Goal: Task Accomplishment & Management: Manage account settings

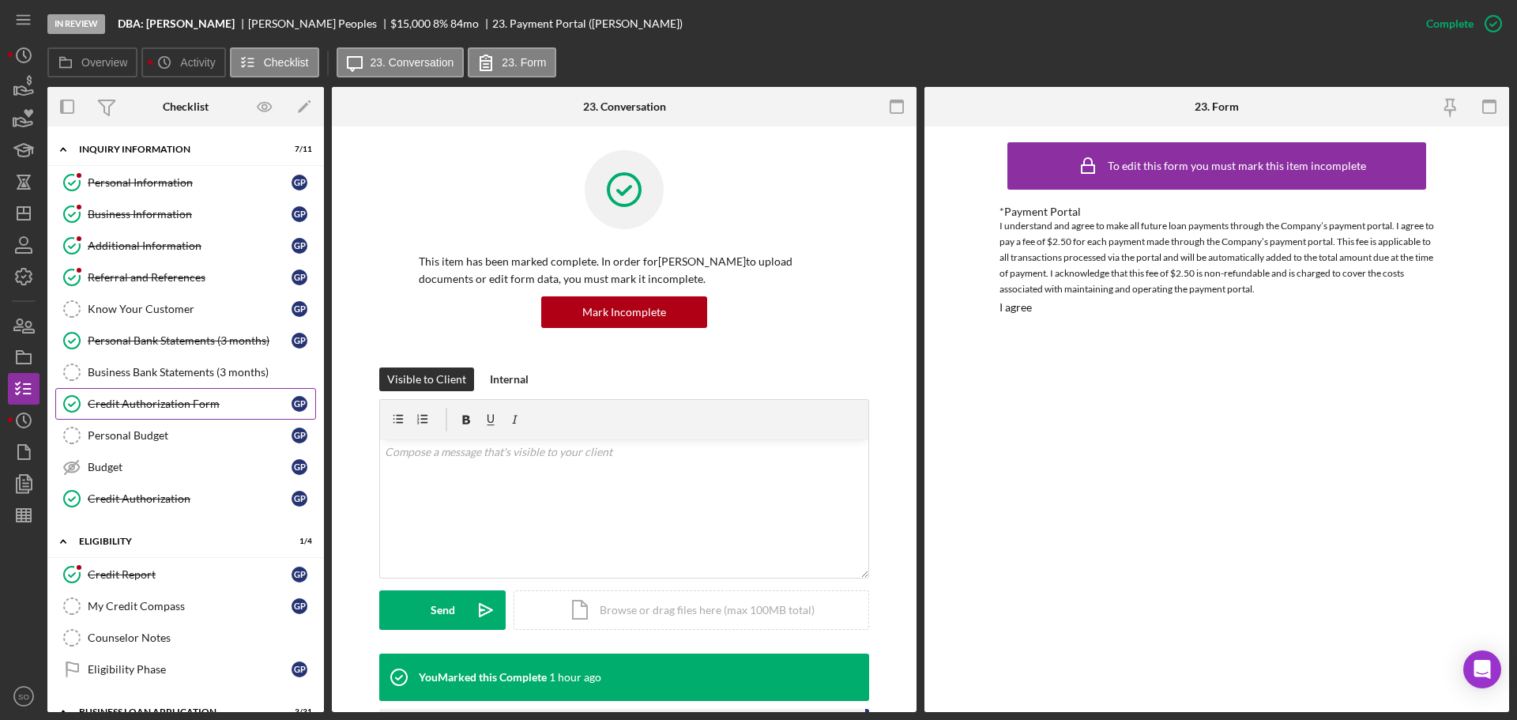
drag, startPoint x: 207, startPoint y: 394, endPoint x: 224, endPoint y: 401, distance: 18.5
click at [207, 394] on link "Credit Authorization Form Credit Authorization Form G P" at bounding box center [185, 404] width 261 height 32
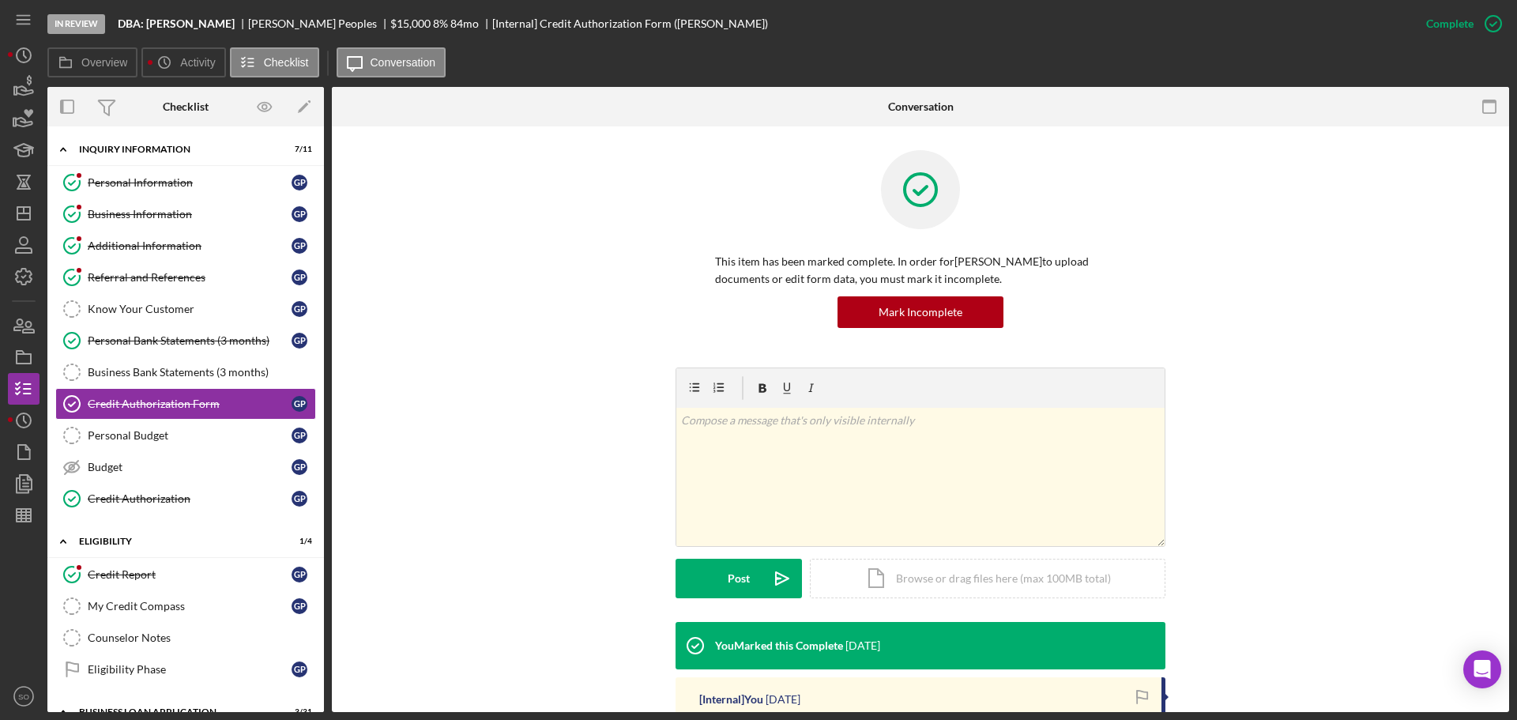
scroll to position [314, 0]
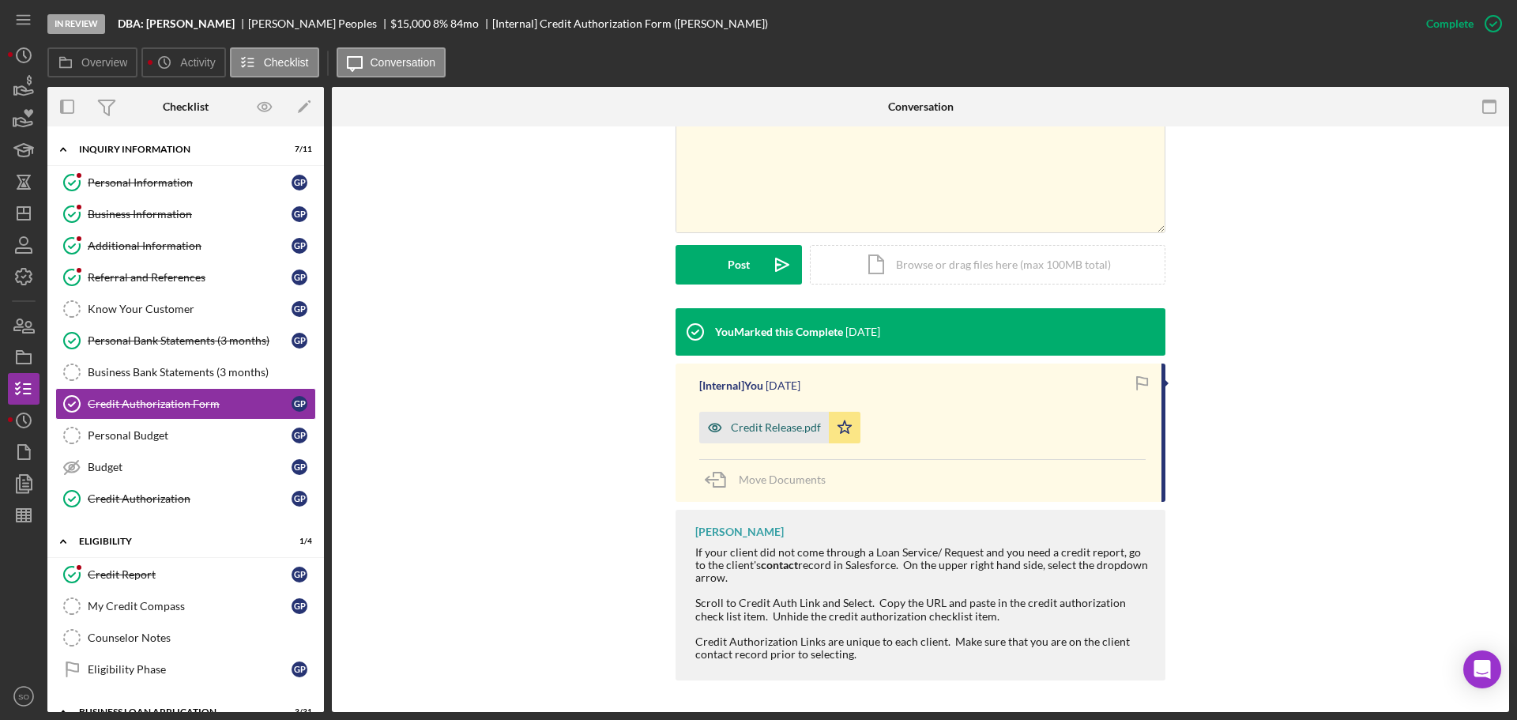
click at [810, 438] on div "Credit Release.pdf" at bounding box center [764, 428] width 130 height 32
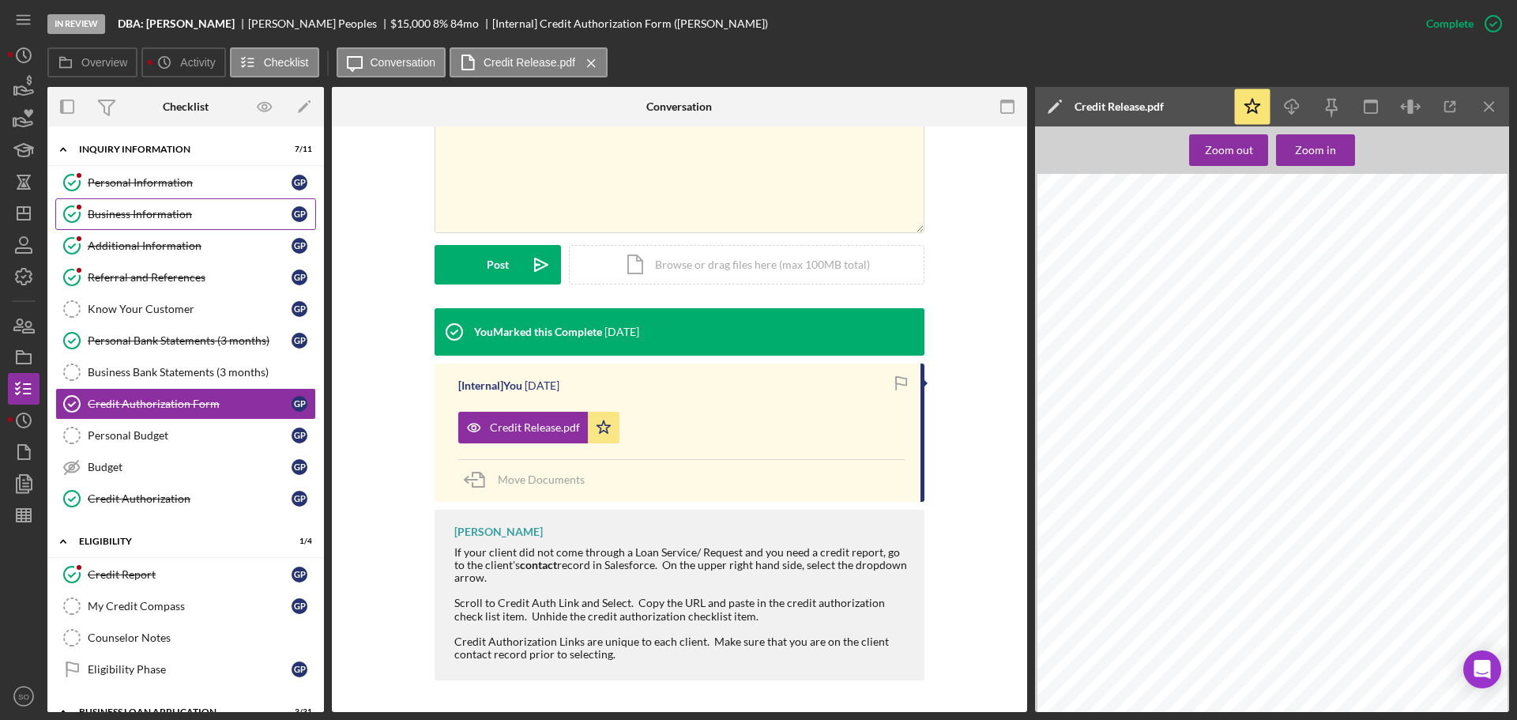
click at [209, 222] on link "Business Information Business Information G P" at bounding box center [185, 214] width 261 height 32
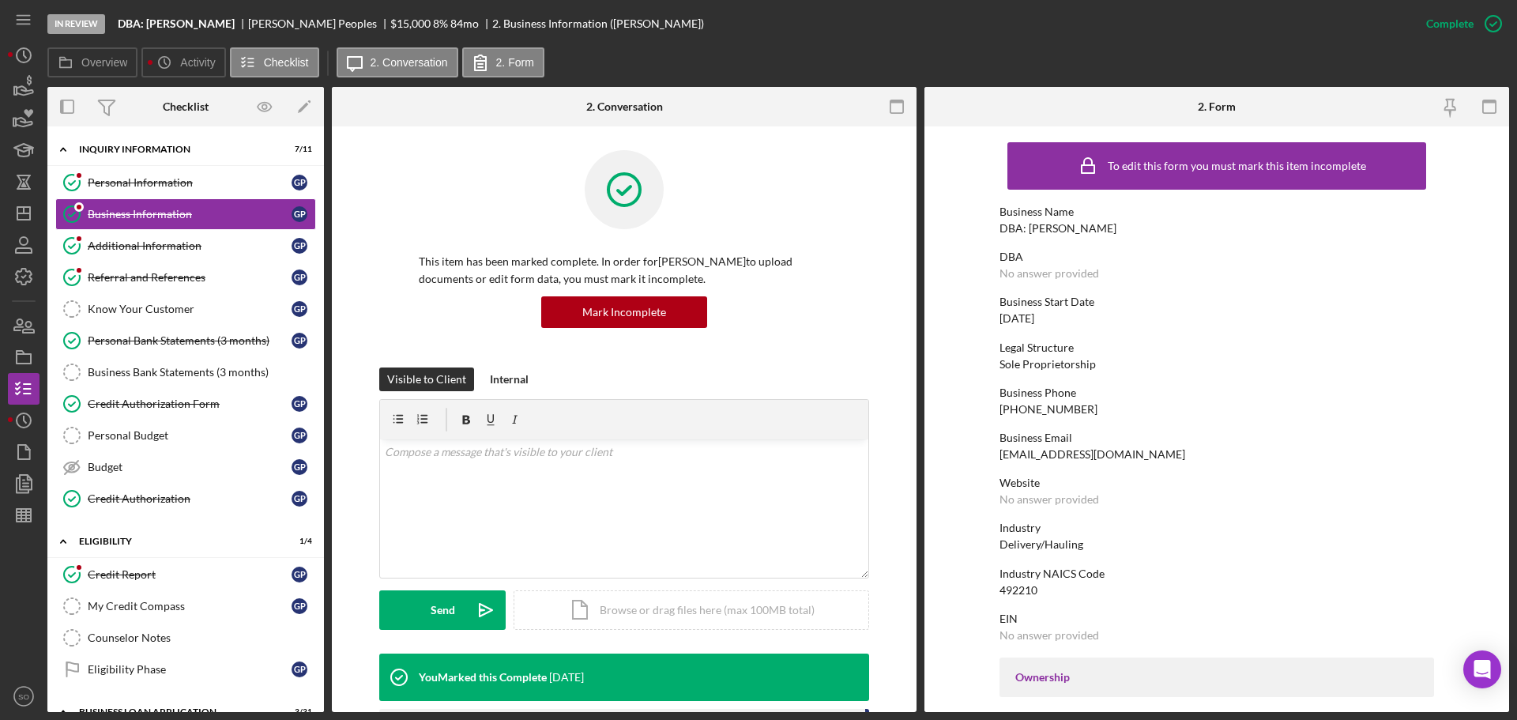
click at [1069, 235] on div "DBA: Gerald Peoples Jr" at bounding box center [1058, 228] width 117 height 13
copy div "DBA: Gerald Peoples Jr"
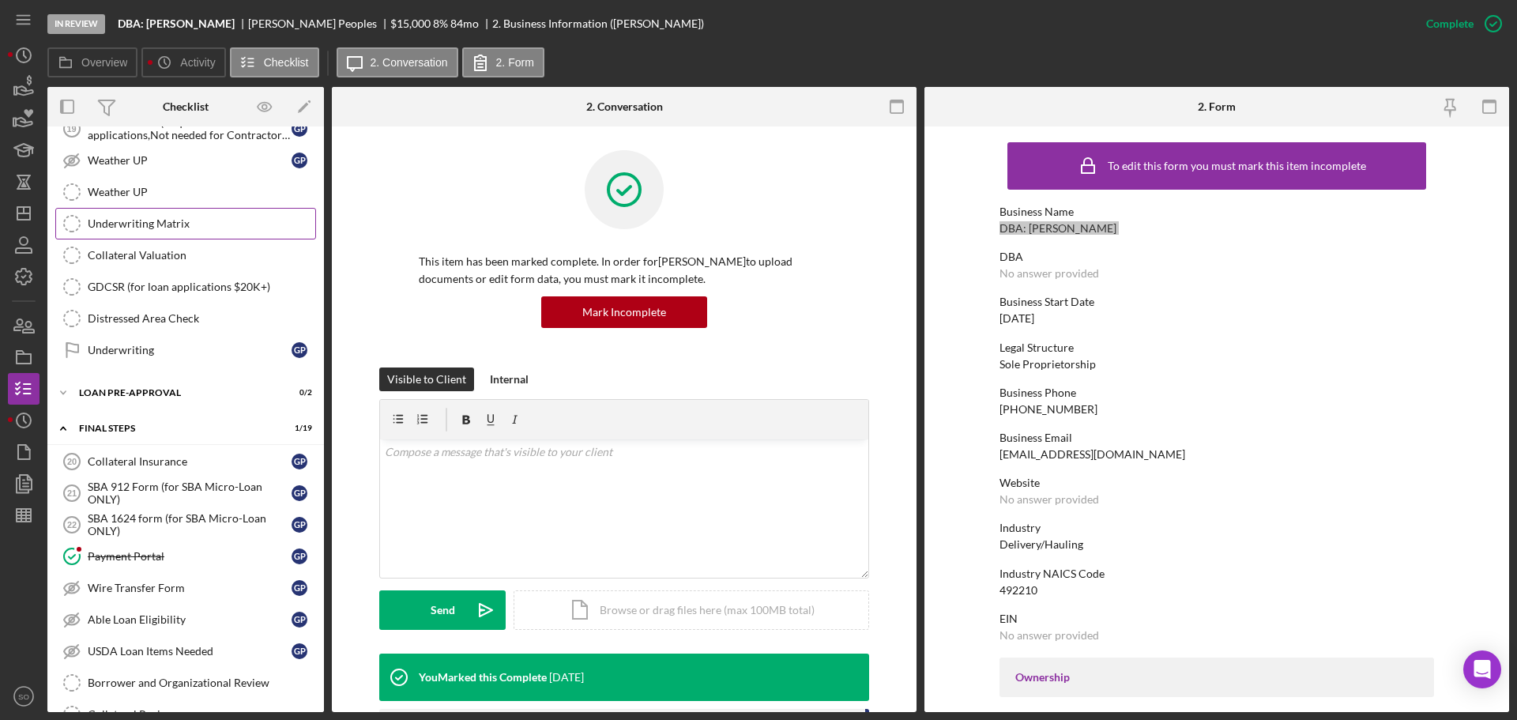
scroll to position [1502, 0]
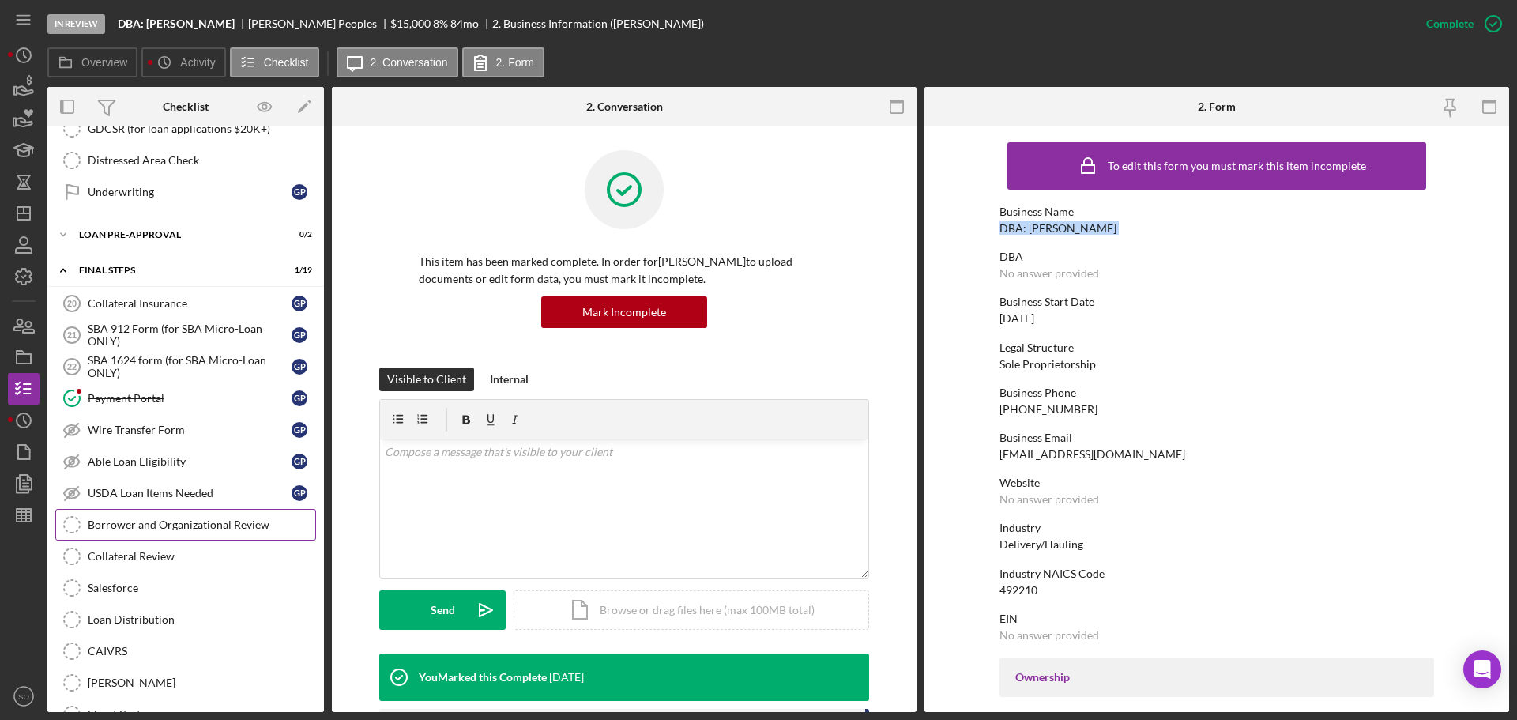
drag, startPoint x: 217, startPoint y: 527, endPoint x: 231, endPoint y: 527, distance: 13.4
click at [217, 527] on div "Borrower and Organizational Review" at bounding box center [202, 524] width 228 height 13
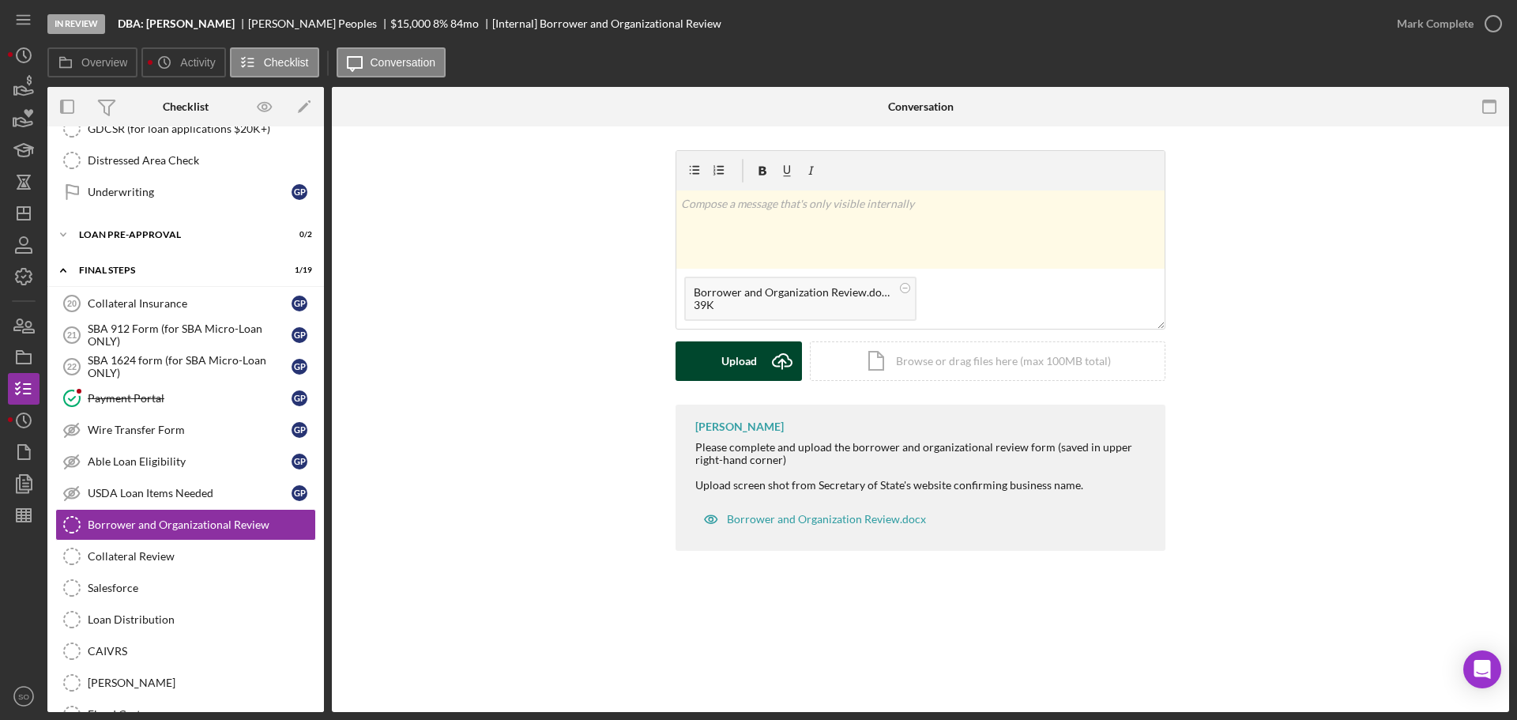
click at [741, 364] on div "Upload" at bounding box center [740, 361] width 36 height 40
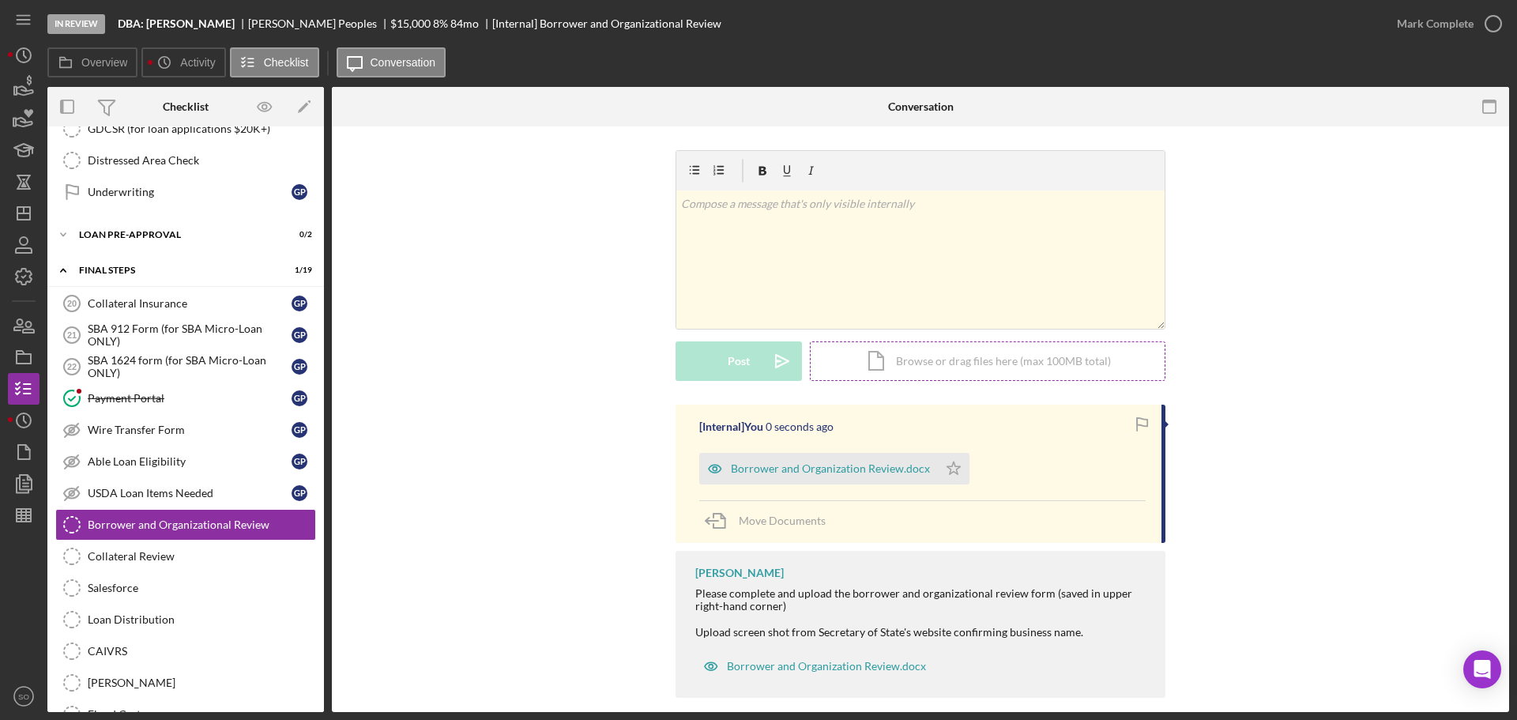
scroll to position [17, 0]
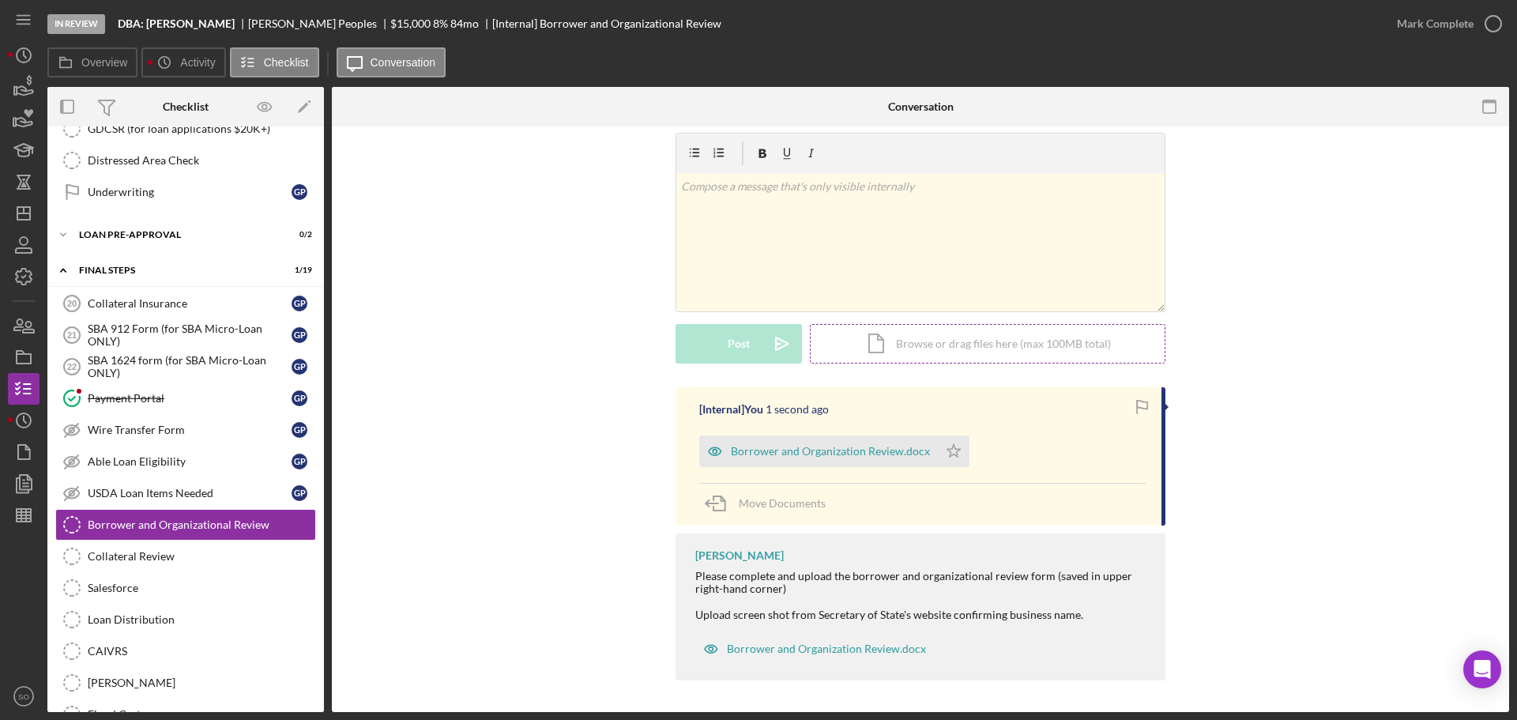
click at [948, 445] on polygon "button" at bounding box center [954, 450] width 13 height 13
click at [1404, 24] on div "Mark Complete" at bounding box center [1435, 24] width 77 height 32
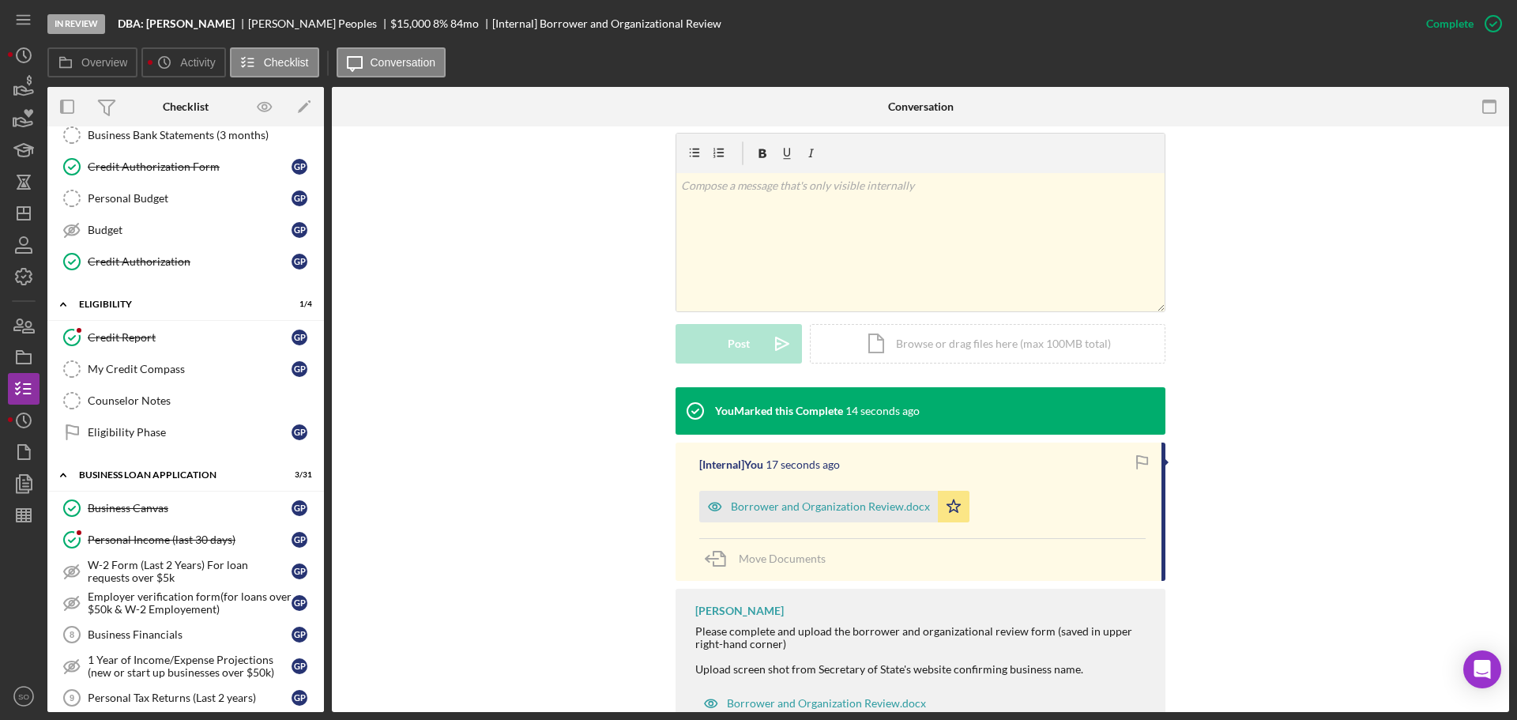
scroll to position [0, 0]
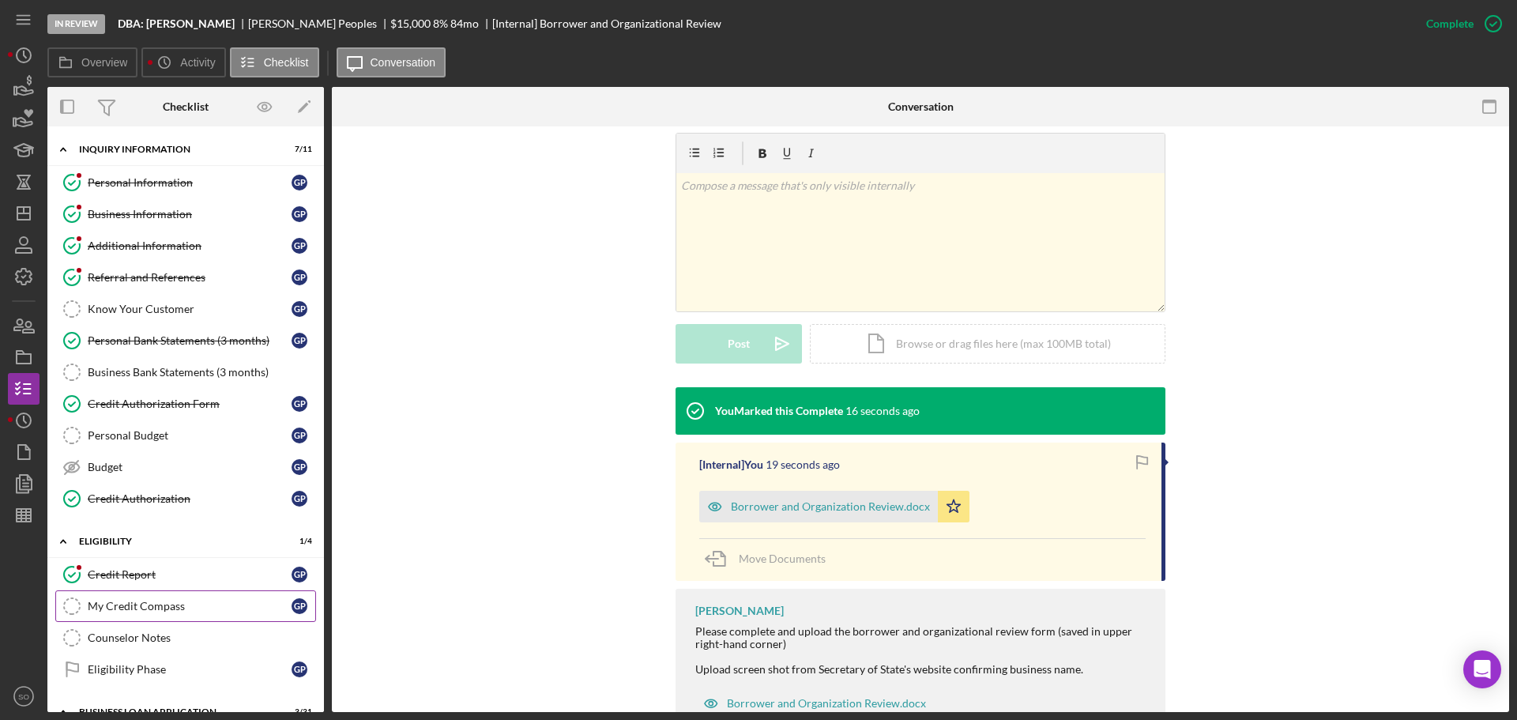
click at [160, 594] on link "My Credit Compass My Credit Compass G P" at bounding box center [185, 606] width 261 height 32
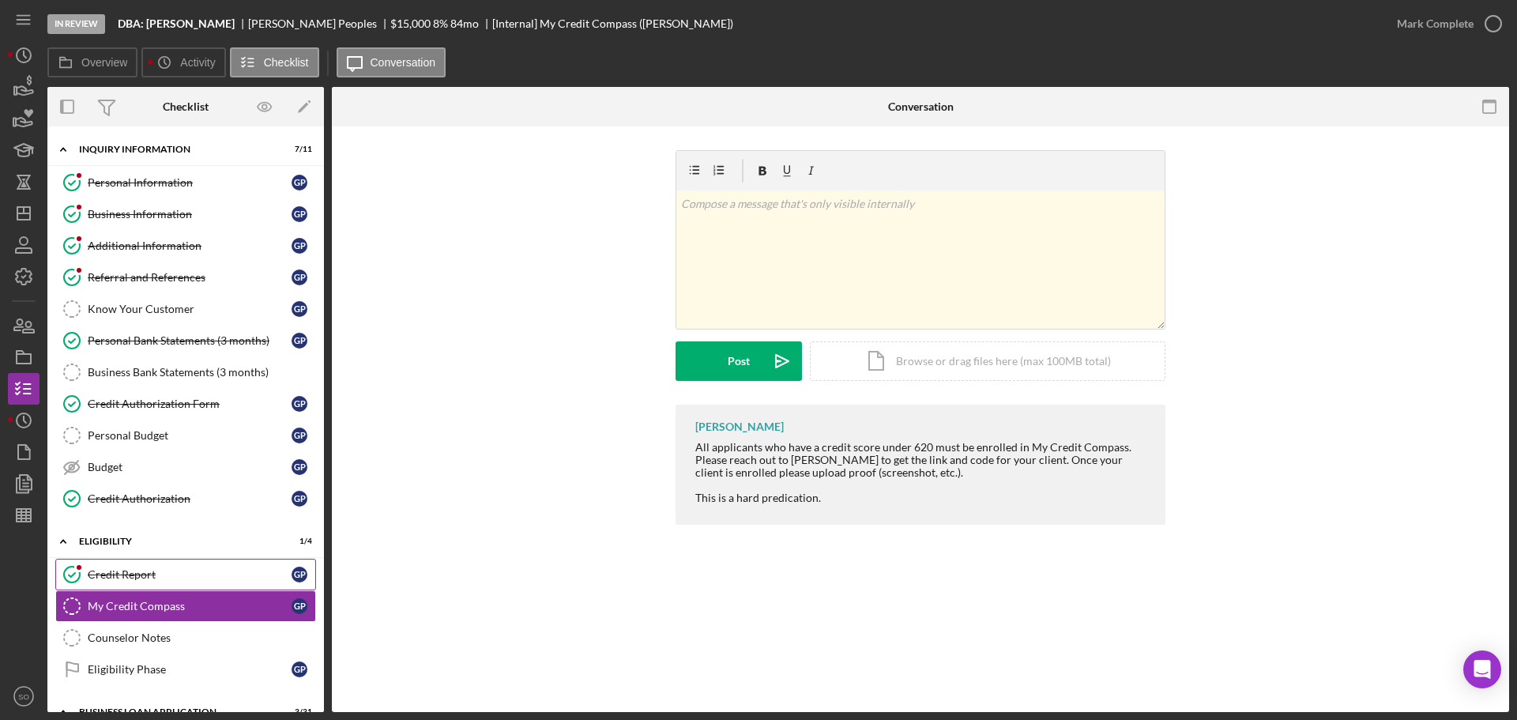
click at [159, 583] on link "Credit Report Credit Report G P" at bounding box center [185, 575] width 261 height 32
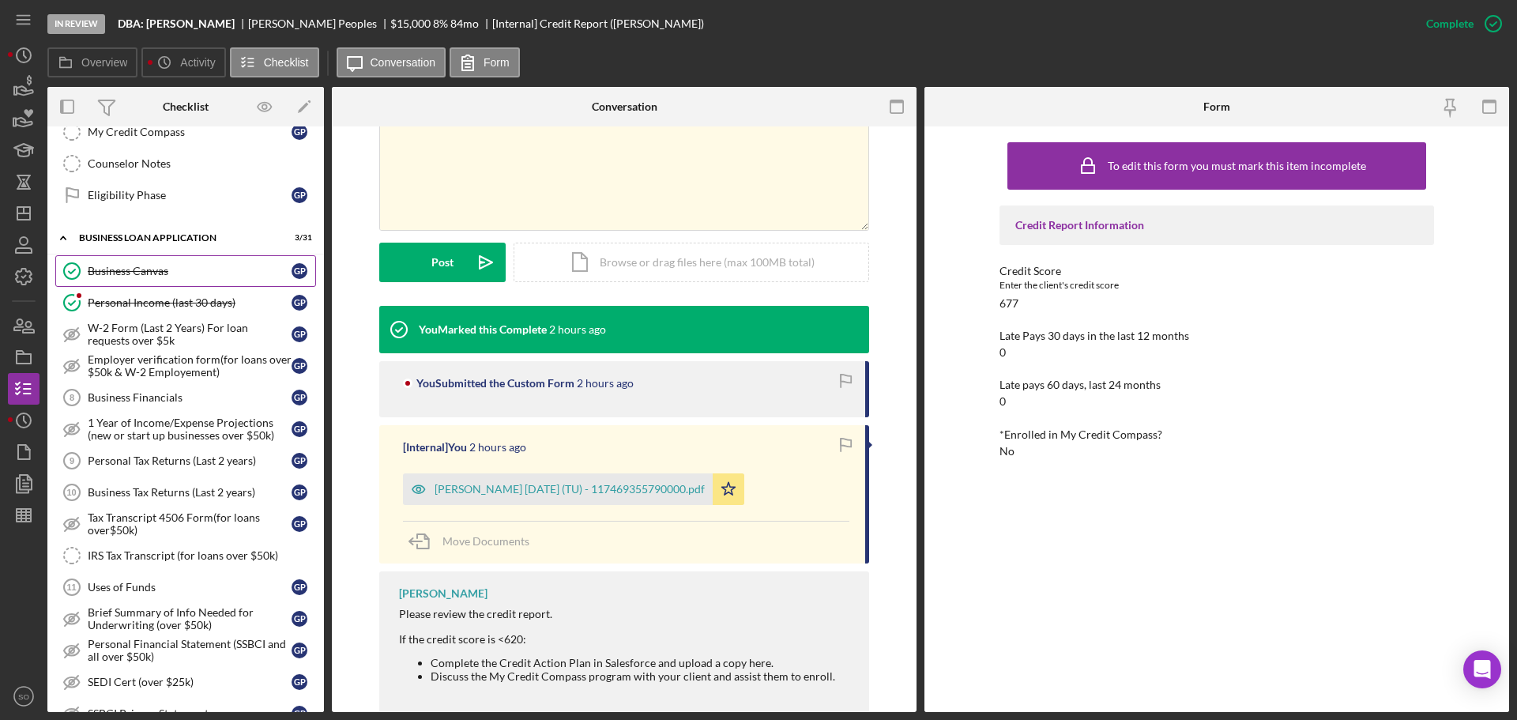
scroll to position [237, 0]
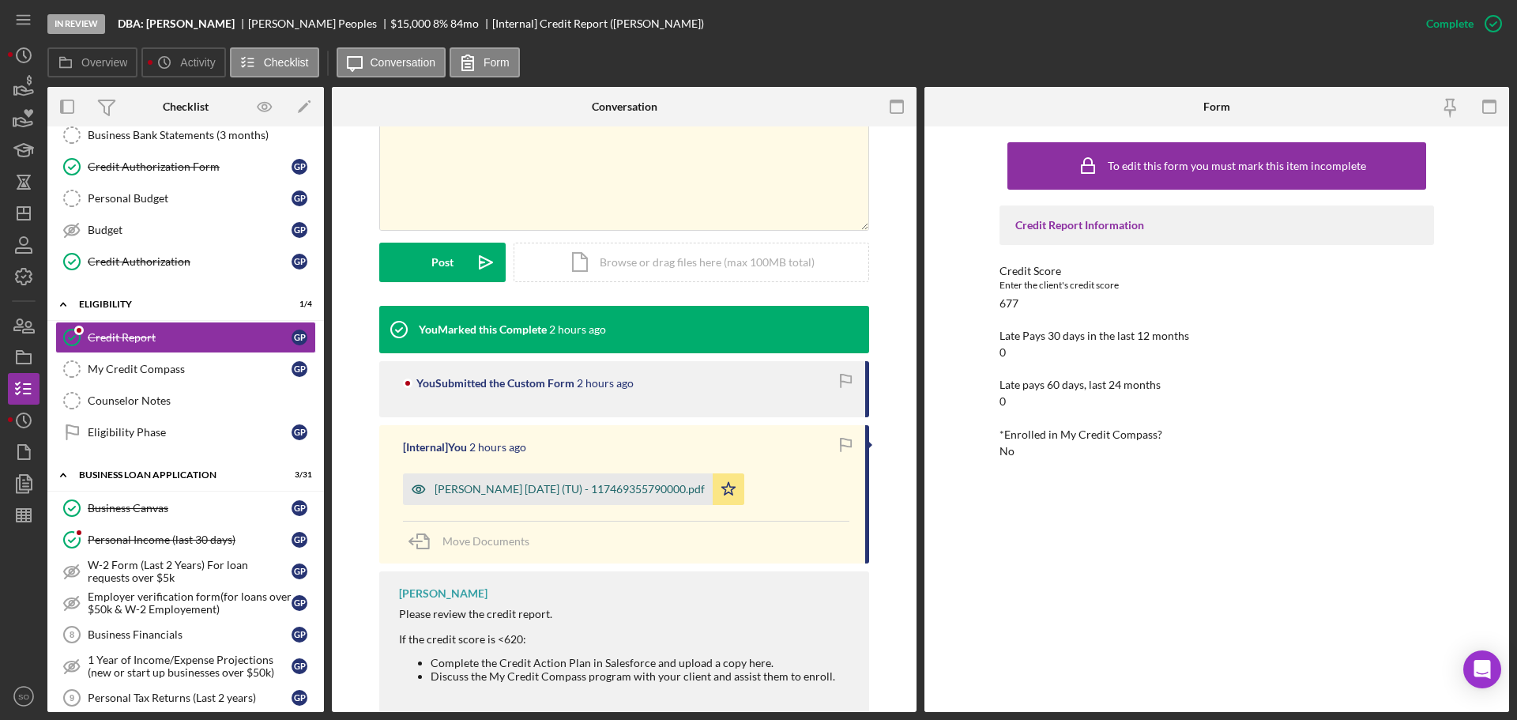
click at [574, 496] on div "Peoples, Gerald 2025-10-08 (TU) - 117469355790000.pdf" at bounding box center [558, 489] width 310 height 32
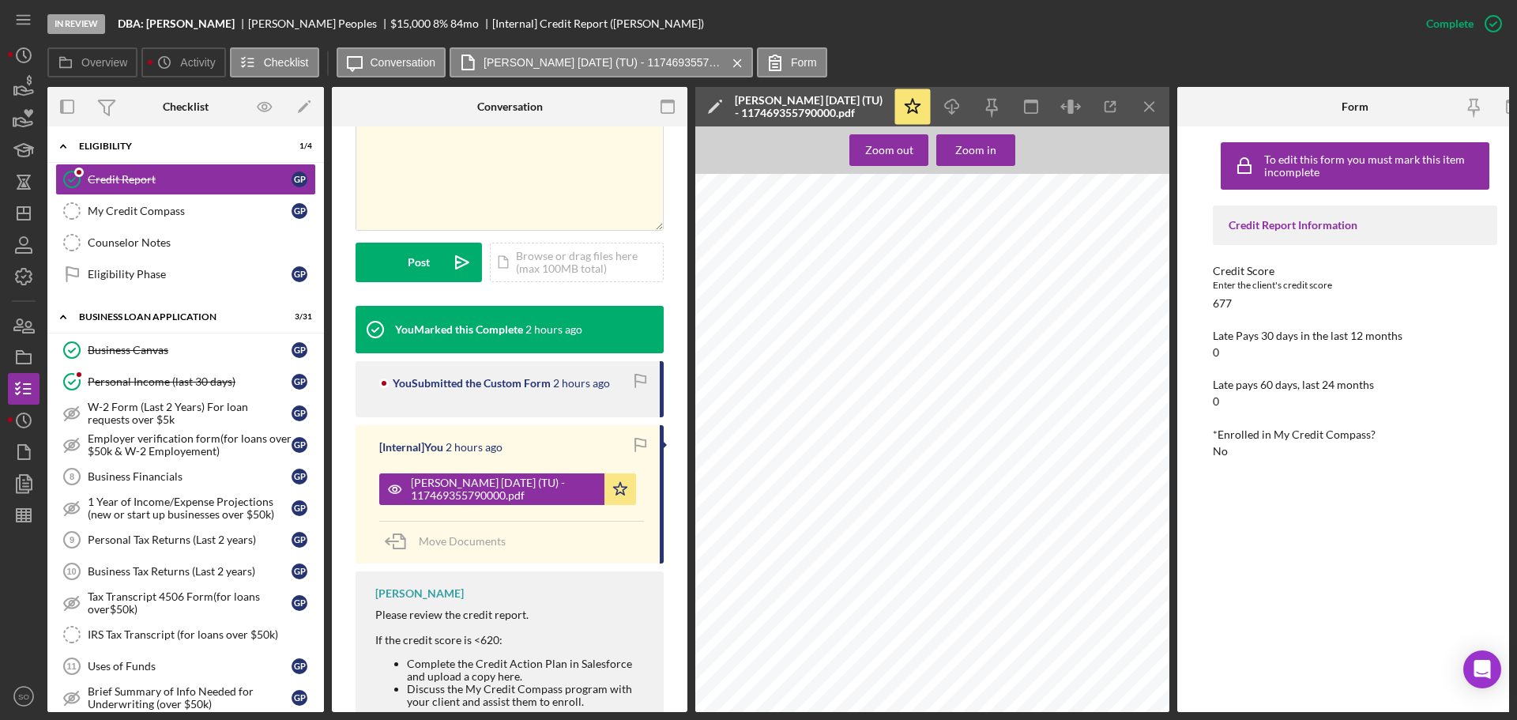
scroll to position [474, 0]
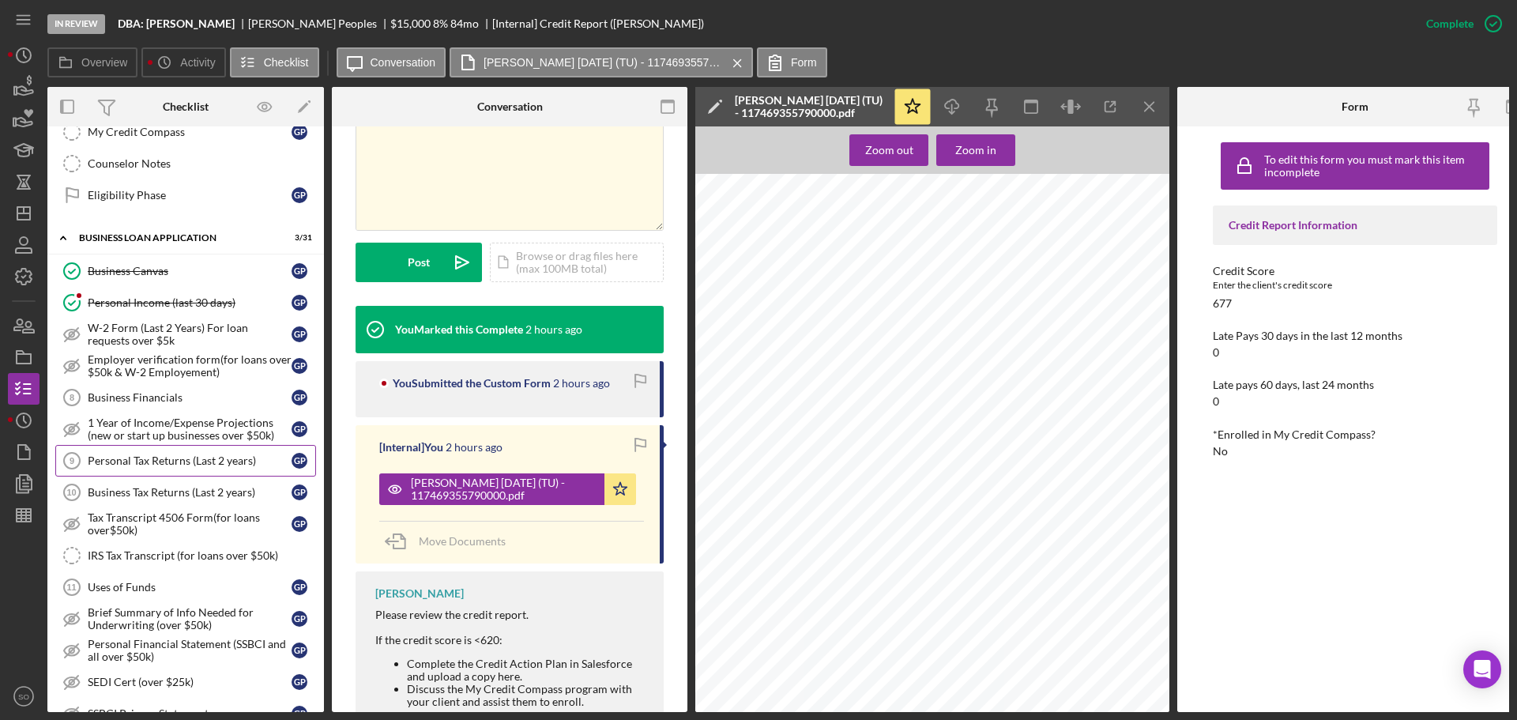
drag, startPoint x: 233, startPoint y: 458, endPoint x: 269, endPoint y: 470, distance: 37.7
click at [236, 462] on div "Personal Tax Returns (Last 2 years)" at bounding box center [190, 460] width 204 height 13
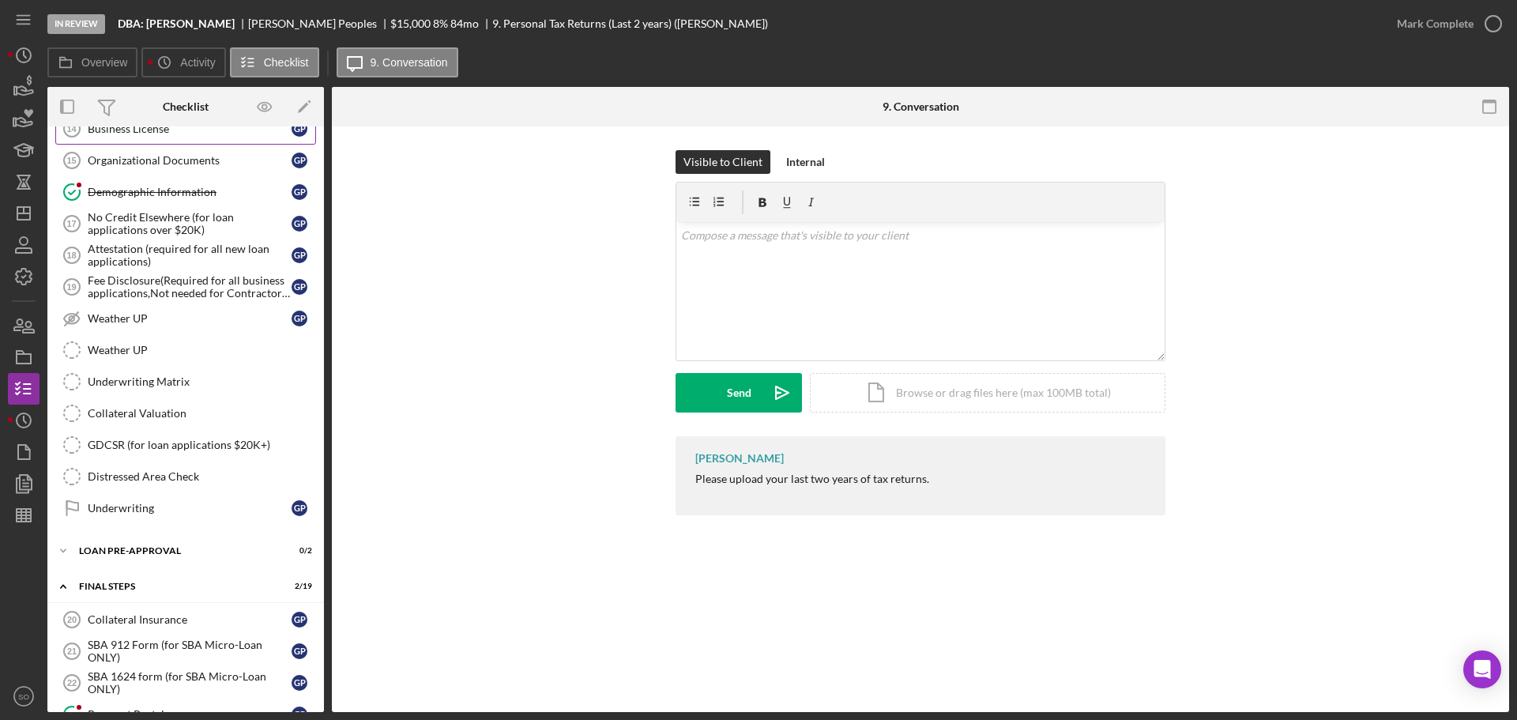
scroll to position [1265, 0]
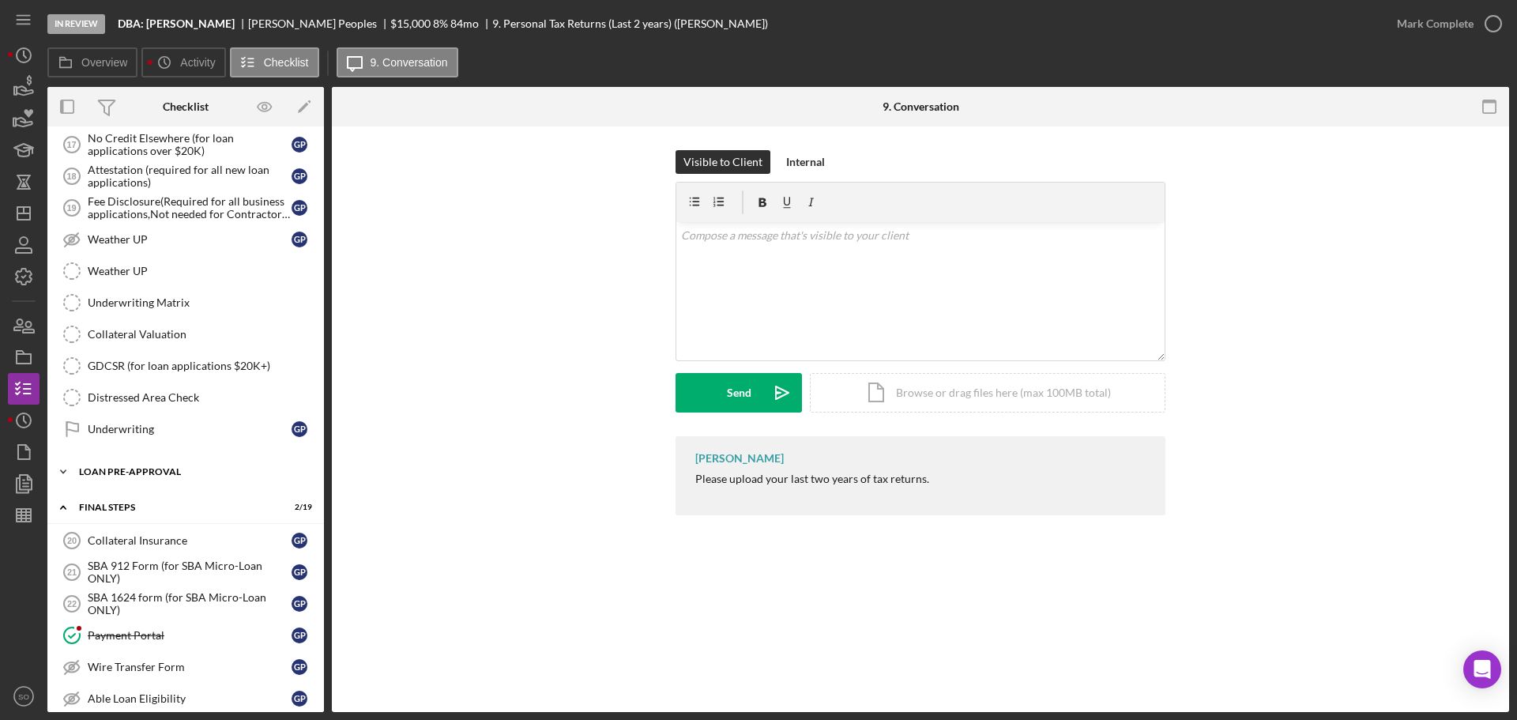
click at [187, 487] on div "Icon/Expander LOAN PRE-APPROVAL 0 / 2" at bounding box center [185, 472] width 277 height 32
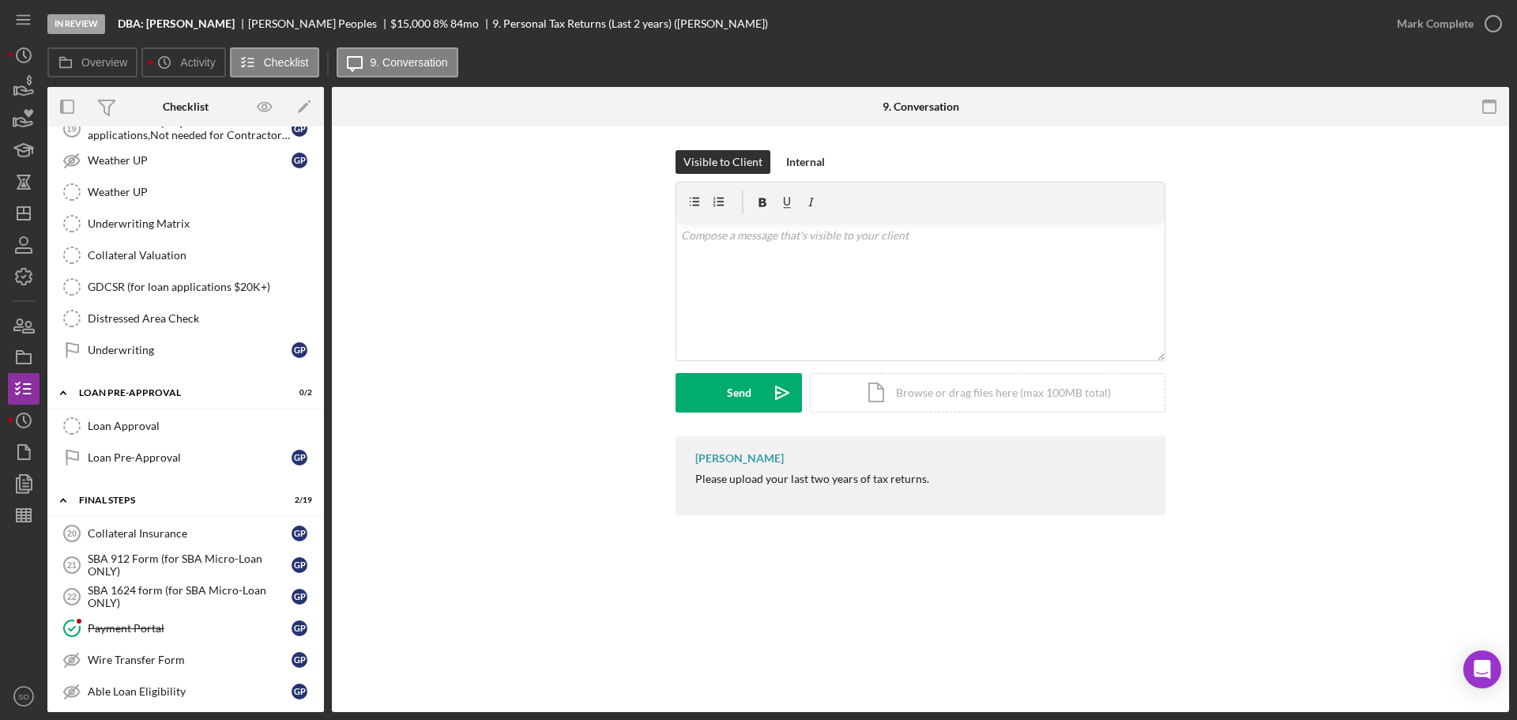
scroll to position [1423, 0]
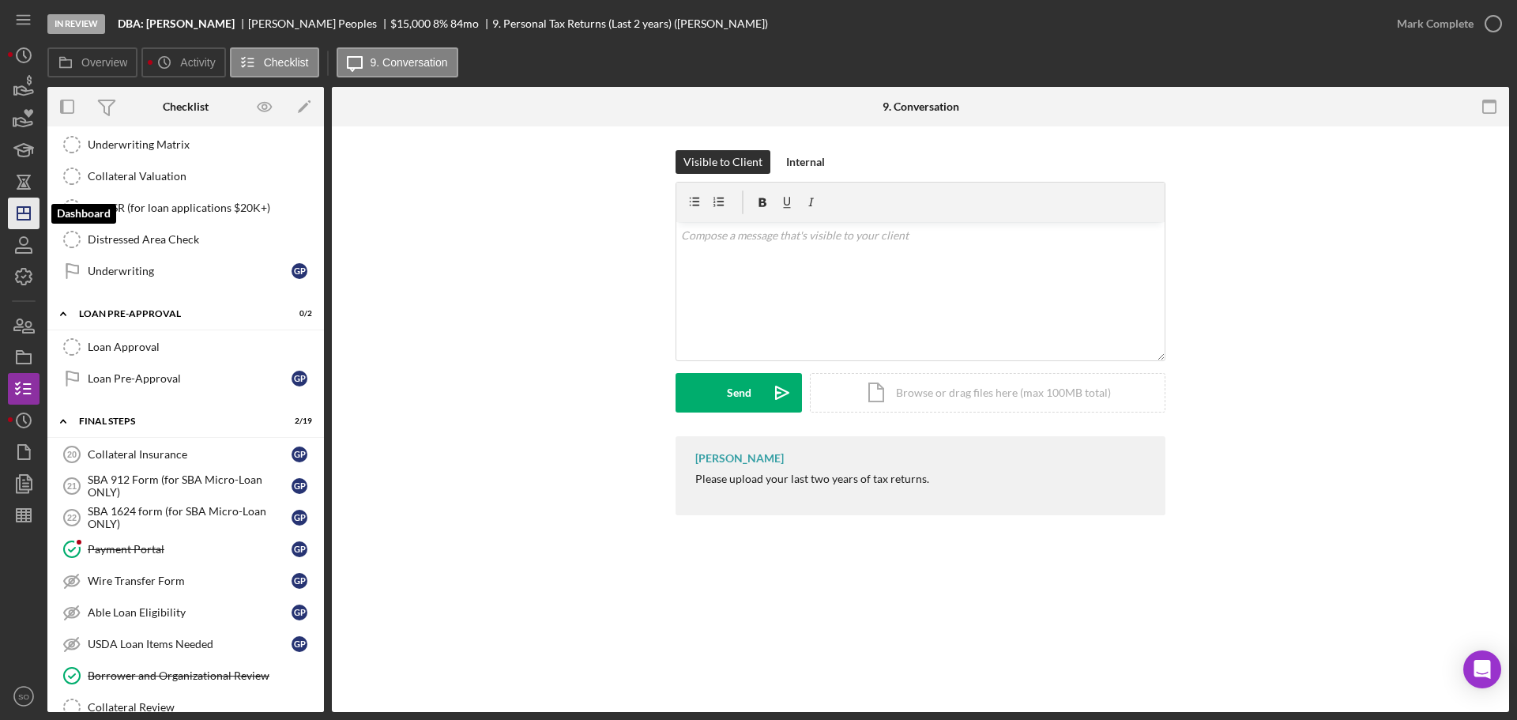
click at [21, 204] on icon "Icon/Dashboard" at bounding box center [24, 214] width 40 height 40
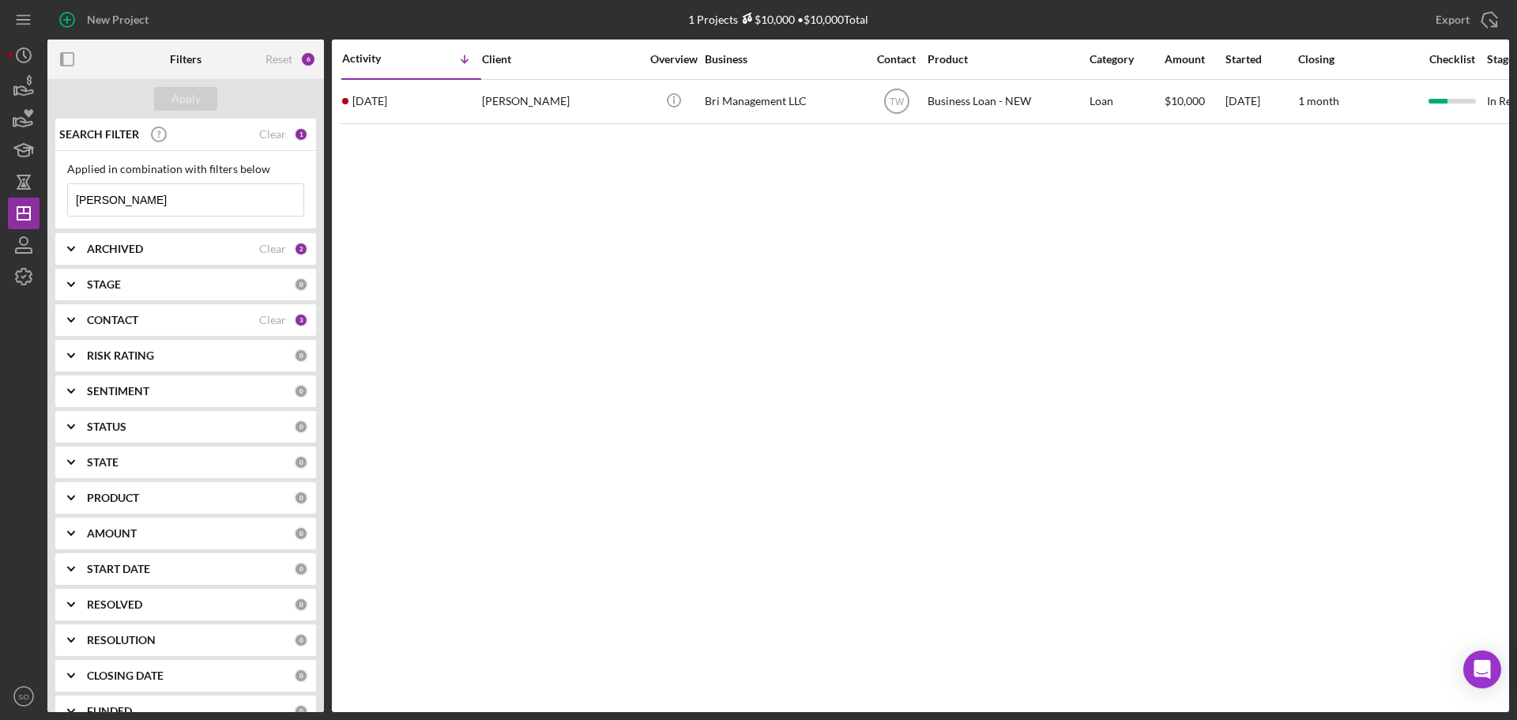
drag, startPoint x: 140, startPoint y: 202, endPoint x: 0, endPoint y: 204, distance: 139.9
click at [0, 204] on div "New Project 1 Projects $10,000 • $10,000 Total warren Export Icon/Export Filter…" at bounding box center [758, 360] width 1517 height 720
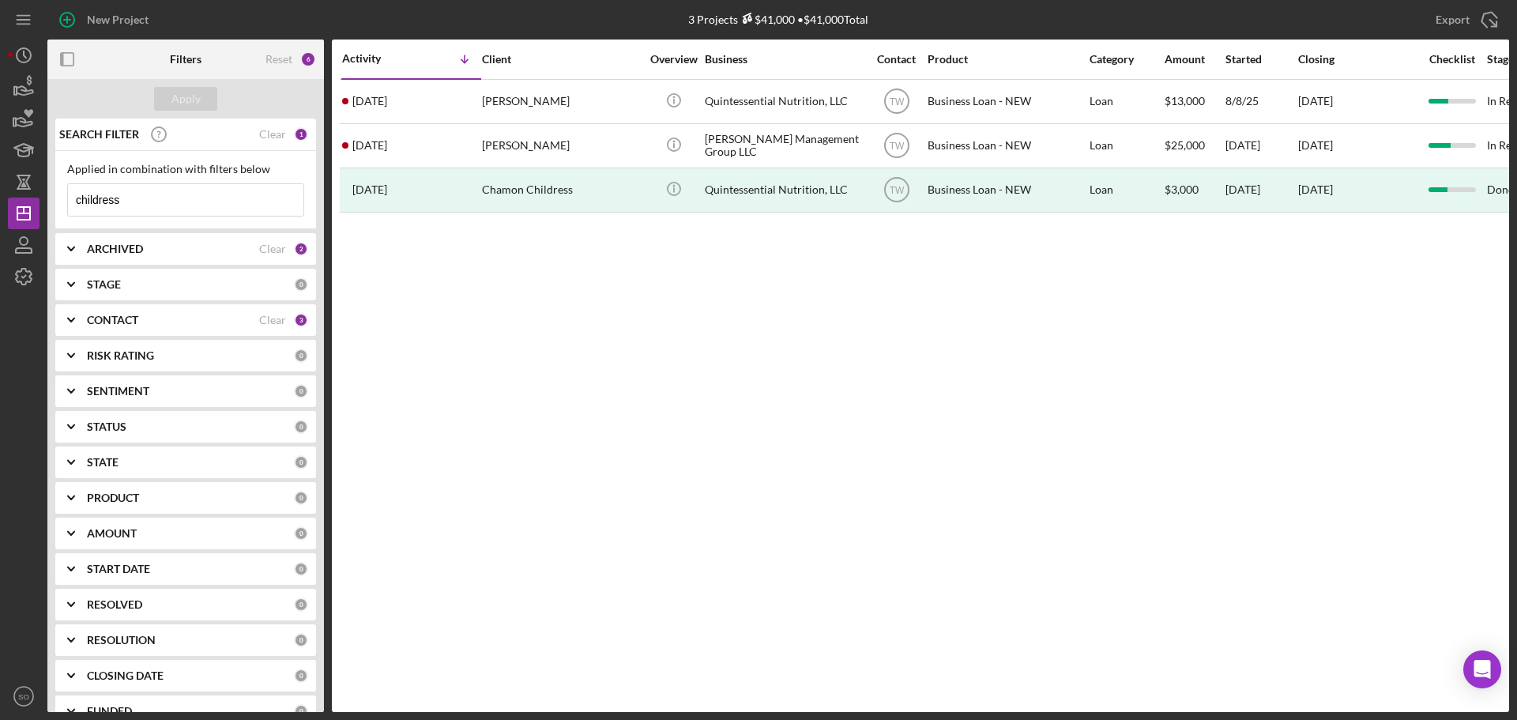
drag, startPoint x: 162, startPoint y: 195, endPoint x: 0, endPoint y: 204, distance: 162.3
click at [0, 204] on div "New Project 3 Projects $41,000 • $41,000 Total warren Export Icon/Export Filter…" at bounding box center [758, 360] width 1517 height 720
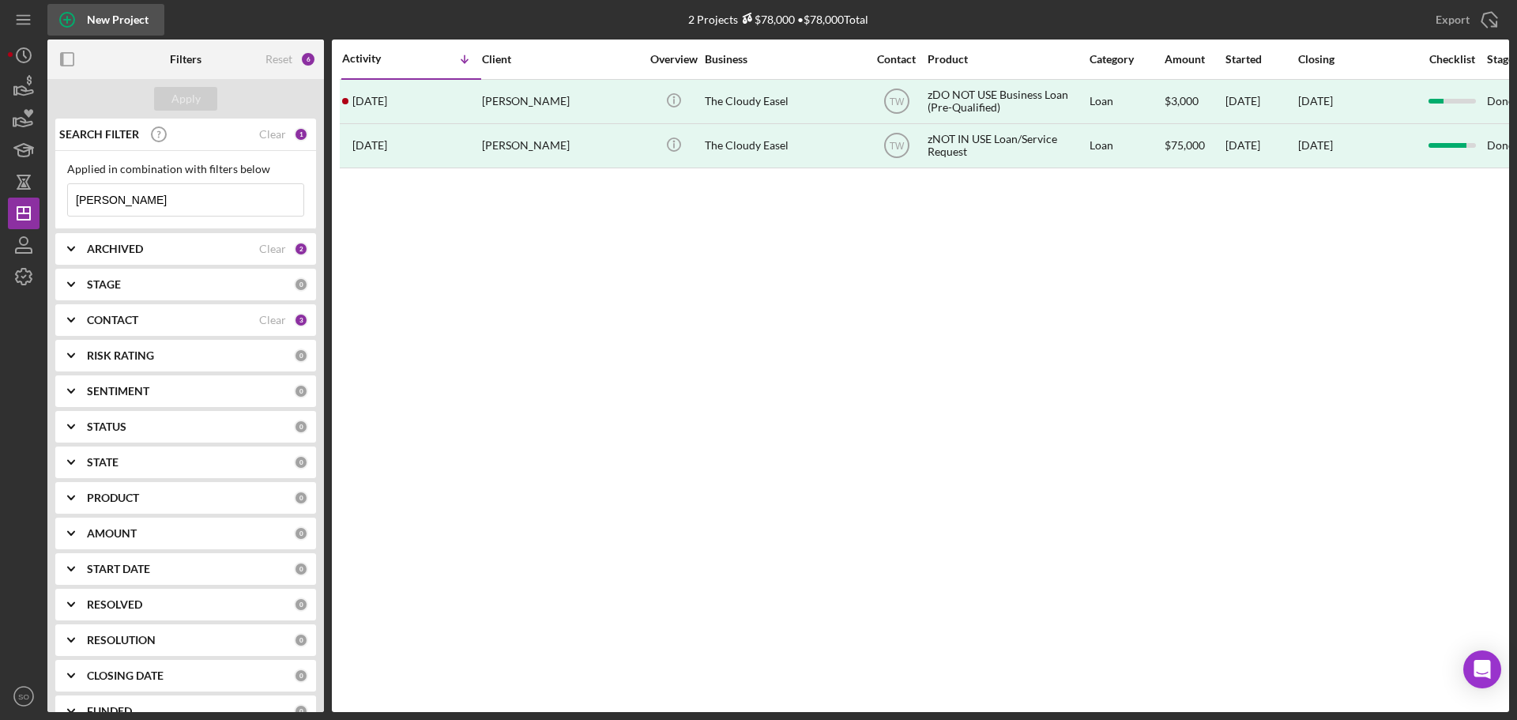
type input "camille"
click at [139, 29] on div "New Project" at bounding box center [118, 20] width 62 height 32
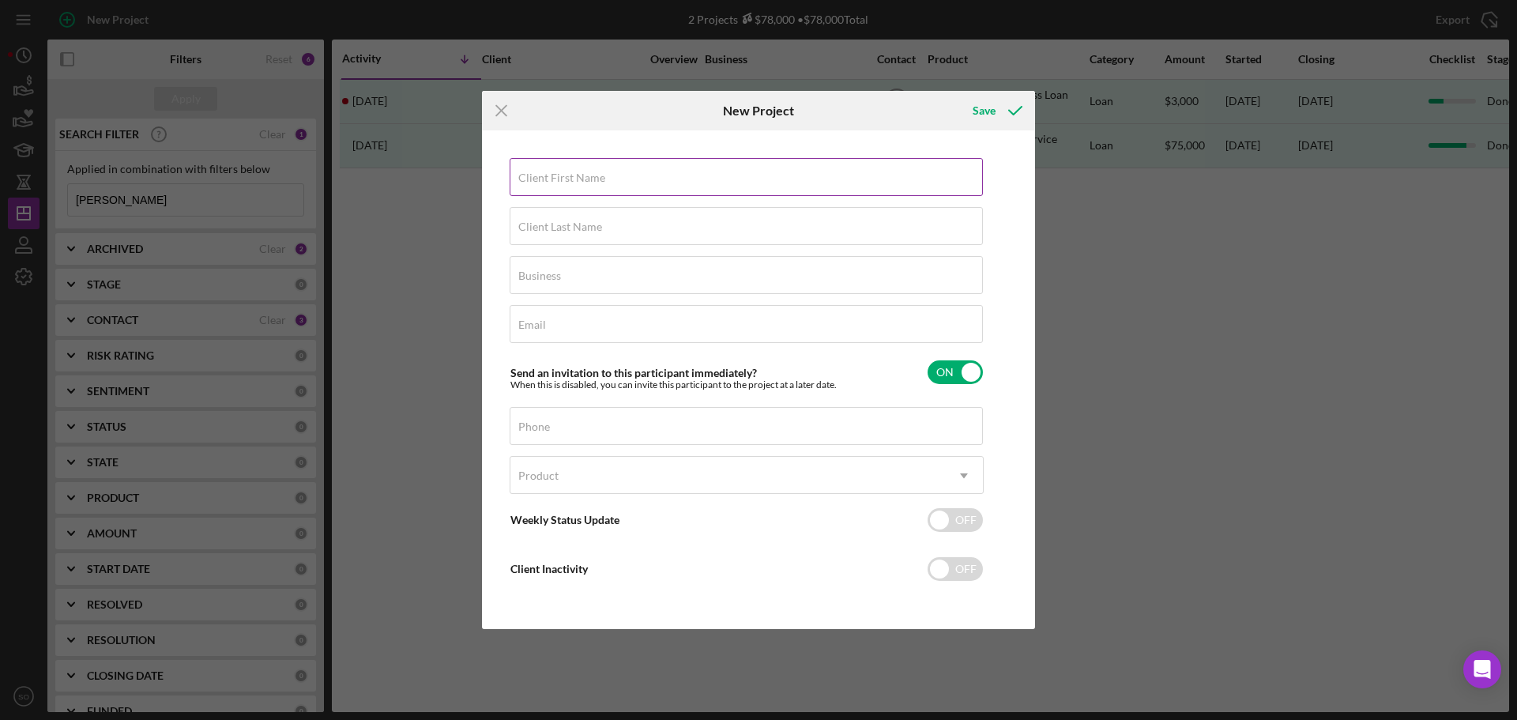
click at [559, 170] on div "Client First Name Required" at bounding box center [747, 178] width 474 height 40
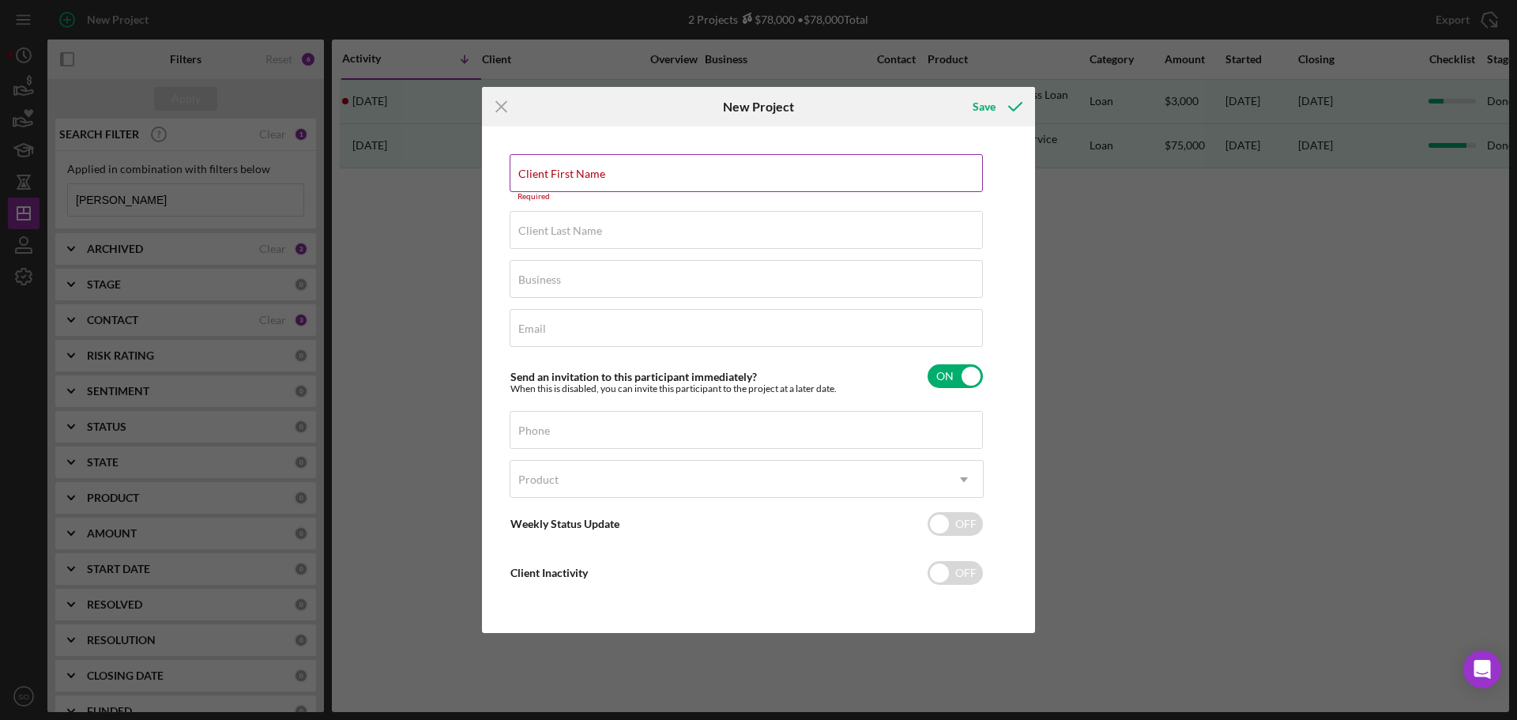
drag, startPoint x: 595, startPoint y: 173, endPoint x: 767, endPoint y: 185, distance: 172.7
click at [606, 173] on div "Client First Name Required" at bounding box center [747, 177] width 474 height 47
click at [714, 185] on input "Client First Name" at bounding box center [746, 173] width 473 height 38
paste input "Camille"
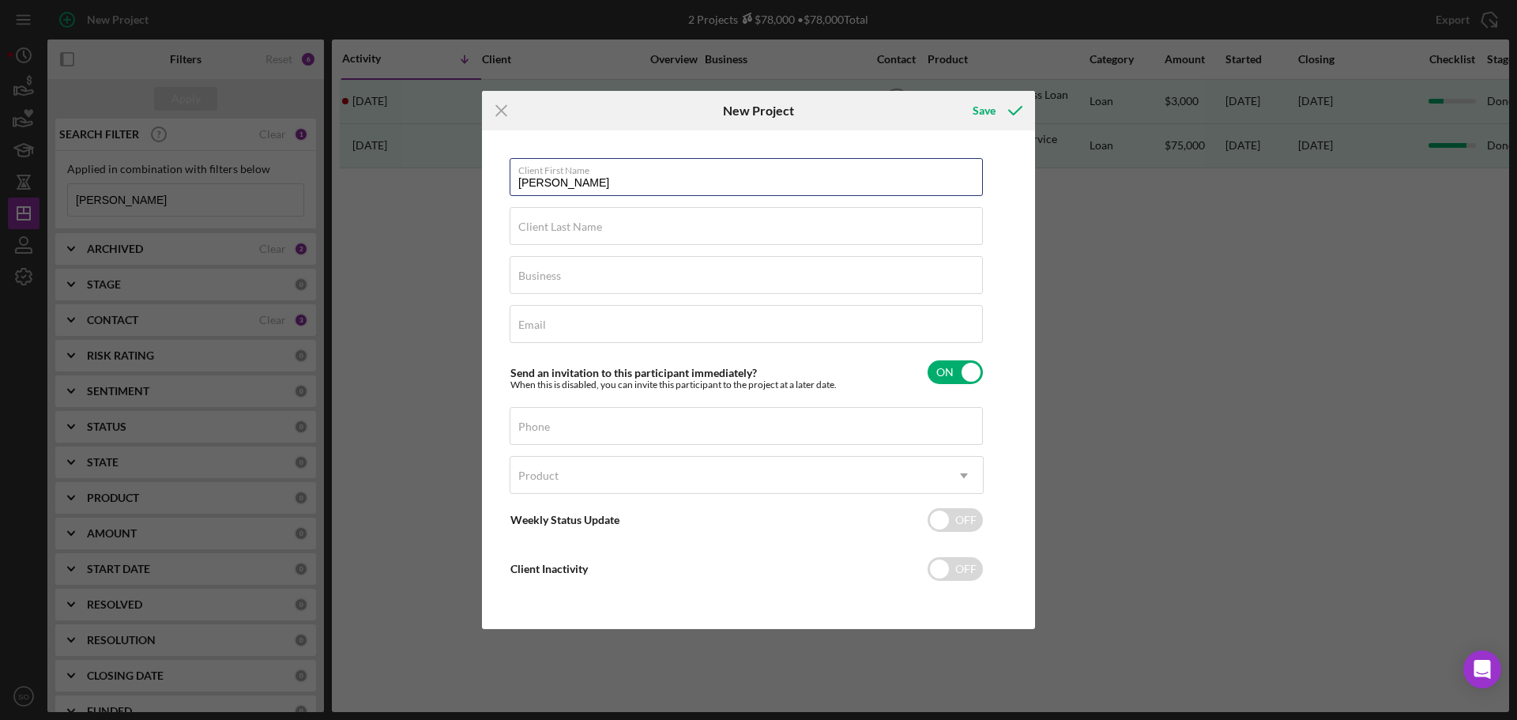
type input "Camille"
click at [696, 232] on input "Client Last Name" at bounding box center [746, 226] width 473 height 38
paste input "Childress"
type input "Childress"
click at [847, 286] on input "Business" at bounding box center [746, 275] width 473 height 38
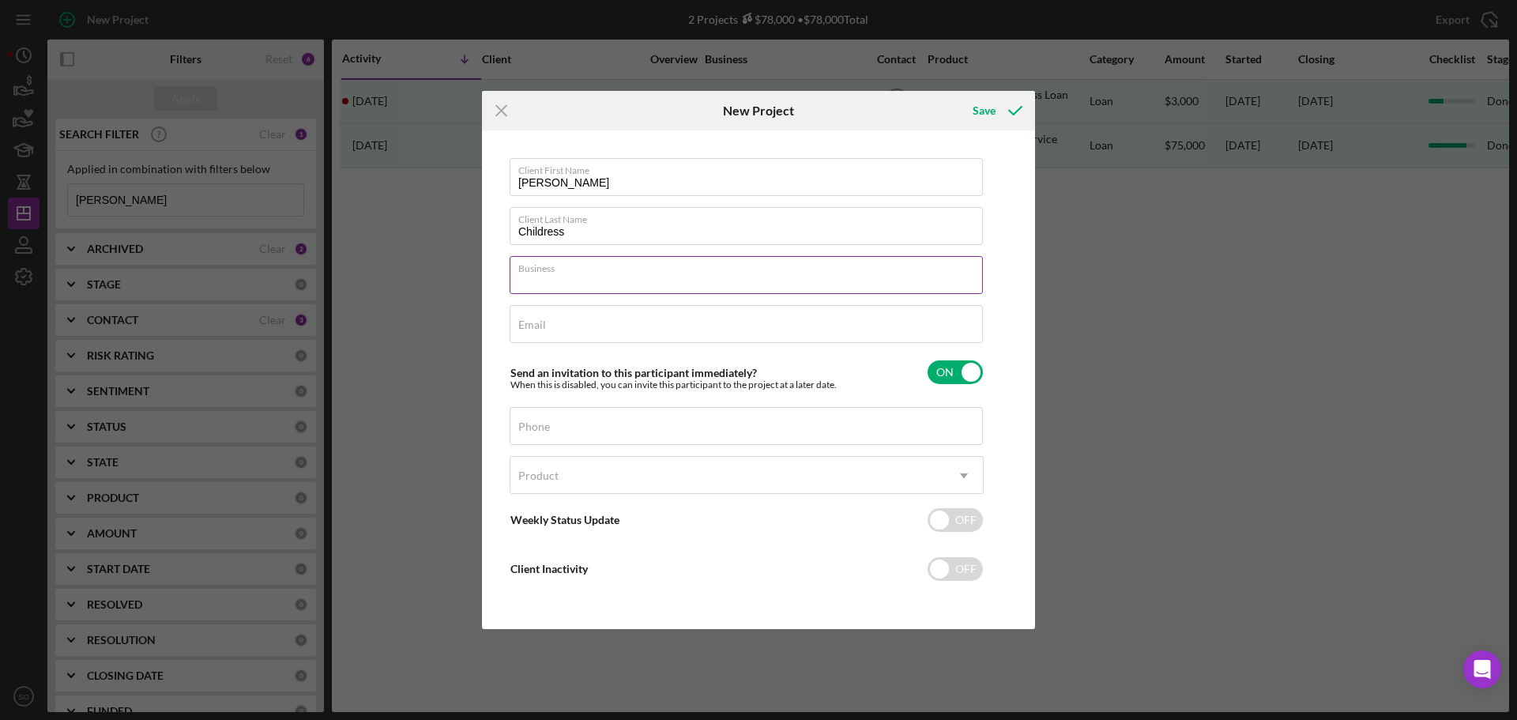
type input "n/a"
drag, startPoint x: 598, startPoint y: 319, endPoint x: 605, endPoint y: 328, distance: 10.7
click at [598, 319] on div "Email Required" at bounding box center [747, 325] width 474 height 40
paste input "communityadvo2021@gmail.com"
type input "communityadvo2021@gmail.comm"
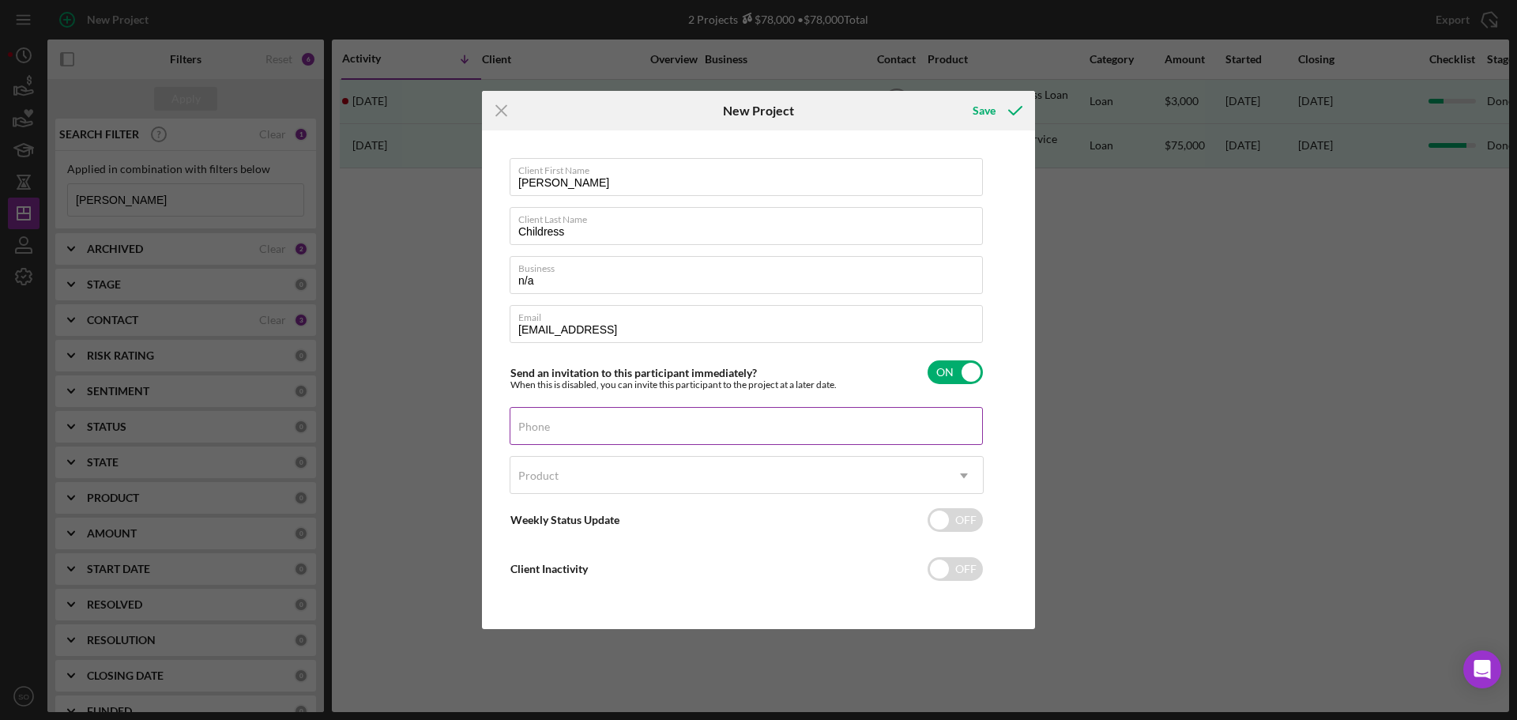
drag, startPoint x: 594, startPoint y: 430, endPoint x: 600, endPoint y: 437, distance: 9.0
click at [595, 430] on input "Phone" at bounding box center [746, 426] width 473 height 38
paste input "(314) 346-1654"
type input "(314) 346-1654"
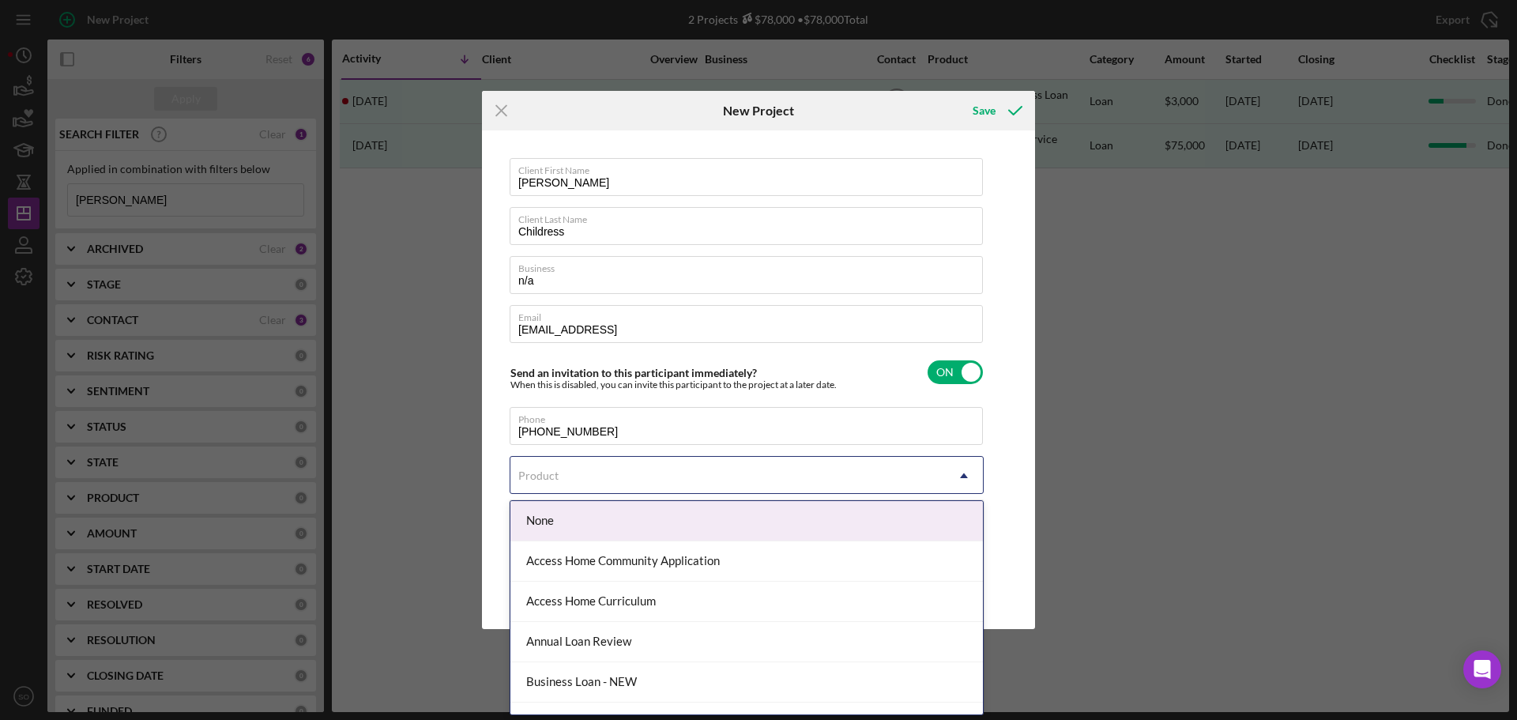
click at [575, 486] on div "Product" at bounding box center [728, 476] width 435 height 36
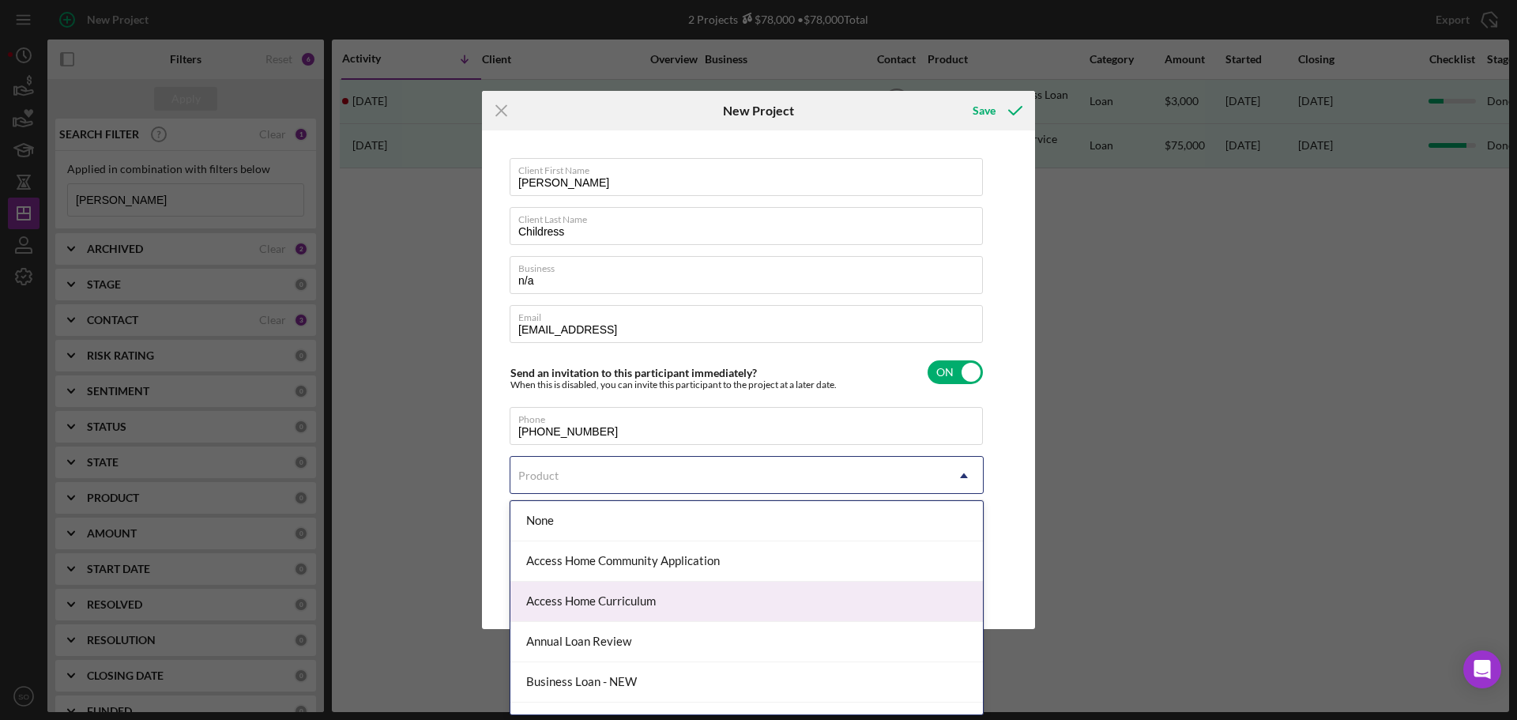
scroll to position [79, 0]
click at [591, 609] on div "Business Loan - NEW" at bounding box center [747, 603] width 473 height 40
checkbox input "true"
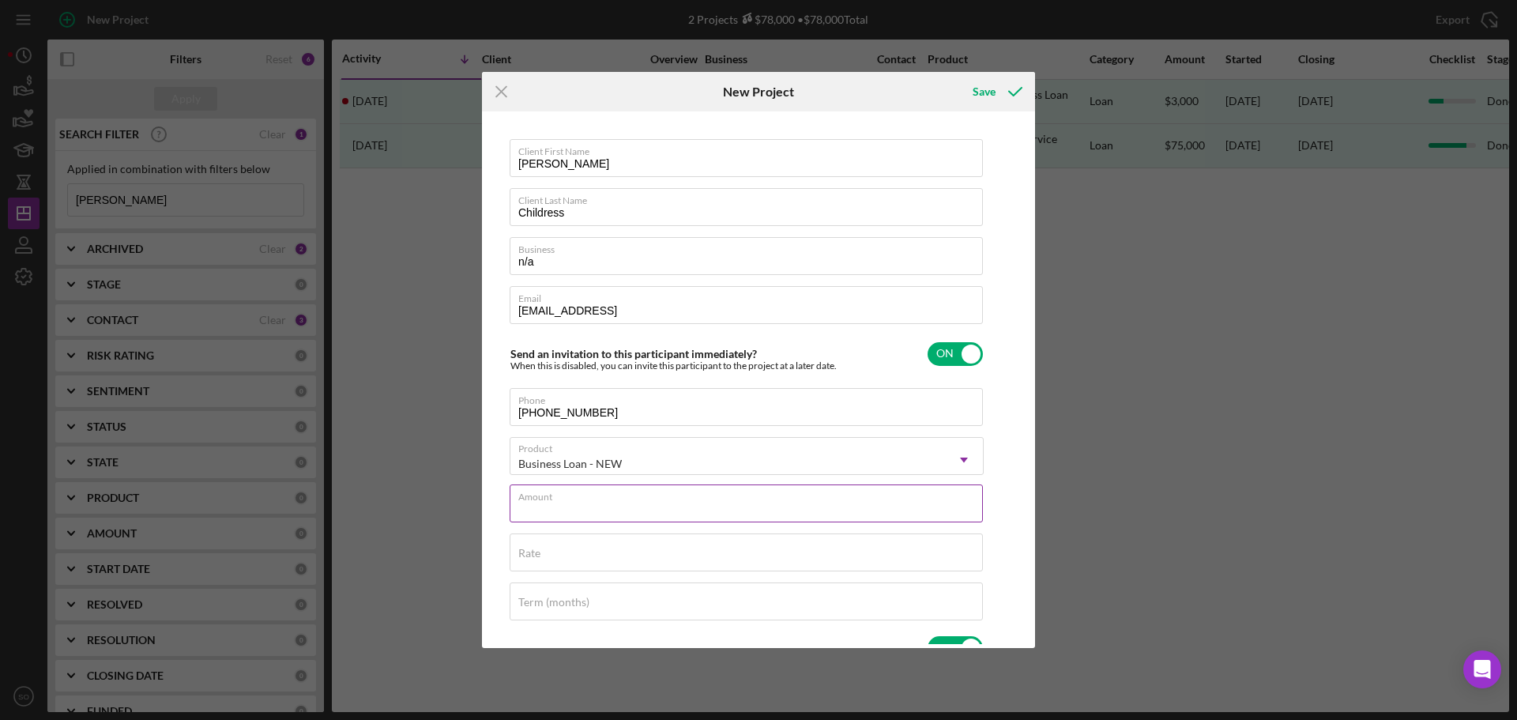
click at [643, 503] on div "Amount" at bounding box center [747, 504] width 474 height 40
click at [784, 522] on input "Amount" at bounding box center [746, 503] width 473 height 38
type input "$10,000"
click at [775, 551] on div "Rate" at bounding box center [747, 553] width 474 height 40
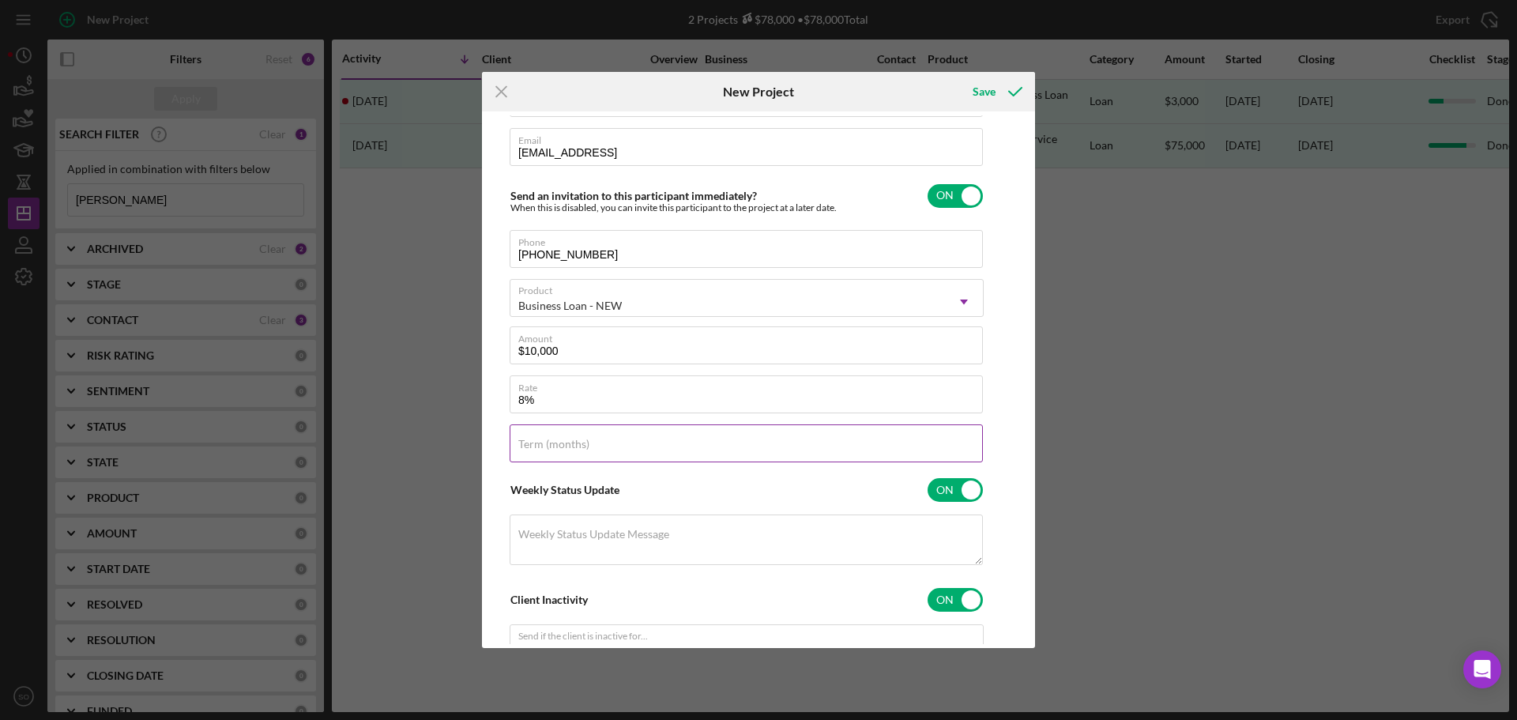
type input "8.000%"
click at [653, 451] on input "Term (months)" at bounding box center [746, 443] width 473 height 38
type input "84"
click at [776, 466] on div "Client First Name Camille Client Last Name Childress Business n/a Email communi…" at bounding box center [747, 361] width 474 height 760
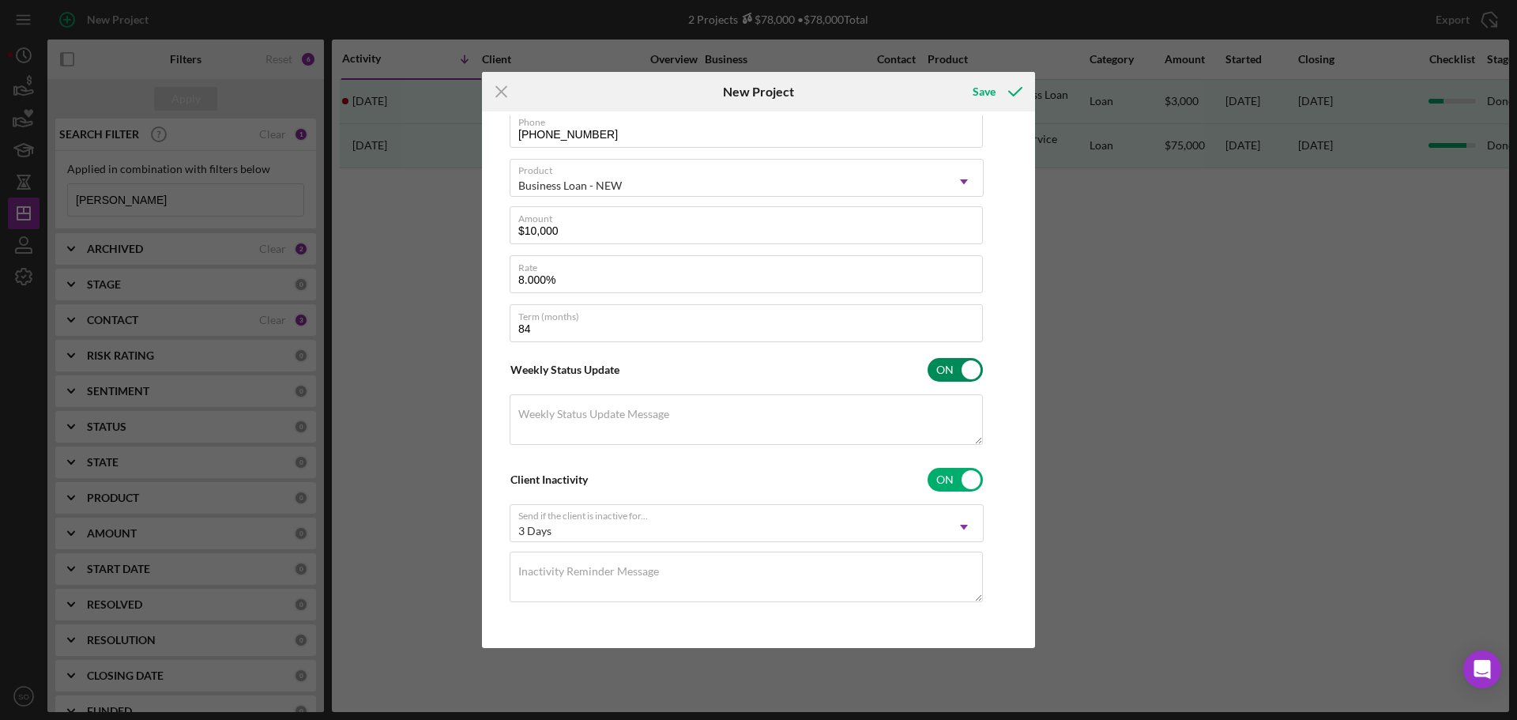
scroll to position [0, 0]
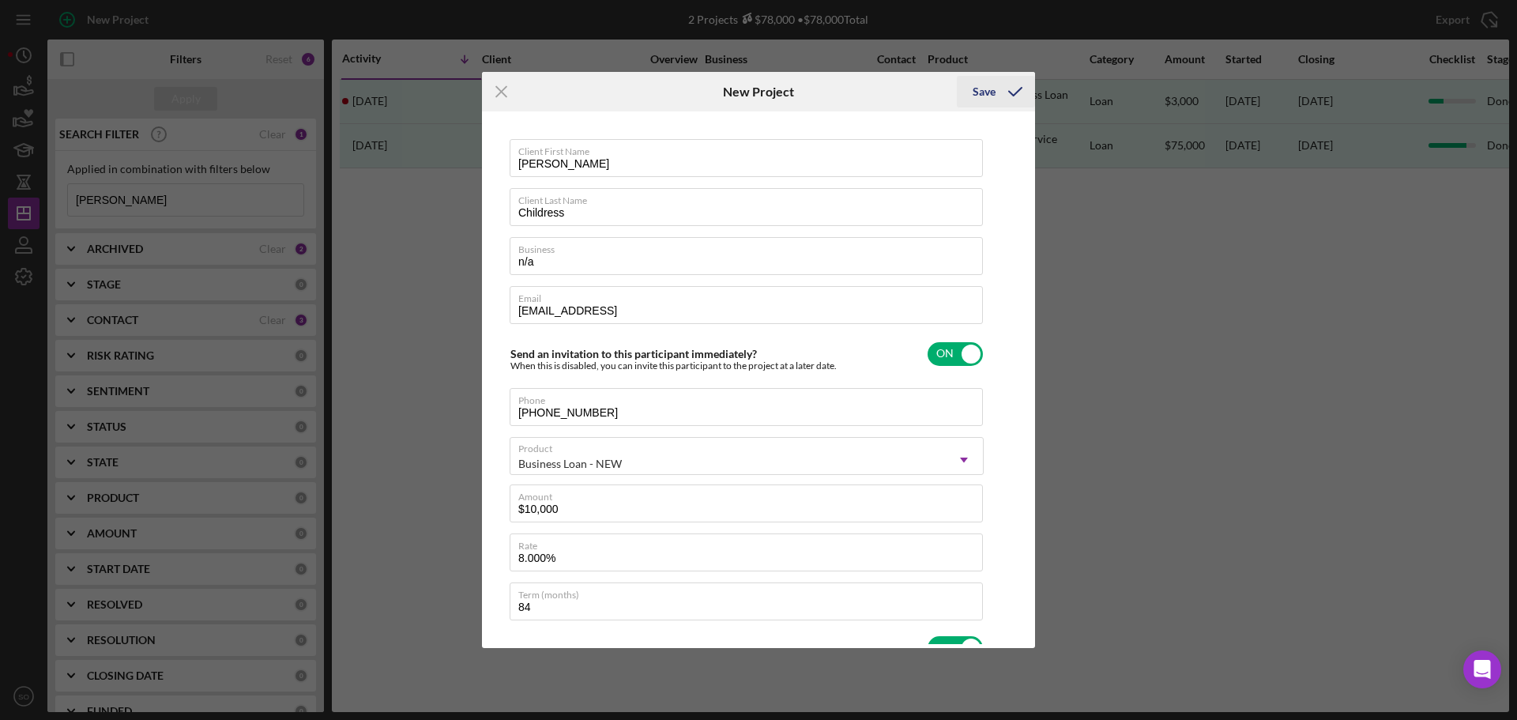
click at [1013, 88] on icon "submit" at bounding box center [1016, 92] width 40 height 40
checkbox input "false"
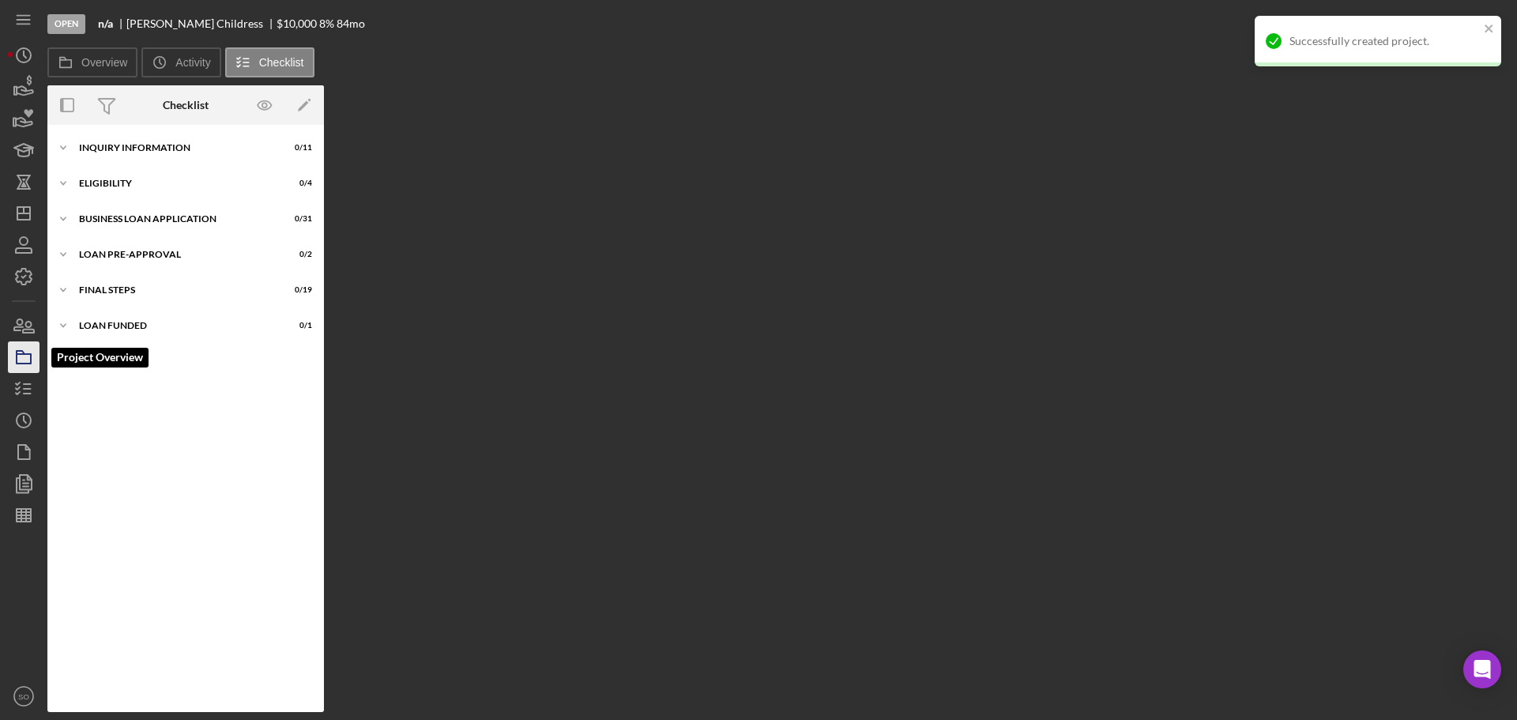
click at [28, 360] on icon "button" at bounding box center [24, 357] width 40 height 40
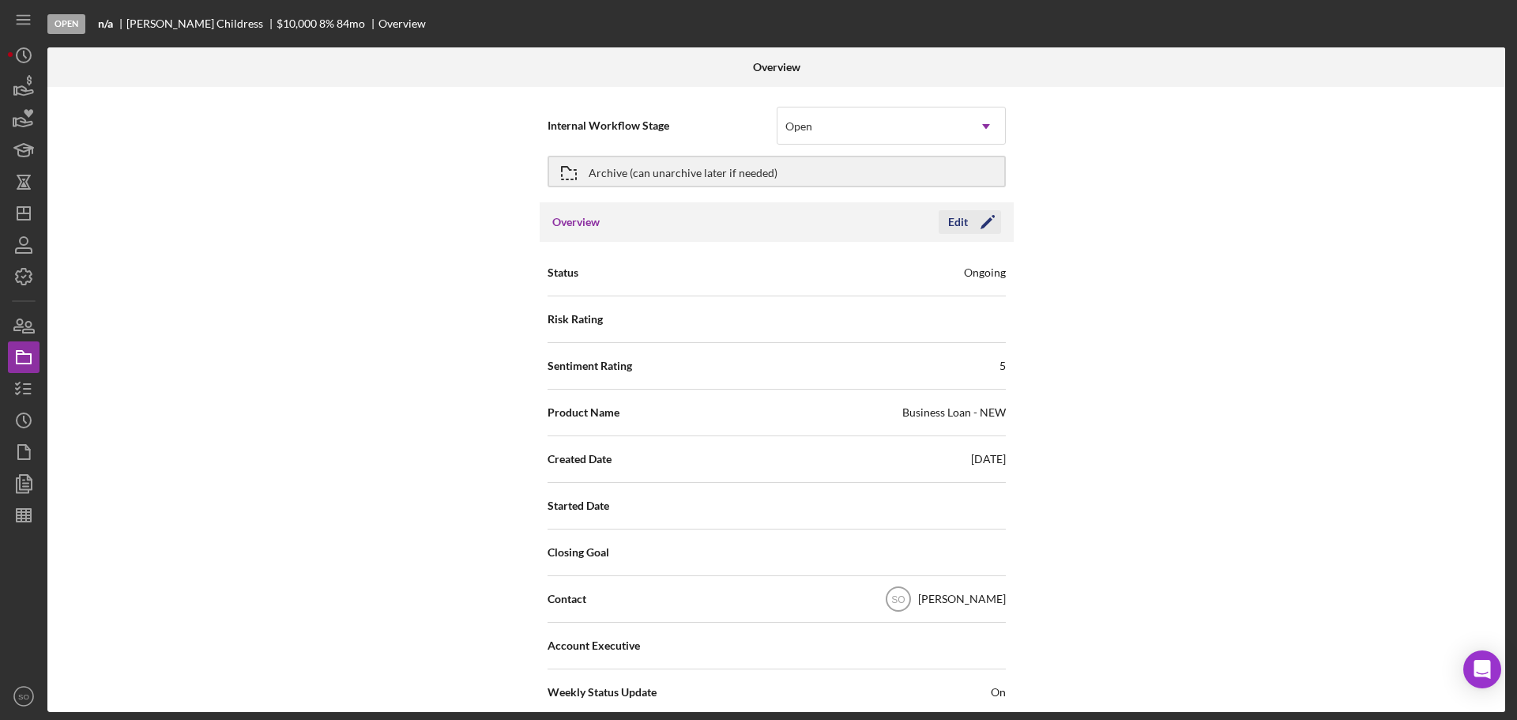
click at [982, 231] on icon "Icon/Edit" at bounding box center [988, 222] width 40 height 40
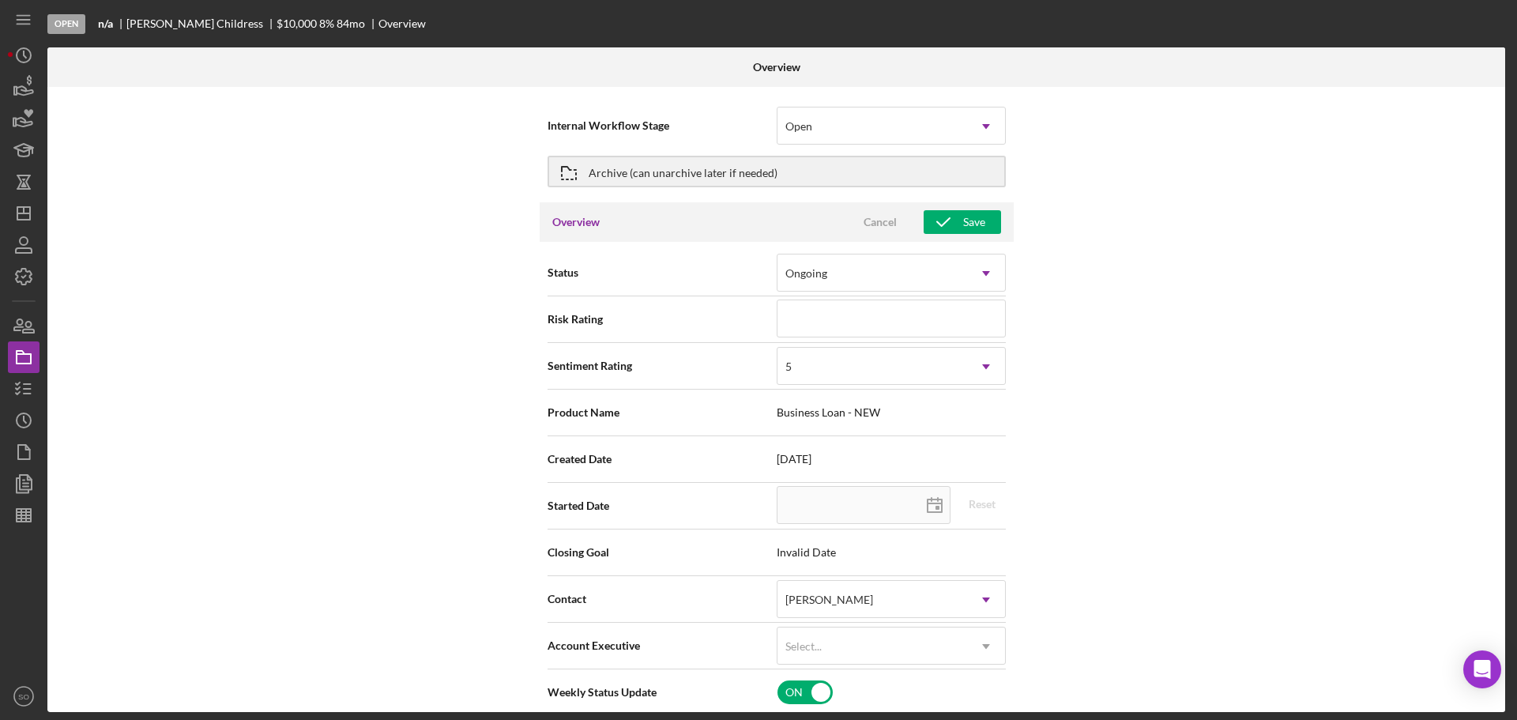
scroll to position [158, 0]
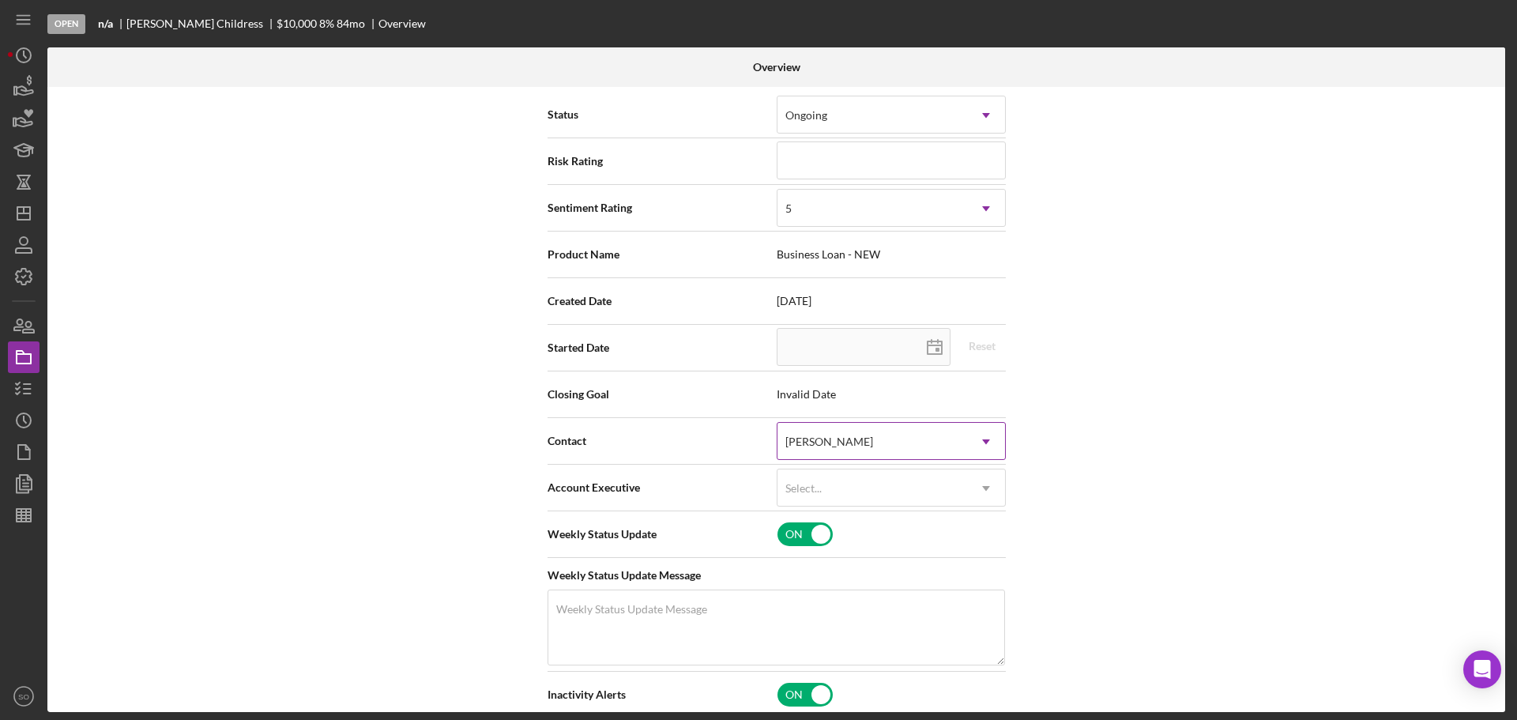
click at [861, 439] on div "[PERSON_NAME]" at bounding box center [830, 441] width 88 height 13
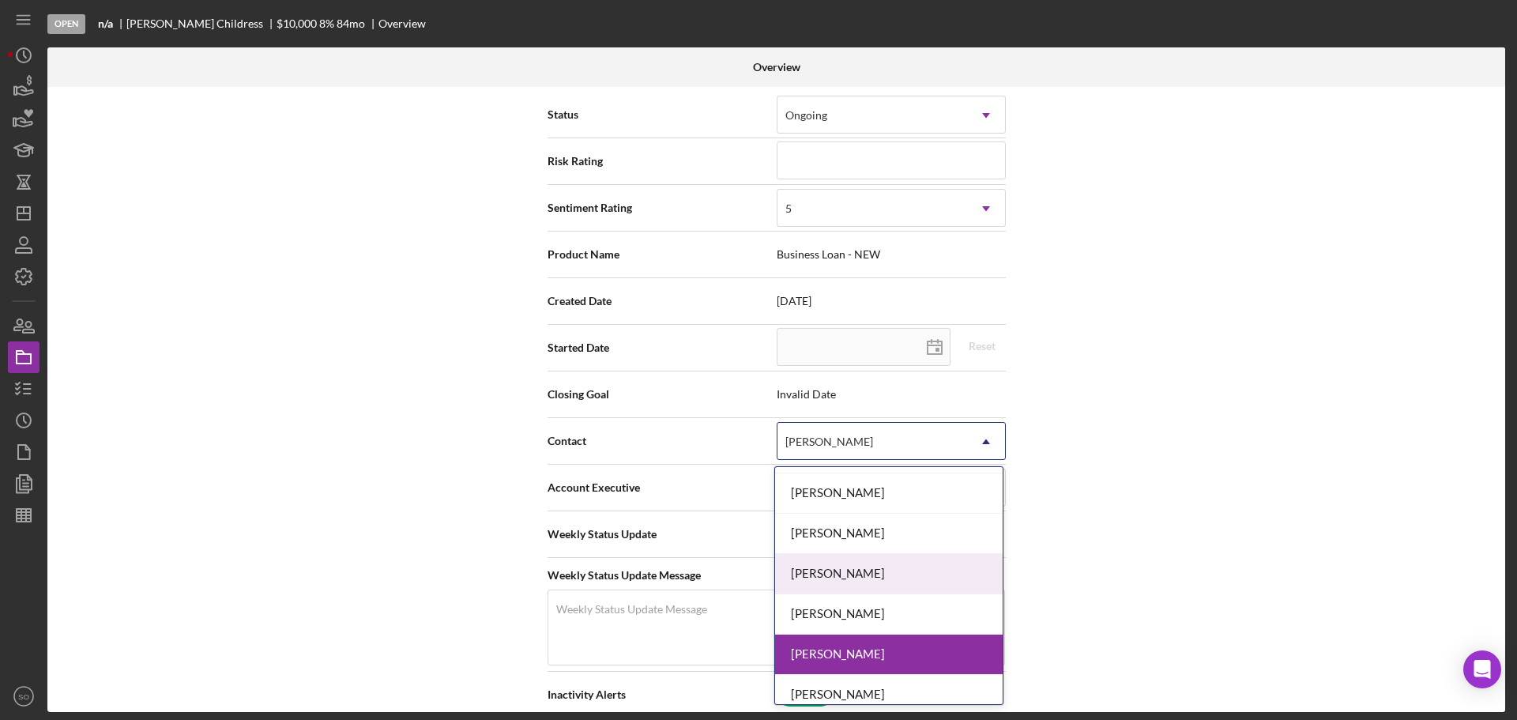
scroll to position [474, 0]
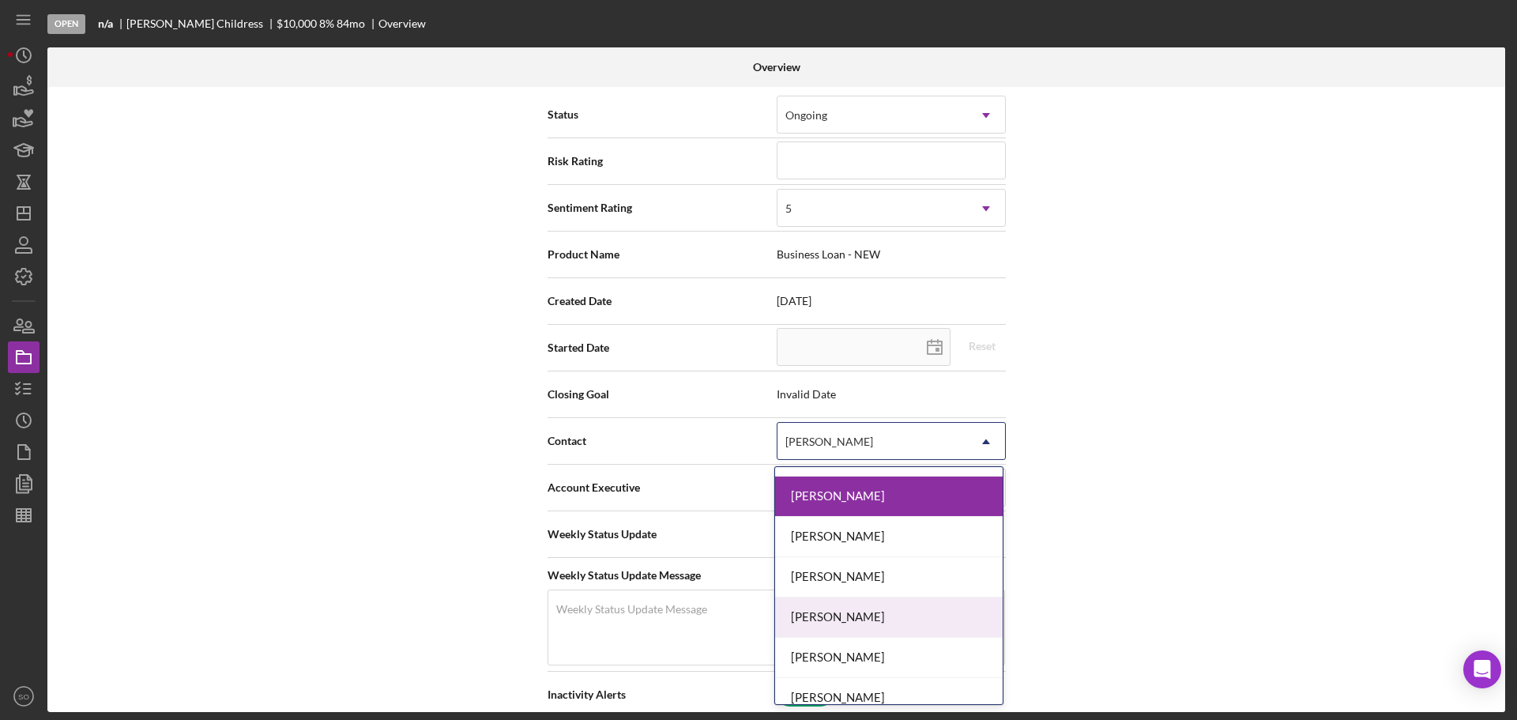
click at [870, 609] on div "[PERSON_NAME]" at bounding box center [889, 617] width 228 height 40
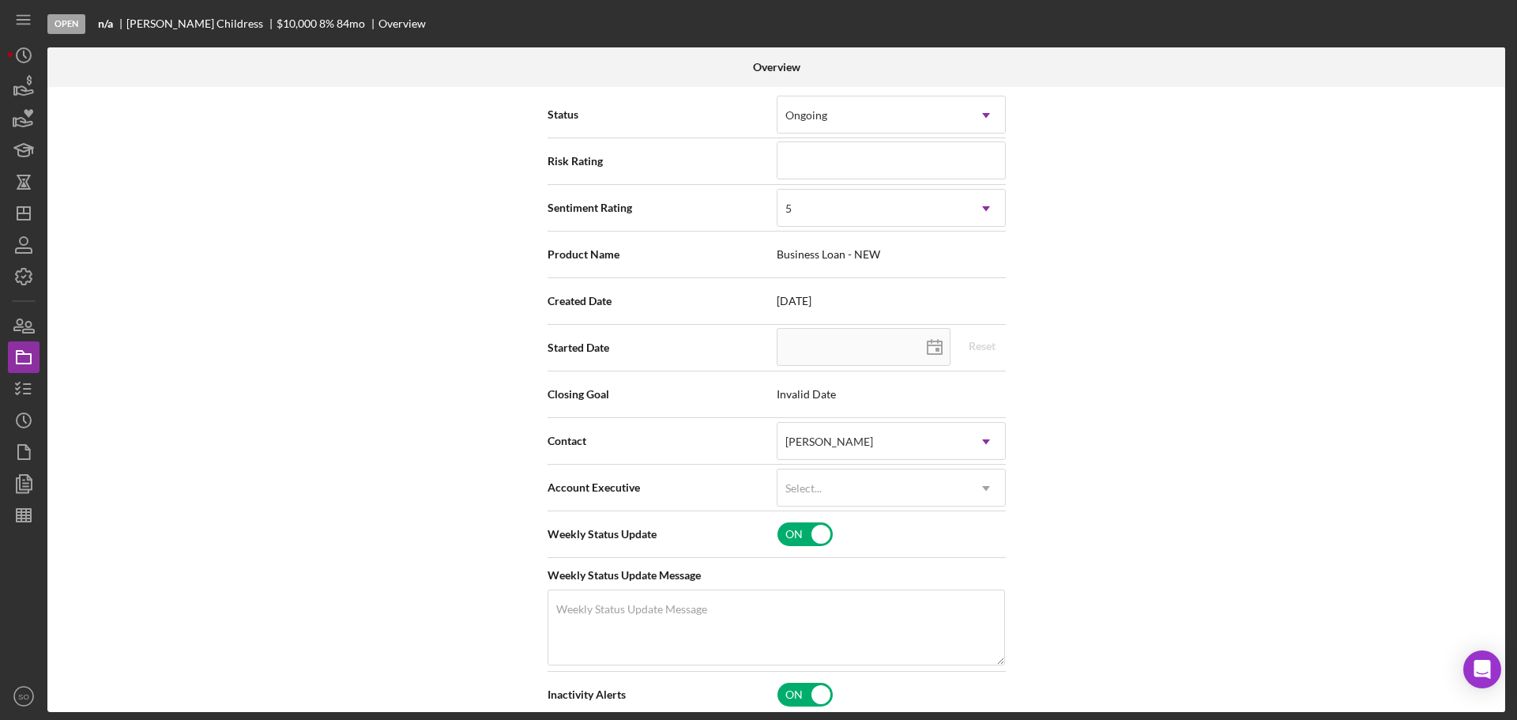
scroll to position [0, 0]
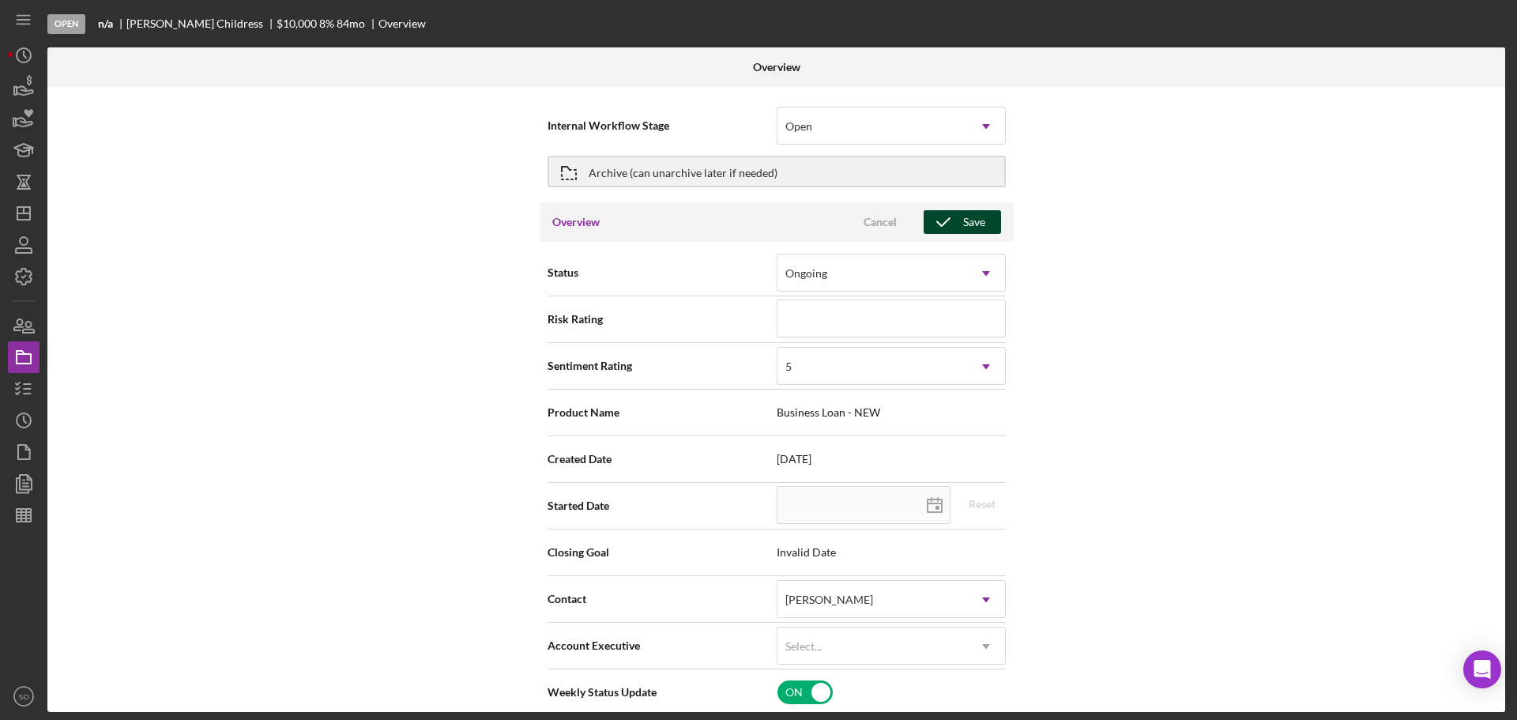
click at [943, 225] on icon "button" at bounding box center [944, 222] width 40 height 40
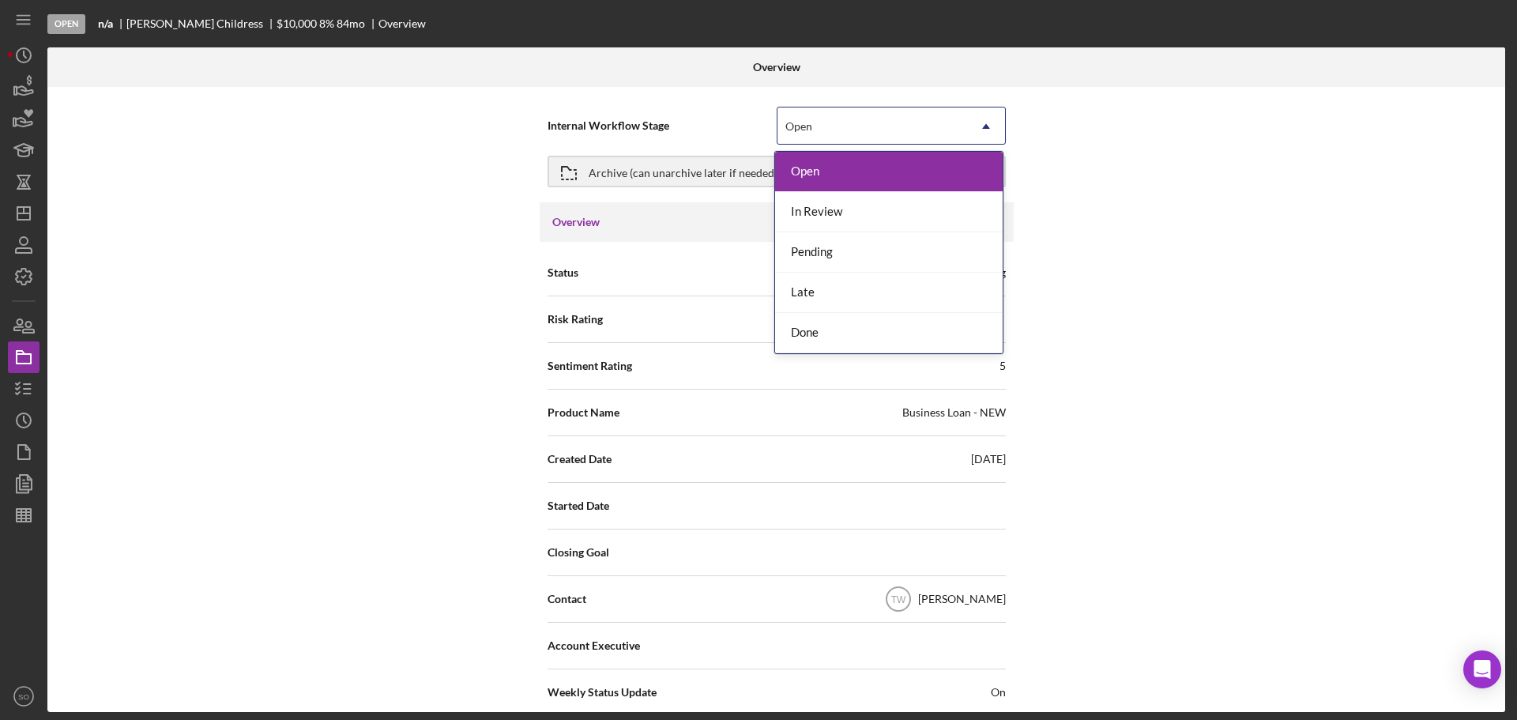
click at [861, 132] on div "Open" at bounding box center [873, 126] width 190 height 36
click at [854, 220] on div "In Review" at bounding box center [889, 212] width 228 height 40
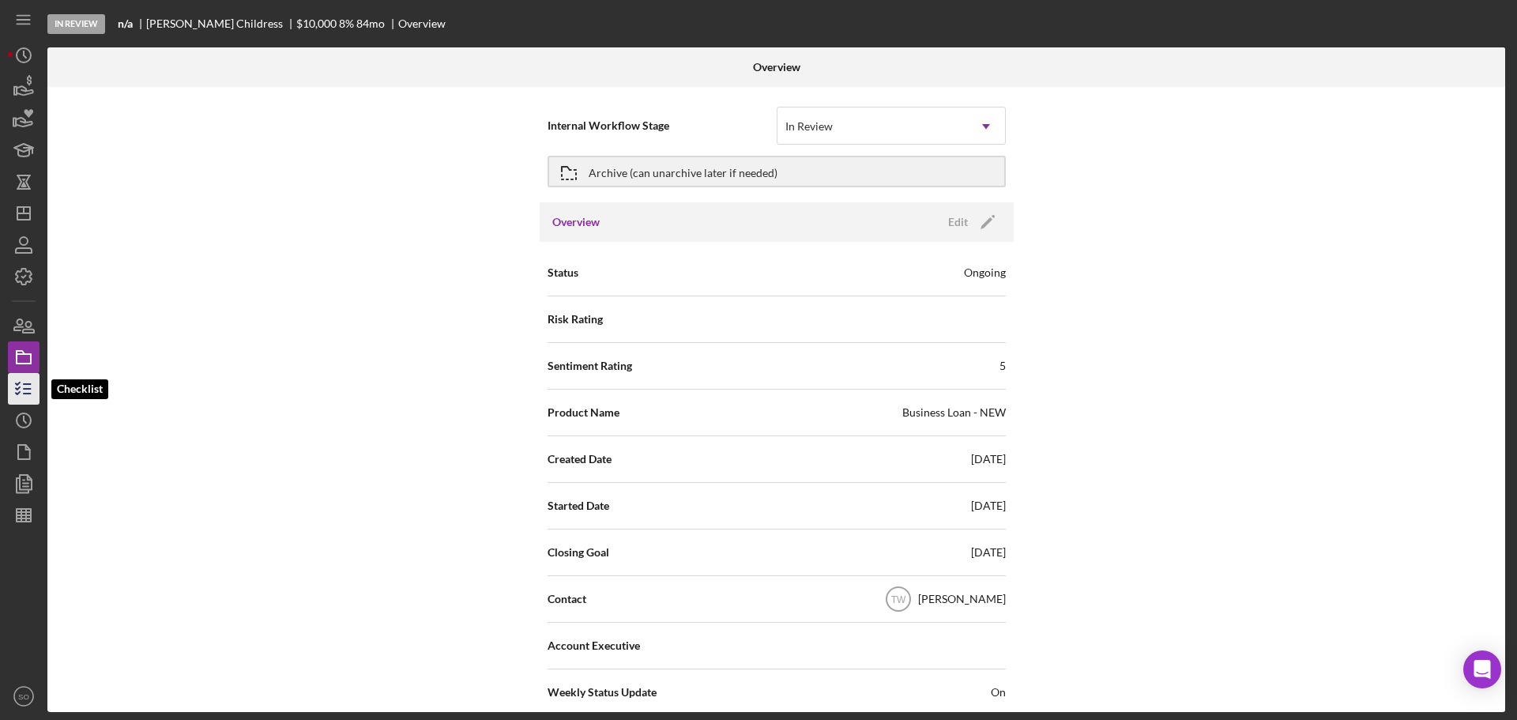
click at [21, 388] on icon "button" at bounding box center [24, 389] width 40 height 40
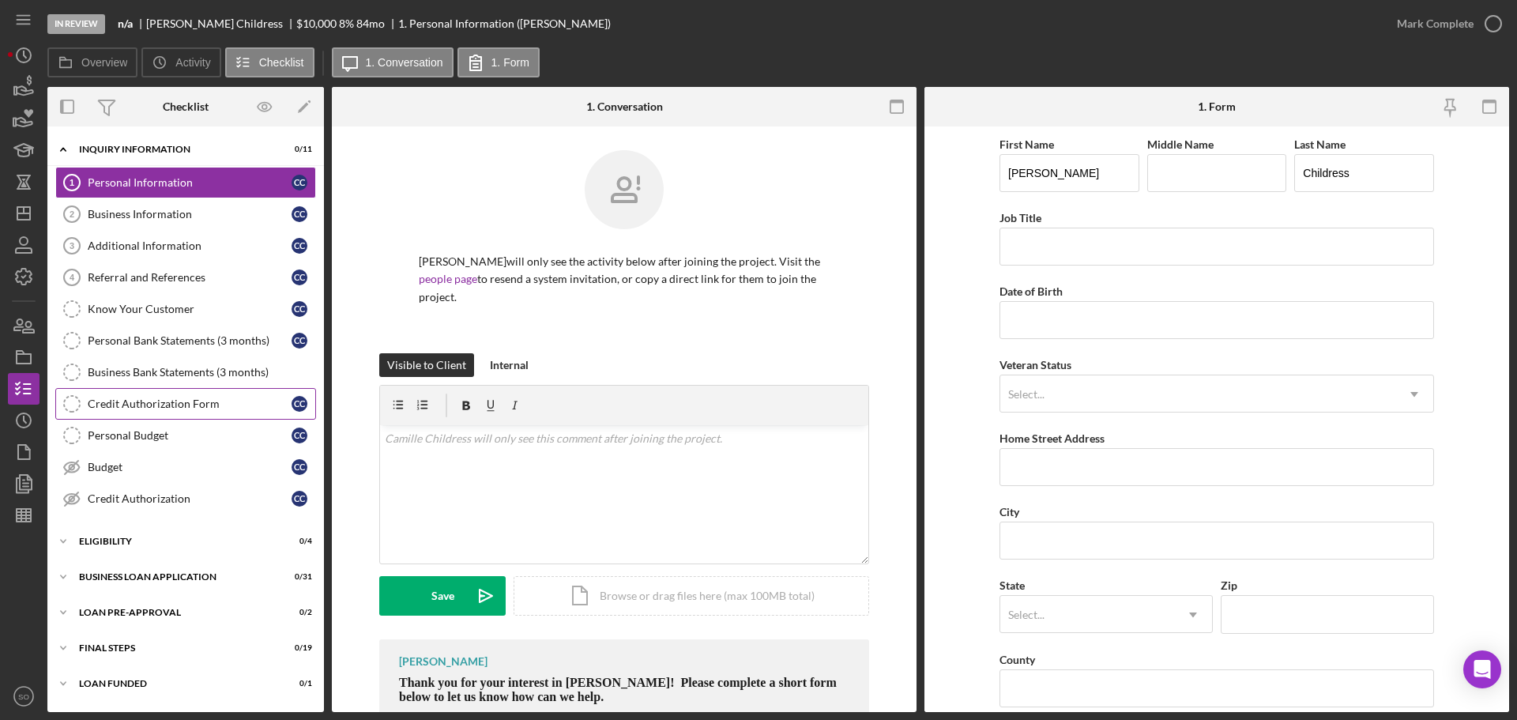
click at [183, 417] on link "Credit Authorization Form Credit Authorization Form C C" at bounding box center [185, 404] width 261 height 32
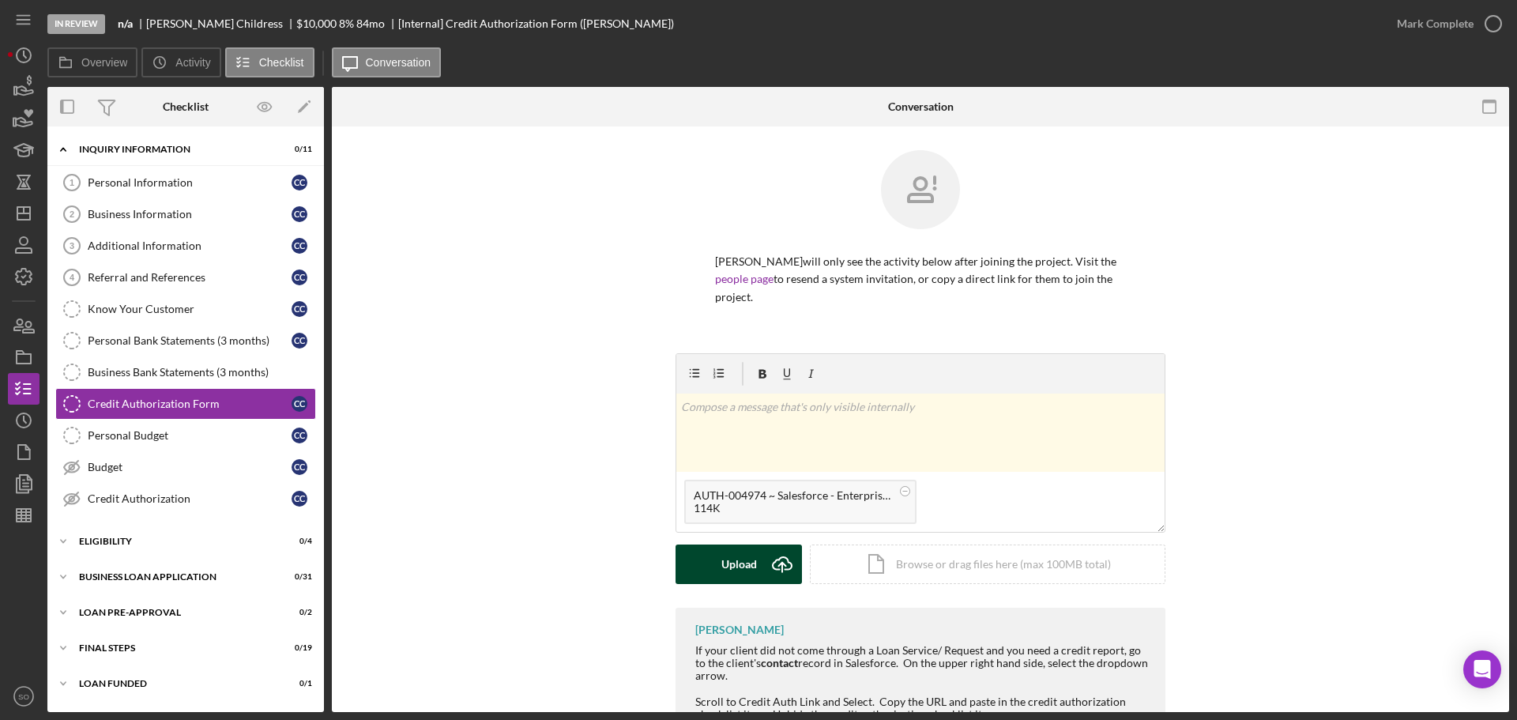
click at [729, 559] on div "Upload" at bounding box center [740, 565] width 36 height 40
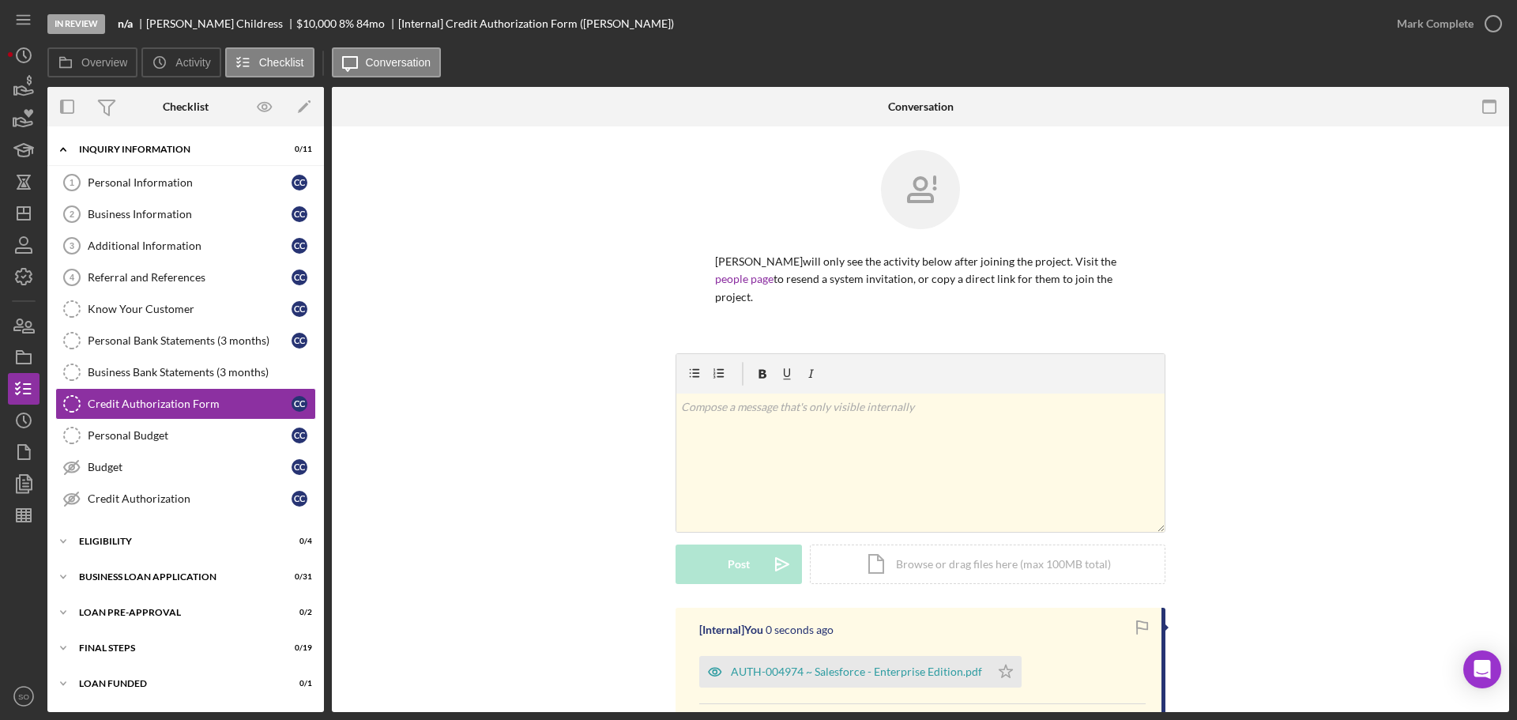
scroll to position [237, 0]
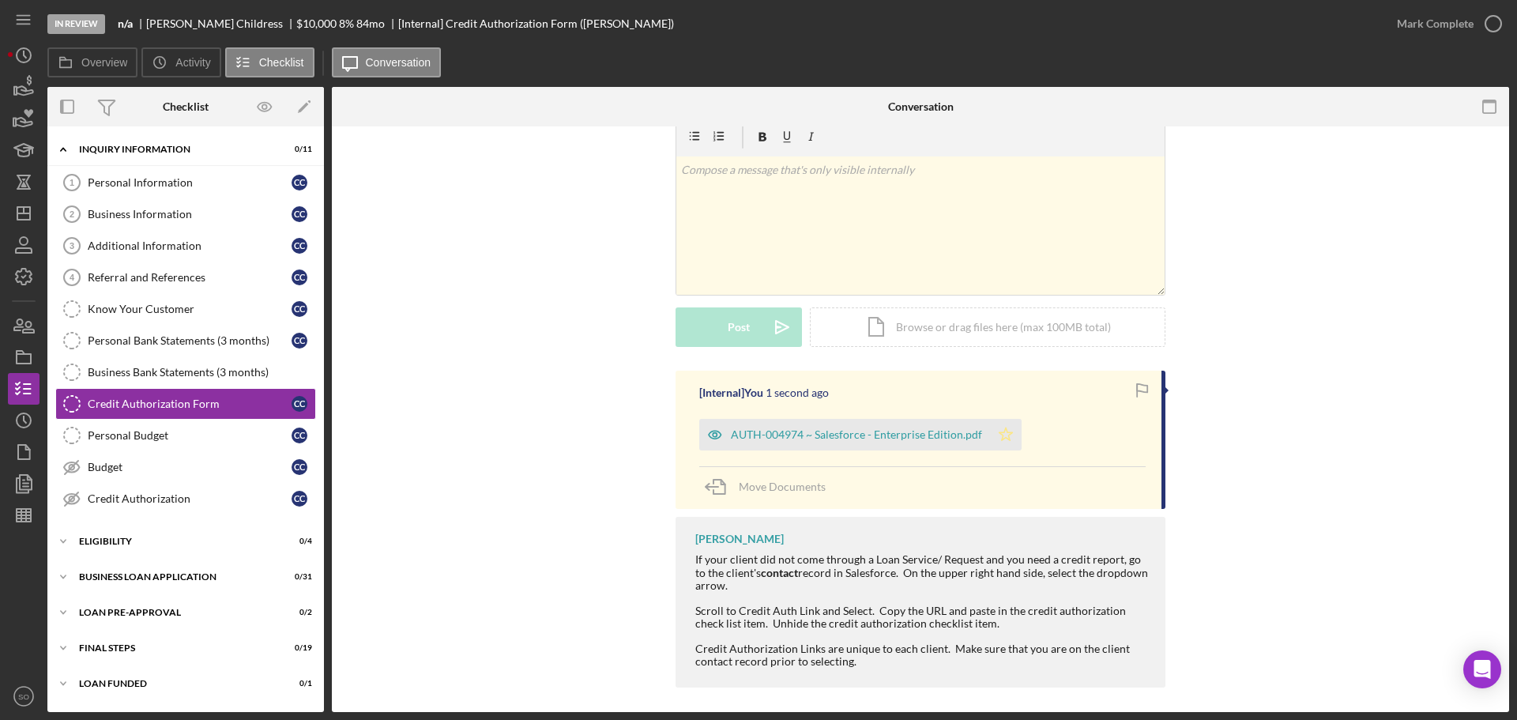
click at [1006, 436] on icon "Icon/Star" at bounding box center [1006, 435] width 32 height 32
click at [1393, 18] on button "Mark Complete" at bounding box center [1446, 24] width 128 height 32
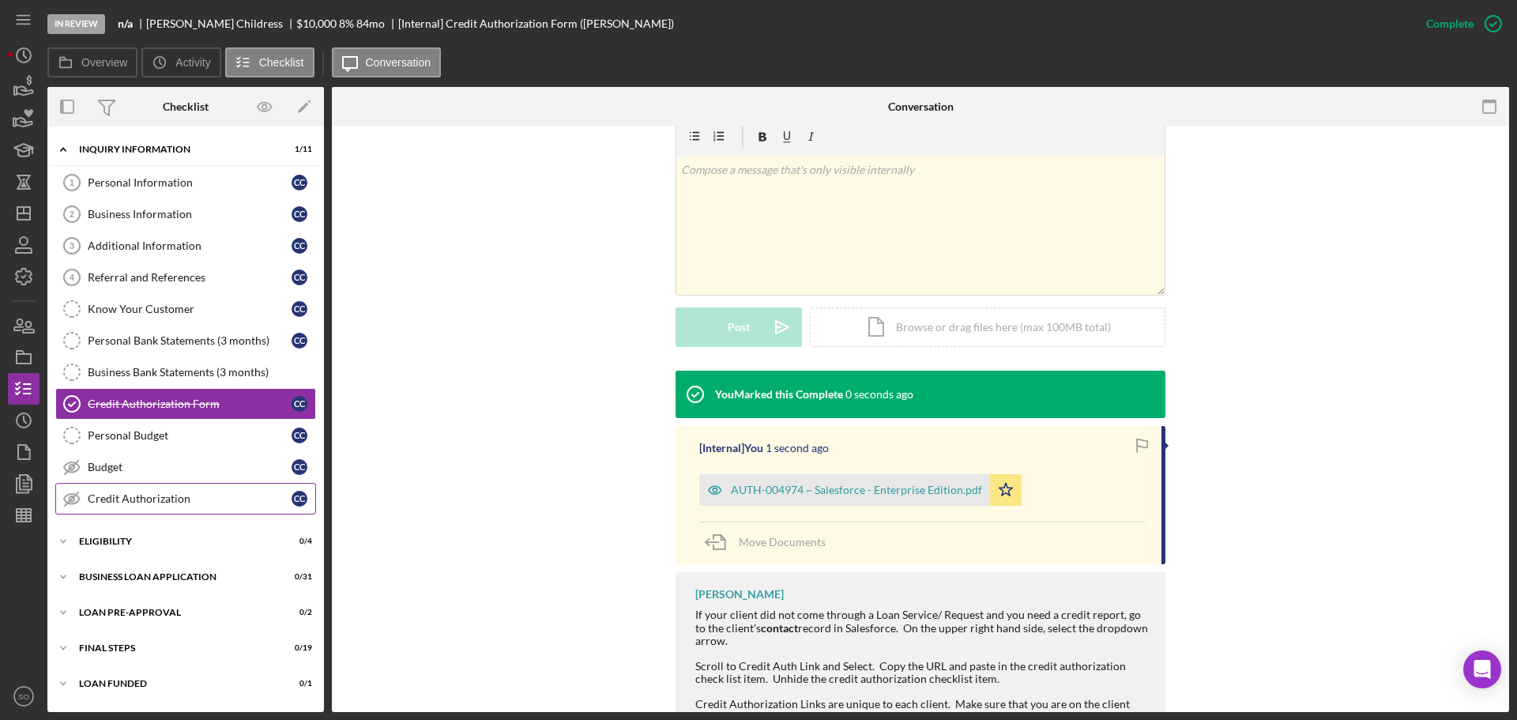
drag, startPoint x: 207, startPoint y: 497, endPoint x: 251, endPoint y: 496, distance: 43.5
click at [207, 498] on div "Credit Authorization" at bounding box center [190, 498] width 204 height 13
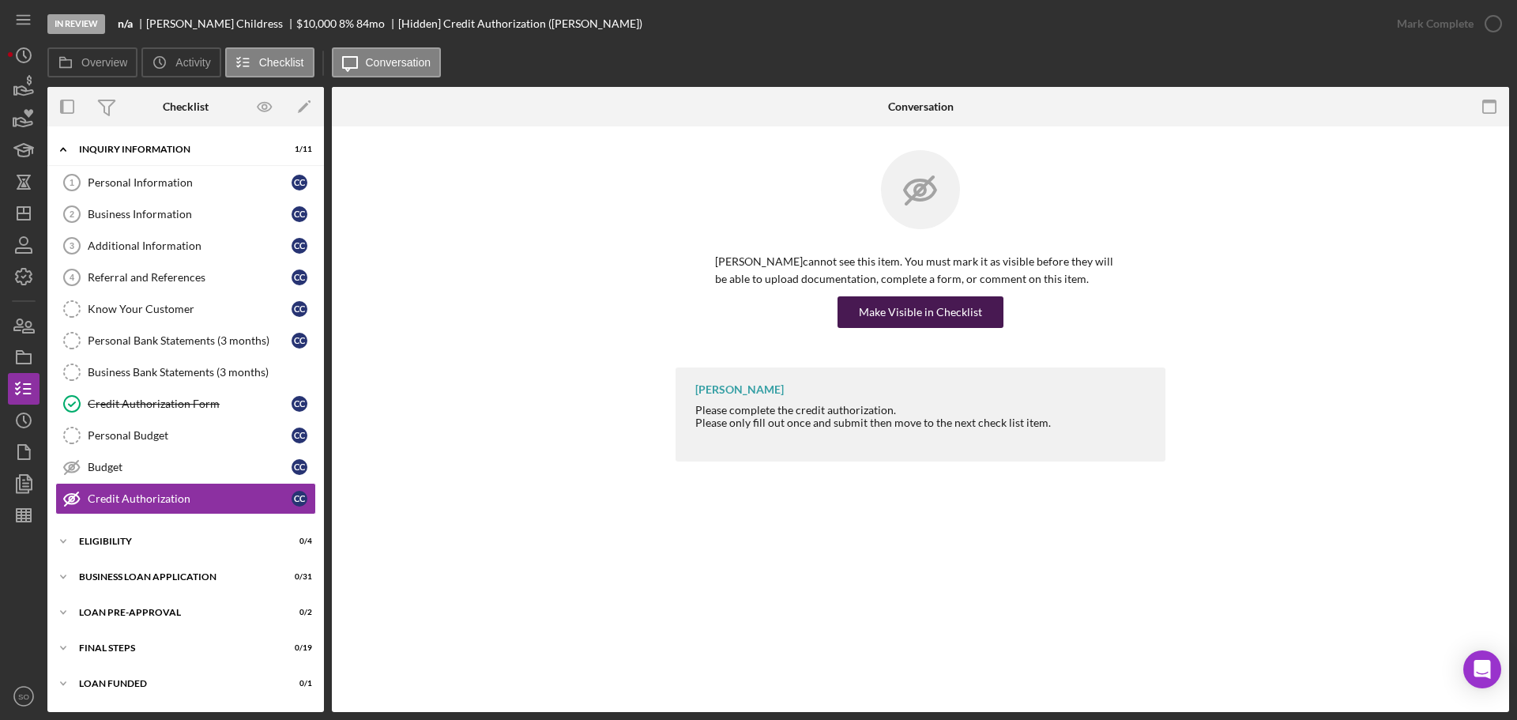
click at [920, 315] on div "Make Visible in Checklist" at bounding box center [920, 312] width 123 height 32
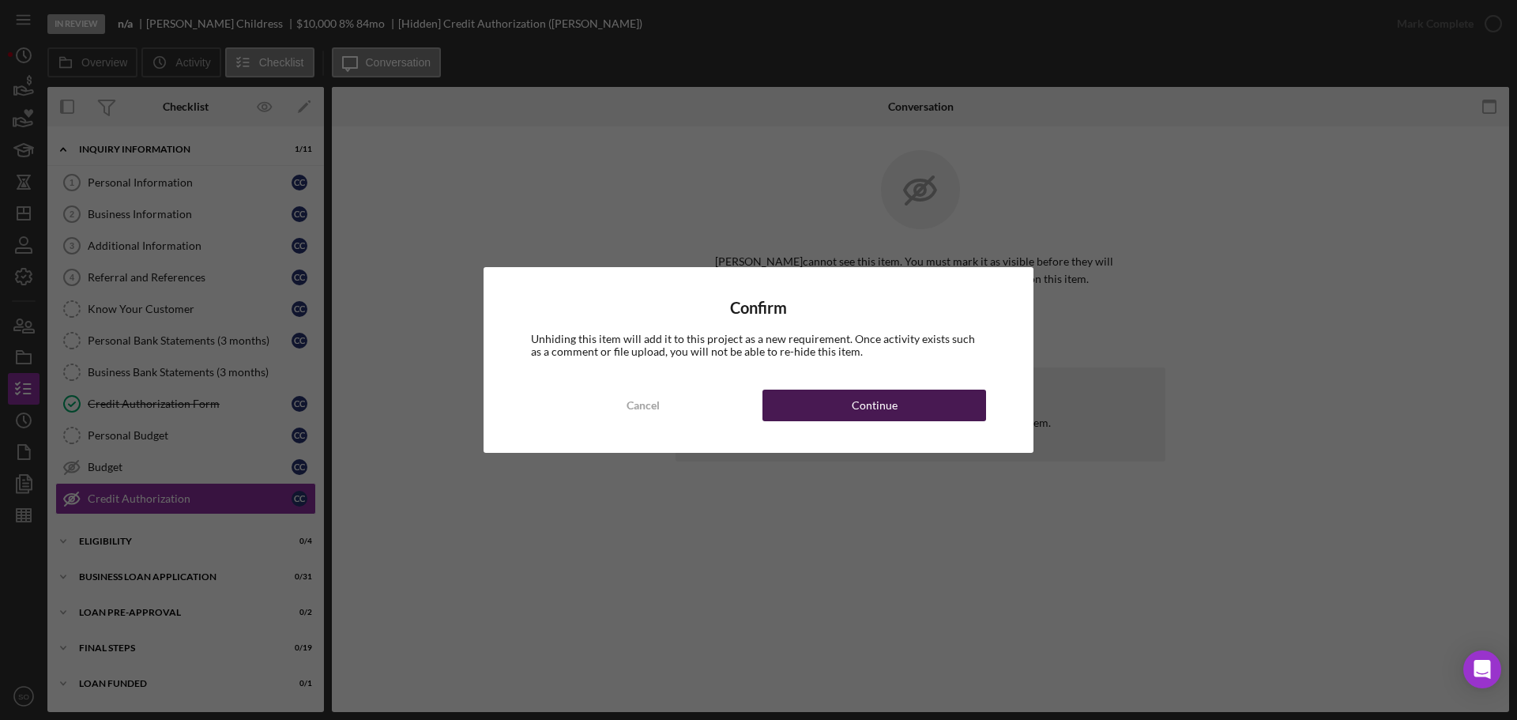
click at [929, 413] on button "Continue" at bounding box center [875, 406] width 224 height 32
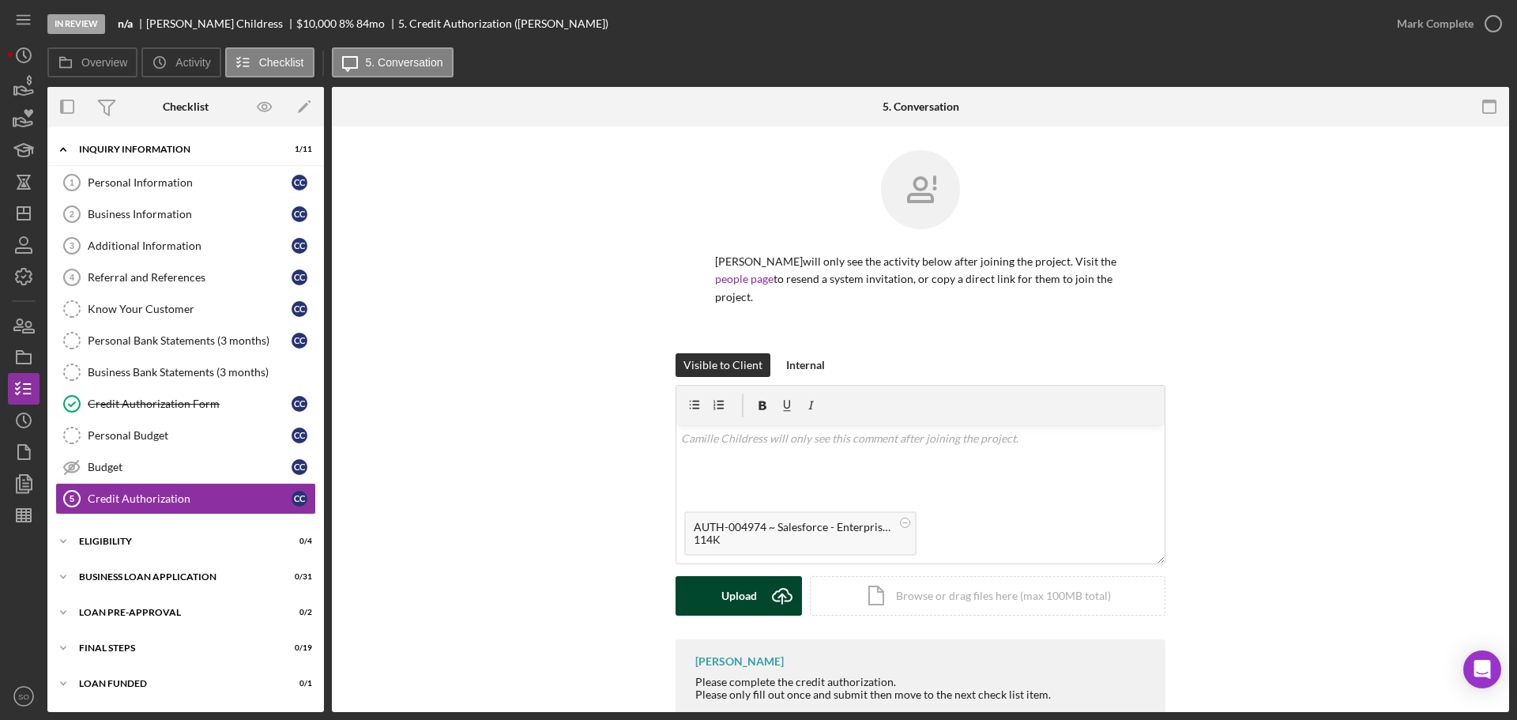
click at [747, 595] on div "Upload" at bounding box center [740, 596] width 36 height 40
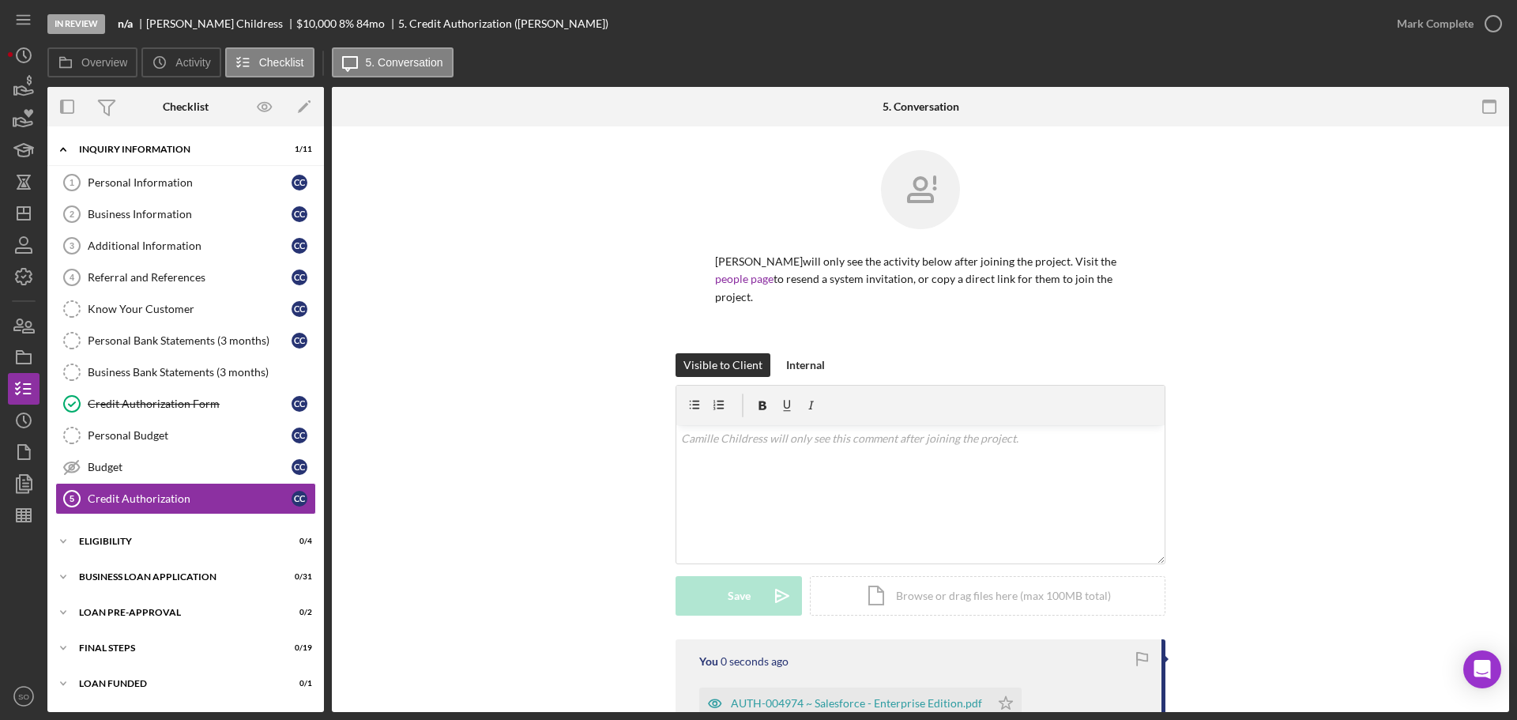
scroll to position [200, 0]
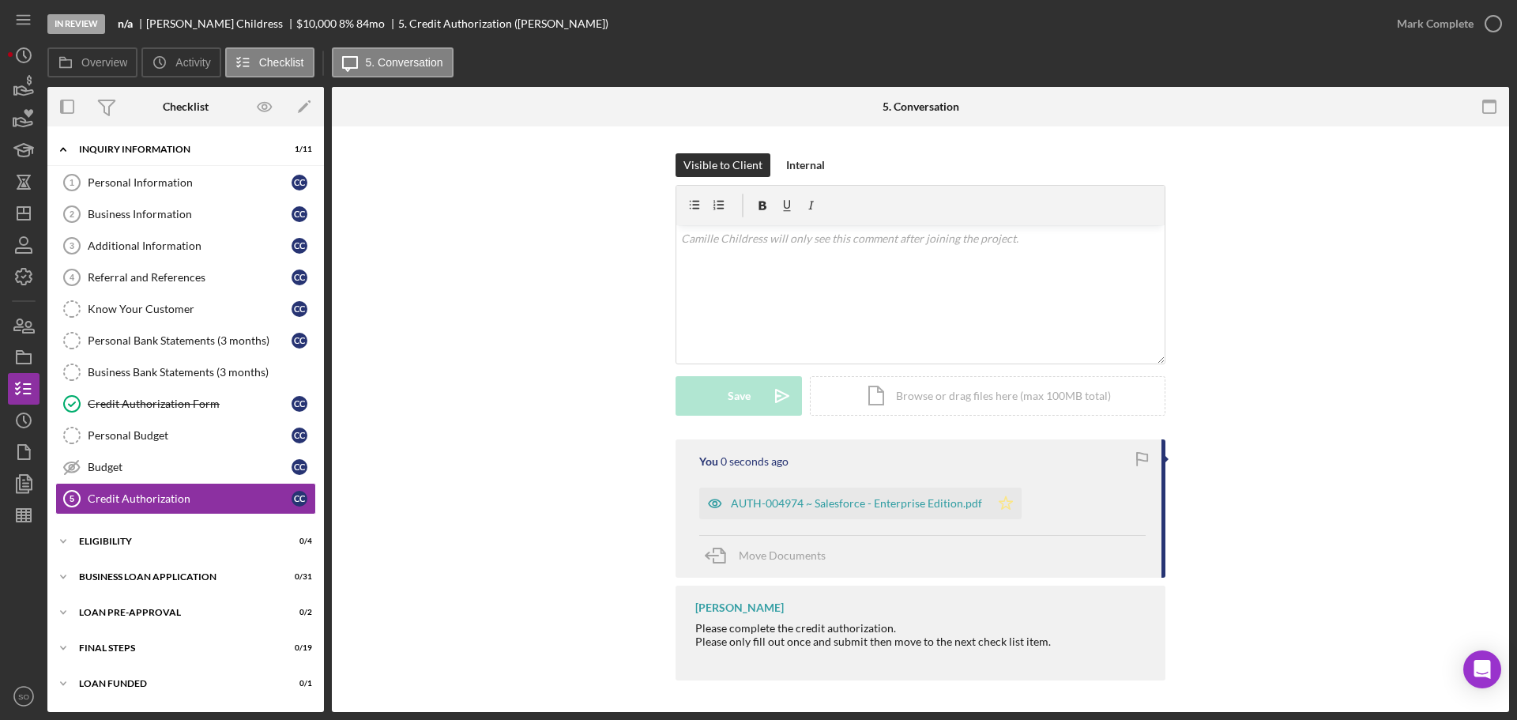
click at [992, 496] on icon "Icon/Star" at bounding box center [1006, 504] width 32 height 32
click at [1421, 37] on div "Mark Complete" at bounding box center [1435, 24] width 77 height 32
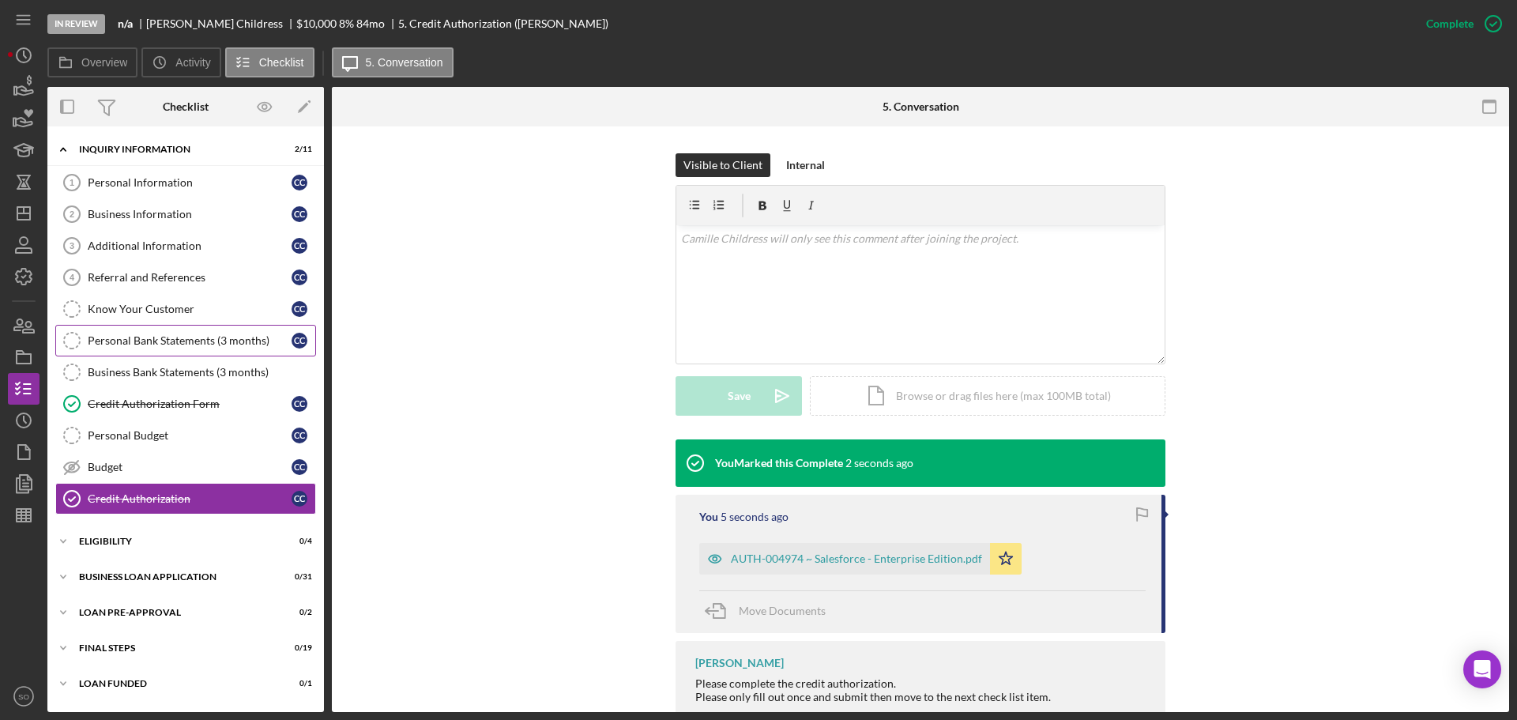
click at [212, 351] on link "Personal Bank Statements (3 months) Personal Bank Statements (3 months) C C" at bounding box center [185, 341] width 261 height 32
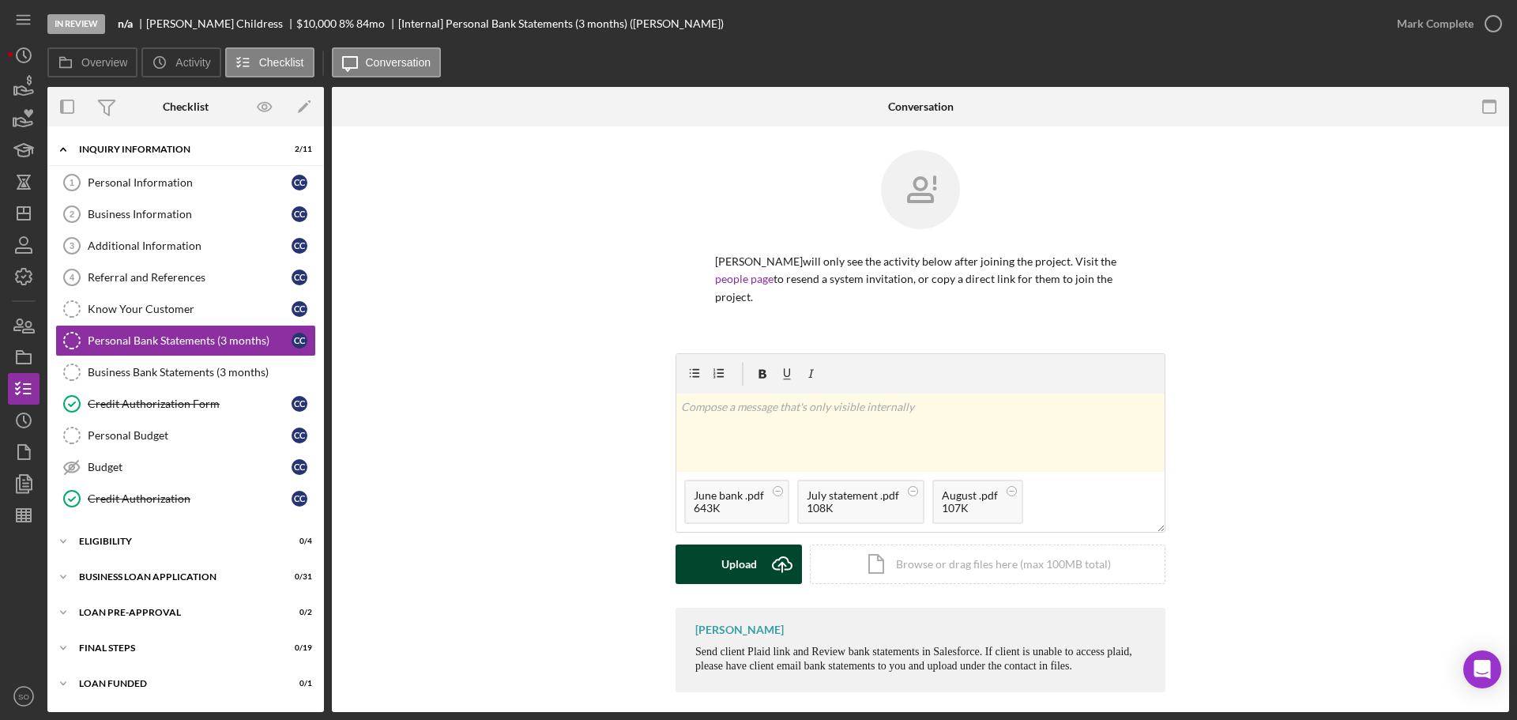
click at [748, 564] on div "Upload" at bounding box center [740, 565] width 36 height 40
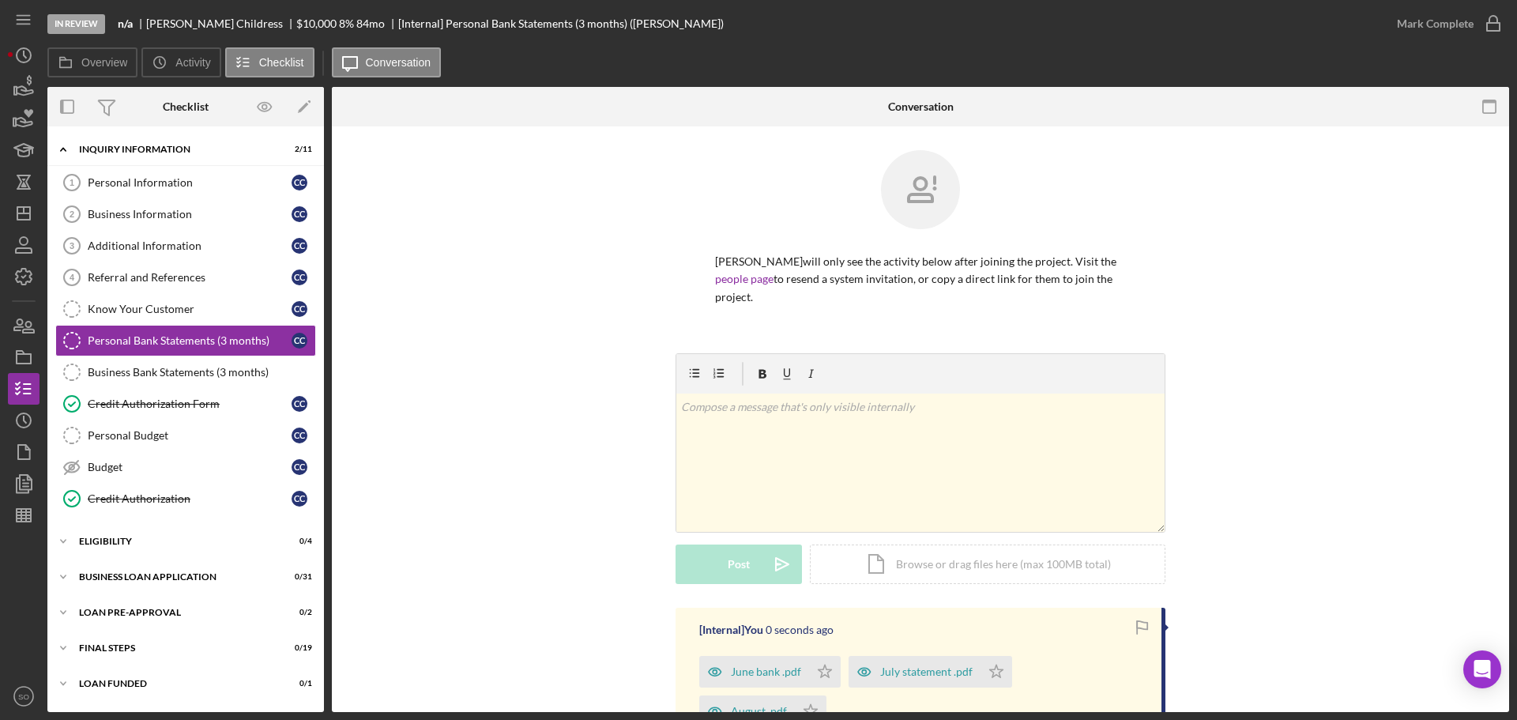
scroll to position [198, 0]
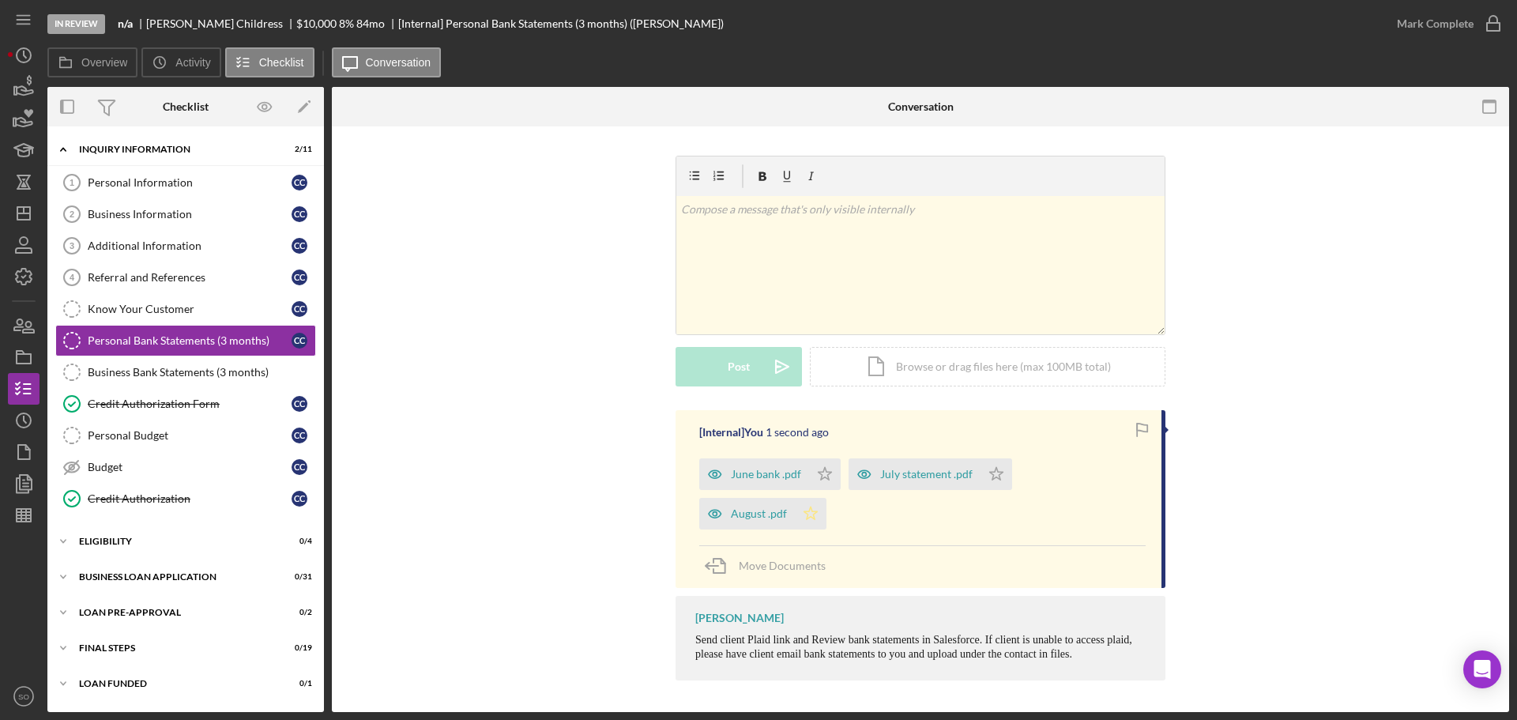
click at [814, 515] on icon "Icon/Star" at bounding box center [811, 514] width 32 height 32
click at [1439, 39] on div "Mark Complete" at bounding box center [1435, 24] width 77 height 32
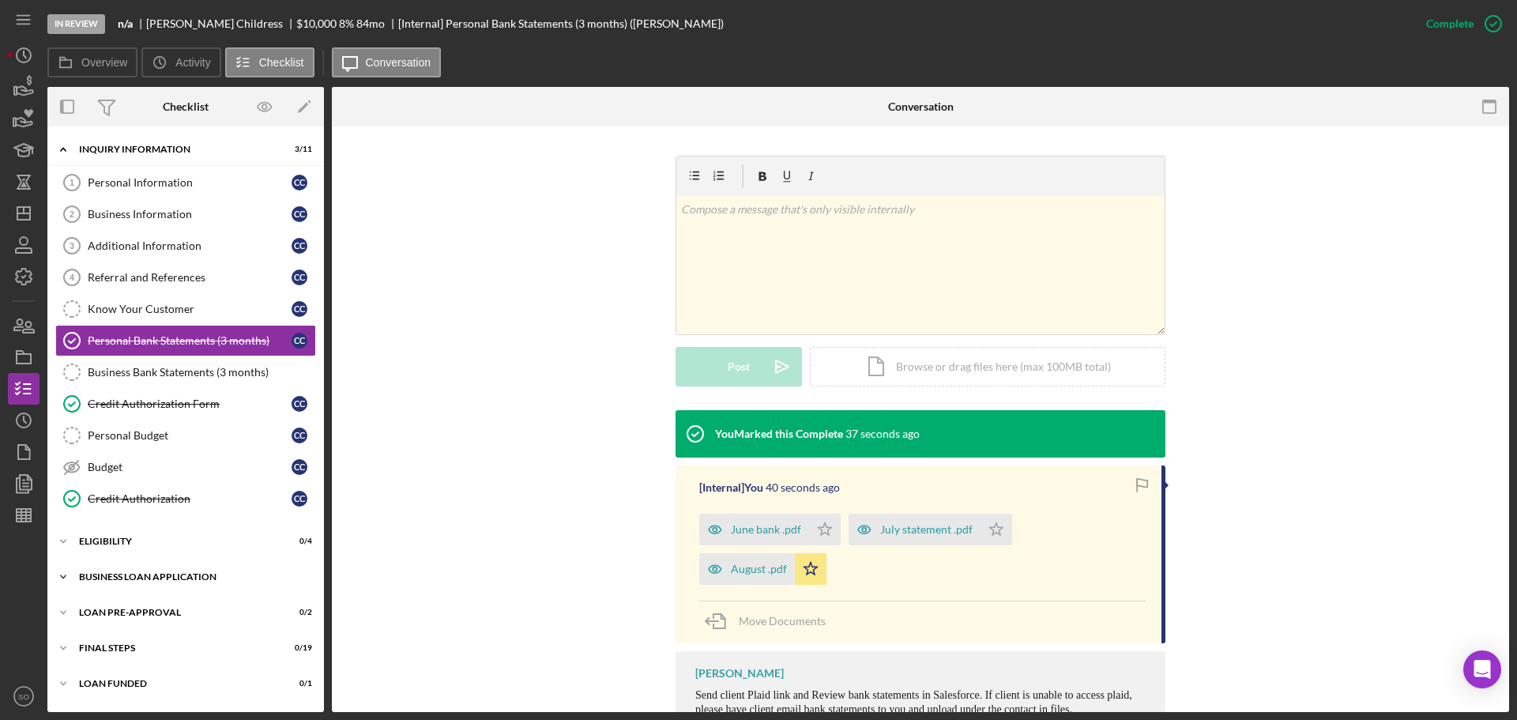
click at [158, 578] on div "BUSINESS LOAN APPLICATION" at bounding box center [191, 576] width 225 height 9
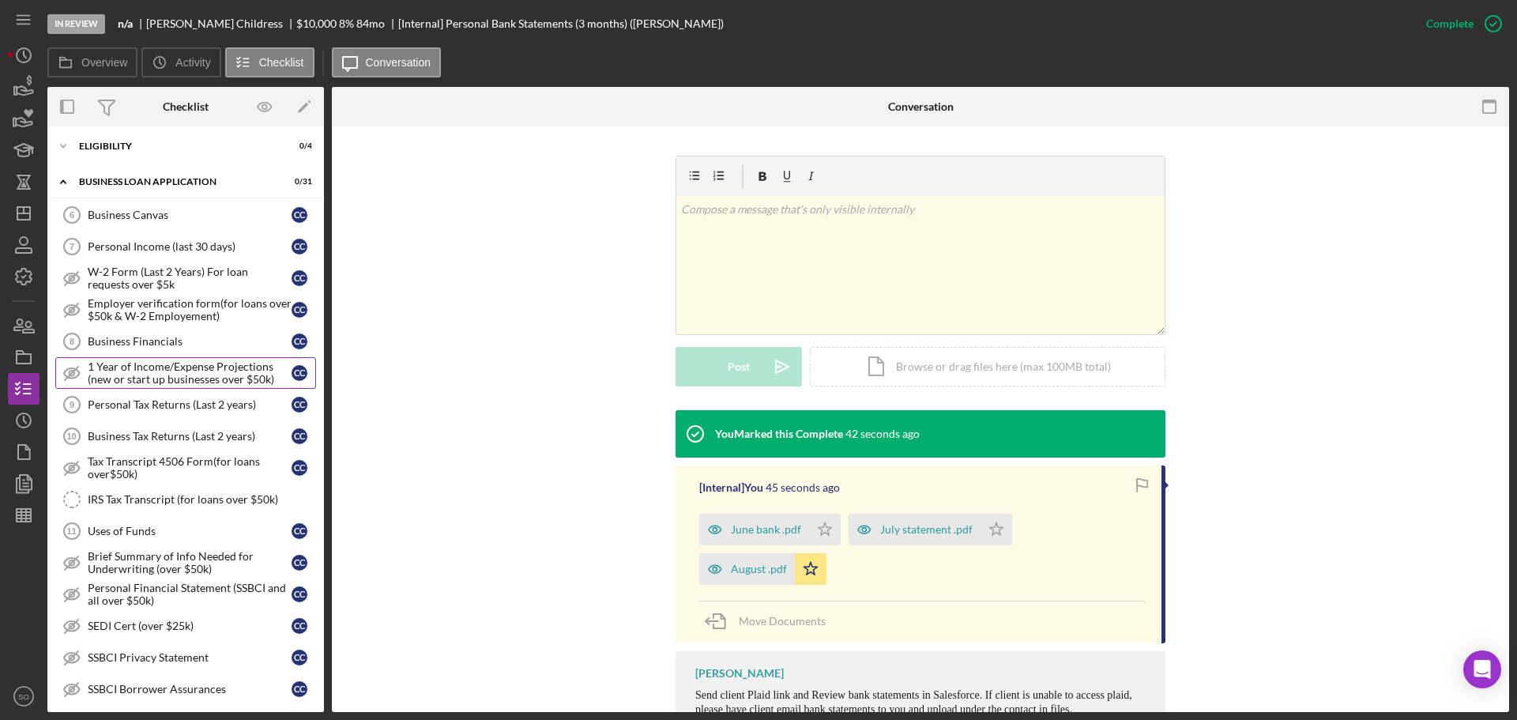
scroll to position [553, 0]
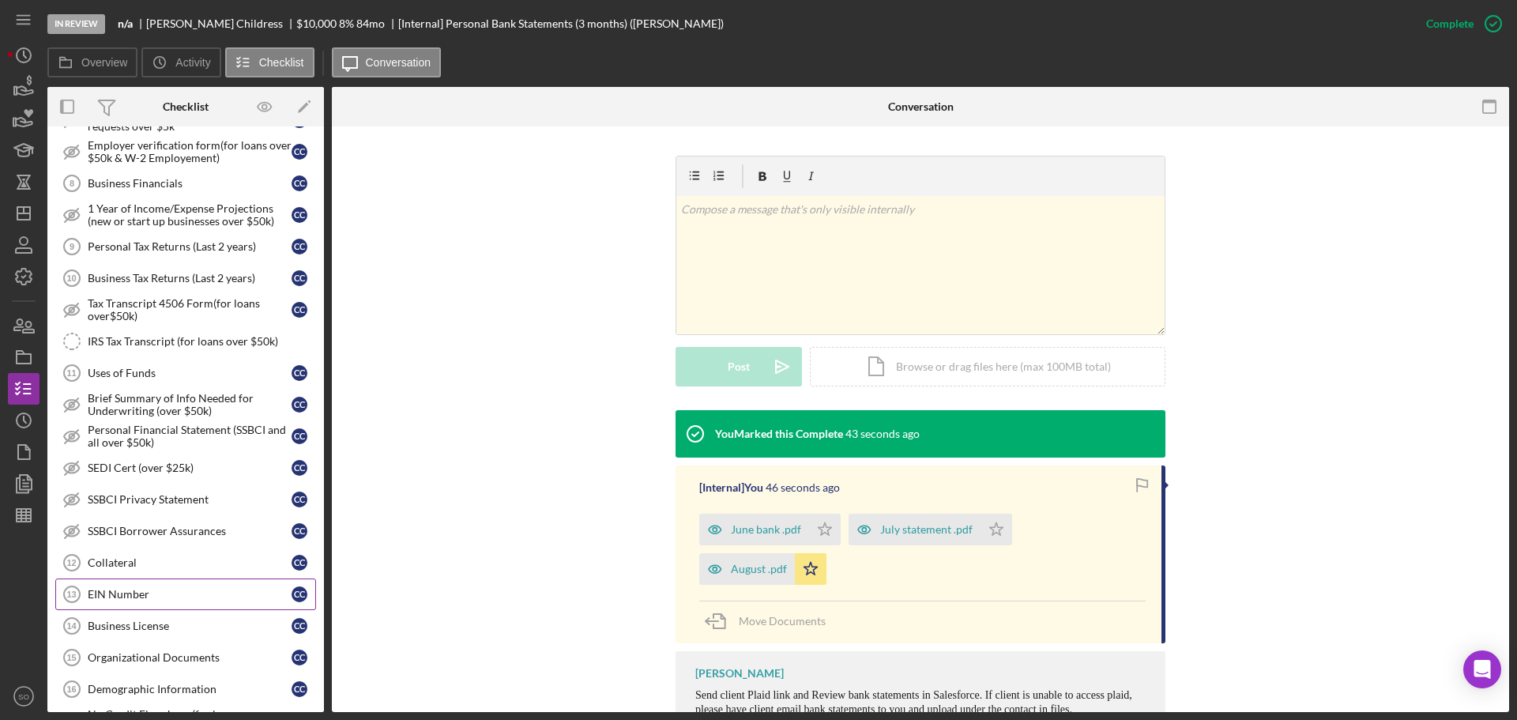
click at [155, 588] on div "EIN Number" at bounding box center [190, 594] width 204 height 13
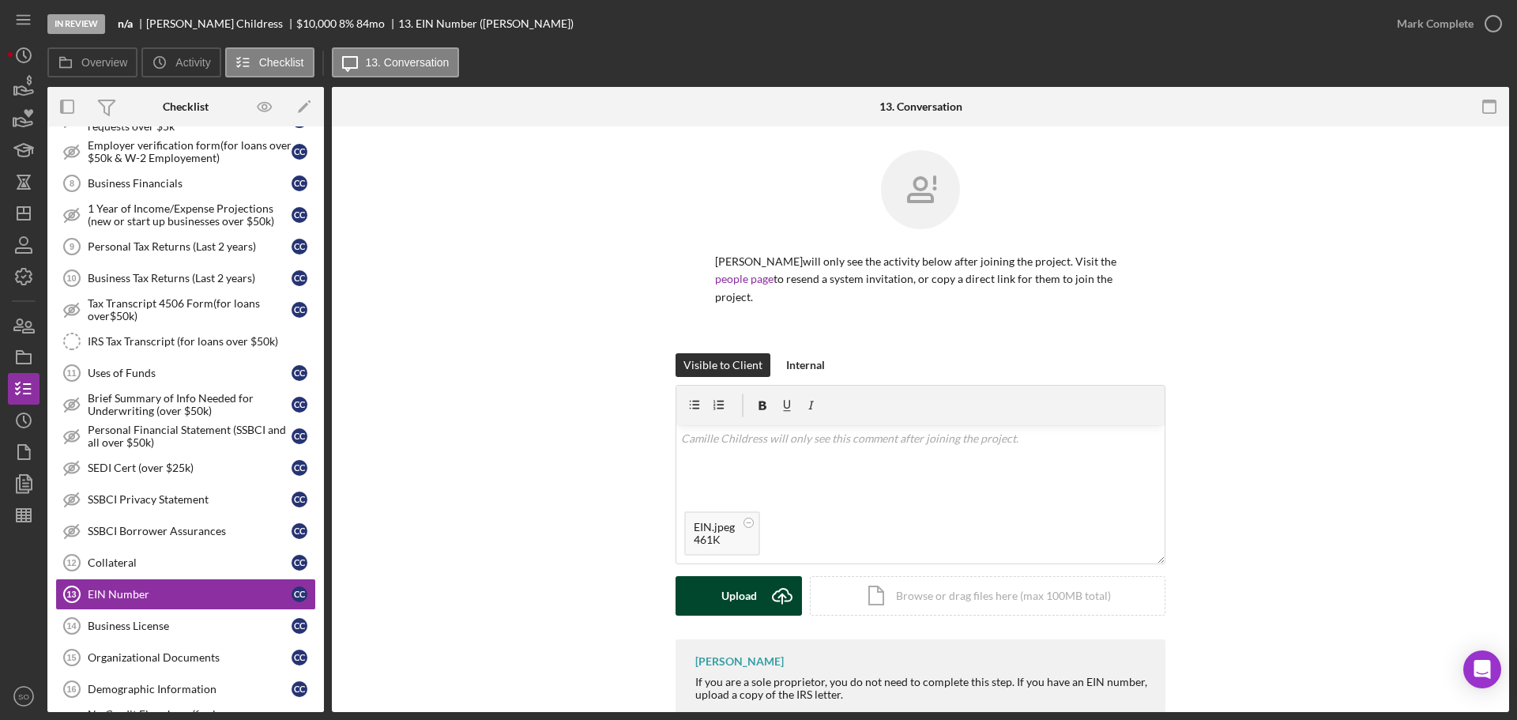
click at [702, 590] on button "Upload Icon/Upload" at bounding box center [739, 596] width 126 height 40
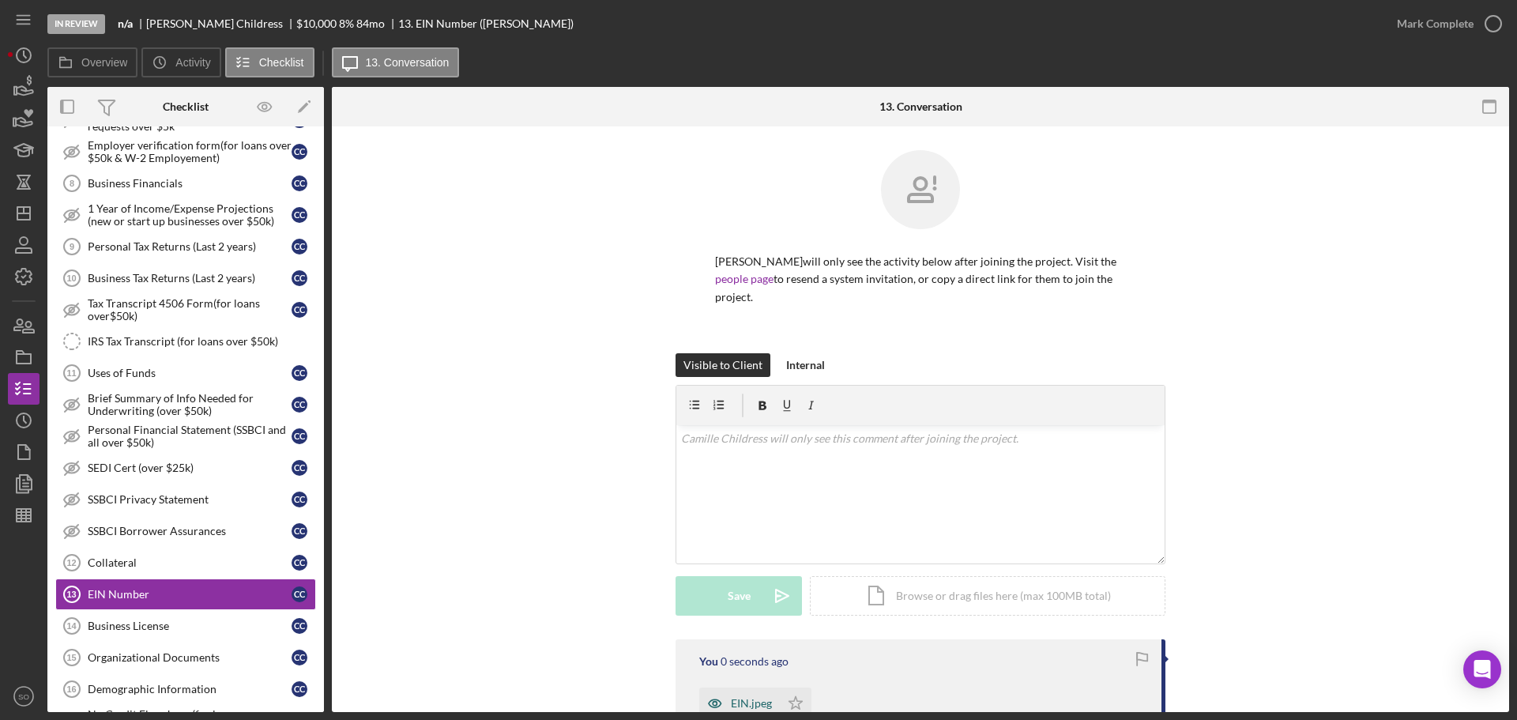
scroll to position [187, 0]
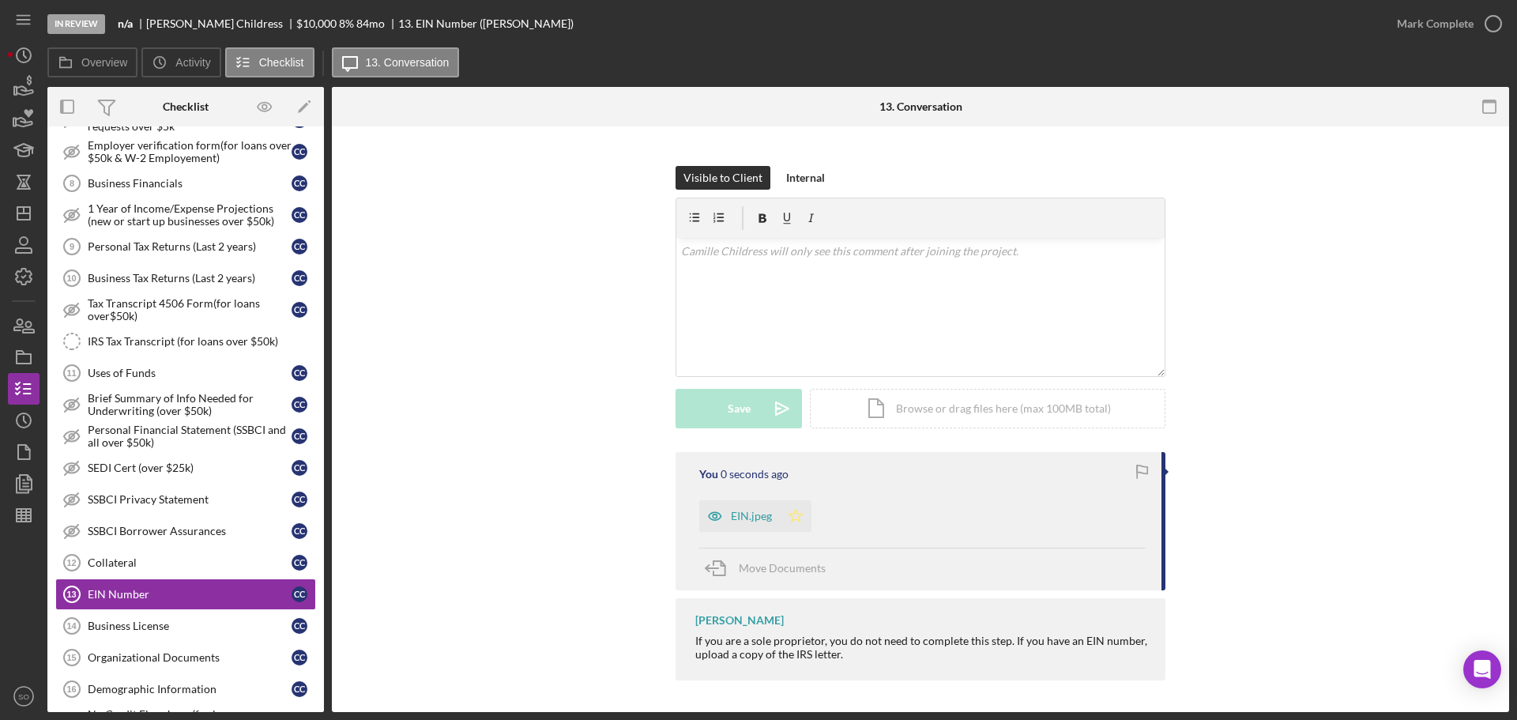
click at [800, 519] on icon "Icon/Star" at bounding box center [796, 516] width 32 height 32
click at [1444, 28] on div "Mark Complete" at bounding box center [1435, 24] width 77 height 32
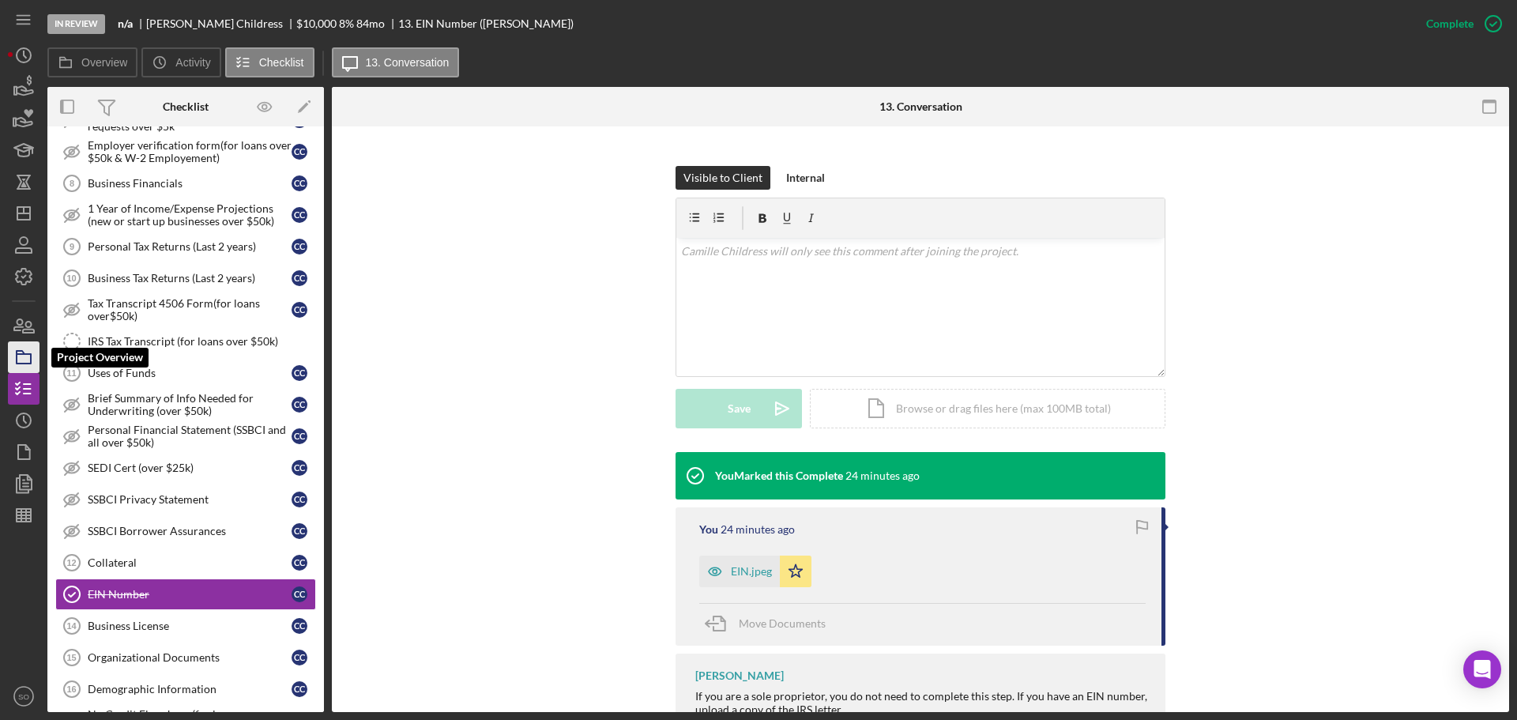
click at [26, 352] on icon "button" at bounding box center [24, 357] width 40 height 40
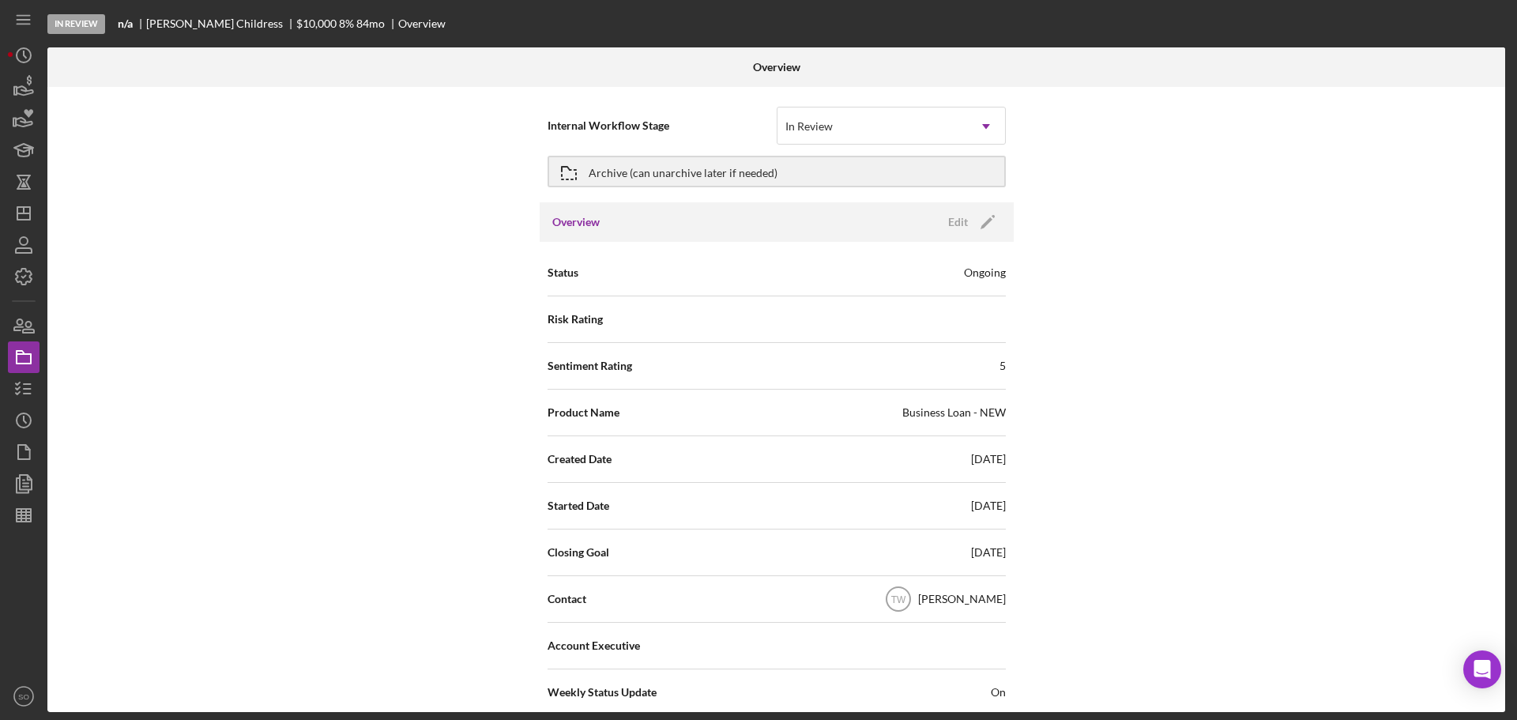
scroll to position [395, 0]
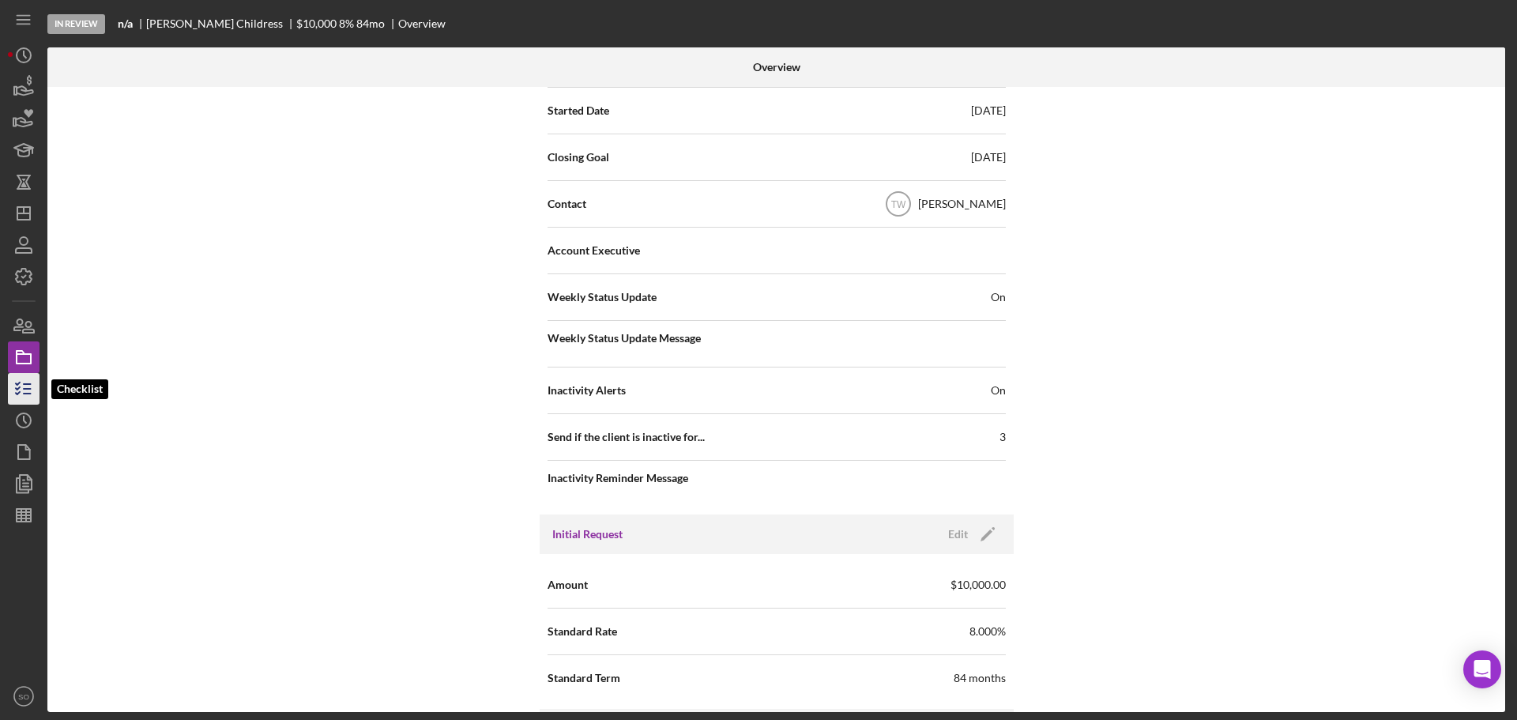
click at [22, 390] on icon "button" at bounding box center [24, 389] width 40 height 40
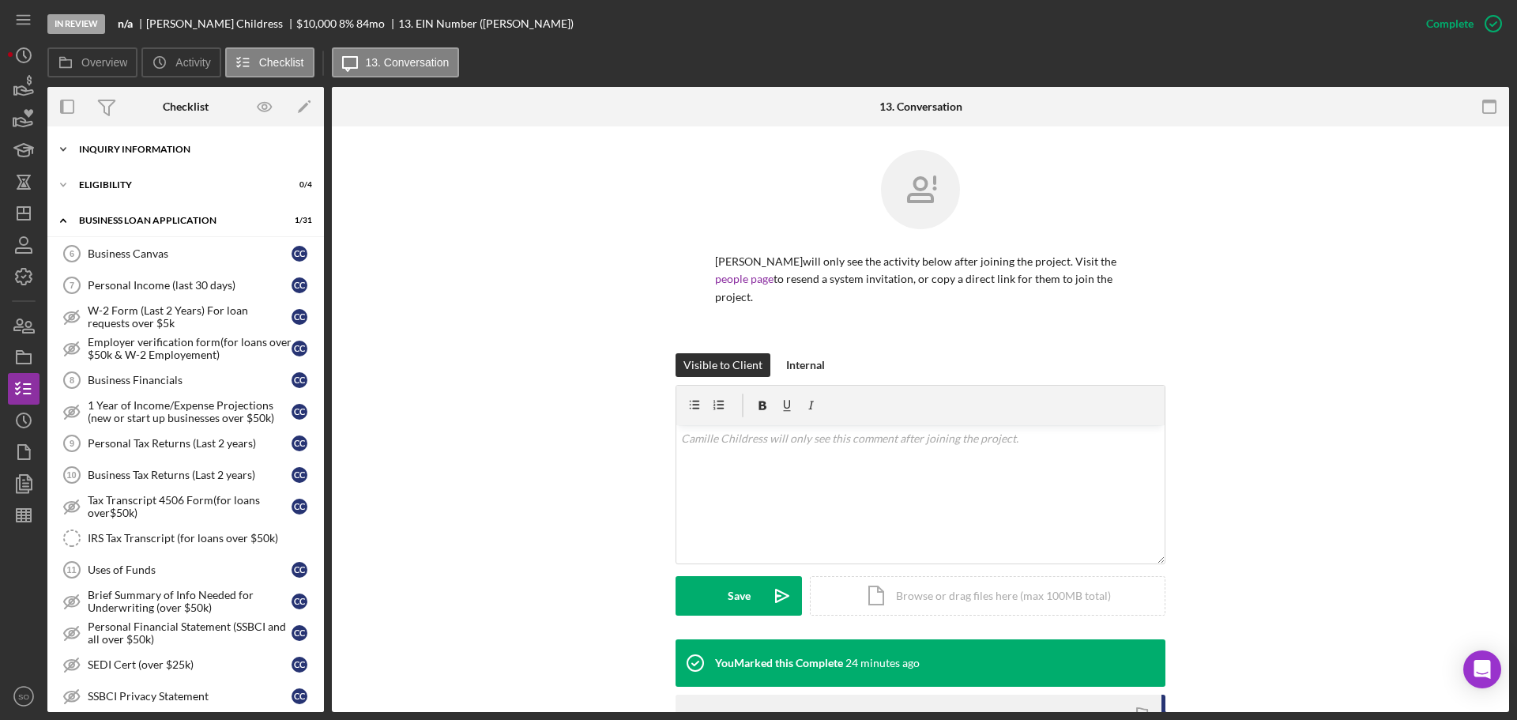
click at [159, 150] on div "INQUIRY INFORMATION" at bounding box center [191, 149] width 225 height 9
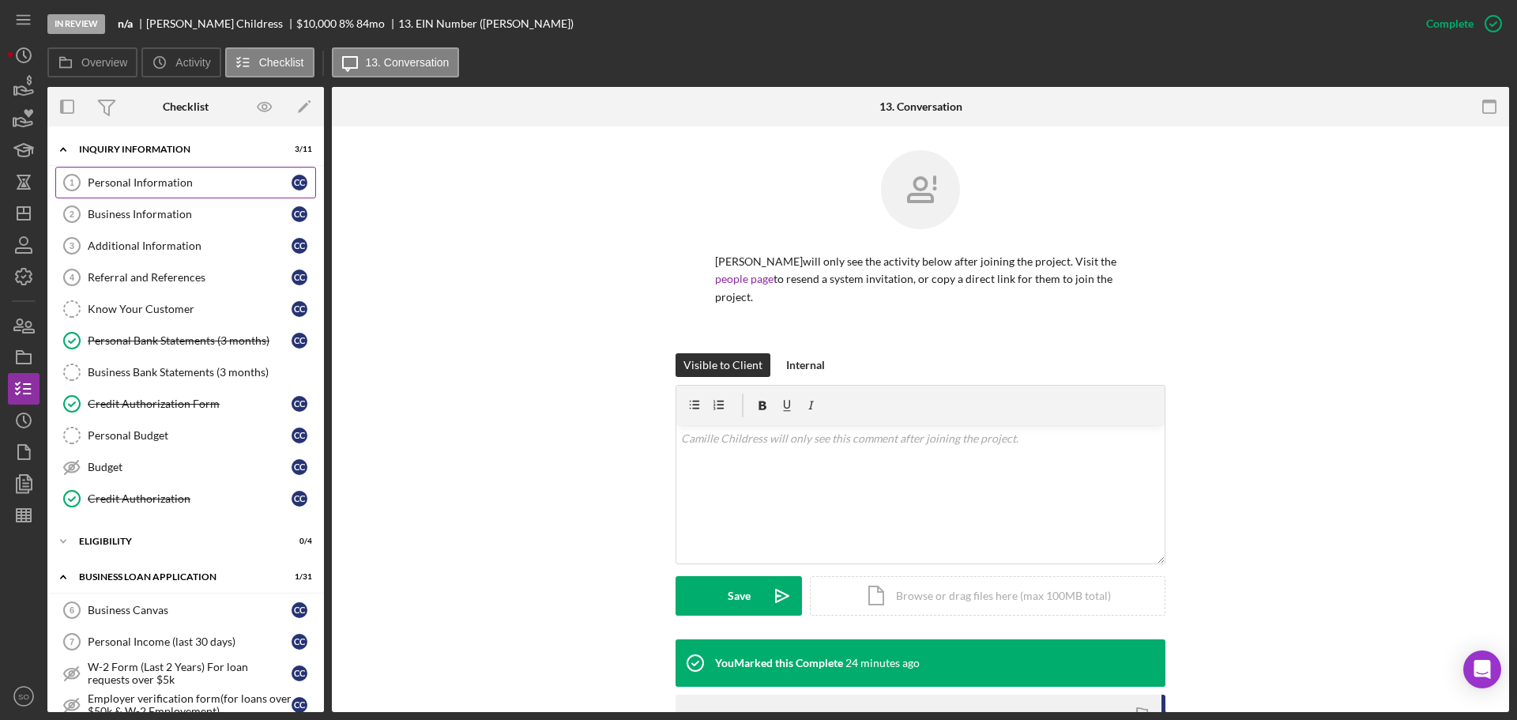
click at [162, 183] on div "Personal Information" at bounding box center [190, 182] width 204 height 13
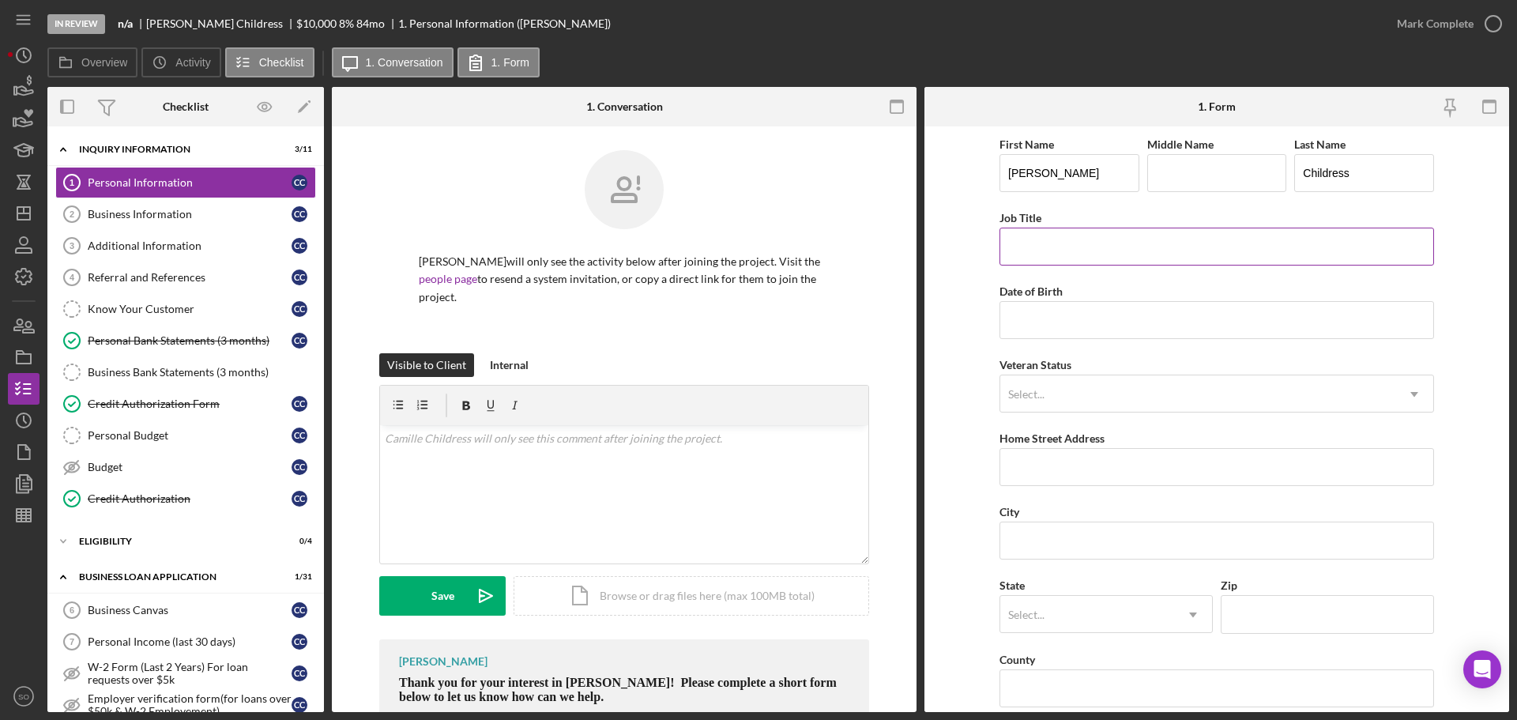
click at [1027, 254] on input "Job Title" at bounding box center [1217, 247] width 435 height 38
type input "Business Owner"
click at [1020, 319] on input "Date of Birth" at bounding box center [1217, 320] width 435 height 38
type input "10/04/1984"
click at [964, 374] on form "First Name Camille Middle Name Last Name Childress Job Title Business Owner Dat…" at bounding box center [1217, 419] width 585 height 586
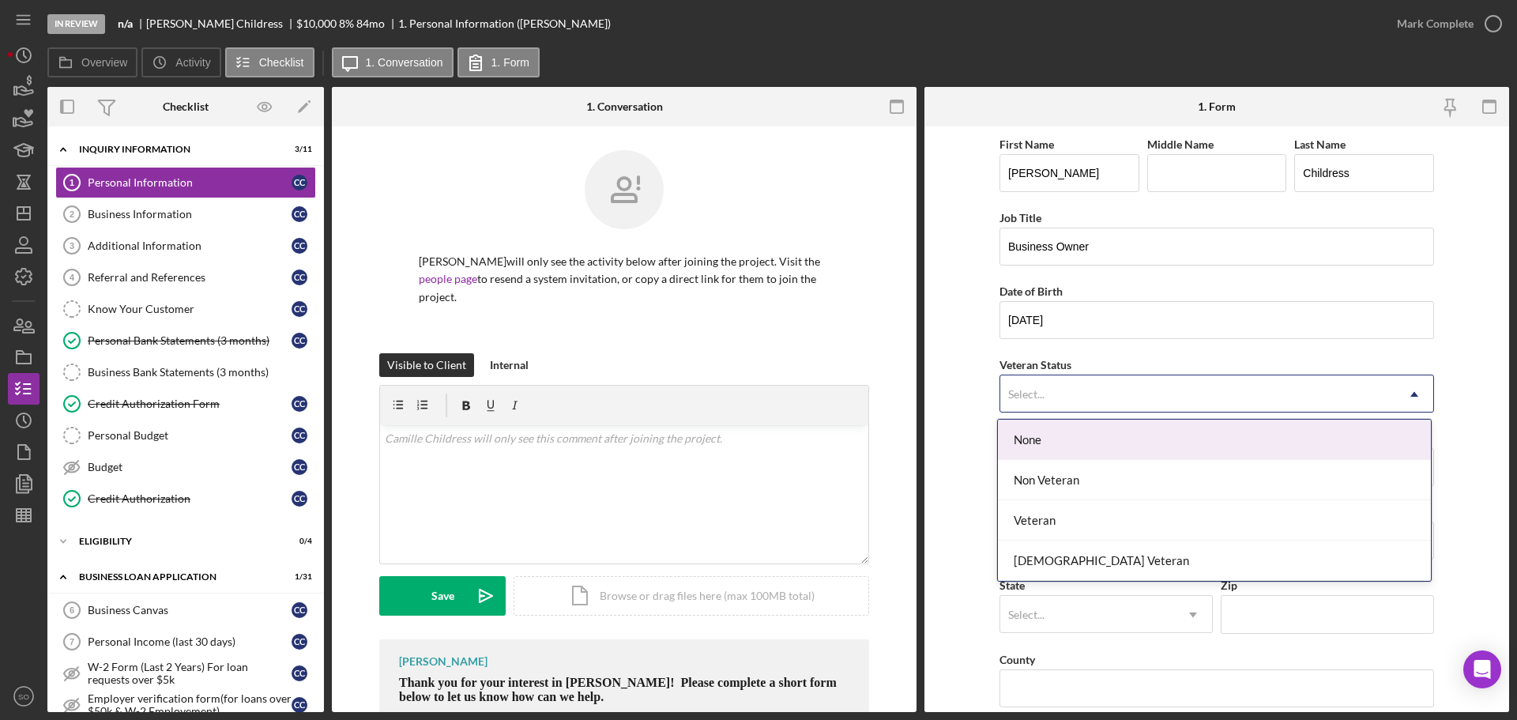
click at [1089, 394] on div "Select..." at bounding box center [1198, 394] width 395 height 36
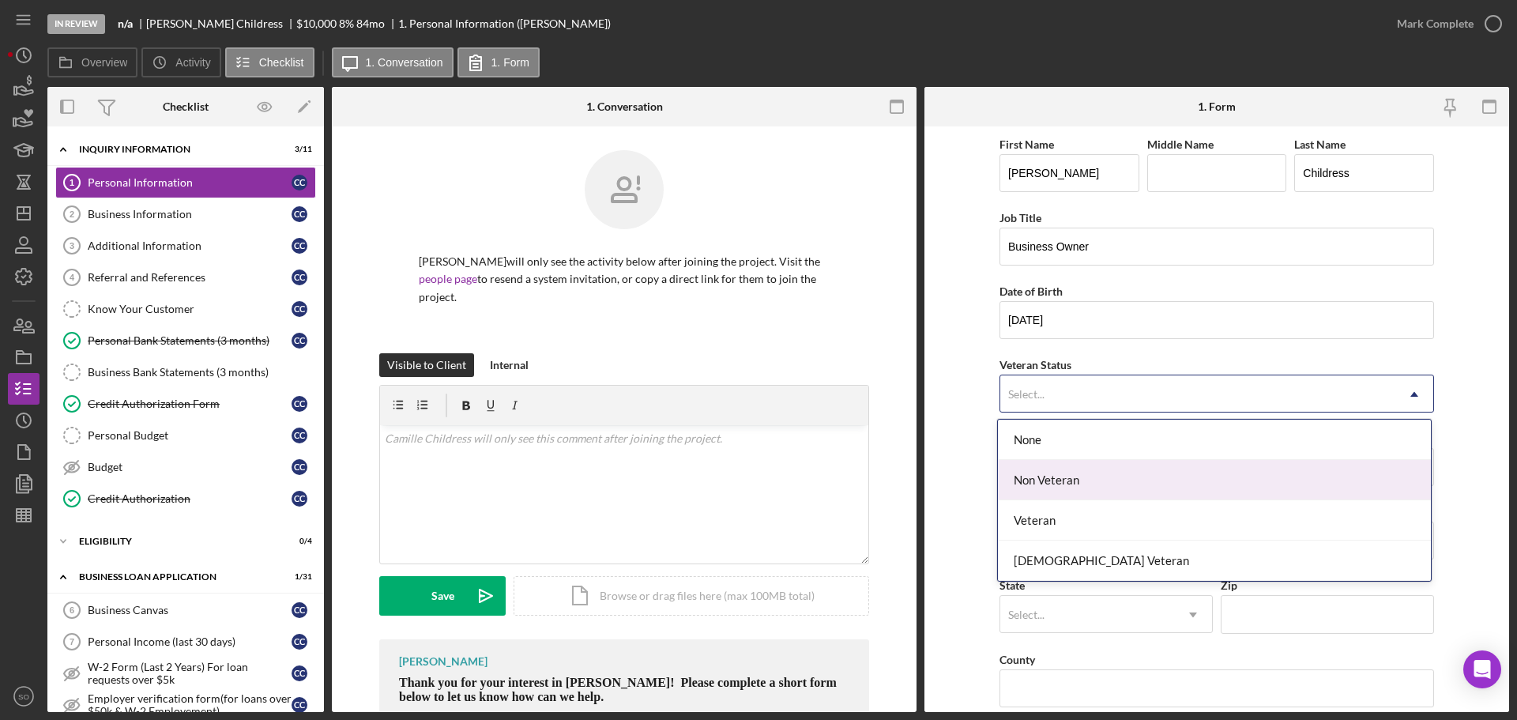
click at [1098, 472] on div "Non Veteran" at bounding box center [1214, 480] width 433 height 40
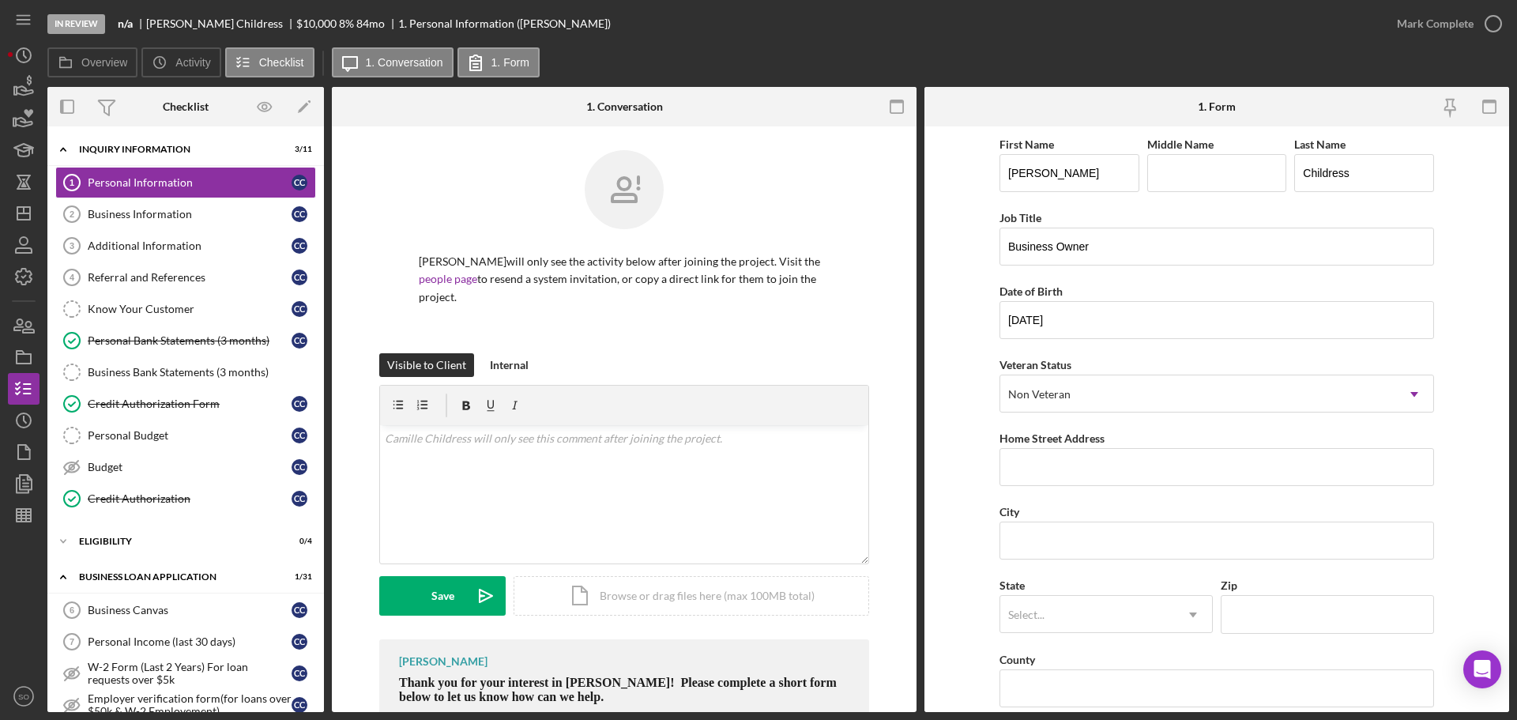
click at [964, 465] on form "First Name Camille Middle Name Last Name Childress Job Title Business Owner Dat…" at bounding box center [1217, 419] width 585 height 586
click at [1042, 475] on input "Home Street Address" at bounding box center [1217, 467] width 435 height 38
paste input "1474 crooked stick dr"
type input "1474 crooked stick dr"
click at [1046, 532] on input "City" at bounding box center [1217, 541] width 435 height 38
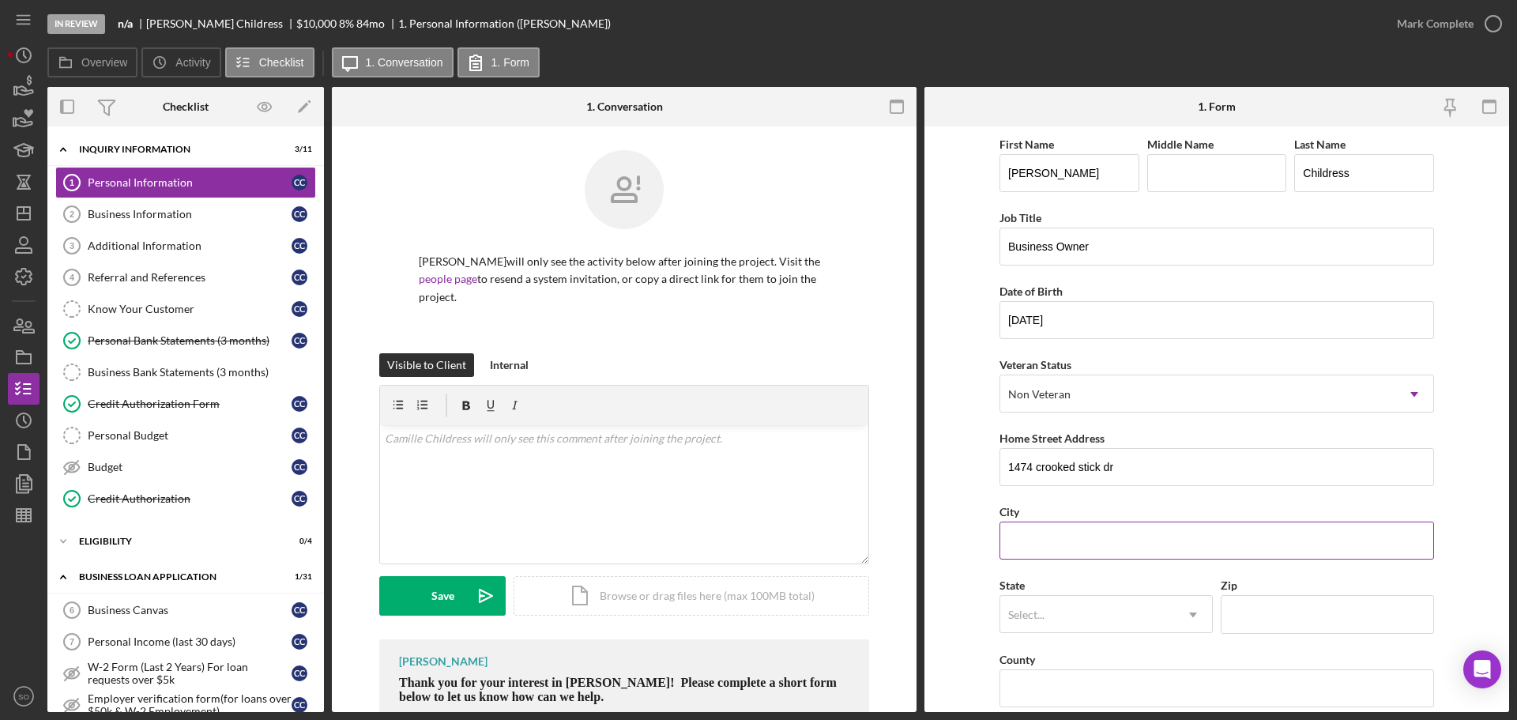
paste input "O Fallon"
click at [1024, 540] on input "O Fallon" at bounding box center [1217, 541] width 435 height 38
type input "OFallon"
click at [1067, 615] on div "Select..." at bounding box center [1088, 615] width 174 height 36
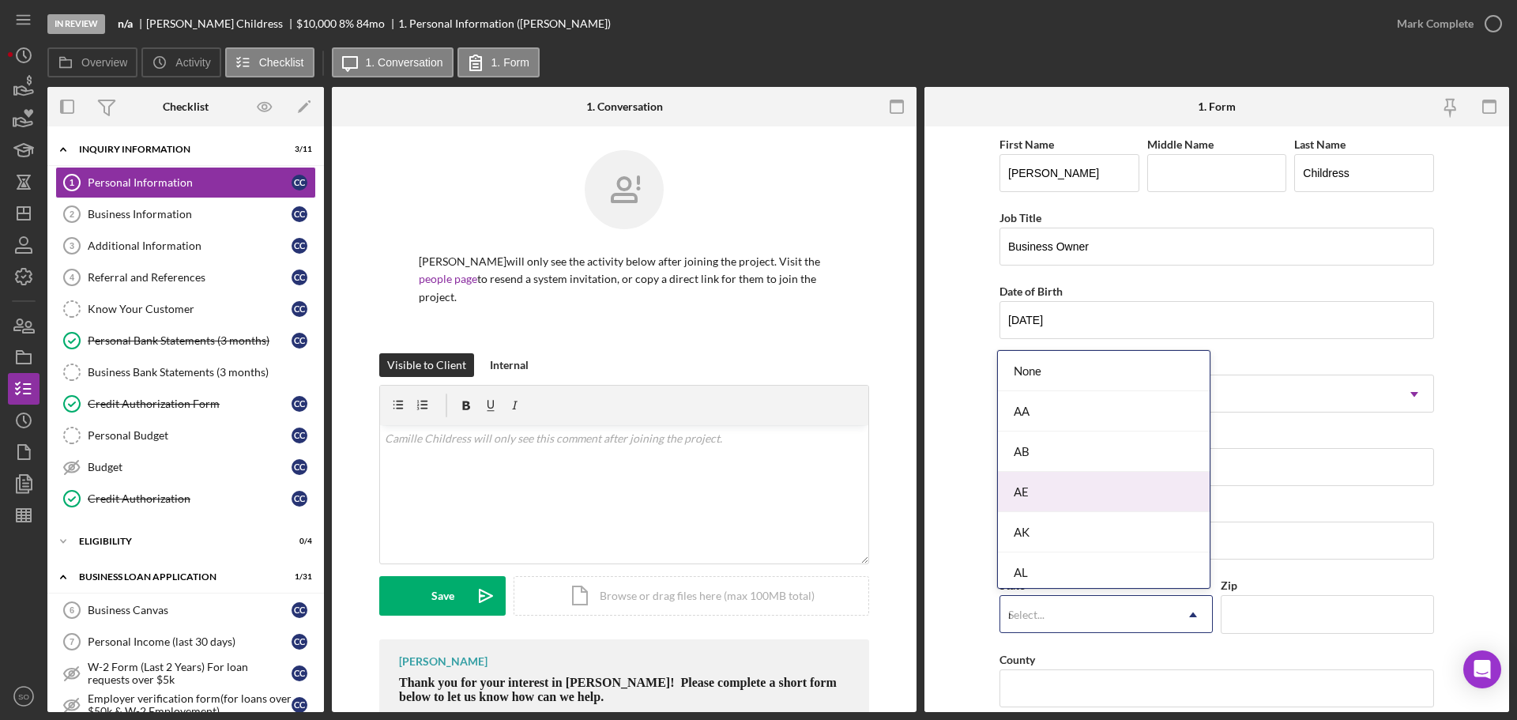
type input "mo"
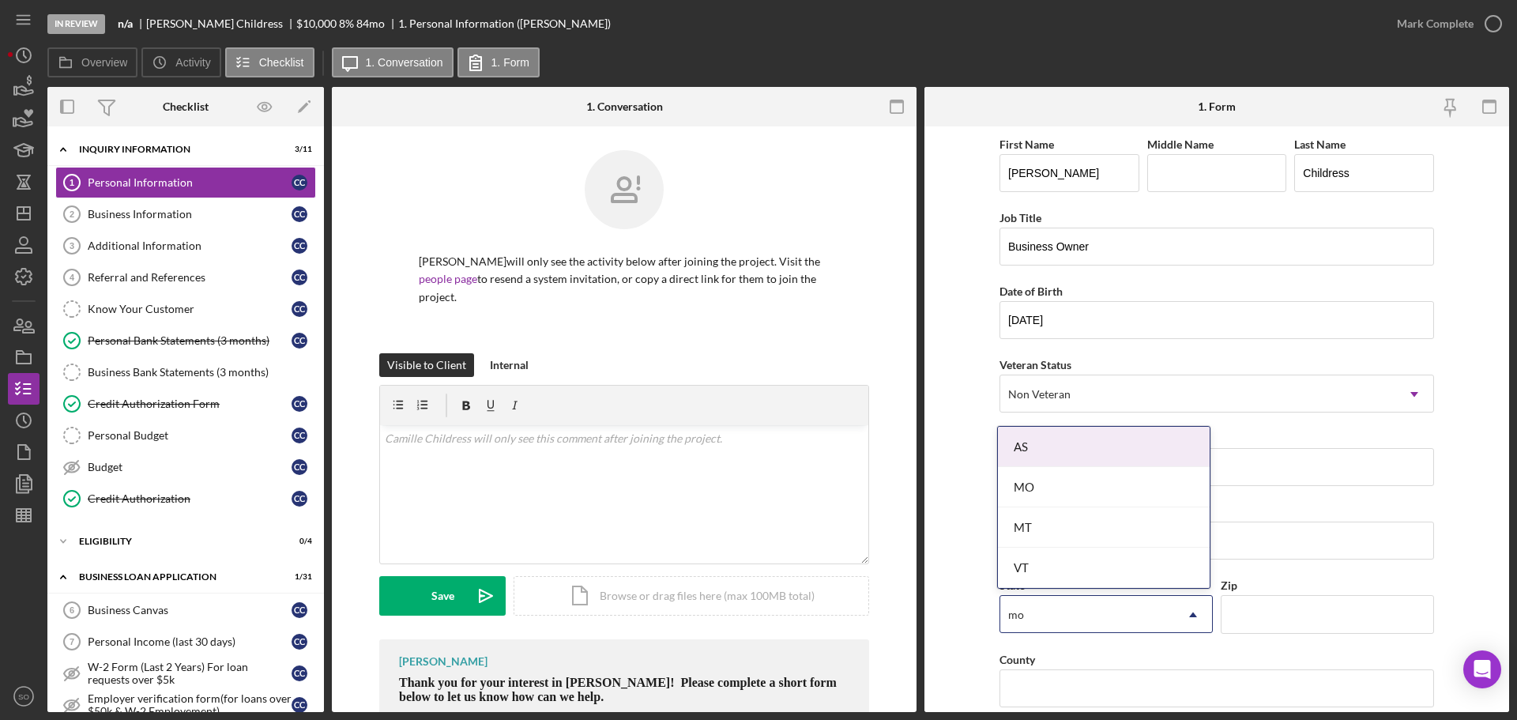
click at [1072, 490] on div "MO" at bounding box center [1104, 487] width 212 height 40
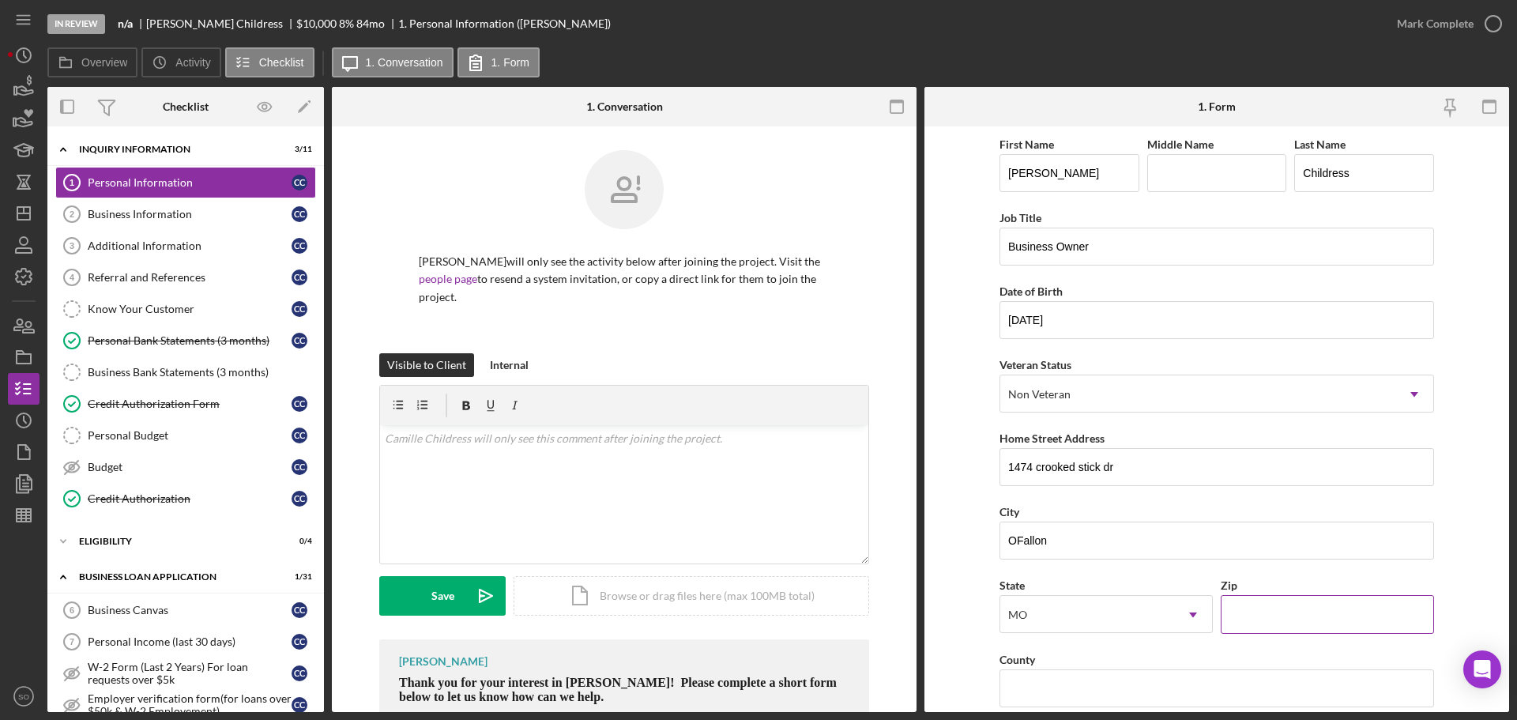
click at [1278, 620] on input "Zip" at bounding box center [1327, 614] width 213 height 38
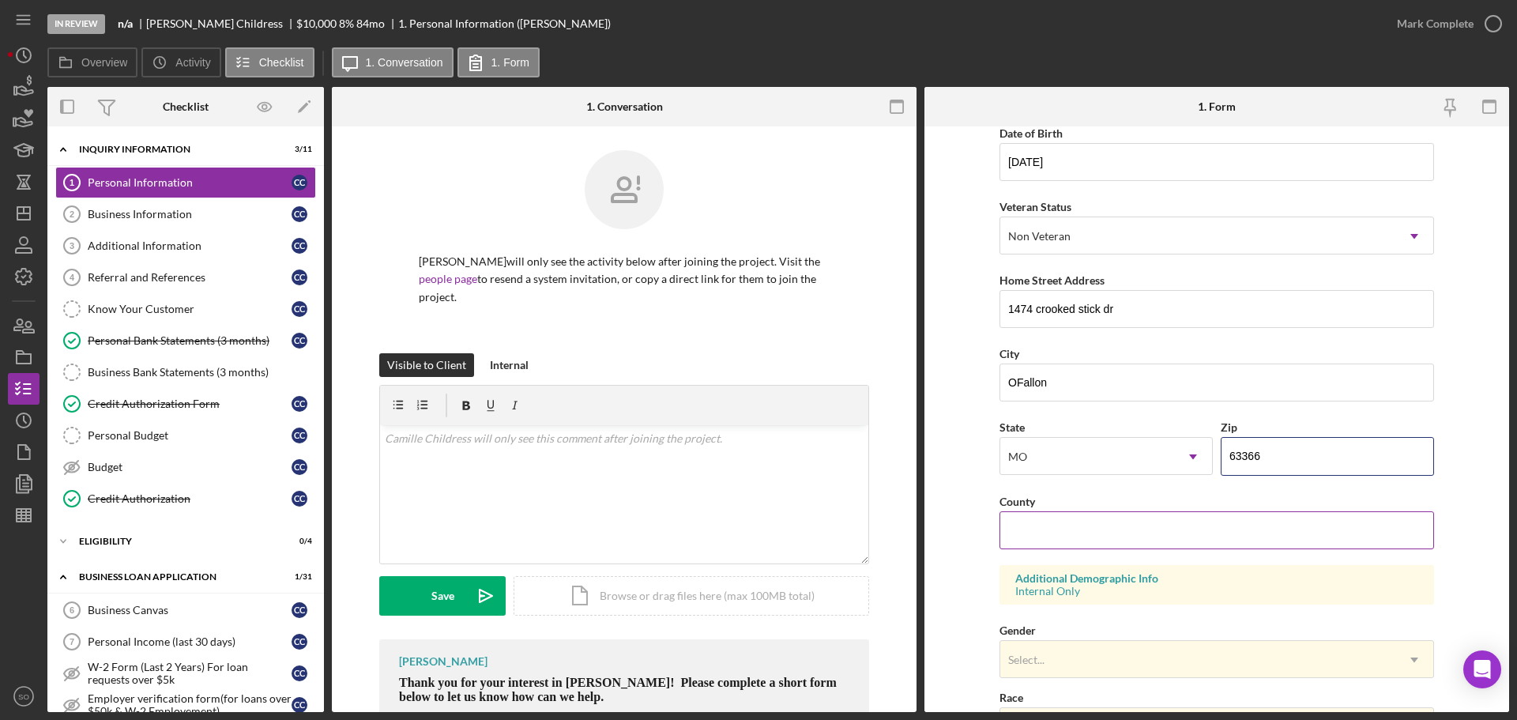
type input "63366"
click at [1072, 522] on input "County" at bounding box center [1217, 530] width 435 height 38
paste input "St. Louis city"
type input "St. Louis city"
click at [945, 567] on form "First Name Camille Middle Name Last Name Childress Job Title Business Owner Dat…" at bounding box center [1217, 419] width 585 height 586
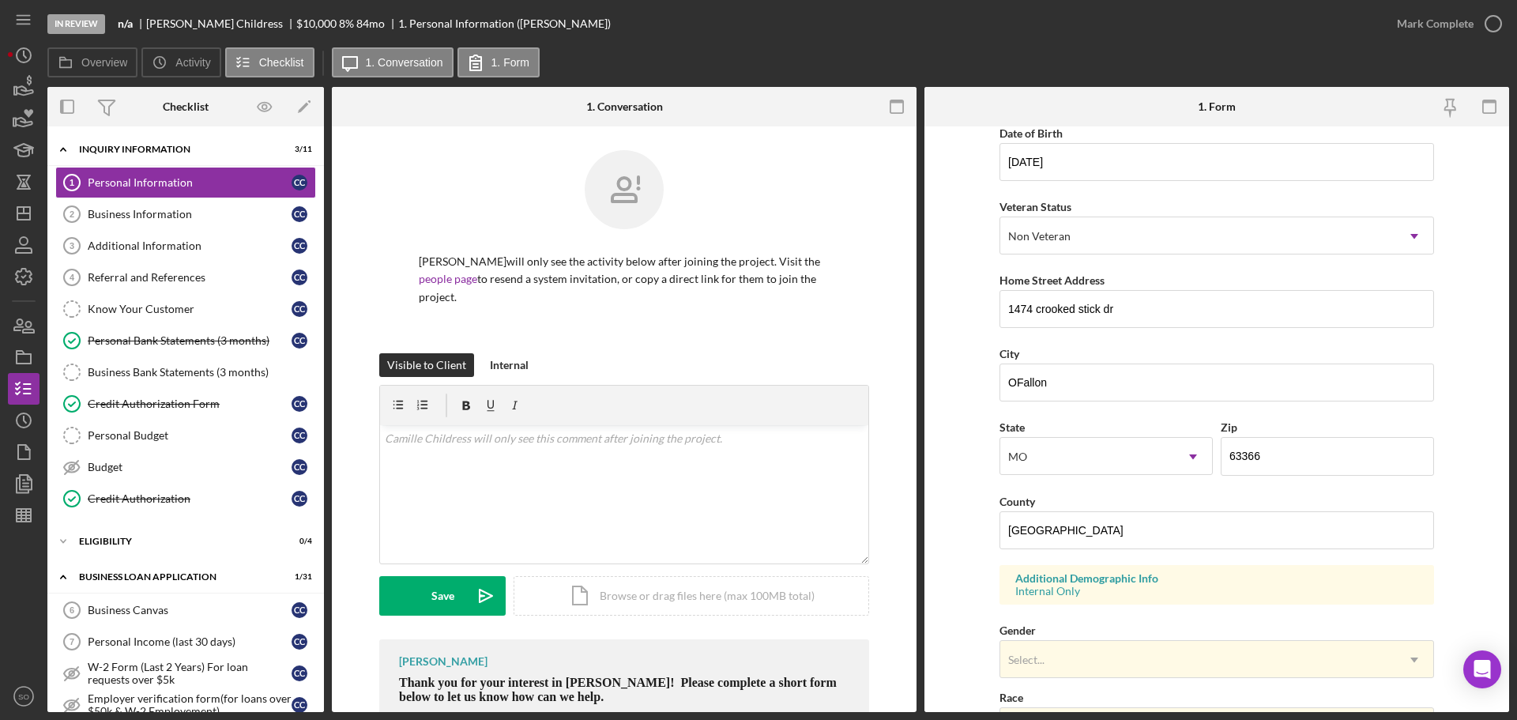
scroll to position [316, 0]
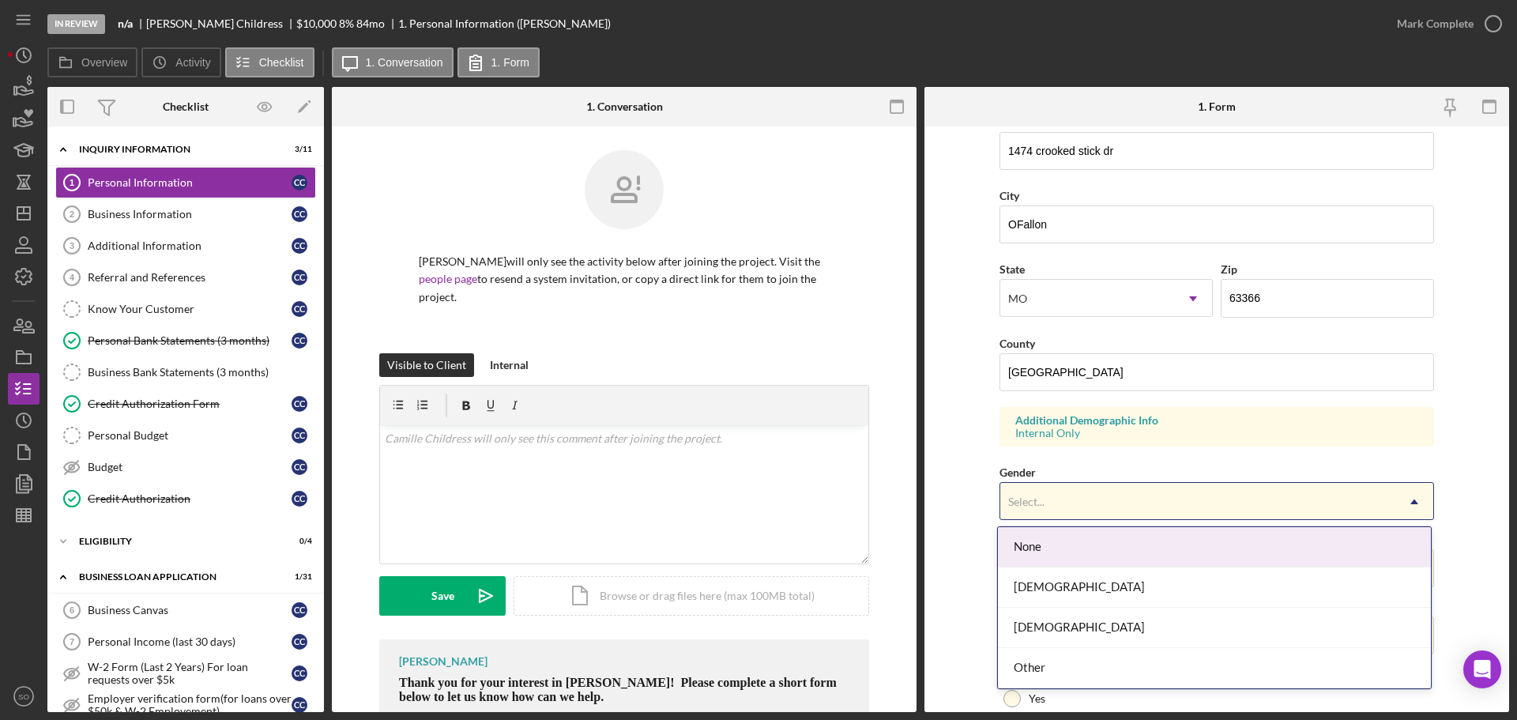
click at [1114, 500] on div "Select..." at bounding box center [1198, 502] width 395 height 36
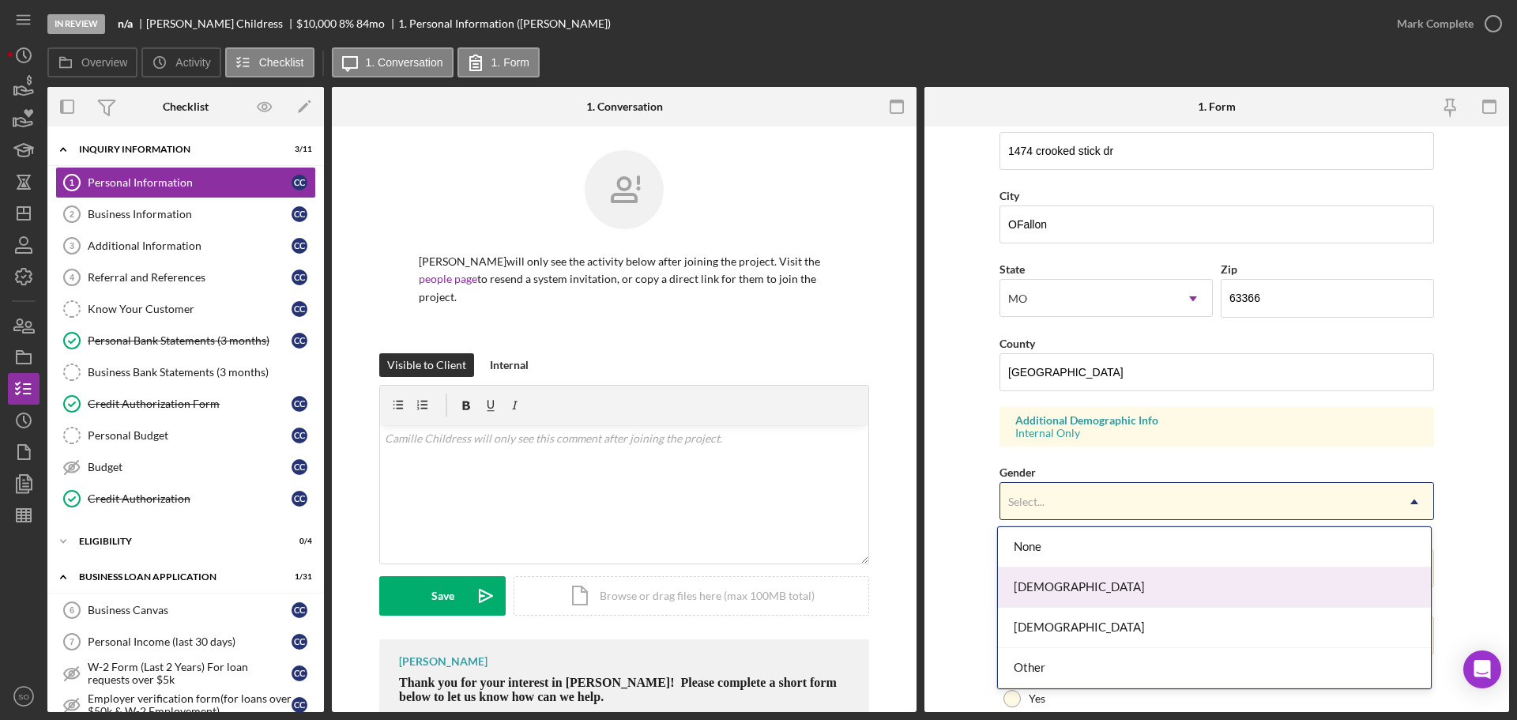
click at [1082, 594] on div "[DEMOGRAPHIC_DATA]" at bounding box center [1214, 587] width 433 height 40
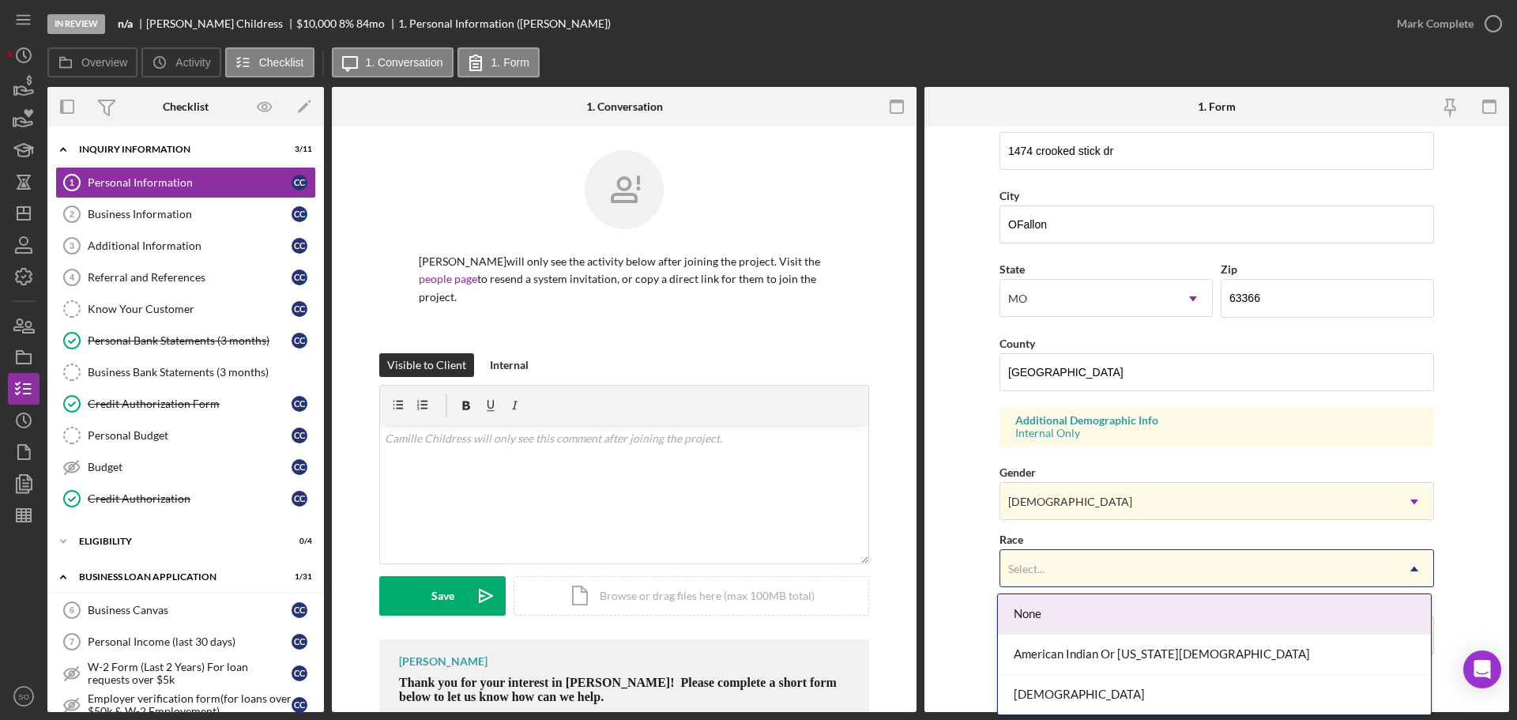
click at [1075, 581] on div "Select..." at bounding box center [1198, 569] width 395 height 36
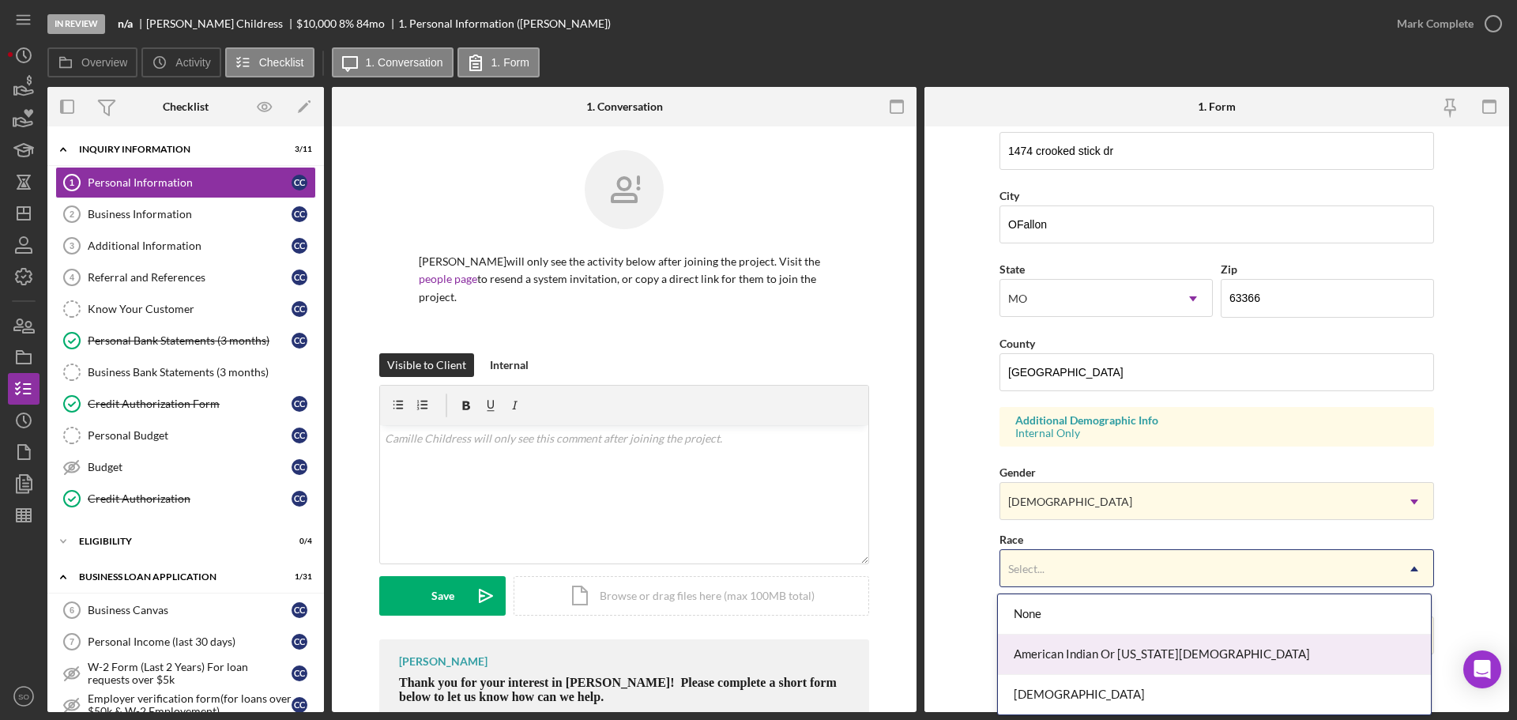
scroll to position [79, 0]
click at [1086, 654] on div "Black Or [DEMOGRAPHIC_DATA]" at bounding box center [1214, 656] width 433 height 40
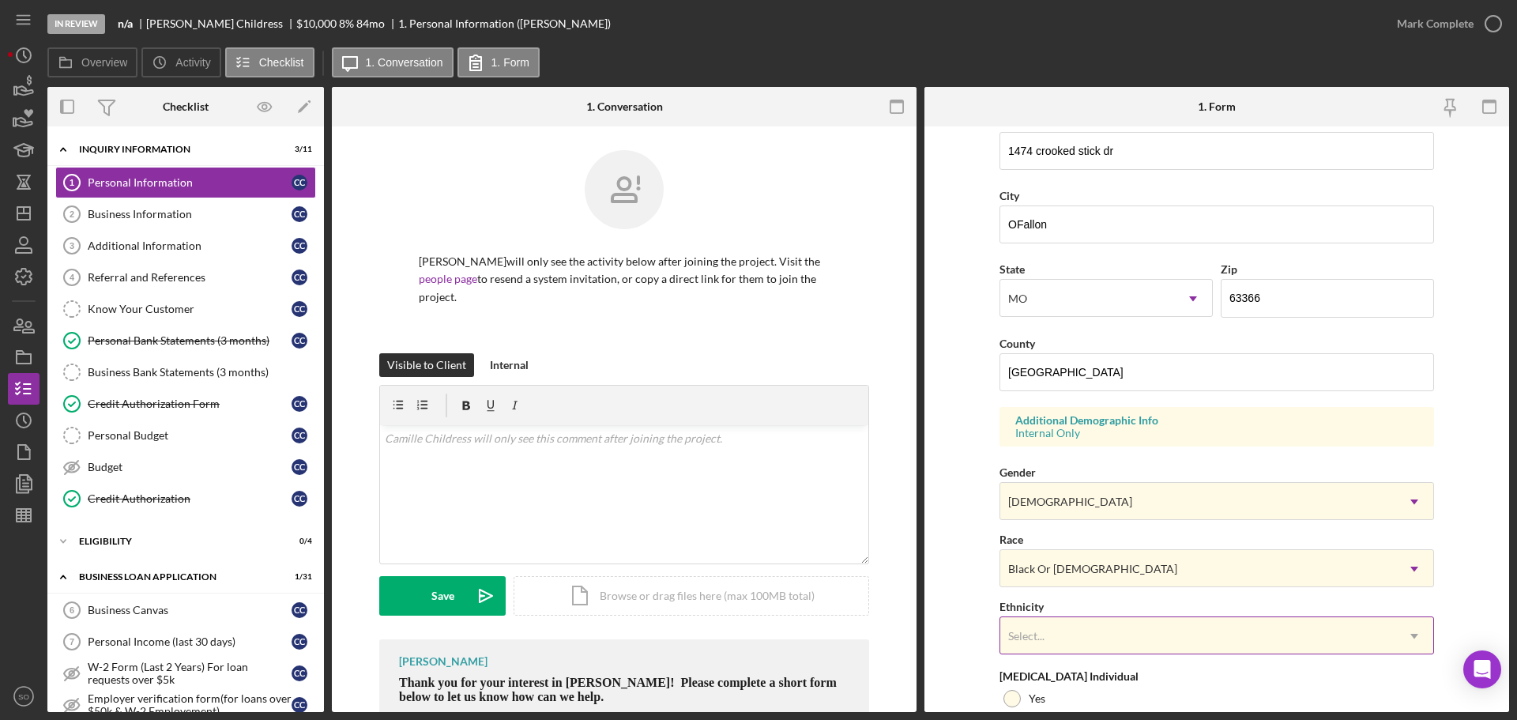
scroll to position [395, 0]
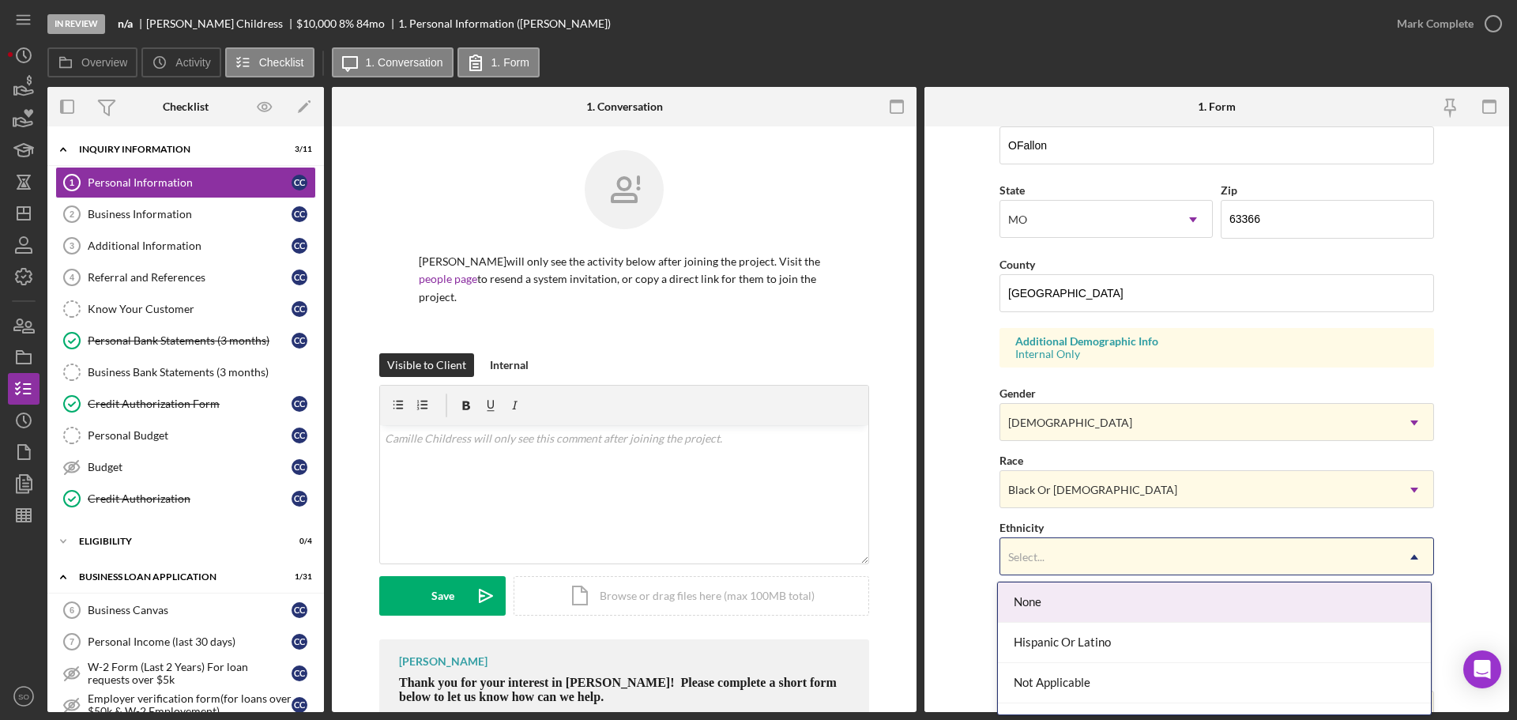
click at [1069, 559] on div "Select..." at bounding box center [1198, 557] width 395 height 36
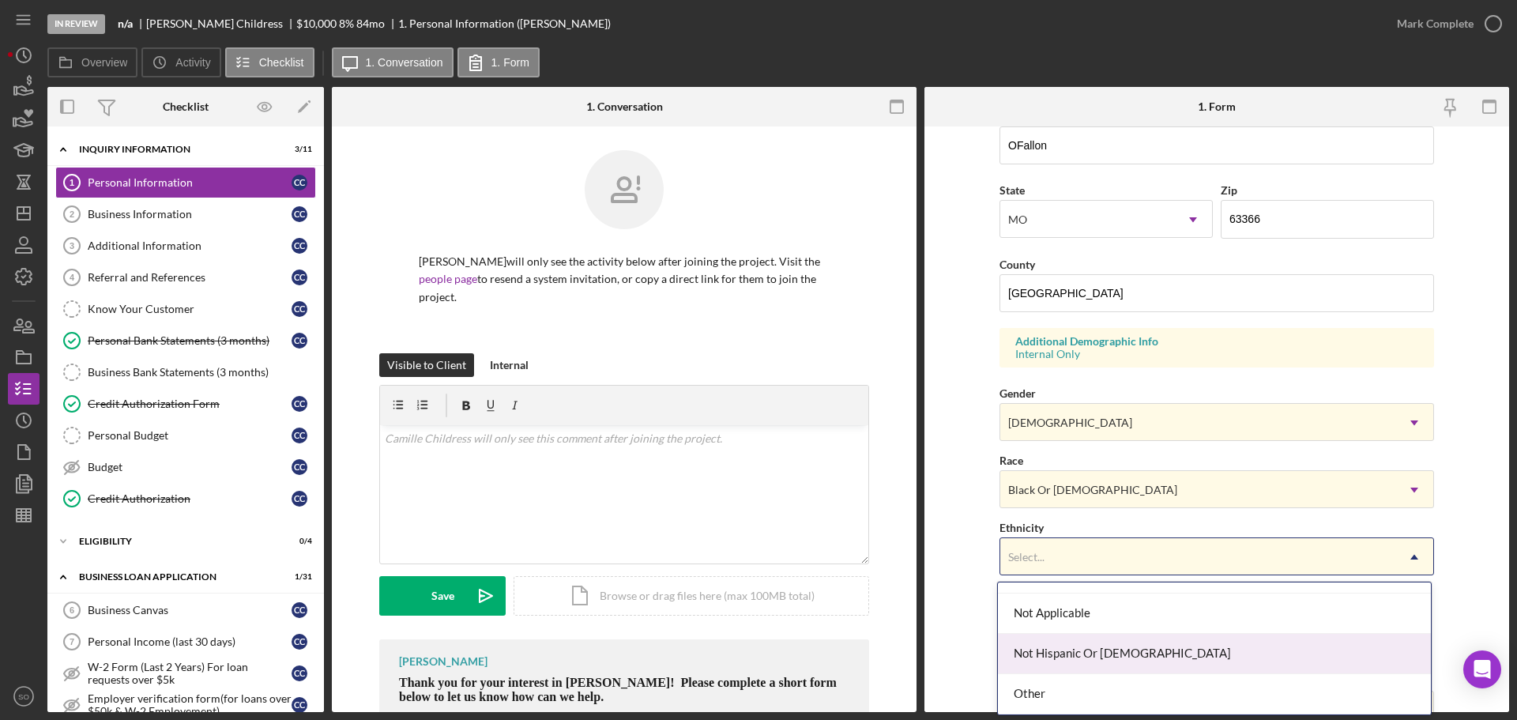
click at [1073, 654] on div "Not Hispanic Or [DEMOGRAPHIC_DATA]" at bounding box center [1214, 654] width 433 height 40
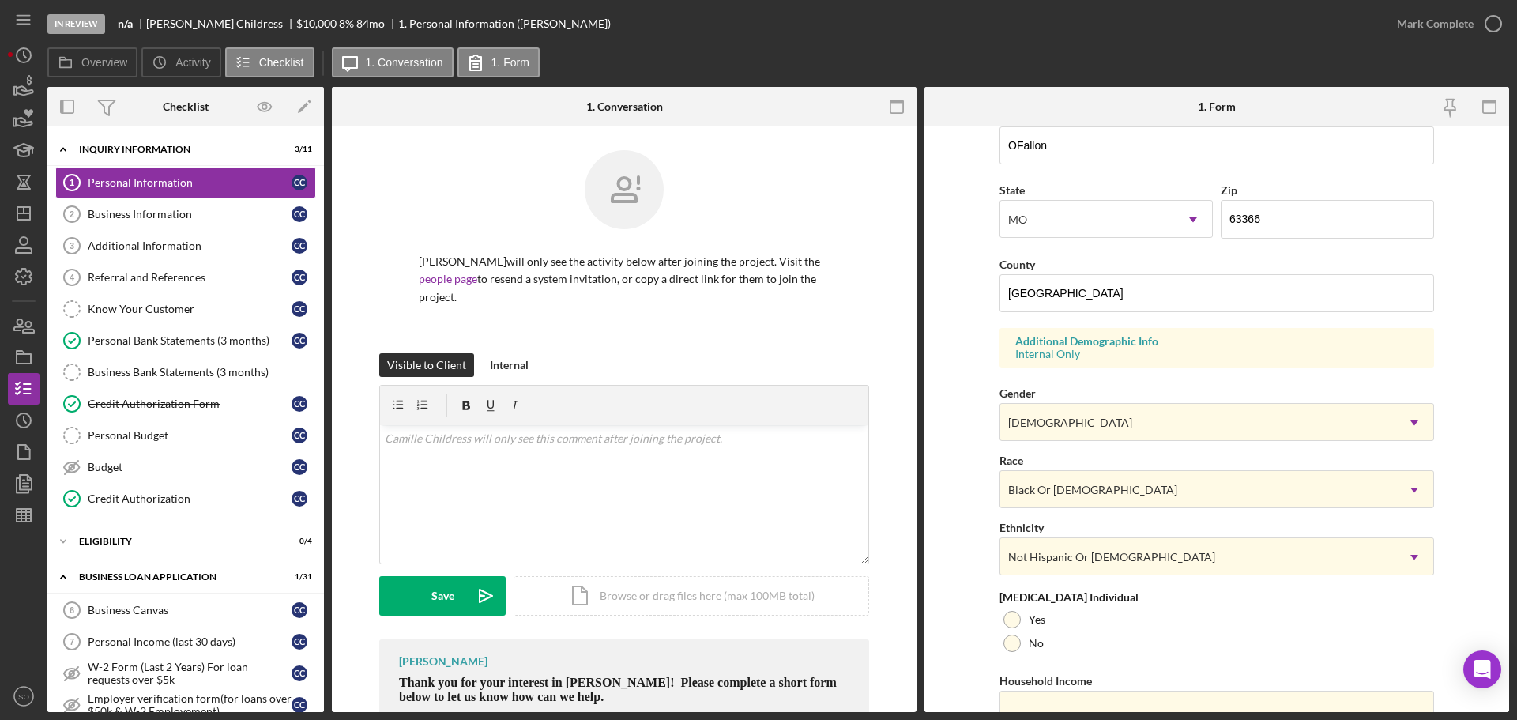
scroll to position [469, 0]
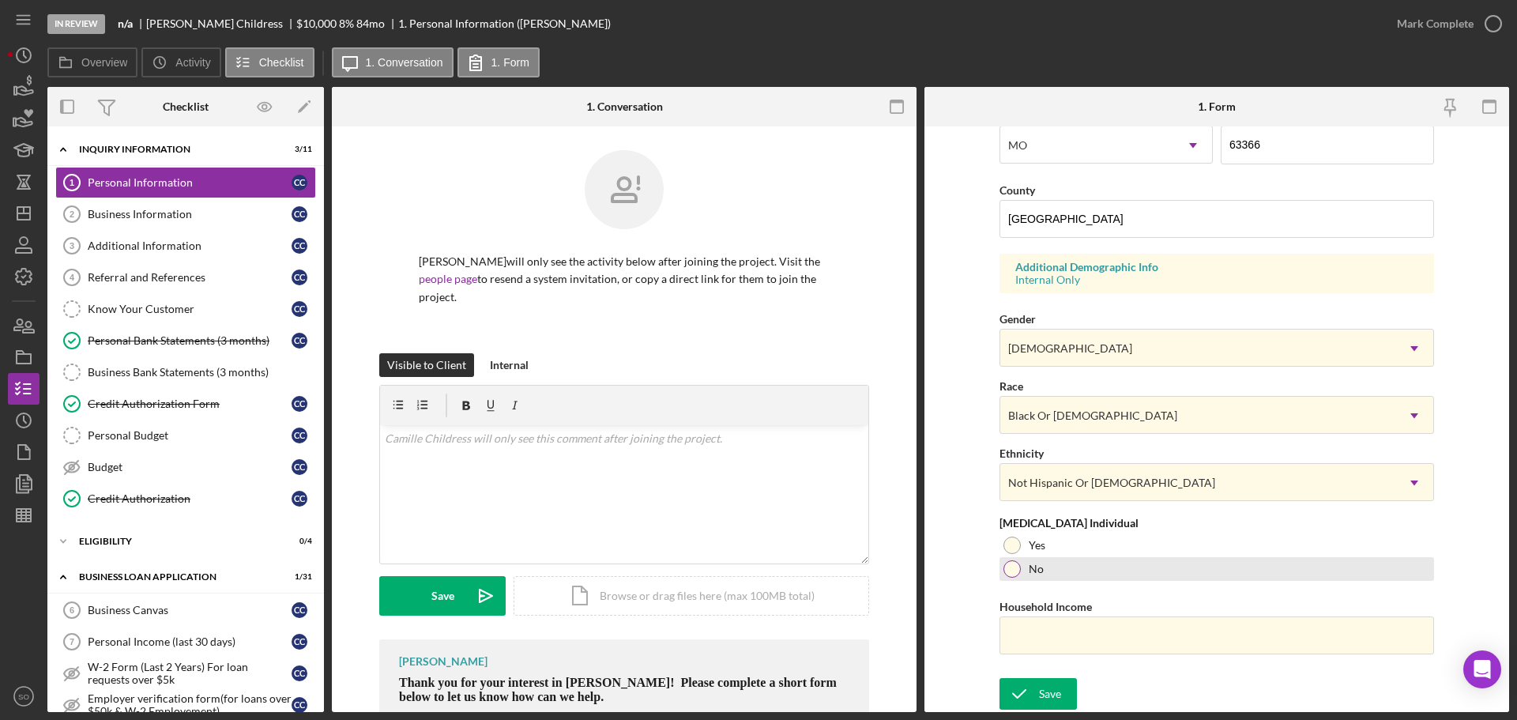
click at [1007, 575] on div at bounding box center [1012, 568] width 17 height 17
drag, startPoint x: 1155, startPoint y: 627, endPoint x: 1196, endPoint y: 627, distance: 40.3
click at [1156, 627] on input "Household Income" at bounding box center [1217, 635] width 435 height 38
type input "$50,000"
click at [959, 573] on form "First Name Camille Middle Name Last Name Childress Job Title Business Owner Dat…" at bounding box center [1217, 419] width 585 height 586
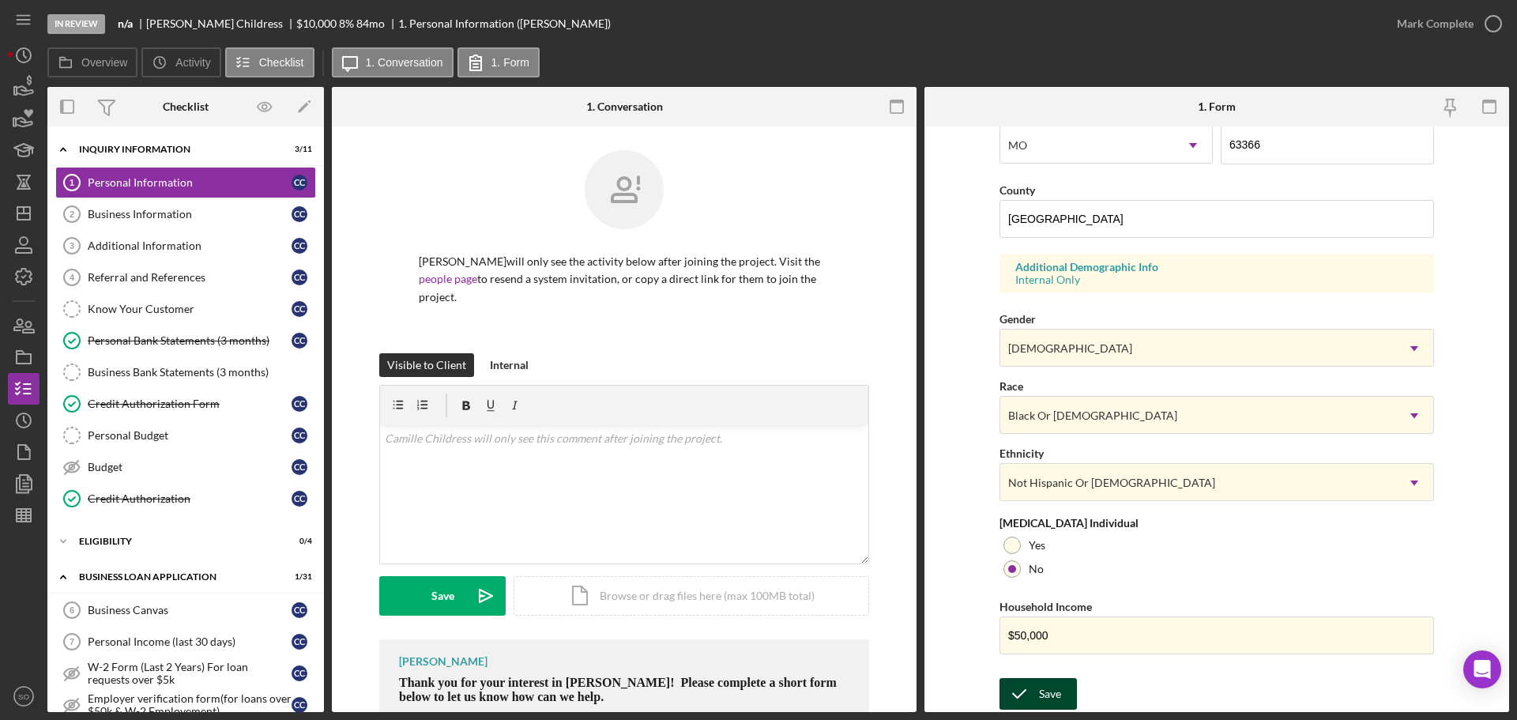
click at [1044, 690] on div "Save" at bounding box center [1050, 694] width 22 height 32
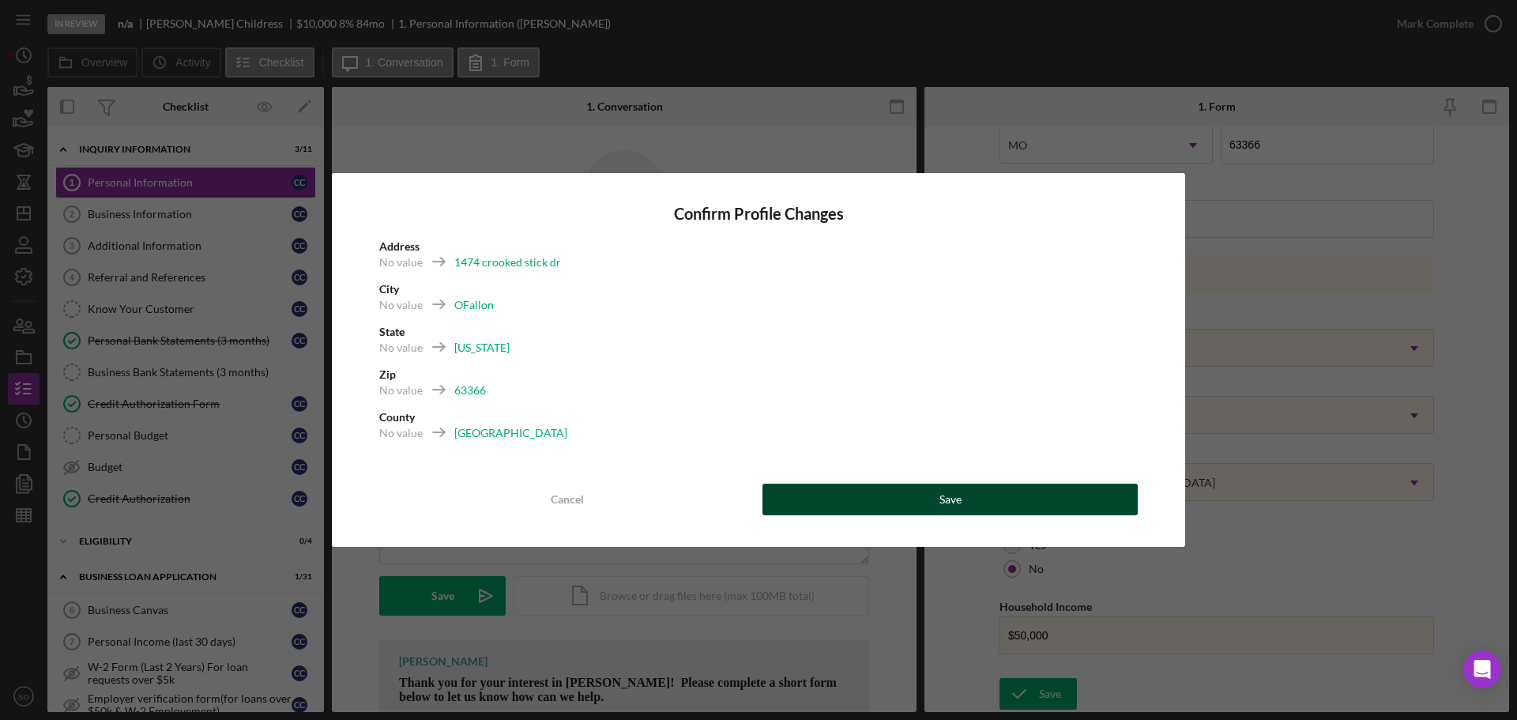
click at [1016, 495] on button "Save" at bounding box center [950, 500] width 375 height 32
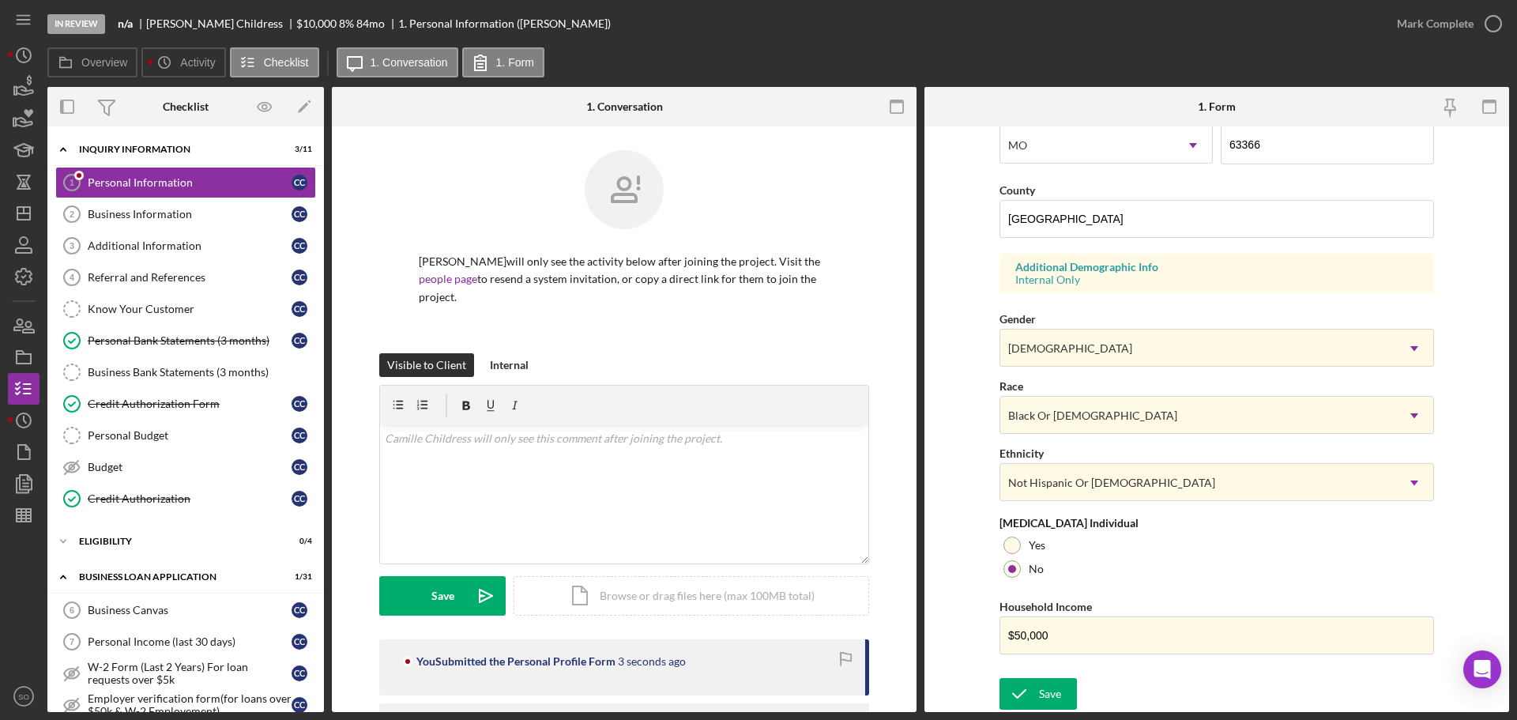
scroll to position [0, 0]
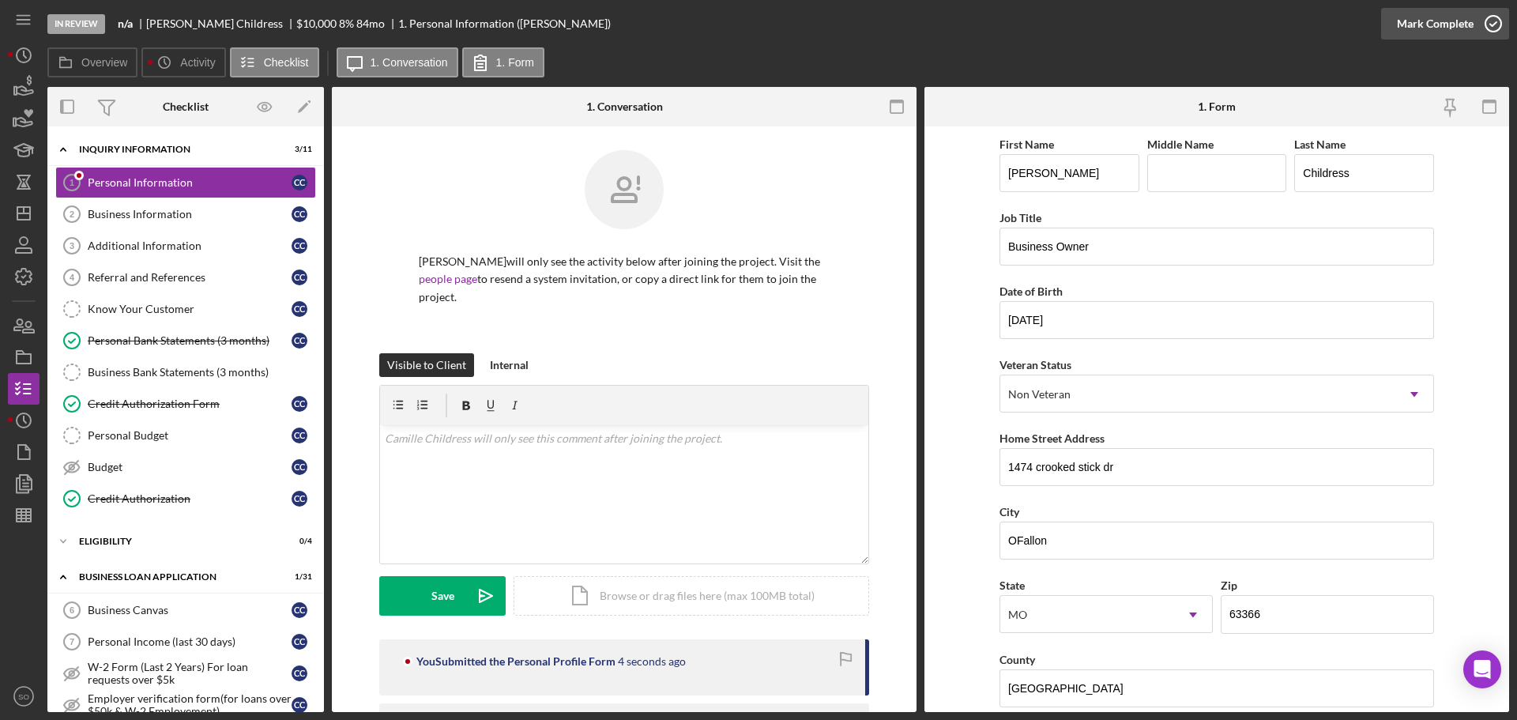
click at [1402, 34] on div "Mark Complete" at bounding box center [1435, 24] width 77 height 32
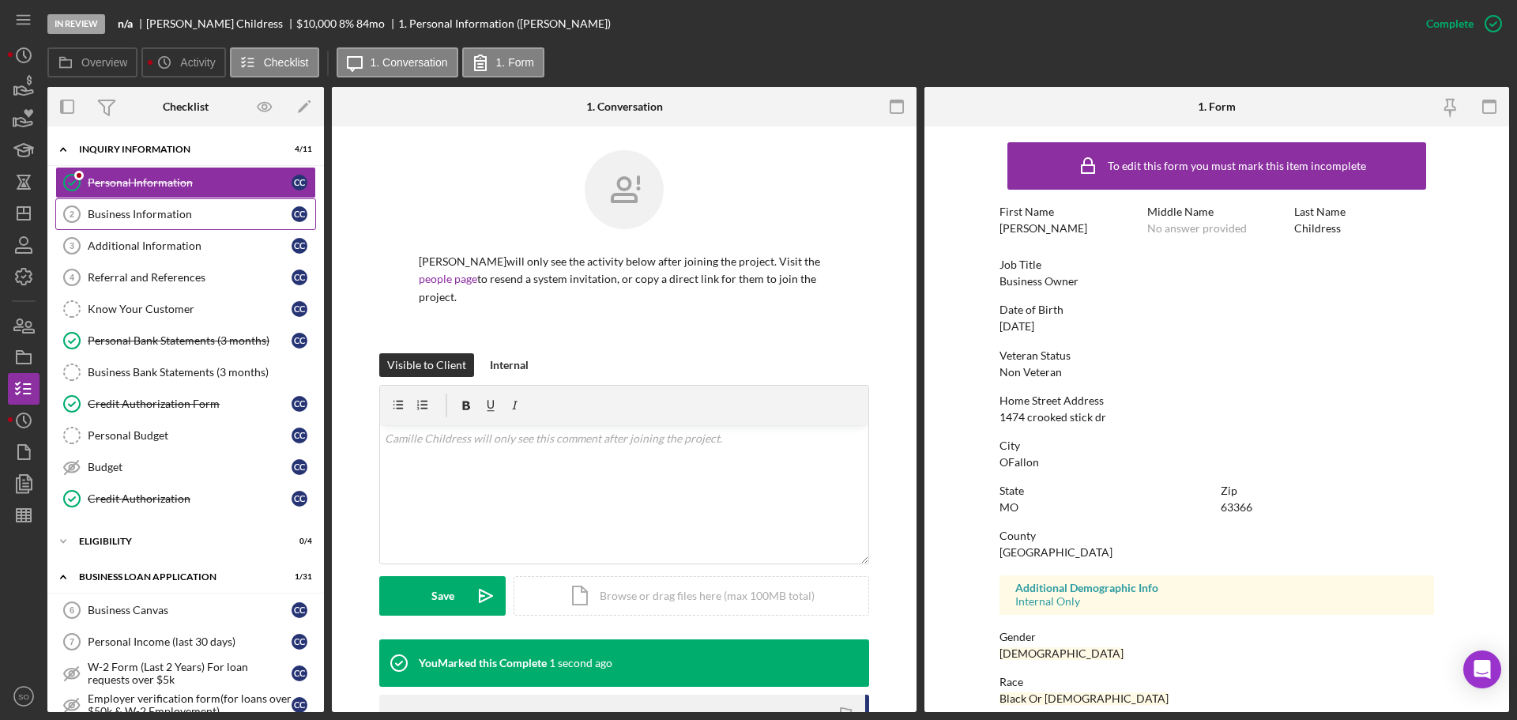
click at [171, 227] on link "Business Information 2 Business Information C C" at bounding box center [185, 214] width 261 height 32
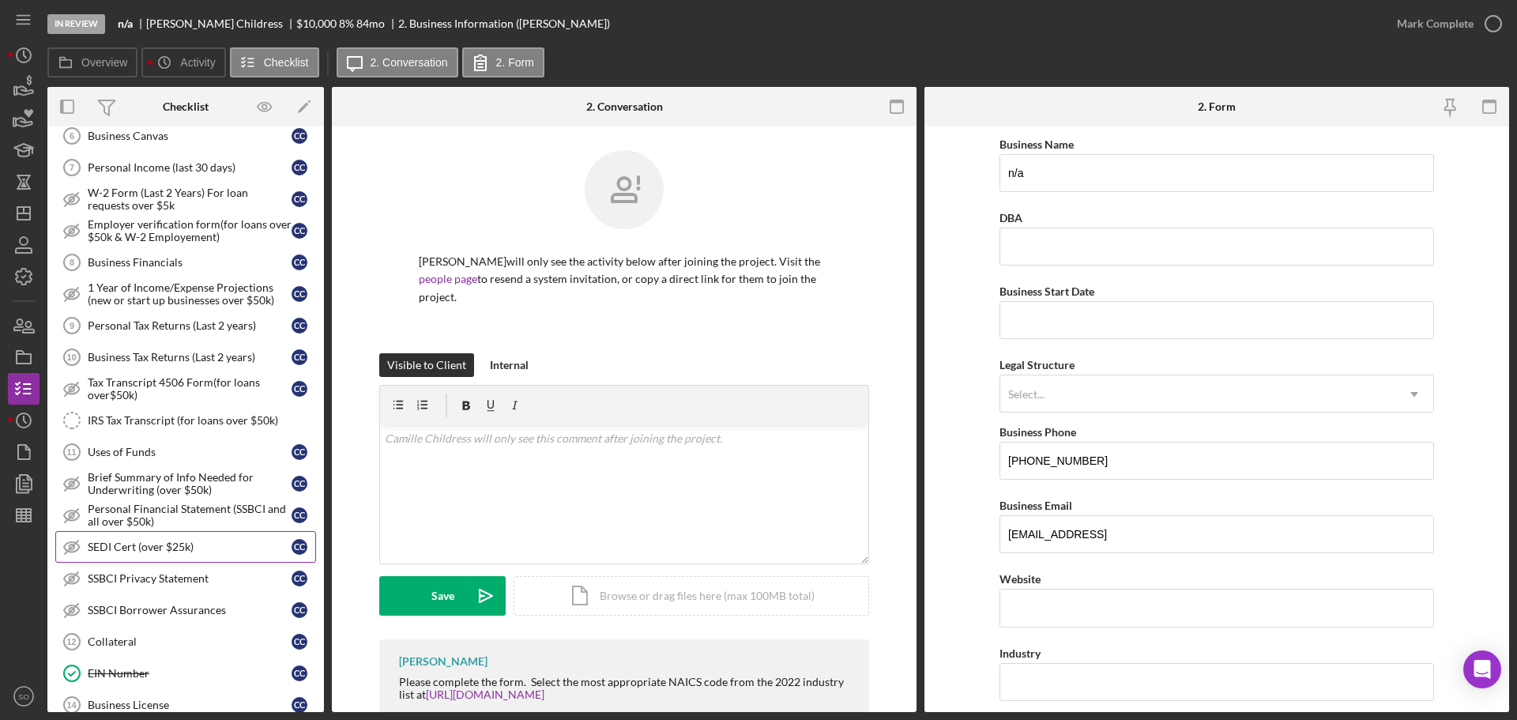
scroll to position [790, 0]
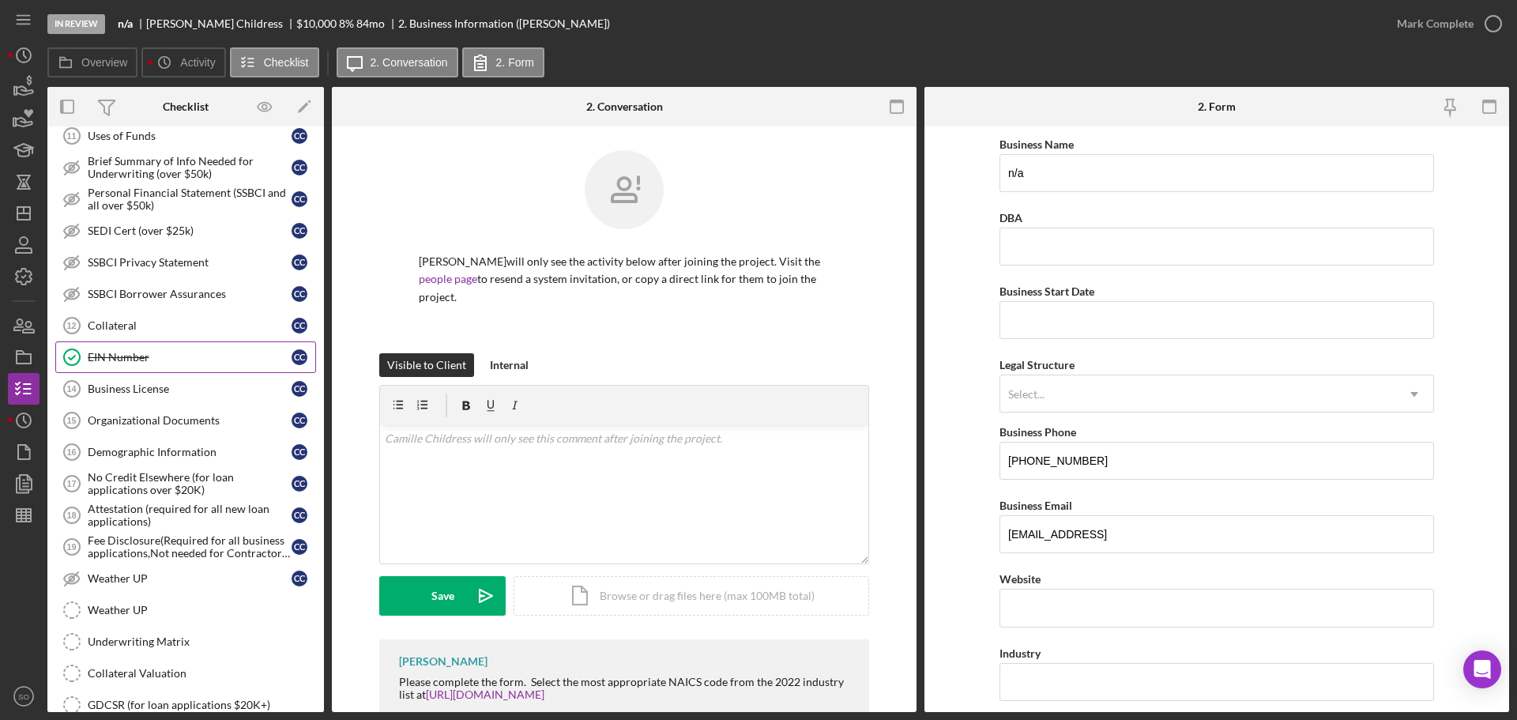
click at [134, 357] on div "EIN Number" at bounding box center [190, 357] width 204 height 13
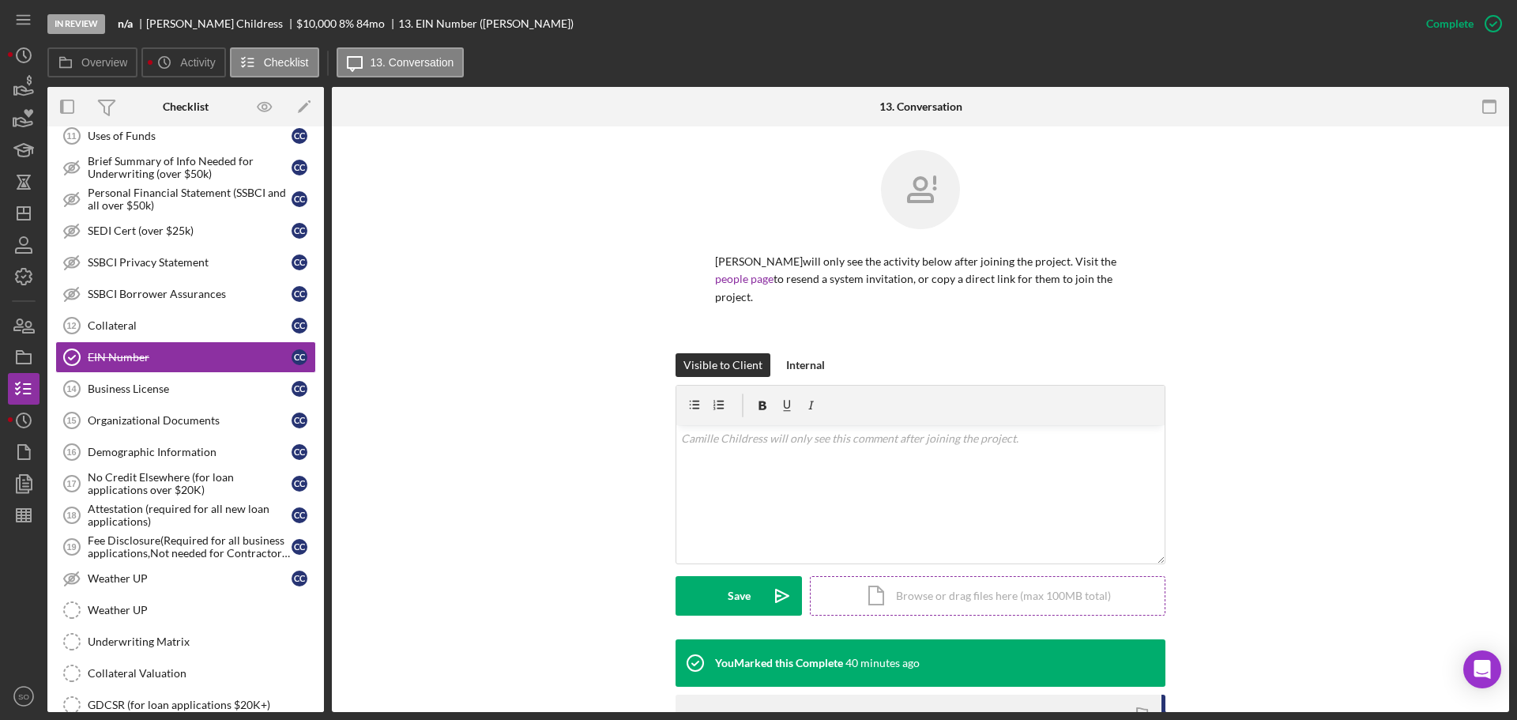
scroll to position [243, 0]
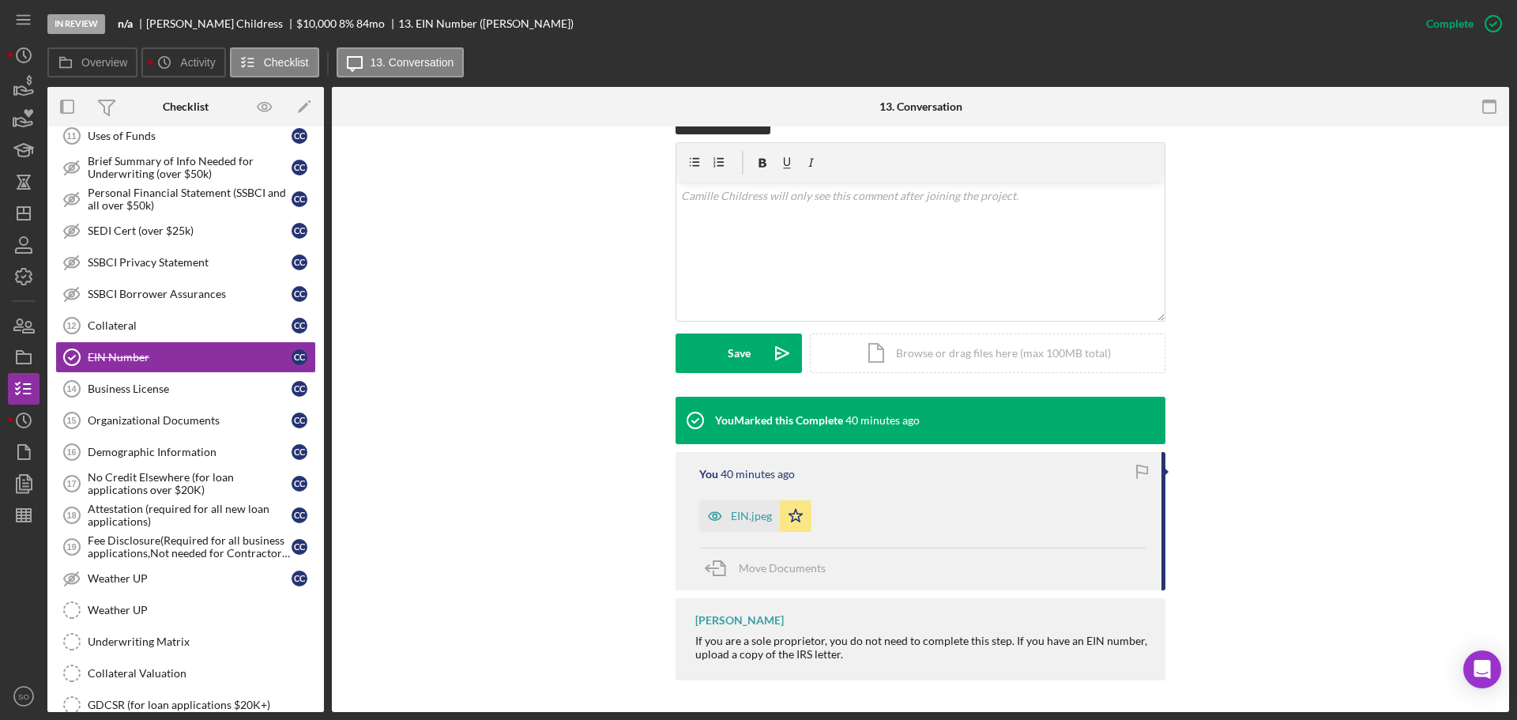
click at [750, 523] on div "EIN.jpeg" at bounding box center [739, 516] width 81 height 32
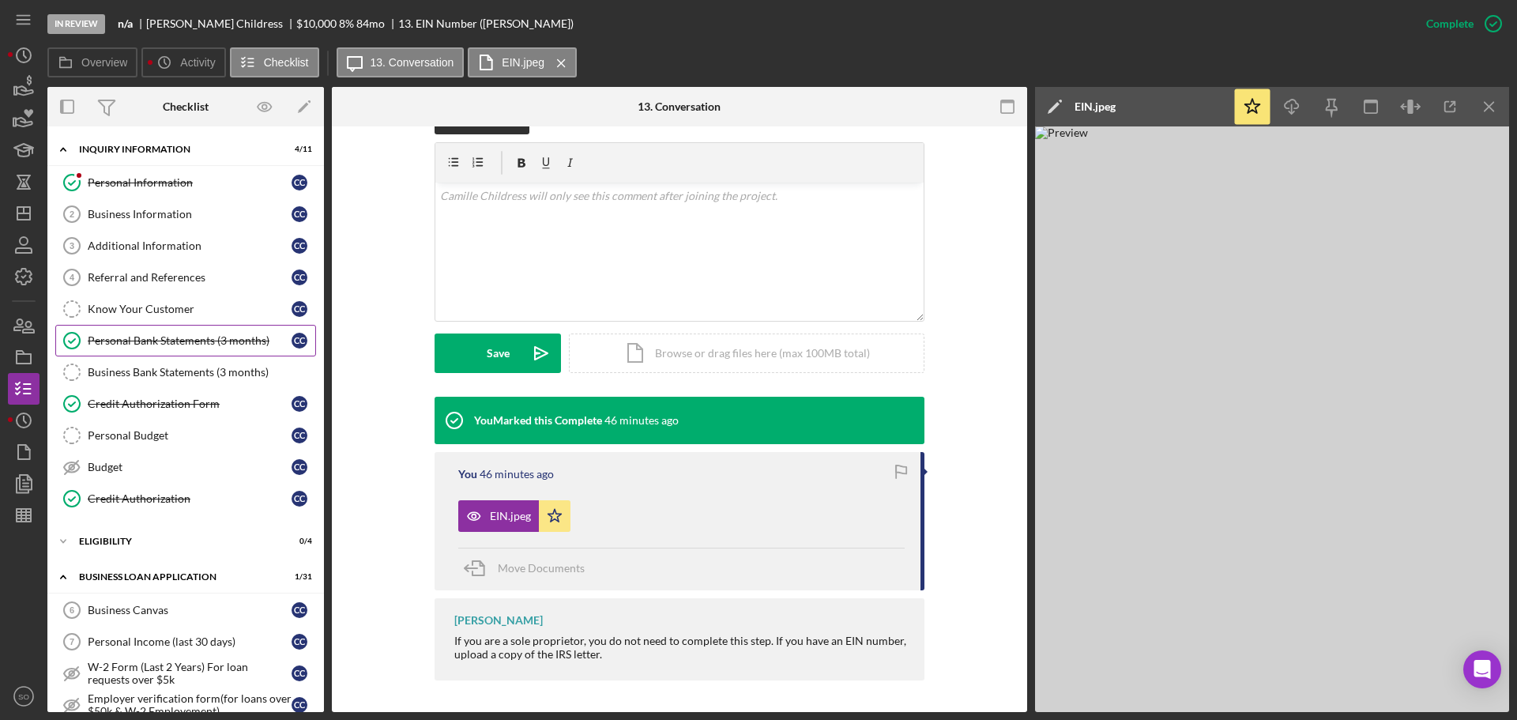
scroll to position [316, 0]
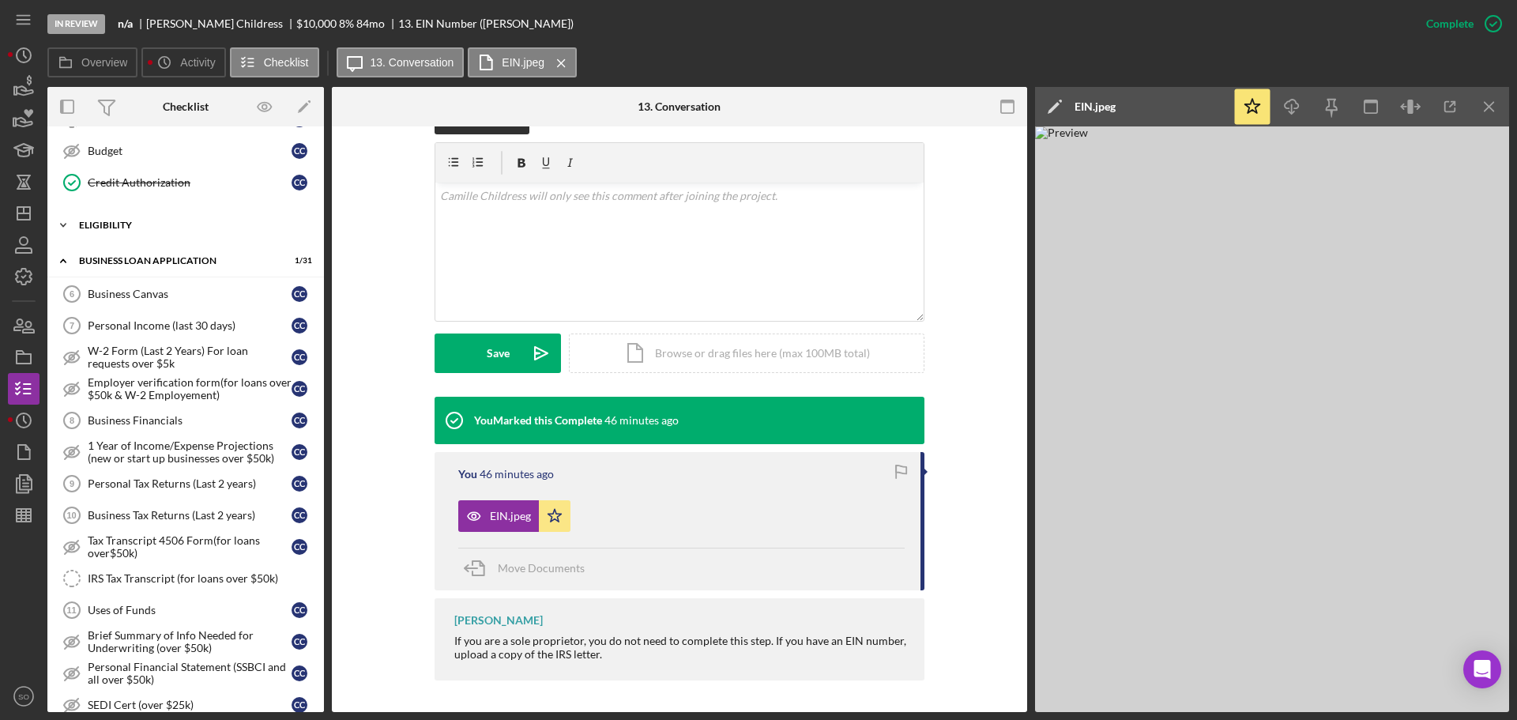
click at [132, 233] on div "Icon/Expander ELIGIBILITY 0 / 4" at bounding box center [185, 225] width 277 height 32
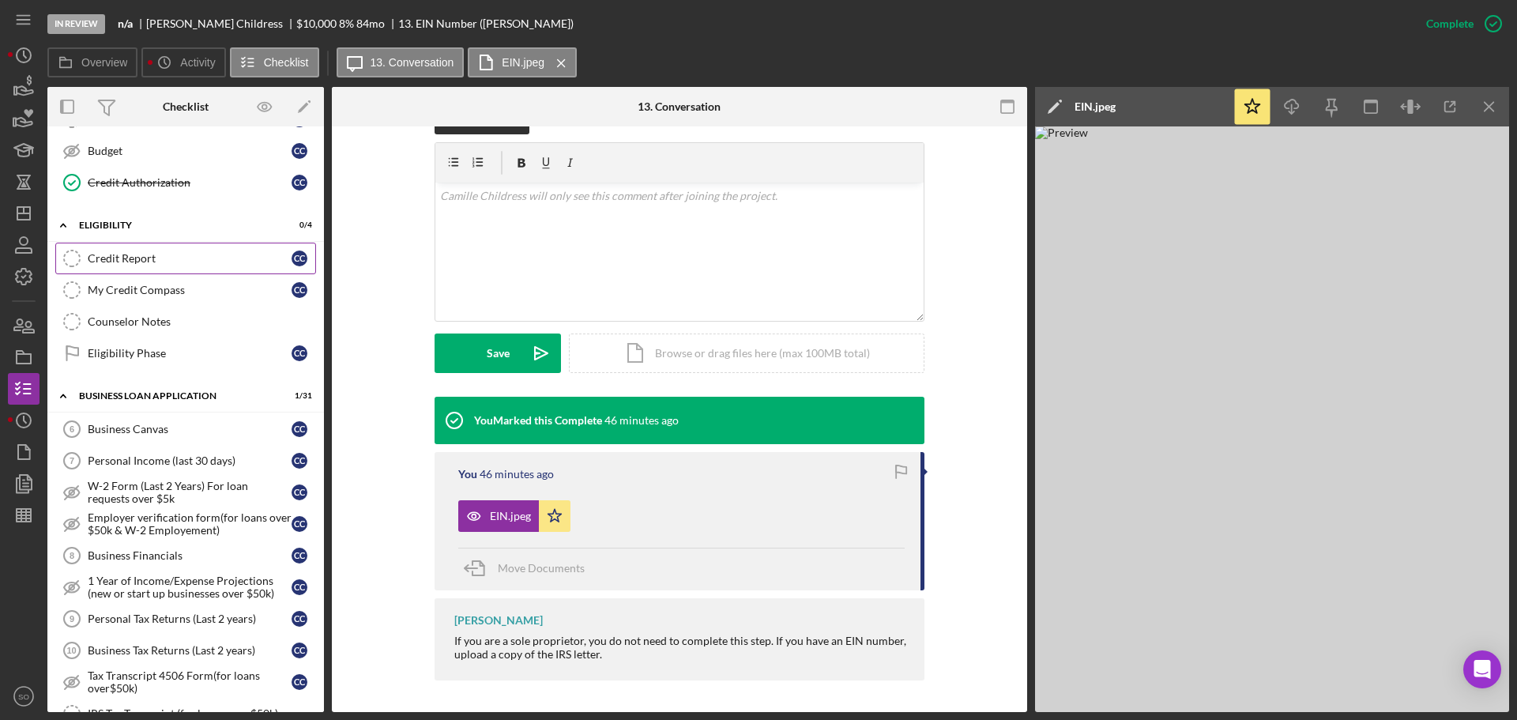
click at [141, 264] on div "Credit Report" at bounding box center [190, 258] width 204 height 13
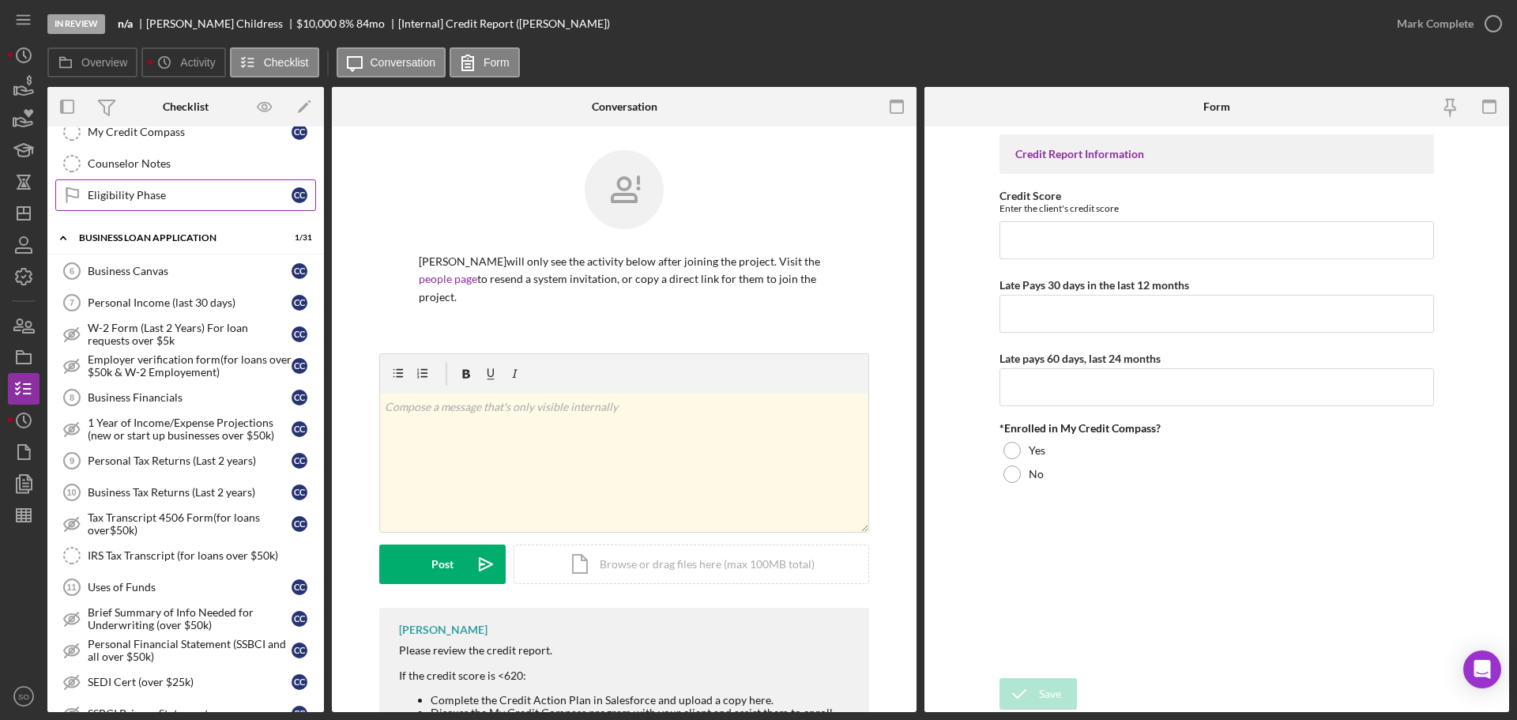
scroll to position [553, 0]
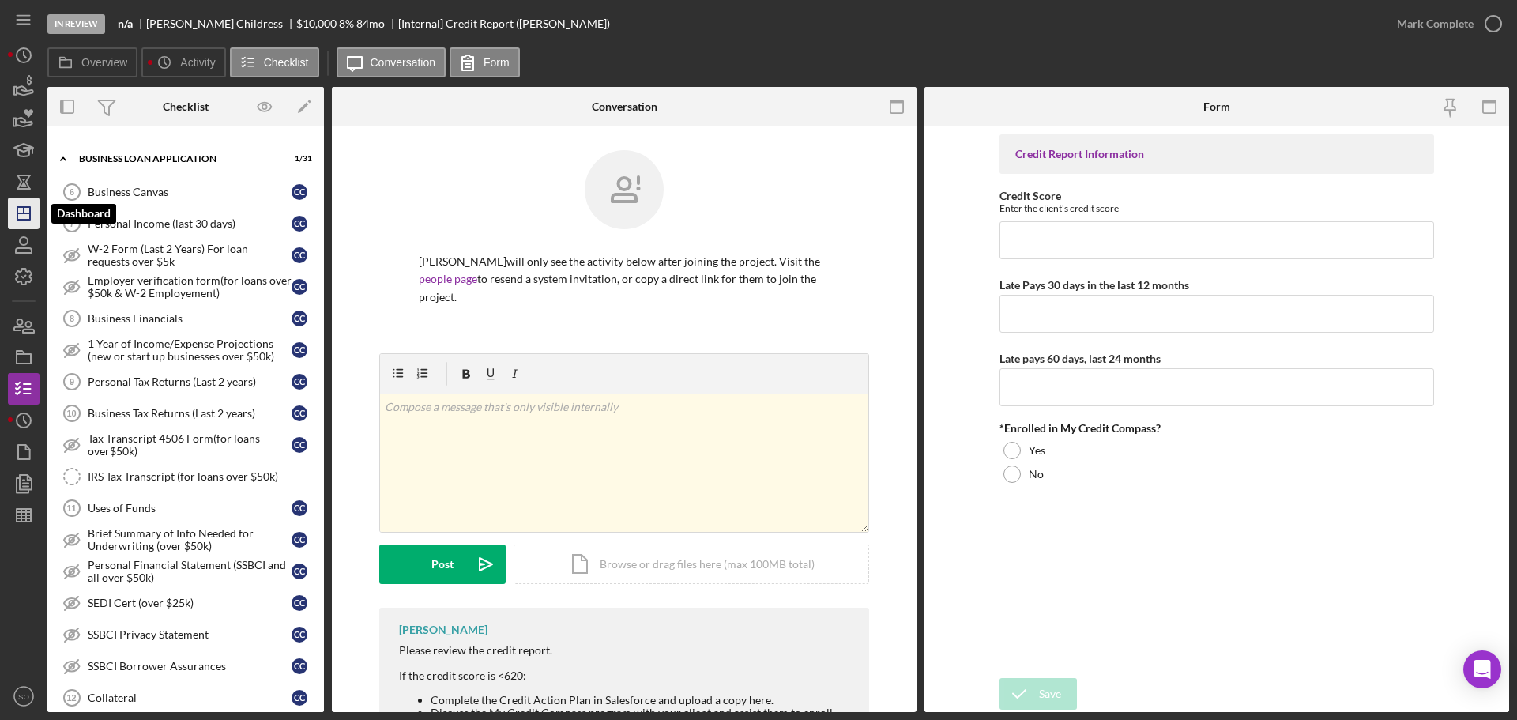
click at [32, 217] on icon "Icon/Dashboard" at bounding box center [24, 214] width 40 height 40
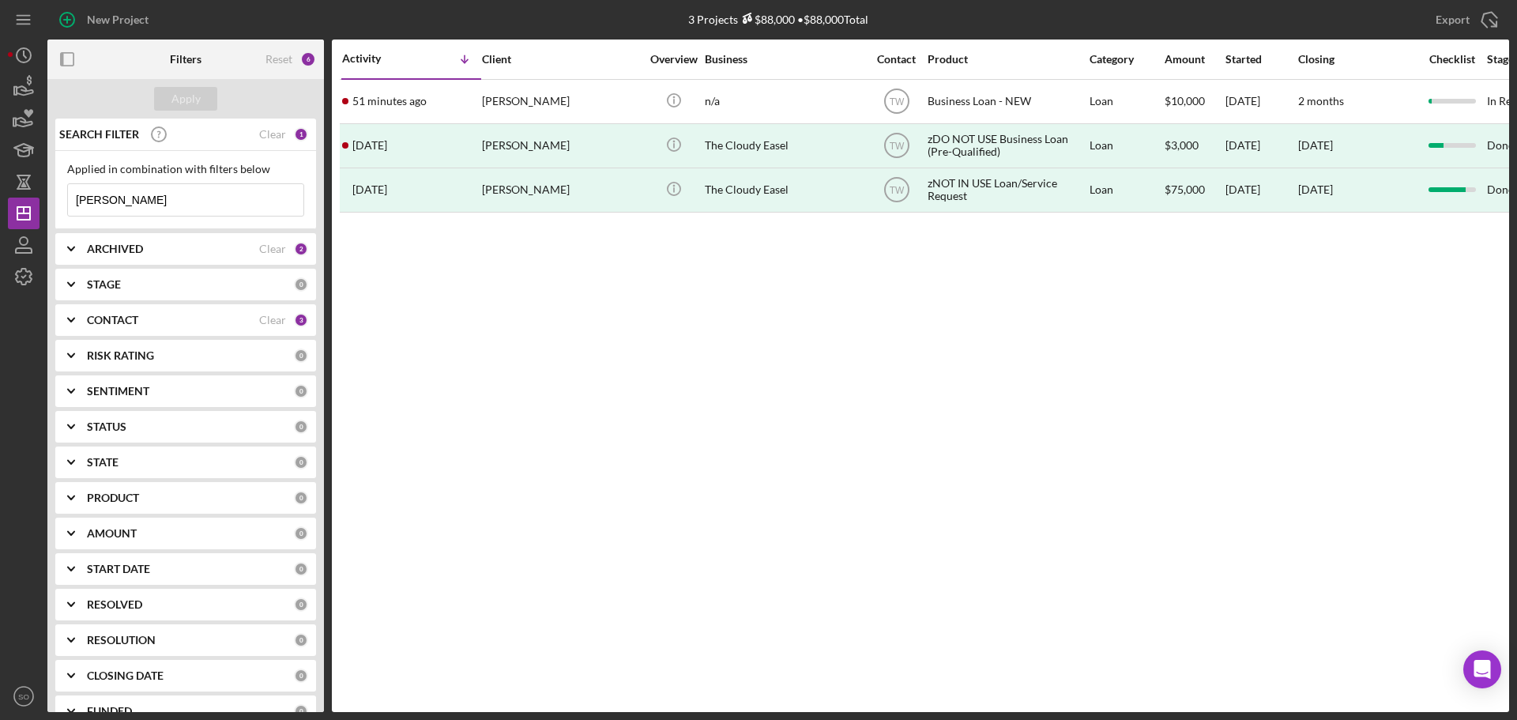
drag, startPoint x: 131, startPoint y: 198, endPoint x: 0, endPoint y: 207, distance: 131.5
click at [0, 207] on div "New Project 3 Projects $88,000 • $88,000 Total camille Export Icon/Export Filte…" at bounding box center [758, 360] width 1517 height 720
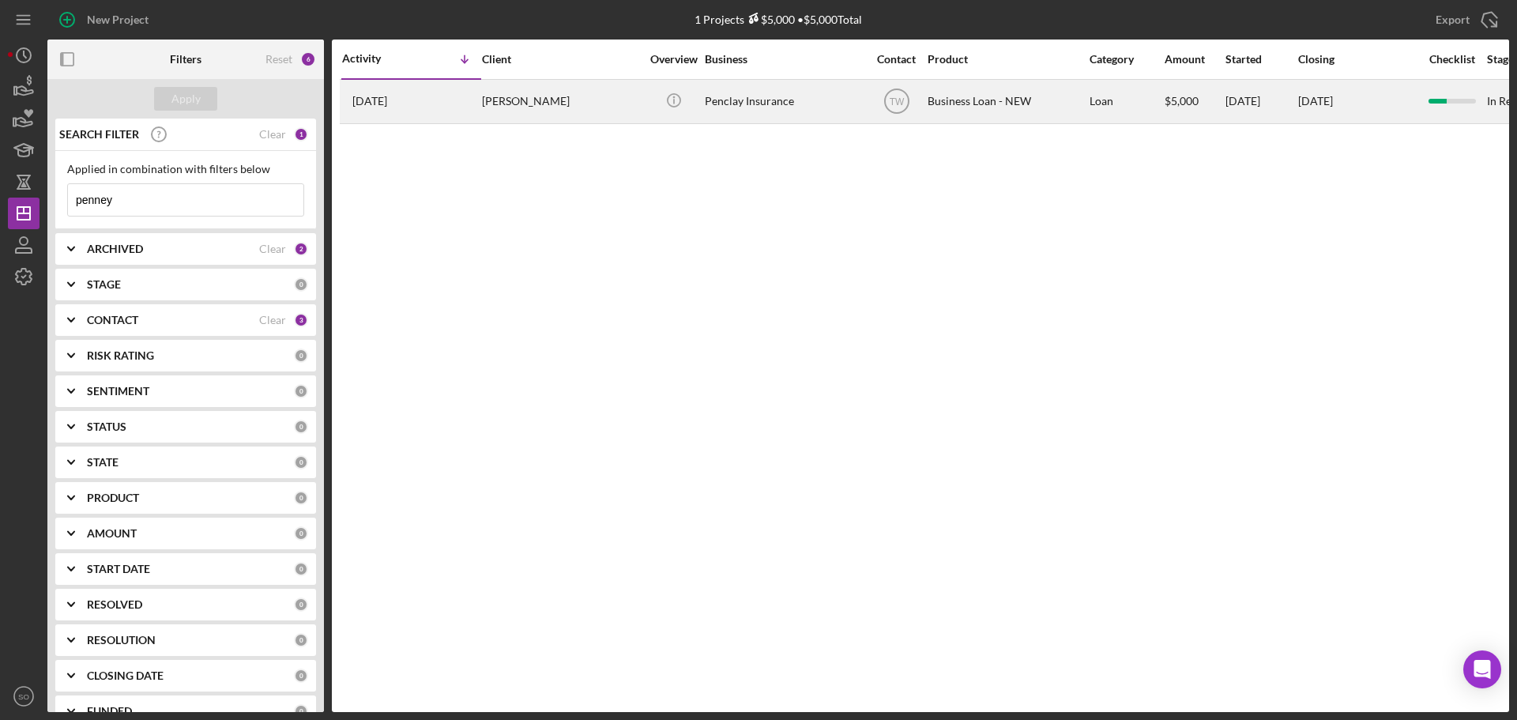
type input "penney"
click at [398, 122] on div "6 months ago Penney Fields-Burnett" at bounding box center [411, 102] width 138 height 42
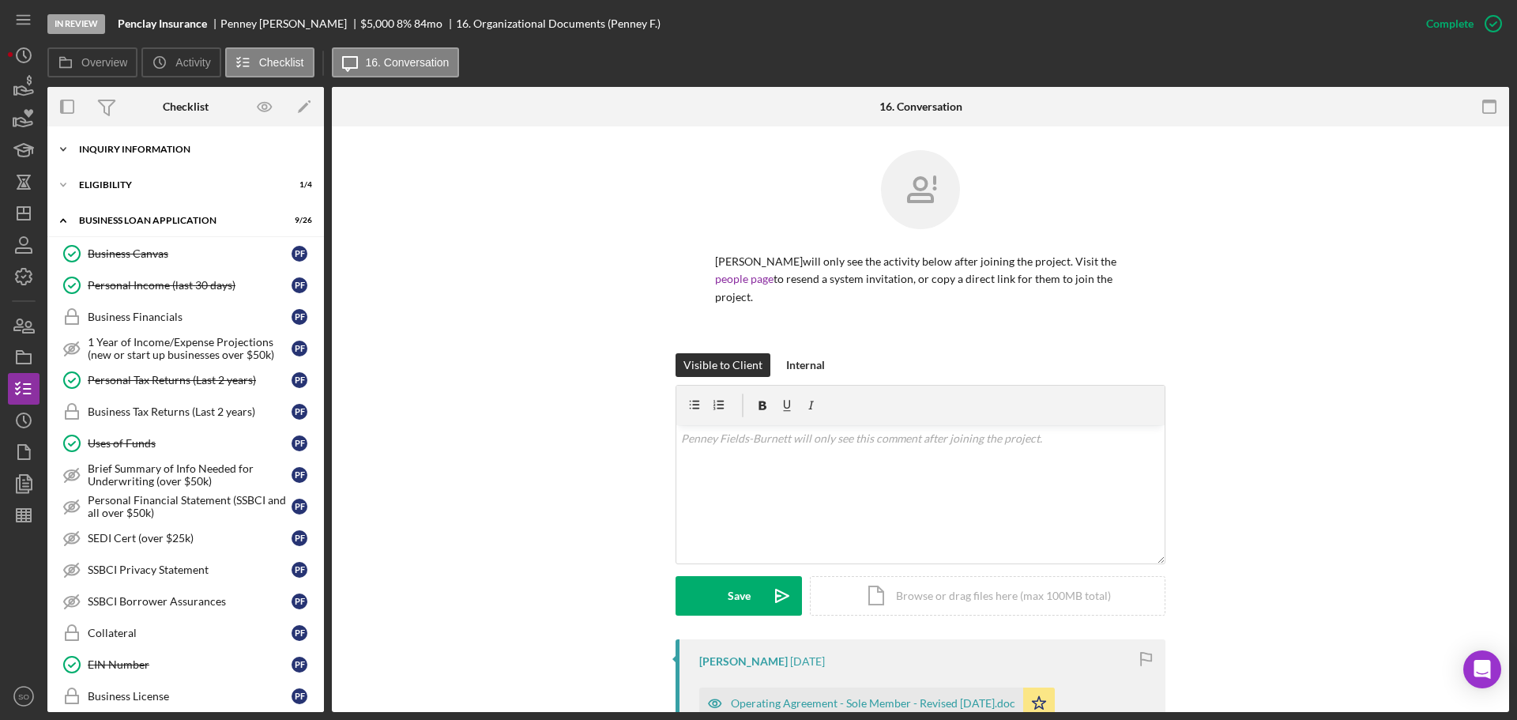
click at [168, 156] on div "Icon/Expander INQUIRY INFORMATION 9 / 11" at bounding box center [185, 150] width 277 height 32
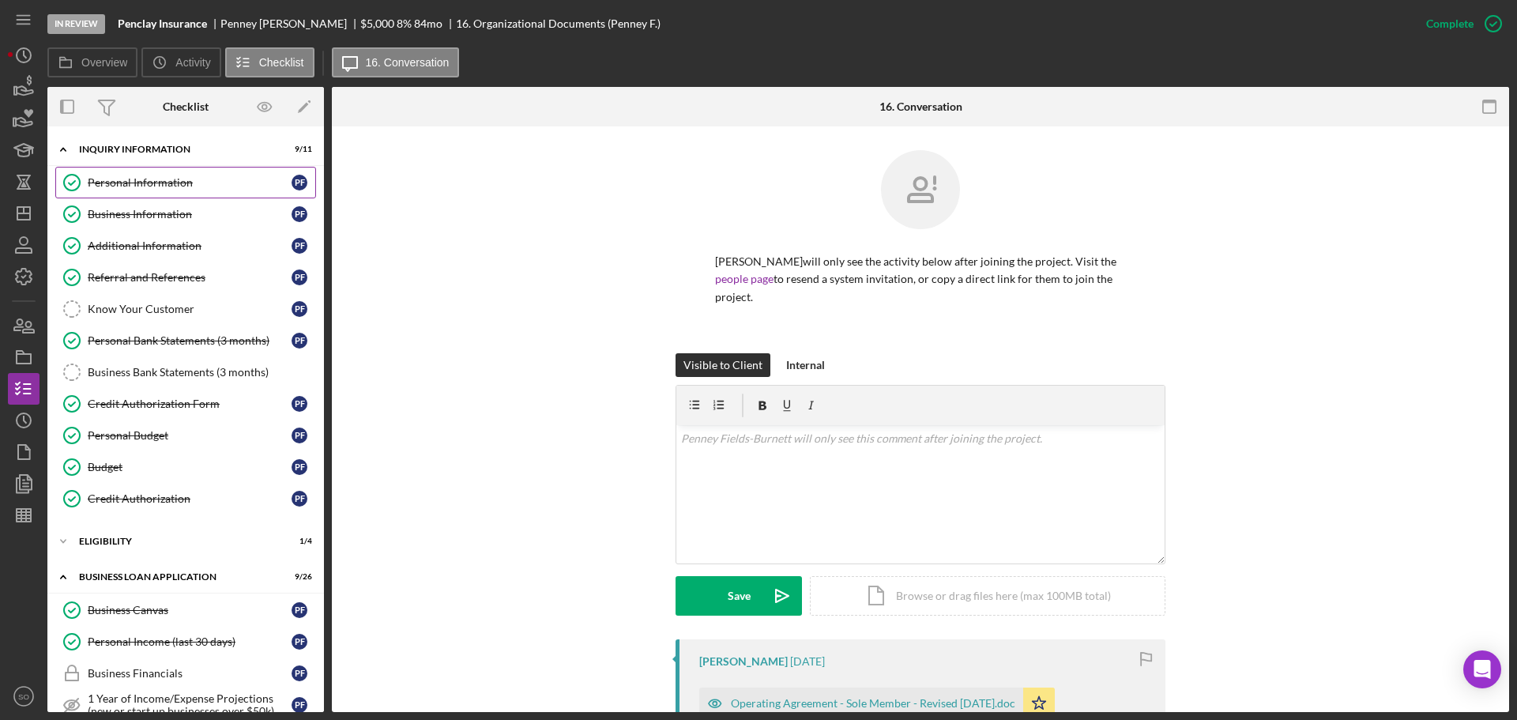
click at [167, 189] on div "Personal Information" at bounding box center [190, 182] width 204 height 13
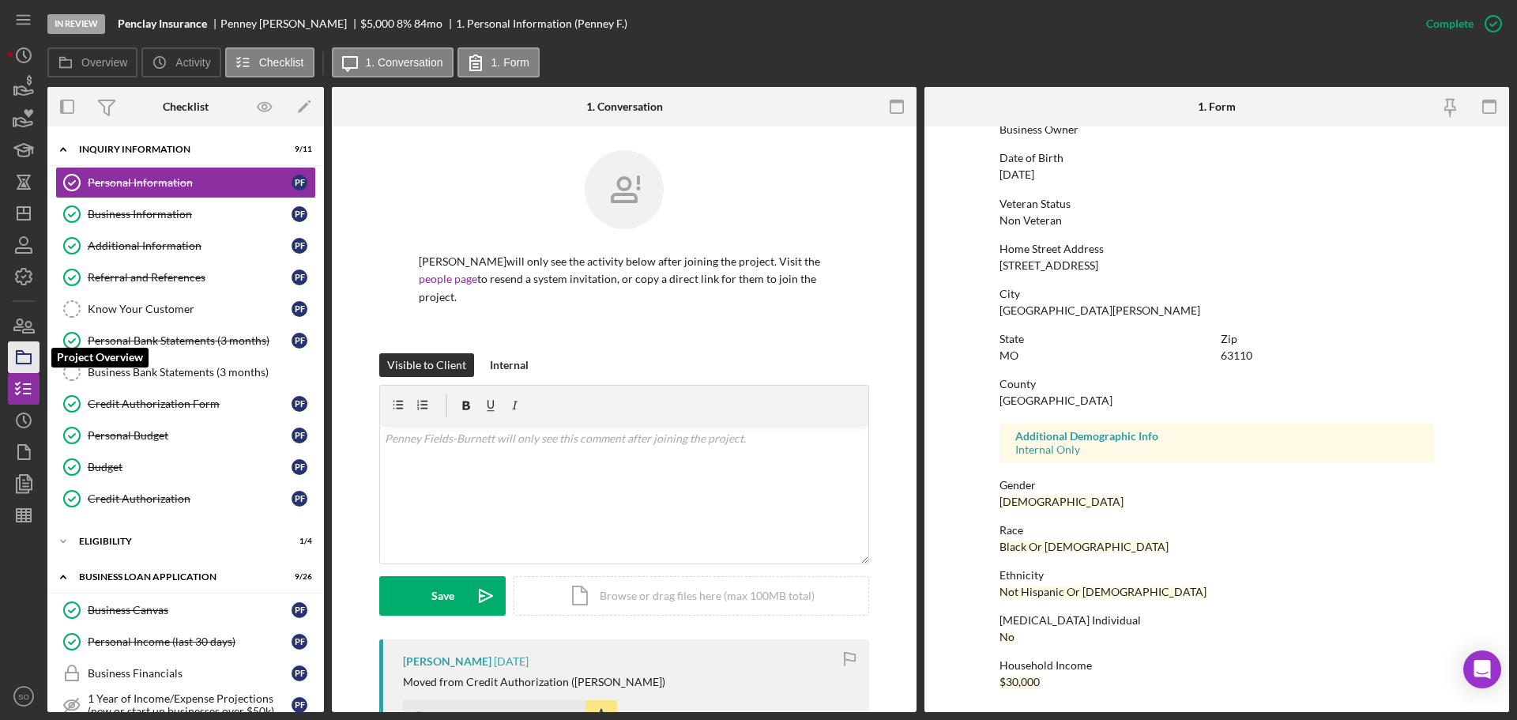
click at [20, 351] on polygon "button" at bounding box center [21, 352] width 8 height 3
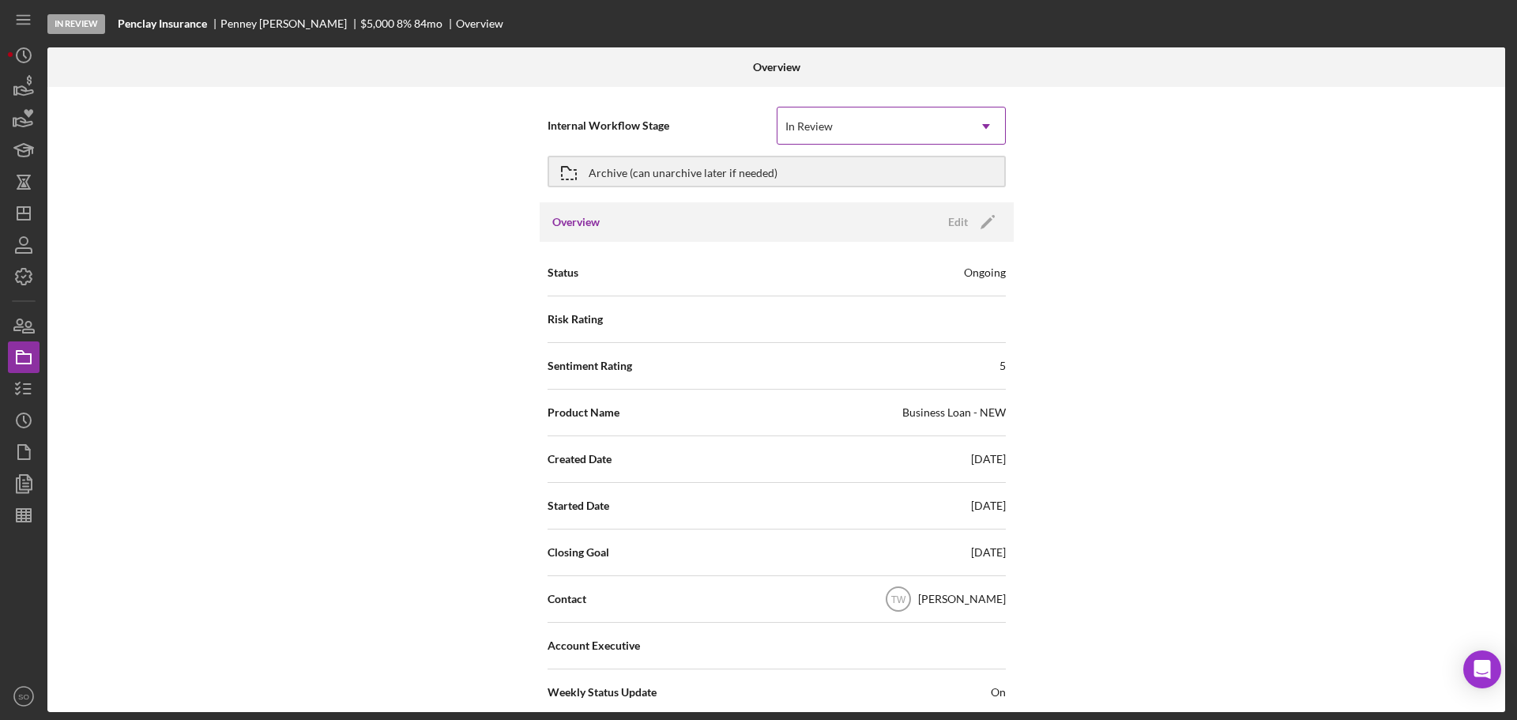
click at [863, 129] on div "In Review" at bounding box center [873, 126] width 190 height 36
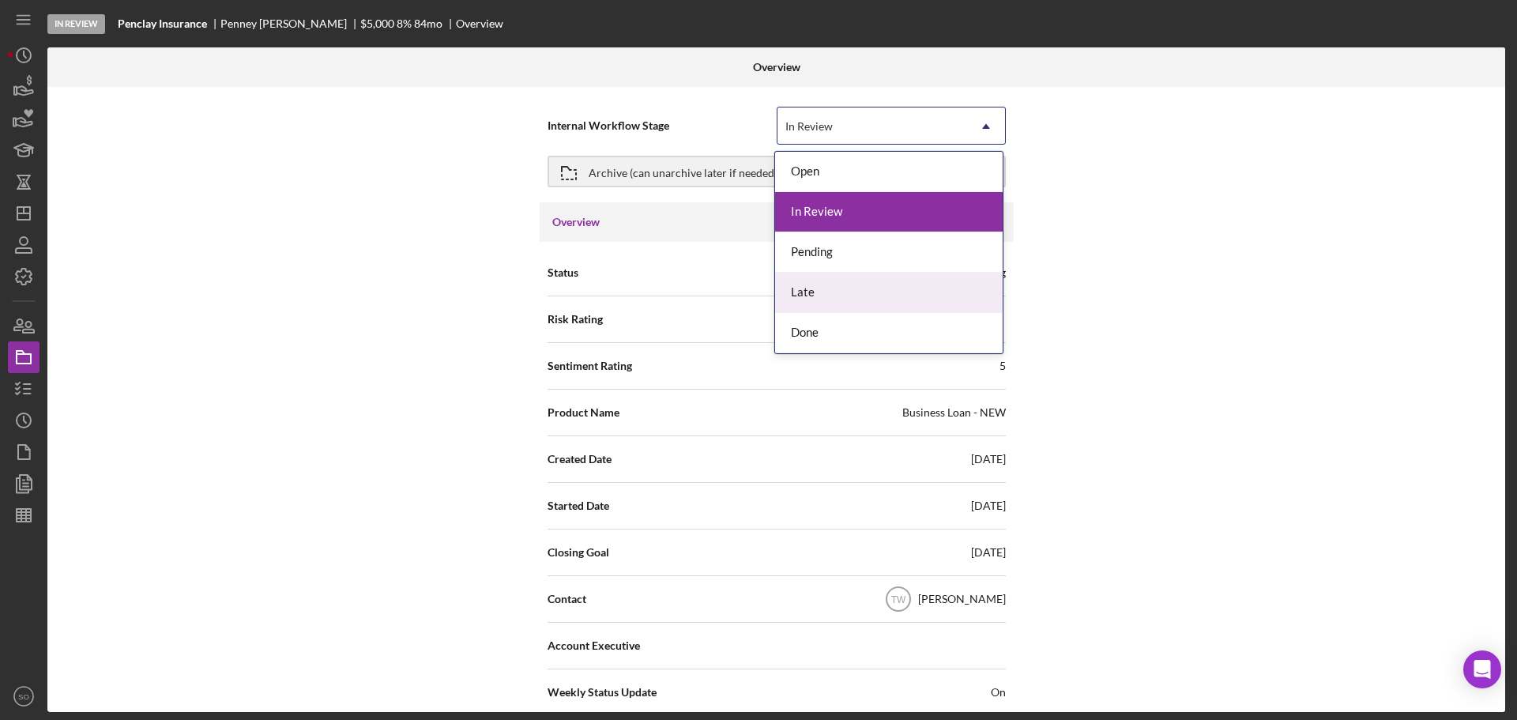
click at [435, 240] on div "Internal Workflow Stage 5 results available. Use Up and Down to choose options,…" at bounding box center [776, 399] width 1458 height 625
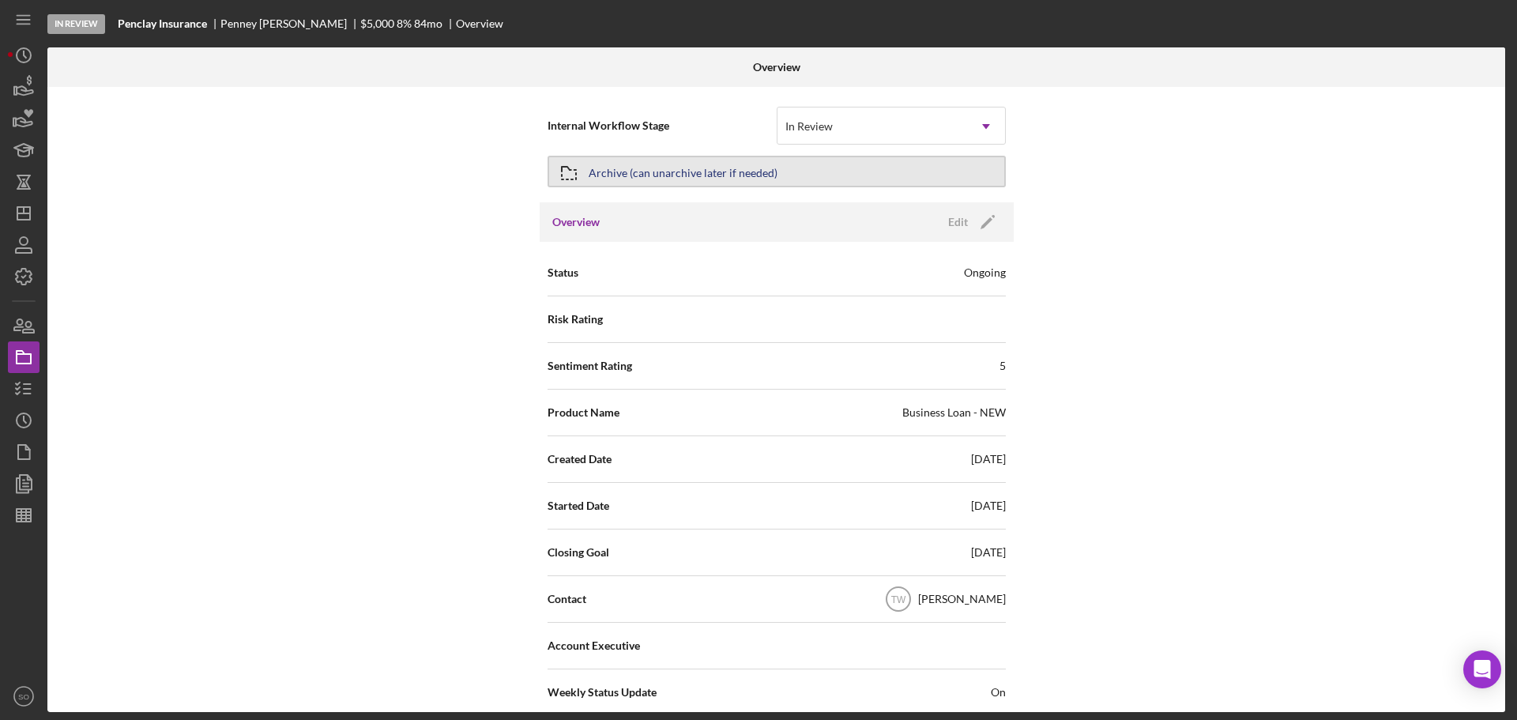
click at [778, 179] on button "Archive (can unarchive later if needed)" at bounding box center [777, 172] width 458 height 32
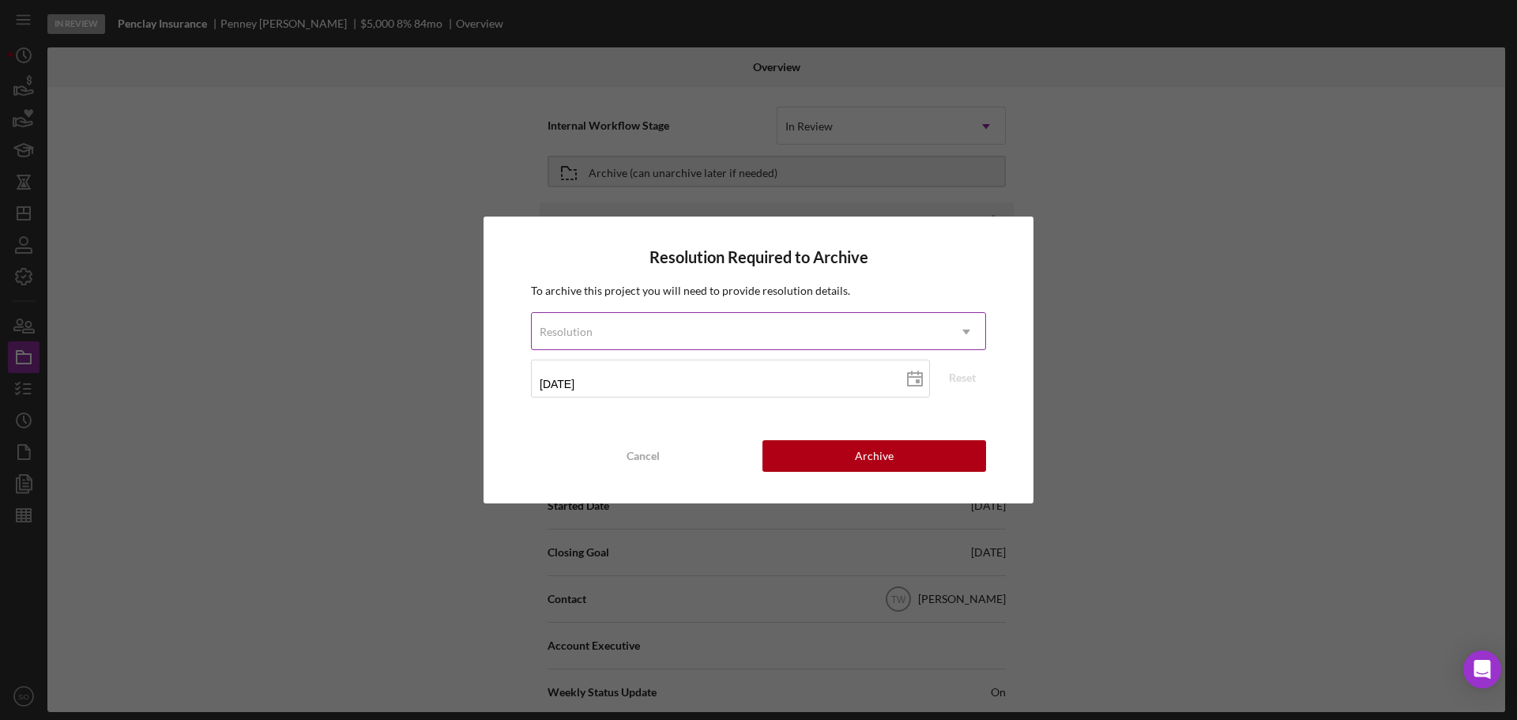
click at [691, 344] on div "Resolution" at bounding box center [740, 332] width 416 height 36
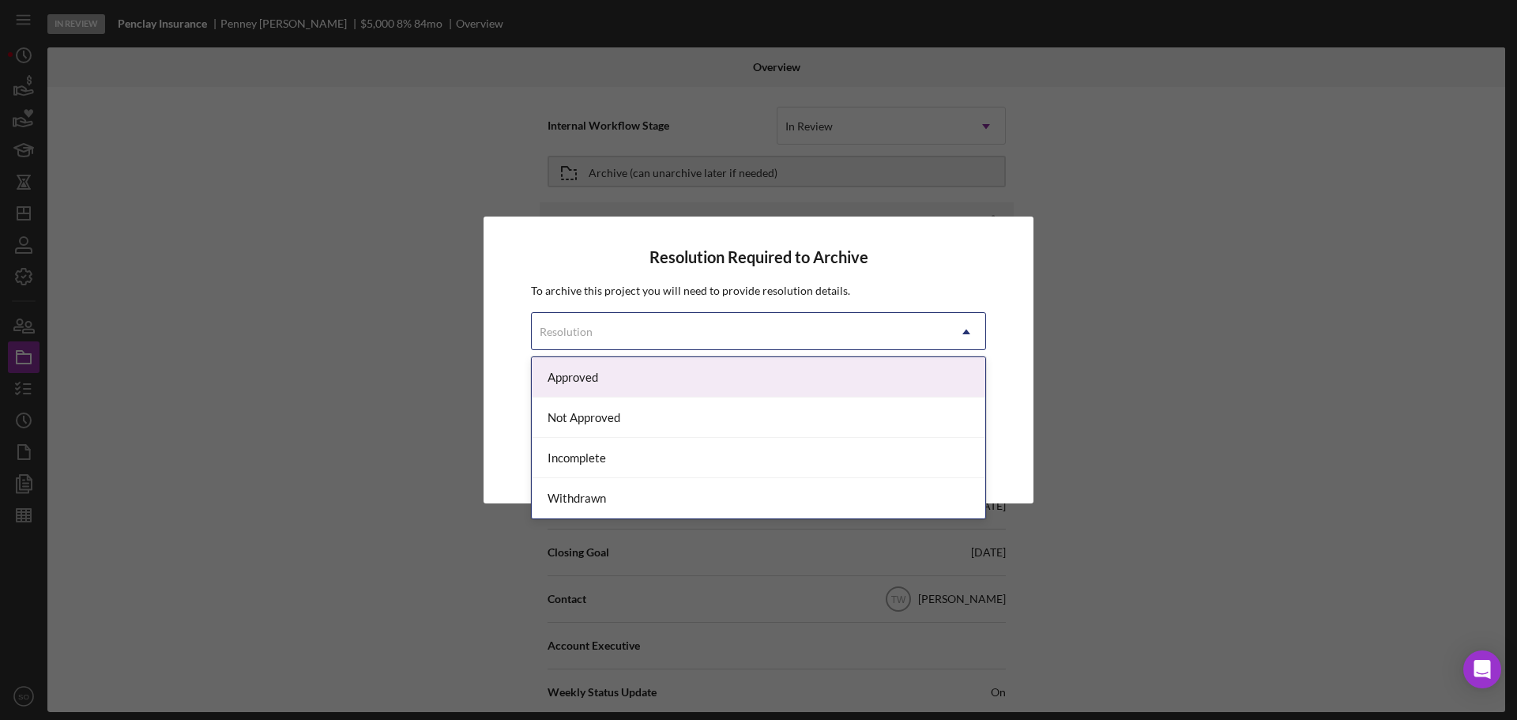
click at [590, 386] on div "Approved" at bounding box center [759, 377] width 454 height 40
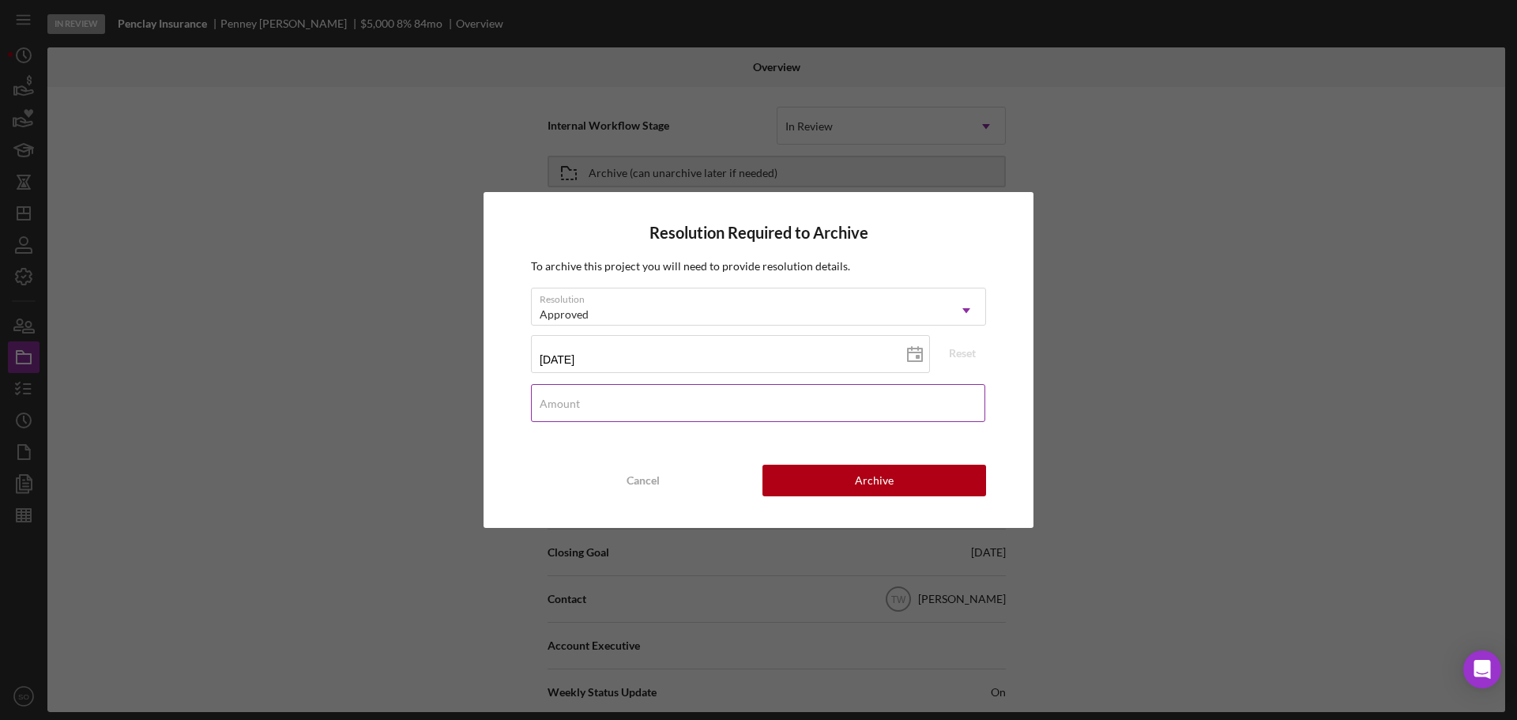
click at [643, 419] on input "Amount" at bounding box center [758, 403] width 454 height 38
type input "$5,000"
click at [534, 496] on div "Cancel Archive" at bounding box center [758, 481] width 455 height 32
click at [842, 493] on button "Archive" at bounding box center [875, 481] width 224 height 32
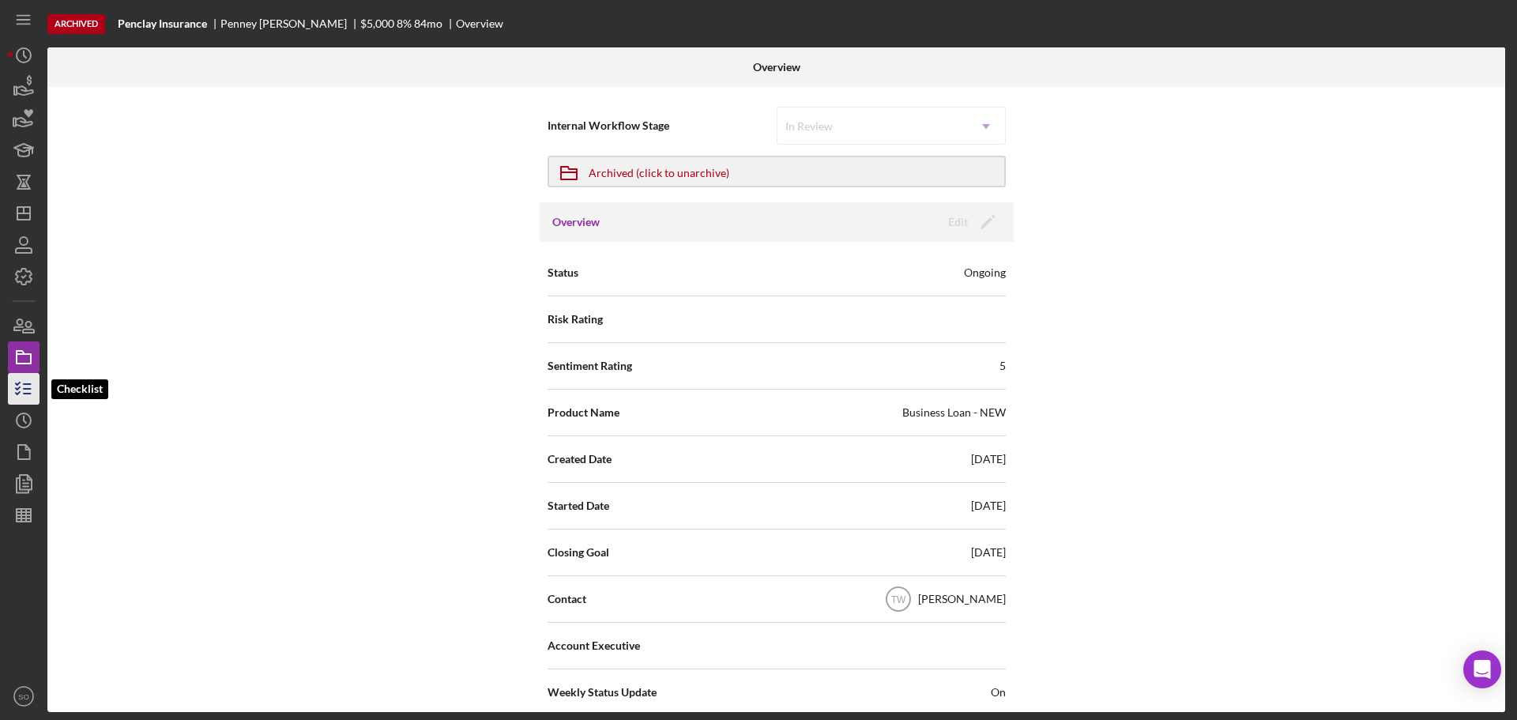
click at [34, 384] on icon "button" at bounding box center [24, 389] width 40 height 40
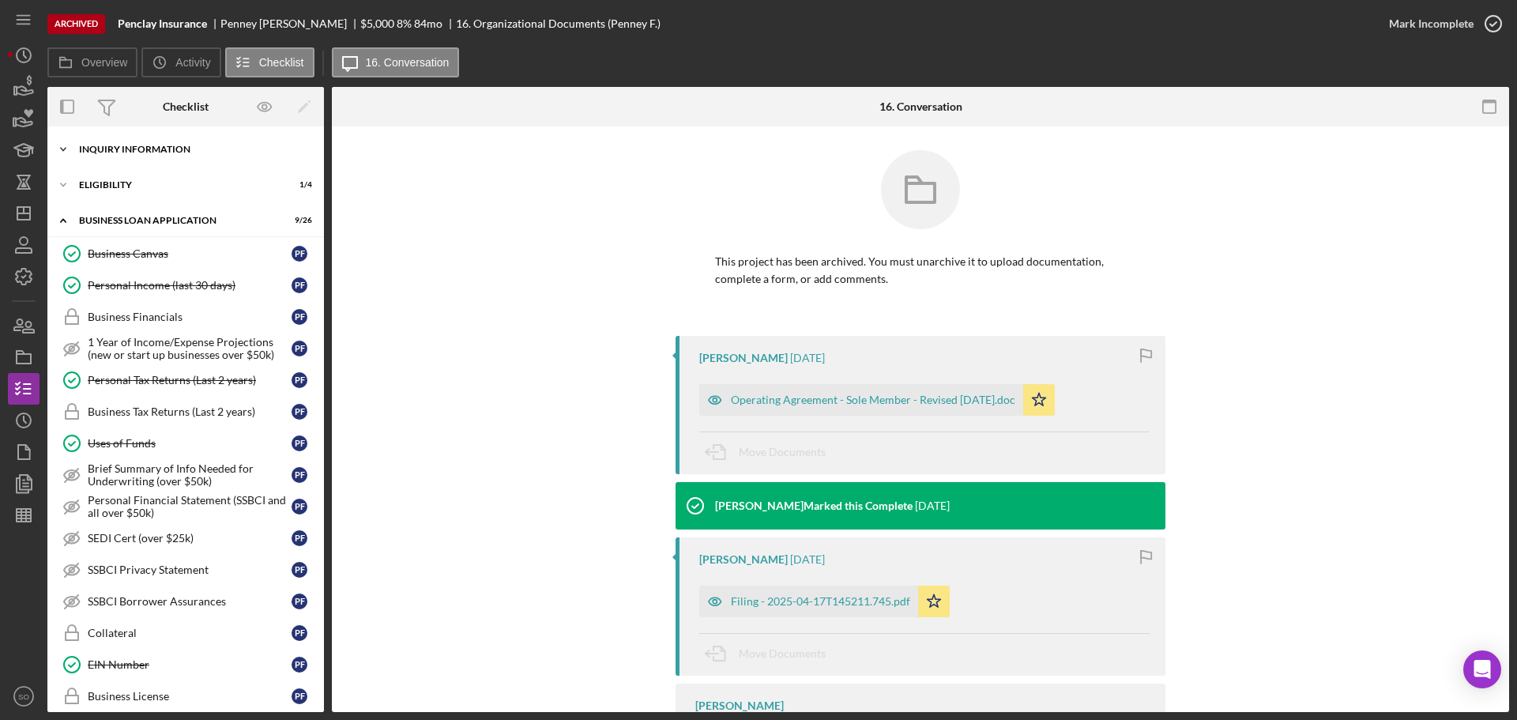
scroll to position [79, 0]
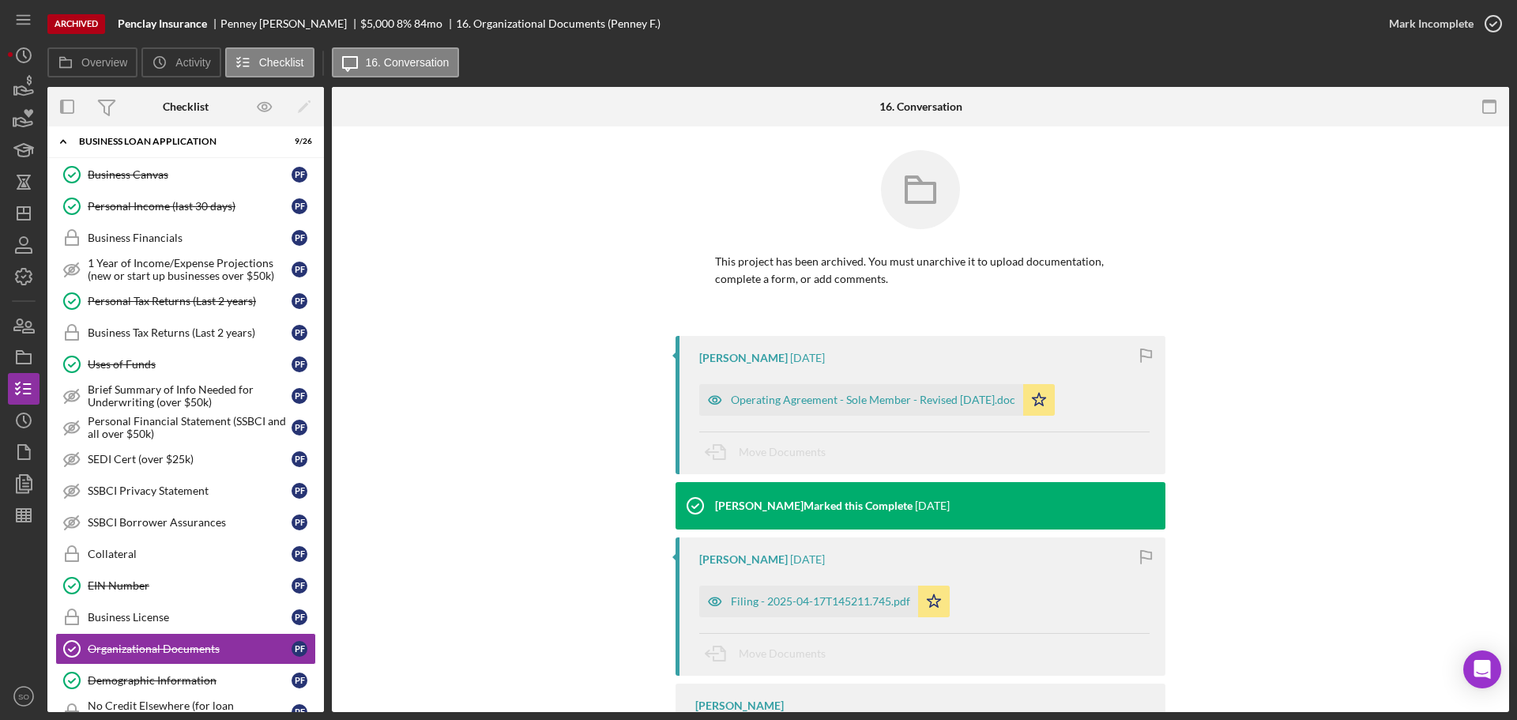
click at [174, 146] on div "Icon/Expander BUSINESS LOAN APPLICATION 9 / 26" at bounding box center [185, 142] width 277 height 32
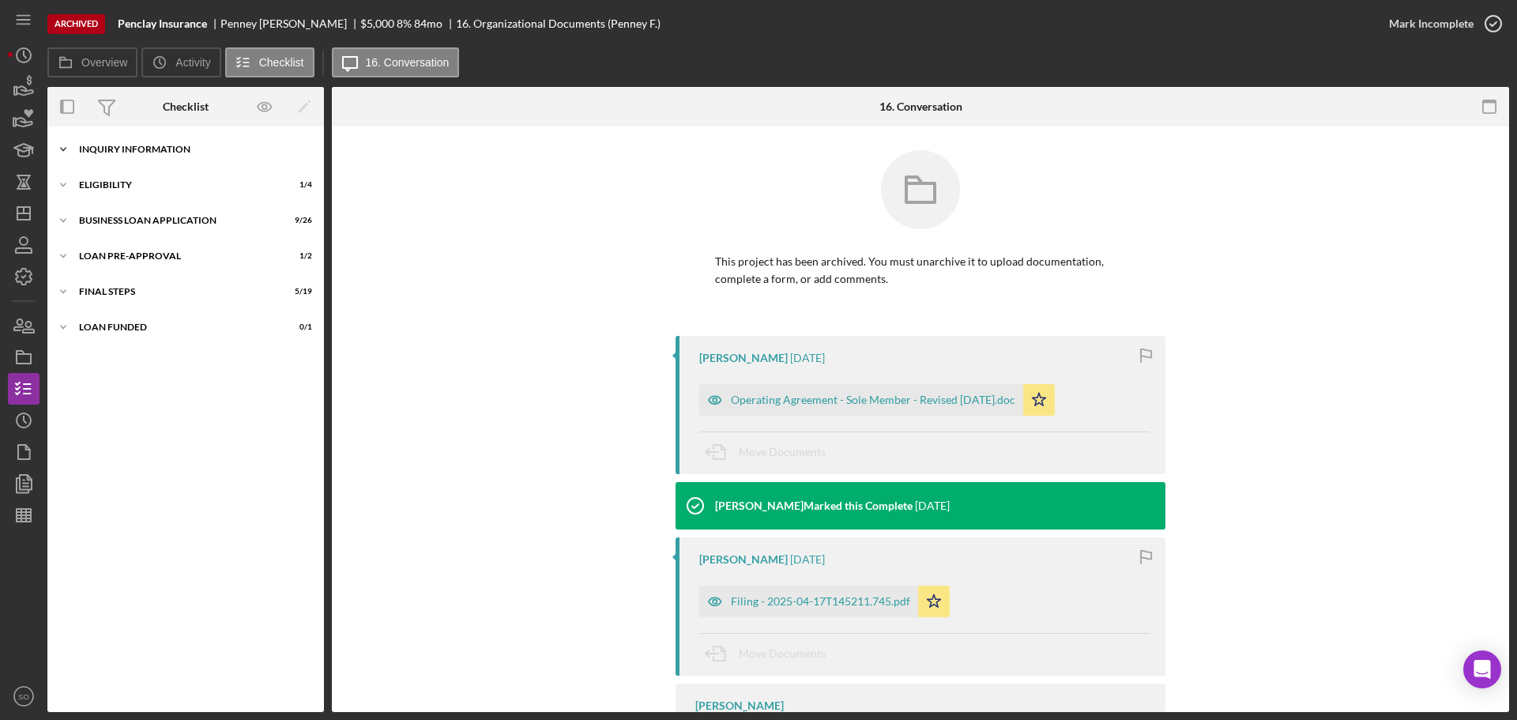
scroll to position [0, 0]
click at [174, 146] on div "INQUIRY INFORMATION" at bounding box center [191, 149] width 225 height 9
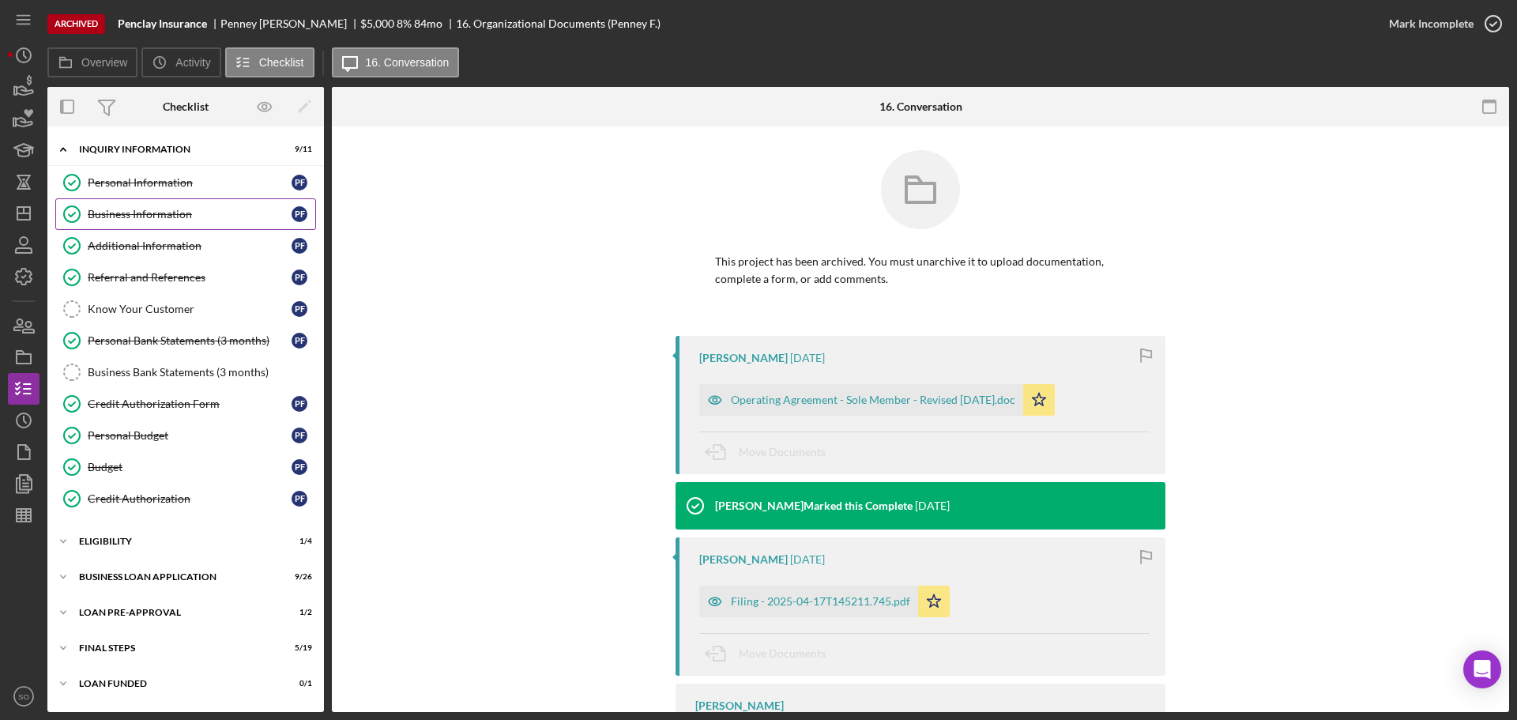
click at [188, 219] on div "Business Information" at bounding box center [190, 214] width 204 height 13
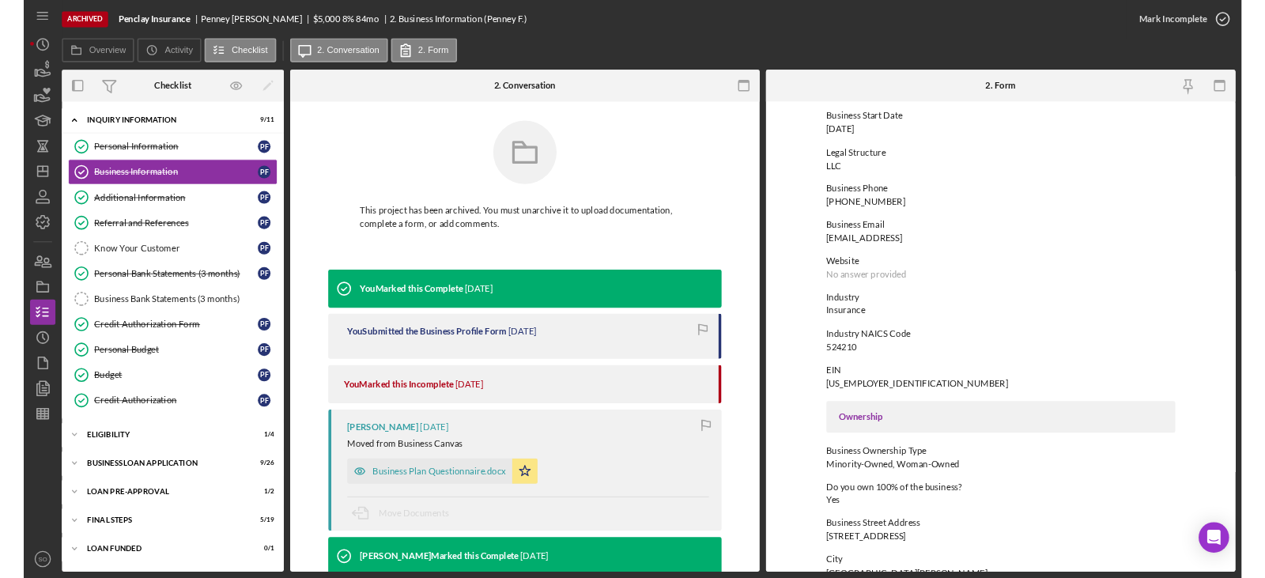
scroll to position [316, 0]
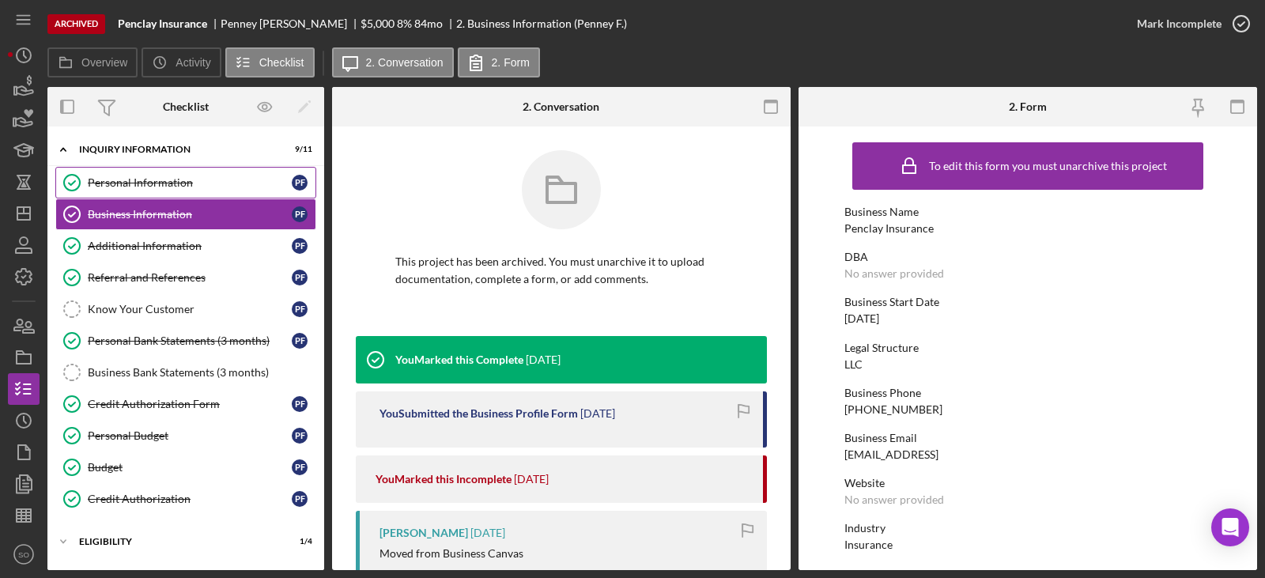
click at [177, 187] on div "Personal Information" at bounding box center [190, 182] width 204 height 13
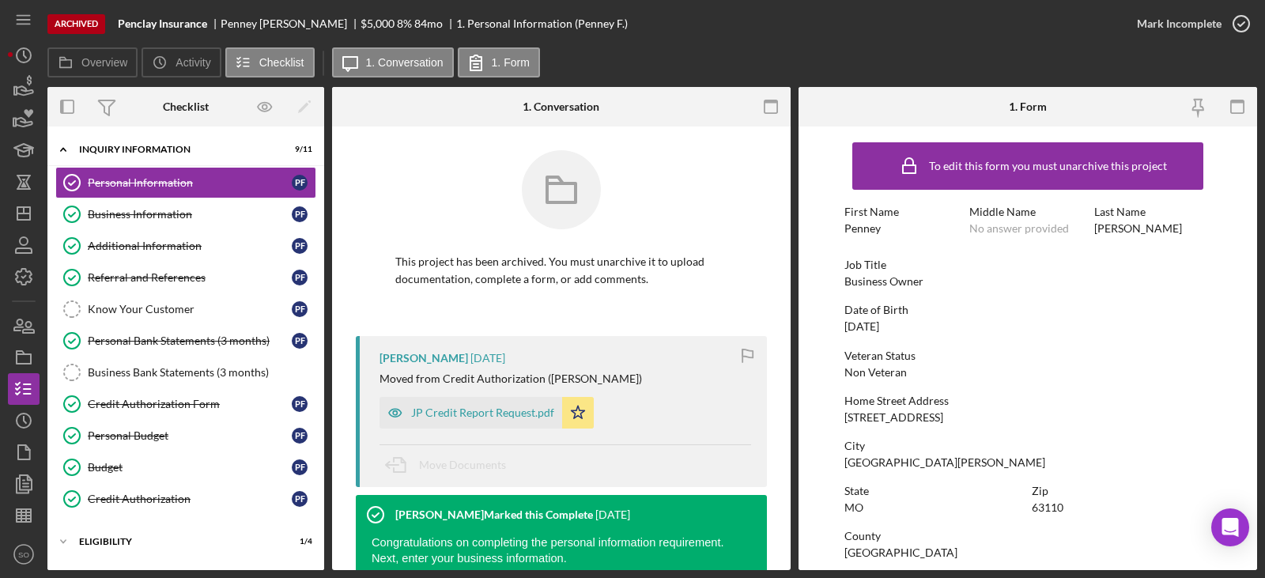
click at [878, 232] on div "Penney" at bounding box center [862, 228] width 36 height 13
click at [876, 319] on div "Date of Birth 10/10/1969" at bounding box center [1027, 317] width 367 height 29
click at [875, 328] on div "[DATE]" at bounding box center [861, 326] width 35 height 13
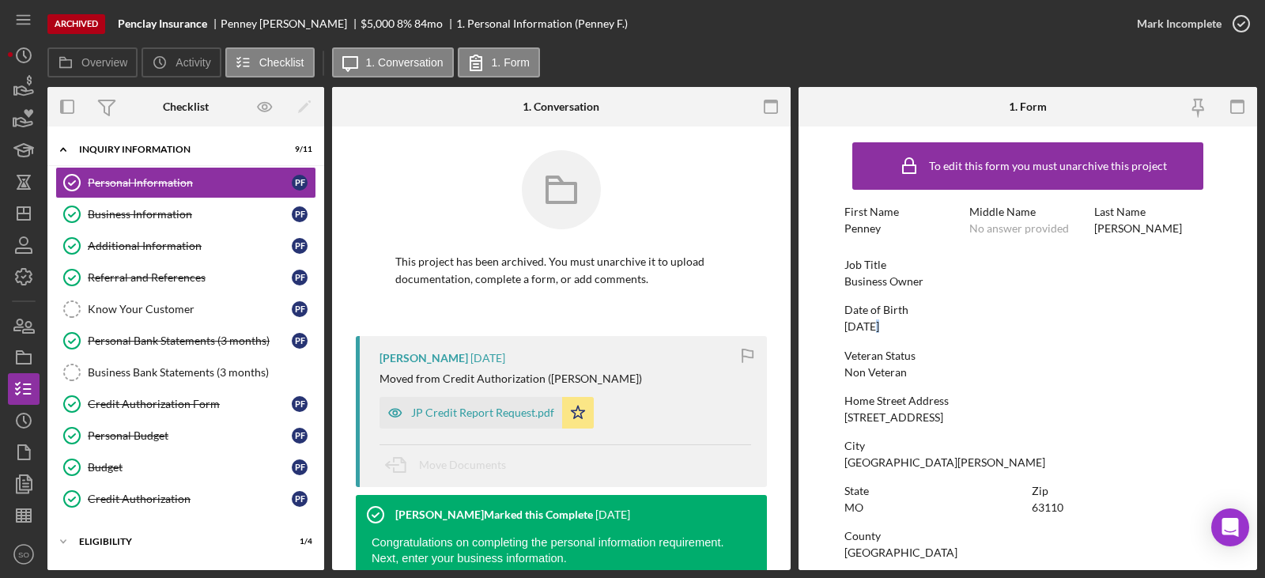
click at [875, 328] on div "[DATE]" at bounding box center [861, 326] width 35 height 13
copy div "[DATE]"
click at [899, 417] on div "[STREET_ADDRESS]" at bounding box center [893, 417] width 99 height 13
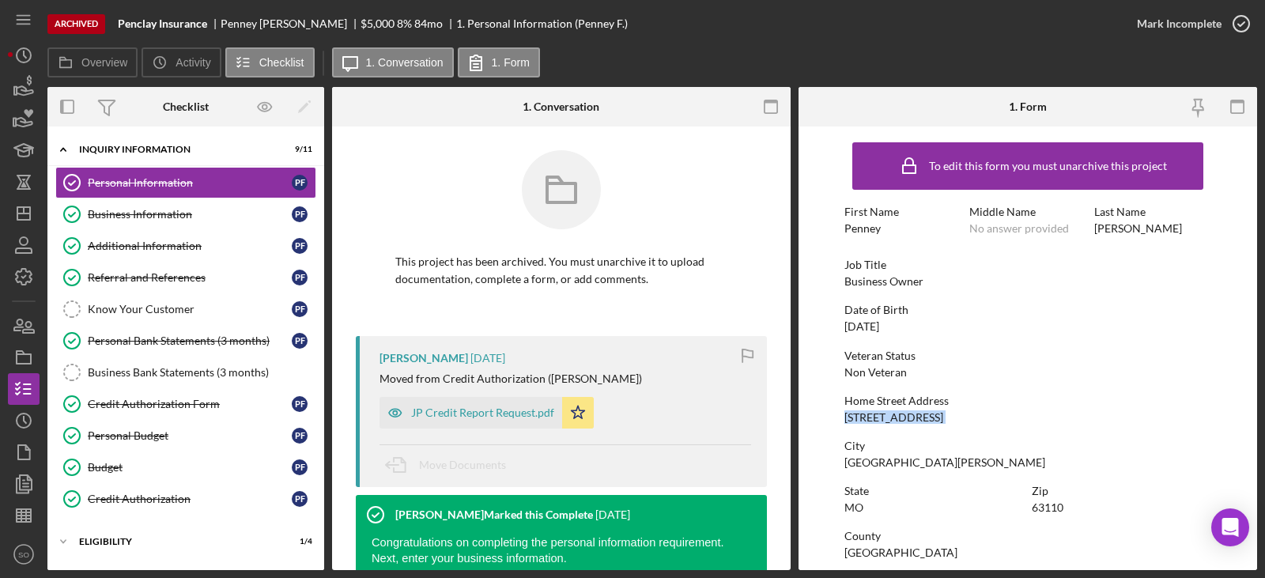
click at [899, 417] on div "[STREET_ADDRESS]" at bounding box center [893, 417] width 99 height 13
copy div "[STREET_ADDRESS]"
click at [863, 463] on div "[GEOGRAPHIC_DATA][PERSON_NAME]" at bounding box center [944, 462] width 201 height 13
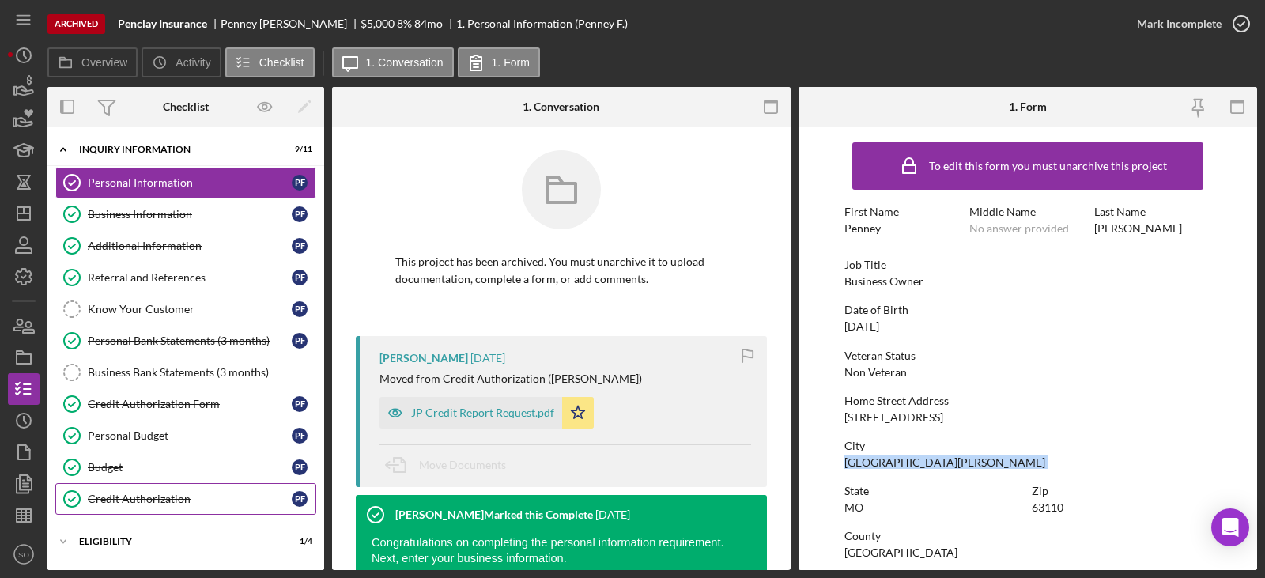
copy div "[GEOGRAPHIC_DATA][PERSON_NAME]"
click at [1050, 509] on div "63110" at bounding box center [1047, 507] width 32 height 13
copy div "63110"
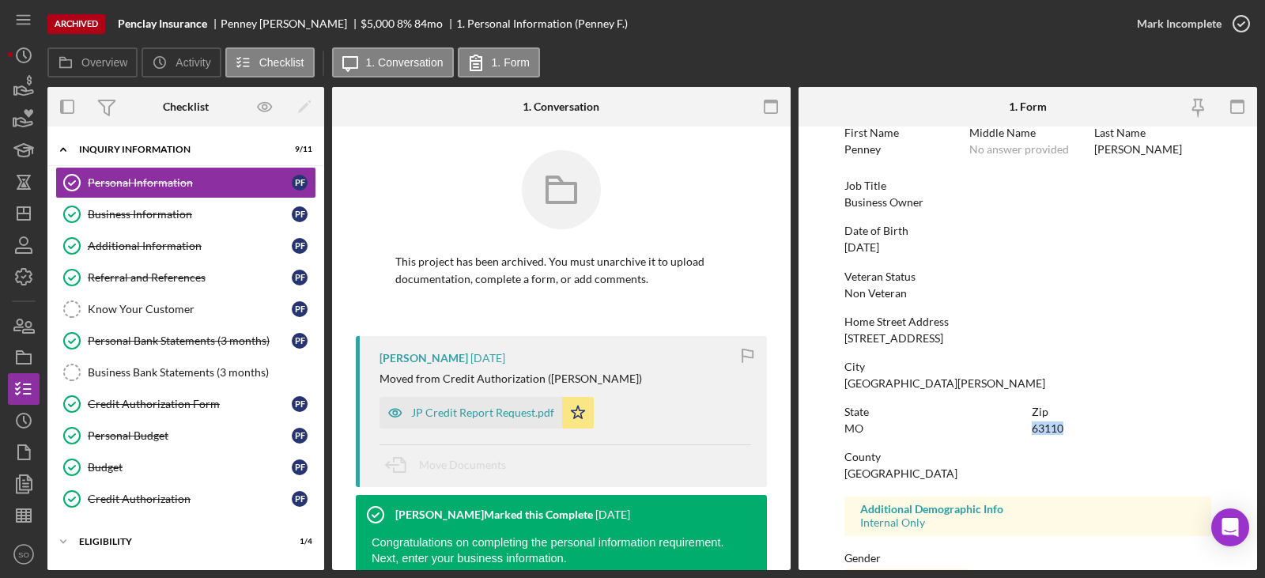
click at [878, 475] on div "[GEOGRAPHIC_DATA]" at bounding box center [900, 473] width 113 height 13
copy div "[GEOGRAPHIC_DATA]"
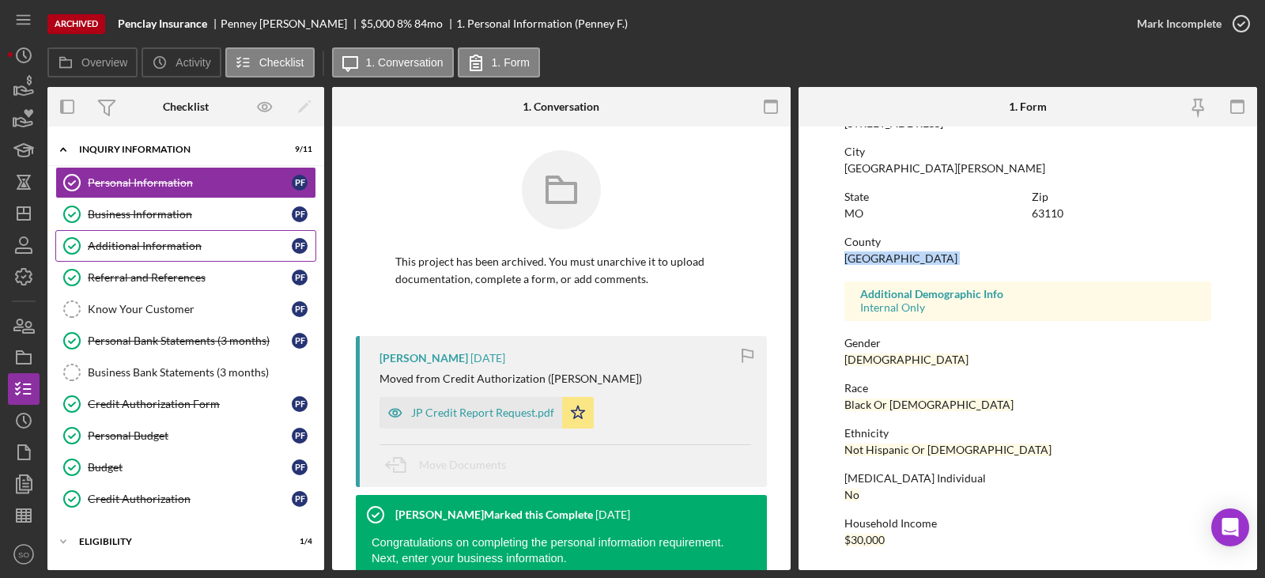
drag, startPoint x: 156, startPoint y: 222, endPoint x: 299, endPoint y: 234, distance: 143.5
click at [156, 222] on link "Business Information Business Information P F" at bounding box center [185, 214] width 261 height 32
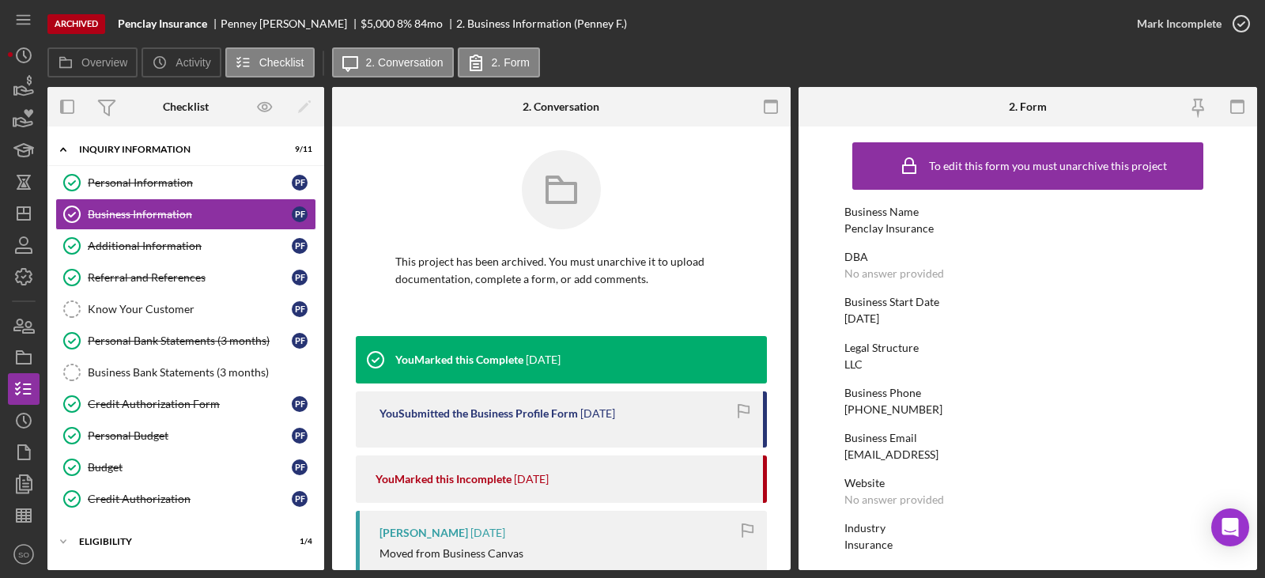
click at [879, 324] on div "[DATE]" at bounding box center [861, 318] width 35 height 13
copy div "[DATE]"
click at [901, 409] on div "[PHONE_NUMBER]" at bounding box center [893, 409] width 98 height 13
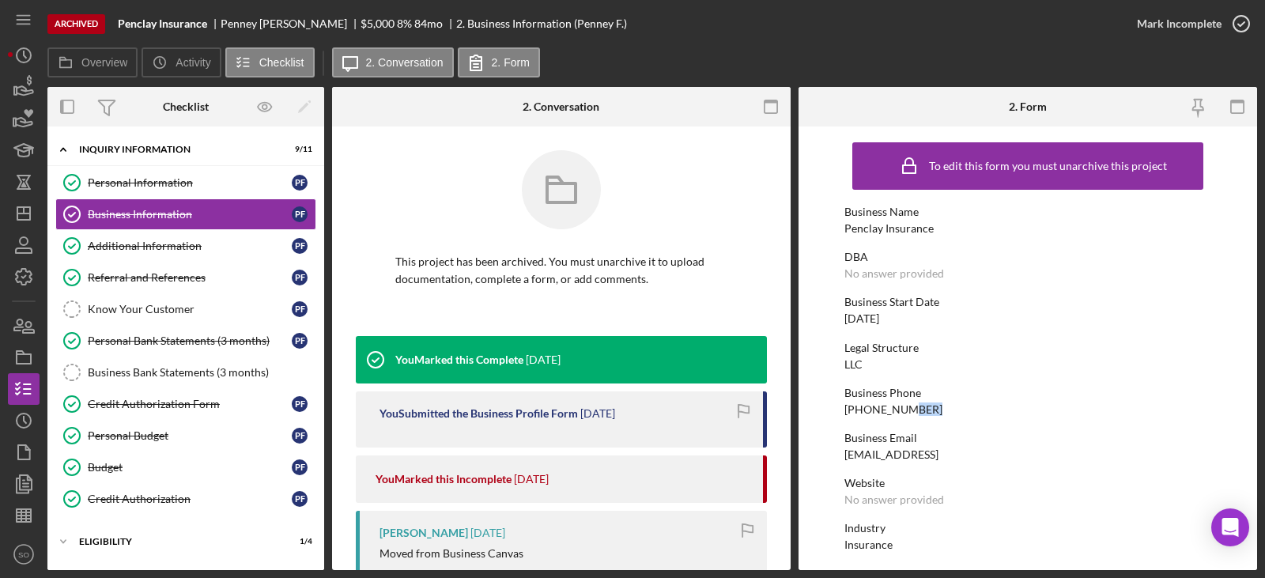
click at [901, 409] on div "[PHONE_NUMBER]" at bounding box center [893, 409] width 98 height 13
copy div "[PHONE_NUMBER]"
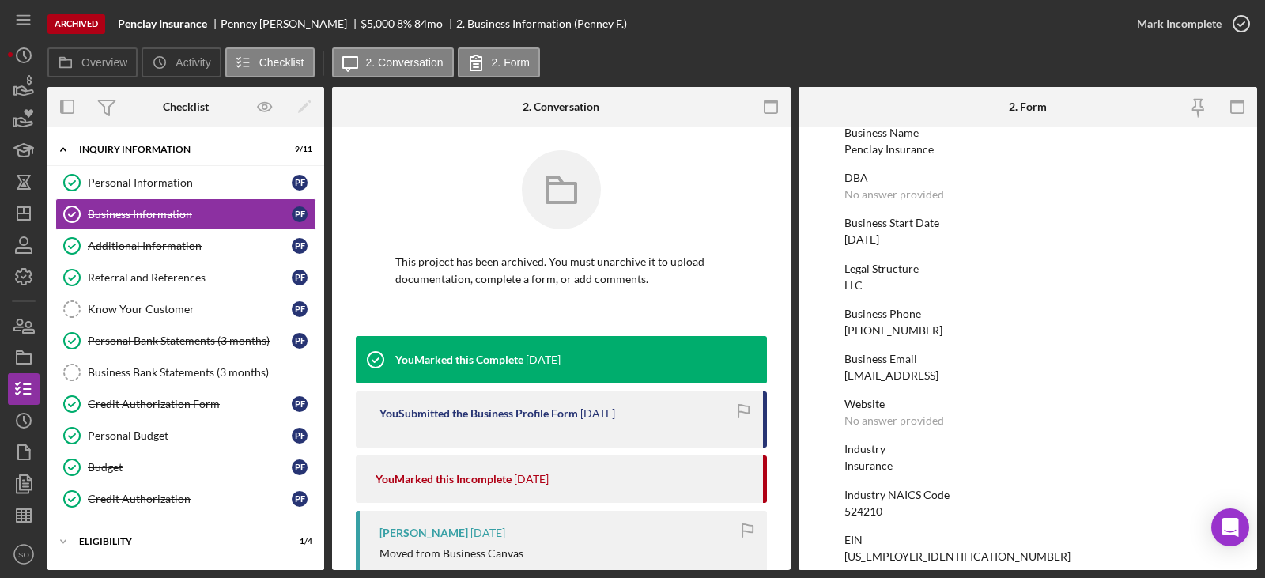
click at [860, 468] on div "Insurance" at bounding box center [868, 465] width 48 height 13
copy div "Insurance"
click at [870, 511] on div "524210" at bounding box center [863, 511] width 38 height 13
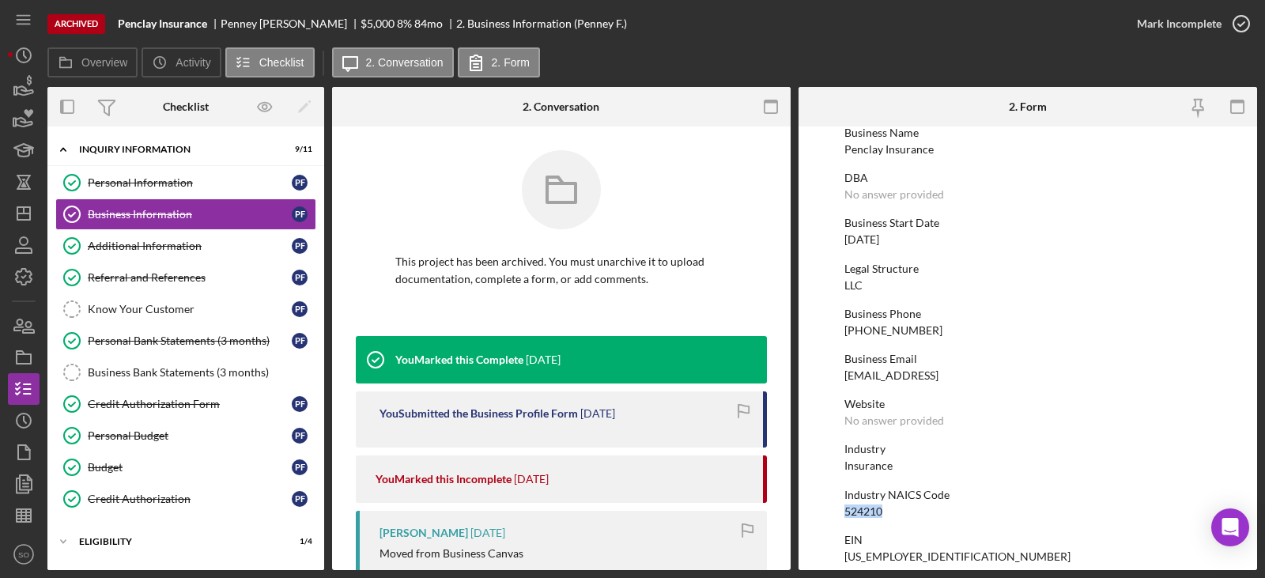
click at [870, 511] on div "524210" at bounding box center [863, 511] width 38 height 13
copy div "524210"
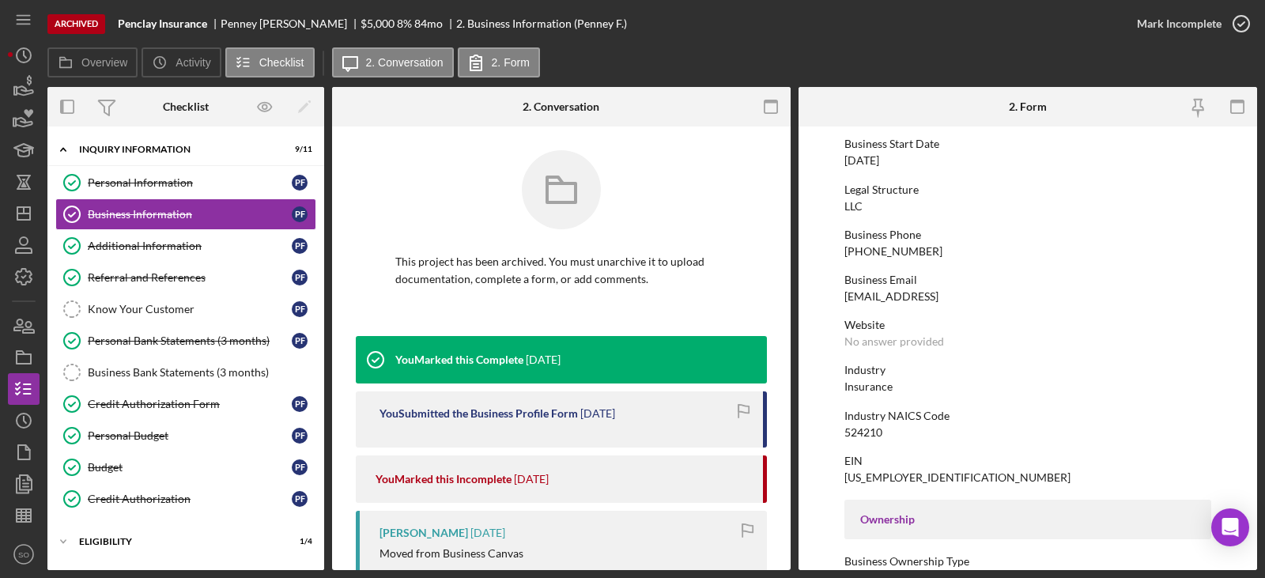
click at [875, 484] on div "To edit this form you must unarchive this project Business Name Penclay Insuran…" at bounding box center [1027, 564] width 367 height 1176
click at [875, 481] on div "[US_EMPLOYER_IDENTIFICATION_NUMBER]" at bounding box center [957, 477] width 226 height 13
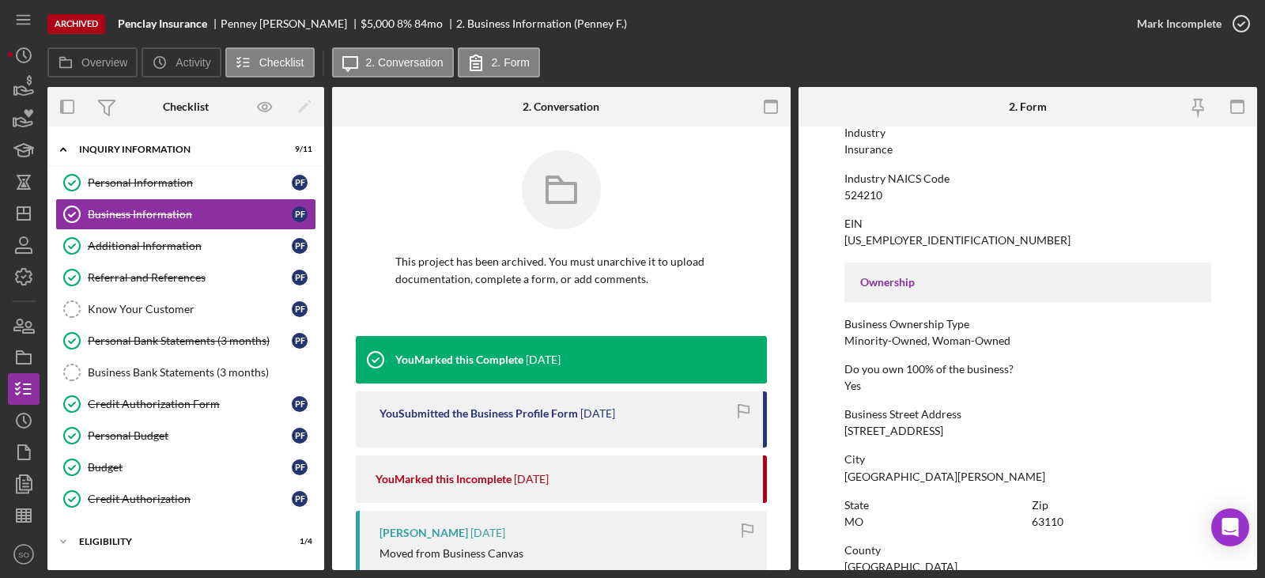
click at [929, 424] on div "[STREET_ADDRESS]" at bounding box center [893, 430] width 99 height 13
click at [851, 476] on div "[GEOGRAPHIC_DATA][PERSON_NAME]" at bounding box center [944, 476] width 201 height 13
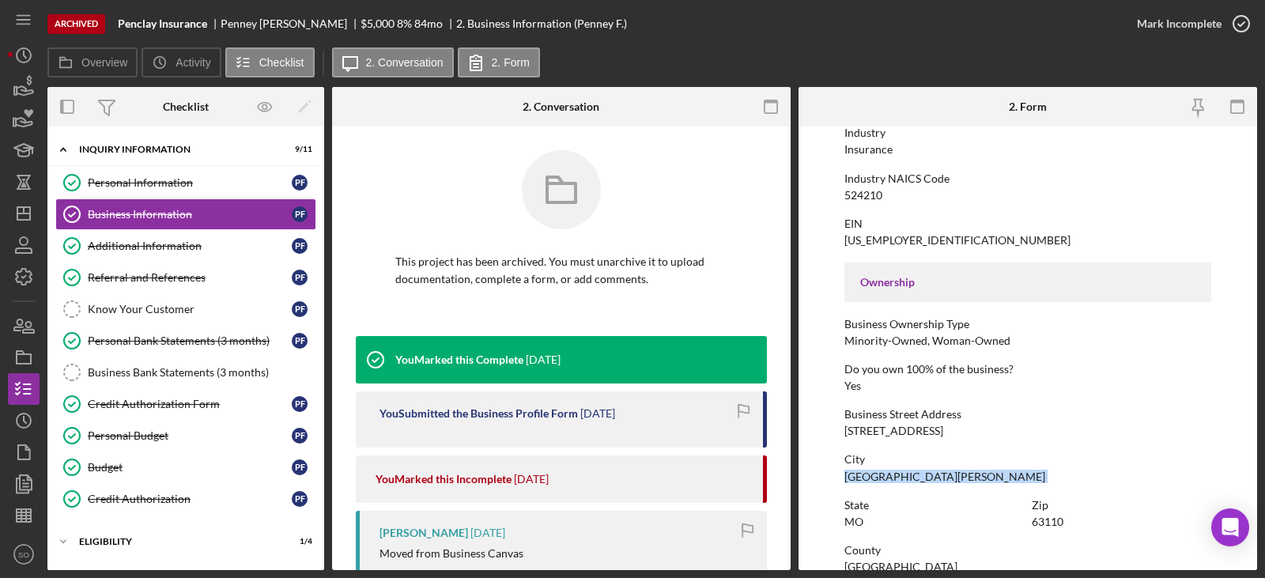
click at [851, 476] on div "[GEOGRAPHIC_DATA][PERSON_NAME]" at bounding box center [944, 476] width 201 height 13
click at [1051, 523] on div "63110" at bounding box center [1047, 521] width 32 height 13
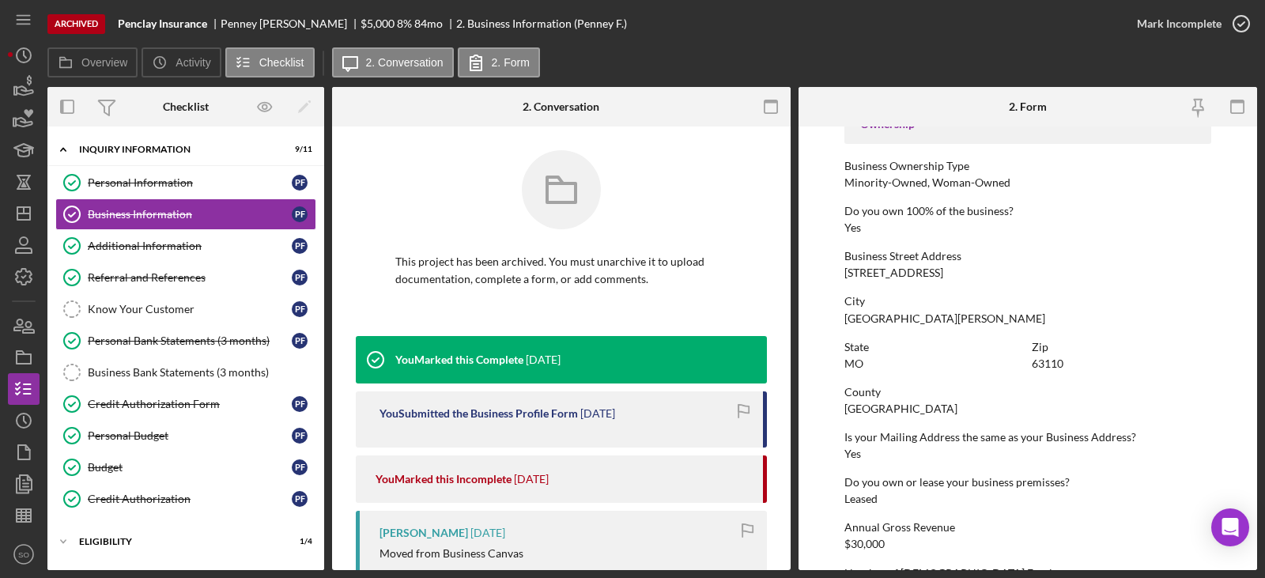
click at [887, 405] on div "[GEOGRAPHIC_DATA]" at bounding box center [900, 408] width 113 height 13
click at [166, 249] on div "Additional Information" at bounding box center [190, 245] width 204 height 13
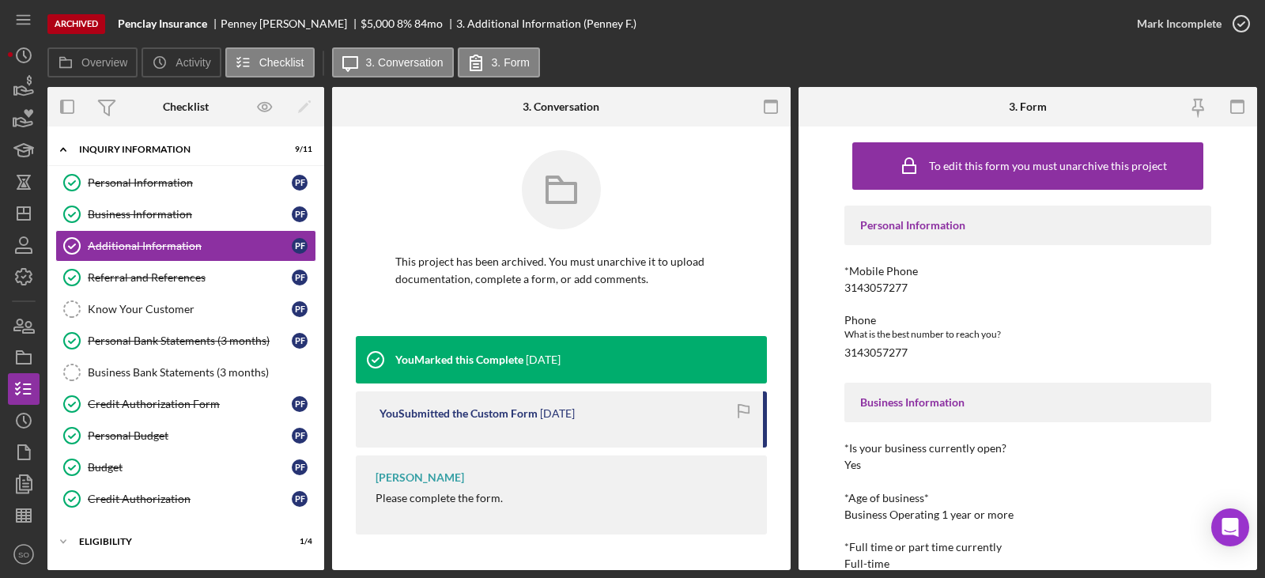
click at [884, 289] on div "3143057277" at bounding box center [875, 287] width 63 height 13
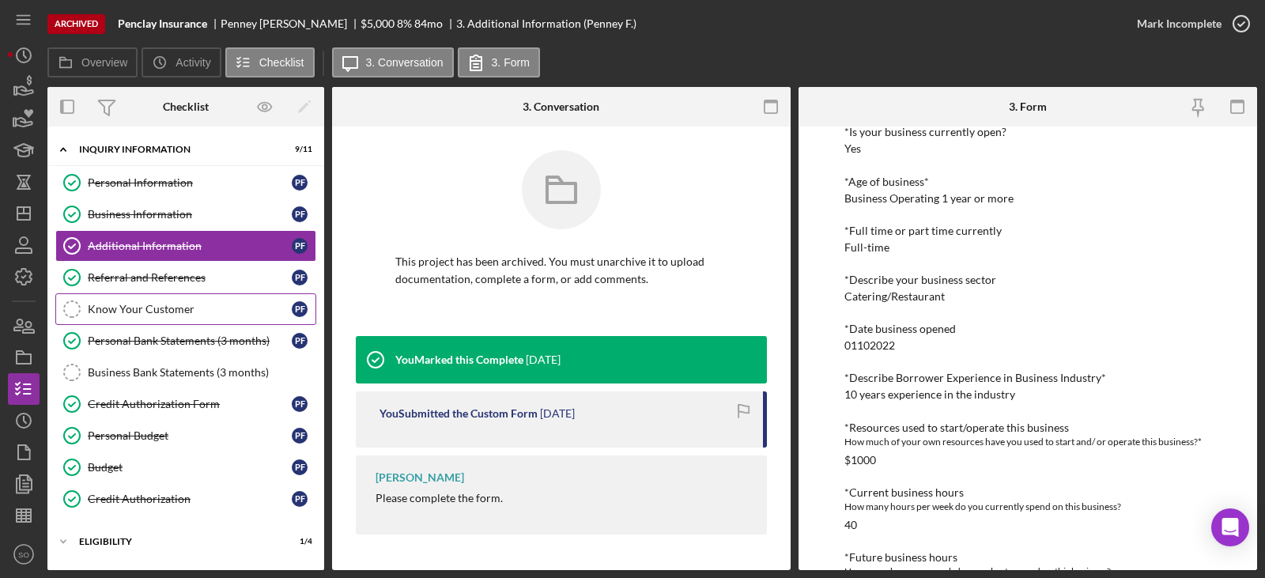
scroll to position [138, 0]
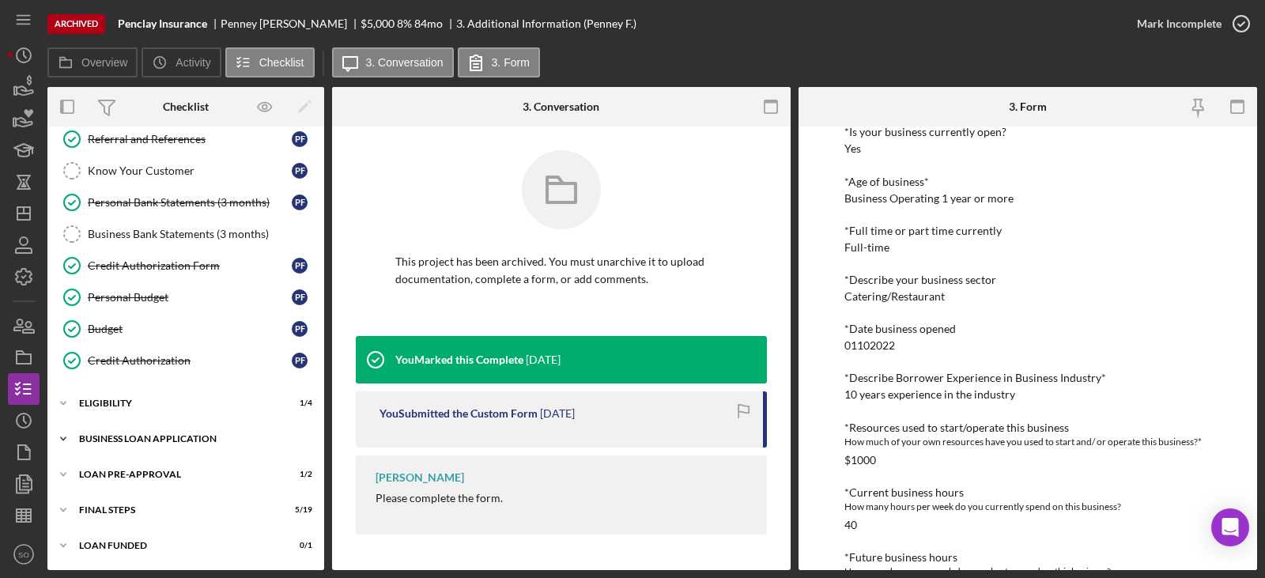
click at [160, 432] on div "Icon/Expander BUSINESS LOAN APPLICATION 9 / 26" at bounding box center [185, 439] width 277 height 32
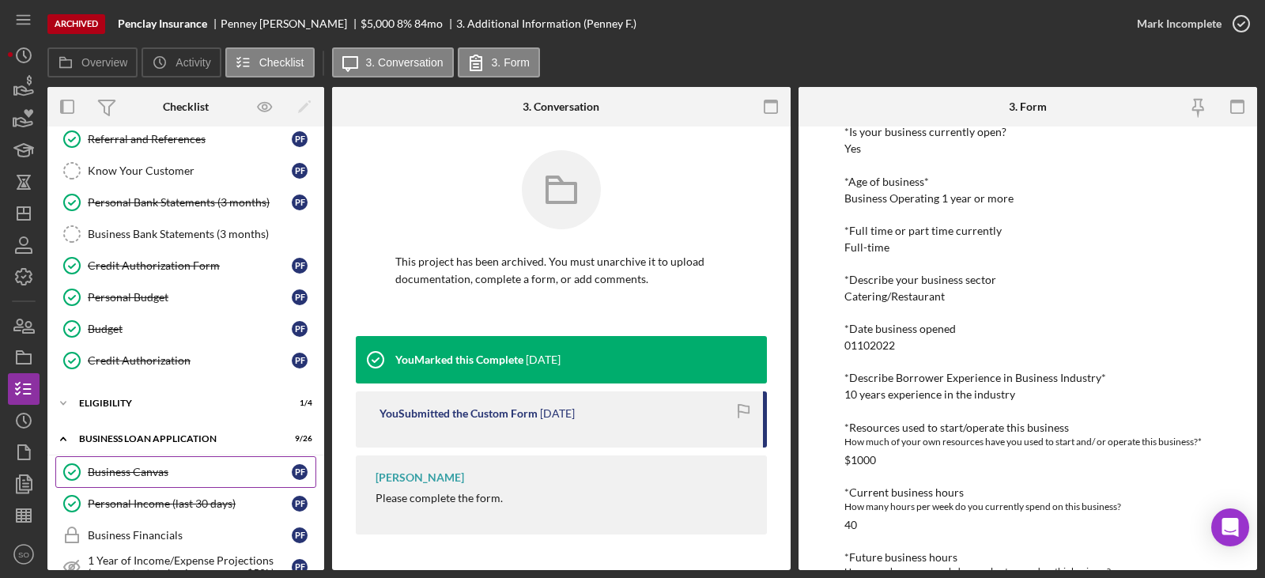
click at [172, 481] on link "Business Canvas Business Canvas P F" at bounding box center [185, 472] width 261 height 32
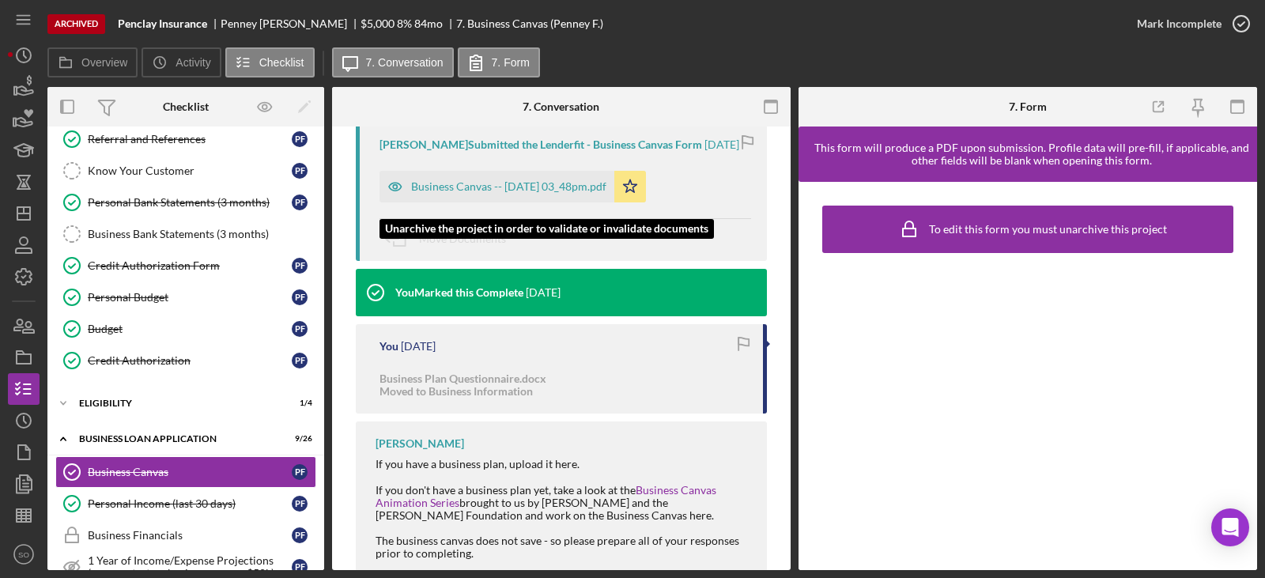
click at [484, 193] on div "Business Canvas -- 2025-04-17 03_48pm.pdf" at bounding box center [508, 186] width 195 height 13
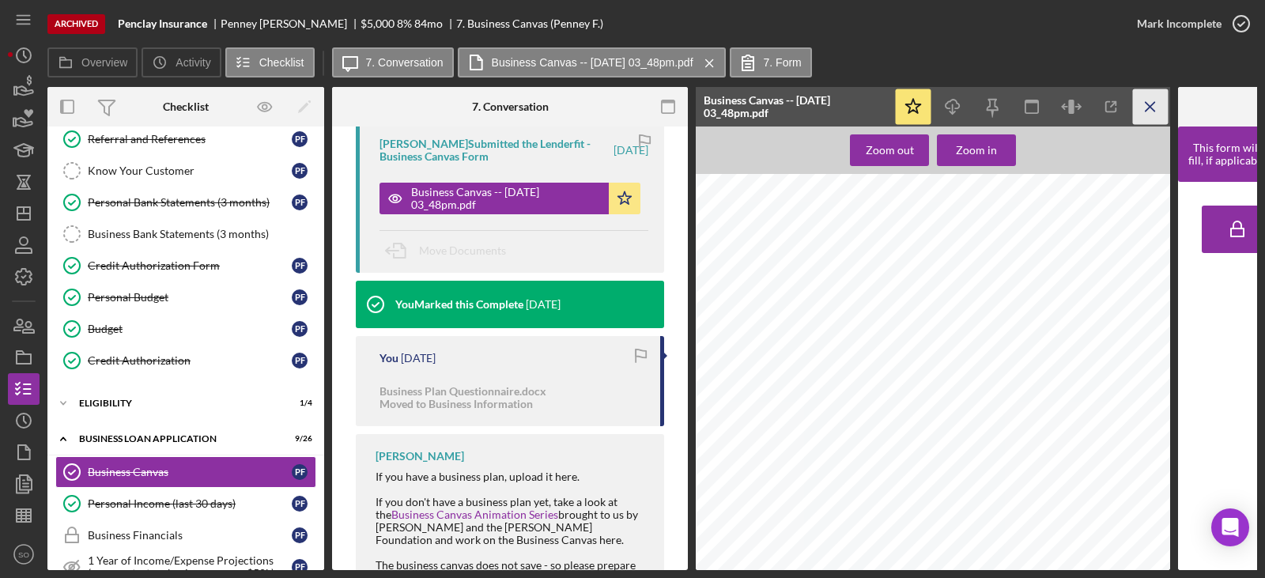
click at [1146, 109] on icon "Icon/Menu Close" at bounding box center [1151, 107] width 36 height 36
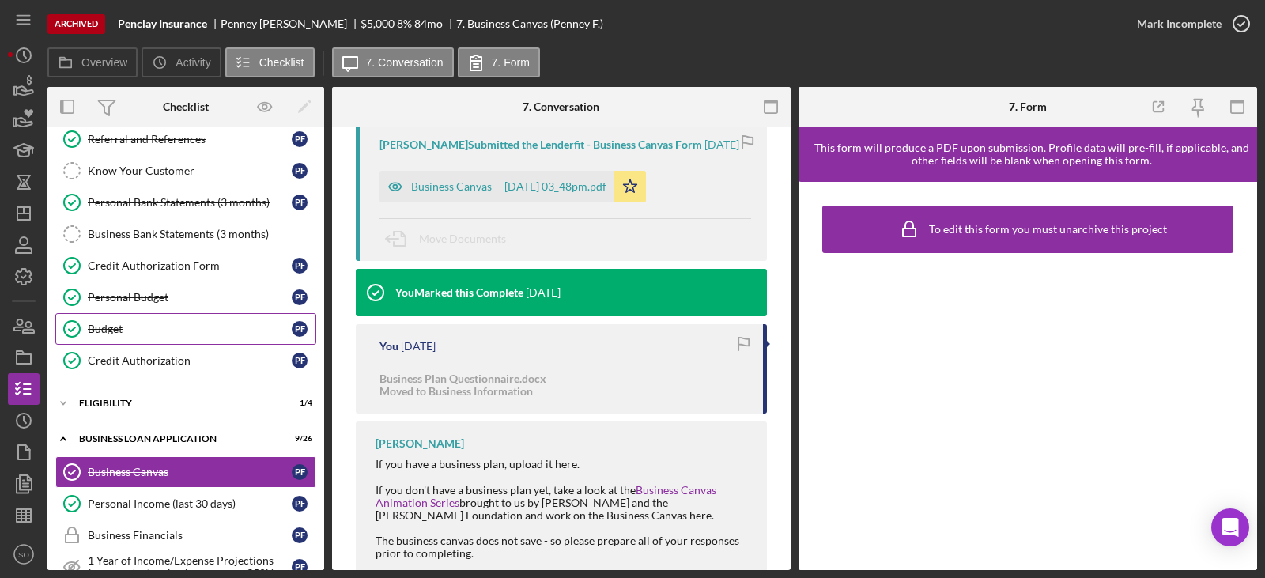
scroll to position [0, 0]
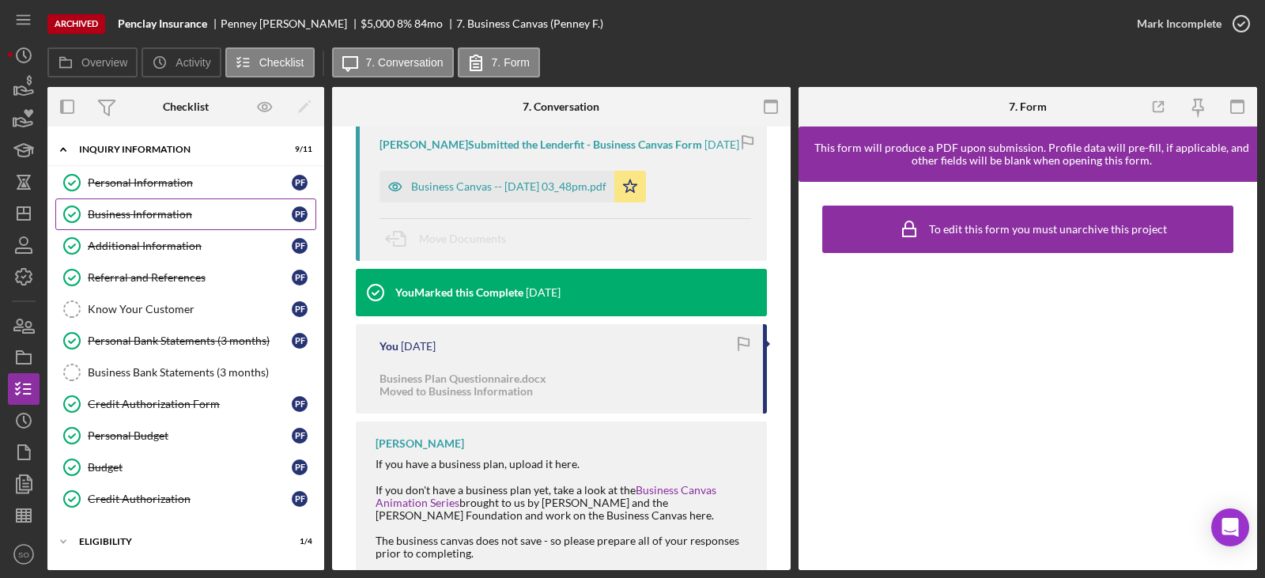
drag, startPoint x: 158, startPoint y: 217, endPoint x: 162, endPoint y: 228, distance: 11.7
click at [158, 217] on div "Business Information" at bounding box center [190, 214] width 204 height 13
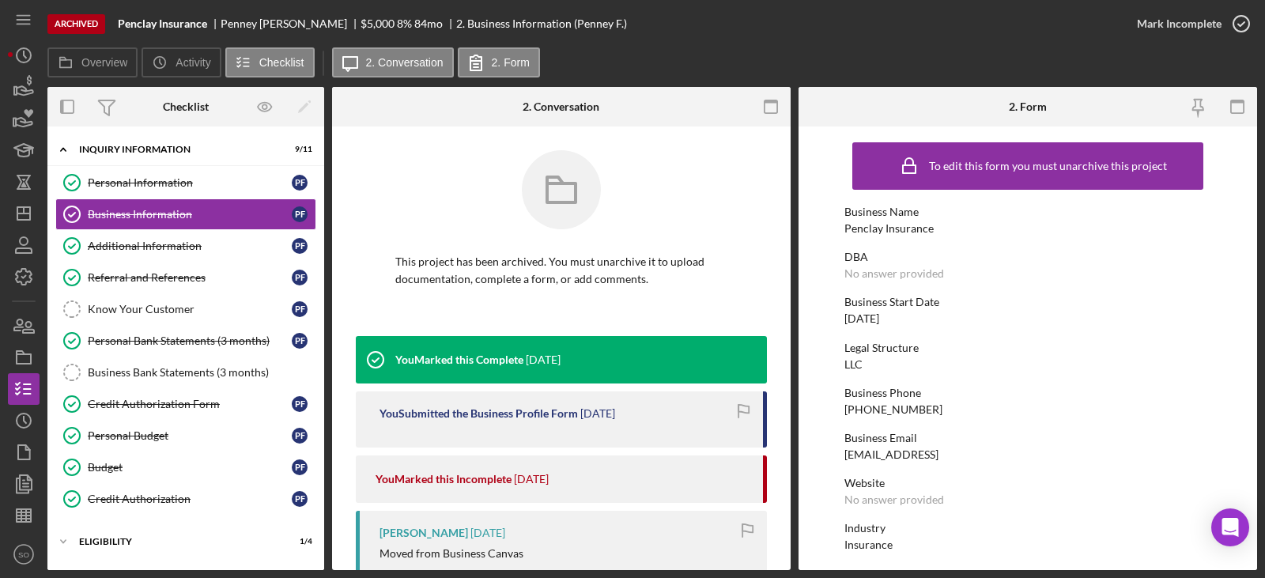
click at [865, 321] on div "[DATE]" at bounding box center [861, 318] width 35 height 13
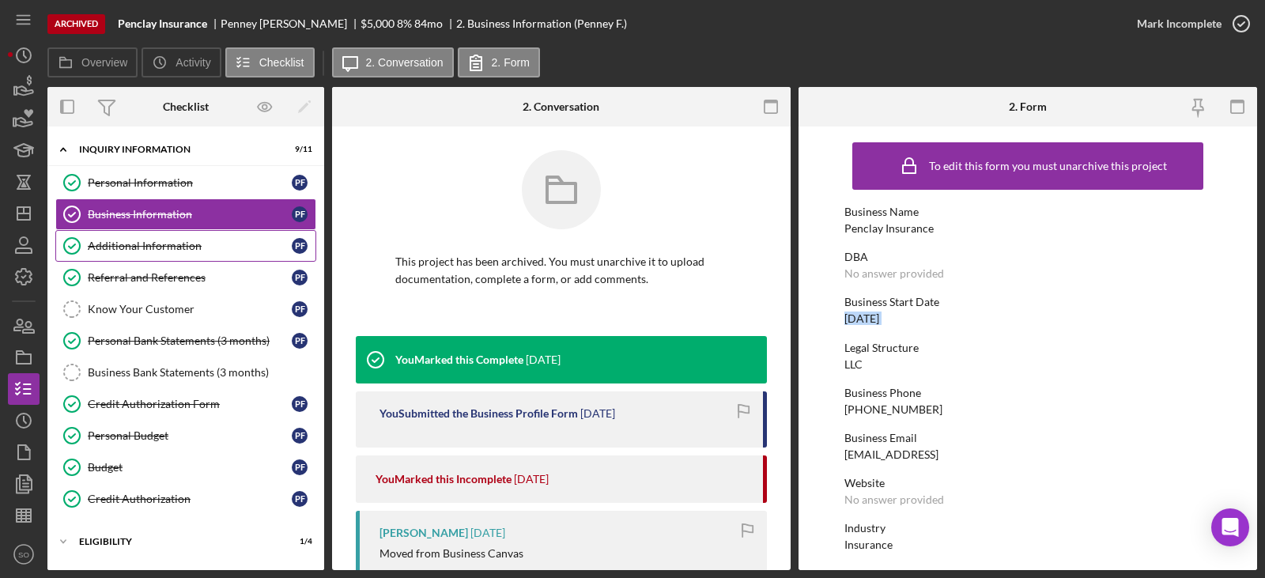
drag, startPoint x: 211, startPoint y: 237, endPoint x: 264, endPoint y: 261, distance: 58.0
click at [211, 237] on link "Additional Information Additional Information P F" at bounding box center [185, 246] width 261 height 32
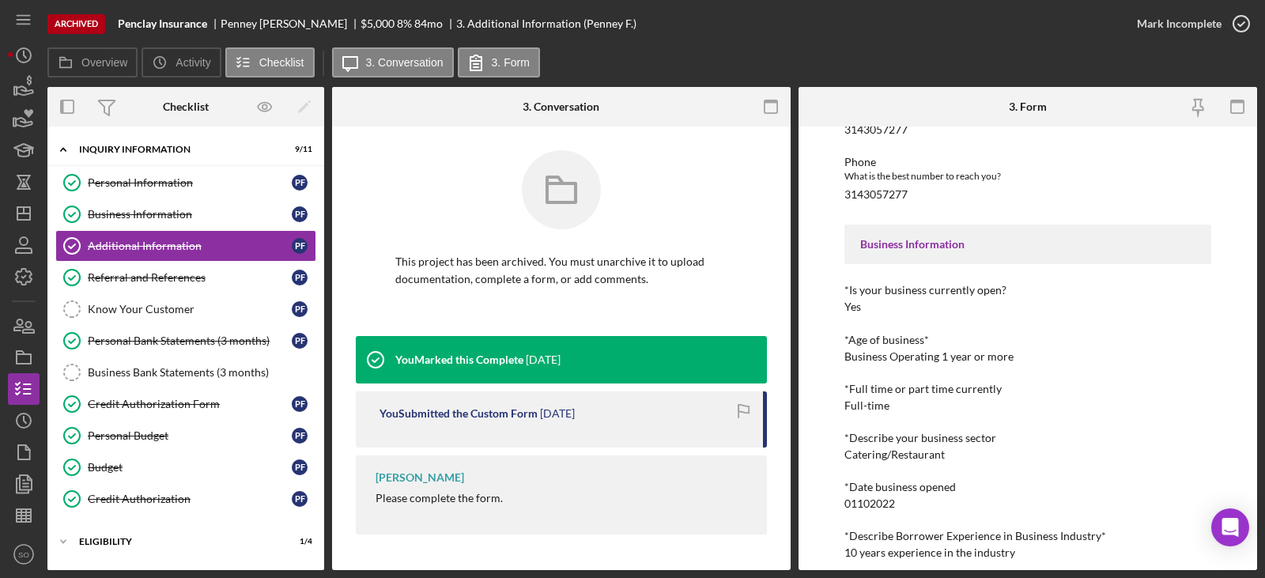
scroll to position [395, 0]
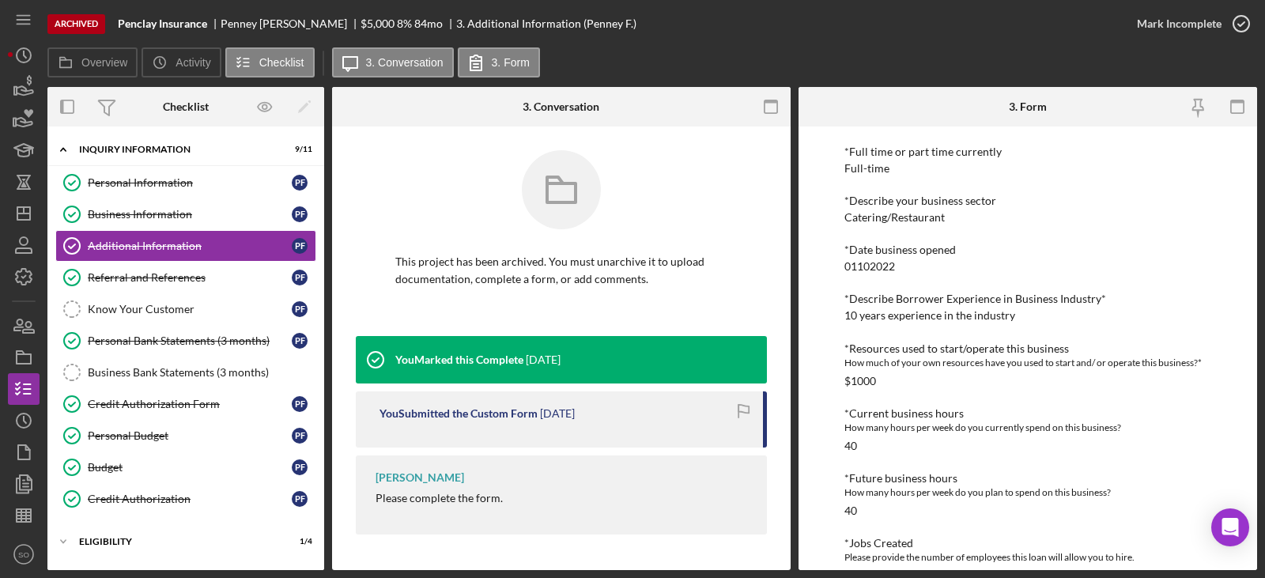
click at [868, 306] on div "*Describe Borrower Experience in Business Industry* 10 years experience in the …" at bounding box center [1027, 306] width 367 height 29
click at [870, 313] on div "10 years experience in the industry" at bounding box center [929, 315] width 171 height 13
click at [184, 279] on div "Referral and References" at bounding box center [190, 277] width 204 height 13
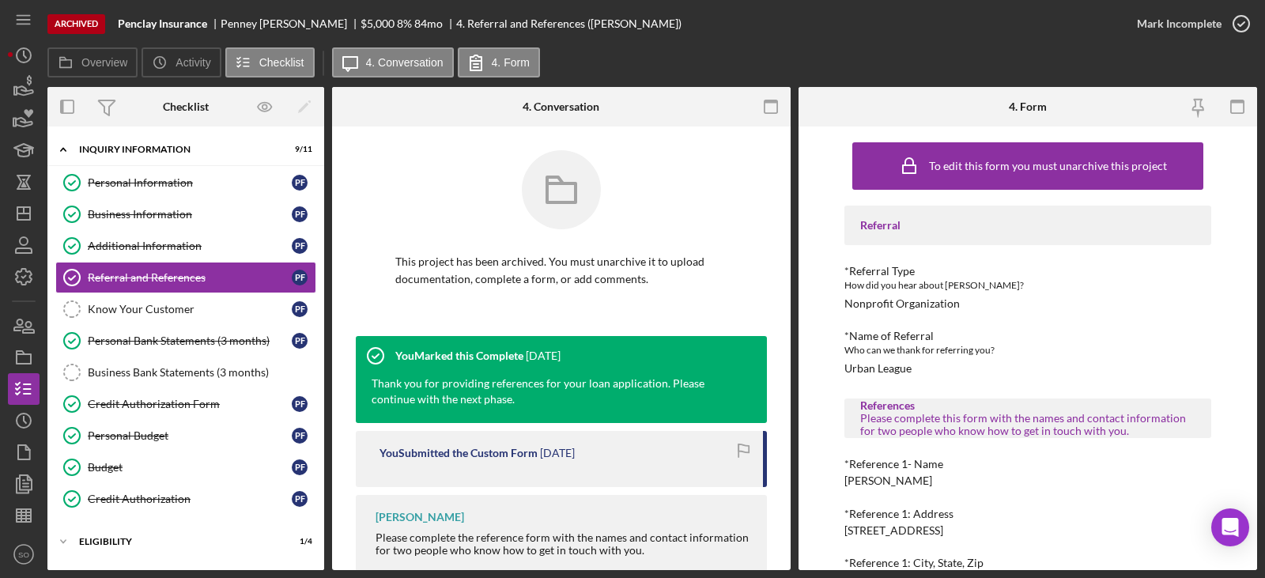
scroll to position [79, 0]
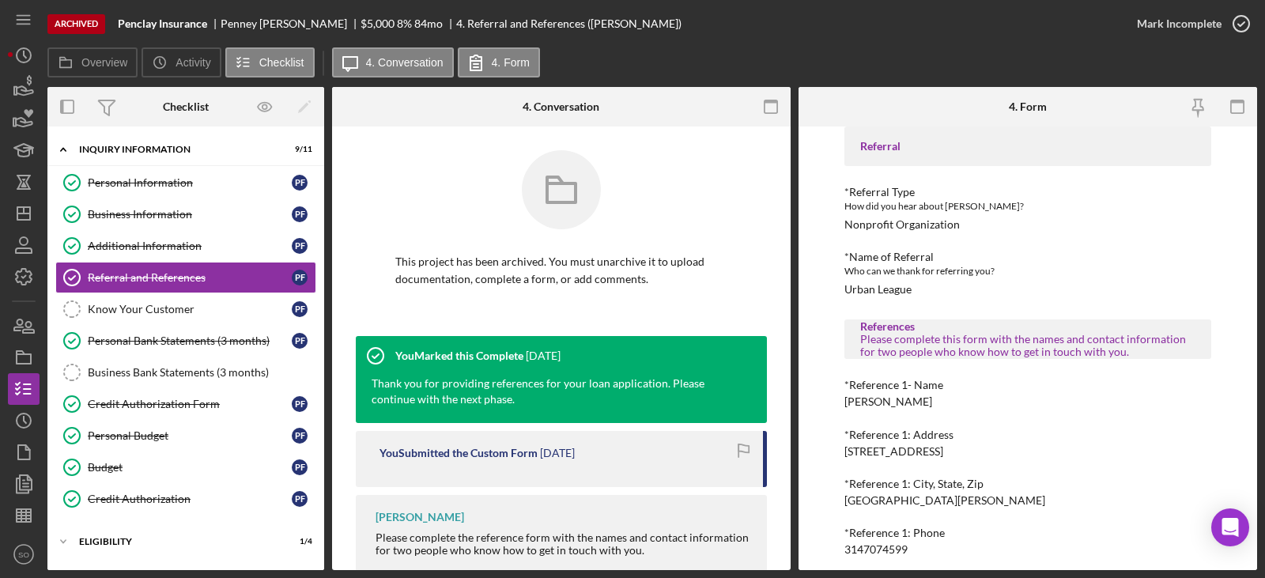
click at [862, 288] on div "Urban League" at bounding box center [877, 289] width 67 height 13
click at [910, 402] on div "[PERSON_NAME]" at bounding box center [888, 401] width 88 height 13
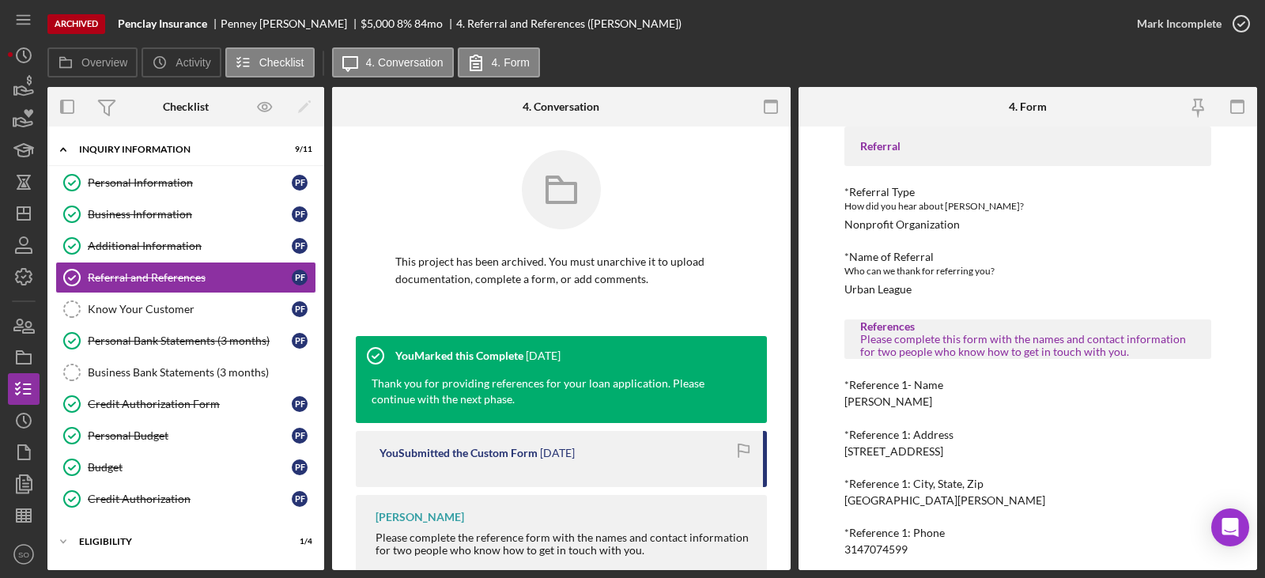
click at [910, 402] on div "[PERSON_NAME]" at bounding box center [888, 401] width 88 height 13
click at [885, 454] on div "[STREET_ADDRESS]" at bounding box center [893, 451] width 99 height 13
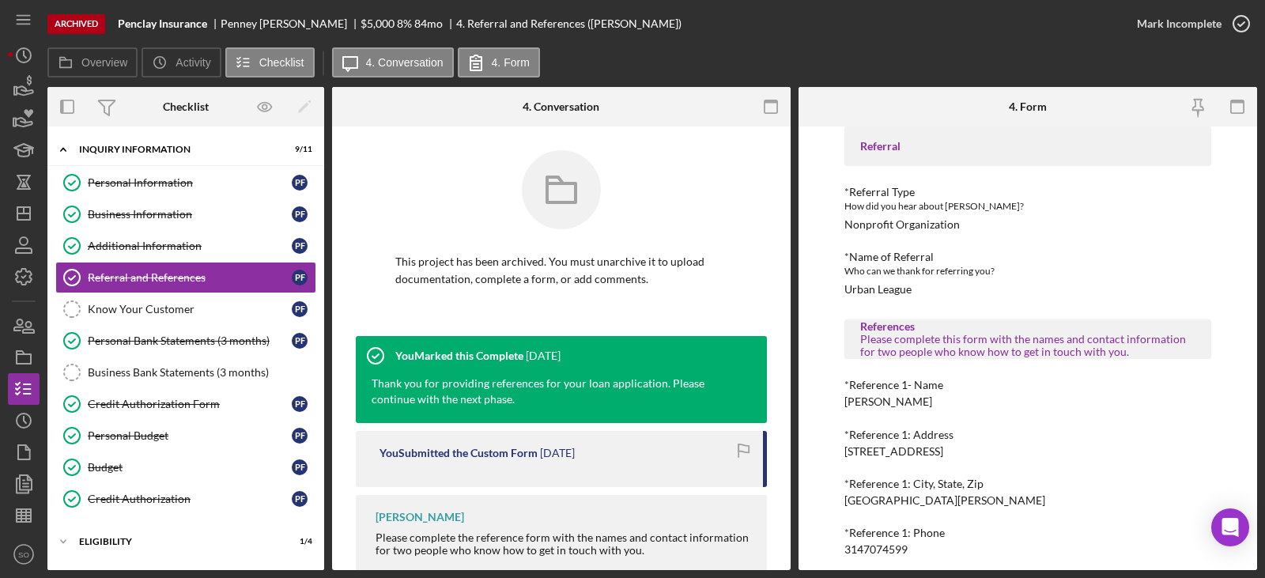
click at [878, 505] on div "[GEOGRAPHIC_DATA][PERSON_NAME]" at bounding box center [944, 500] width 201 height 13
click at [878, 504] on div "[GEOGRAPHIC_DATA][PERSON_NAME]" at bounding box center [944, 500] width 201 height 13
click at [900, 550] on div "3147074599" at bounding box center [875, 549] width 63 height 13
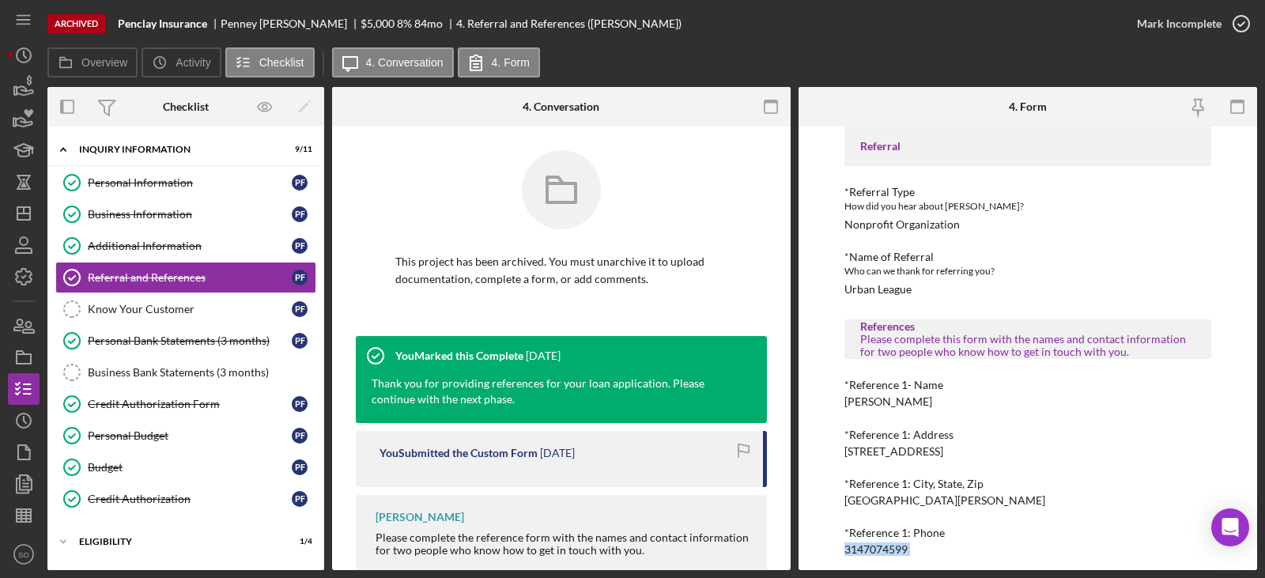
click at [900, 550] on div "3147074599" at bounding box center [875, 549] width 63 height 13
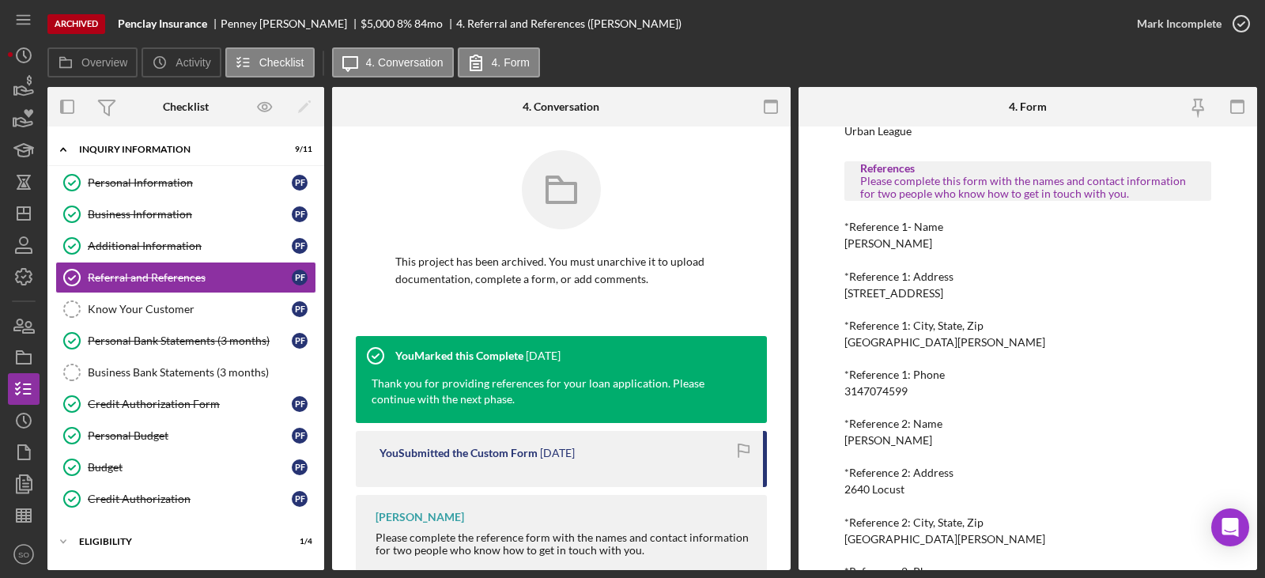
click at [886, 442] on div "[PERSON_NAME]" at bounding box center [888, 440] width 88 height 13
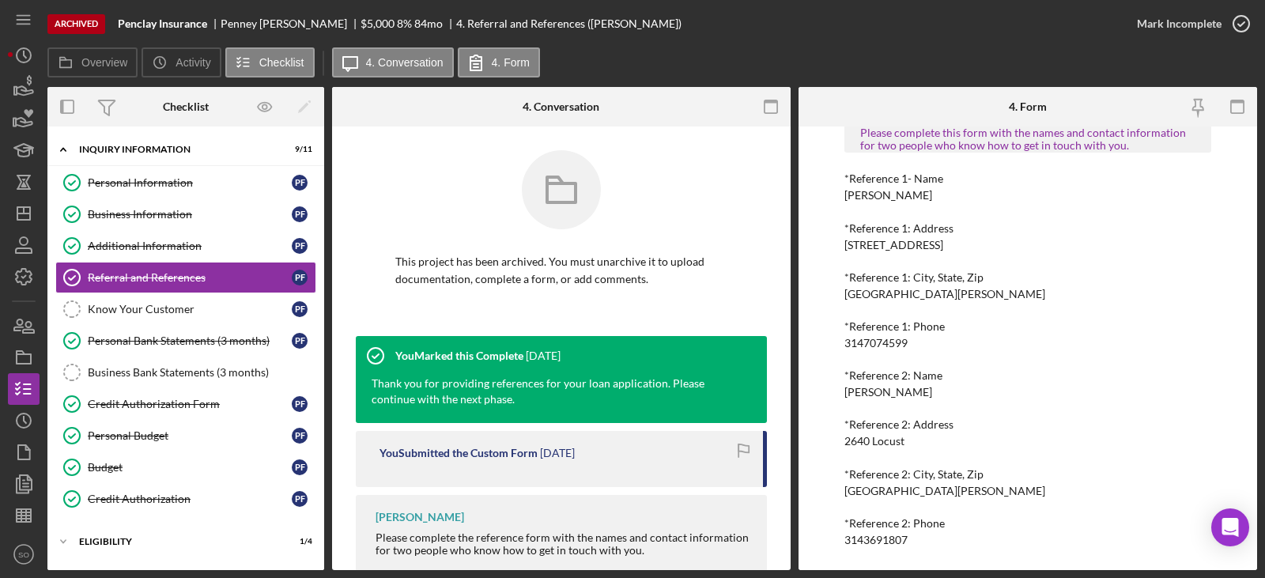
click at [870, 445] on div "2640 Locust" at bounding box center [874, 441] width 60 height 13
click at [907, 497] on div "Referral *Referral Type How did you hear about Justine PETERSEN? Nonprofit Orga…" at bounding box center [1027, 233] width 367 height 626
click at [907, 491] on div "[GEOGRAPHIC_DATA][PERSON_NAME]" at bounding box center [944, 490] width 201 height 13
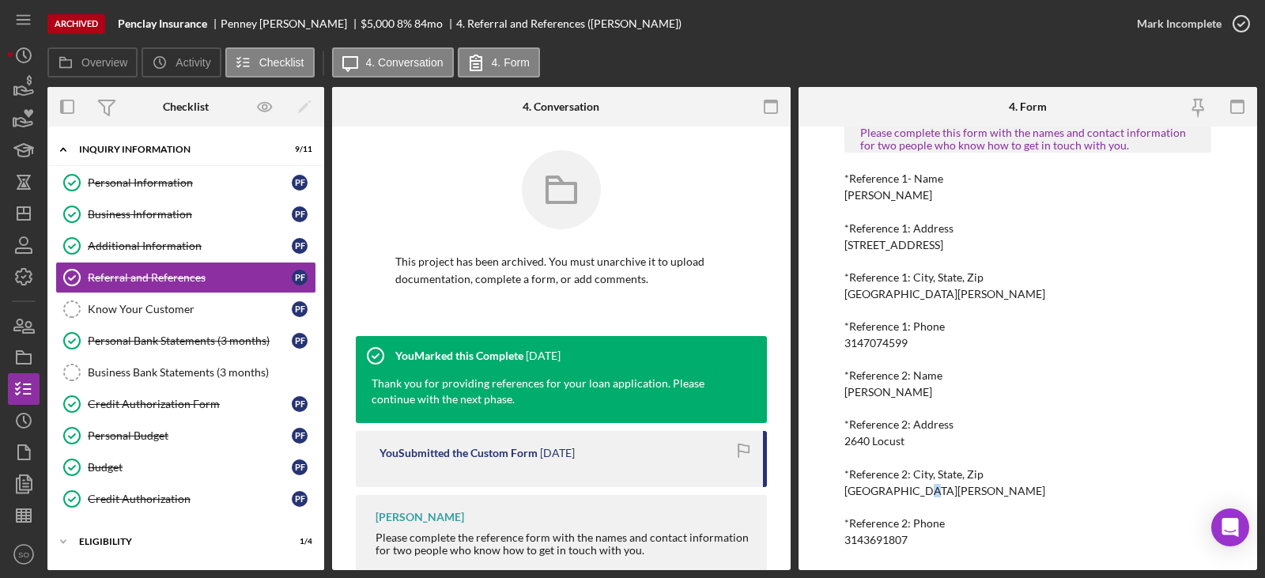
click at [907, 491] on div "[GEOGRAPHIC_DATA][PERSON_NAME]" at bounding box center [944, 490] width 201 height 13
click at [865, 534] on div "3143691807" at bounding box center [875, 539] width 63 height 13
click at [203, 407] on div "Credit Authorization Form" at bounding box center [190, 404] width 204 height 13
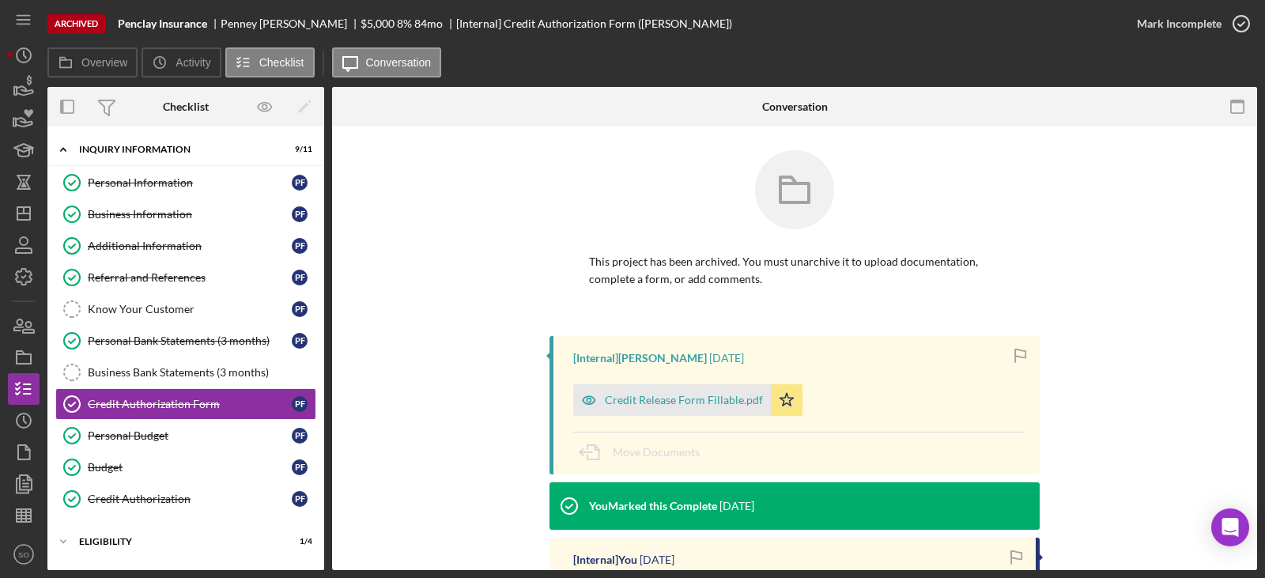
scroll to position [267, 0]
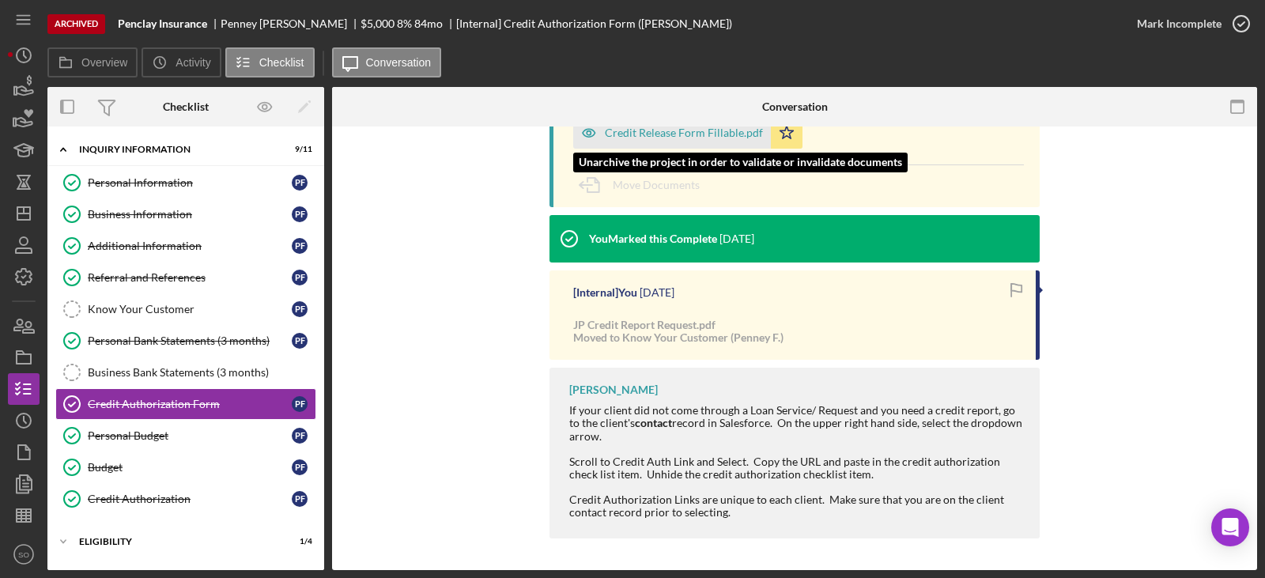
click at [654, 138] on div "Credit Release Form Fillable.pdf" at bounding box center [684, 132] width 158 height 13
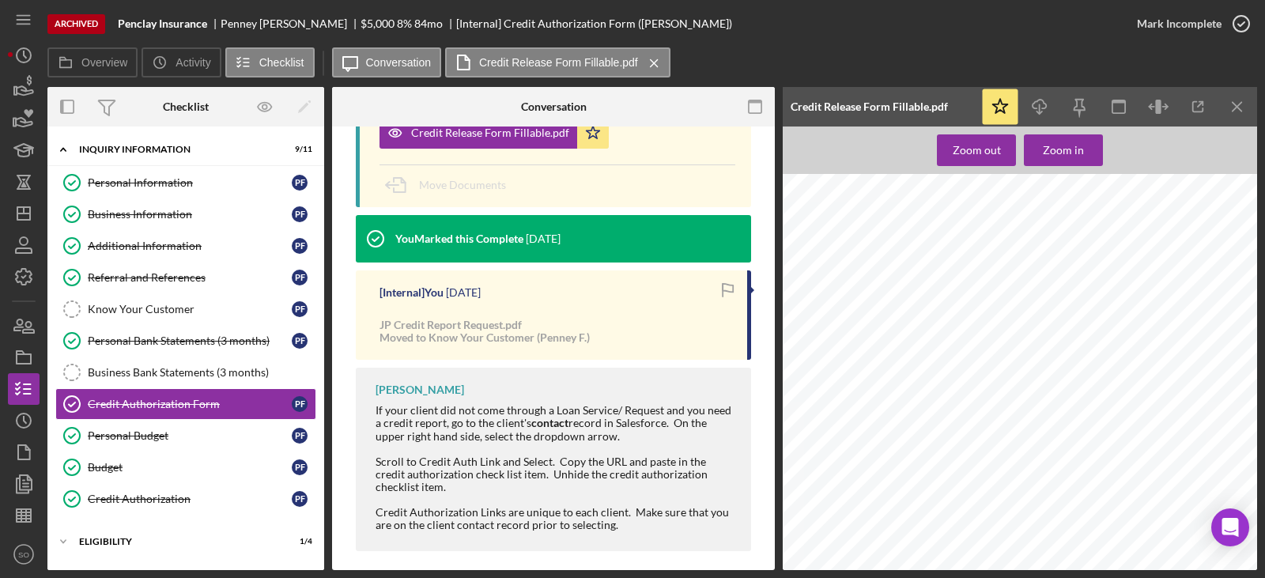
click at [981, 300] on span "494-84-6275" at bounding box center [989, 302] width 47 height 7
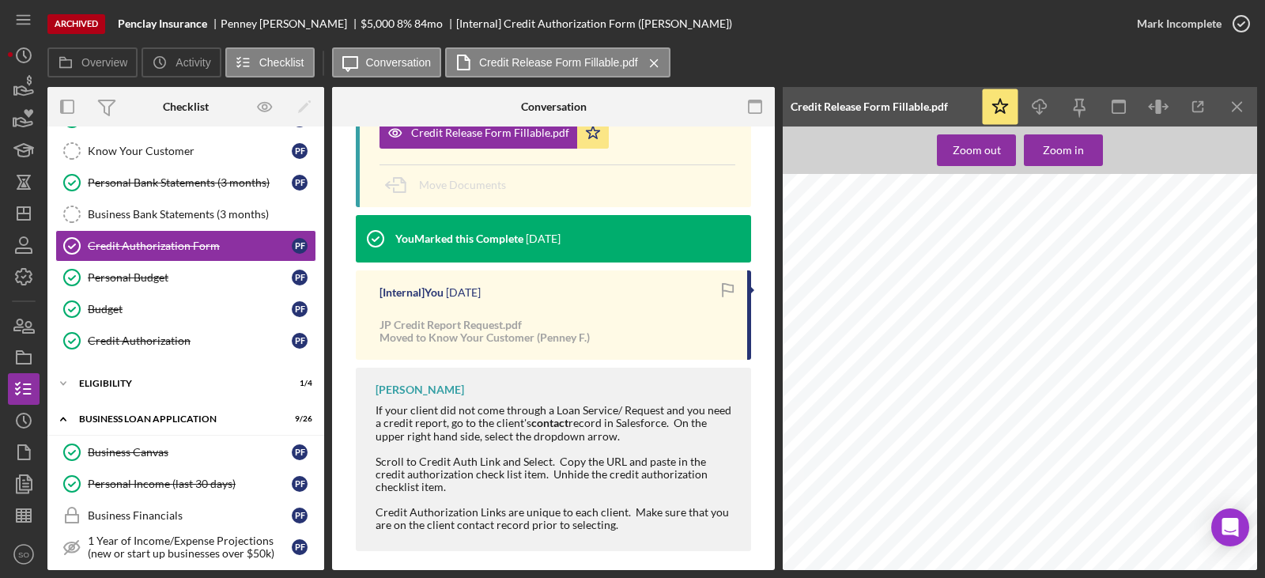
click at [118, 388] on div "Icon/Expander ELIGIBILITY 1 / 4" at bounding box center [185, 384] width 277 height 32
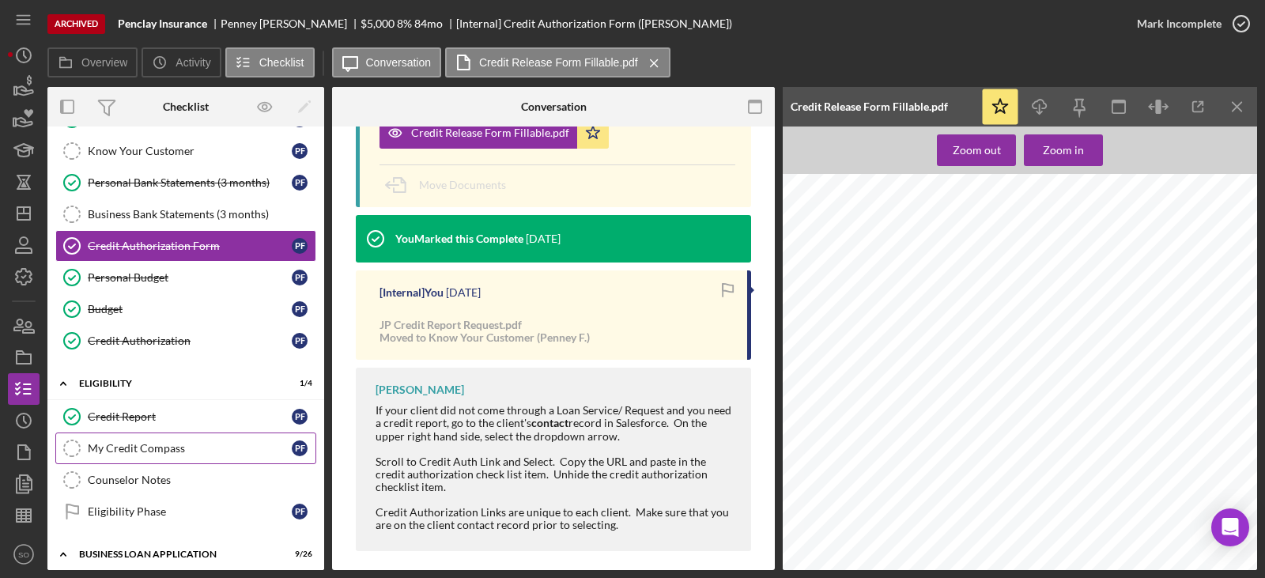
scroll to position [395, 0]
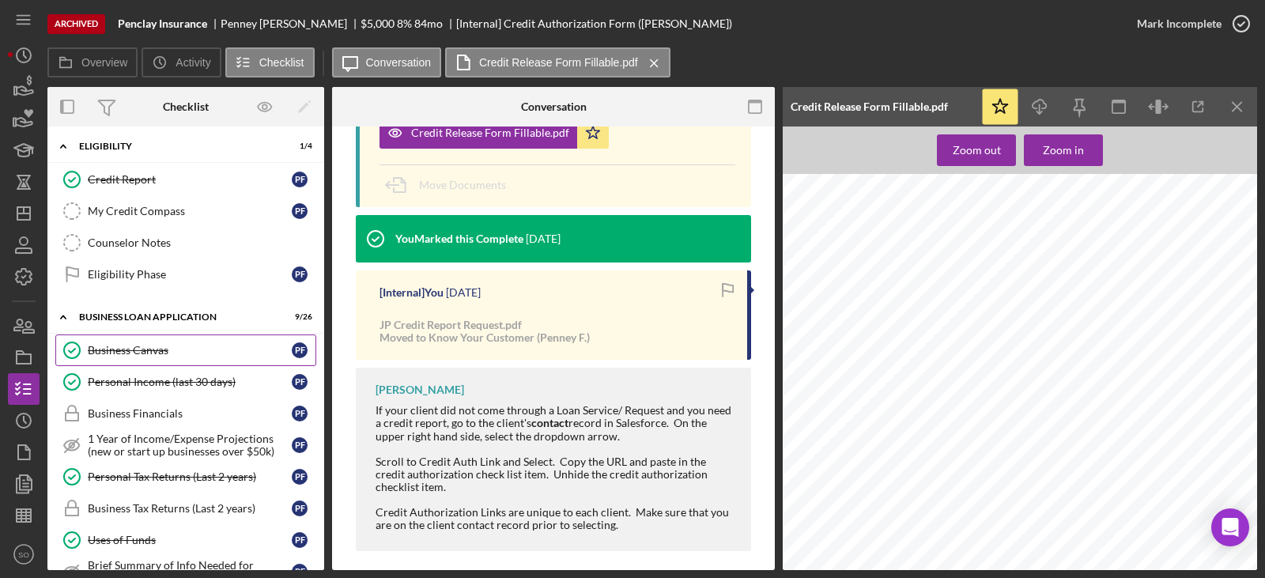
drag, startPoint x: 123, startPoint y: 341, endPoint x: 149, endPoint y: 350, distance: 26.7
click at [123, 341] on link "Business Canvas Business Canvas P F" at bounding box center [185, 350] width 261 height 32
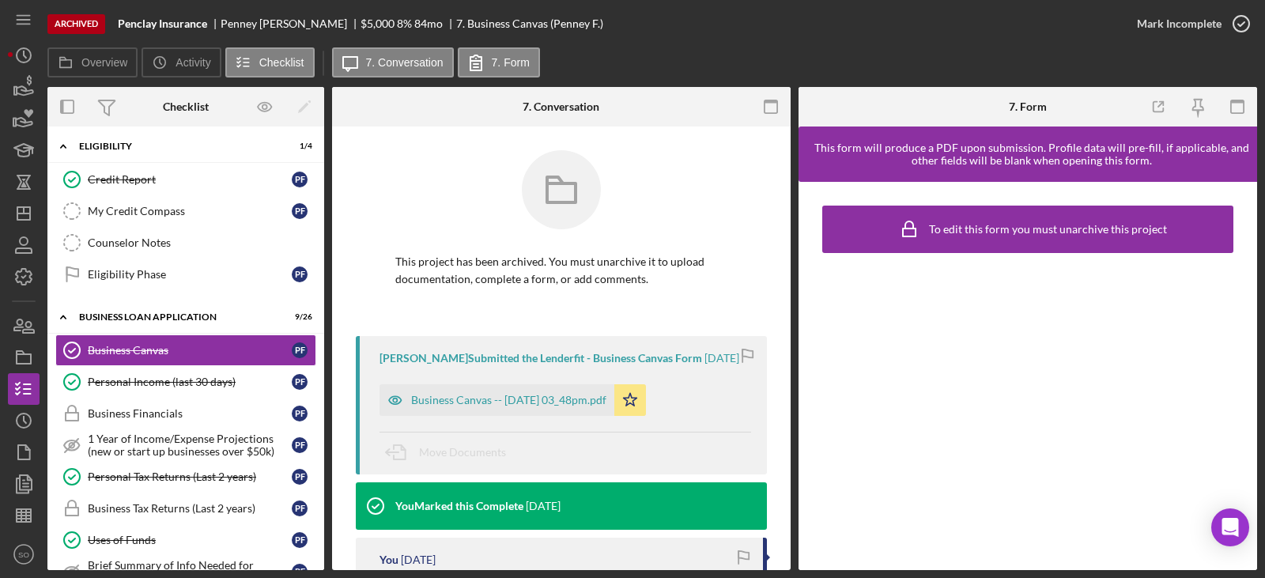
scroll to position [79, 0]
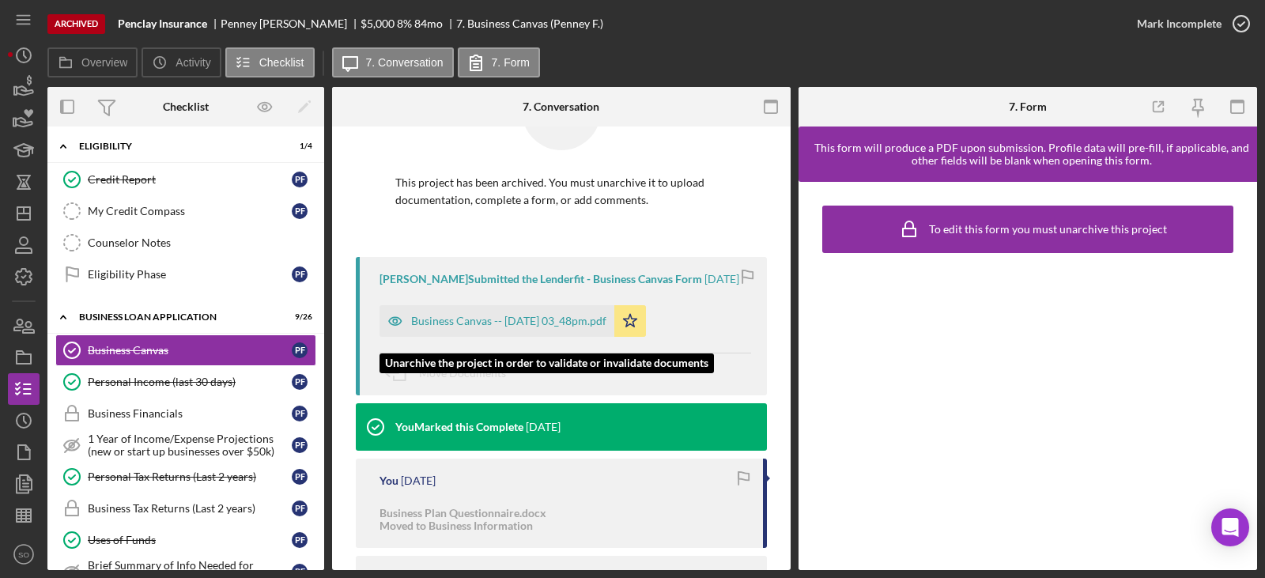
click at [578, 327] on div "Business Canvas -- 2025-04-17 03_48pm.pdf" at bounding box center [508, 321] width 195 height 13
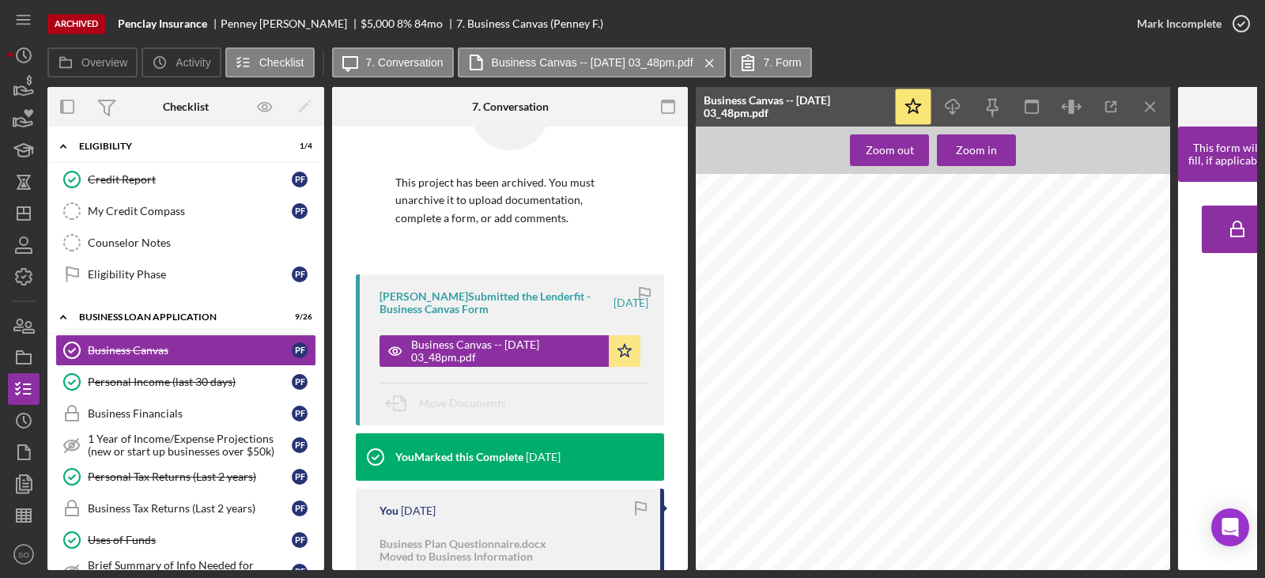
scroll to position [158, 0]
click at [944, 106] on icon "Icon/Download" at bounding box center [953, 107] width 36 height 36
drag, startPoint x: 146, startPoint y: 383, endPoint x: 363, endPoint y: 375, distance: 216.7
click at [147, 383] on div "Personal Income (last 30 days)" at bounding box center [190, 381] width 204 height 13
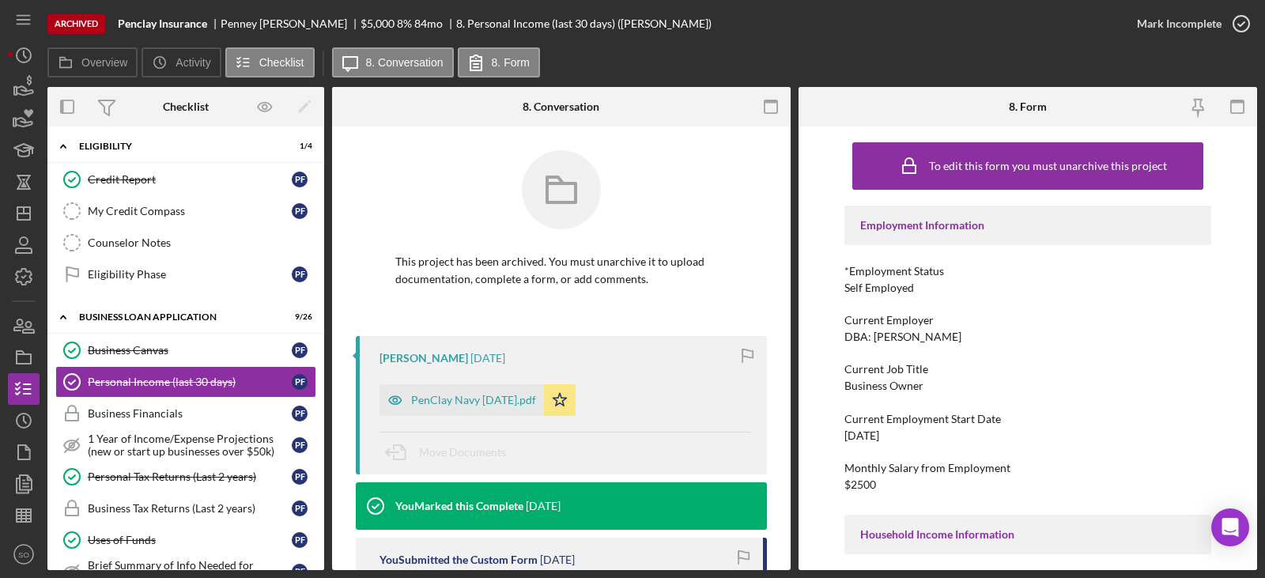
click at [874, 277] on div "*Employment Status" at bounding box center [1027, 271] width 367 height 13
click at [874, 287] on div "Self Employed" at bounding box center [879, 287] width 70 height 13
click at [899, 339] on div "DBA: [PERSON_NAME]" at bounding box center [902, 336] width 117 height 13
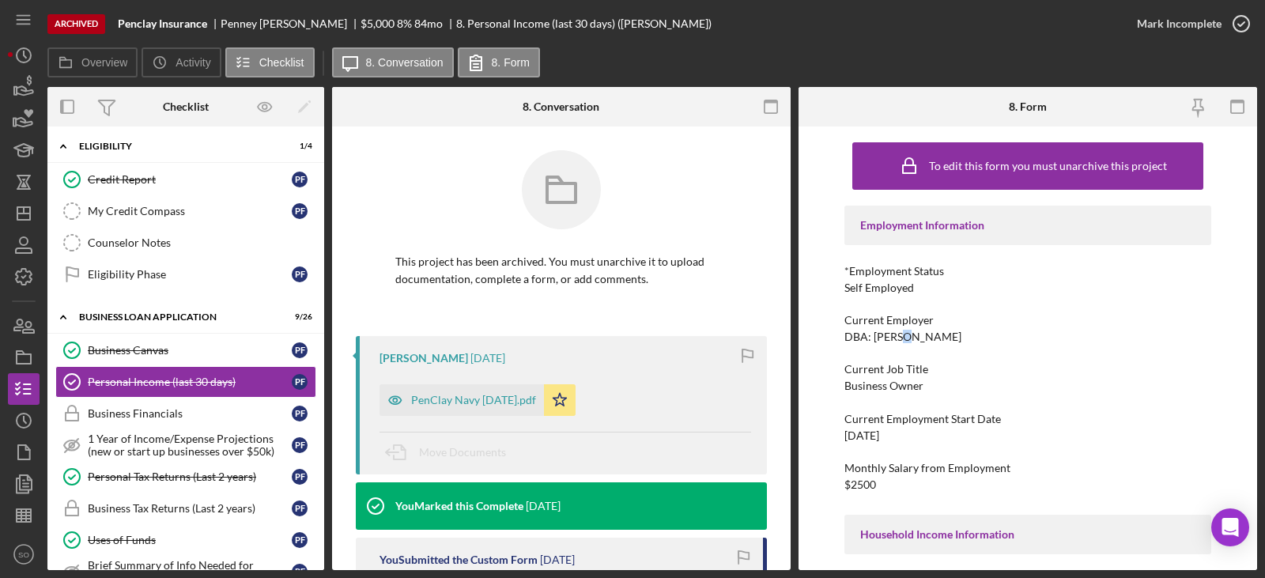
click at [899, 339] on div "DBA: [PERSON_NAME]" at bounding box center [902, 336] width 117 height 13
click at [891, 389] on div "Business Owner" at bounding box center [883, 385] width 79 height 13
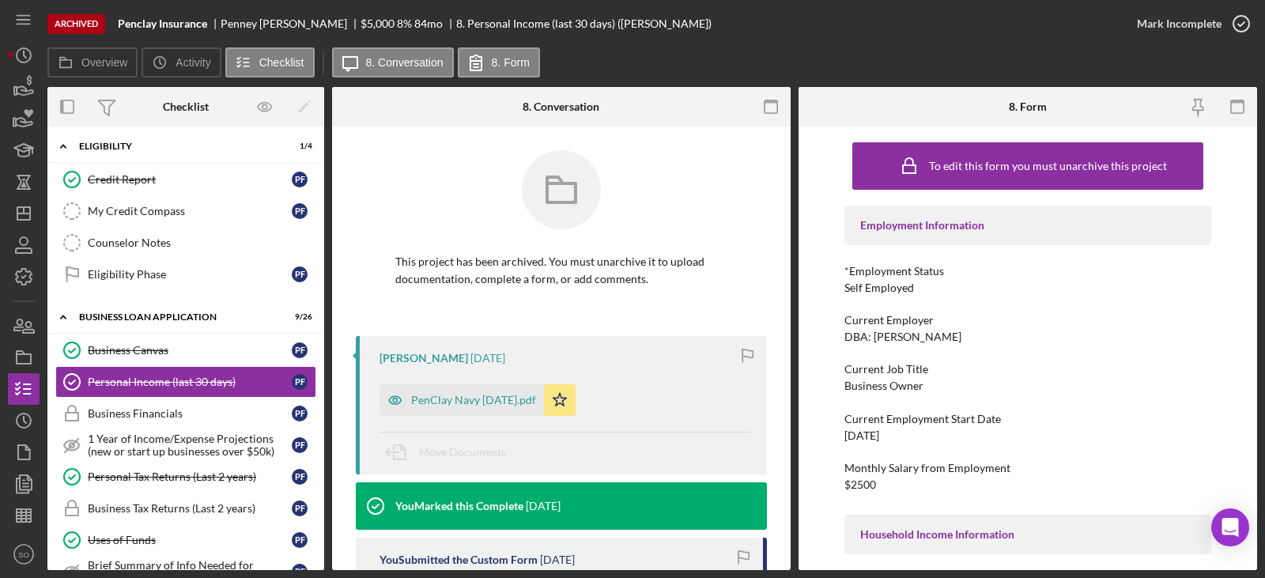
click at [879, 432] on div "[DATE]" at bounding box center [861, 435] width 35 height 13
click at [860, 487] on div "$2500" at bounding box center [860, 484] width 32 height 13
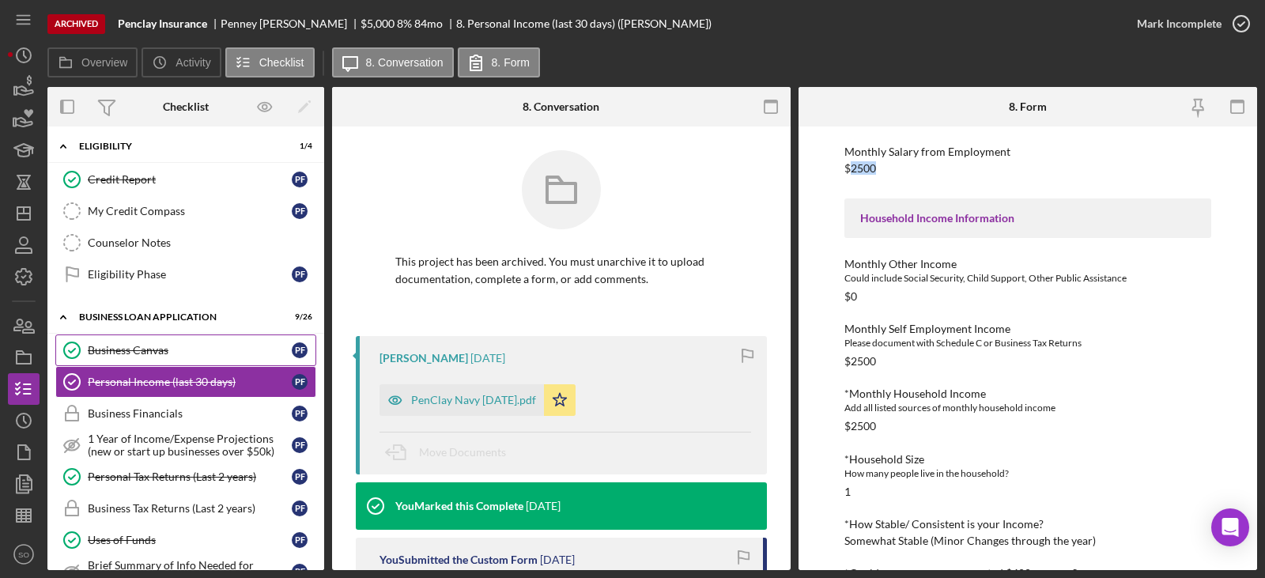
scroll to position [474, 0]
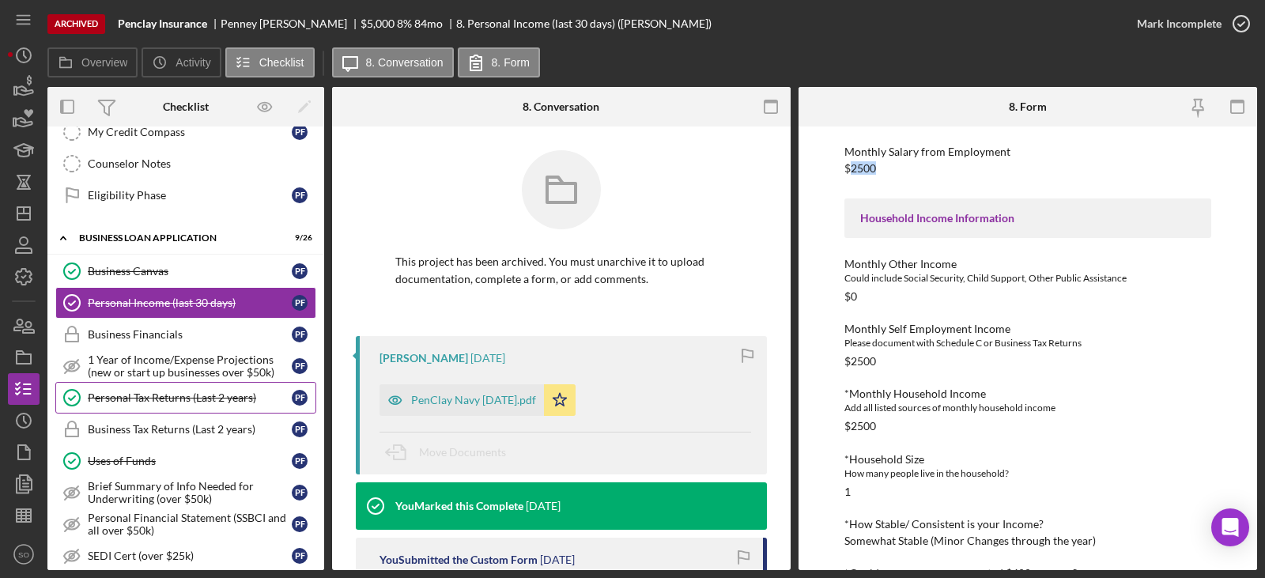
drag, startPoint x: 189, startPoint y: 405, endPoint x: 203, endPoint y: 405, distance: 14.2
click at [189, 405] on link "Personal Tax Returns (Last 2 years) Personal Tax Returns (Last 2 years) P F" at bounding box center [185, 398] width 261 height 32
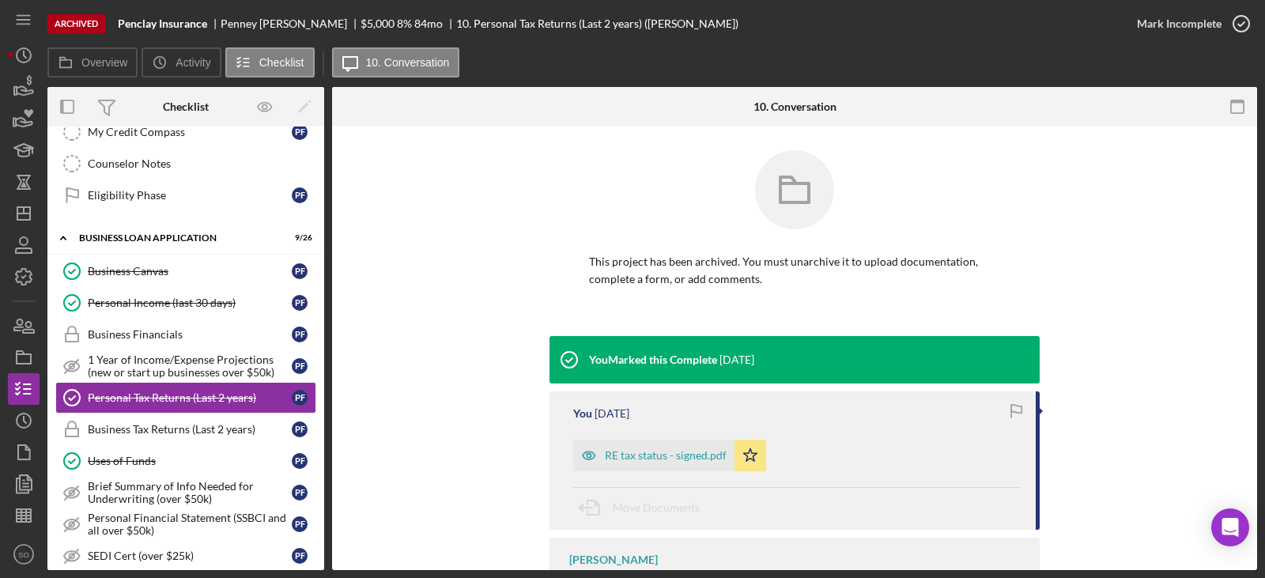
scroll to position [78, 0]
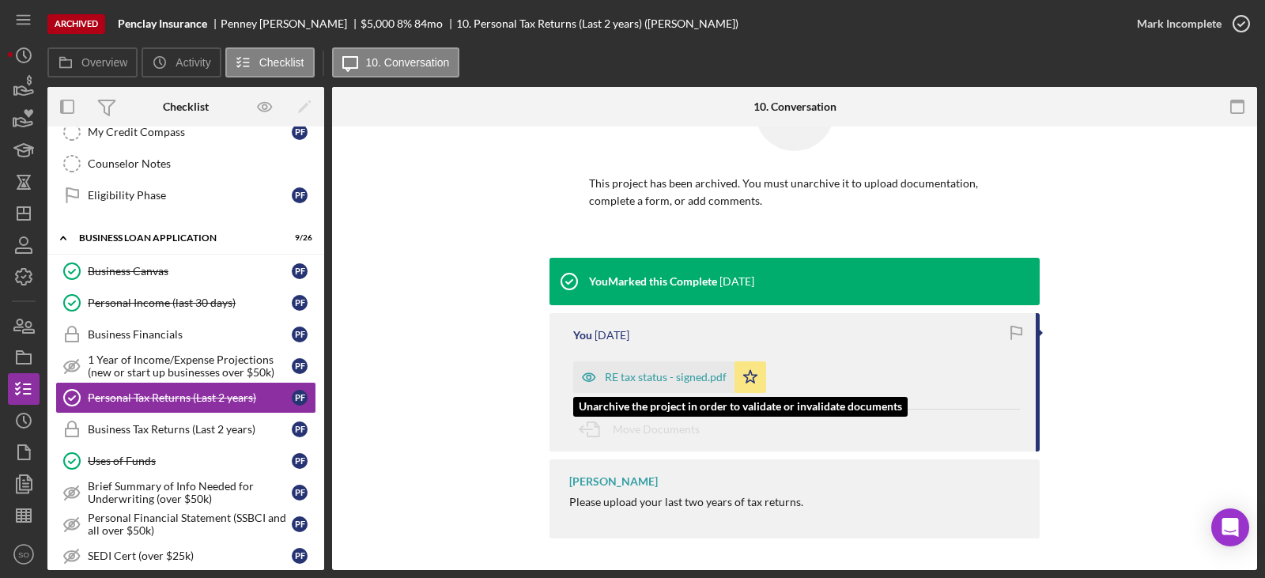
click at [682, 381] on div "RE tax status - signed.pdf" at bounding box center [666, 377] width 122 height 13
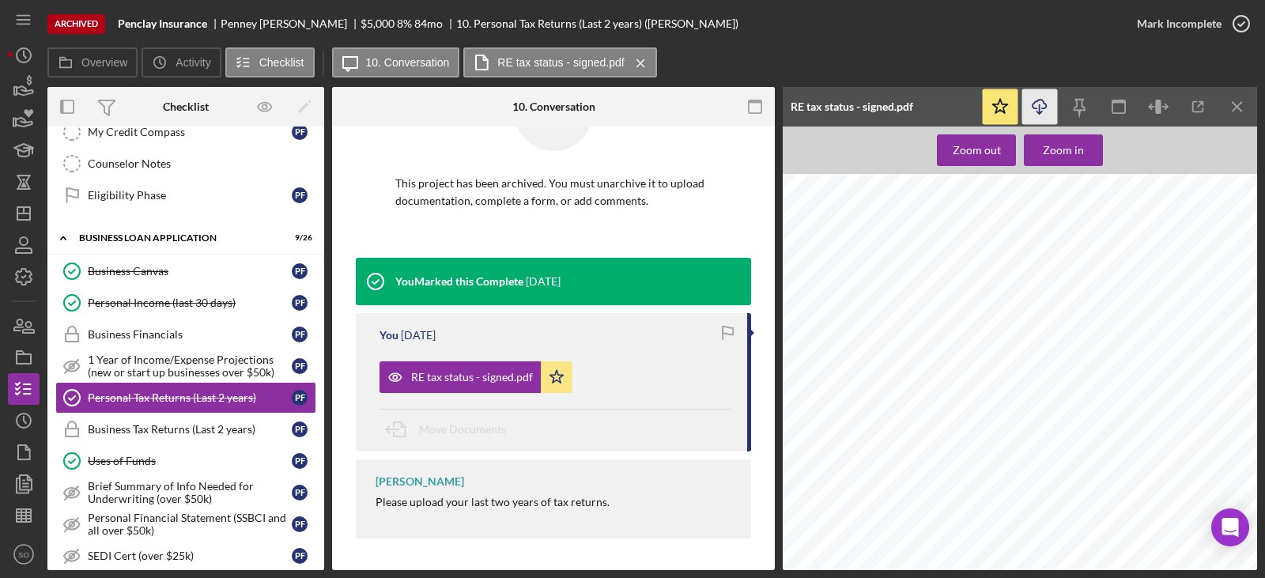
click at [1030, 108] on icon "Icon/Download" at bounding box center [1040, 107] width 36 height 36
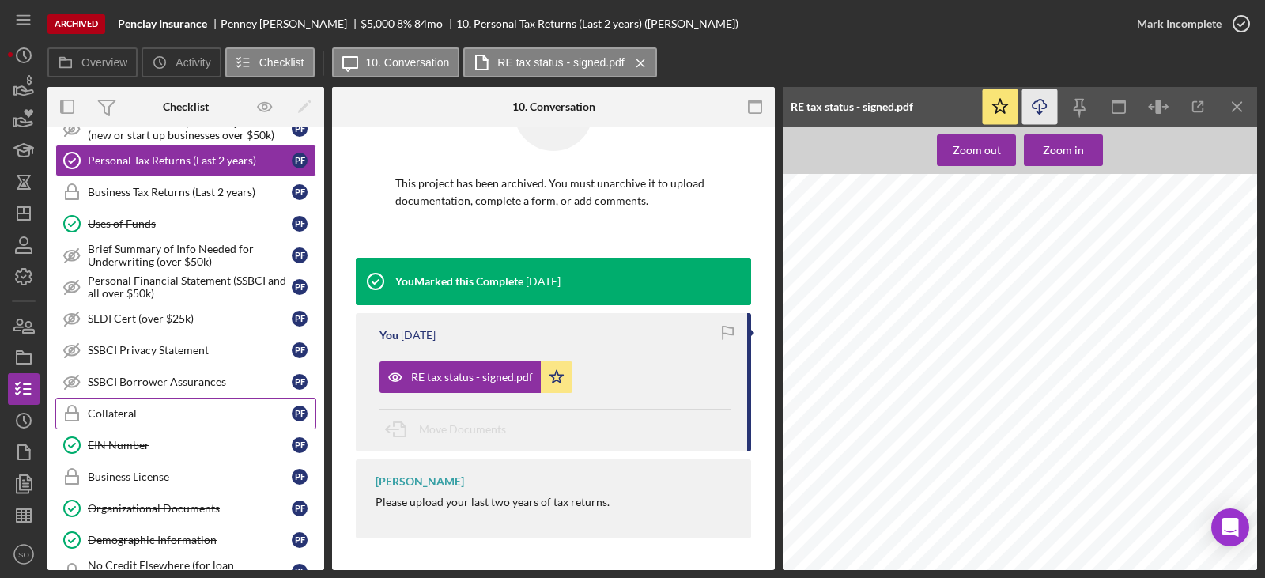
scroll to position [790, 0]
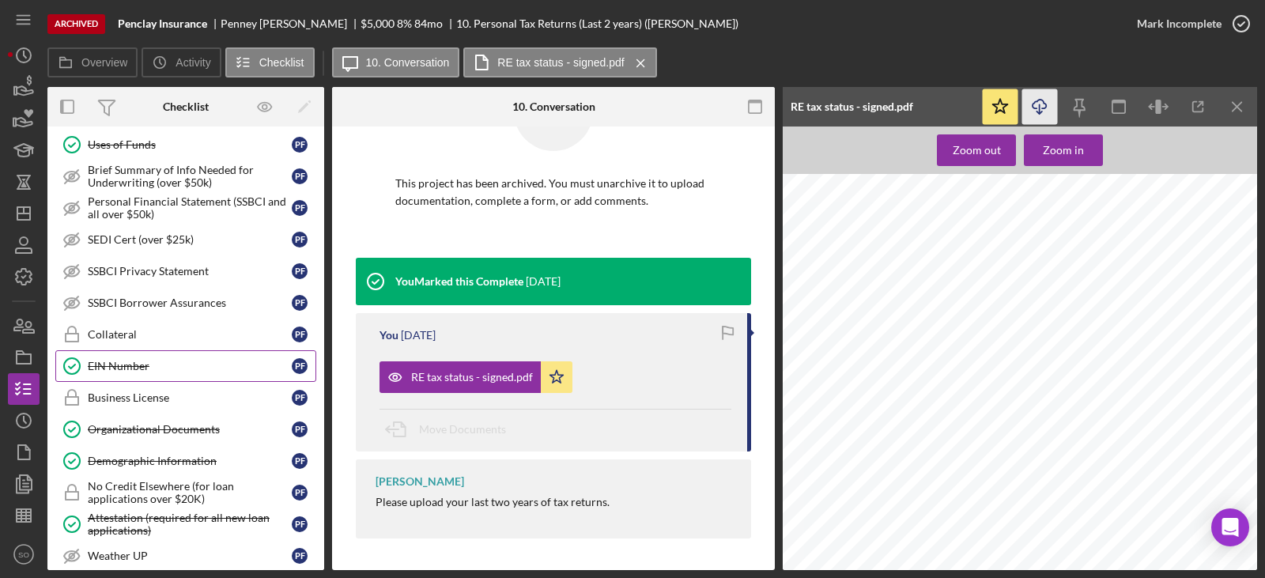
click at [130, 362] on div "EIN Number" at bounding box center [190, 366] width 204 height 13
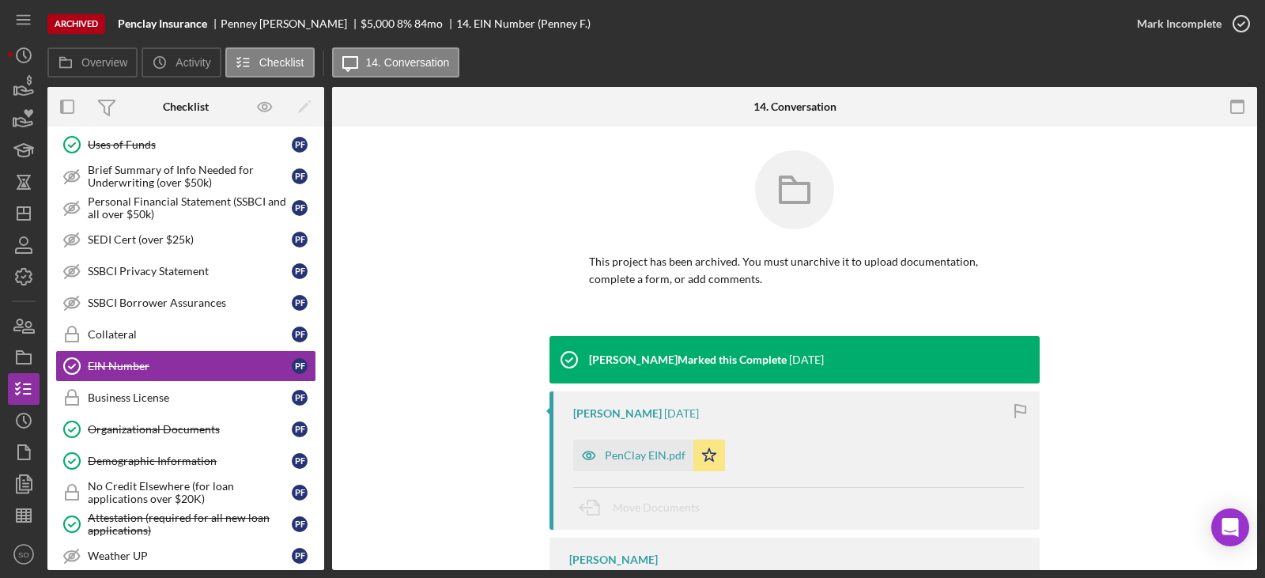
scroll to position [81, 0]
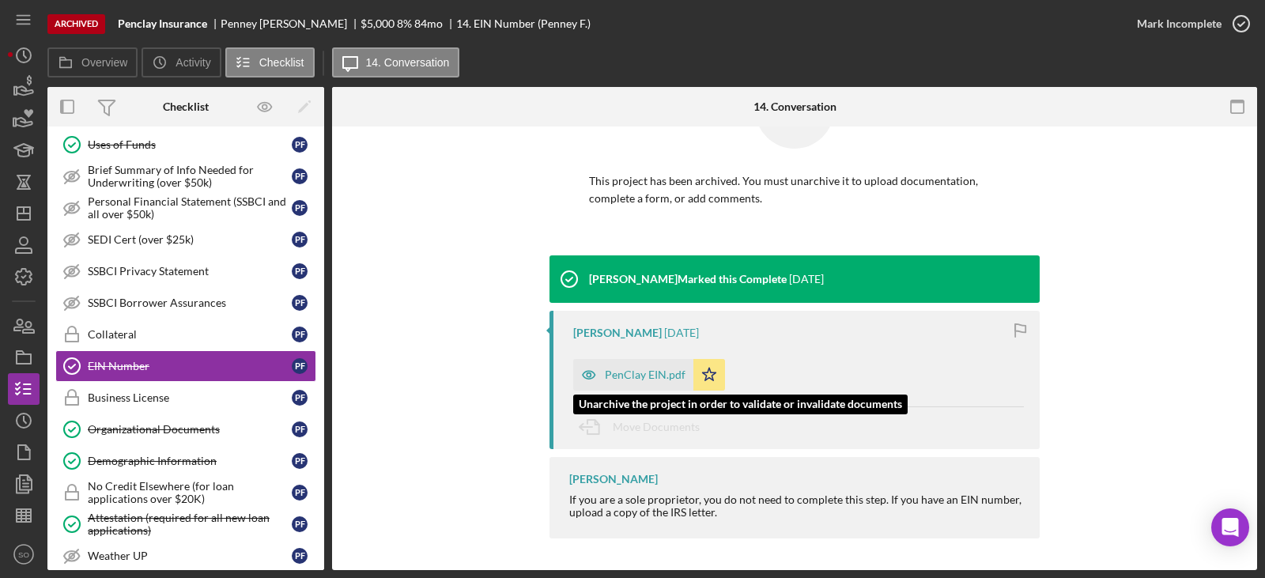
click at [638, 369] on div "PenClay EIN.pdf" at bounding box center [645, 374] width 81 height 13
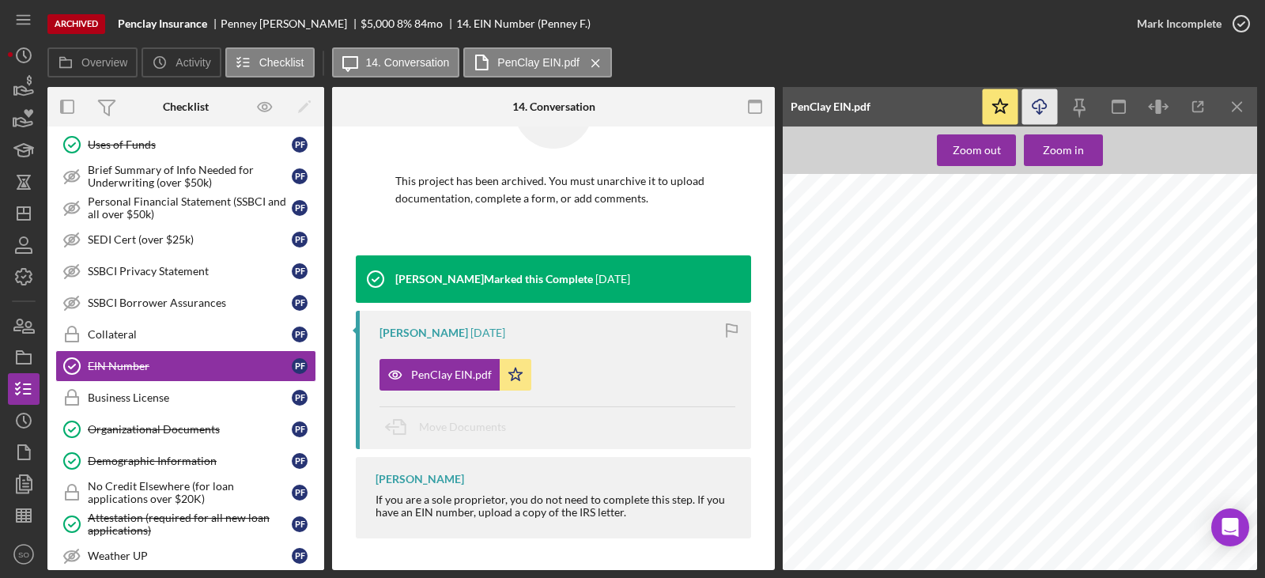
click at [1047, 106] on icon "Icon/Download" at bounding box center [1040, 107] width 36 height 36
drag, startPoint x: 168, startPoint y: 428, endPoint x: 209, endPoint y: 432, distance: 41.4
click at [168, 429] on div "Organizational Documents" at bounding box center [190, 429] width 204 height 13
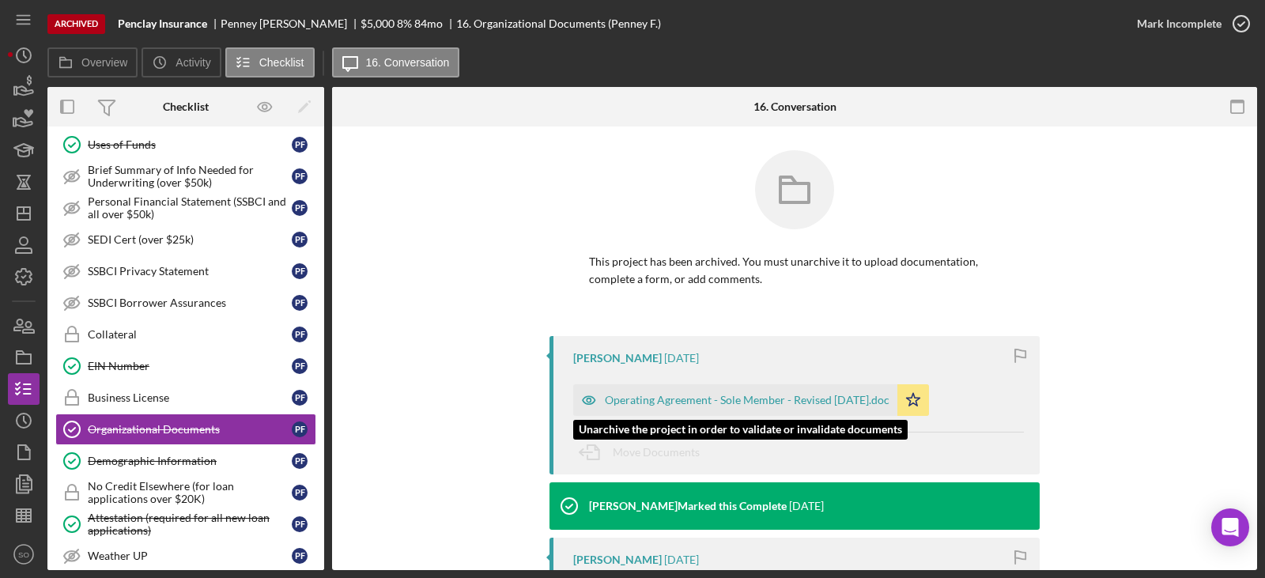
click at [723, 404] on div "Operating Agreement - Sole Member - Revised April 2019.doc" at bounding box center [747, 400] width 285 height 13
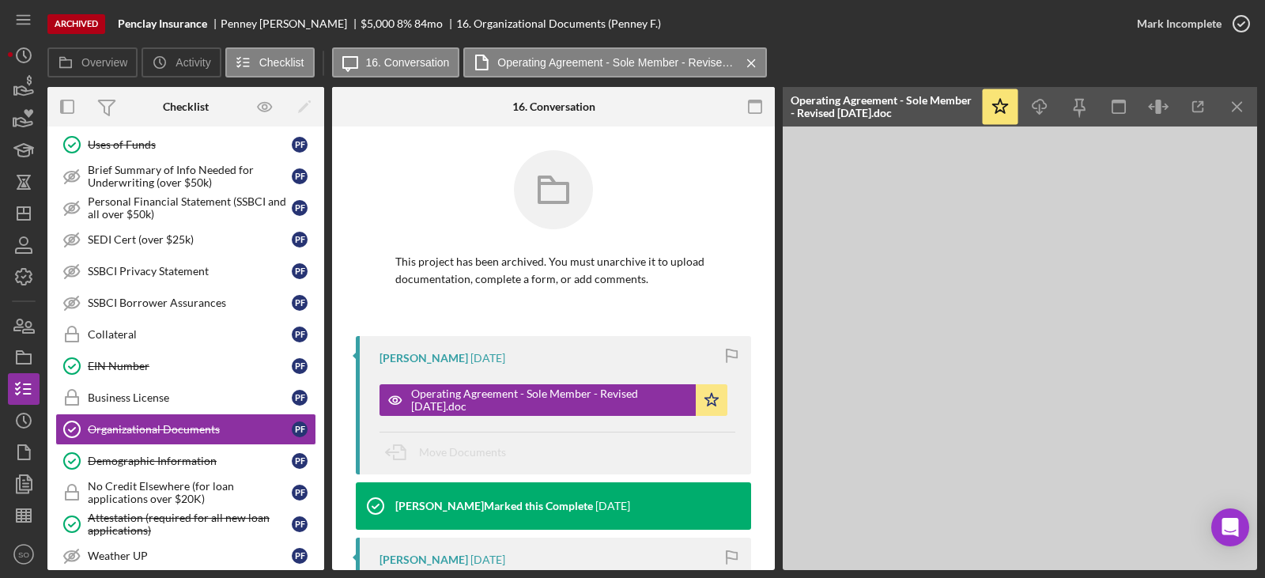
scroll to position [158, 0]
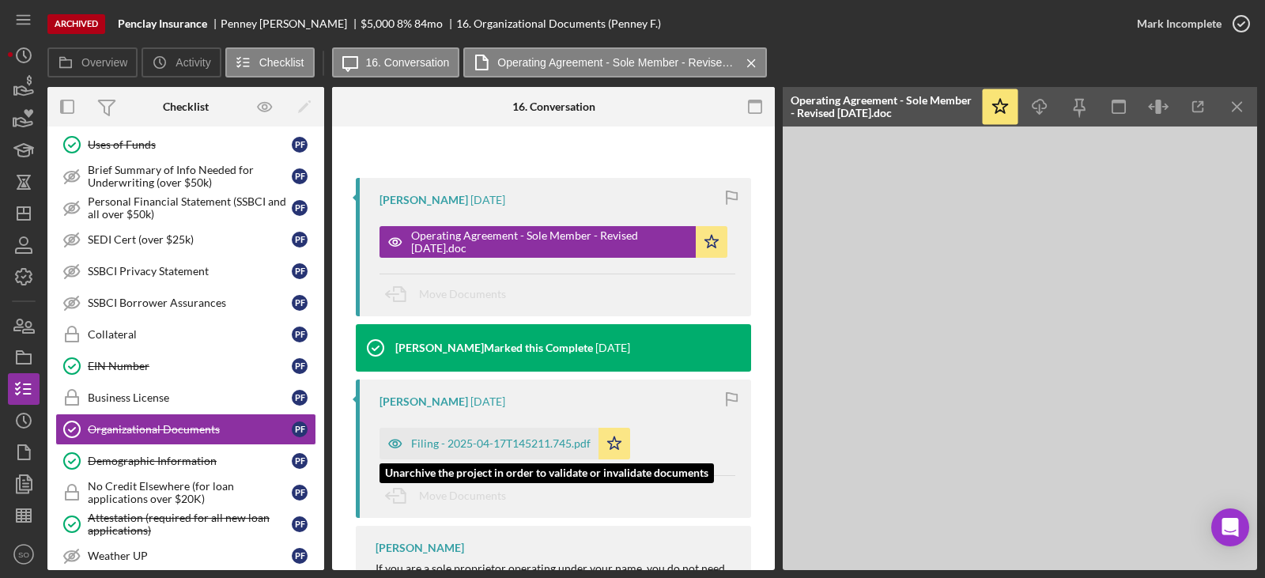
drag, startPoint x: 472, startPoint y: 442, endPoint x: 519, endPoint y: 456, distance: 49.5
click at [477, 447] on div "Filing - 2025-04-17T145211.745.pdf" at bounding box center [500, 443] width 179 height 13
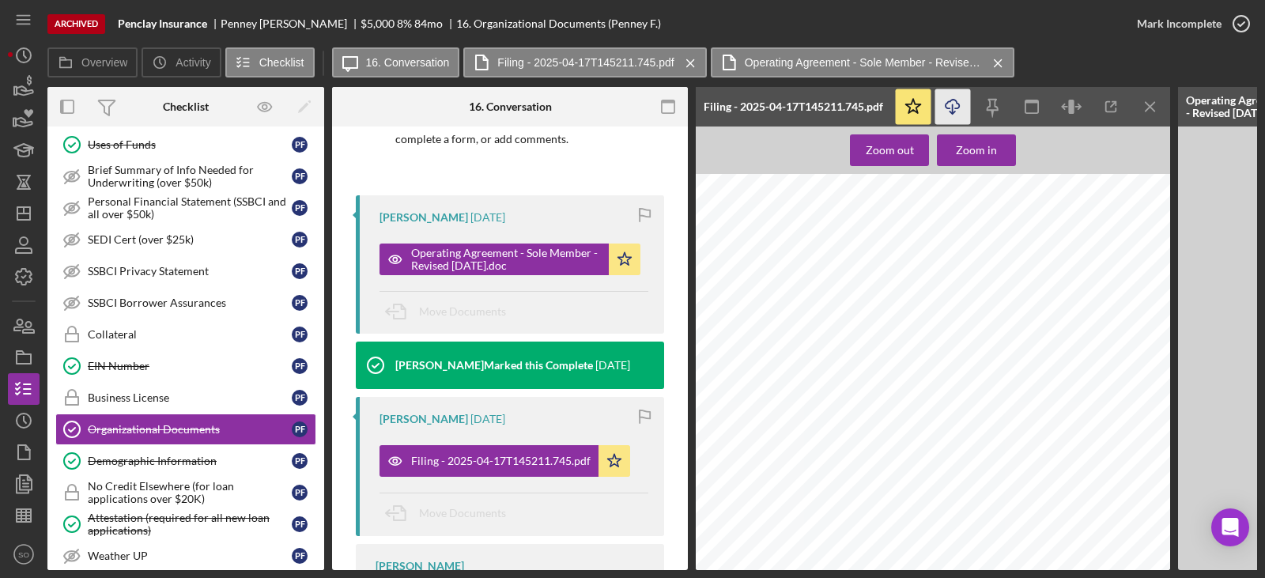
click at [959, 111] on icon "Icon/Download" at bounding box center [953, 107] width 36 height 36
drag, startPoint x: 169, startPoint y: 462, endPoint x: 194, endPoint y: 462, distance: 25.3
click at [169, 462] on div "Demographic Information" at bounding box center [190, 460] width 204 height 13
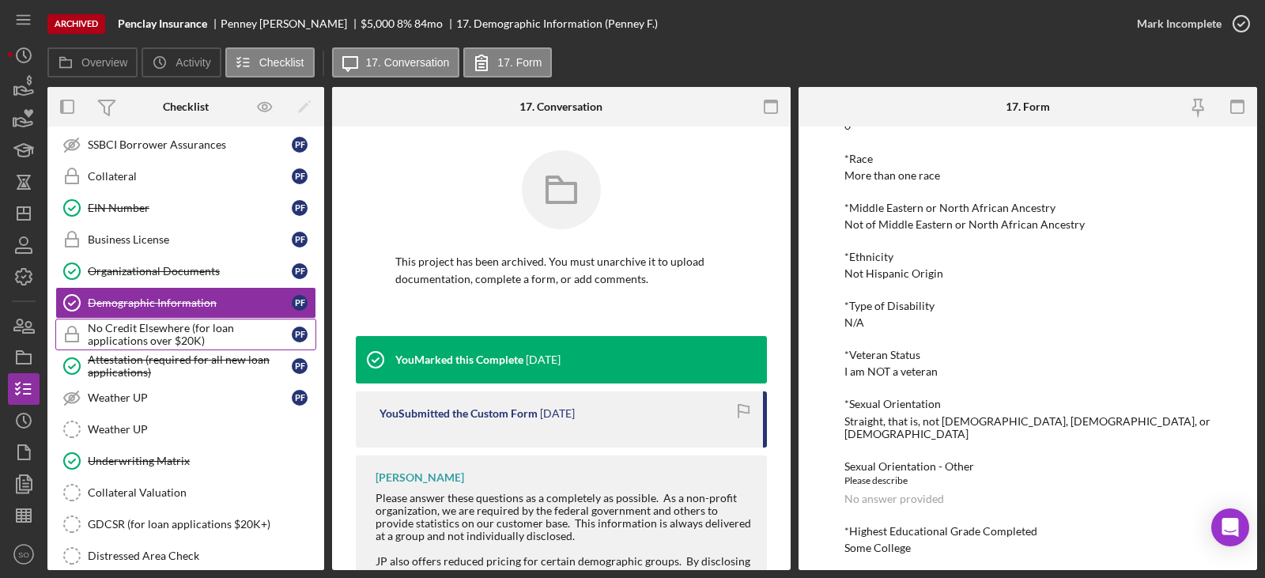
scroll to position [1104, 0]
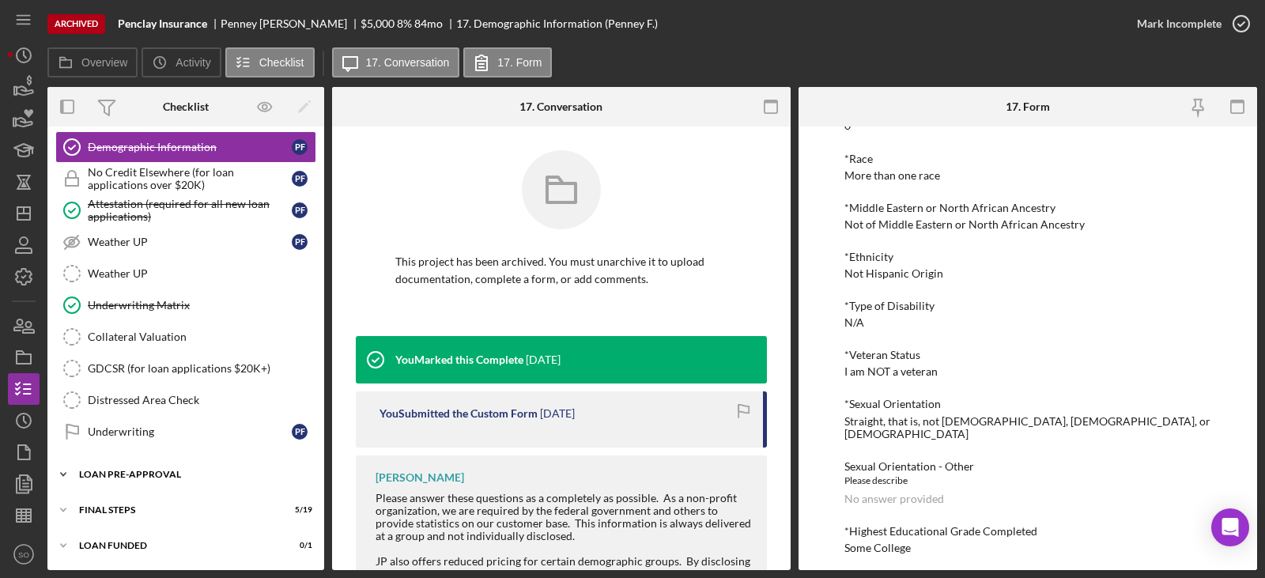
click at [187, 473] on div "LOAN PRE-APPROVAL" at bounding box center [191, 473] width 225 height 9
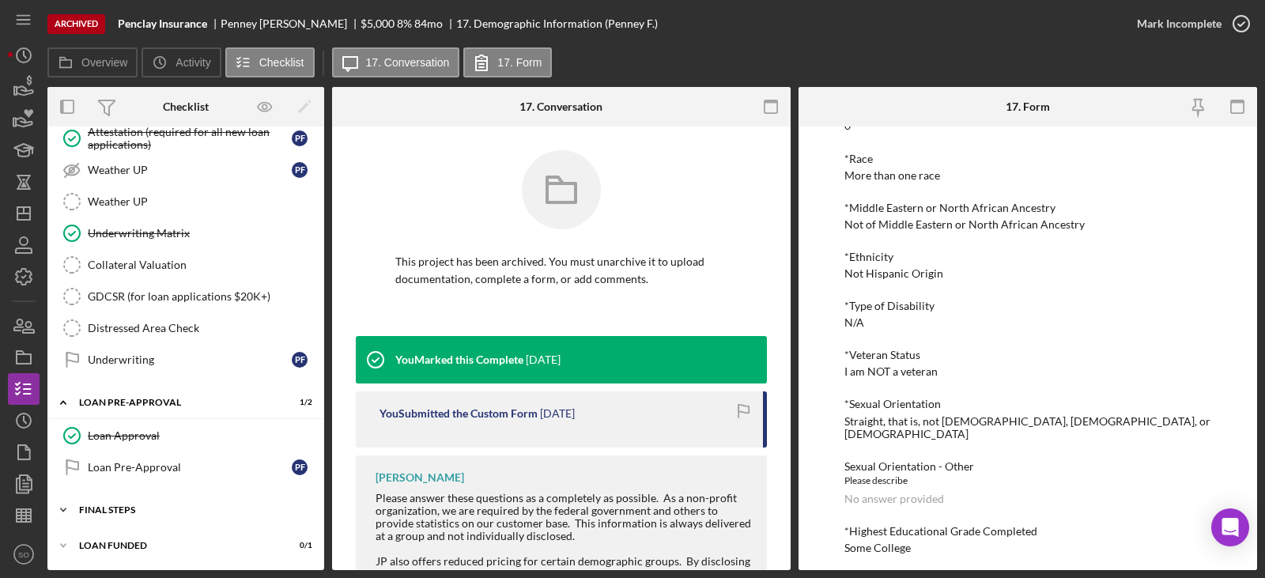
click at [158, 503] on div "Icon/Expander FINAL STEPS 5 / 19" at bounding box center [185, 510] width 277 height 32
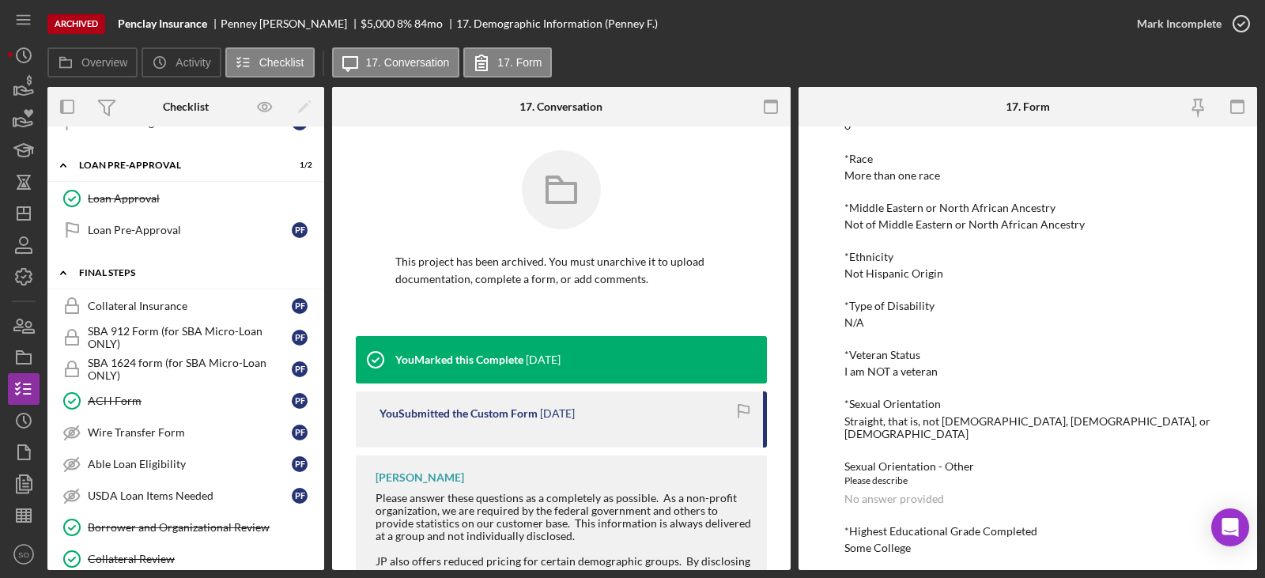
scroll to position [1571, 0]
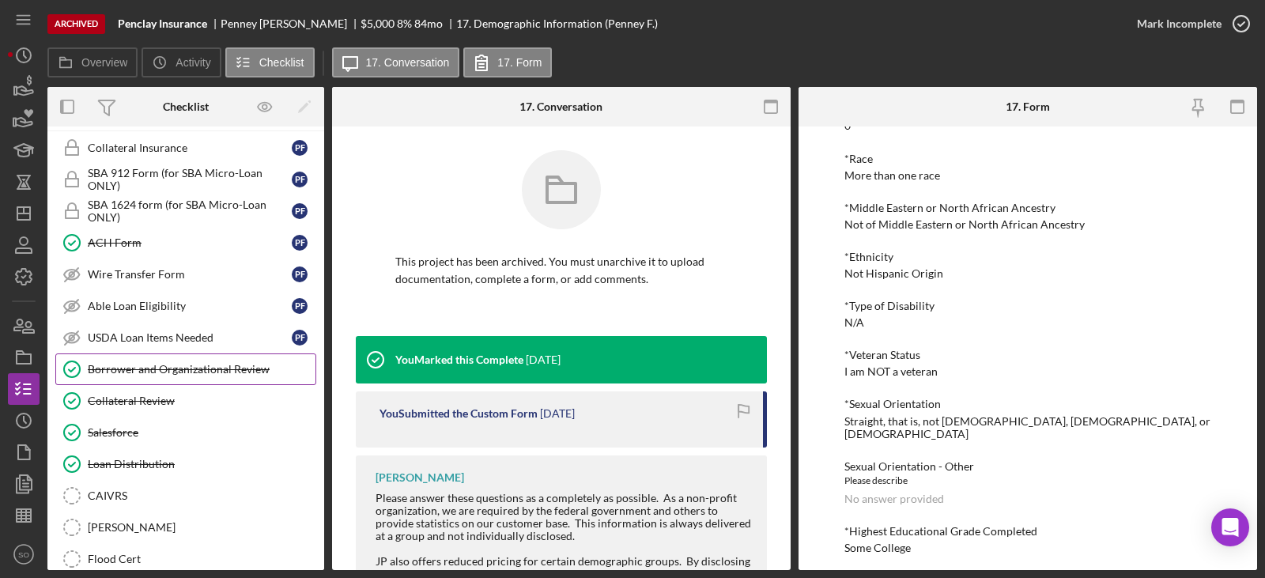
click at [151, 371] on div "Borrower and Organizational Review" at bounding box center [202, 369] width 228 height 13
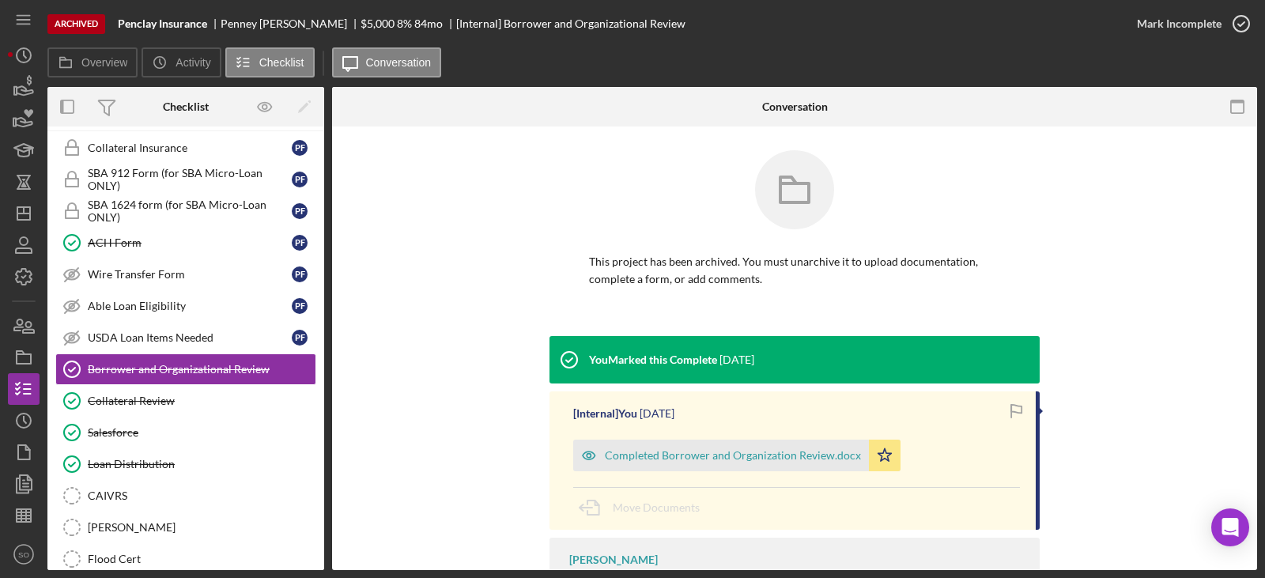
scroll to position [79, 0]
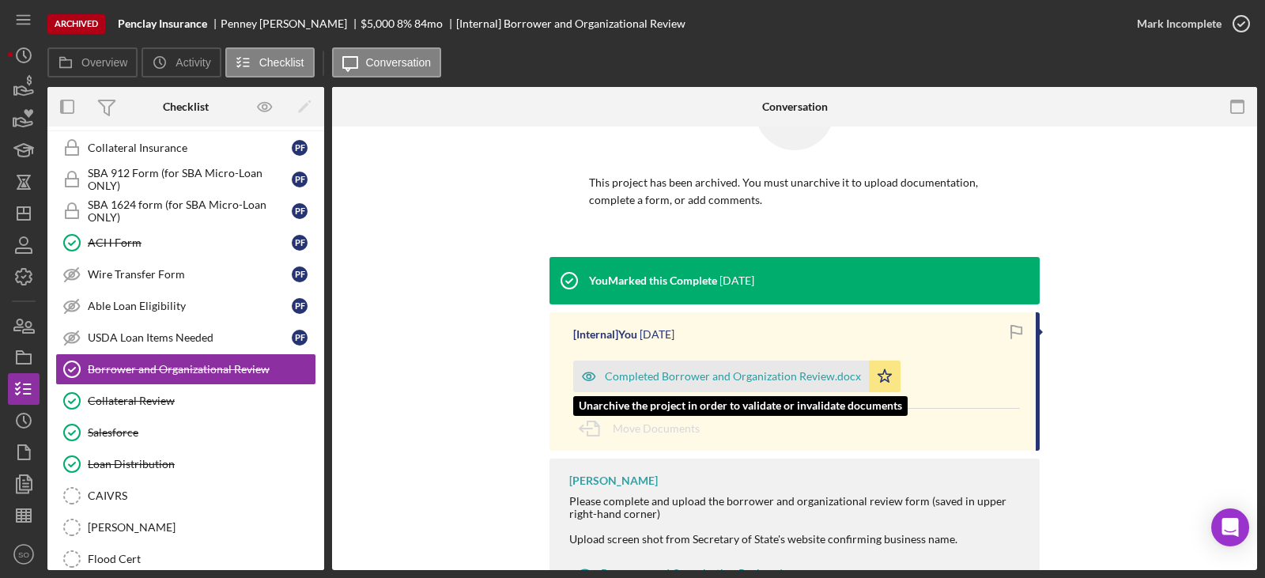
click at [758, 383] on div "Completed Borrower and Organization Review.docx" at bounding box center [721, 376] width 296 height 32
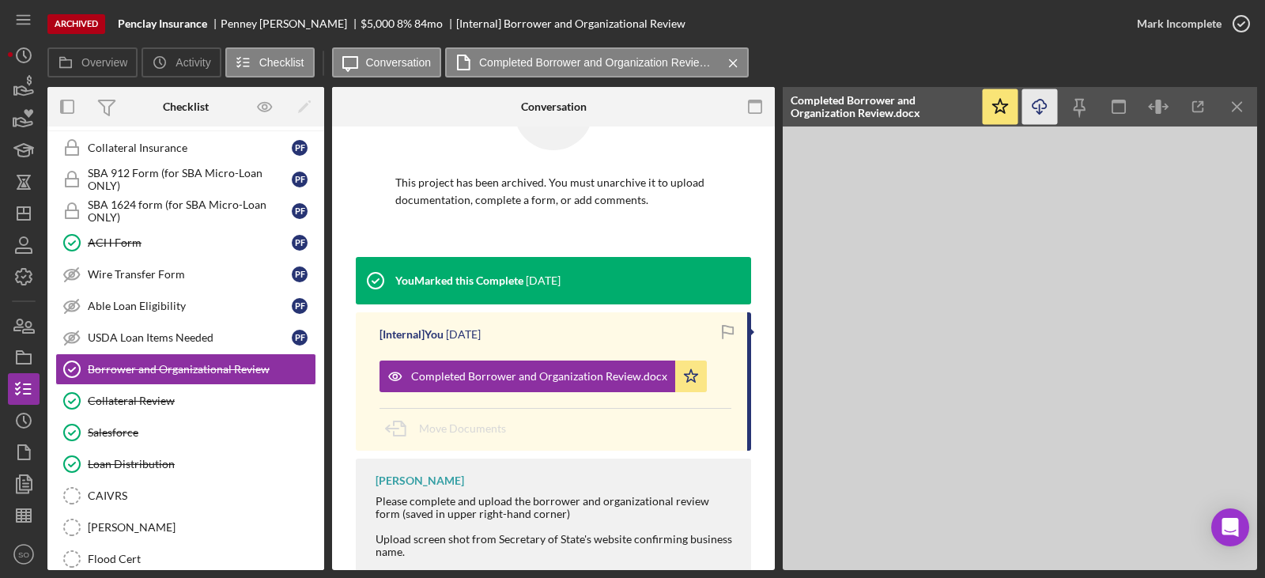
click at [1030, 111] on icon "Icon/Download" at bounding box center [1040, 107] width 36 height 36
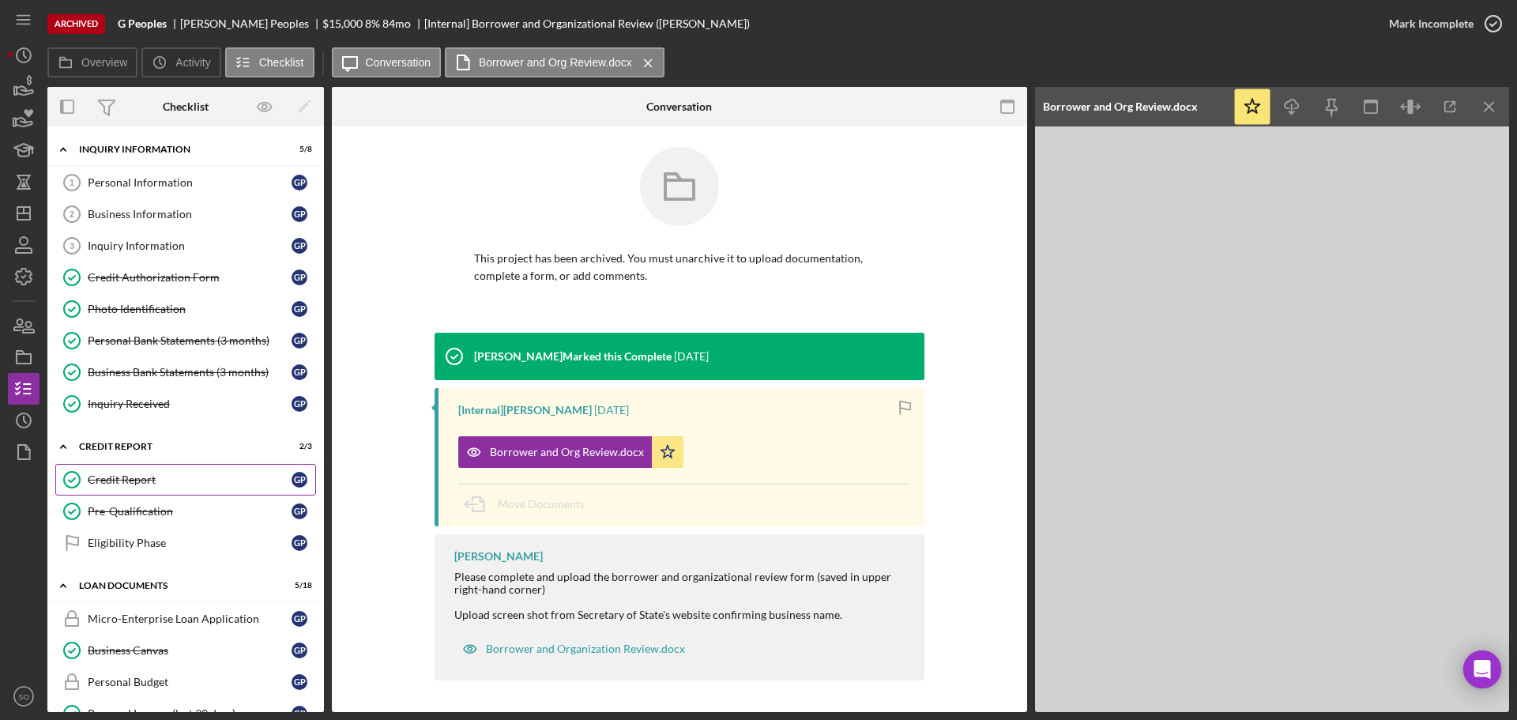
drag, startPoint x: 159, startPoint y: 487, endPoint x: 185, endPoint y: 488, distance: 26.1
click at [159, 487] on link "Credit Report Credit Report G P" at bounding box center [185, 480] width 261 height 32
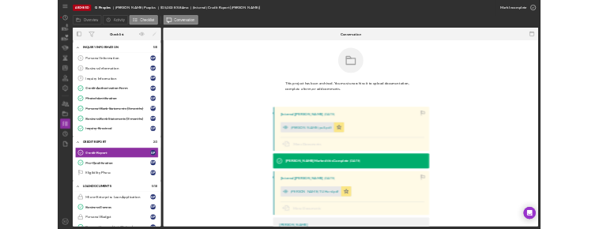
scroll to position [82, 0]
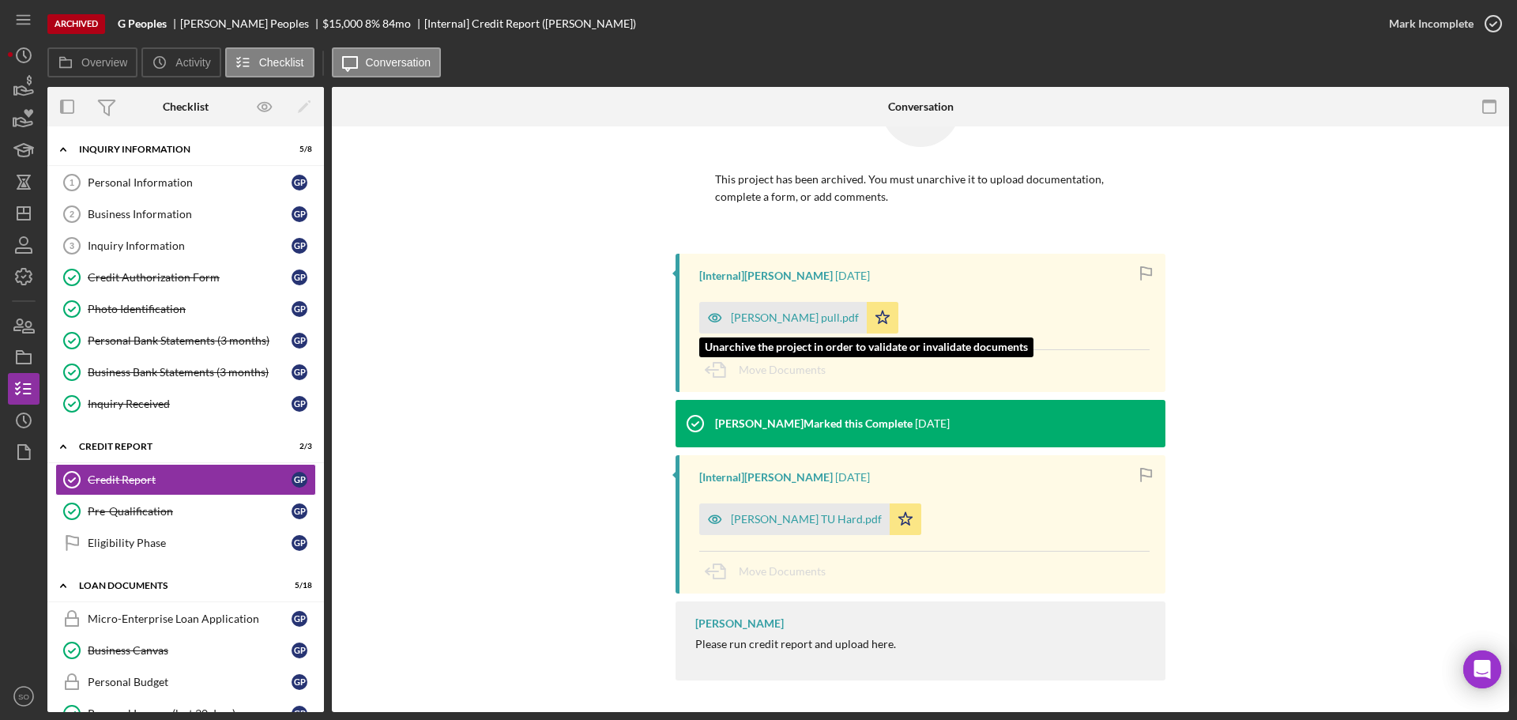
click at [781, 319] on div "annette hard pull.pdf" at bounding box center [795, 317] width 128 height 13
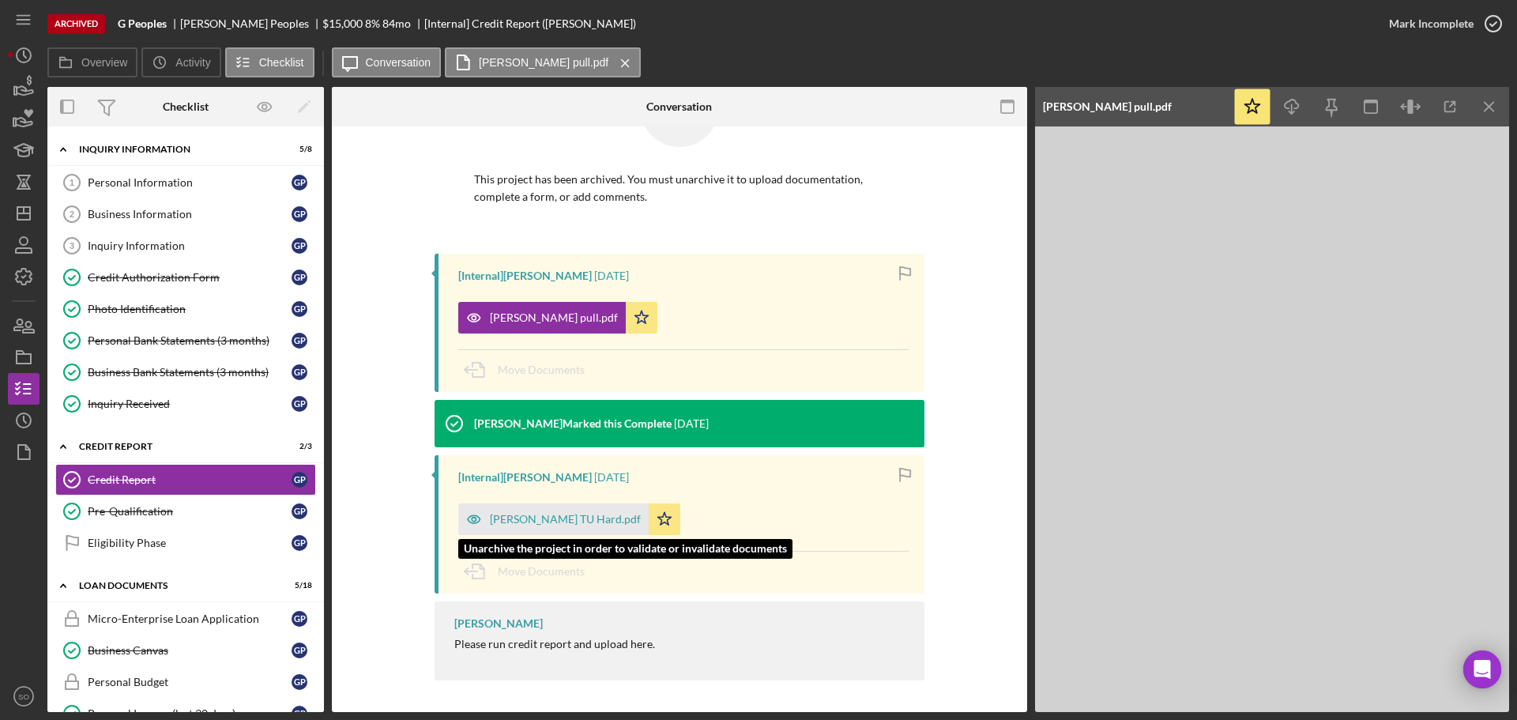
click at [595, 507] on div "Gerald Peoples TU Hard.pdf" at bounding box center [553, 519] width 190 height 32
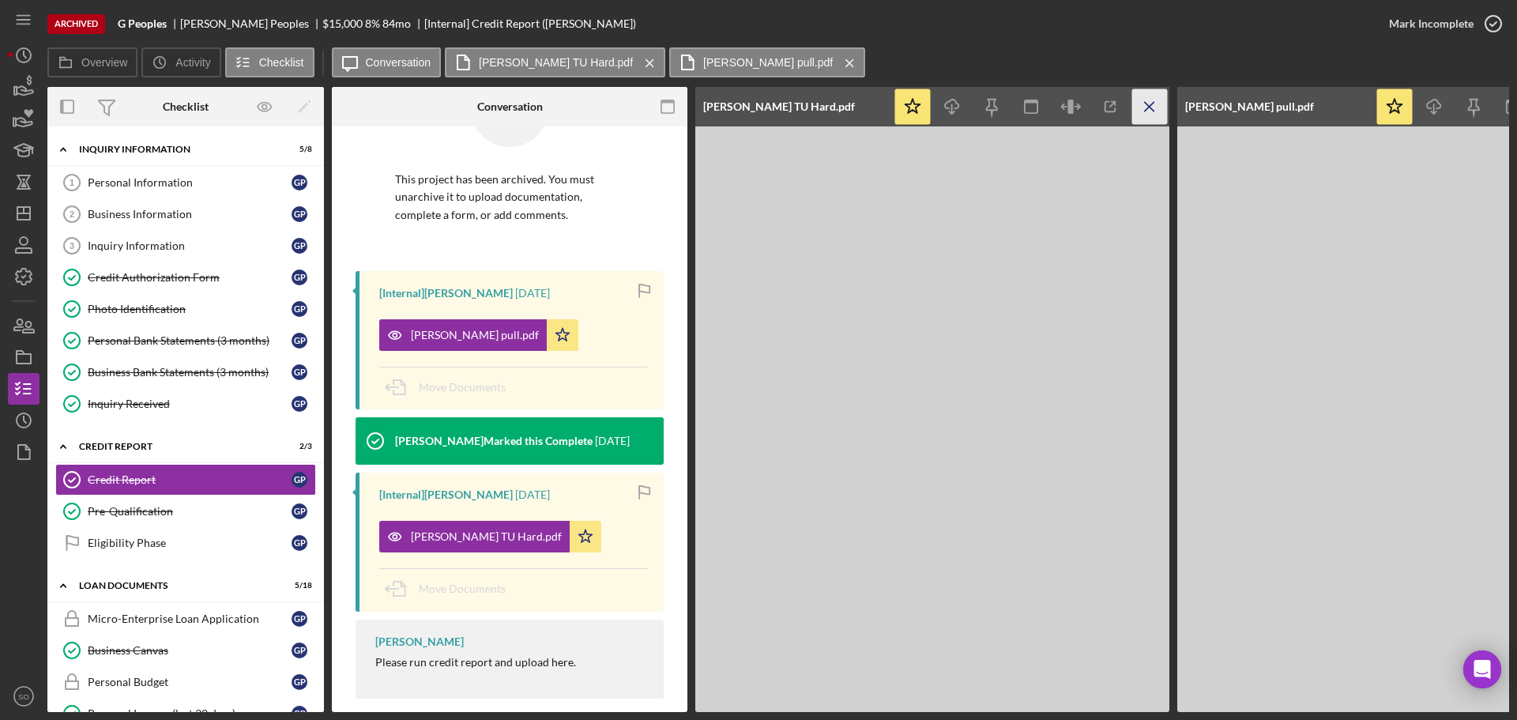
click at [1141, 111] on icon "Icon/Menu Close" at bounding box center [1151, 107] width 36 height 36
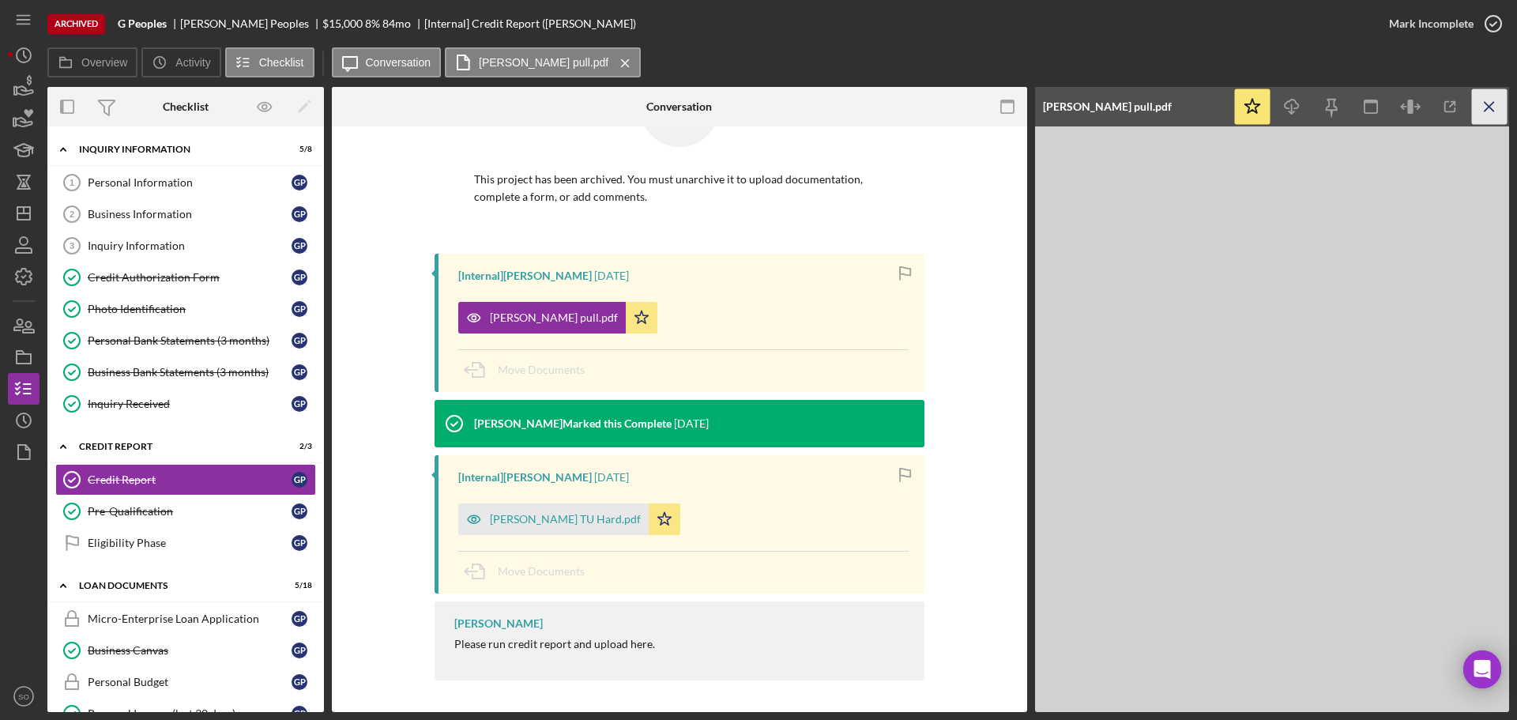
click at [1496, 111] on icon "Icon/Menu Close" at bounding box center [1490, 107] width 36 height 36
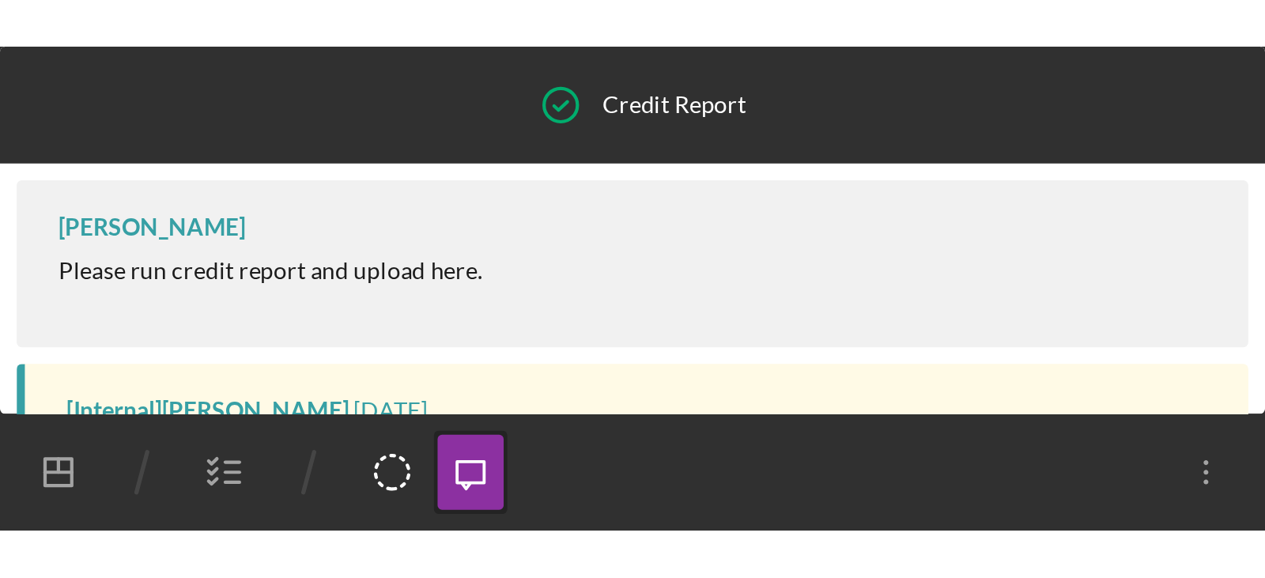
scroll to position [17, 0]
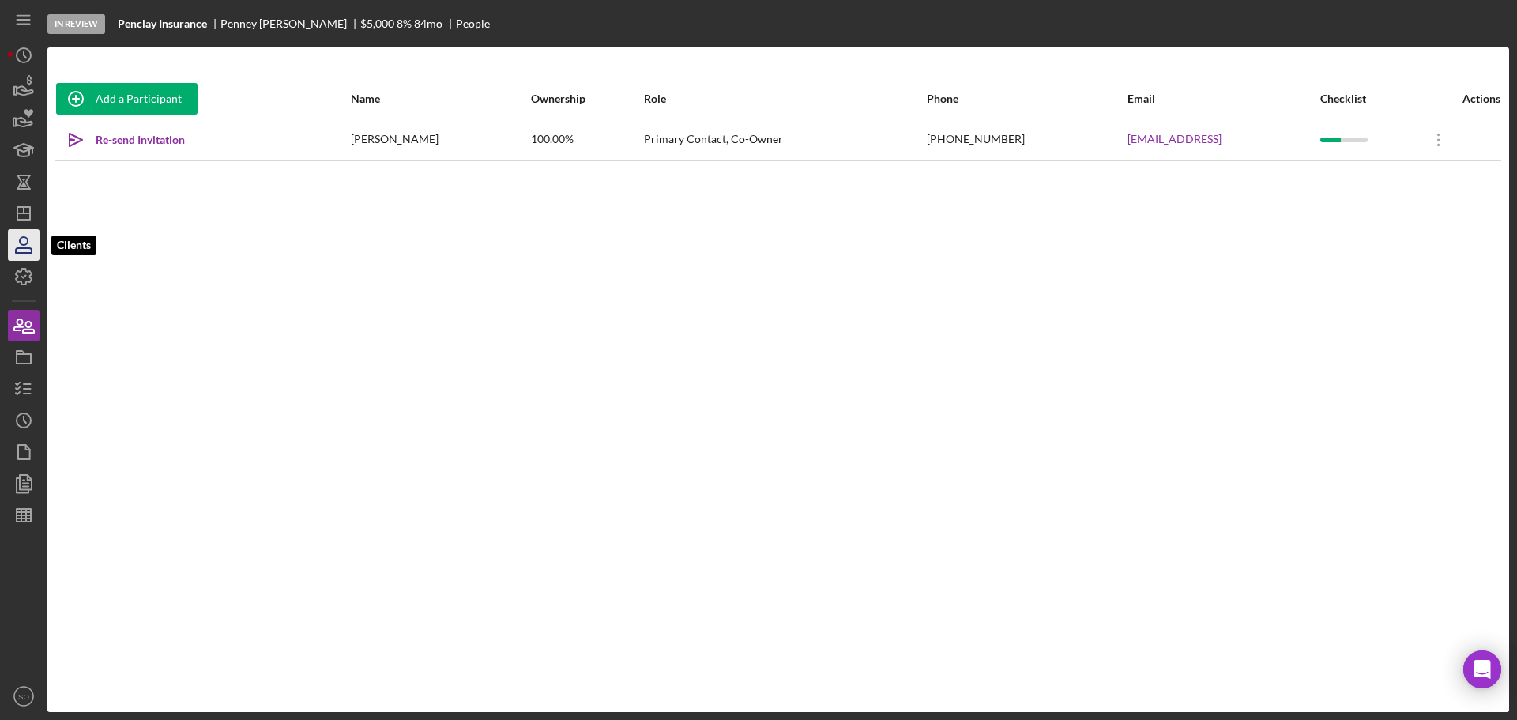
click at [16, 239] on icon "button" at bounding box center [24, 245] width 40 height 40
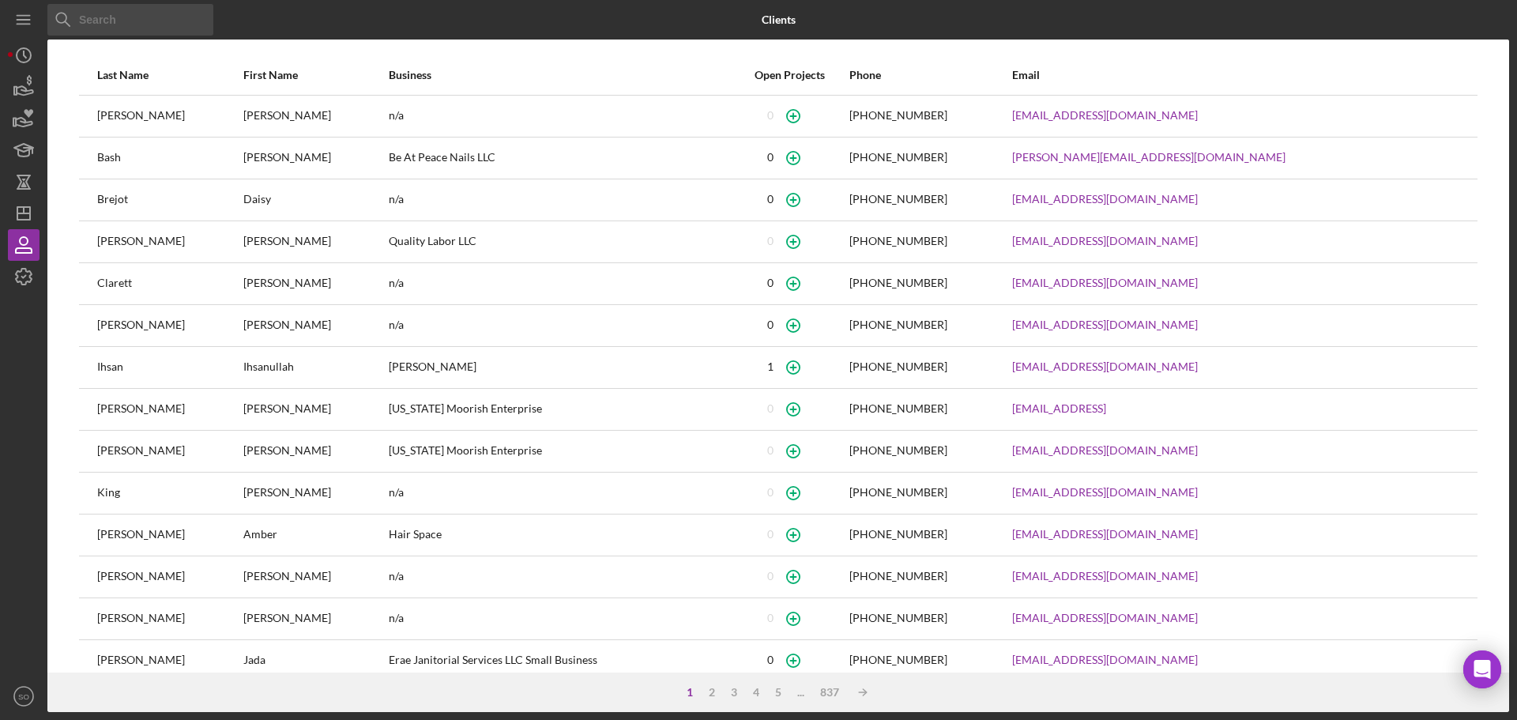
click at [132, 15] on input at bounding box center [130, 20] width 166 height 32
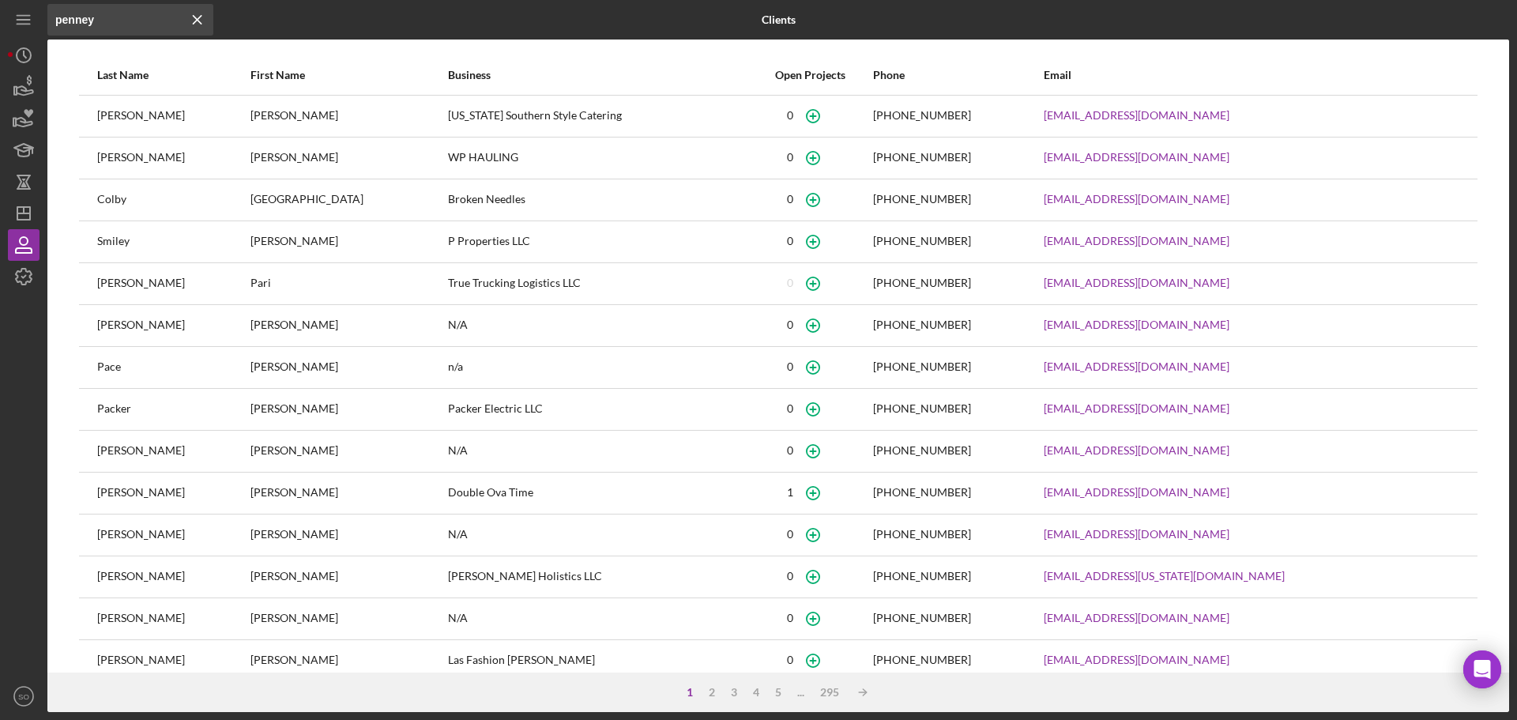
type input "penney"
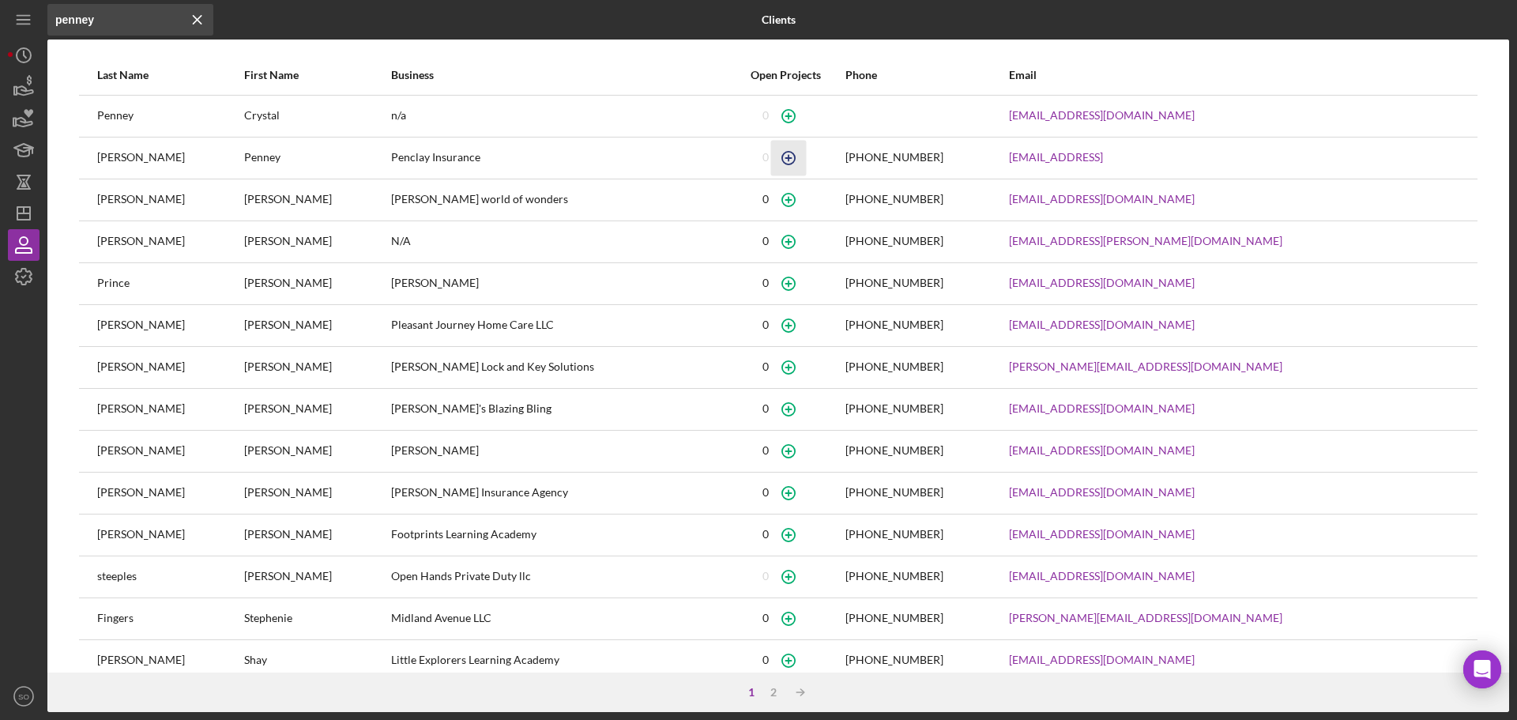
click at [771, 161] on icon "button" at bounding box center [789, 158] width 36 height 36
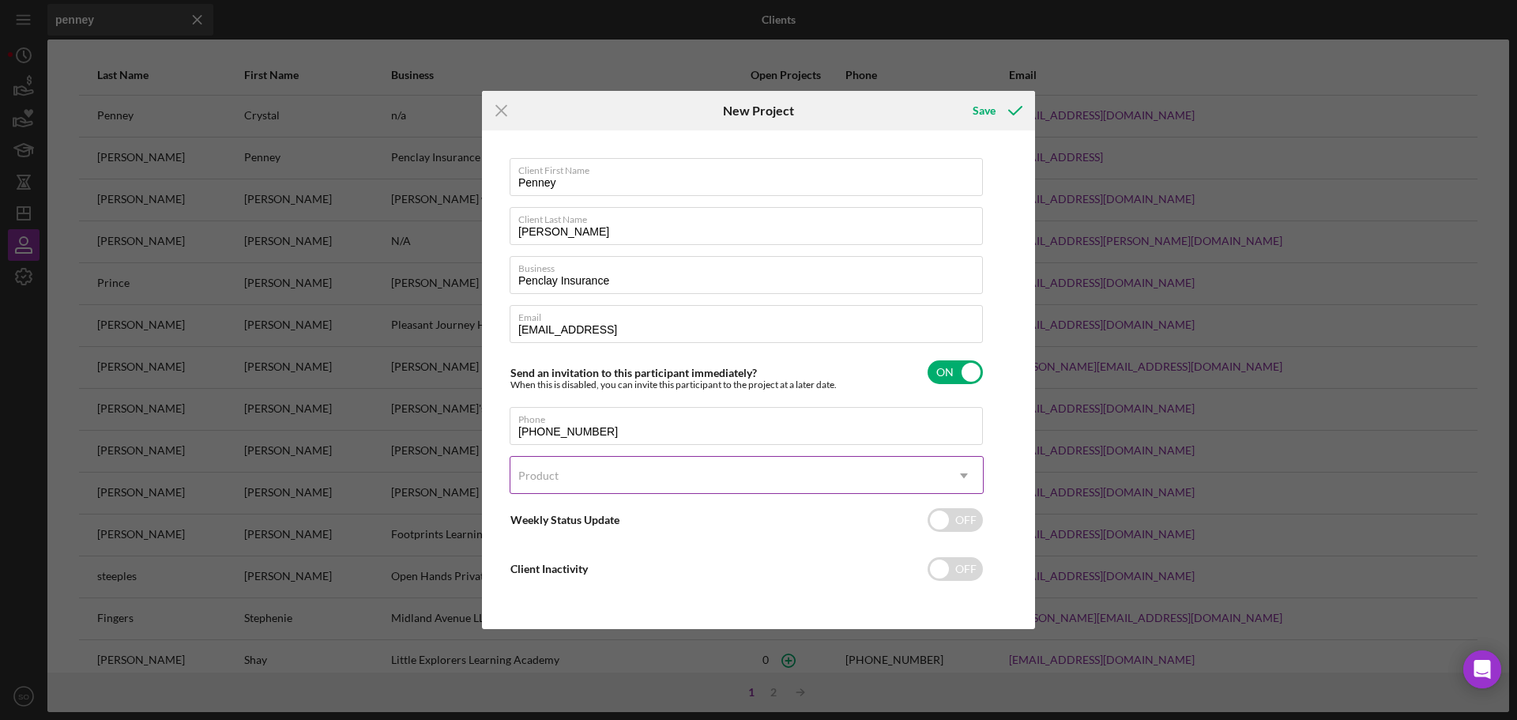
click at [658, 485] on div "Product" at bounding box center [728, 476] width 435 height 36
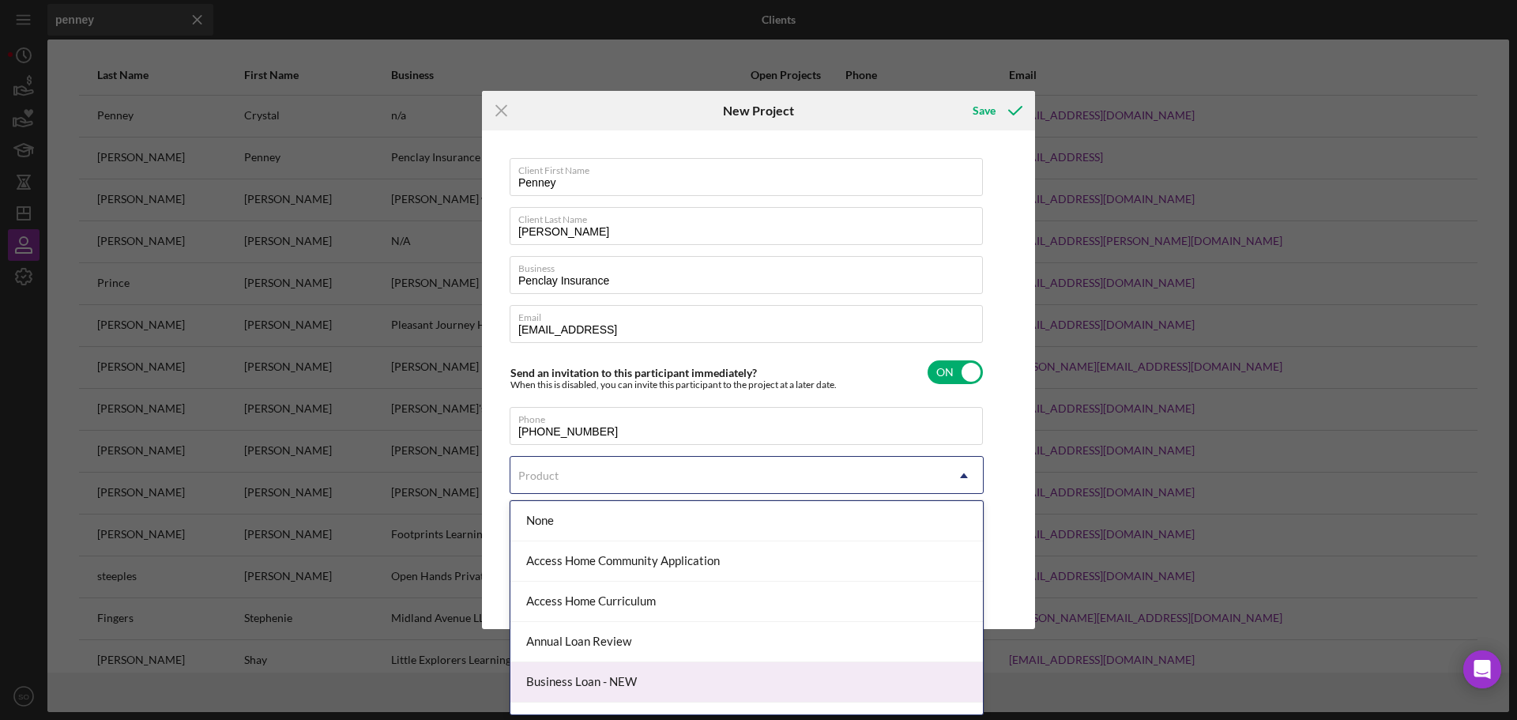
click at [652, 681] on div "Business Loan - NEW" at bounding box center [747, 682] width 473 height 40
checkbox input "true"
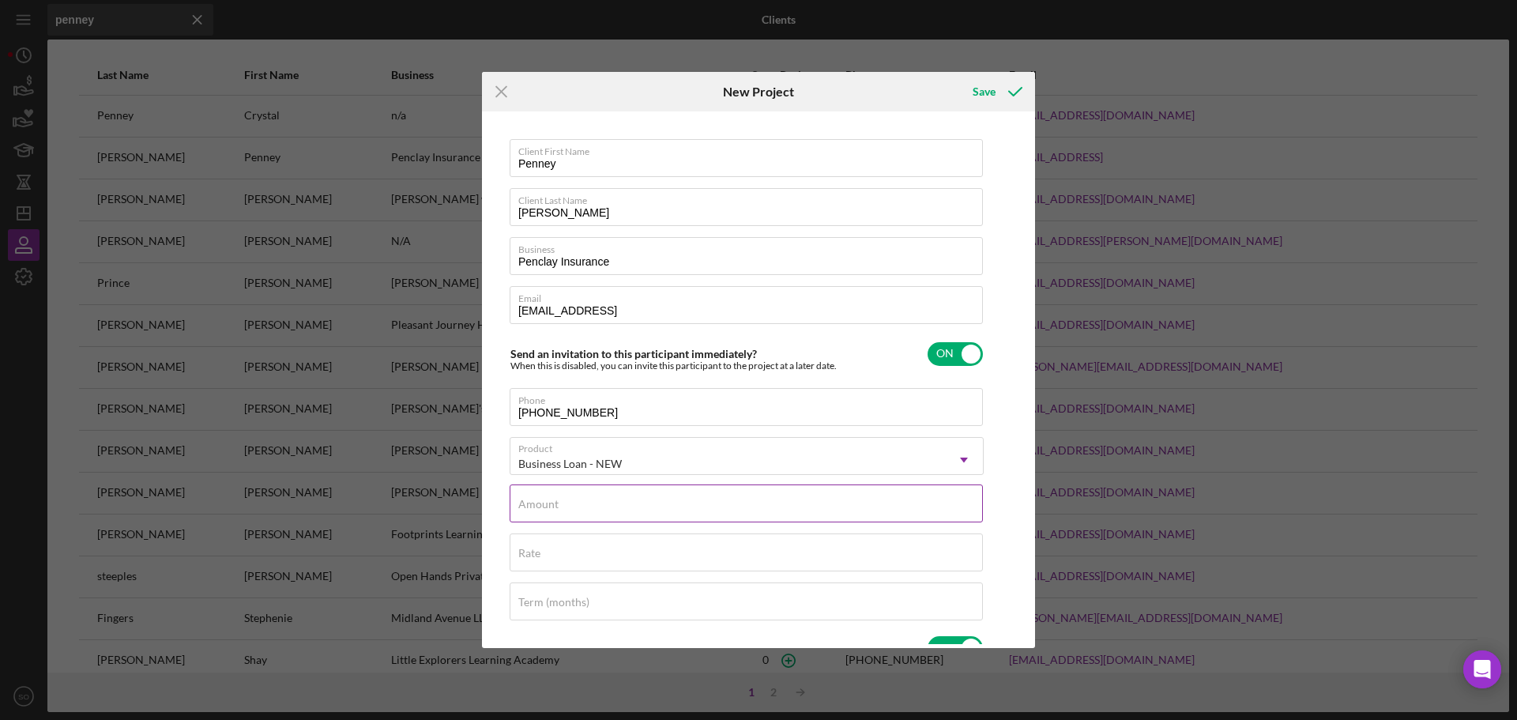
click at [680, 503] on input "Amount" at bounding box center [746, 503] width 473 height 38
type input "$10,000"
click at [664, 548] on div "Rate" at bounding box center [747, 553] width 474 height 40
type input "8.000%"
click at [673, 601] on div "Term (months)" at bounding box center [747, 602] width 474 height 40
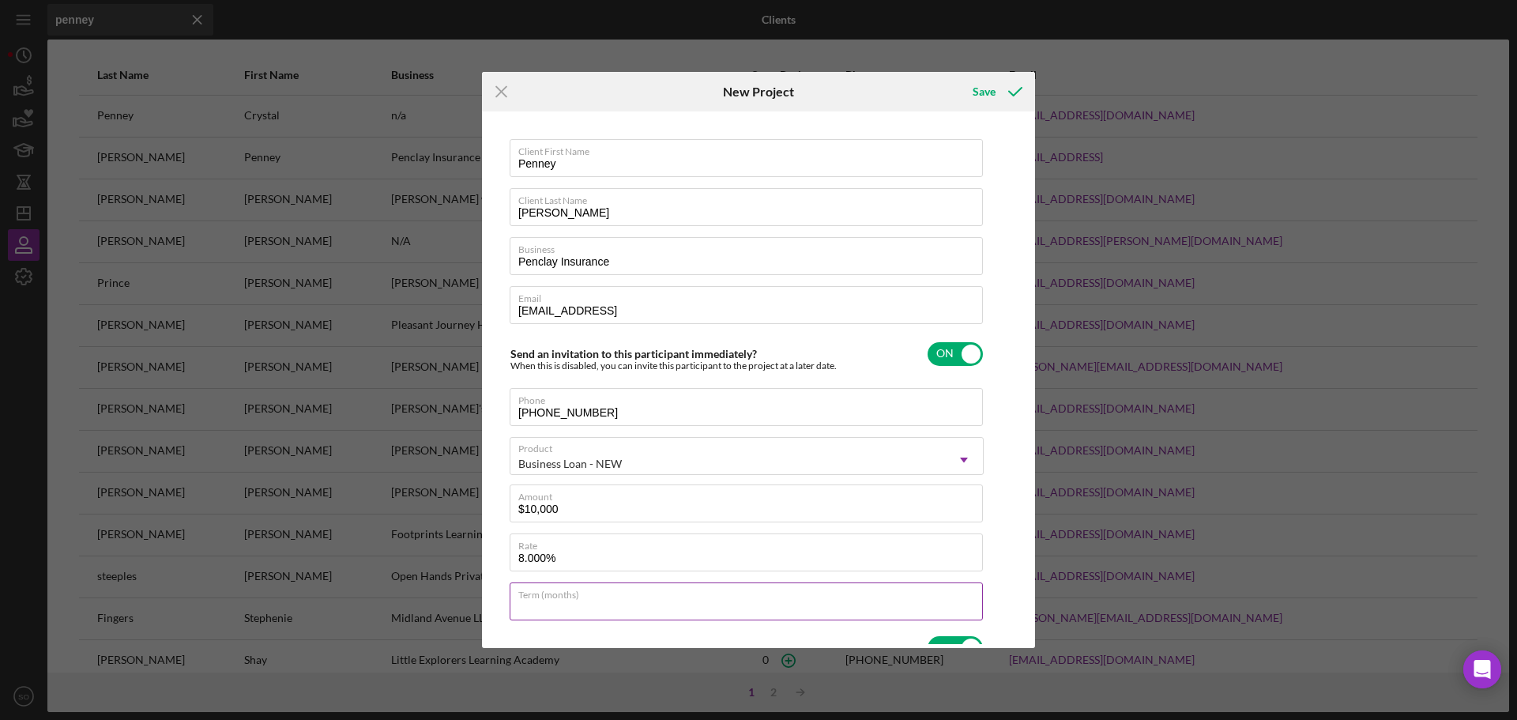
type input "84"
click at [993, 100] on div "Save" at bounding box center [984, 92] width 23 height 32
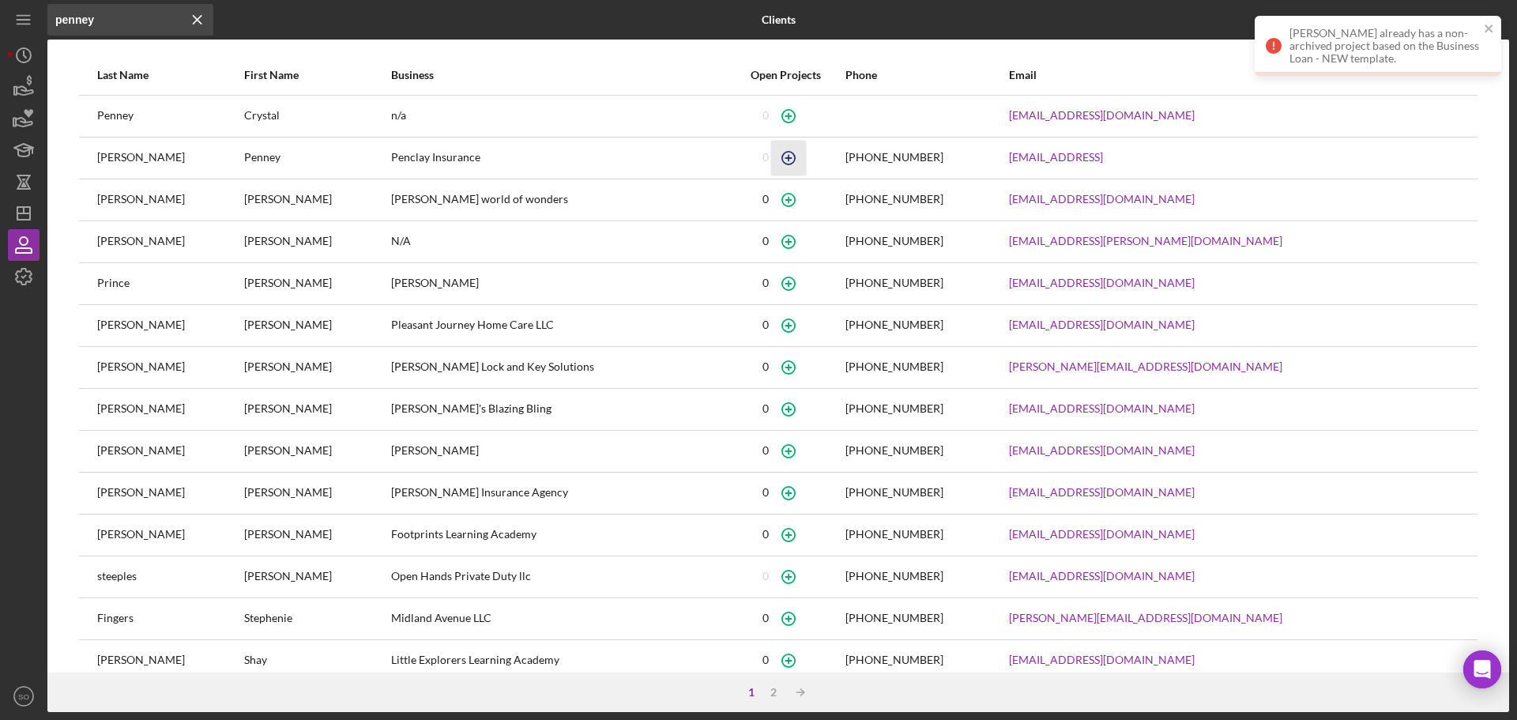
click at [771, 160] on icon "button" at bounding box center [789, 158] width 36 height 36
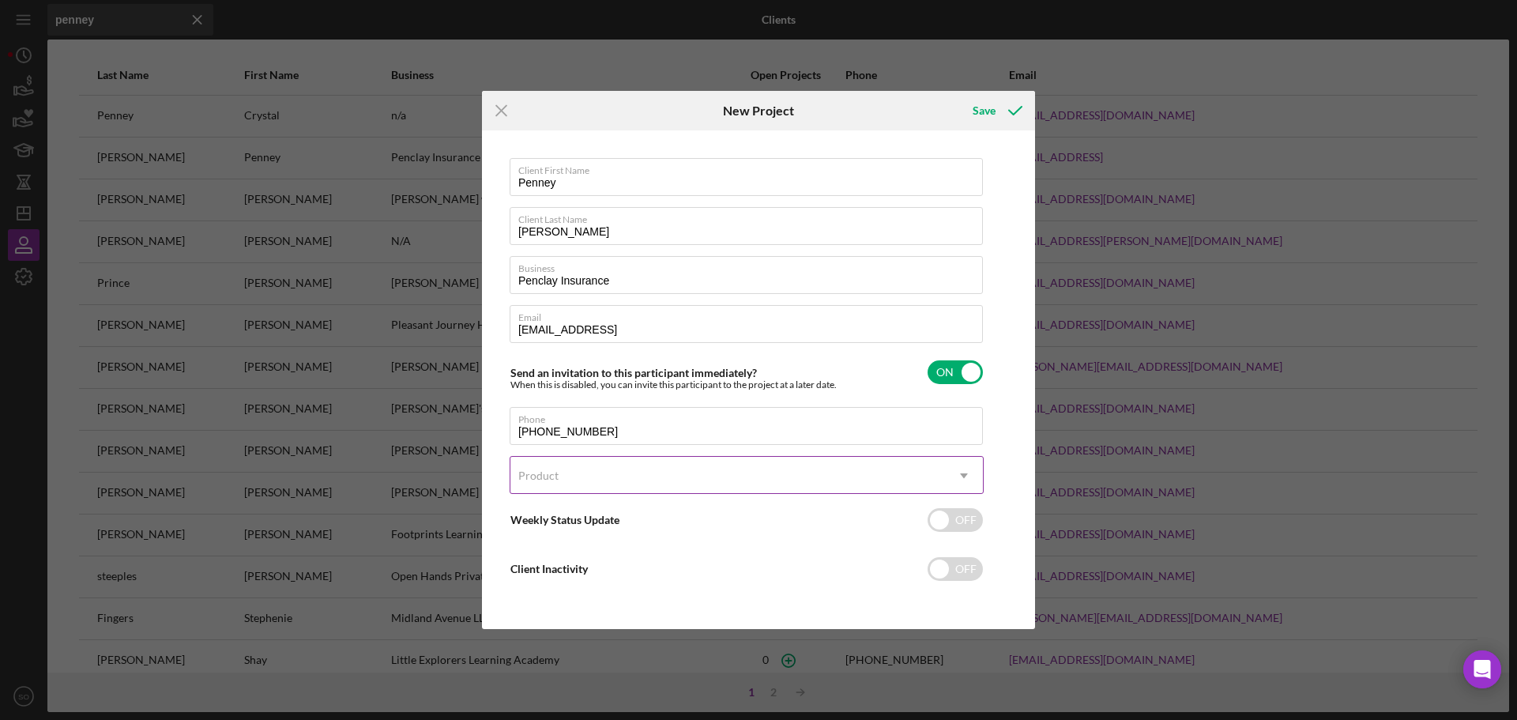
click at [686, 482] on div "Product" at bounding box center [728, 476] width 435 height 36
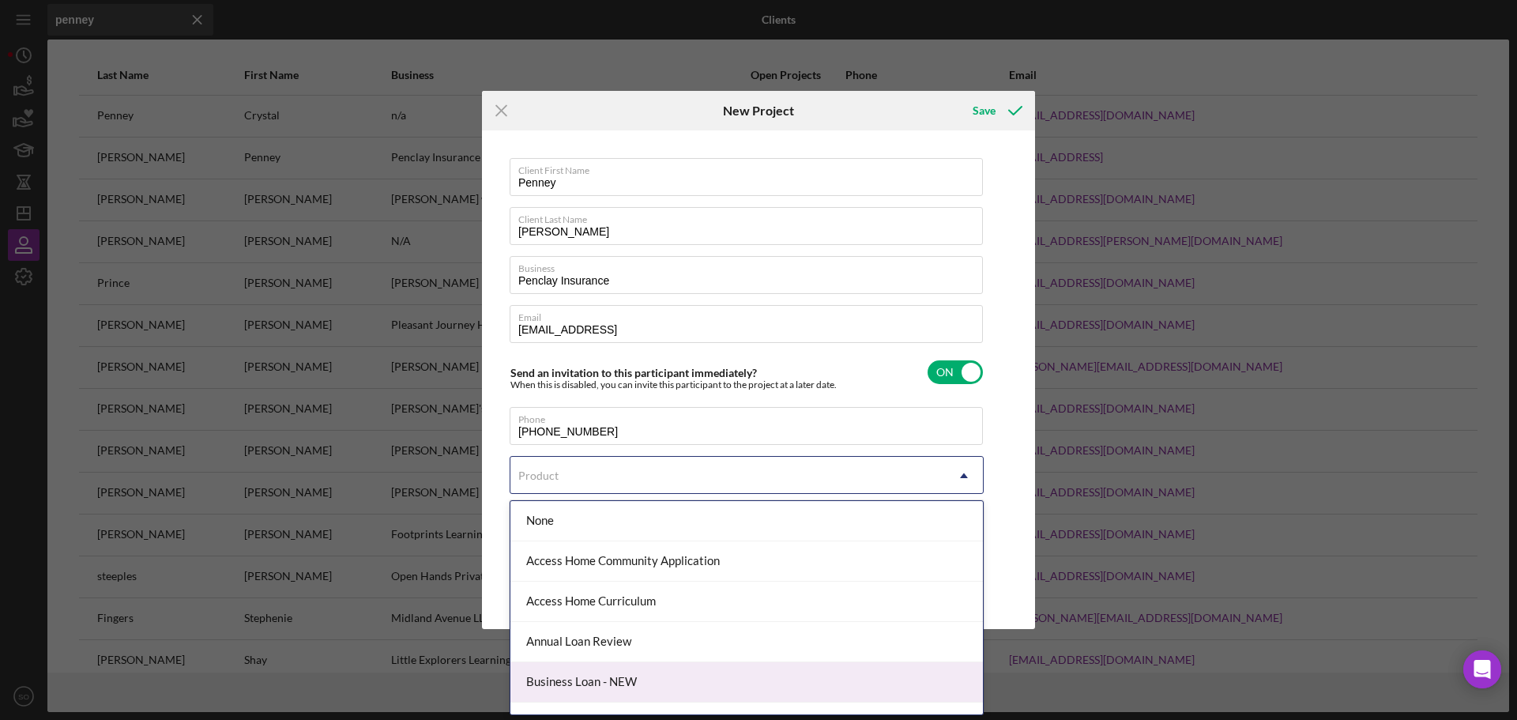
click at [692, 664] on div "Business Loan - NEW" at bounding box center [747, 682] width 473 height 40
checkbox input "true"
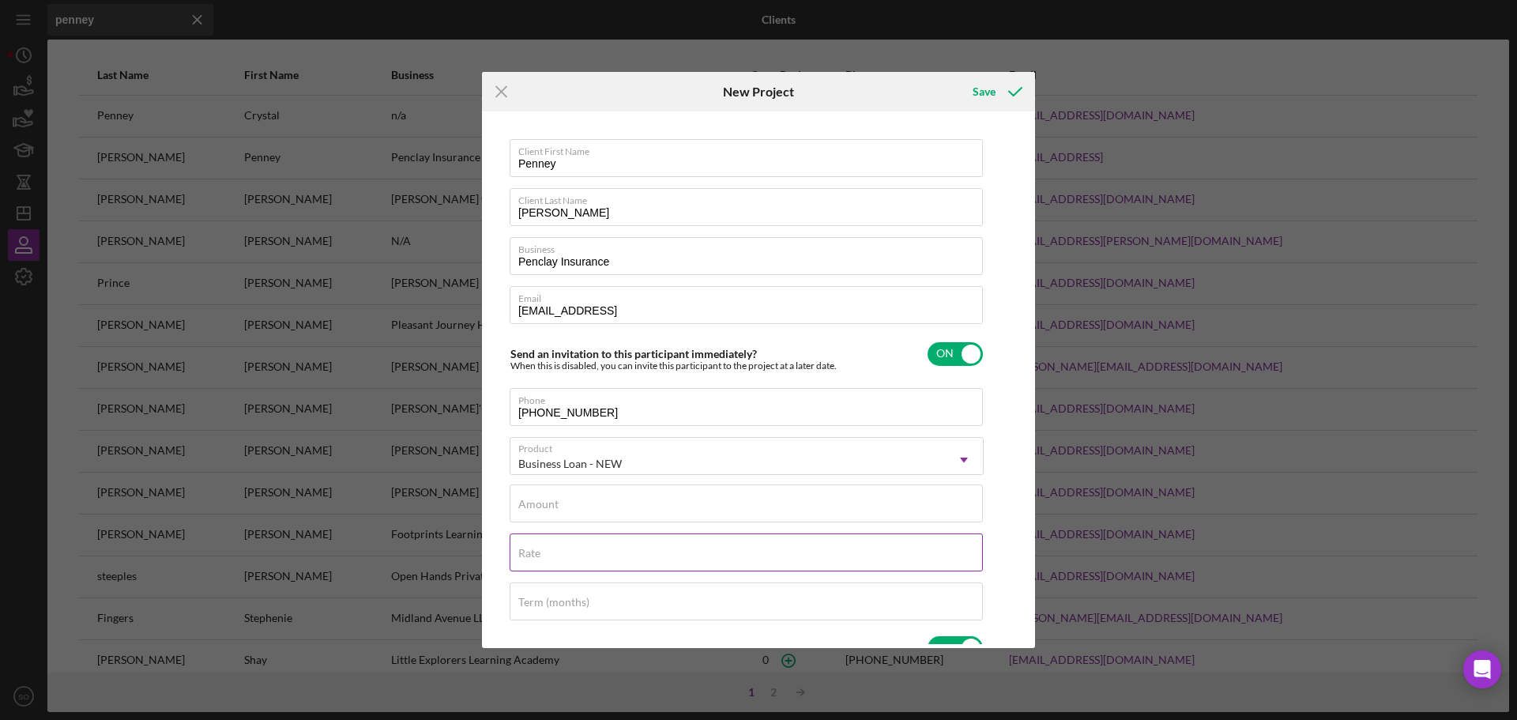
scroll to position [79, 0]
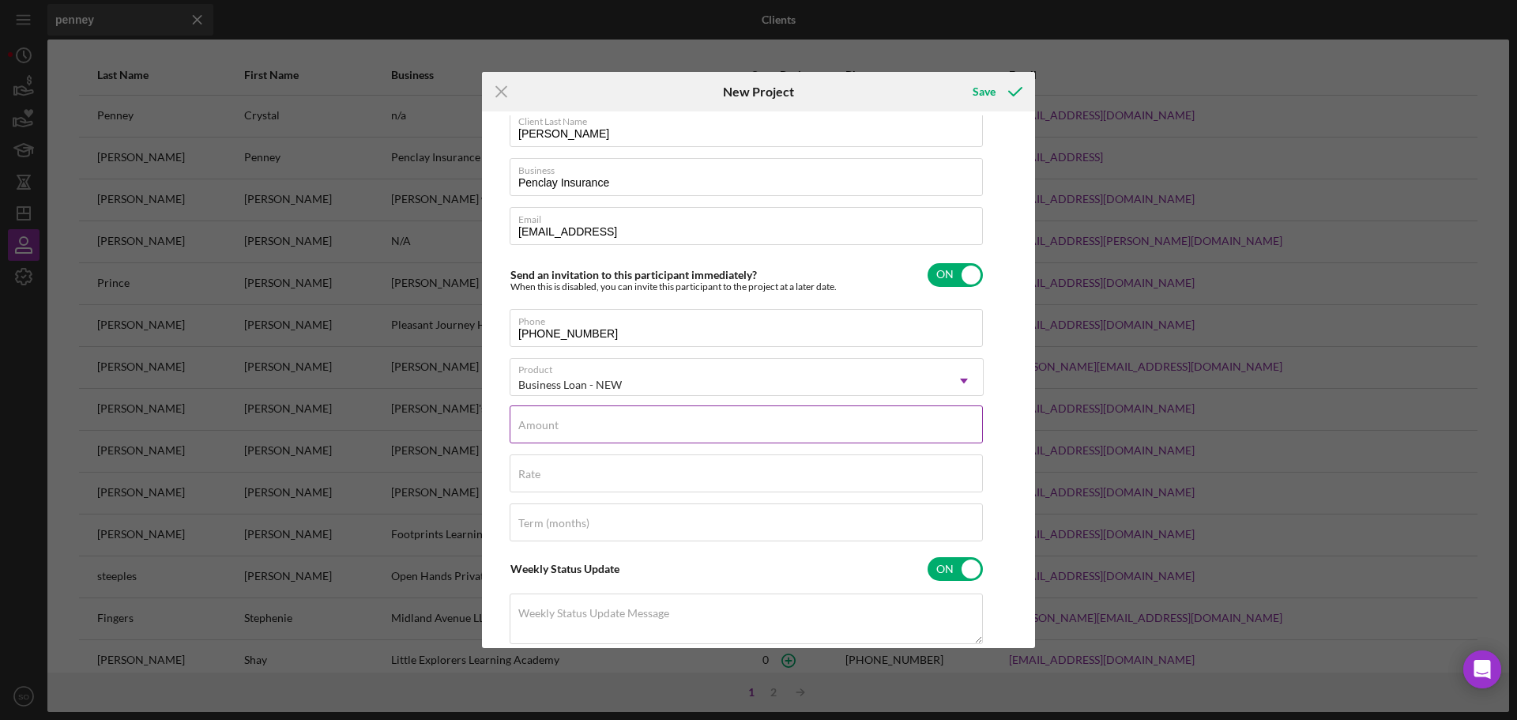
click at [662, 443] on input "Amount" at bounding box center [746, 424] width 473 height 38
type input "$10,000"
click at [617, 486] on input "Rate" at bounding box center [746, 473] width 473 height 38
type input "8.000%"
click at [706, 523] on input "Term (months)" at bounding box center [746, 522] width 473 height 38
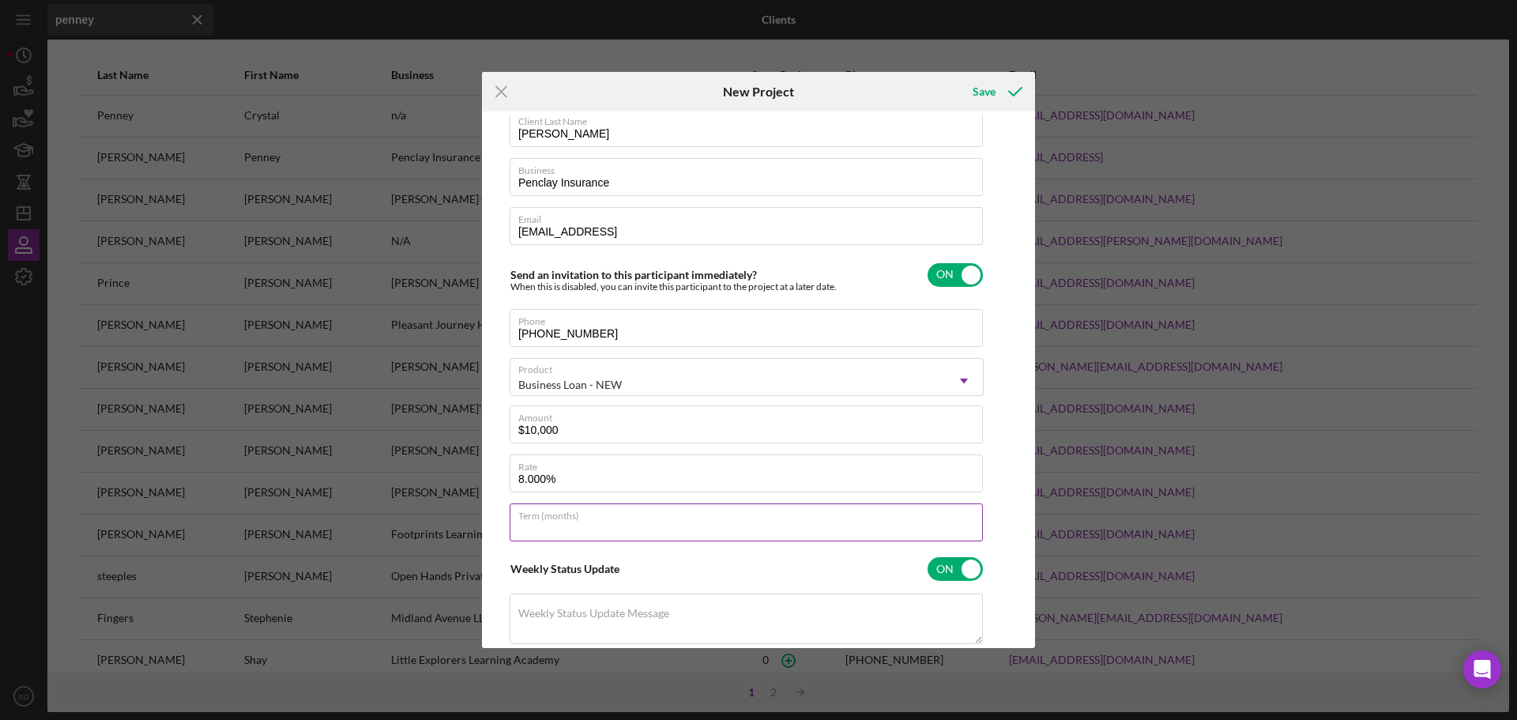
type input "84"
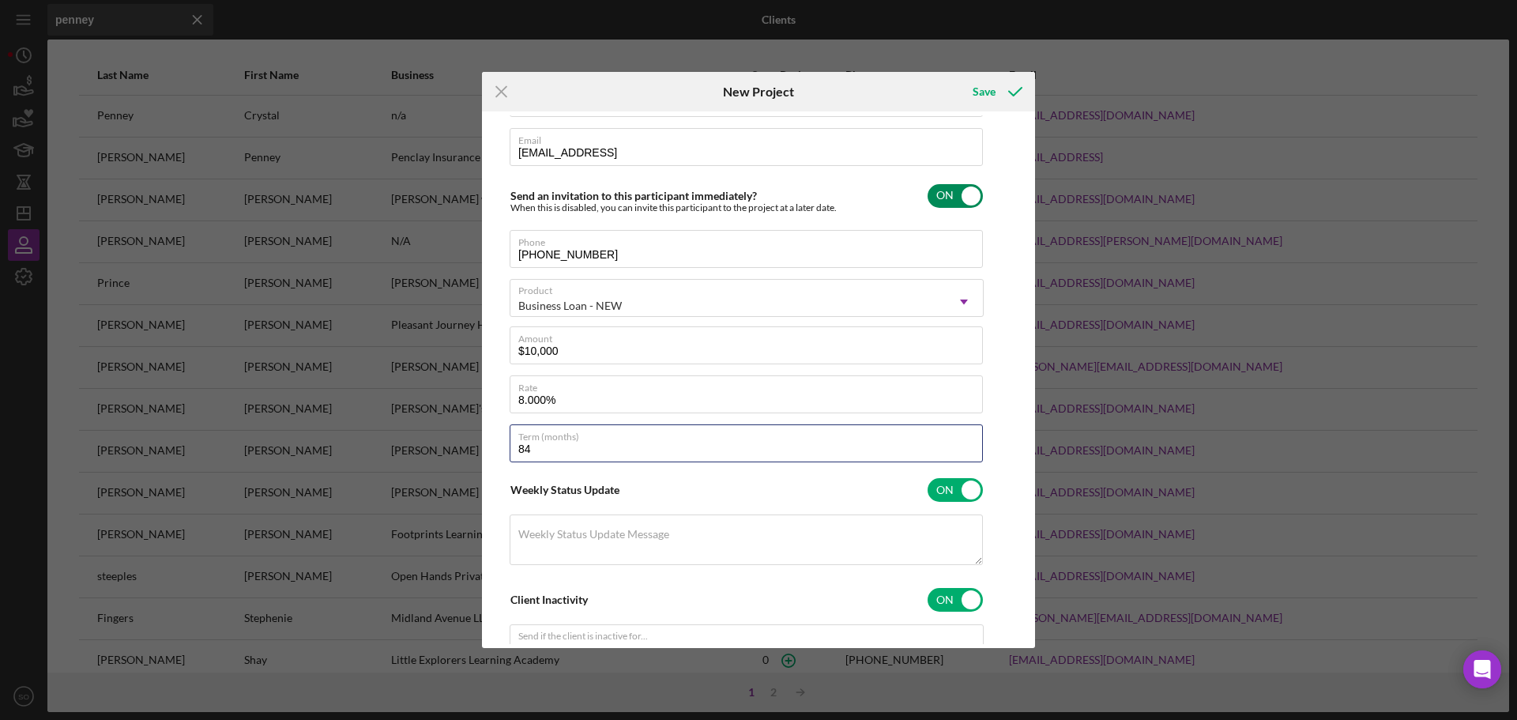
scroll to position [0, 0]
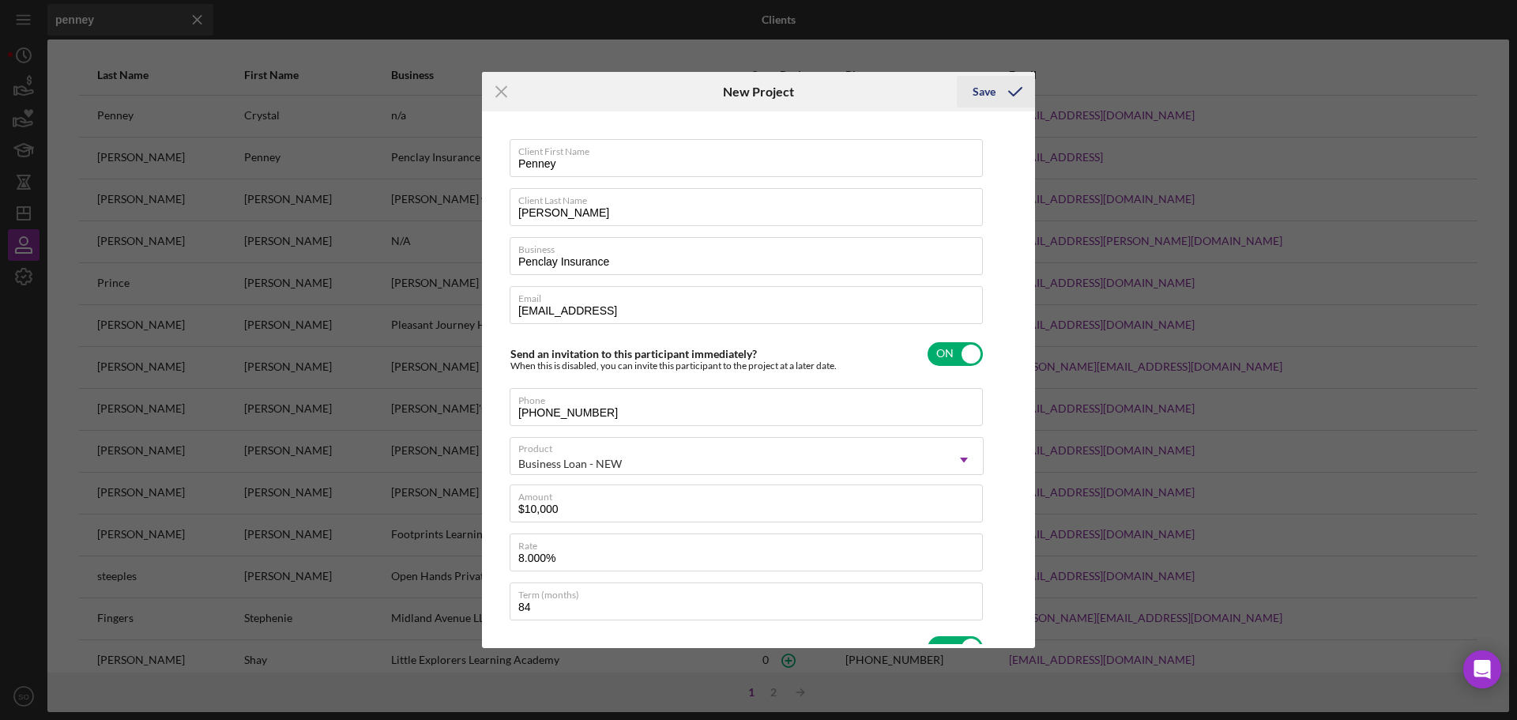
click at [1015, 89] on icon "submit" at bounding box center [1016, 92] width 40 height 40
checkbox input "false"
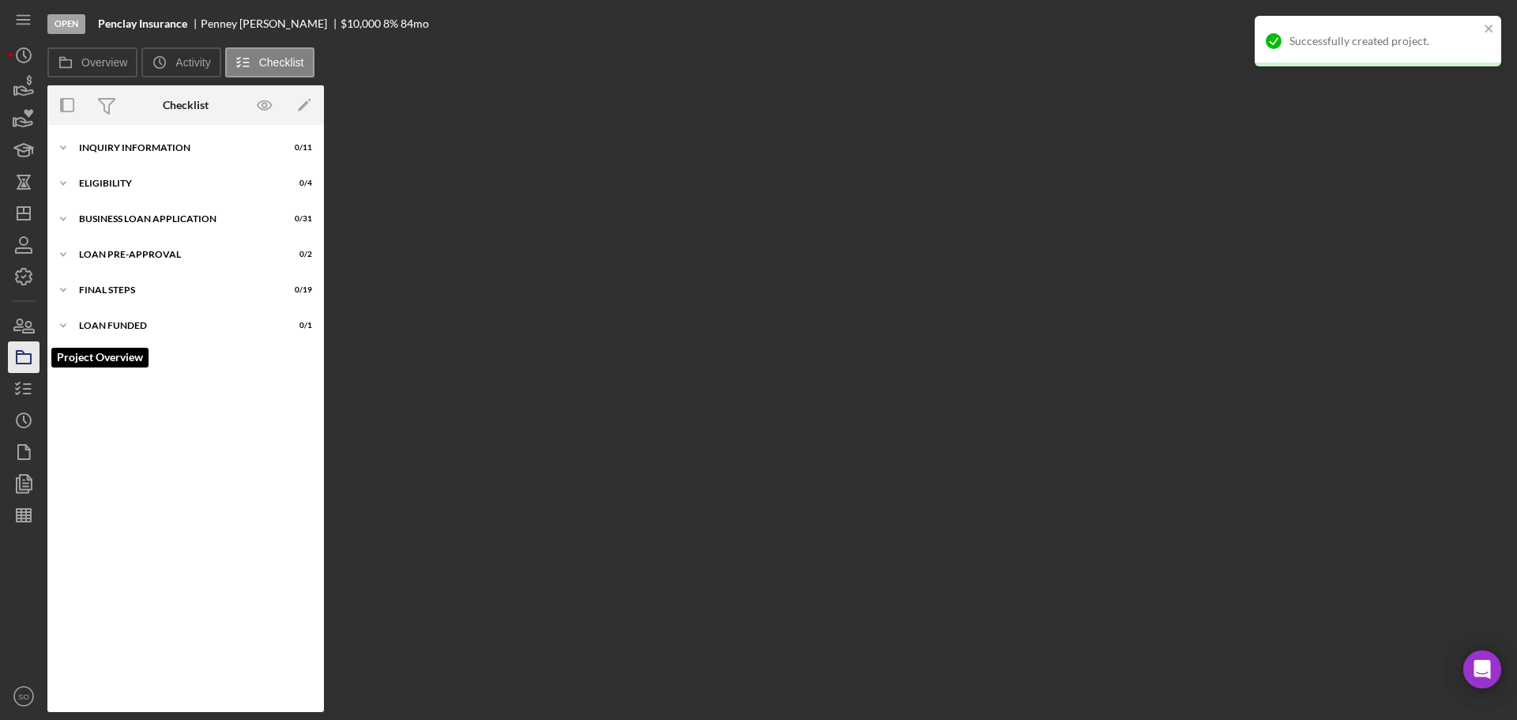
click at [35, 365] on icon "button" at bounding box center [24, 357] width 40 height 40
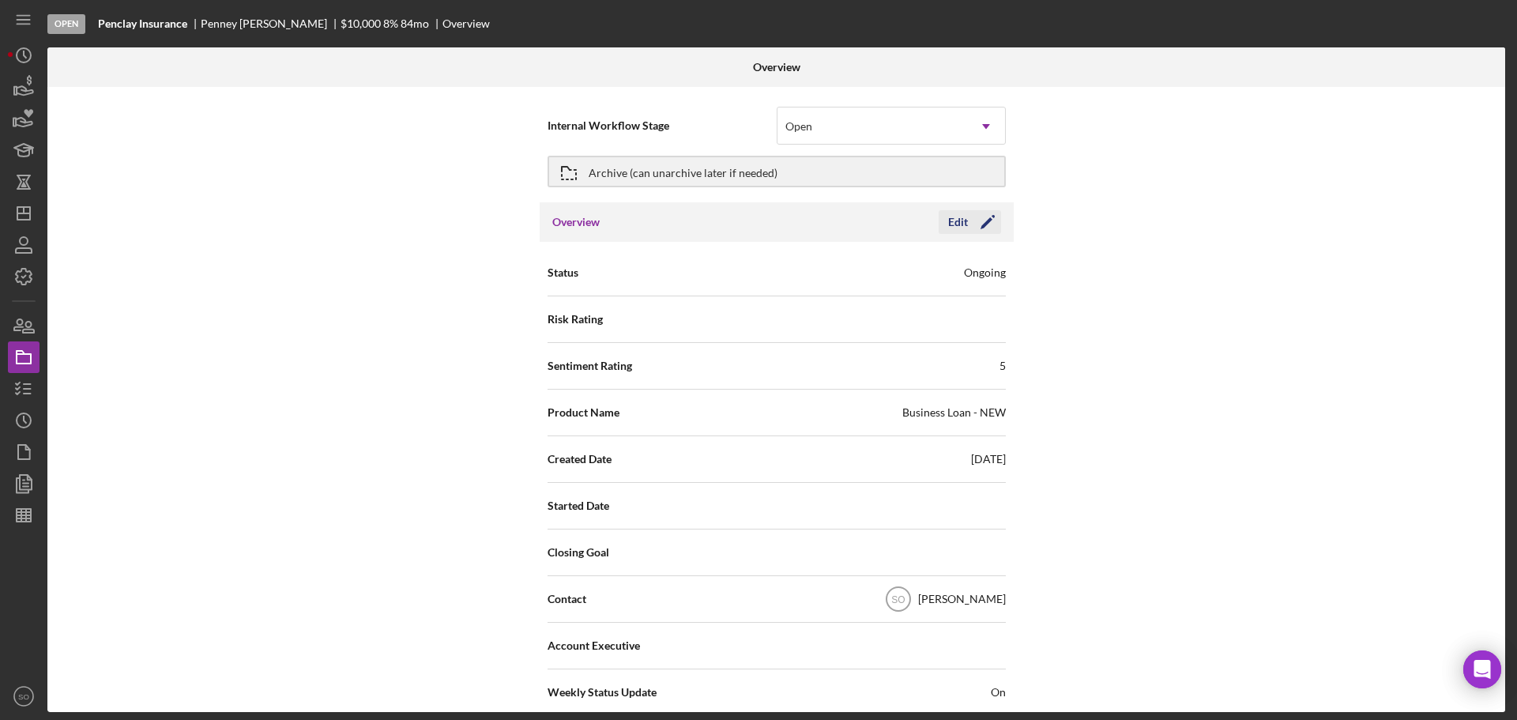
click at [984, 228] on icon "Icon/Edit" at bounding box center [988, 222] width 40 height 40
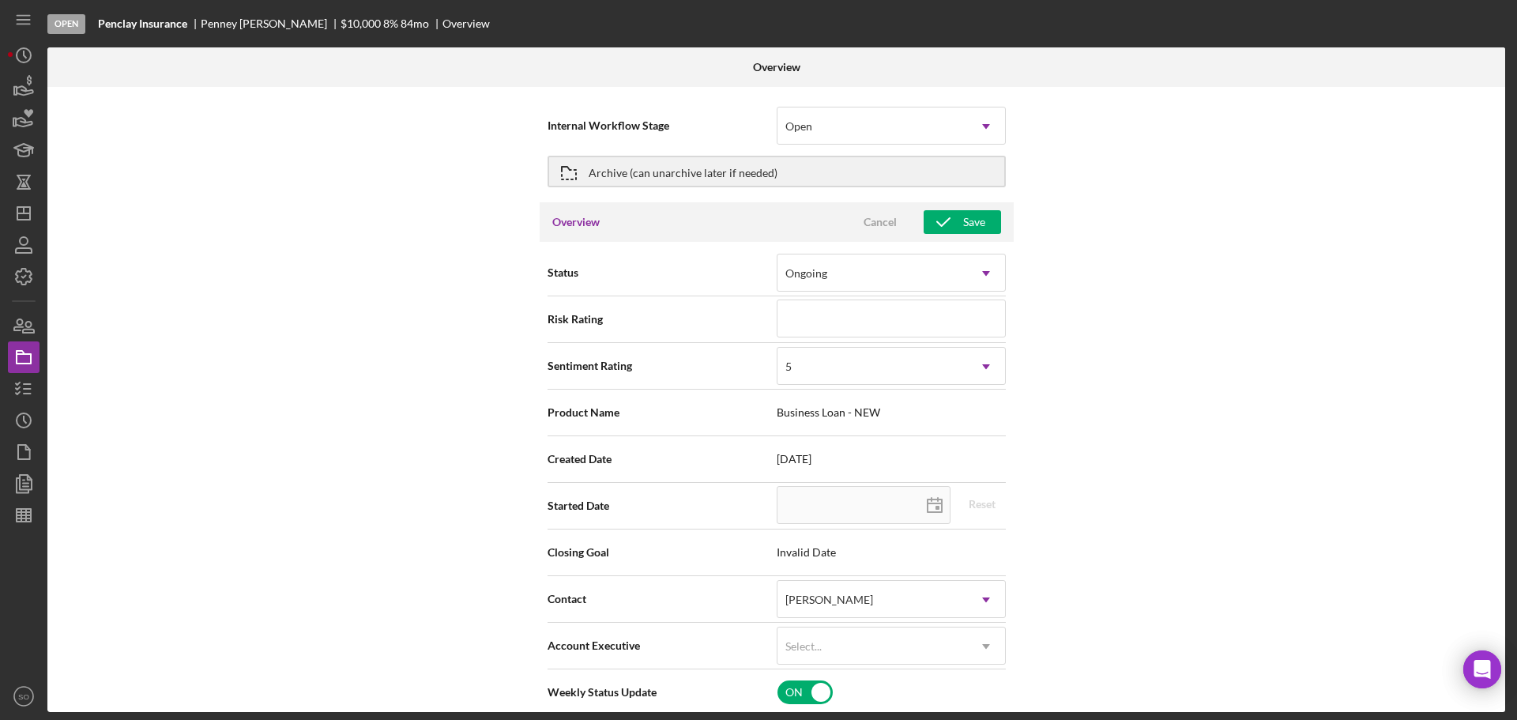
scroll to position [79, 0]
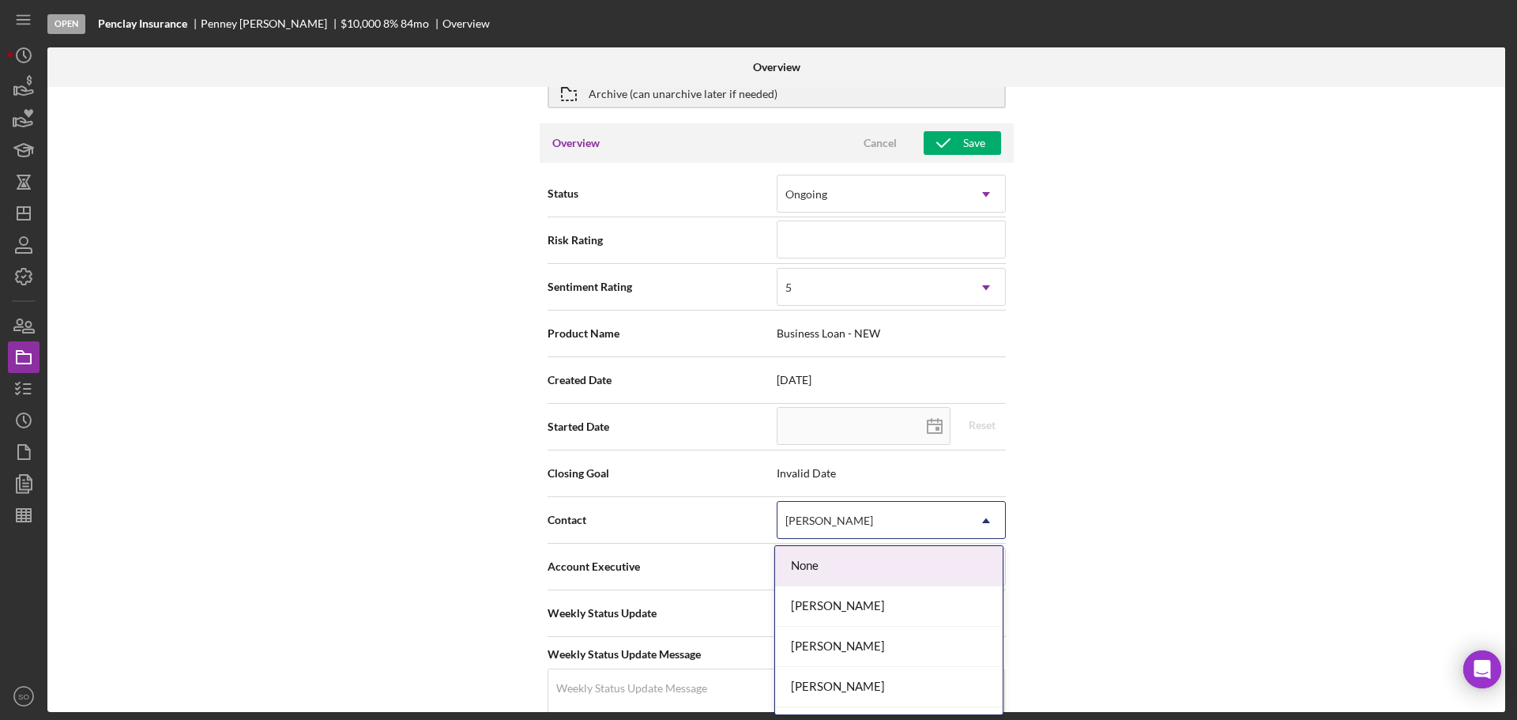
click at [864, 528] on div "[PERSON_NAME]" at bounding box center [873, 521] width 190 height 36
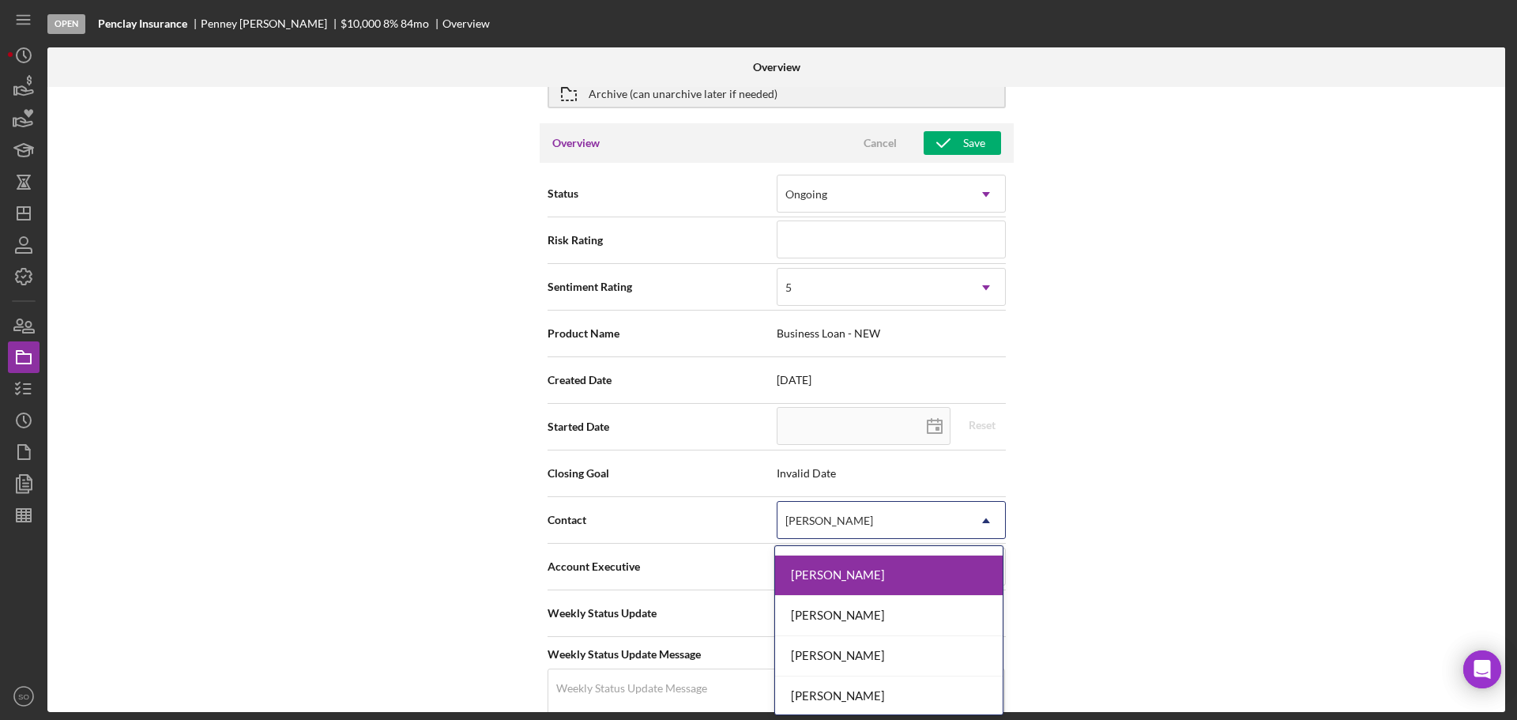
scroll to position [553, 0]
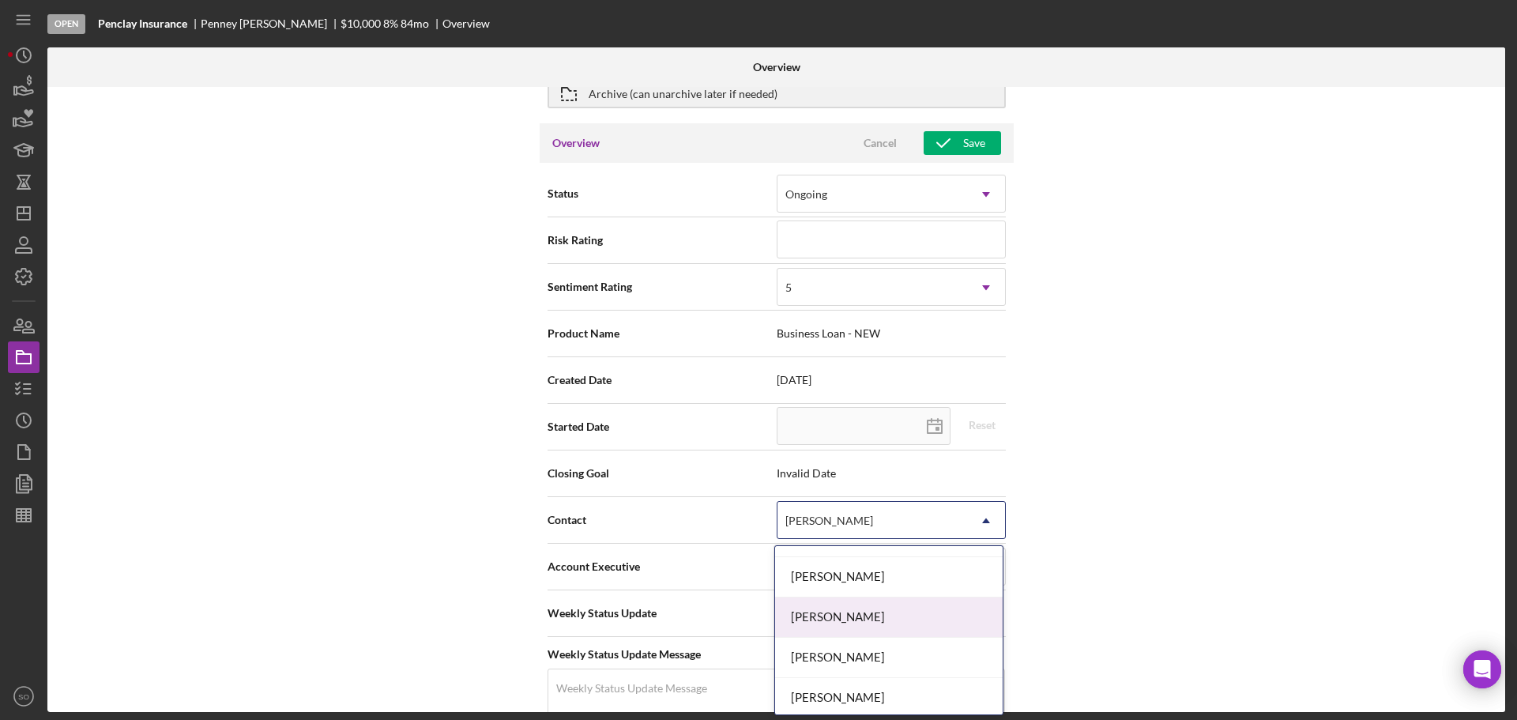
click at [815, 620] on div "[PERSON_NAME]" at bounding box center [889, 617] width 228 height 40
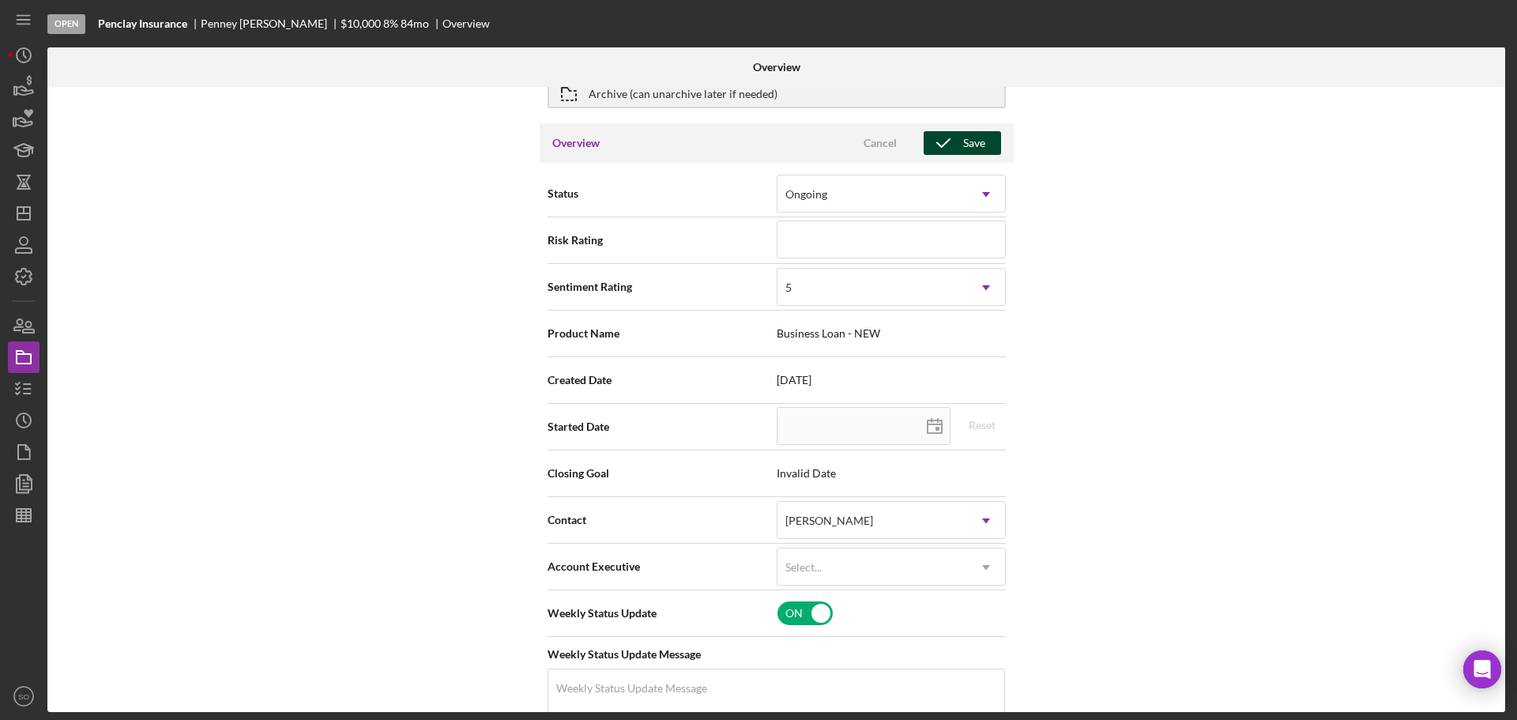
click at [968, 145] on div "Save" at bounding box center [974, 143] width 22 height 24
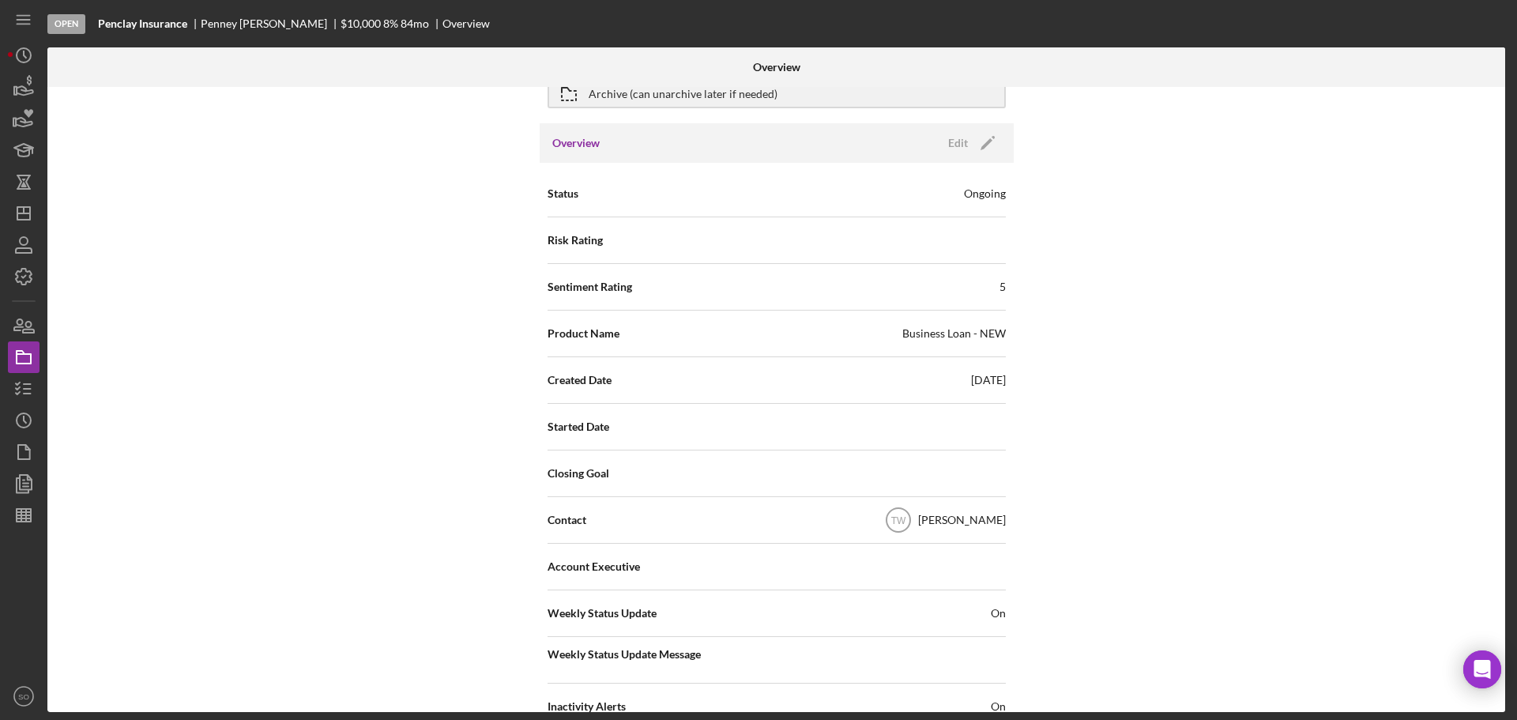
scroll to position [0, 0]
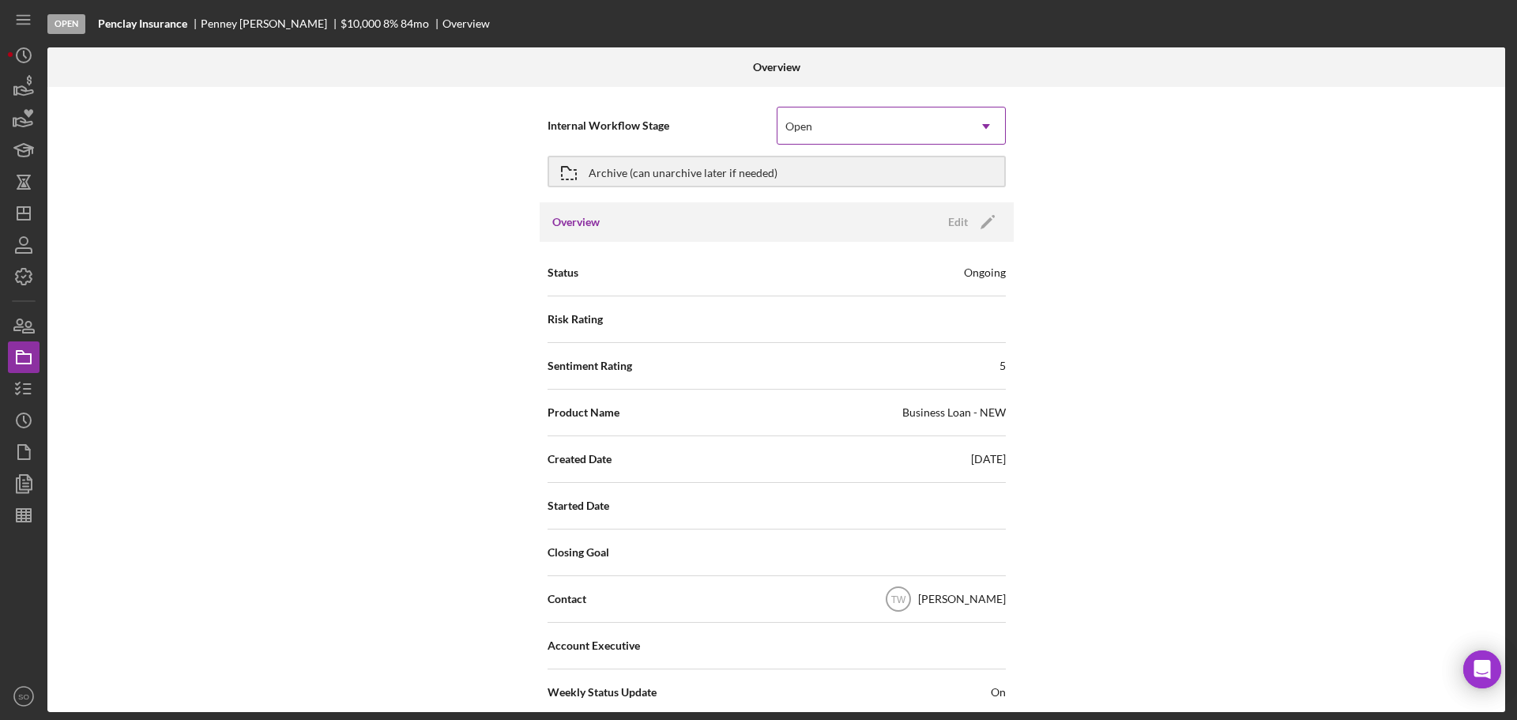
click at [885, 129] on div "Open" at bounding box center [873, 126] width 190 height 36
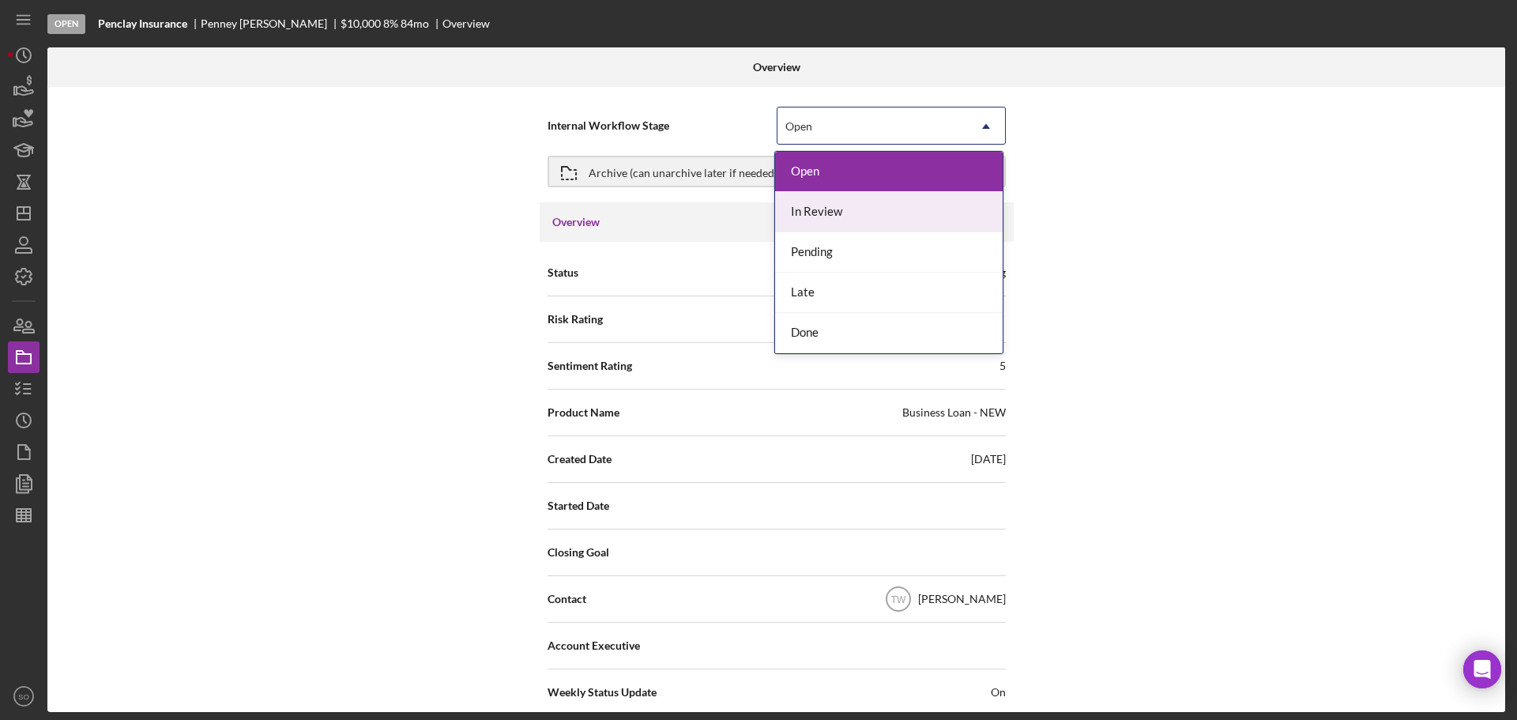
click at [837, 213] on div "In Review" at bounding box center [889, 212] width 228 height 40
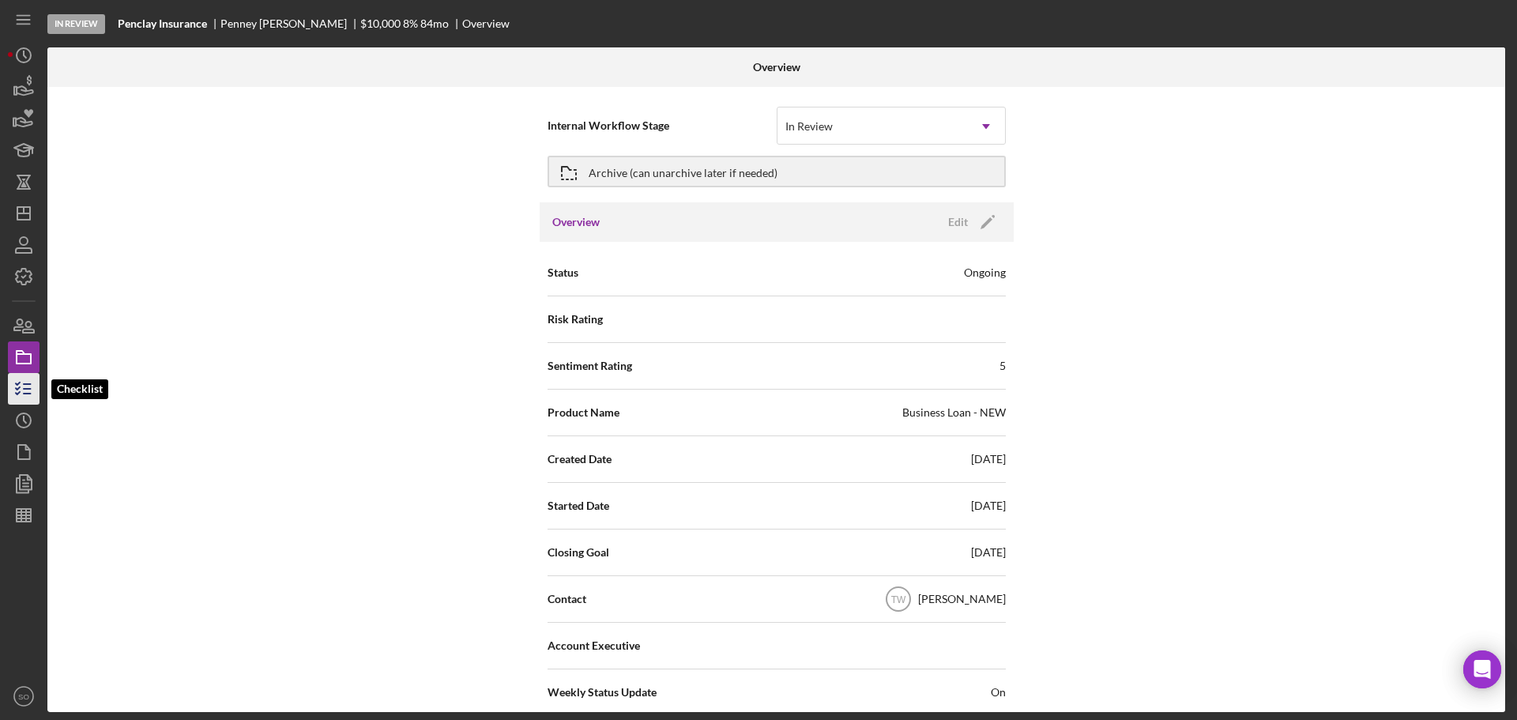
drag, startPoint x: 22, startPoint y: 386, endPoint x: 31, endPoint y: 395, distance: 12.9
click at [22, 386] on icon "button" at bounding box center [24, 389] width 40 height 40
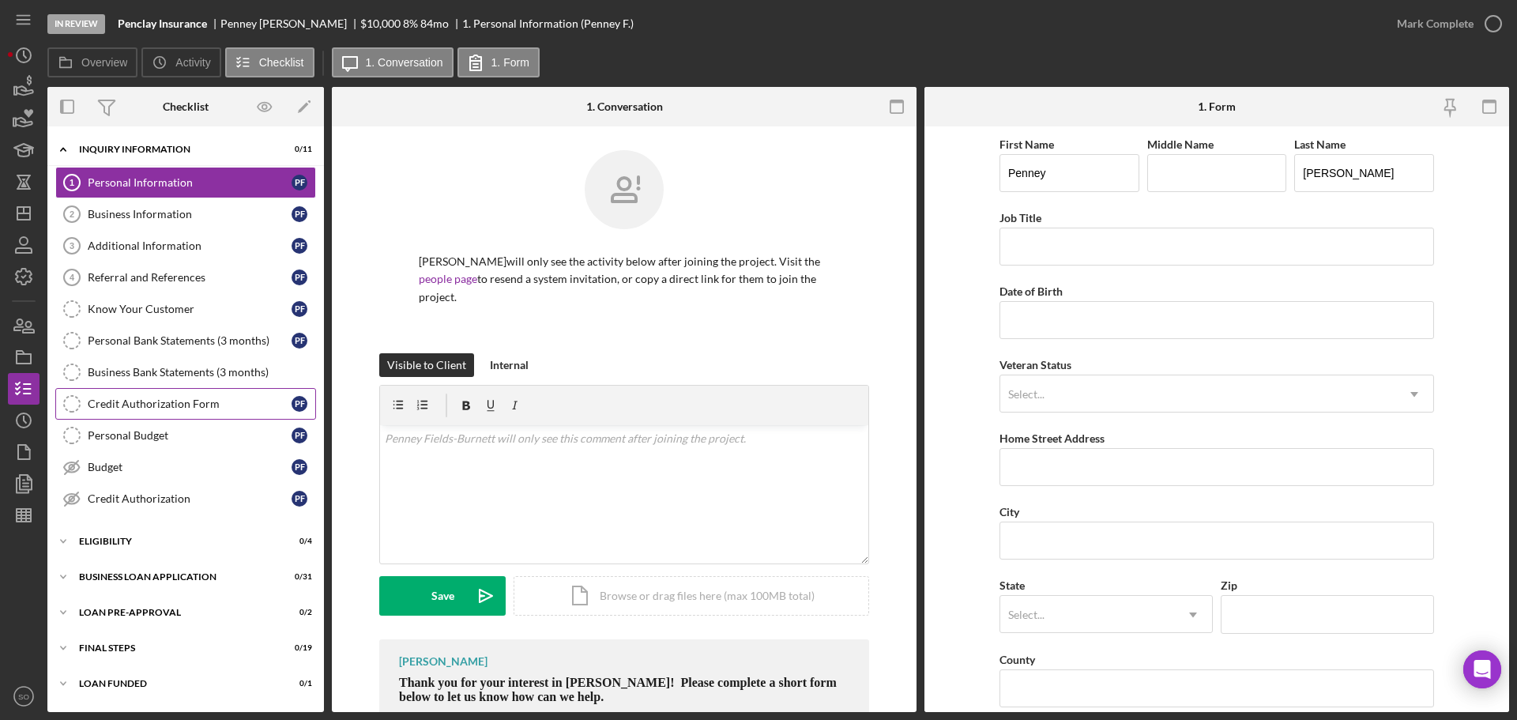
click at [221, 396] on link "Credit Authorization Form Credit Authorization Form P F" at bounding box center [185, 404] width 261 height 32
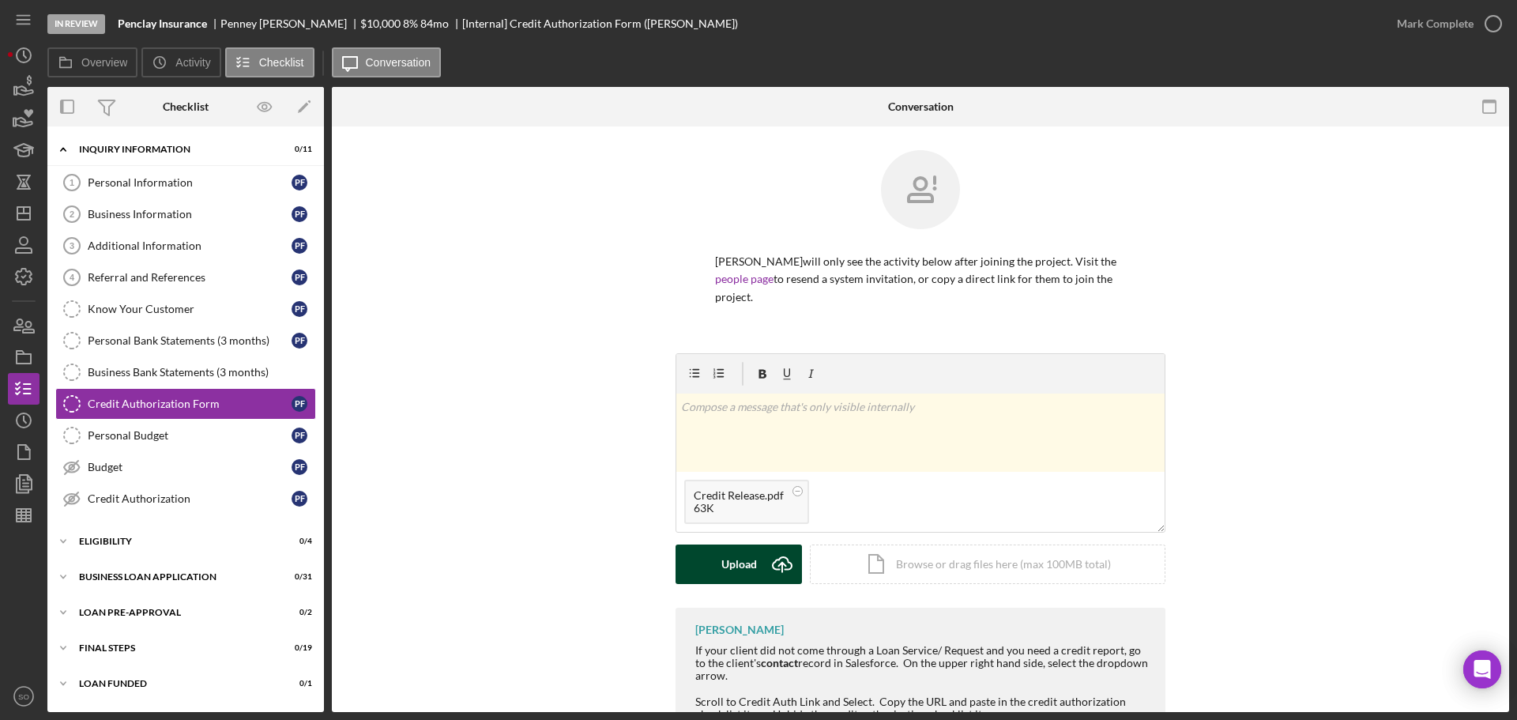
click at [740, 554] on div "Upload" at bounding box center [740, 565] width 36 height 40
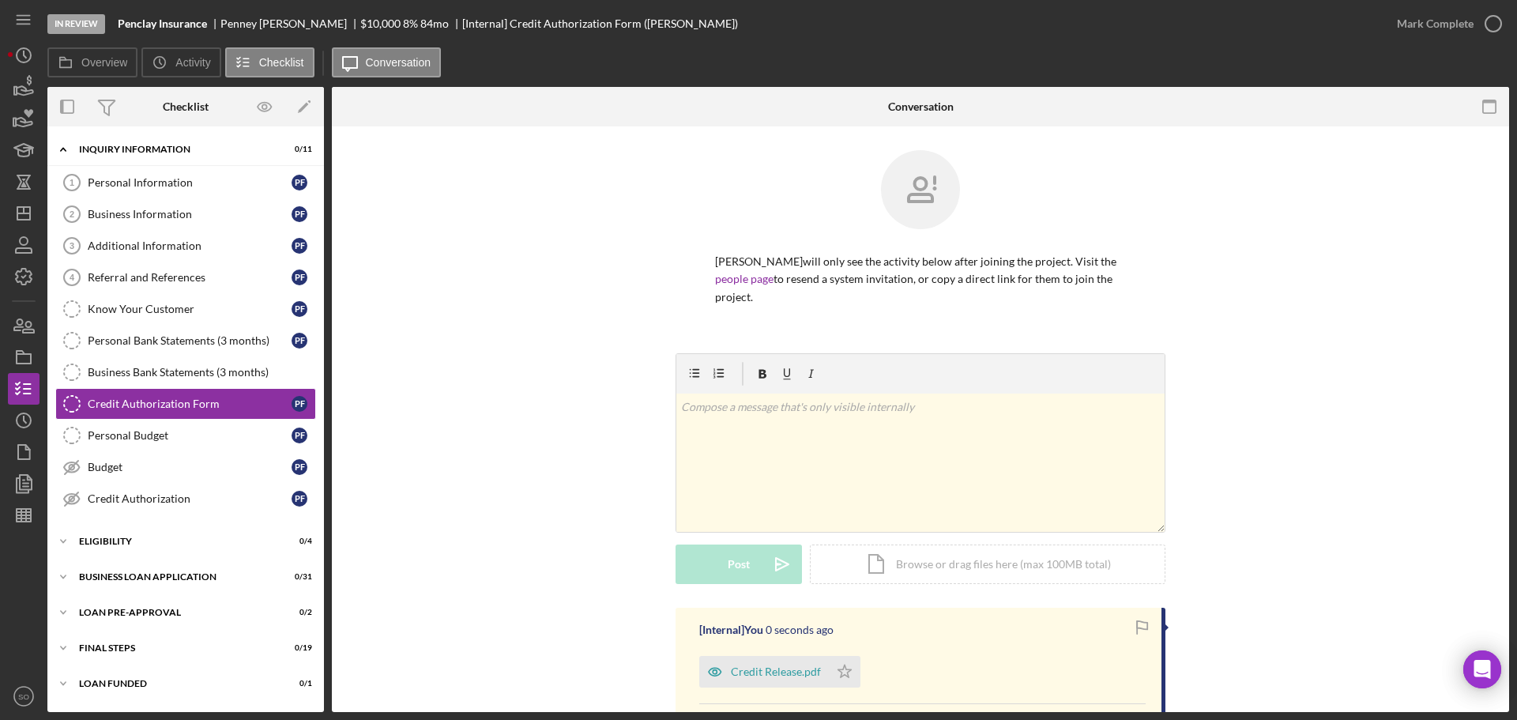
scroll to position [158, 0]
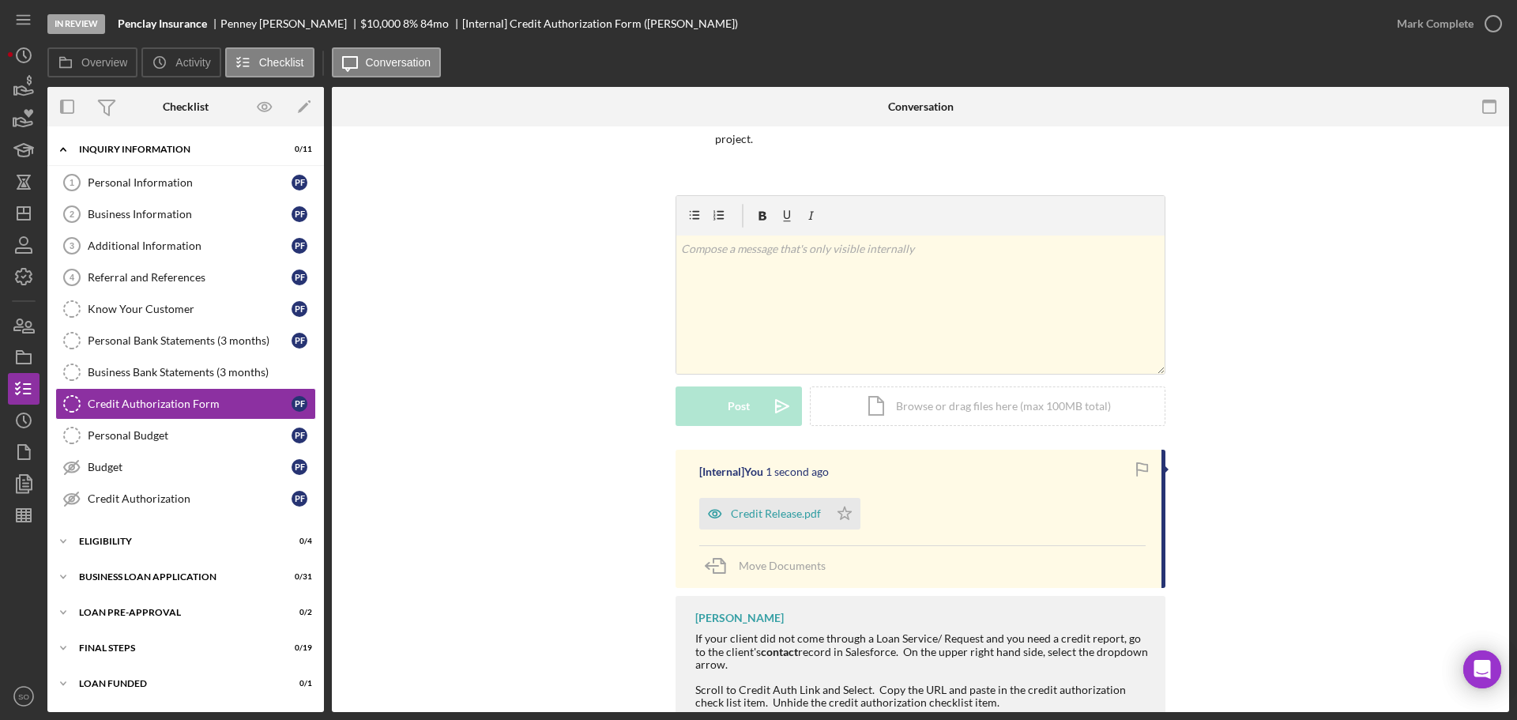
click at [870, 492] on div "Credit Release.pdf Icon/Star" at bounding box center [922, 510] width 447 height 40
click at [839, 509] on icon "Icon/Star" at bounding box center [845, 514] width 32 height 32
click at [1406, 29] on div "Mark Complete" at bounding box center [1435, 24] width 77 height 32
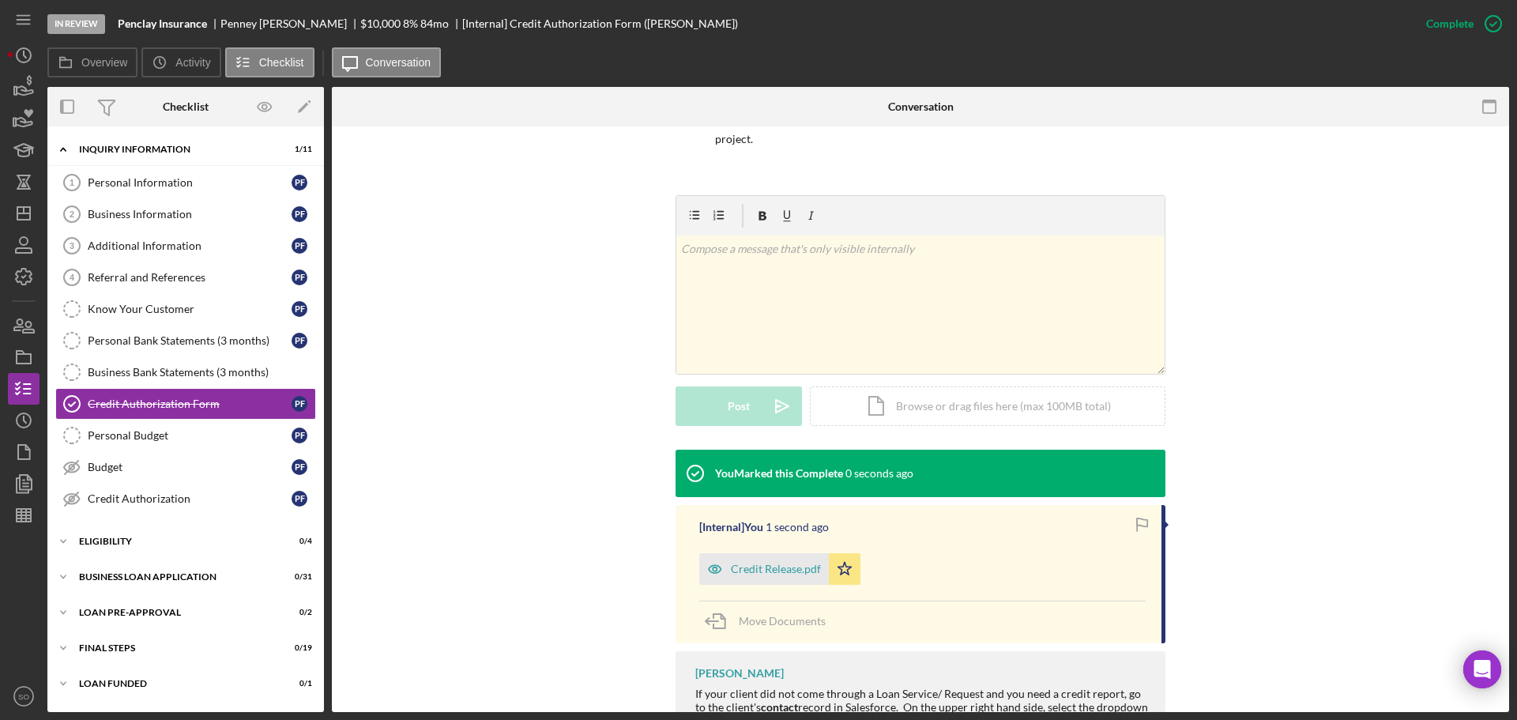
scroll to position [300, 0]
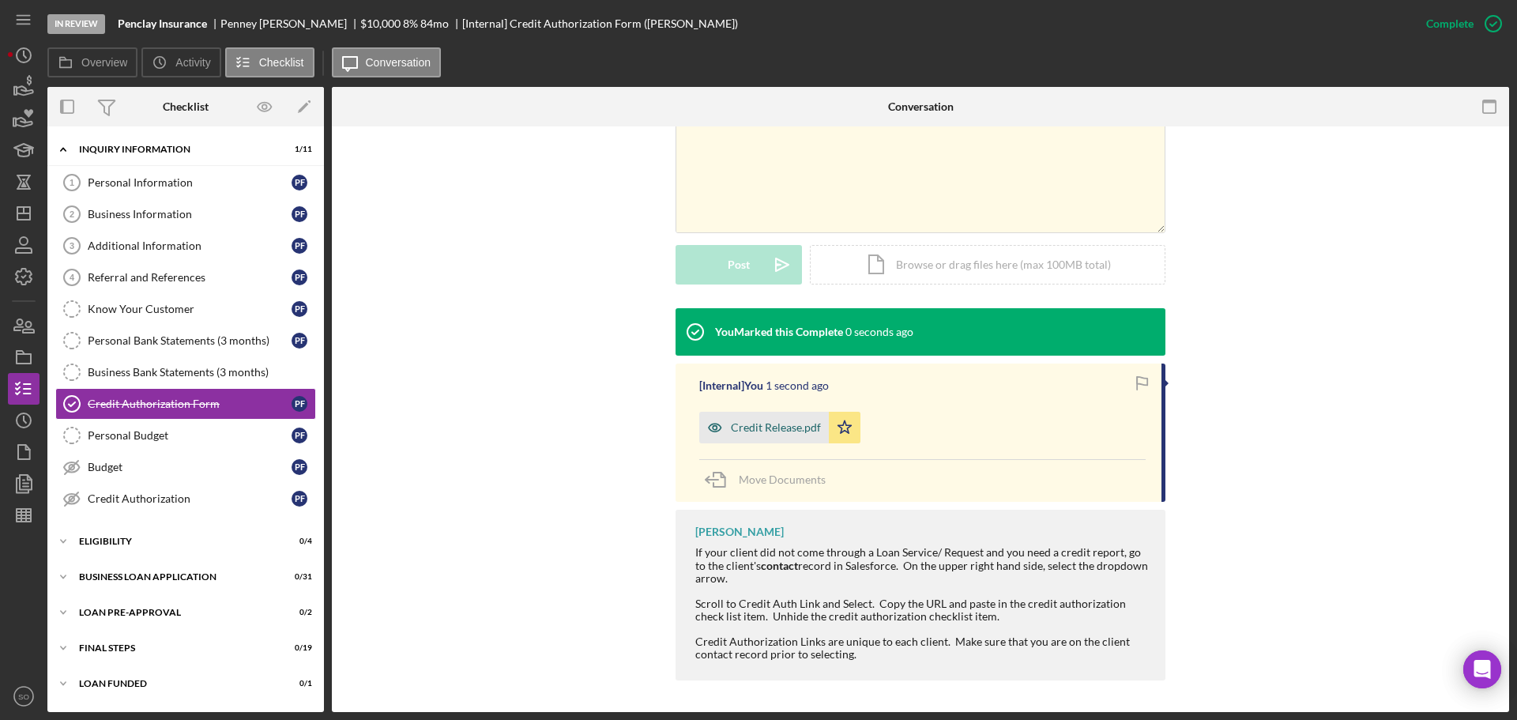
click at [795, 438] on div "Credit Release.pdf" at bounding box center [764, 428] width 130 height 32
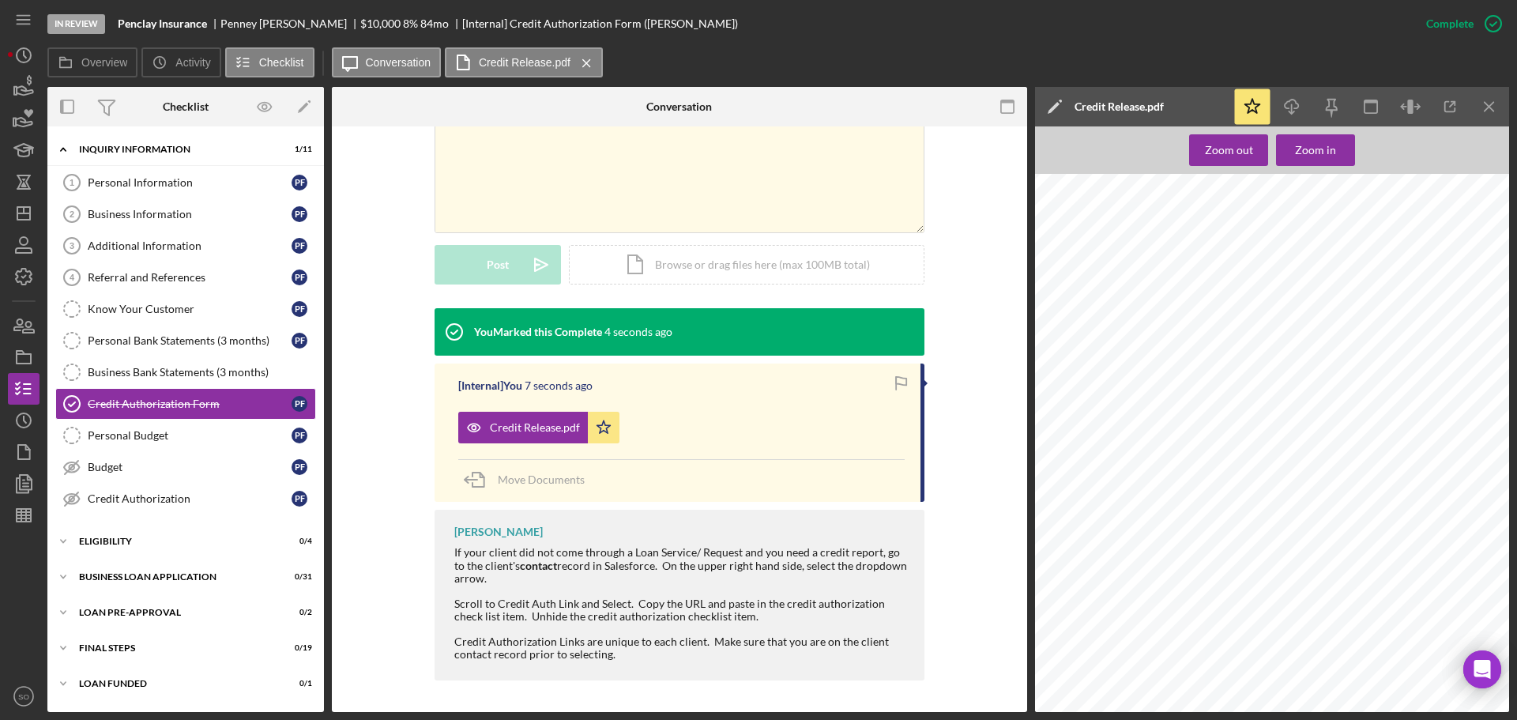
scroll to position [0, 0]
click at [182, 506] on link "Credit Authorization Credit Authorization P F" at bounding box center [185, 499] width 261 height 32
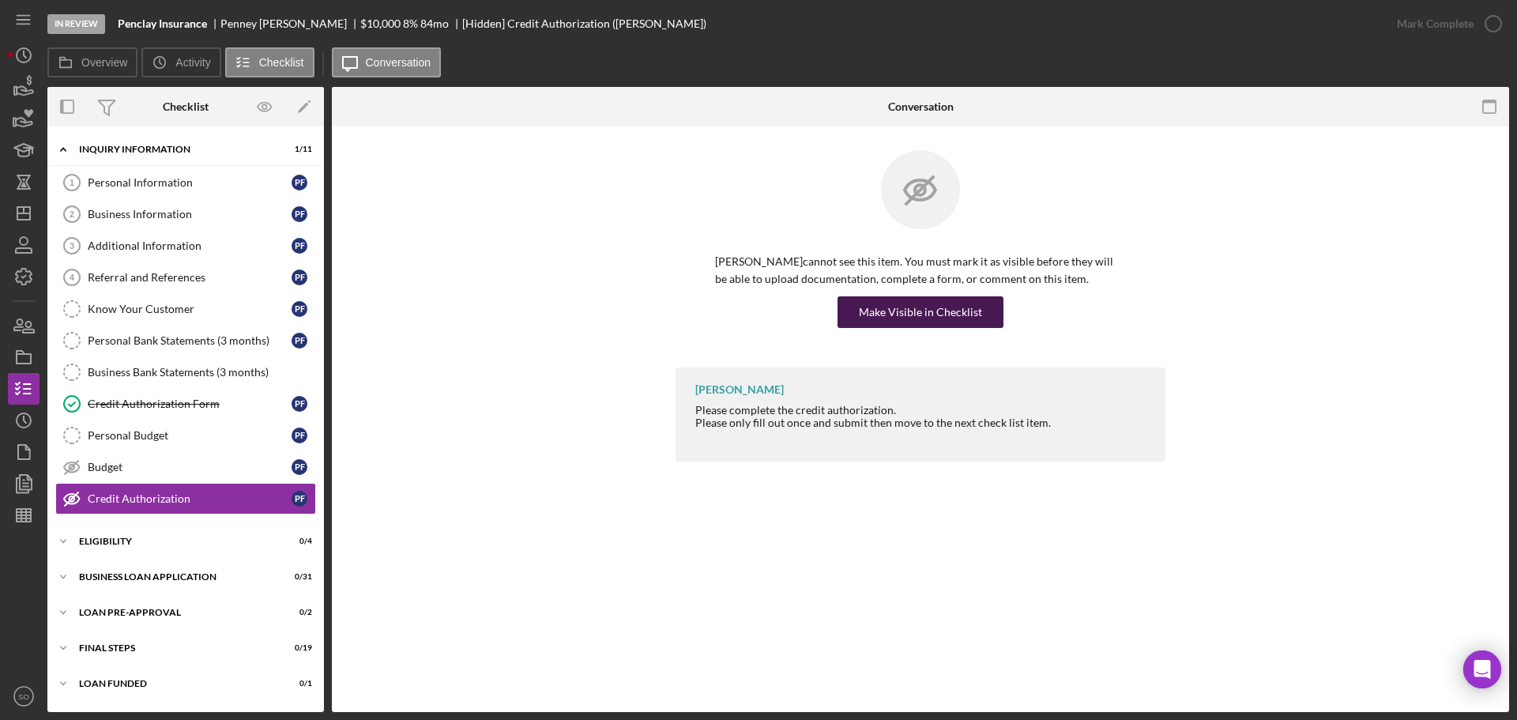
click at [899, 315] on div "Make Visible in Checklist" at bounding box center [920, 312] width 123 height 32
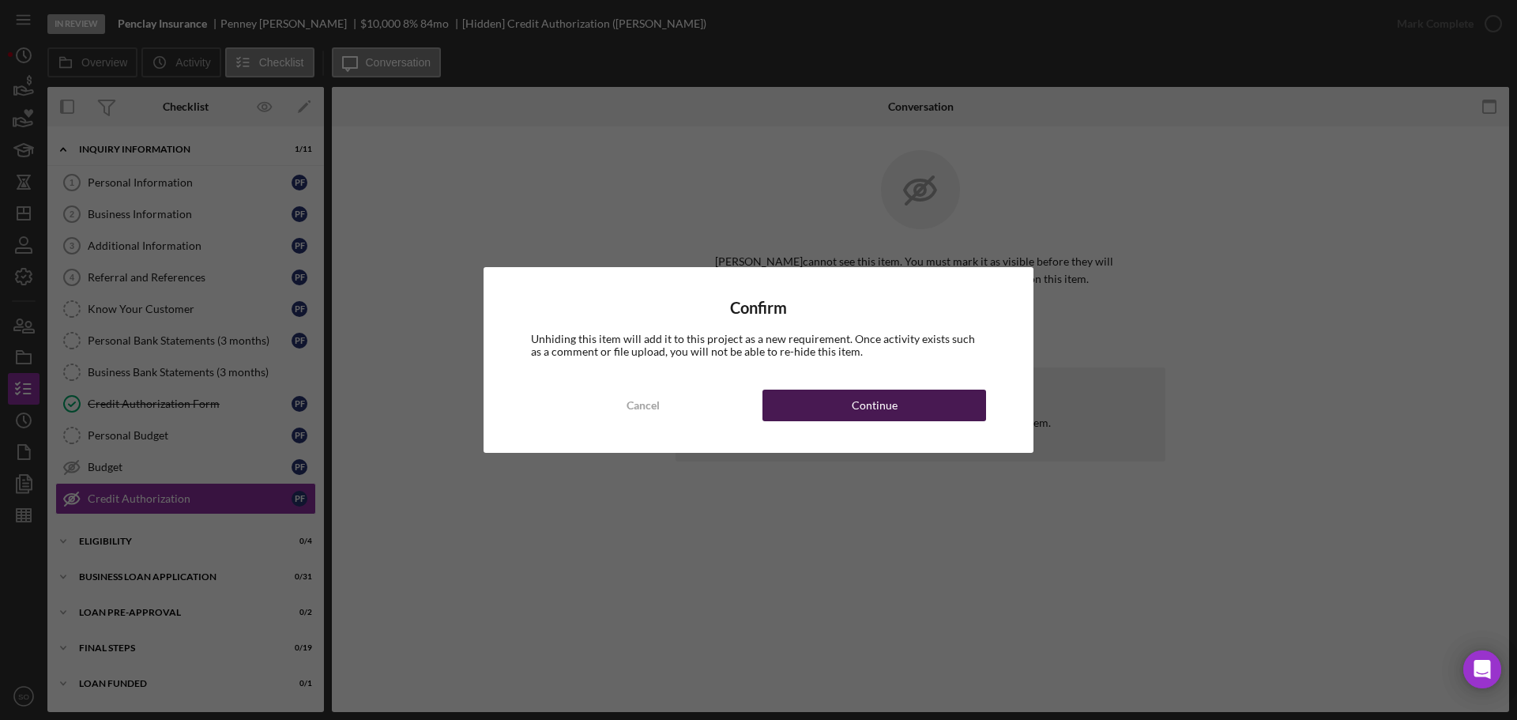
click at [893, 401] on div "Continue" at bounding box center [875, 406] width 46 height 32
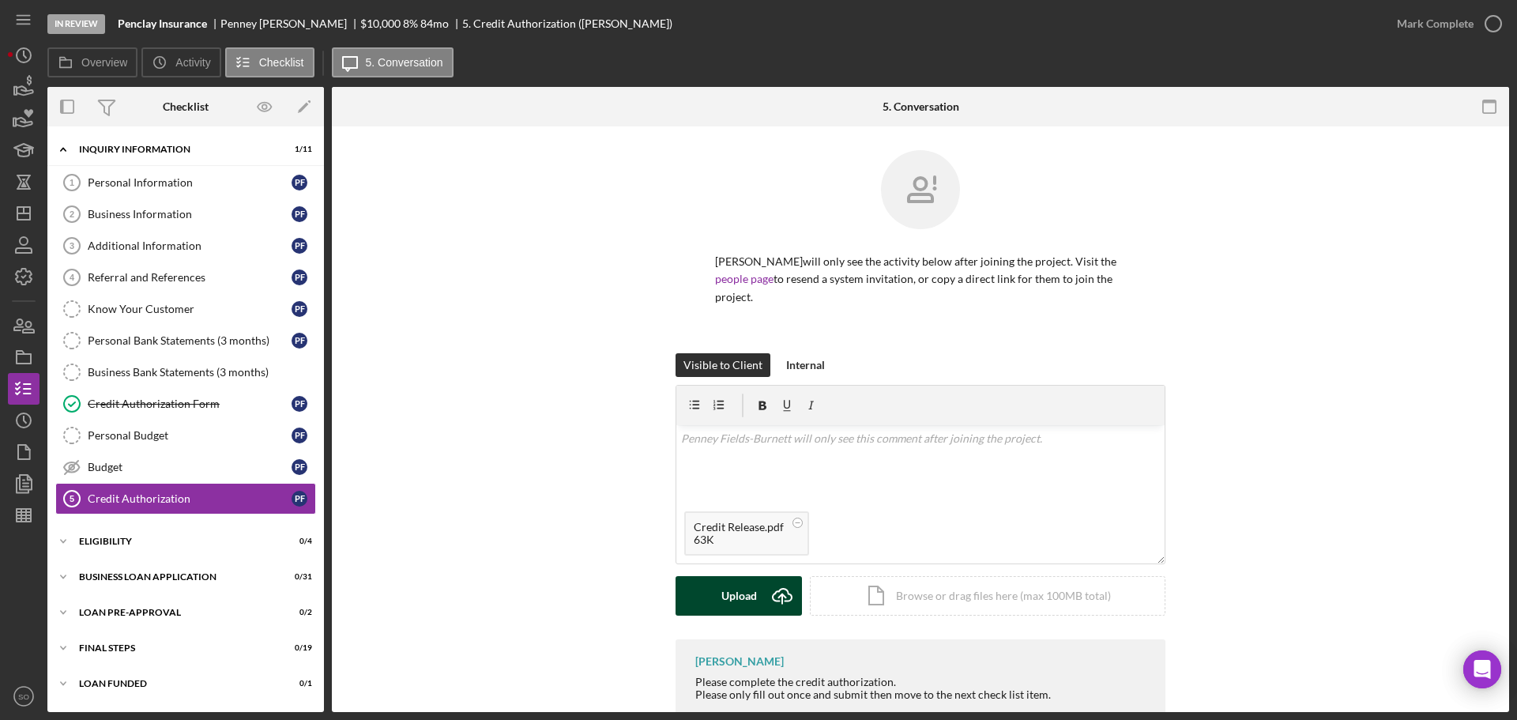
click at [752, 586] on div "Upload" at bounding box center [740, 596] width 36 height 40
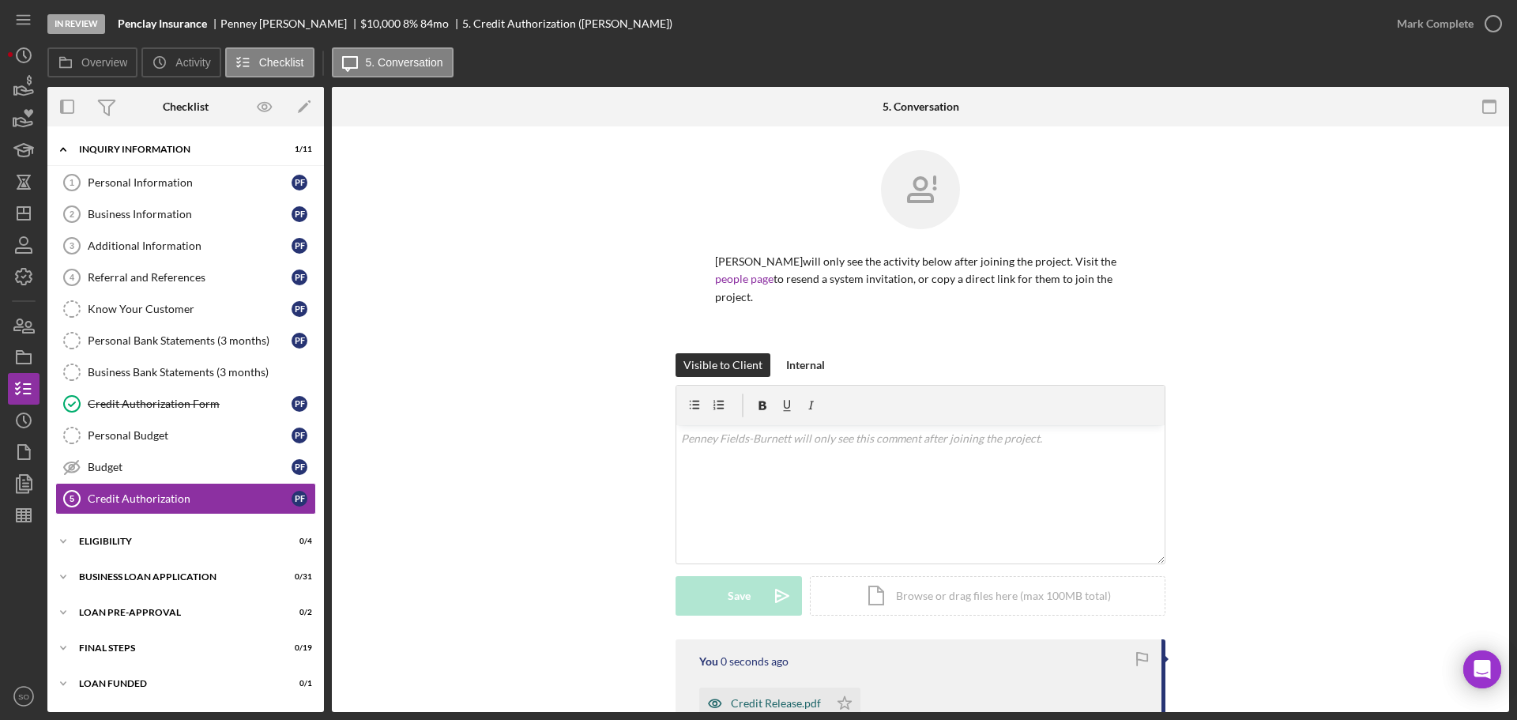
scroll to position [200, 0]
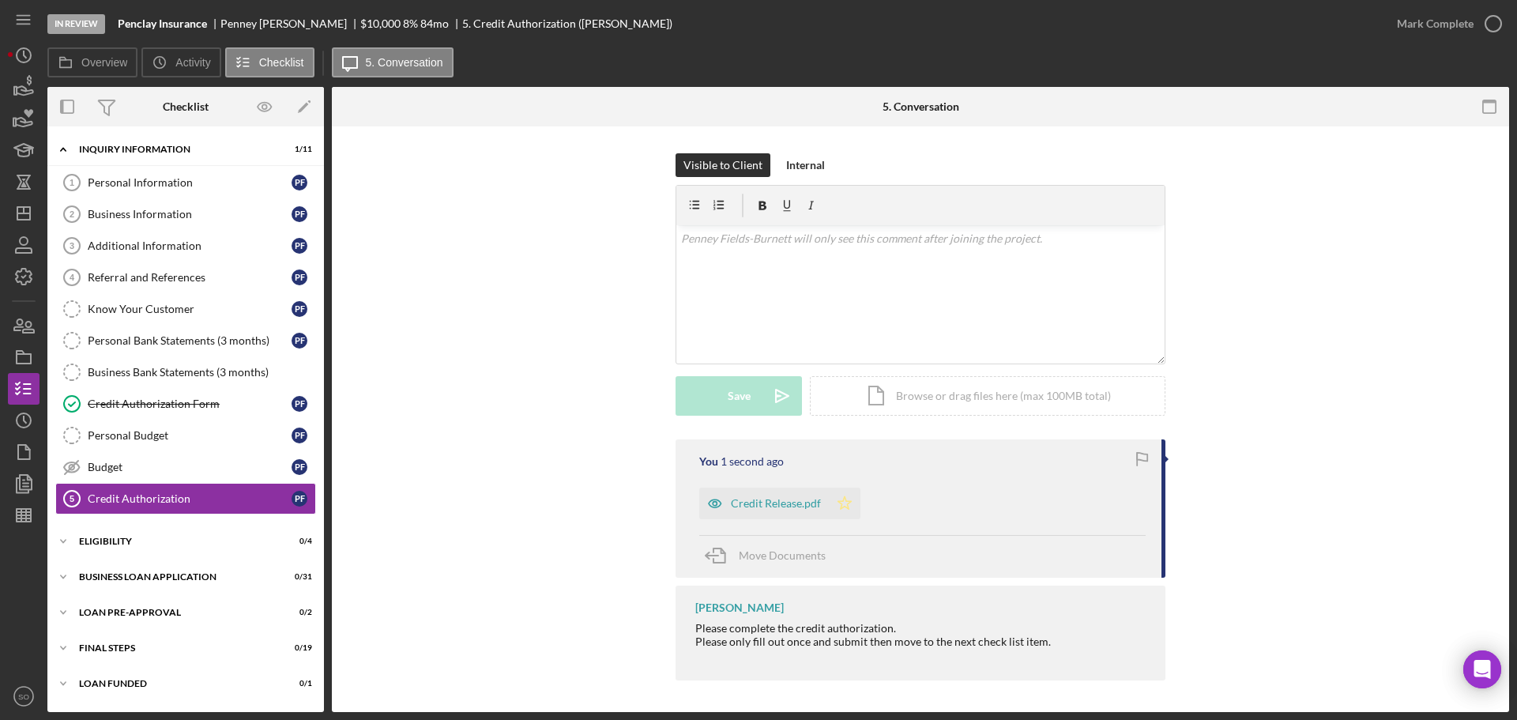
click at [839, 517] on icon "Icon/Star" at bounding box center [845, 504] width 32 height 32
click at [1458, 15] on div "Mark Complete" at bounding box center [1435, 24] width 77 height 32
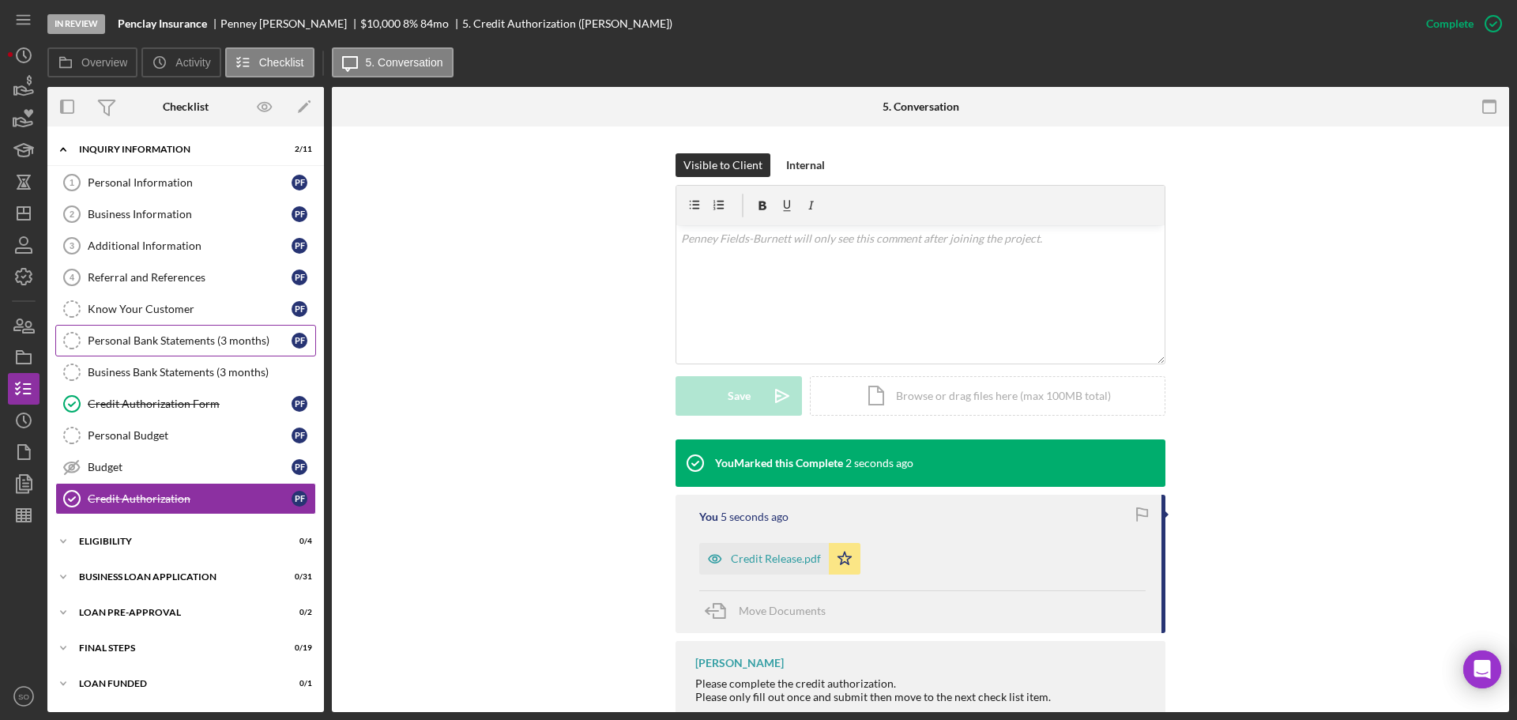
click at [221, 335] on div "Personal Bank Statements (3 months)" at bounding box center [190, 340] width 204 height 13
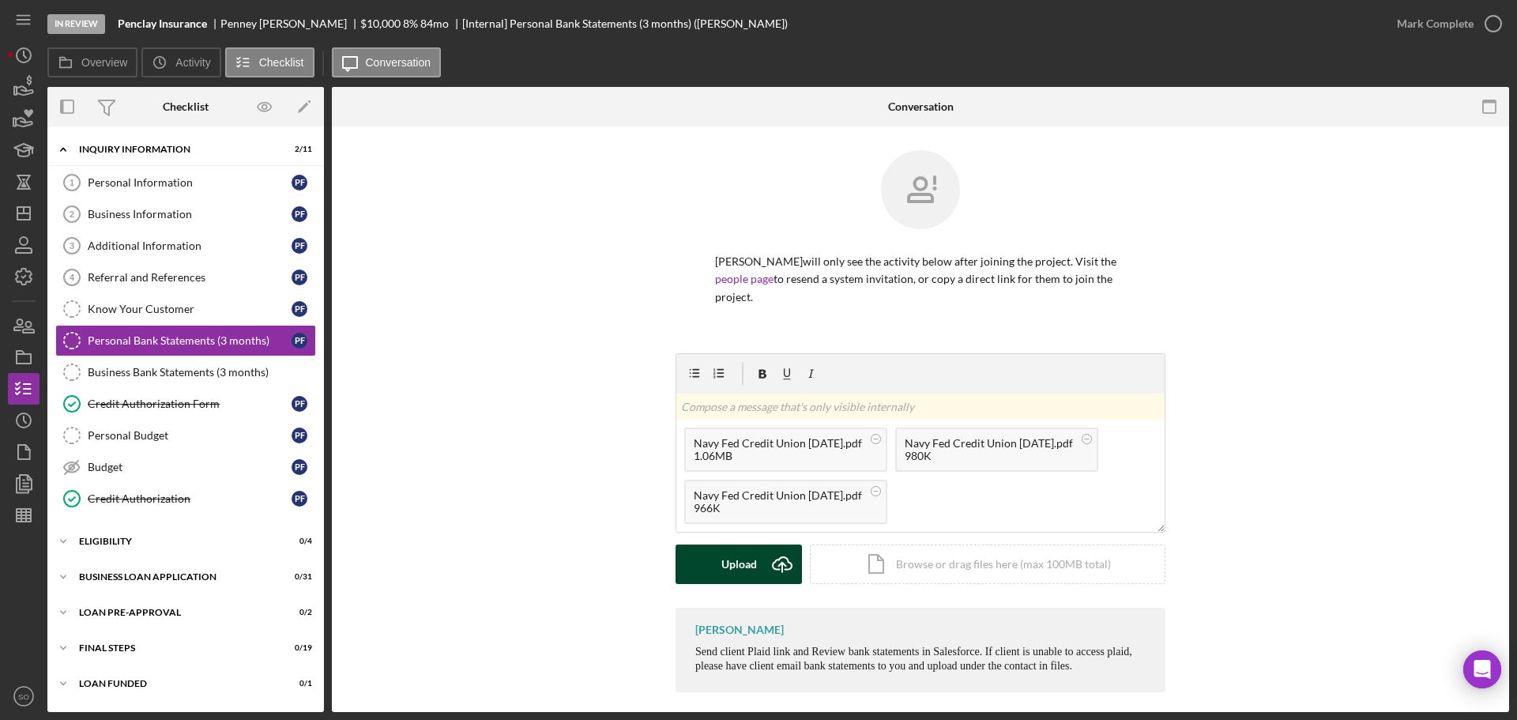
click at [782, 554] on icon "Icon/Upload" at bounding box center [783, 565] width 40 height 40
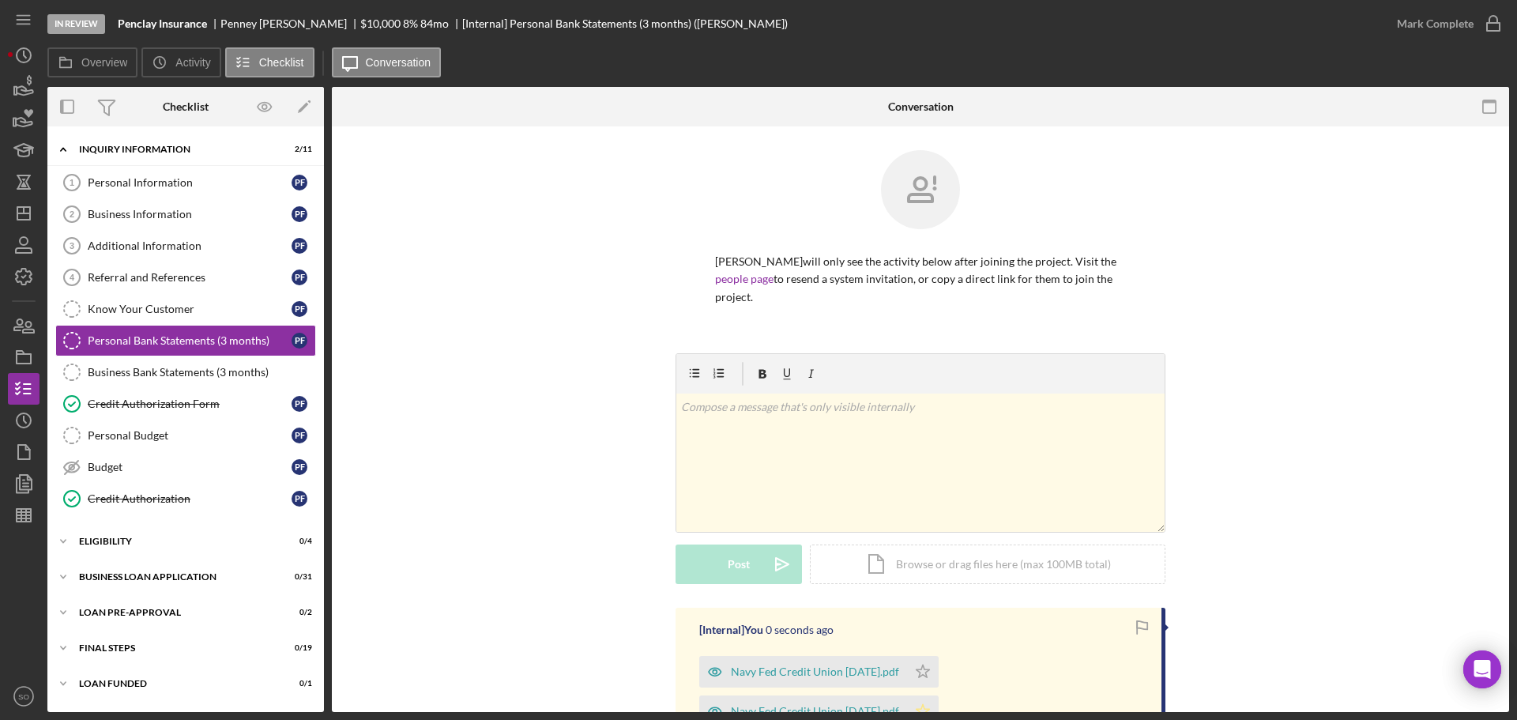
scroll to position [237, 0]
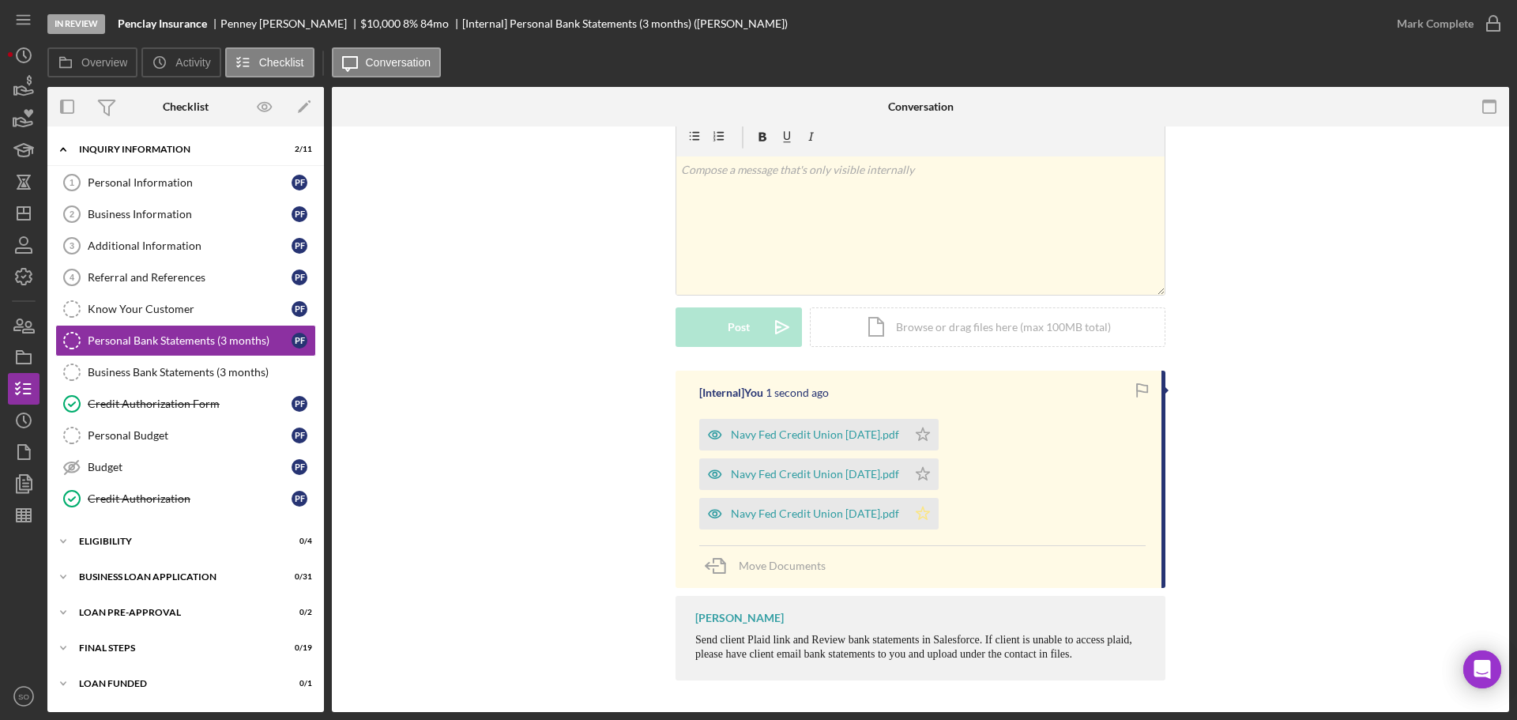
click at [929, 525] on icon "Icon/Star" at bounding box center [923, 514] width 32 height 32
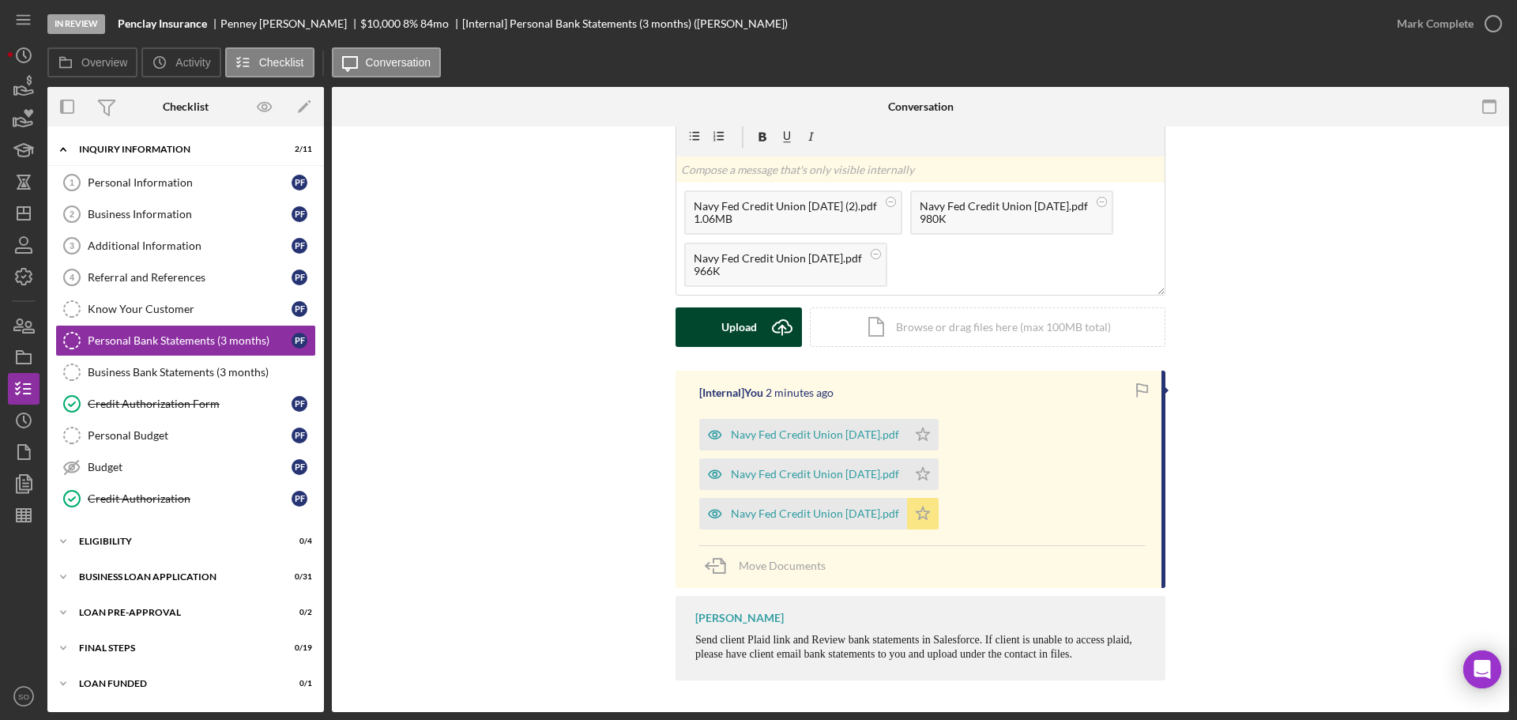
click at [926, 518] on polygon "button" at bounding box center [923, 513] width 13 height 13
click at [741, 327] on div "Upload" at bounding box center [740, 327] width 36 height 40
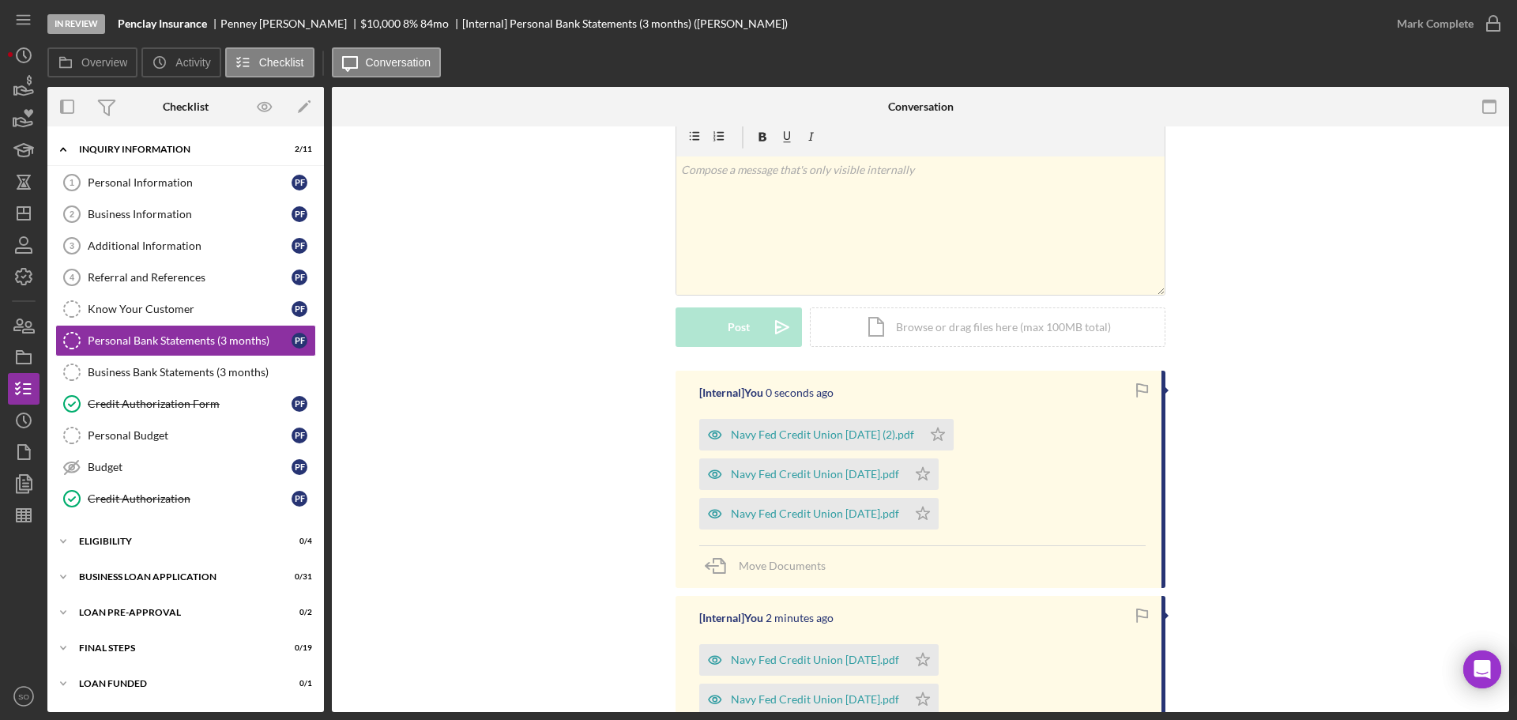
scroll to position [463, 0]
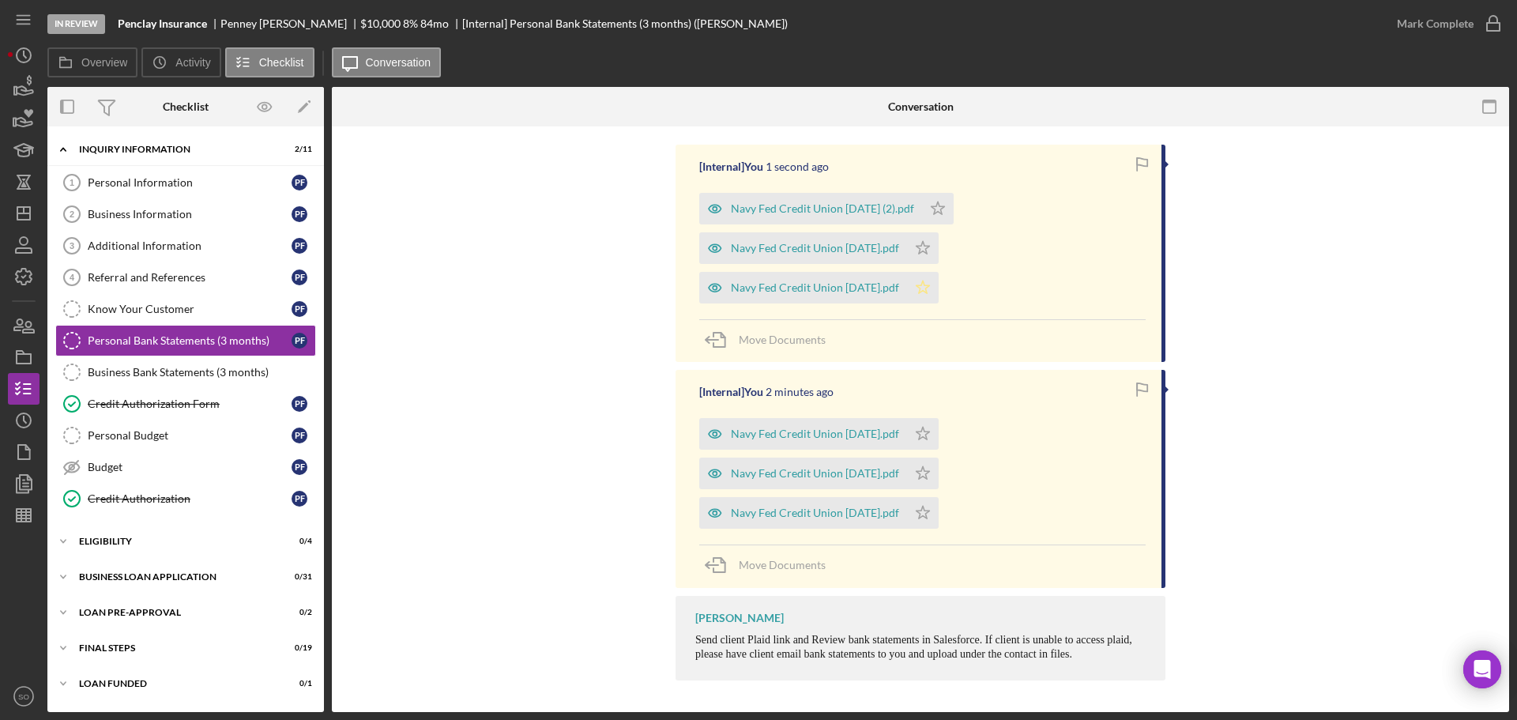
click at [930, 289] on polygon "button" at bounding box center [923, 287] width 13 height 13
click at [939, 241] on icon "Icon/Star" at bounding box center [923, 248] width 32 height 32
click at [940, 209] on polygon "button" at bounding box center [938, 208] width 13 height 13
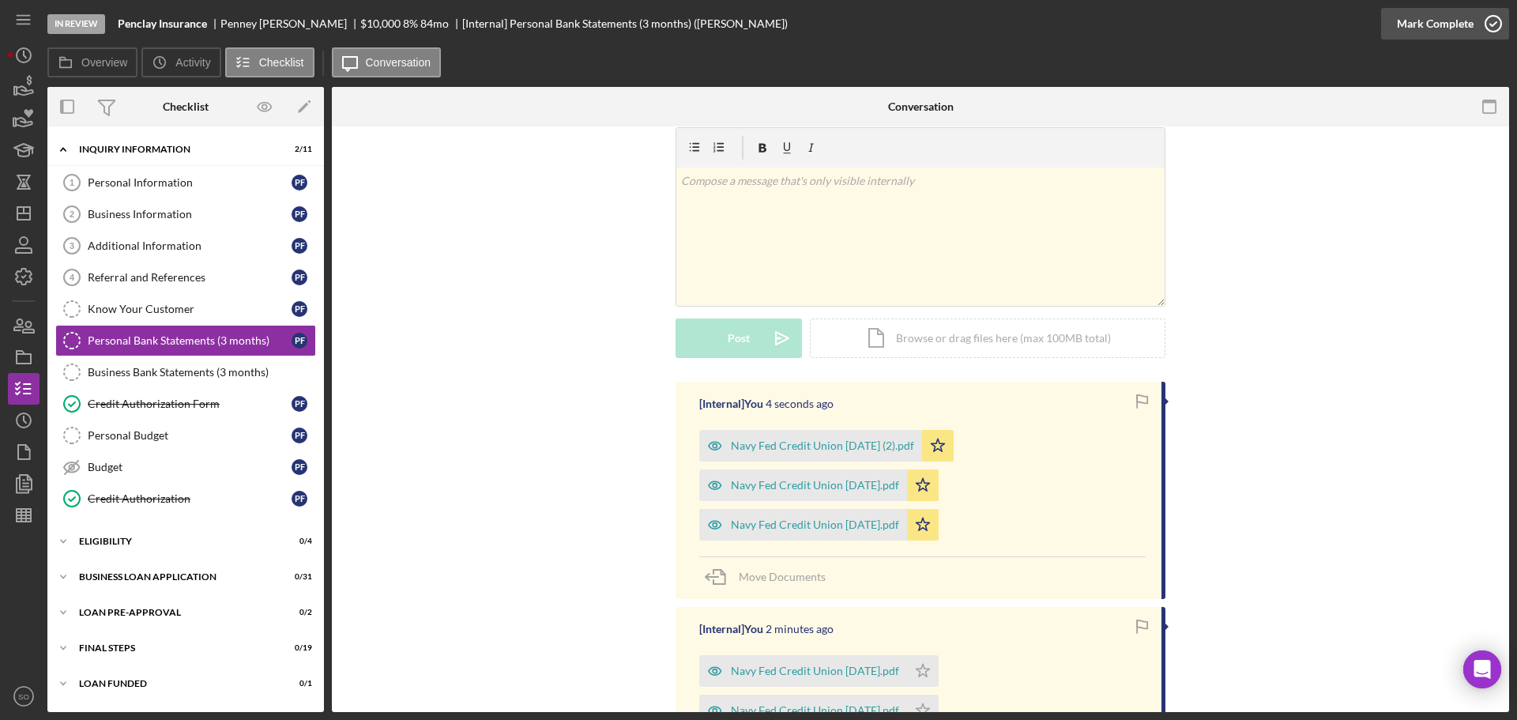
click at [1422, 37] on div "Mark Complete" at bounding box center [1435, 24] width 77 height 32
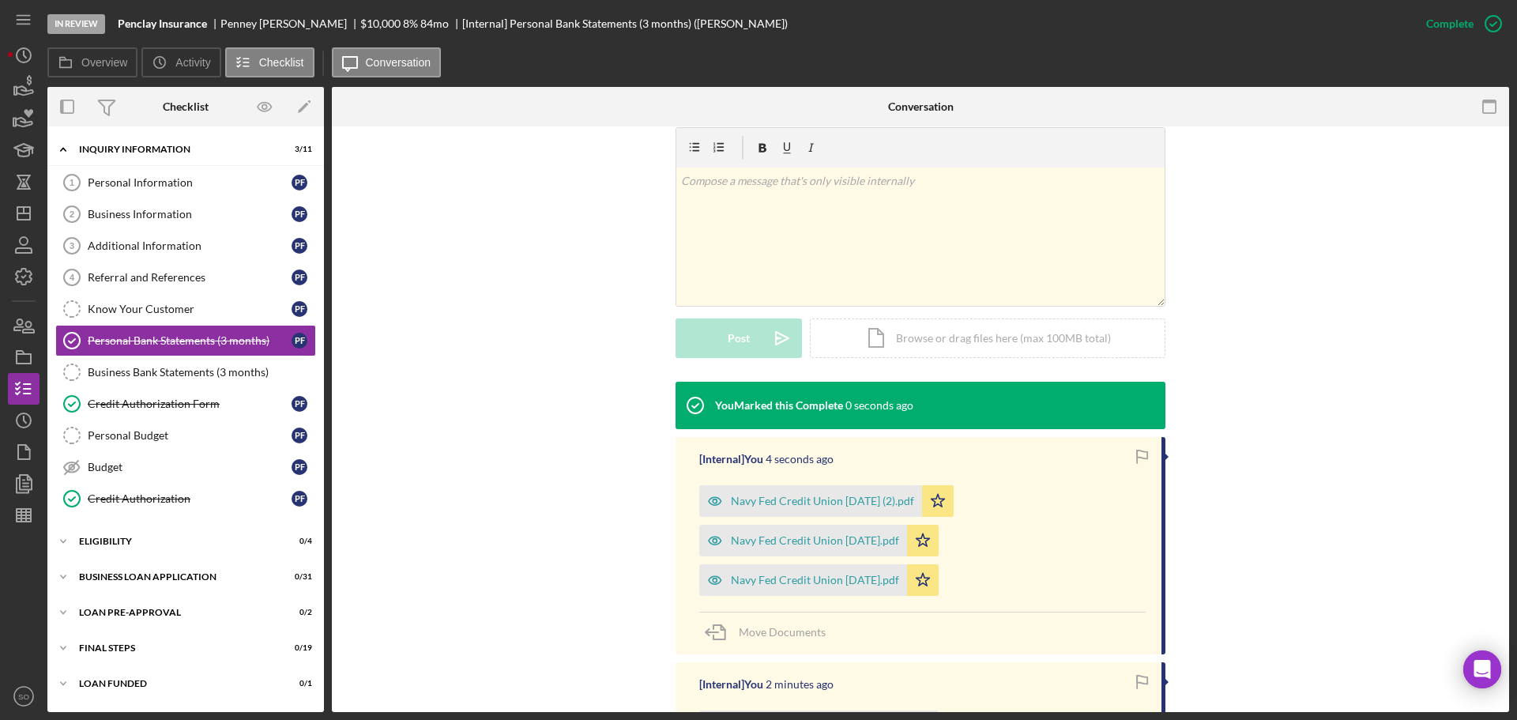
scroll to position [518, 0]
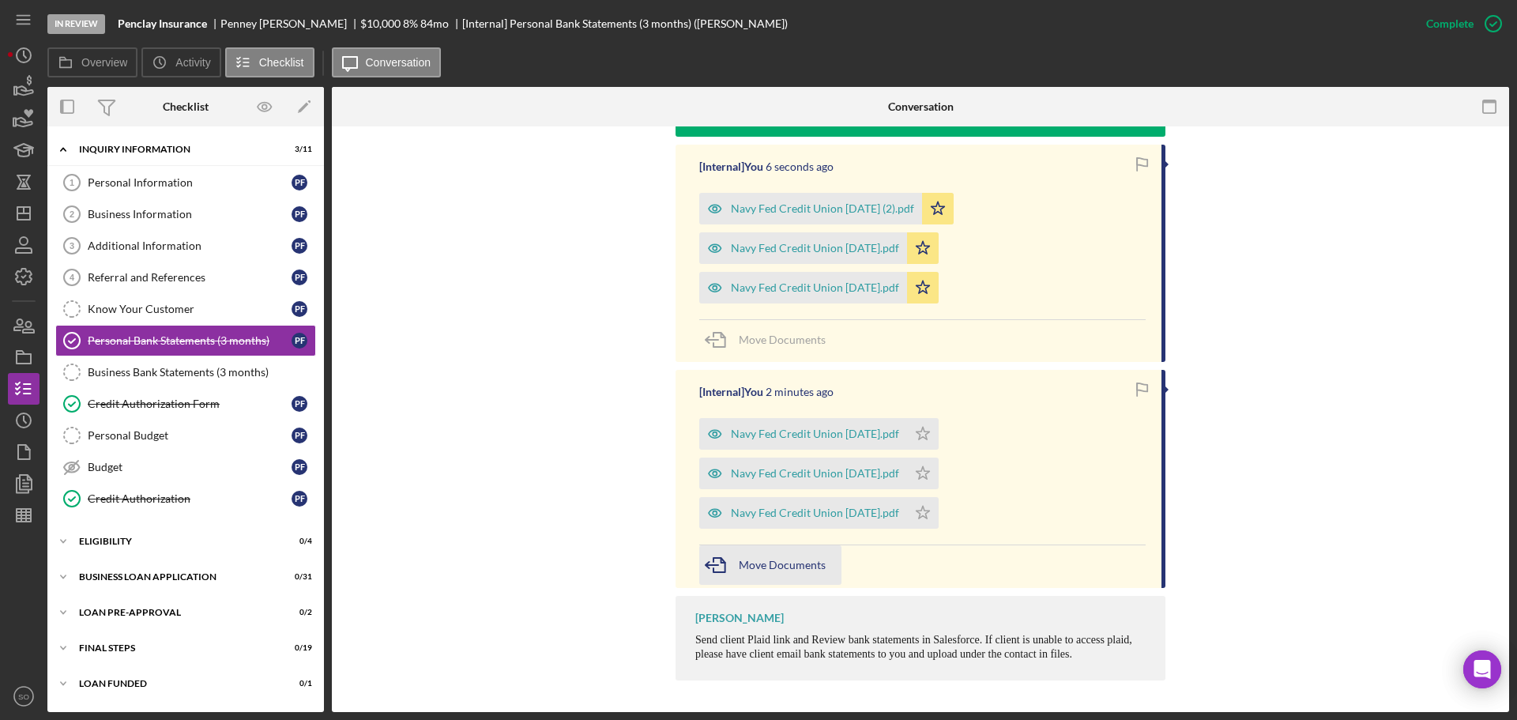
click at [771, 560] on span "Move Documents" at bounding box center [782, 564] width 87 height 13
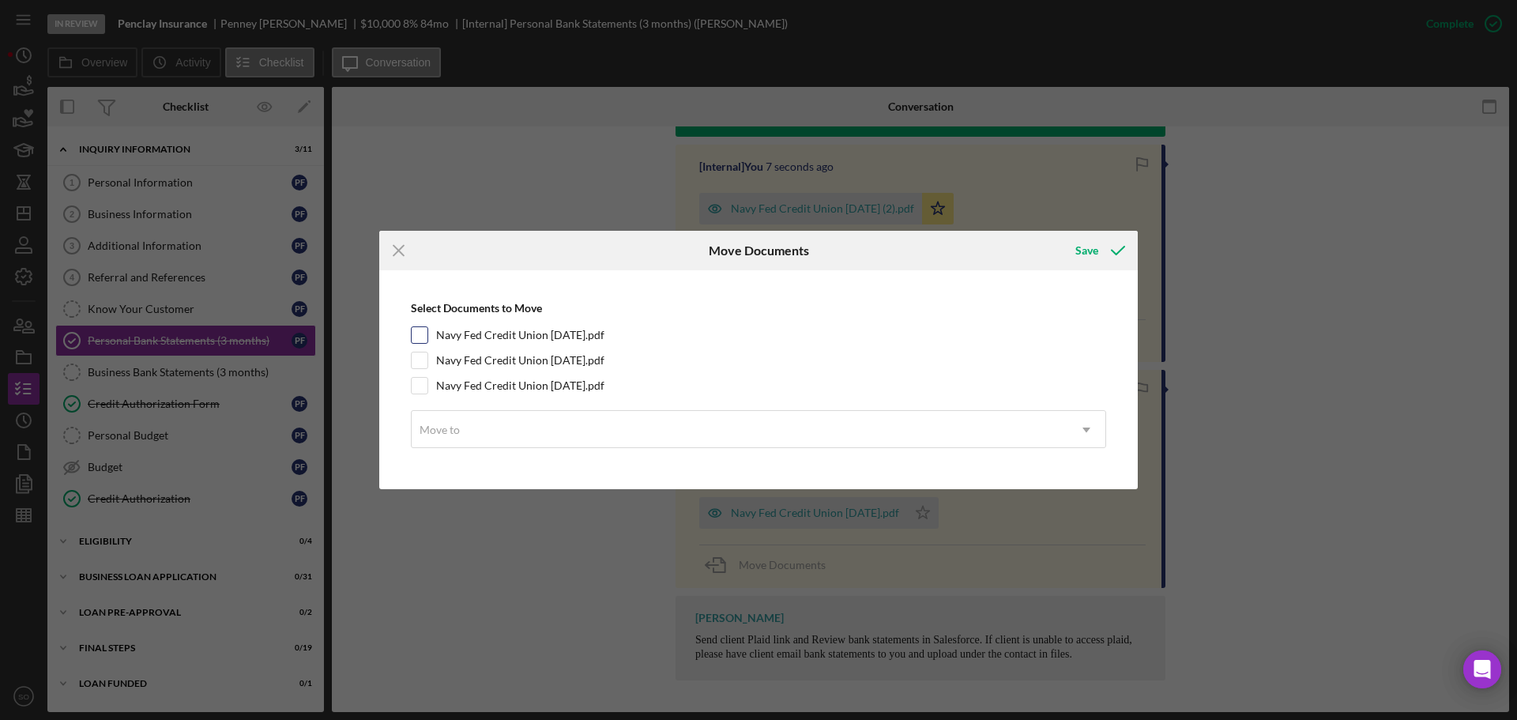
click at [413, 339] on input "Navy Fed Credit Union [DATE].pdf" at bounding box center [420, 335] width 16 height 16
checkbox input "true"
click at [419, 363] on input "Navy Fed Credit Union [DATE].pdf" at bounding box center [420, 360] width 16 height 16
checkbox input "true"
click at [423, 377] on div at bounding box center [419, 385] width 17 height 17
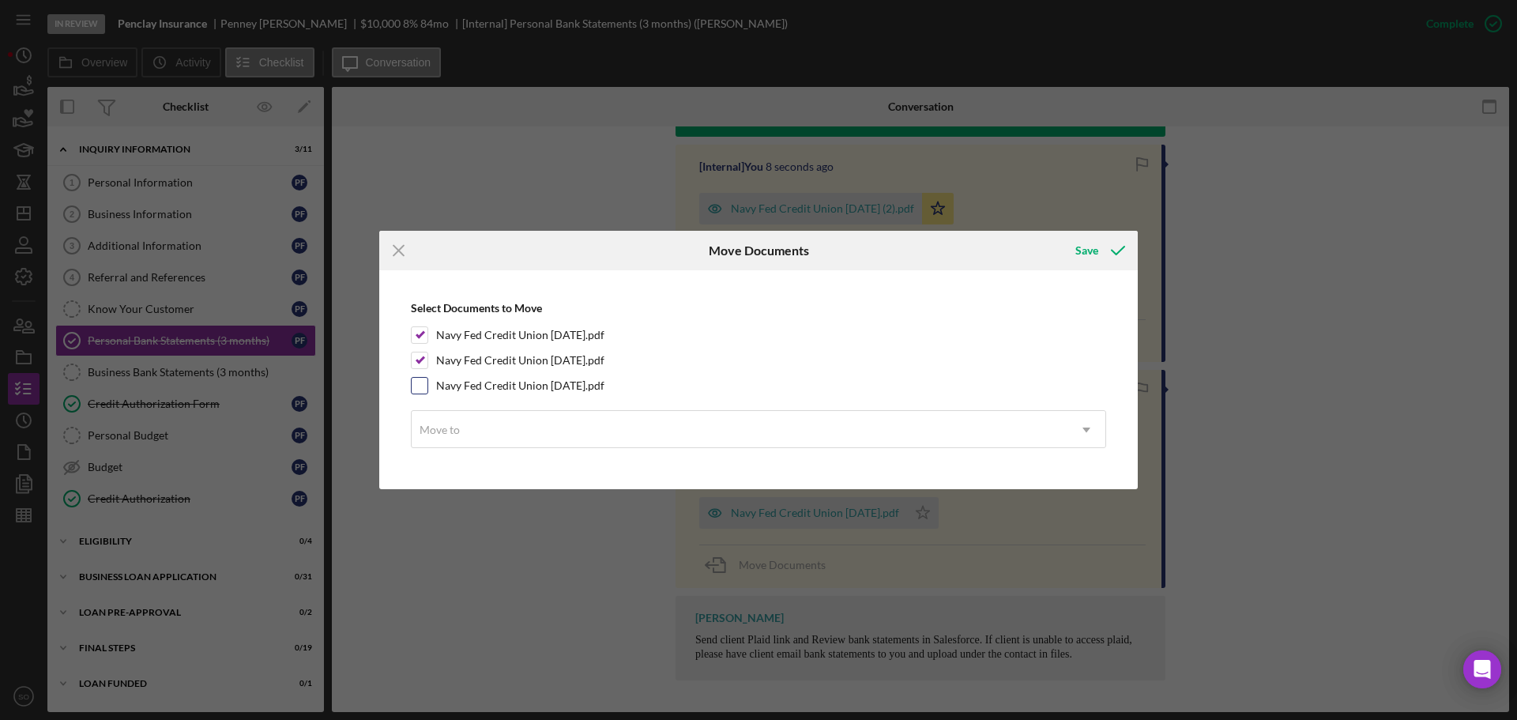
click at [421, 383] on input "Navy Fed Credit Union [DATE].pdf" at bounding box center [420, 386] width 16 height 16
checkbox input "true"
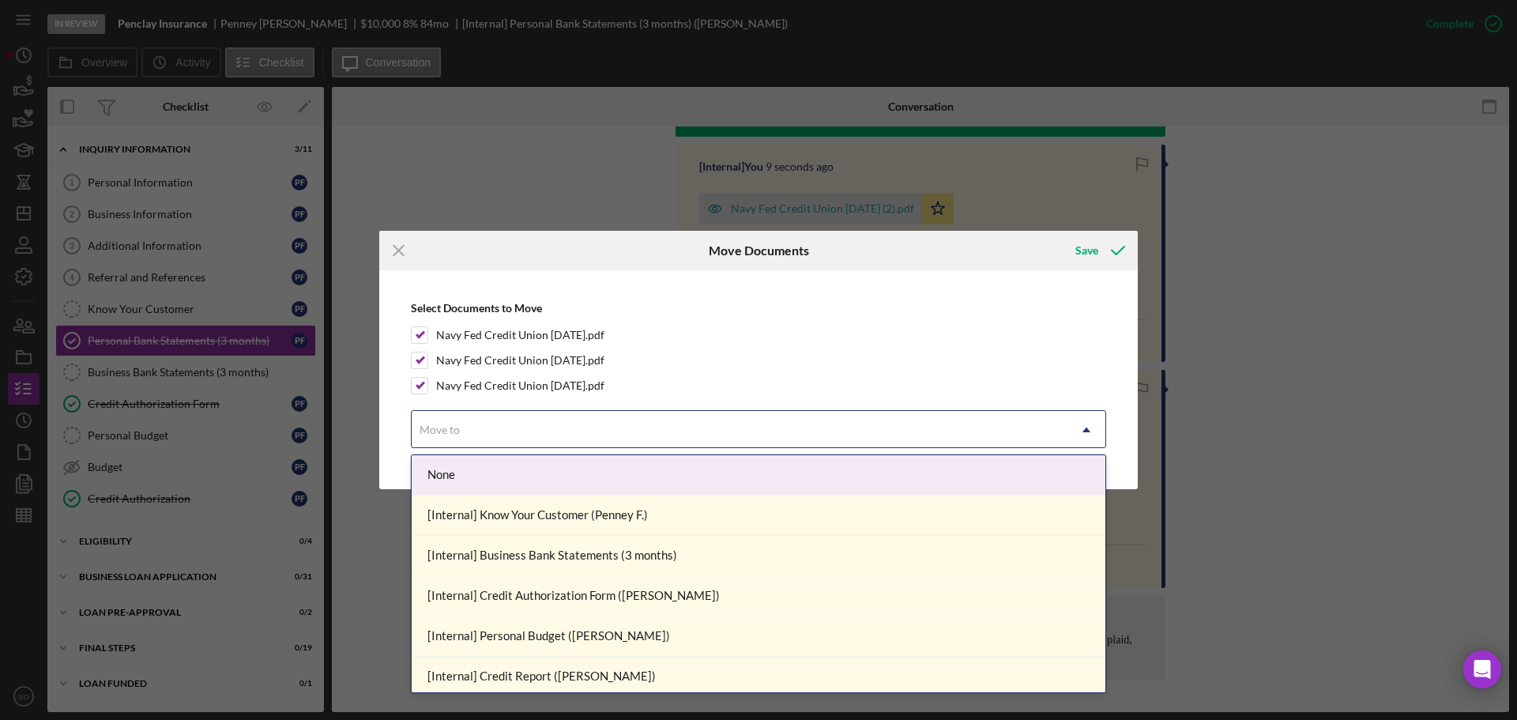
click at [529, 448] on div "Move to" at bounding box center [740, 430] width 656 height 36
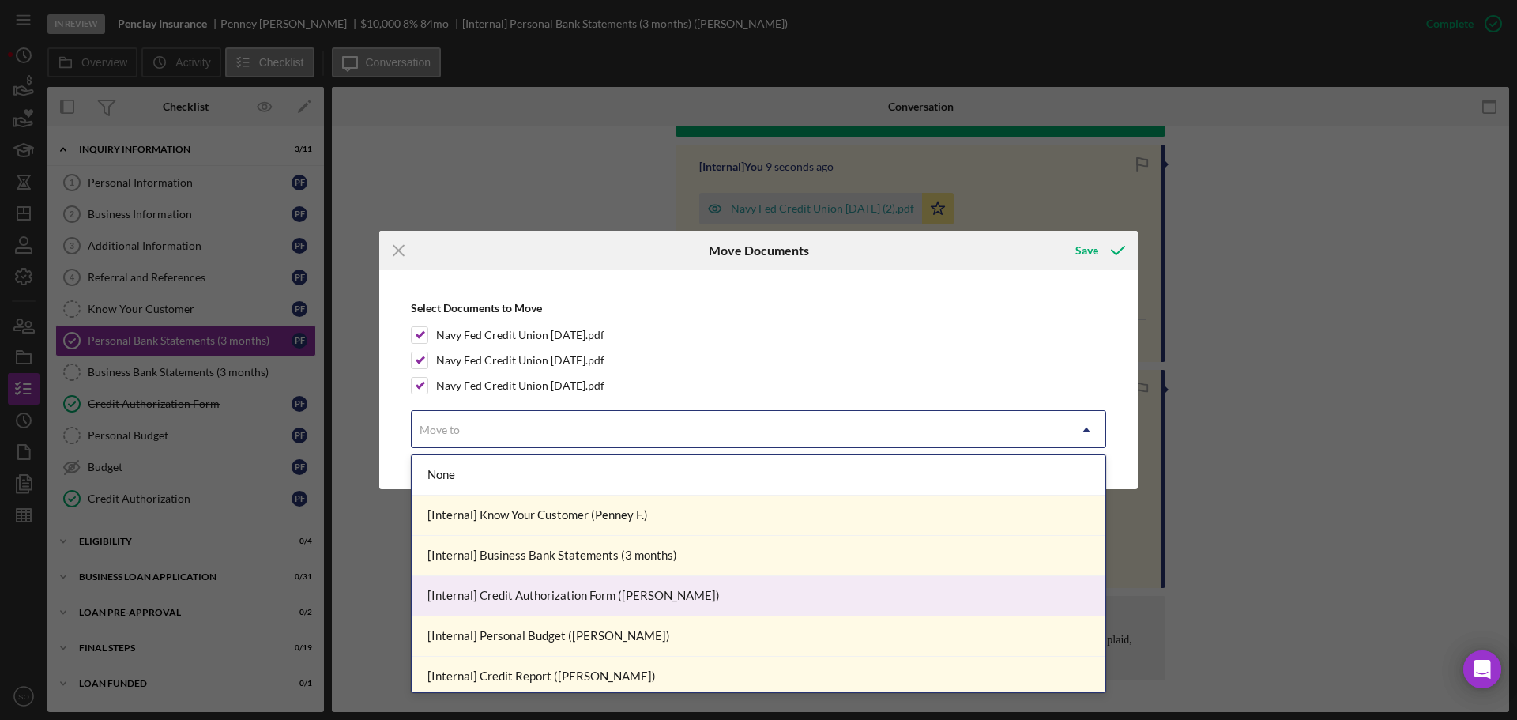
scroll to position [158, 0]
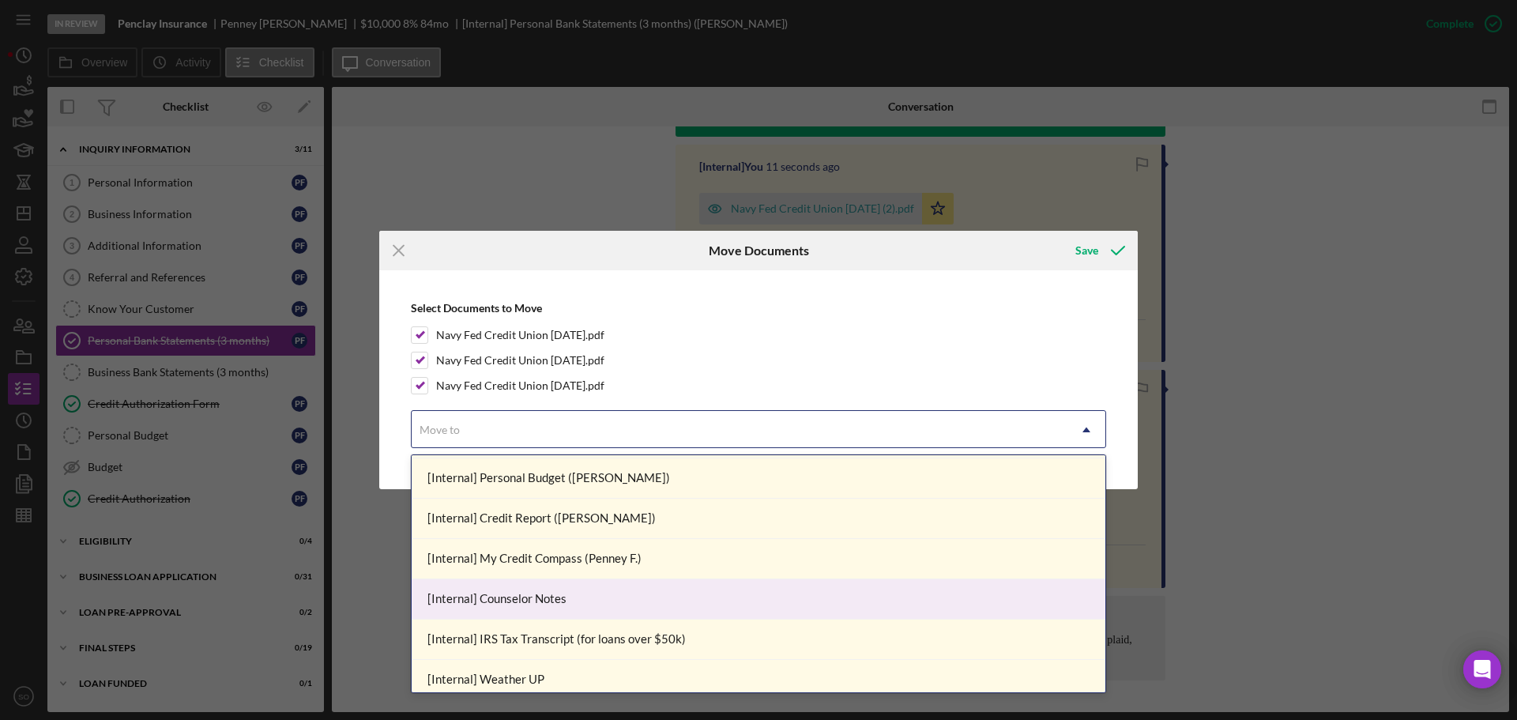
click at [590, 615] on div "[Internal] Counselor Notes" at bounding box center [759, 599] width 694 height 40
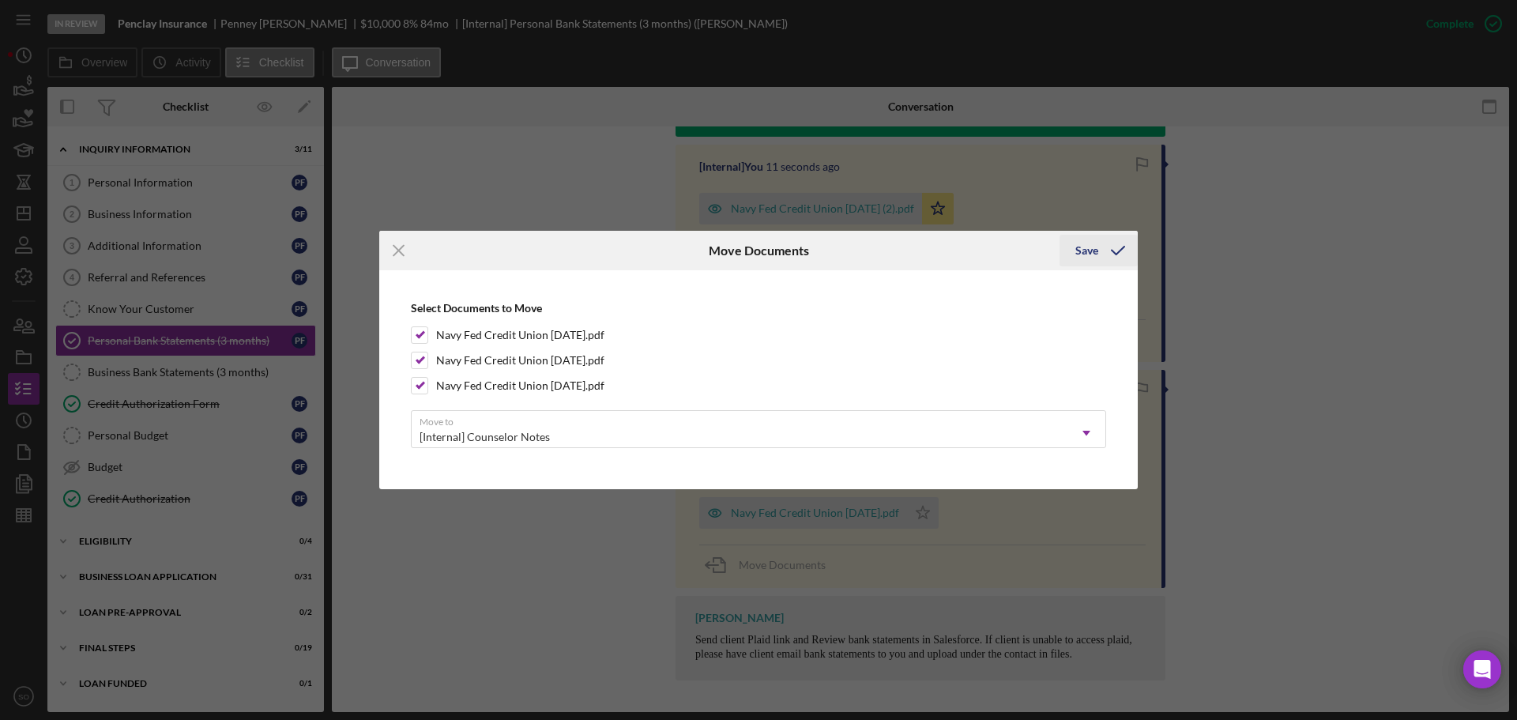
click at [1102, 251] on icon "submit" at bounding box center [1119, 251] width 40 height 40
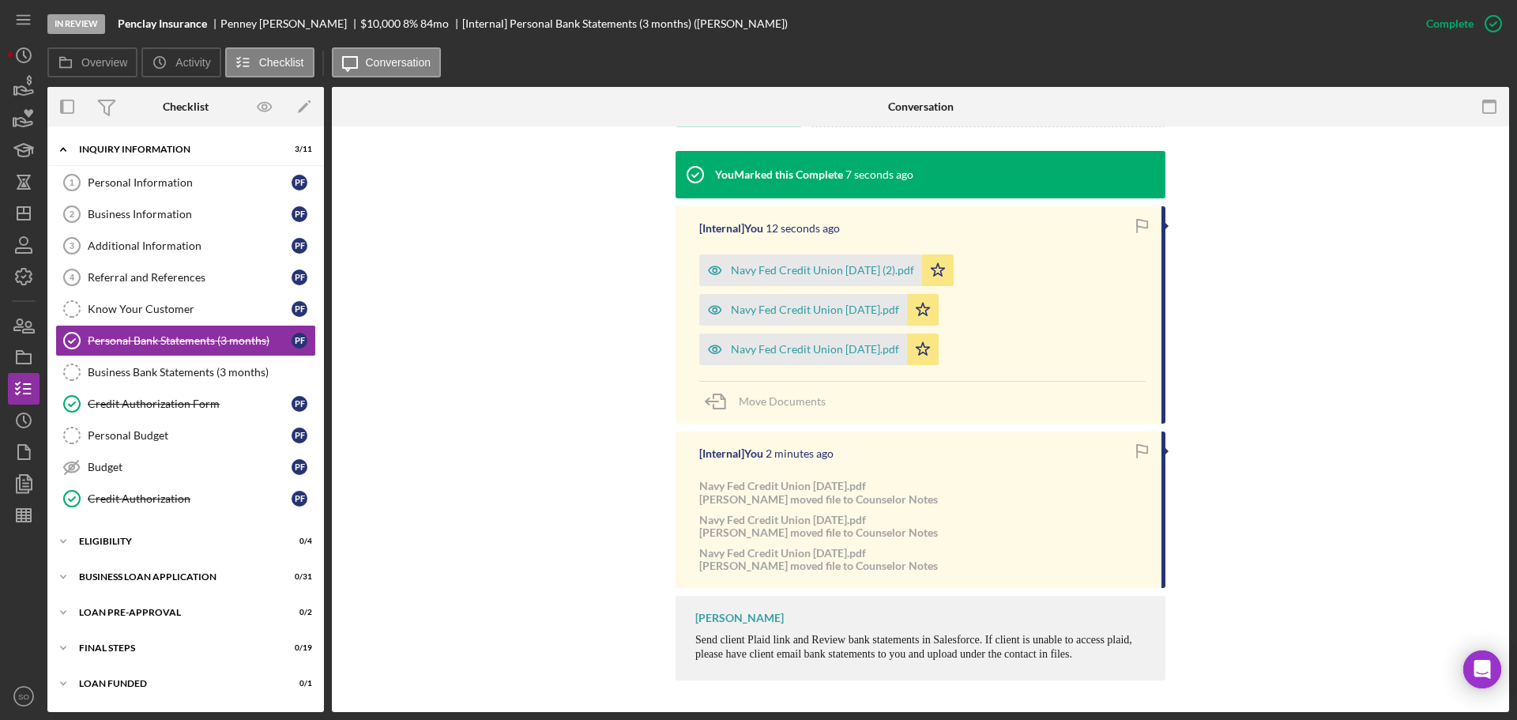
scroll to position [424, 0]
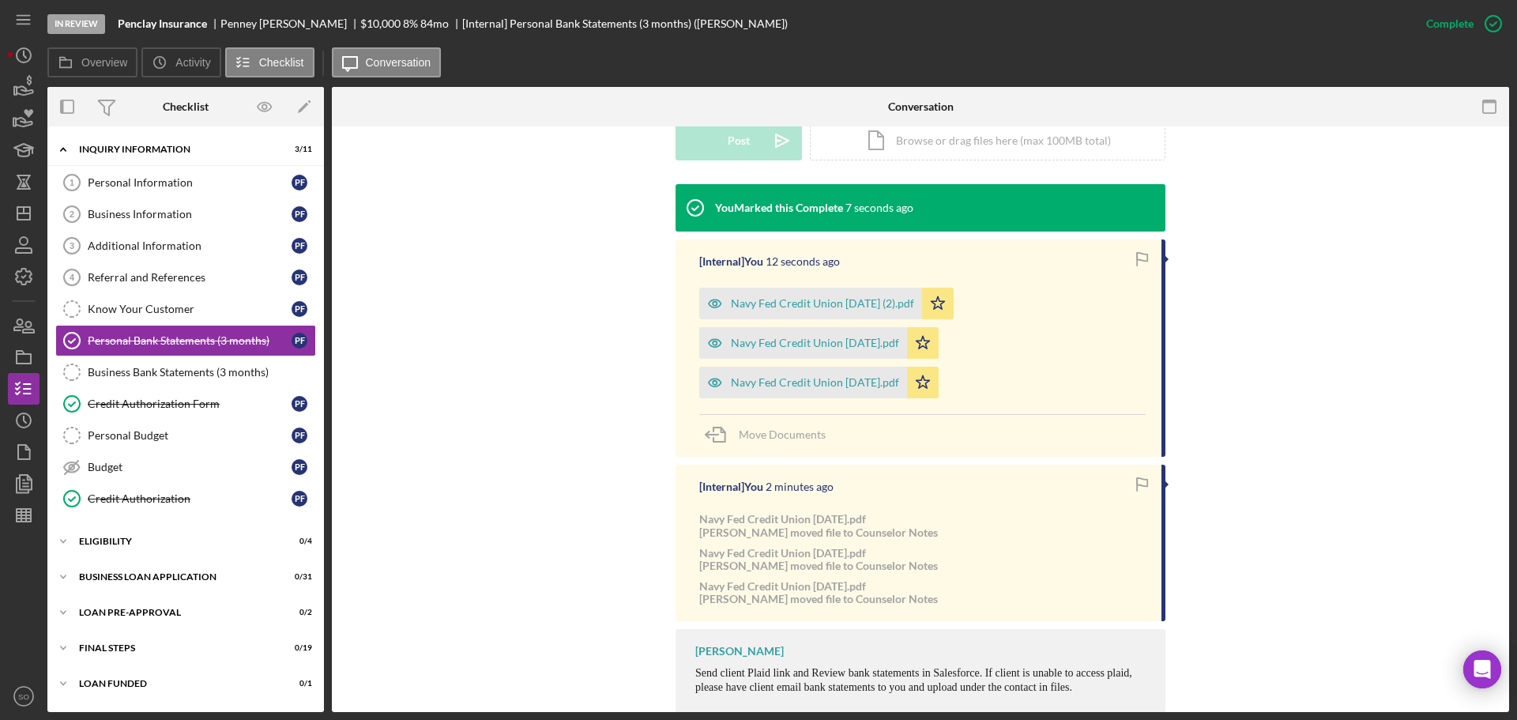
click at [606, 476] on div "You Marked this Complete 7 seconds ago [Internal] You 12 seconds ago Navy Fed C…" at bounding box center [921, 452] width 1130 height 537
click at [179, 177] on div "Personal Information" at bounding box center [190, 182] width 204 height 13
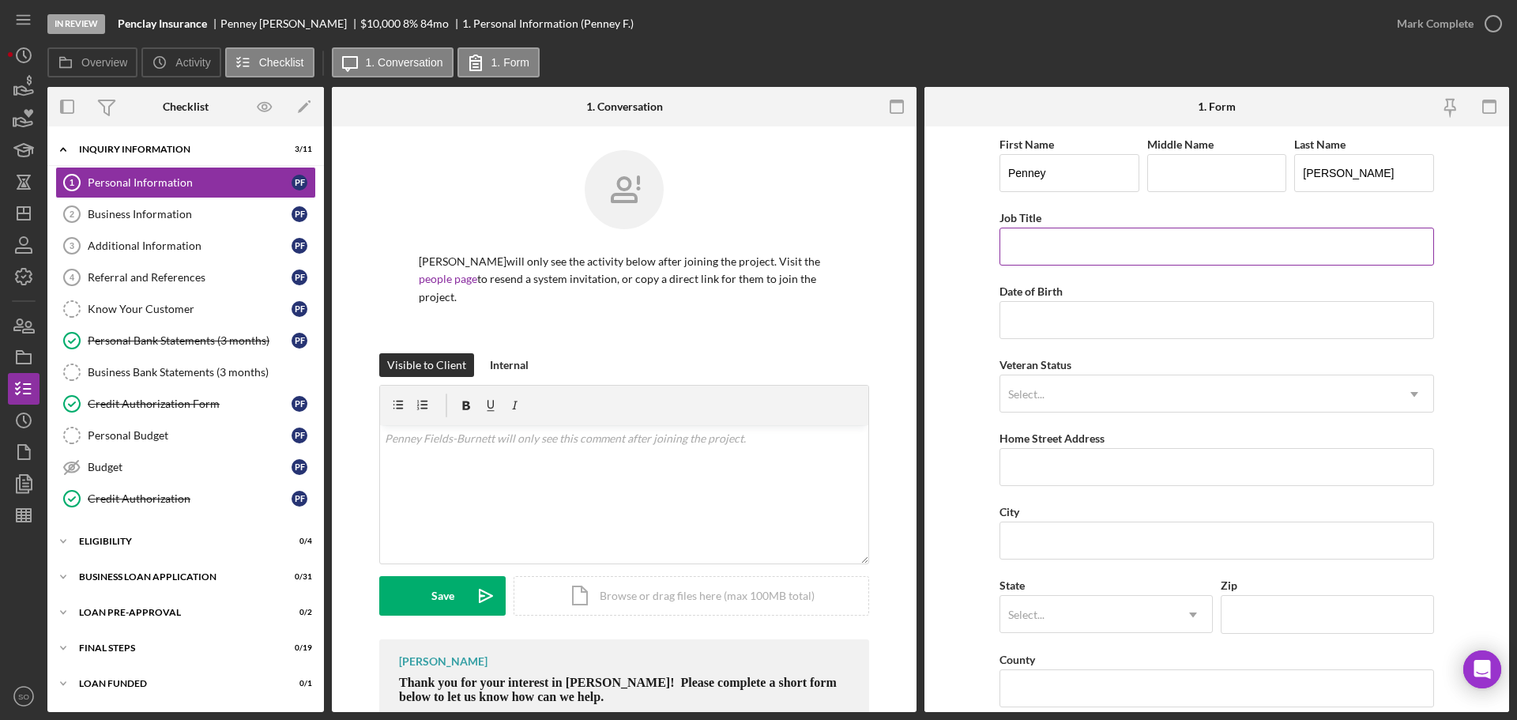
click at [1096, 243] on input "Job Title" at bounding box center [1217, 247] width 435 height 38
type input "Business Owner"
click at [1174, 311] on input "Date of Birth" at bounding box center [1217, 320] width 435 height 38
paste input "[DATE]"
type input "[DATE]"
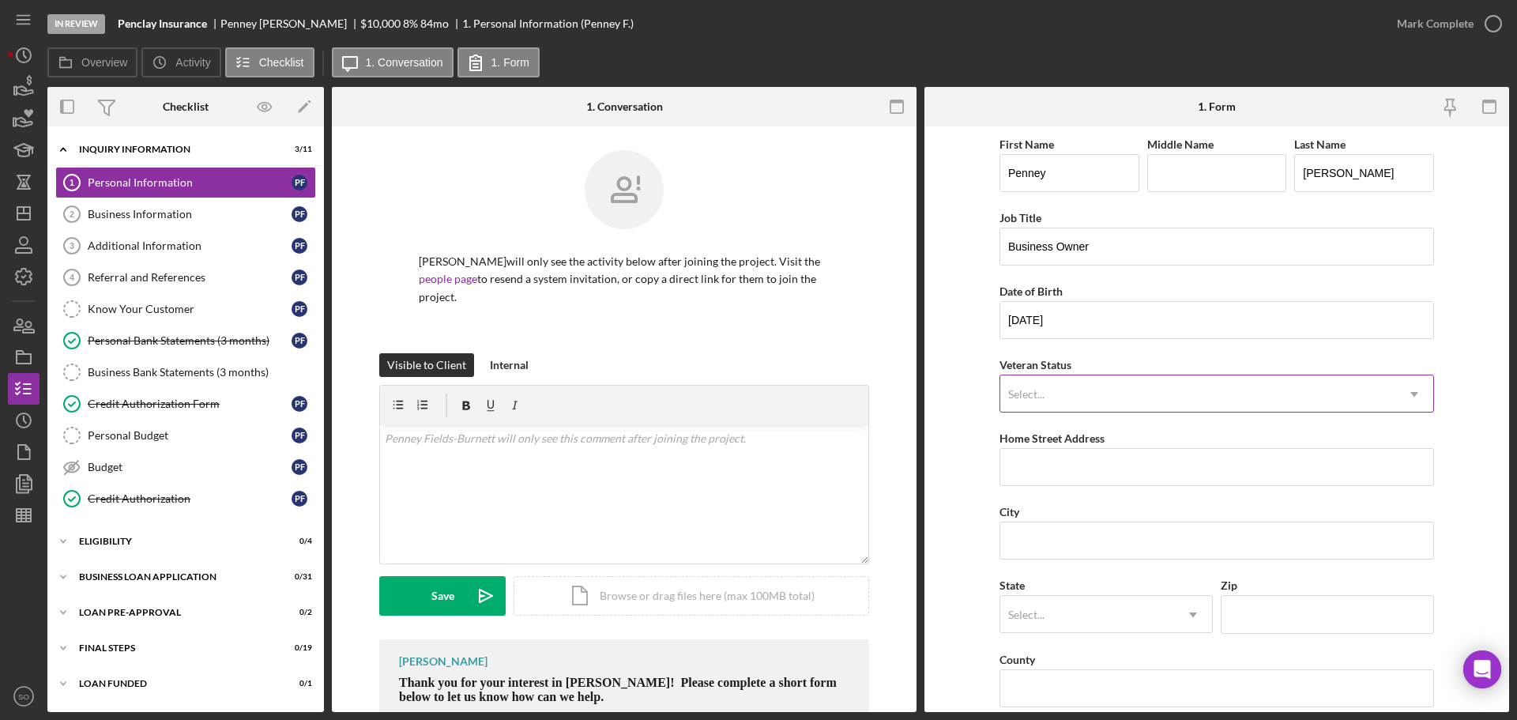
click at [1186, 401] on div "Select..." at bounding box center [1198, 394] width 395 height 36
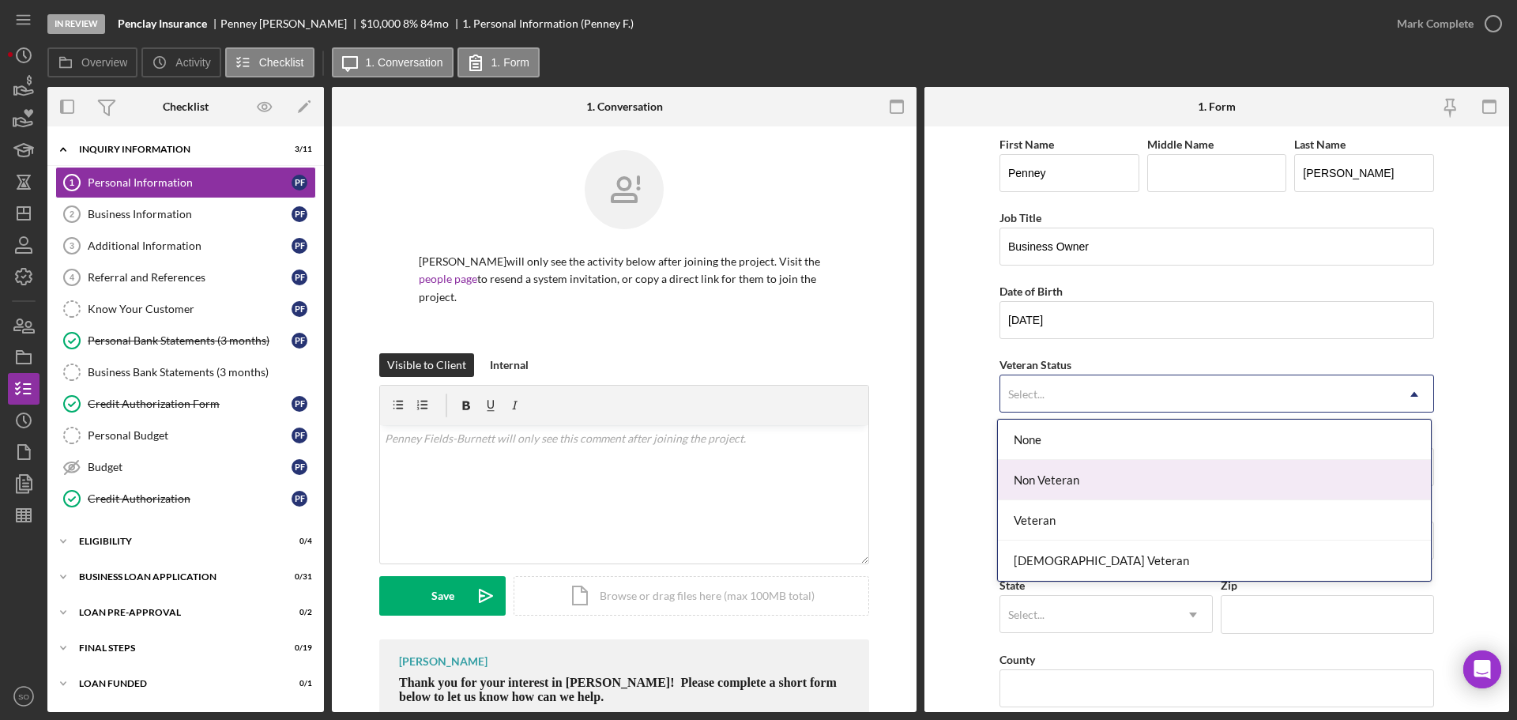
click at [1085, 487] on div "Non Veteran" at bounding box center [1214, 480] width 433 height 40
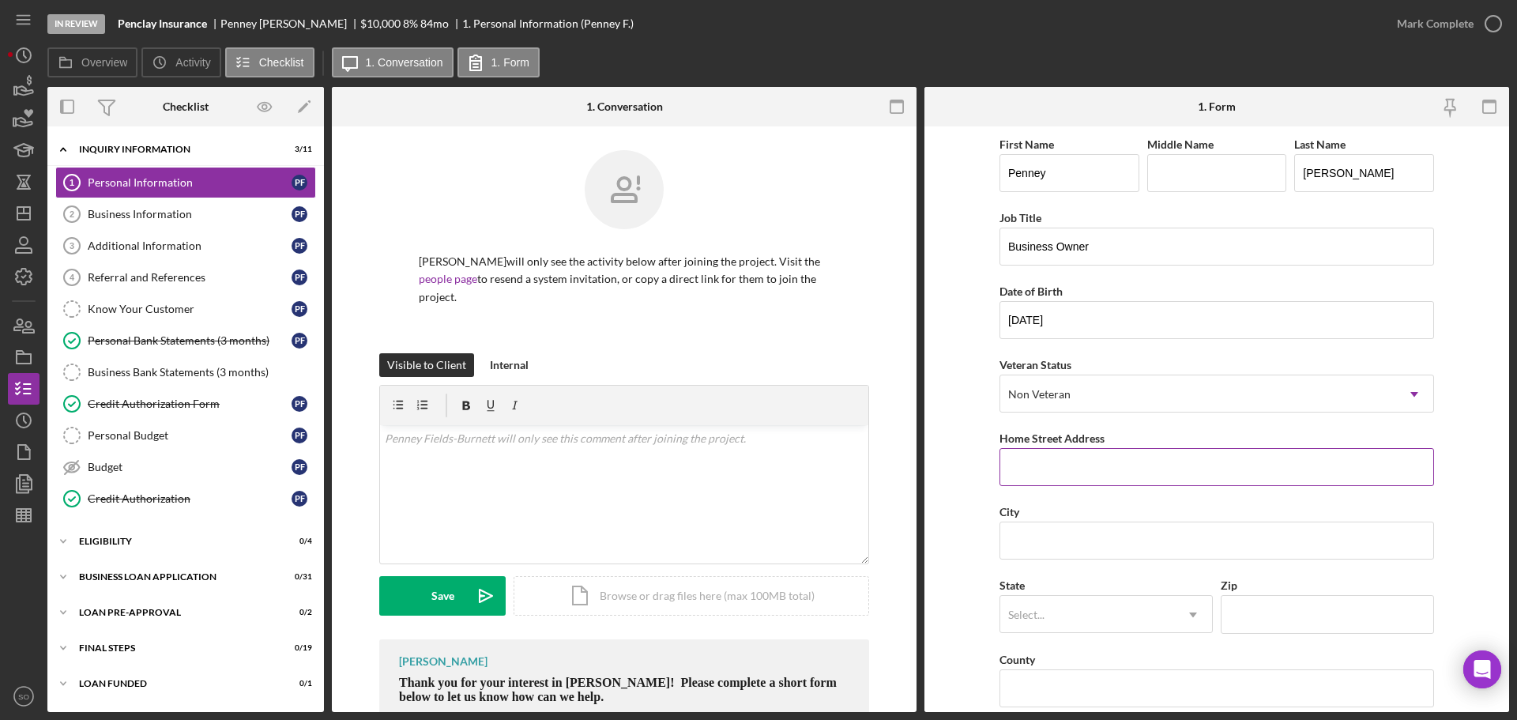
drag, startPoint x: 1139, startPoint y: 455, endPoint x: 1110, endPoint y: 455, distance: 28.5
click at [1138, 455] on input "Home Street Address" at bounding box center [1217, 467] width 435 height 38
paste input "[STREET_ADDRESS]"
type input "[STREET_ADDRESS]"
click at [1142, 530] on input "City" at bounding box center [1217, 541] width 435 height 38
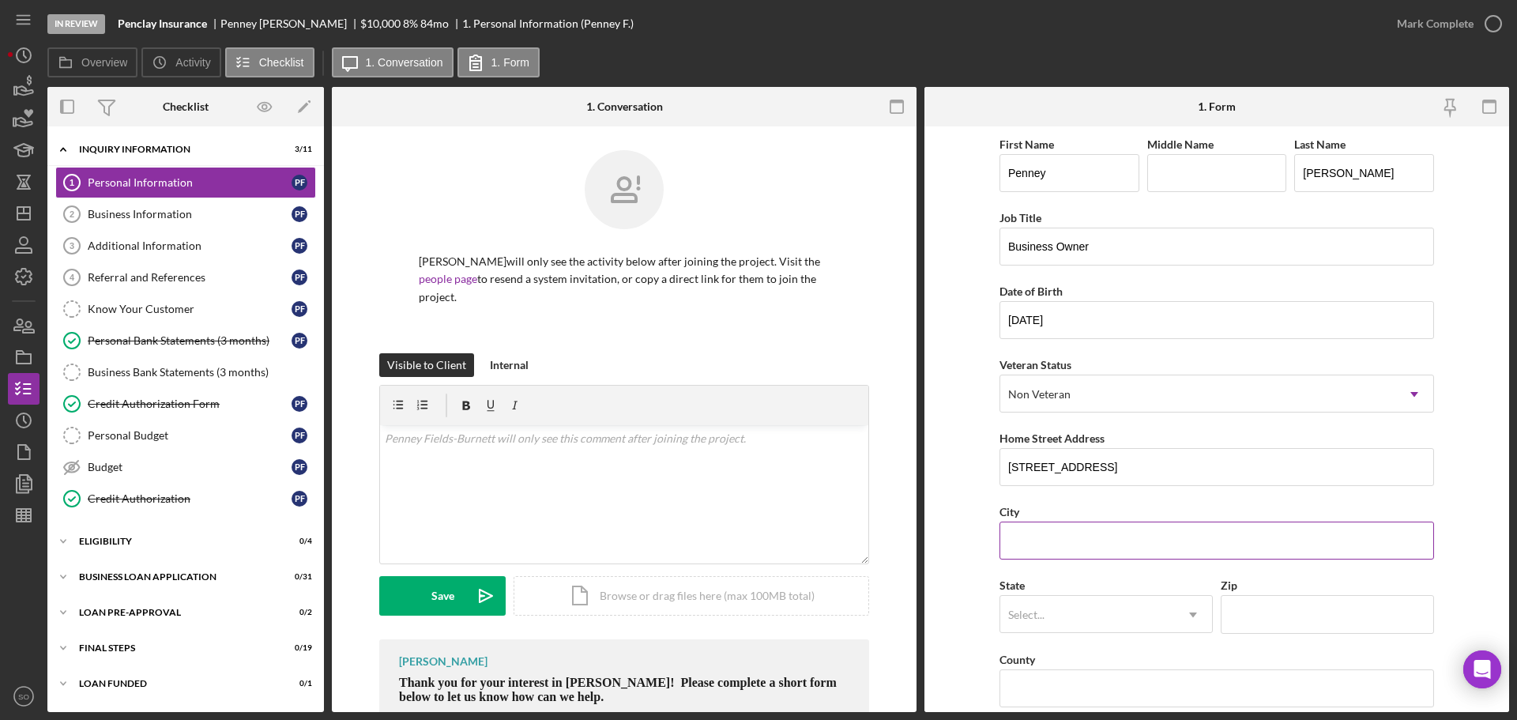
paste input "[GEOGRAPHIC_DATA][PERSON_NAME]"
type input "[GEOGRAPHIC_DATA][PERSON_NAME]"
click at [1143, 612] on div "Select..." at bounding box center [1088, 615] width 174 height 36
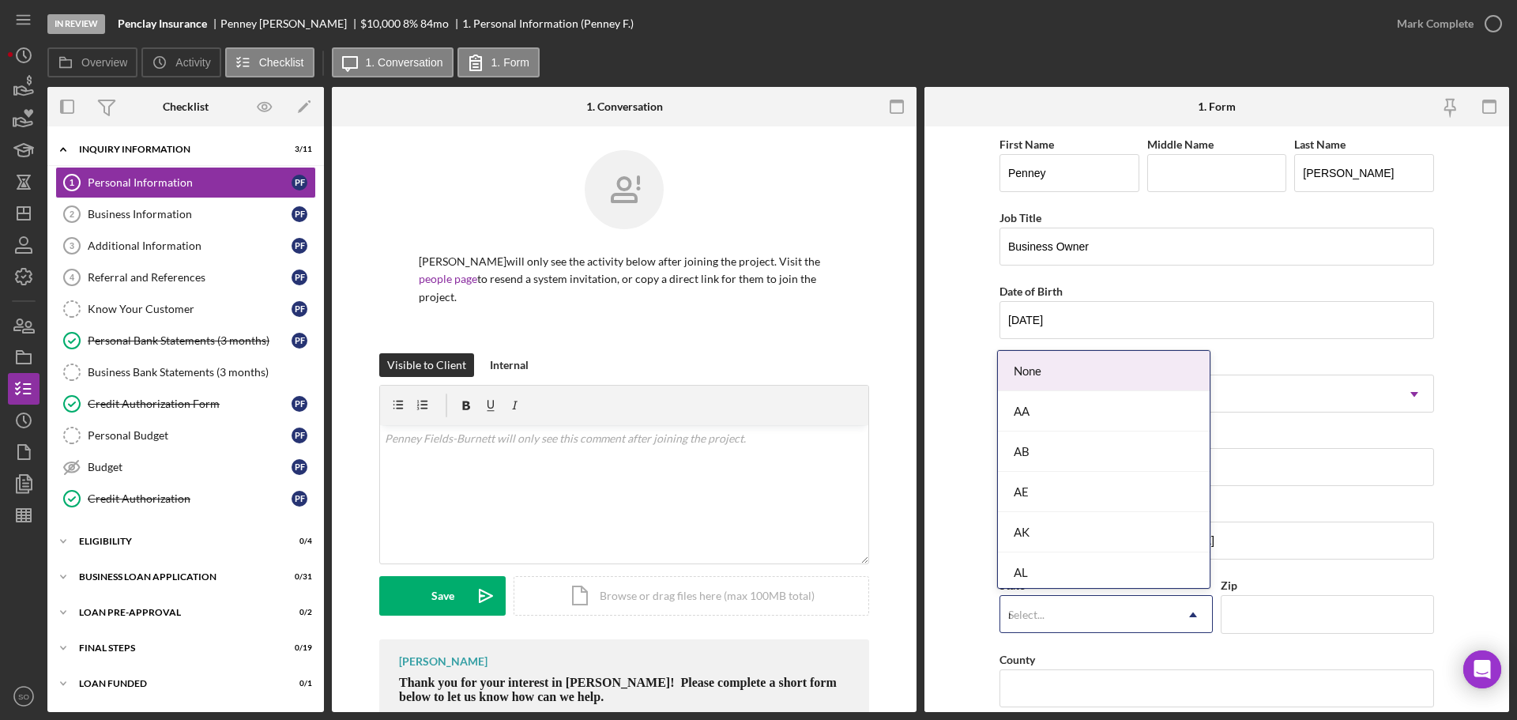
type input "mo"
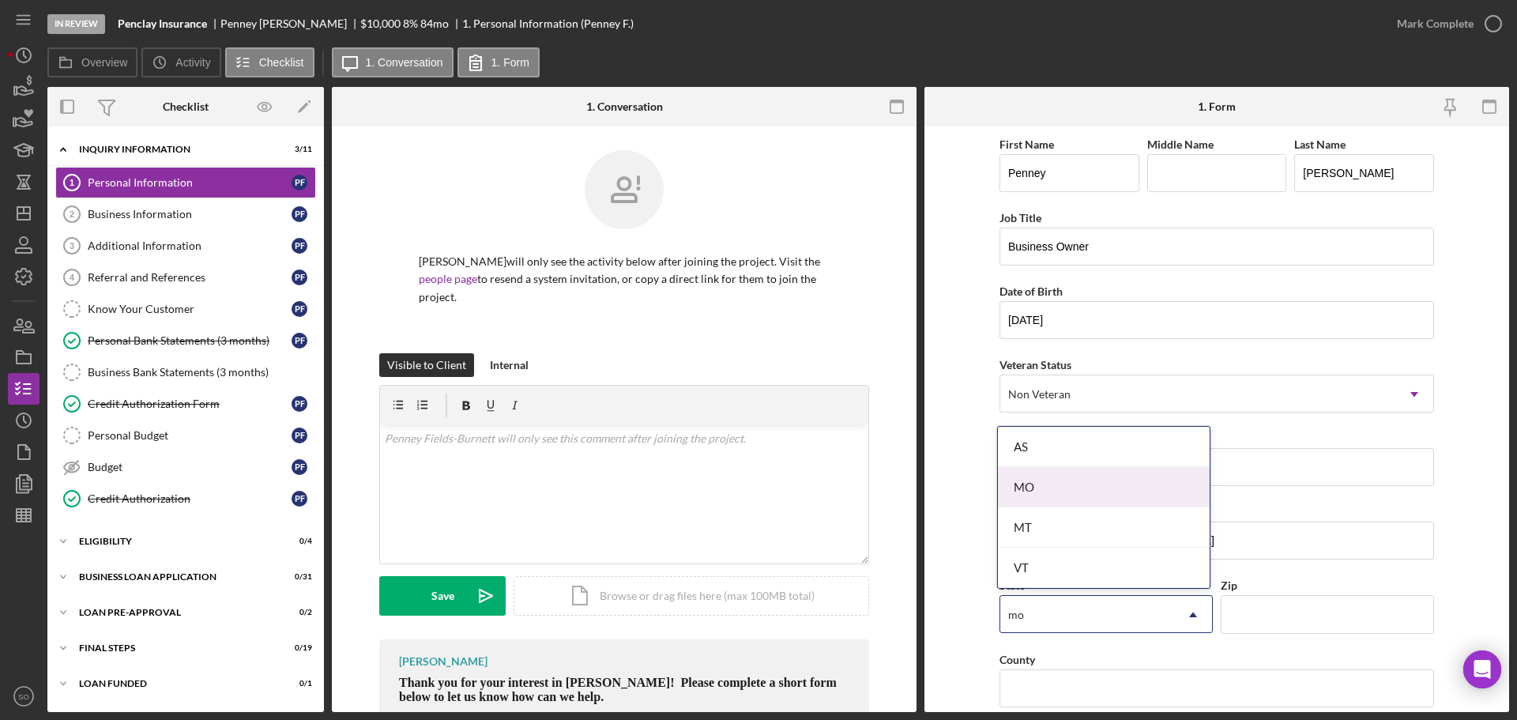
click at [1004, 492] on div "MO" at bounding box center [1104, 487] width 212 height 40
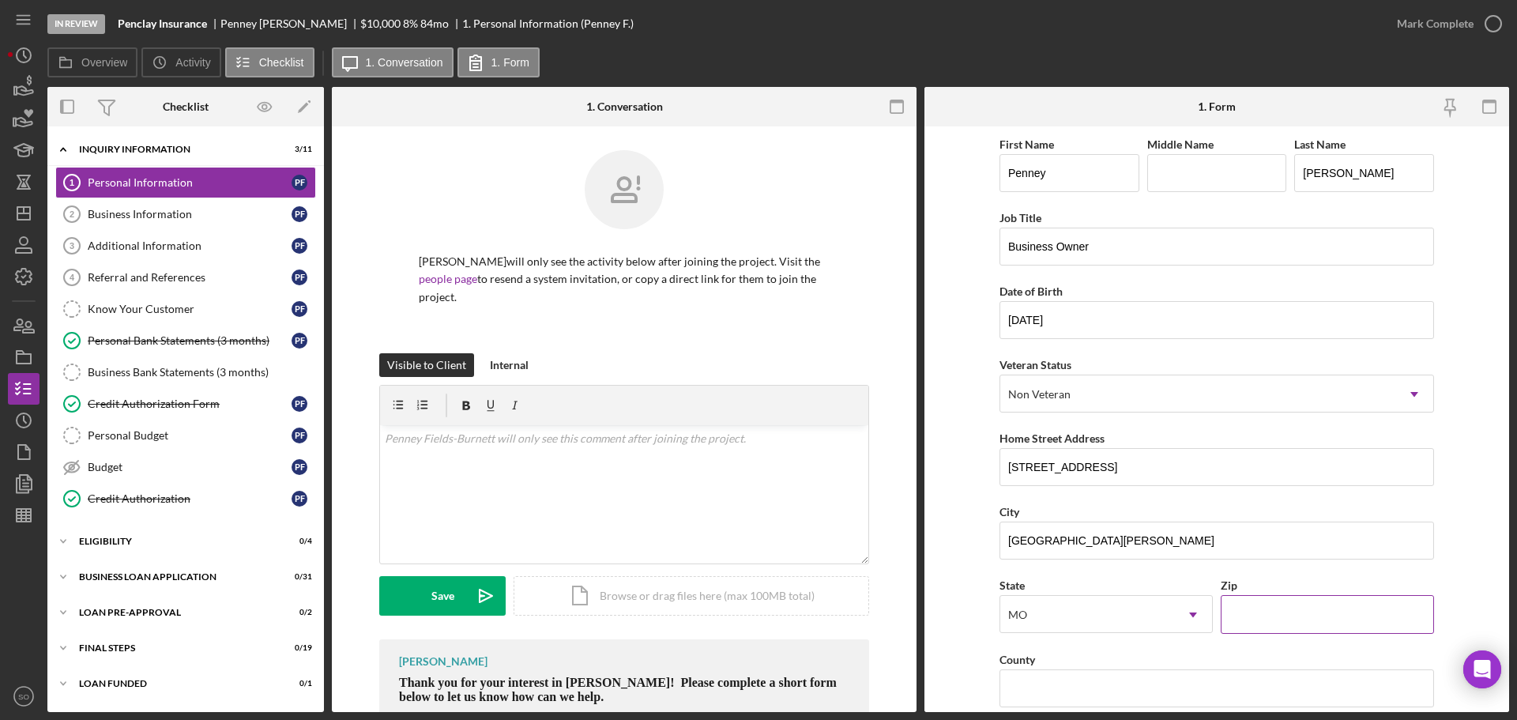
click at [1310, 616] on input "Zip" at bounding box center [1327, 614] width 213 height 38
paste input "63110"
type input "63110"
click at [970, 588] on form "First Name [PERSON_NAME] Middle Name Last Name [PERSON_NAME] Job Title Business…" at bounding box center [1217, 419] width 585 height 586
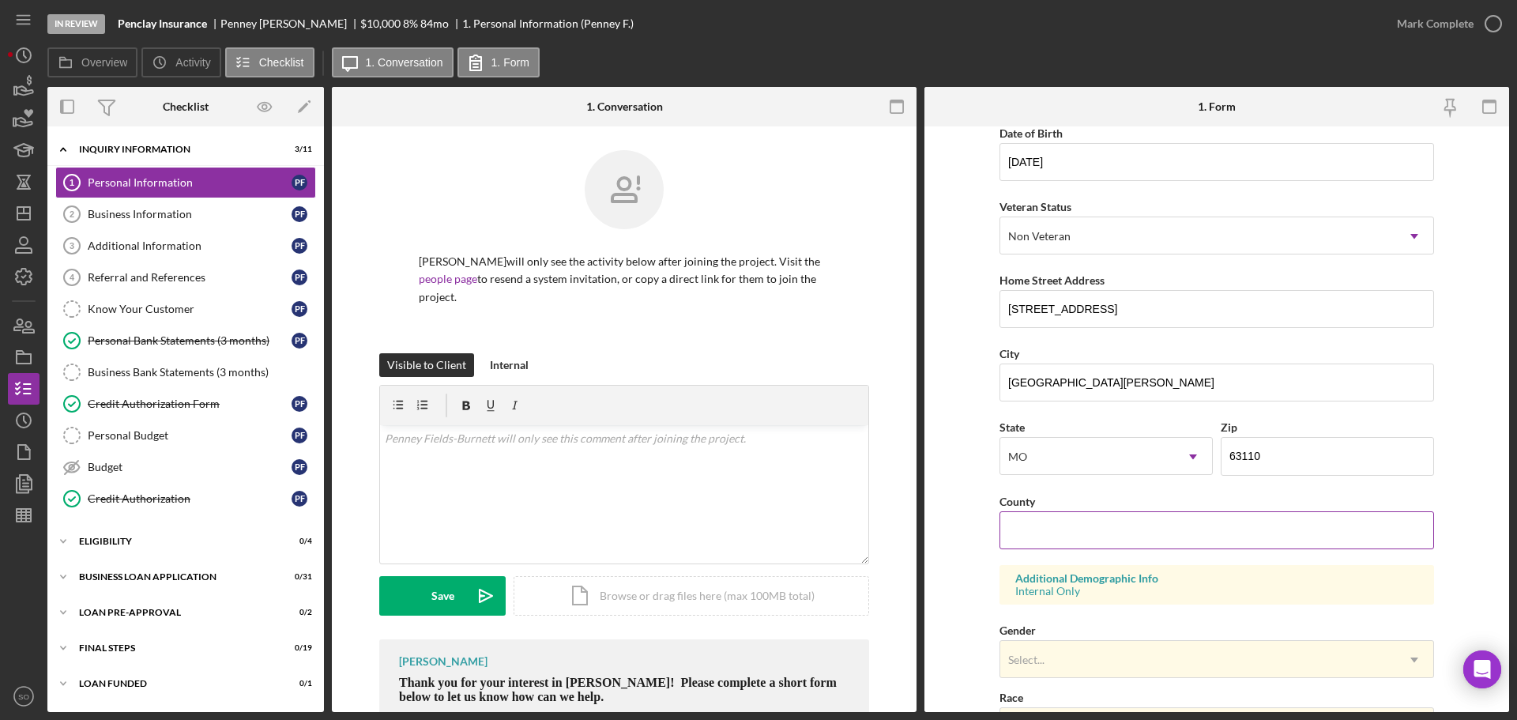
click at [1151, 535] on input "County" at bounding box center [1217, 530] width 435 height 38
paste input "[GEOGRAPHIC_DATA]"
type input "[GEOGRAPHIC_DATA]"
click at [968, 540] on form "First Name [PERSON_NAME] Middle Name Last Name [PERSON_NAME] Job Title Business…" at bounding box center [1217, 419] width 585 height 586
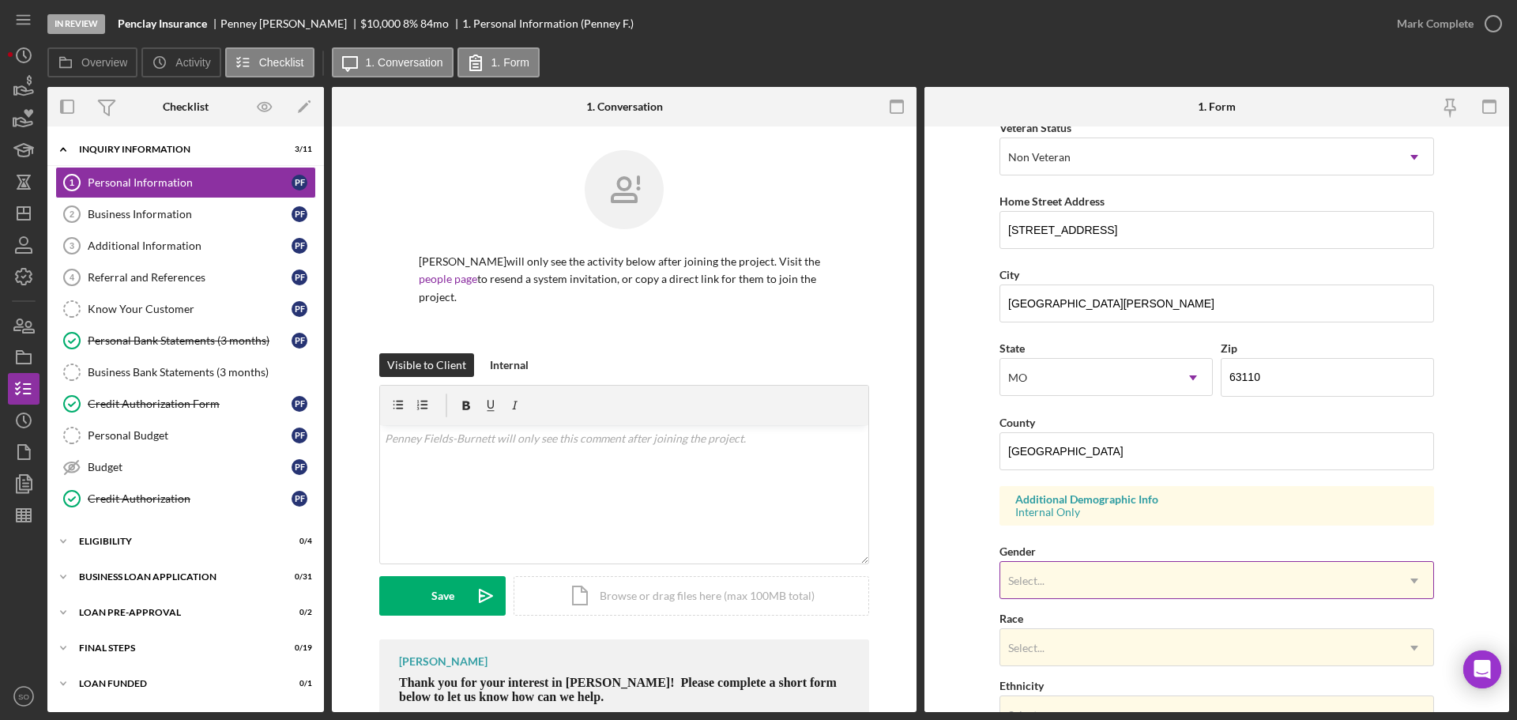
click at [1097, 579] on div "Select..." at bounding box center [1198, 581] width 395 height 36
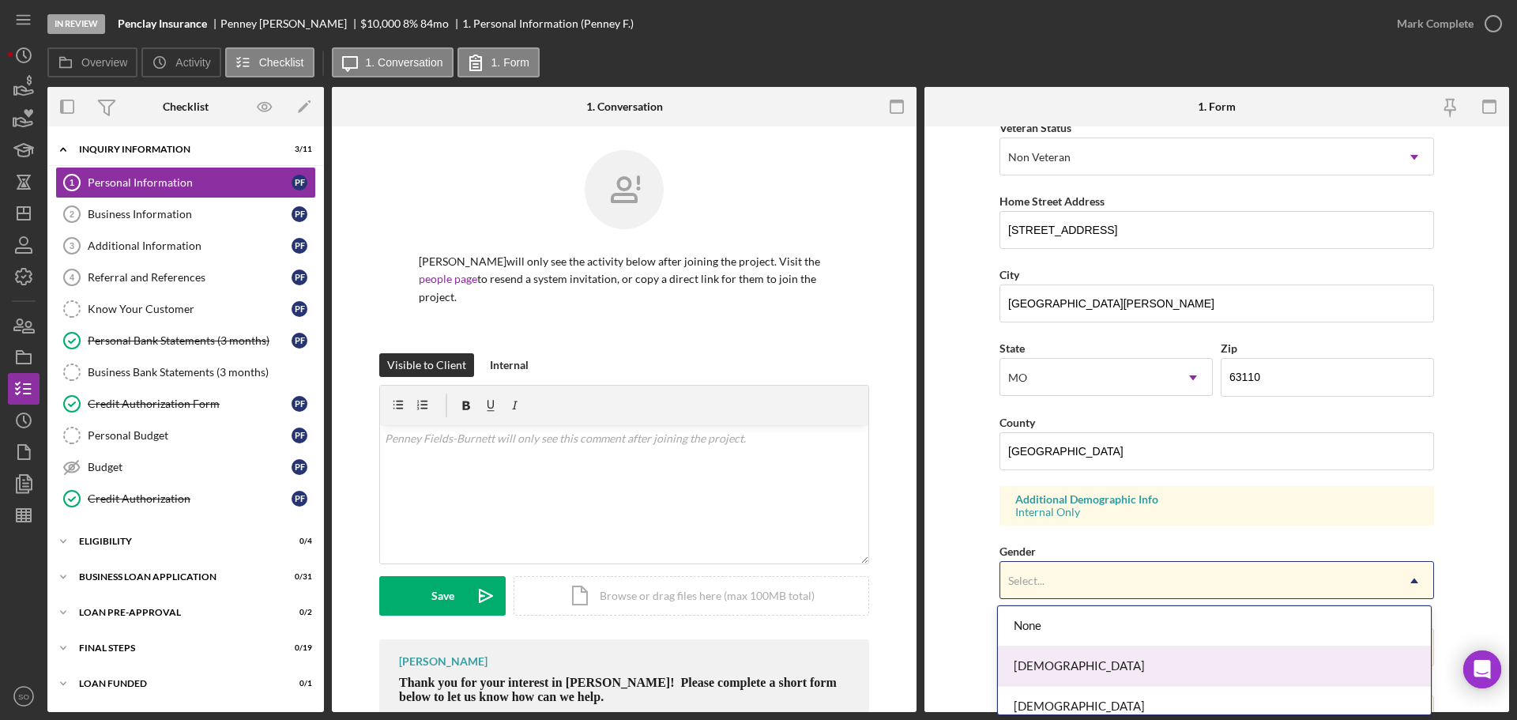
click at [1075, 670] on div "[DEMOGRAPHIC_DATA]" at bounding box center [1214, 667] width 433 height 40
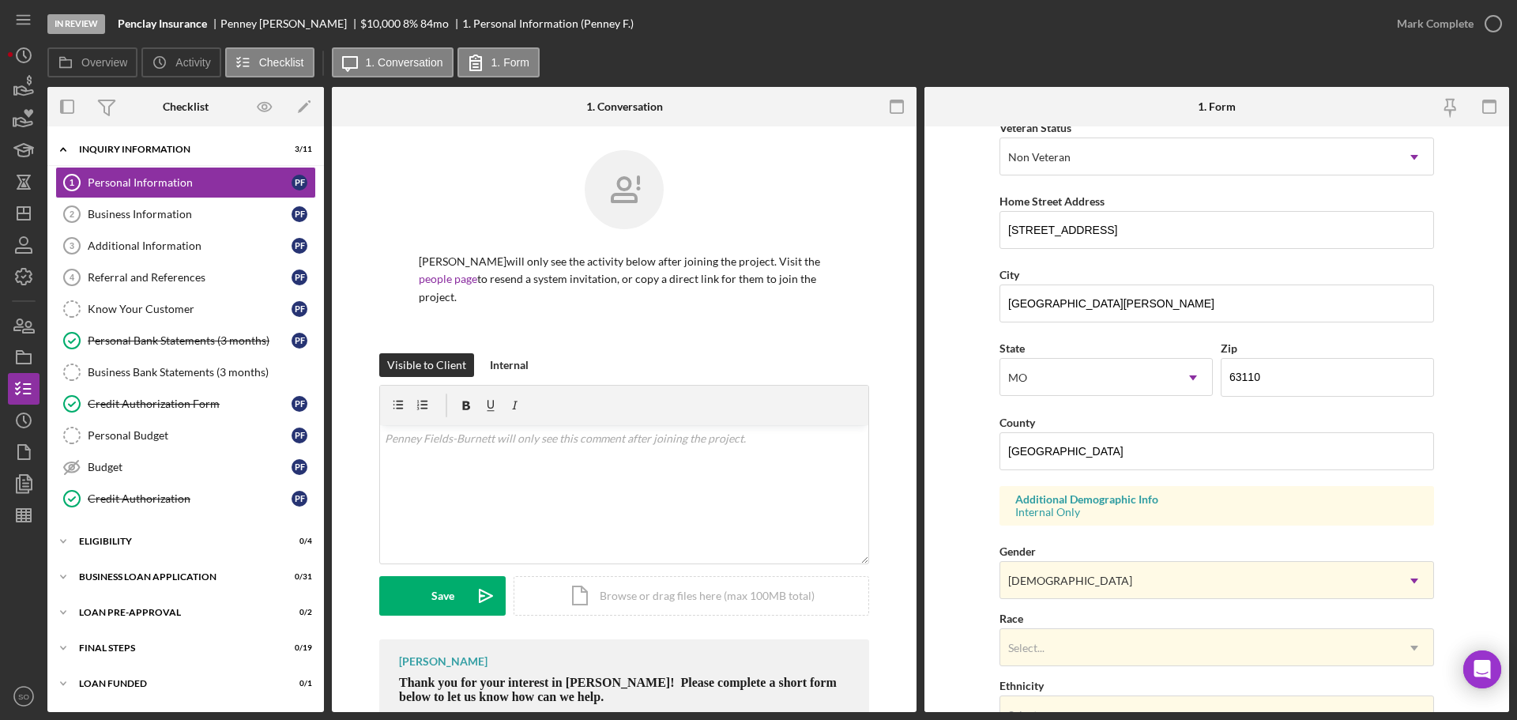
click at [963, 626] on form "First Name [PERSON_NAME] Middle Name Last Name [PERSON_NAME] Job Title Business…" at bounding box center [1217, 419] width 585 height 586
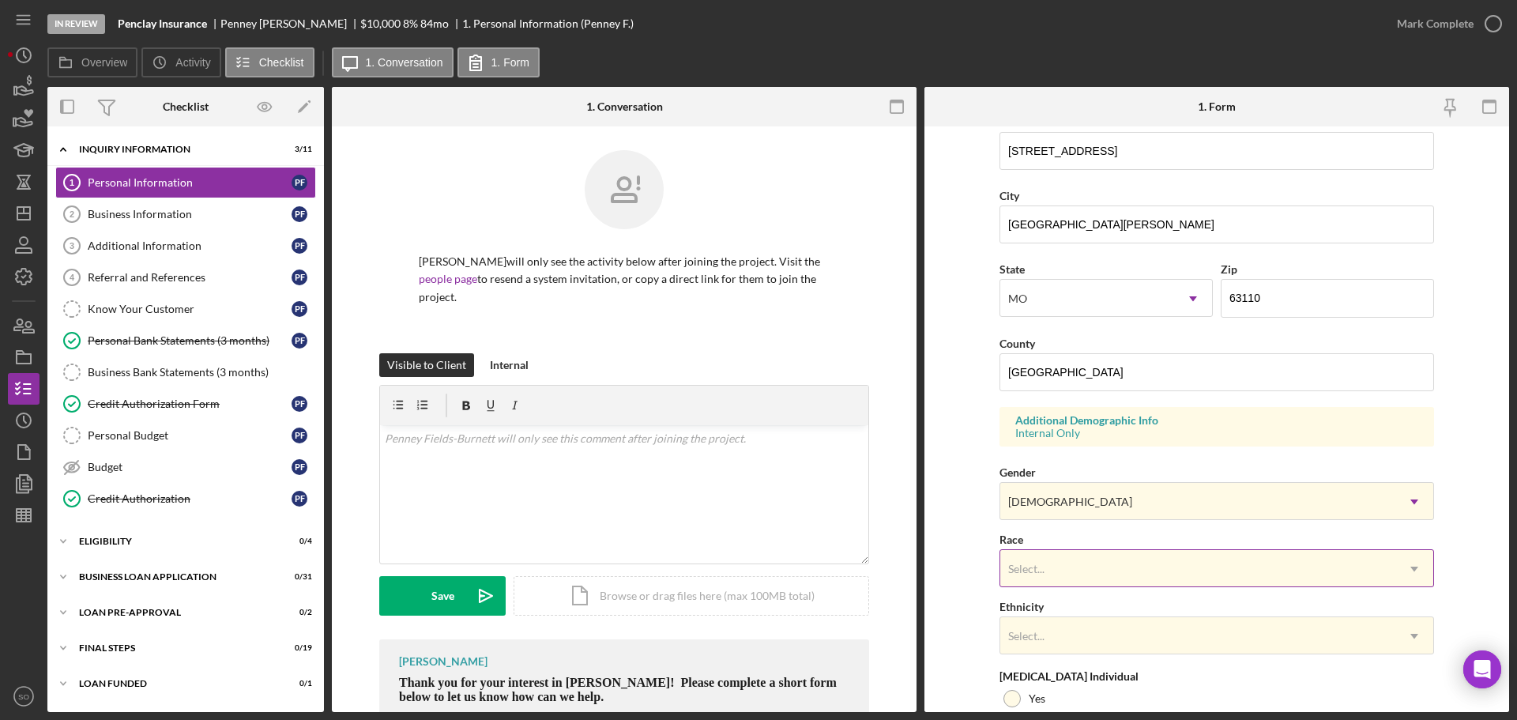
click at [1058, 556] on div "Select..." at bounding box center [1198, 569] width 395 height 36
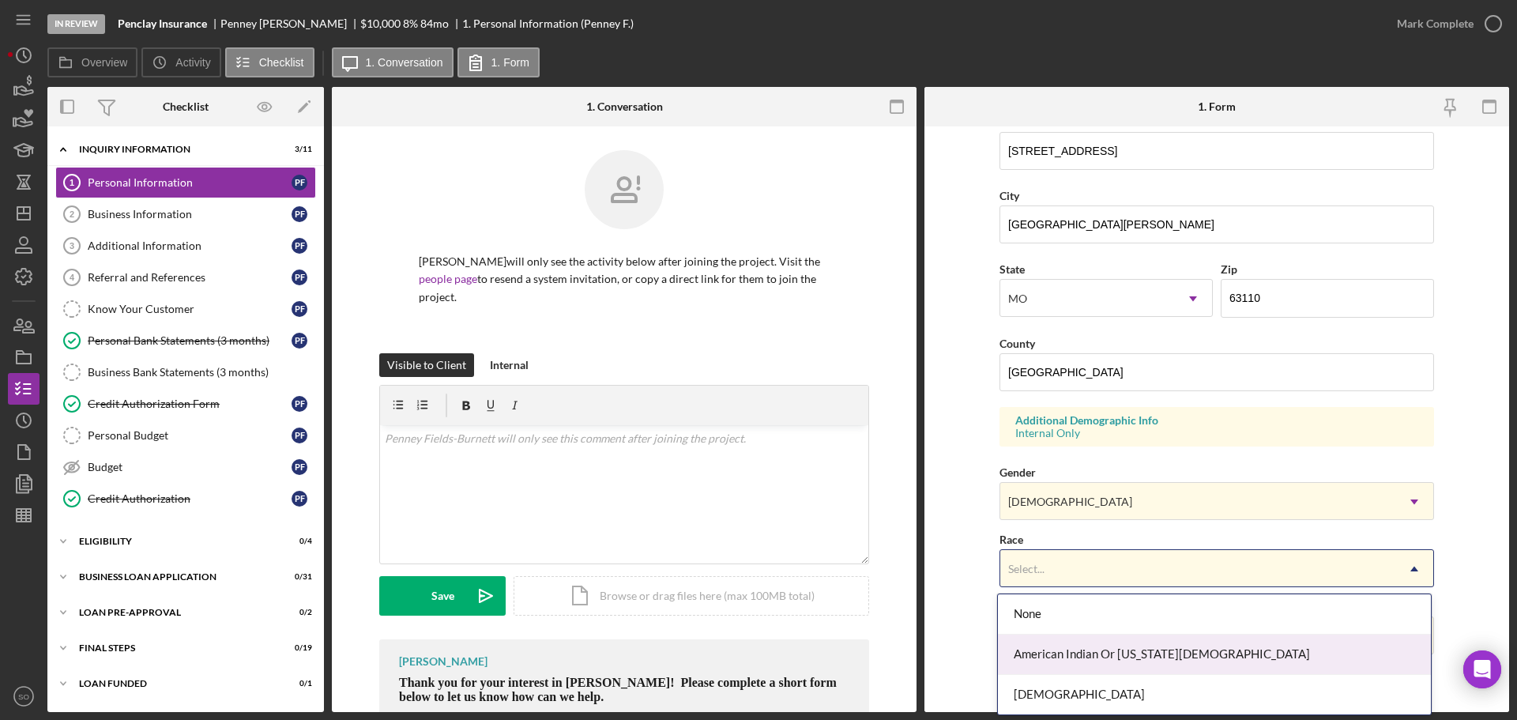
scroll to position [79, 0]
click at [1056, 654] on div "Black Or [DEMOGRAPHIC_DATA]" at bounding box center [1214, 656] width 433 height 40
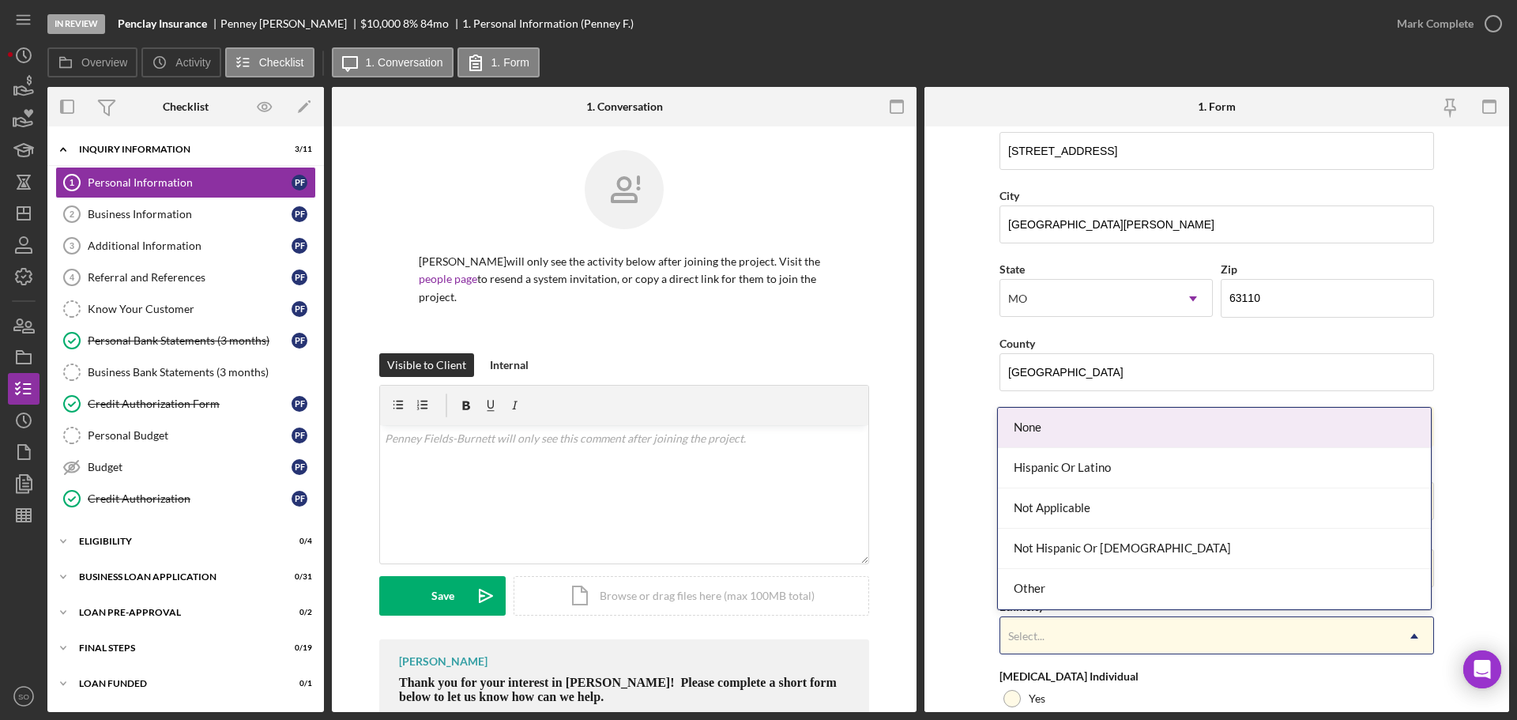
click at [1080, 640] on div "Select..." at bounding box center [1198, 636] width 395 height 36
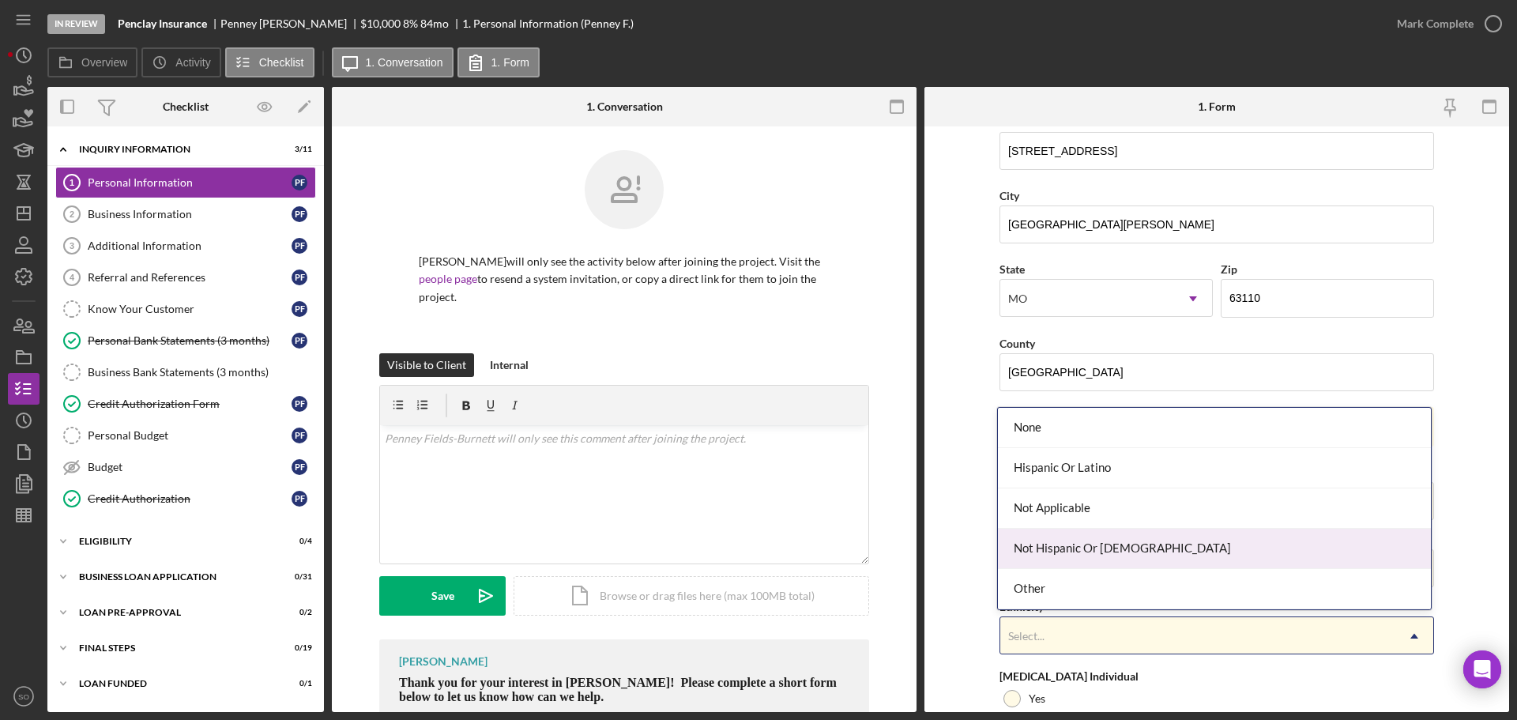
click at [1068, 537] on div "Not Hispanic Or [DEMOGRAPHIC_DATA]" at bounding box center [1214, 549] width 433 height 40
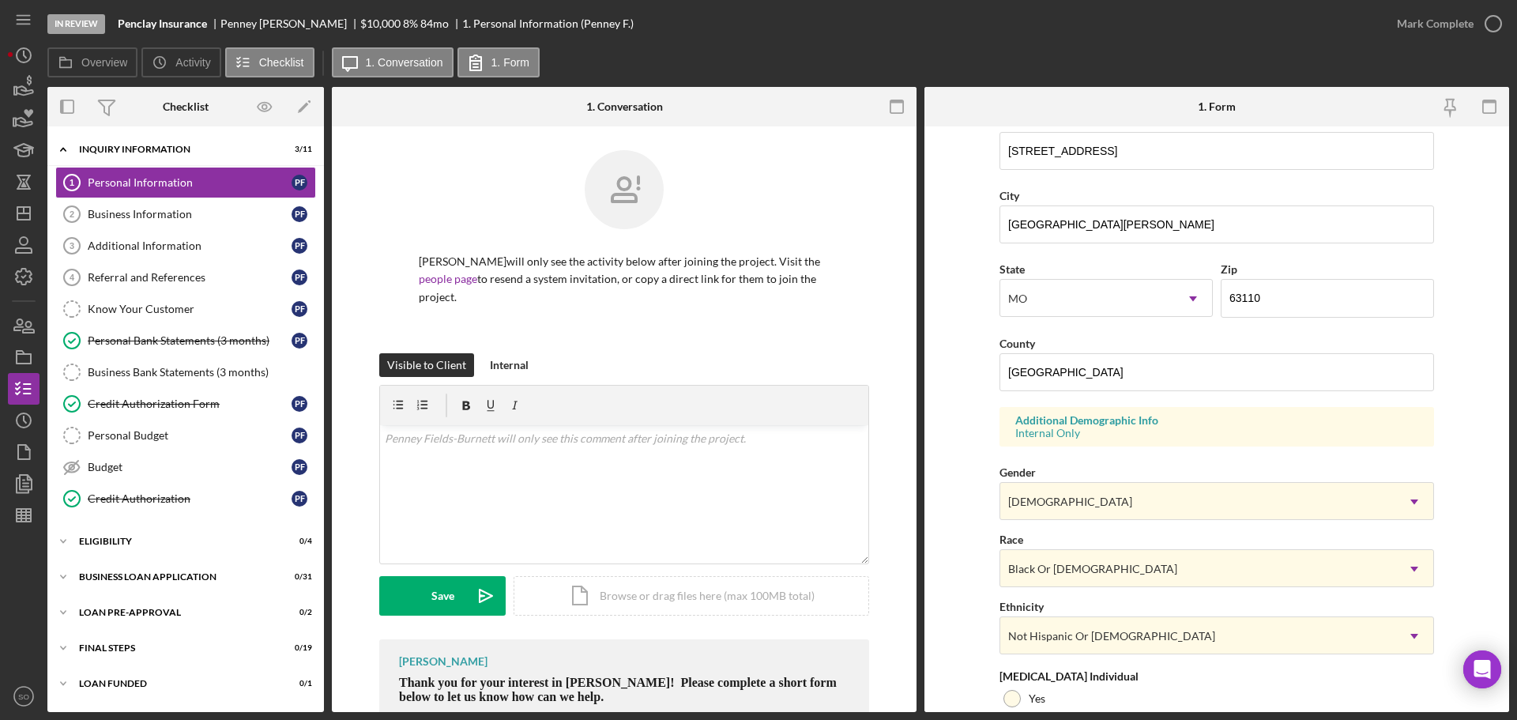
click at [965, 605] on form "First Name [PERSON_NAME] Middle Name Last Name [PERSON_NAME] Job Title Business…" at bounding box center [1217, 419] width 585 height 586
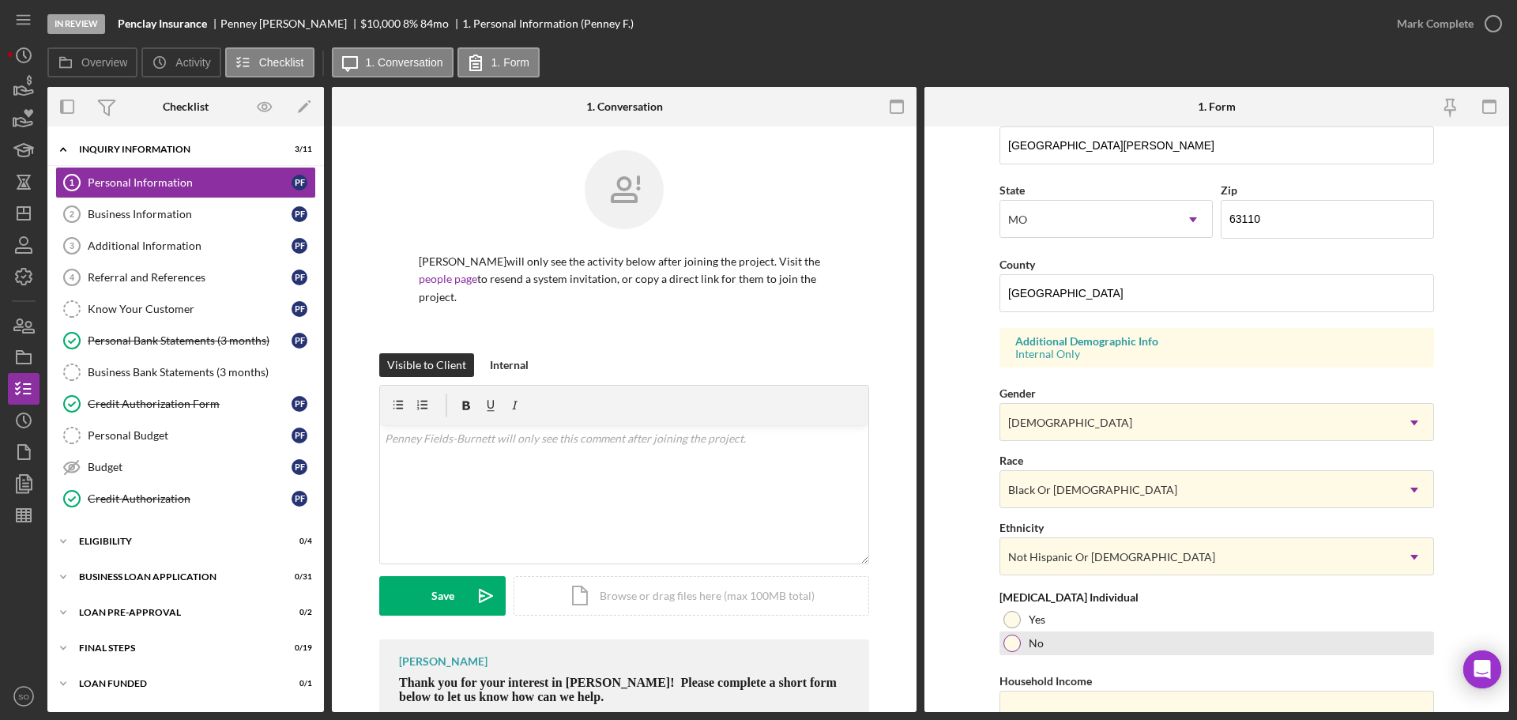
click at [1018, 649] on div "No" at bounding box center [1217, 643] width 435 height 24
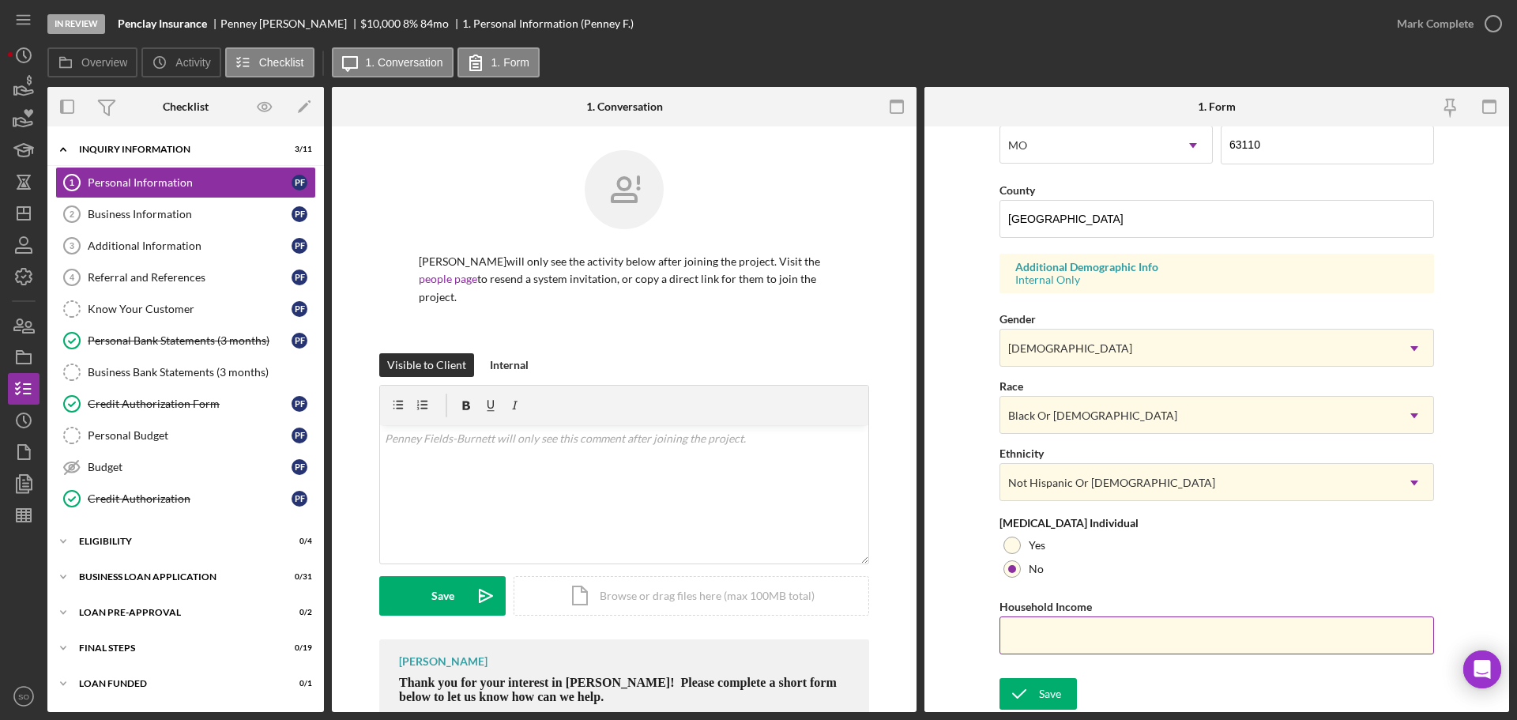
drag, startPoint x: 1150, startPoint y: 640, endPoint x: 1207, endPoint y: 645, distance: 57.1
click at [1152, 640] on input "Household Income" at bounding box center [1217, 635] width 435 height 38
type input "$36,000"
click at [1052, 680] on div "Save" at bounding box center [1050, 694] width 22 height 32
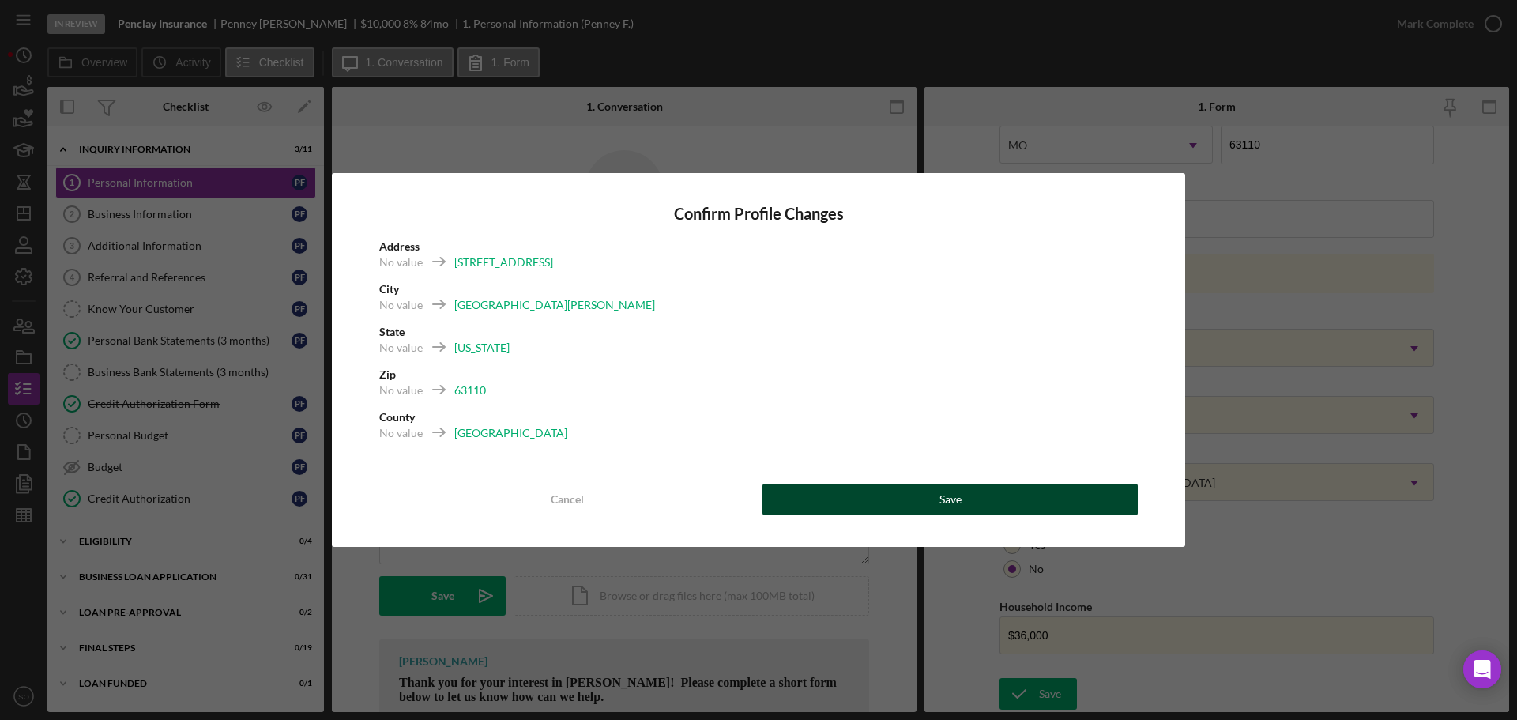
click at [979, 511] on button "Save" at bounding box center [950, 500] width 375 height 32
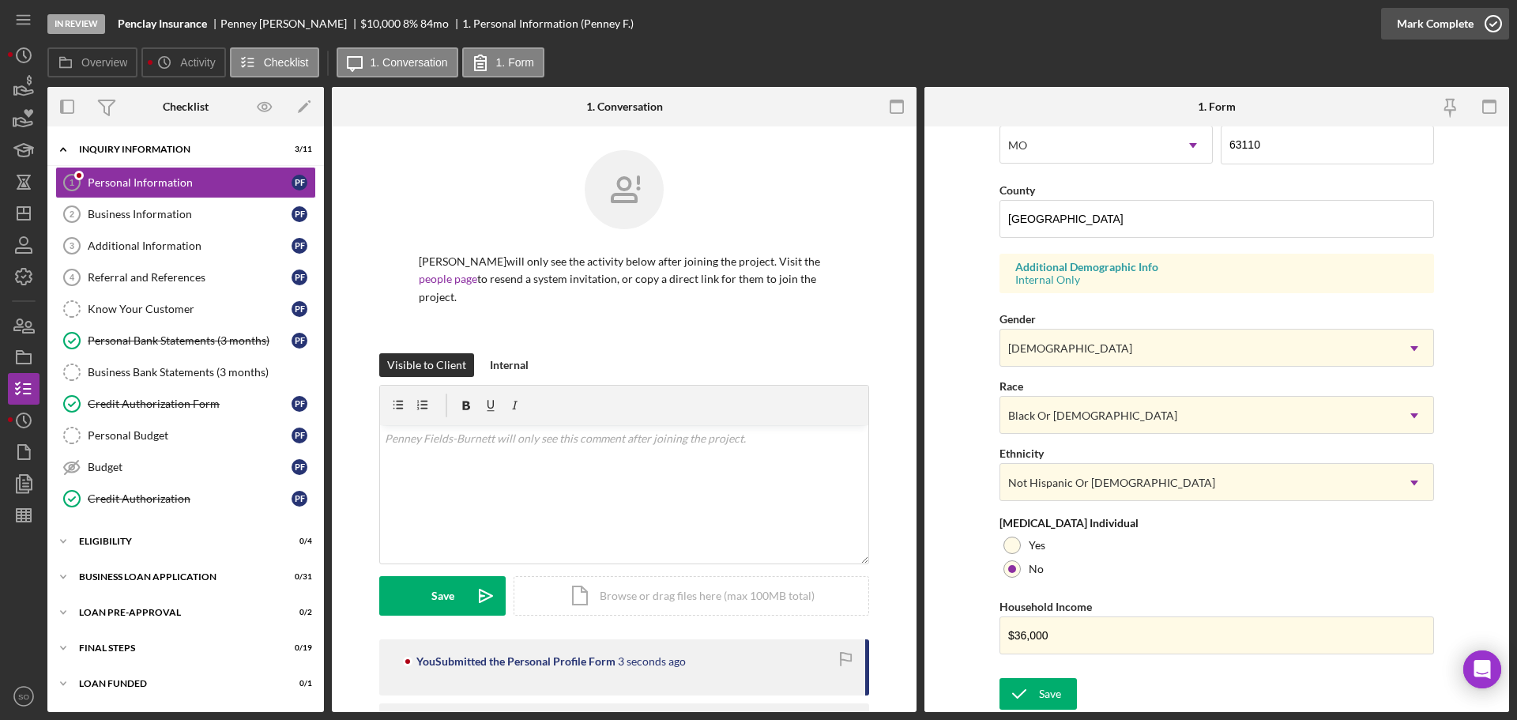
click at [1408, 35] on div "Mark Complete" at bounding box center [1435, 24] width 77 height 32
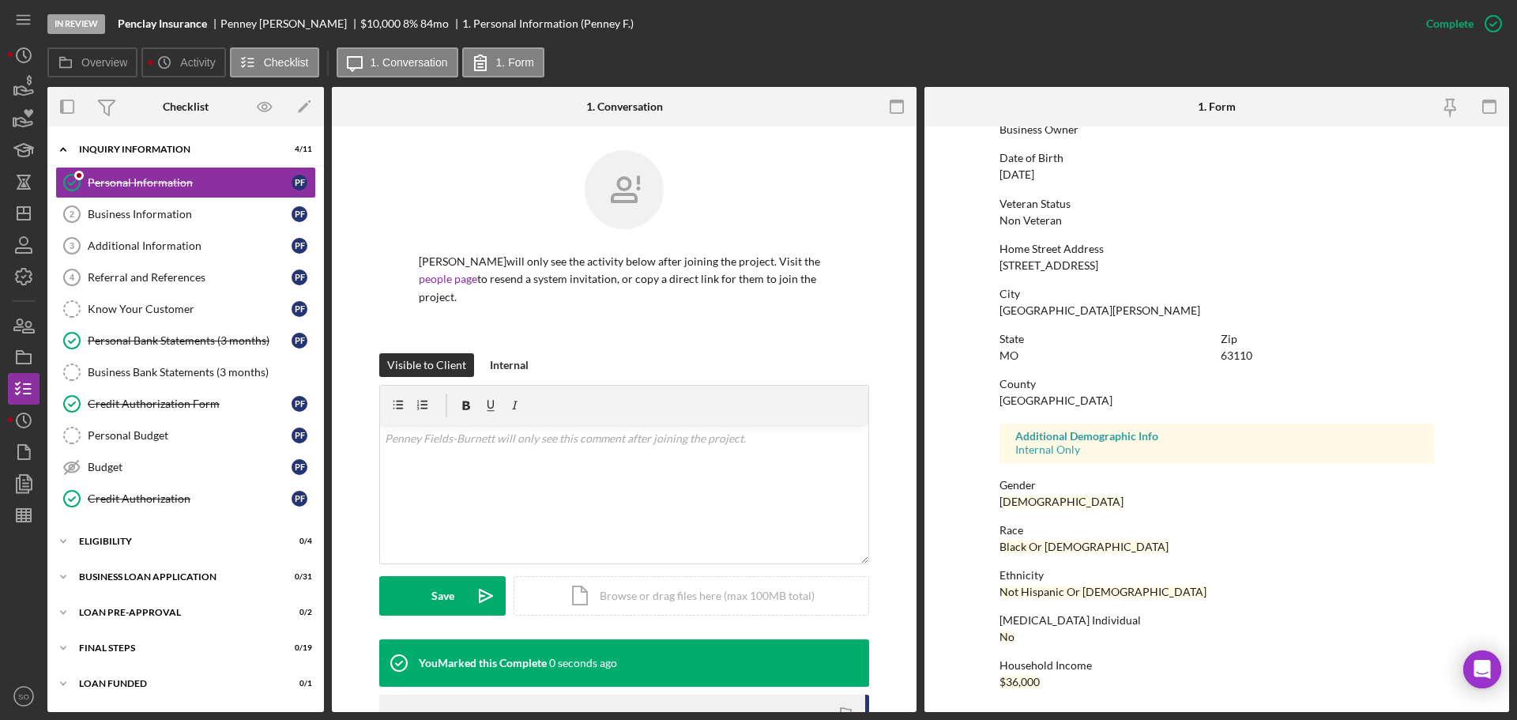
scroll to position [152, 0]
click at [169, 228] on link "Business Information 2 Business Information P F" at bounding box center [185, 214] width 261 height 32
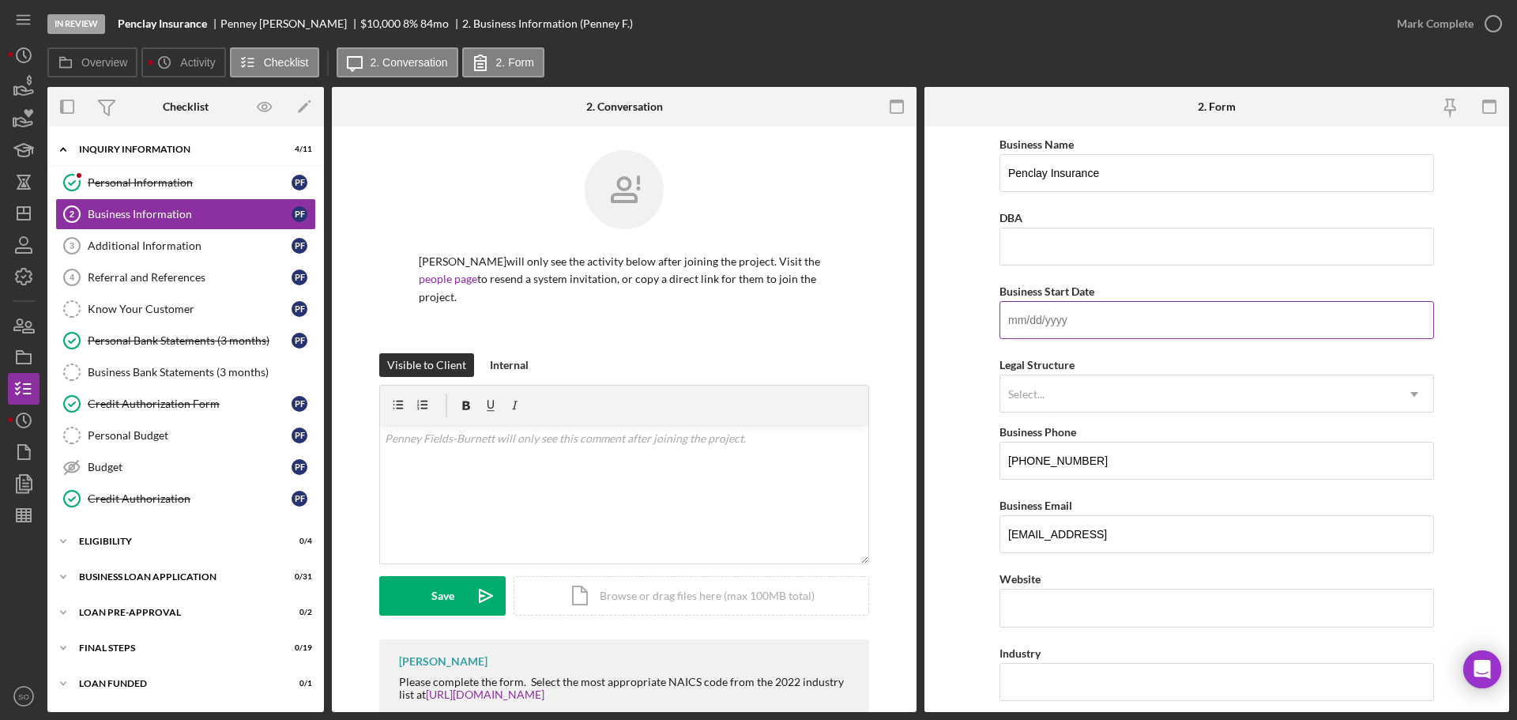
click at [1091, 327] on input "Business Start Date" at bounding box center [1217, 320] width 435 height 38
paste input "[DATE]"
type input "[DATE]"
drag, startPoint x: 934, startPoint y: 348, endPoint x: 961, endPoint y: 351, distance: 27.1
click at [934, 349] on form "Business Name Penclay Insurance DBA Business Start Date [DATE] Legal Structure …" at bounding box center [1217, 419] width 585 height 586
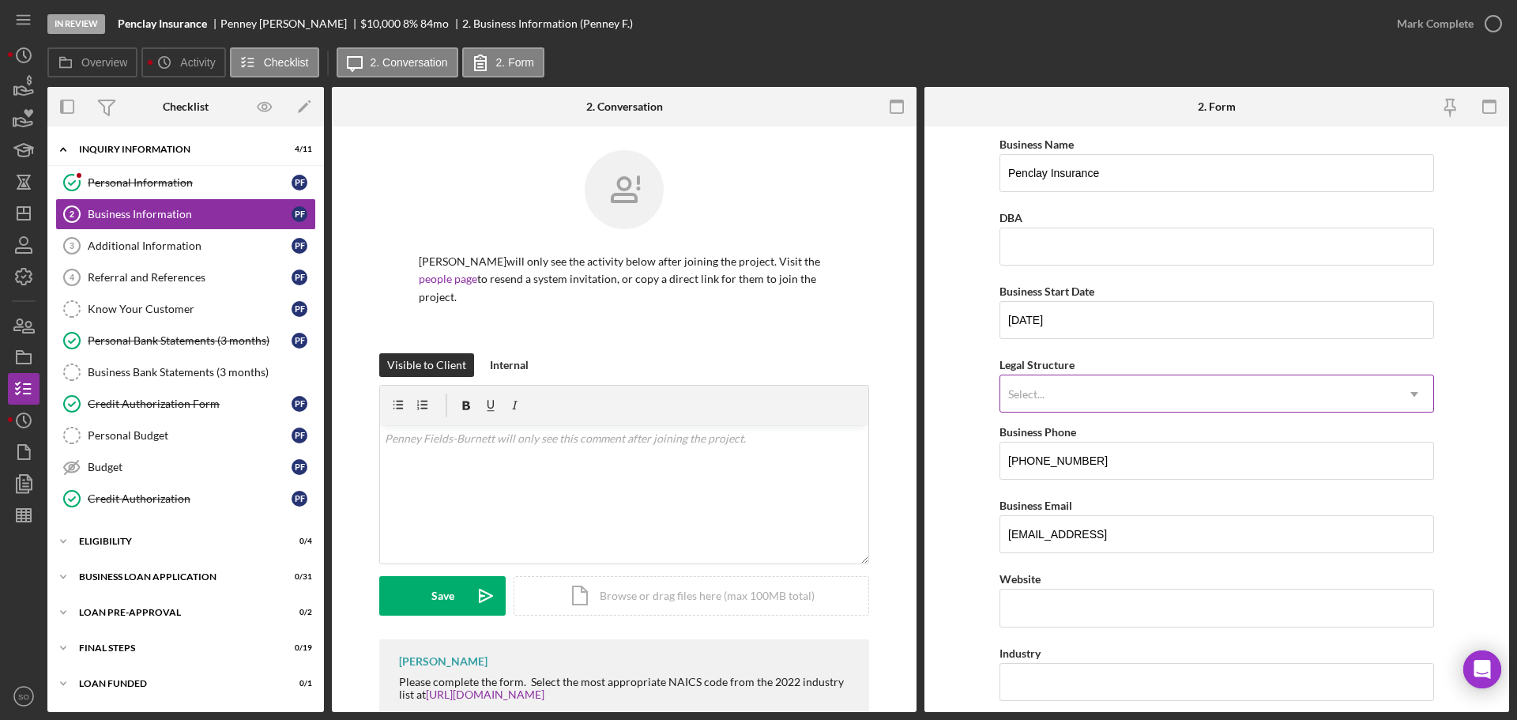
click at [1084, 386] on div "Select..." at bounding box center [1198, 394] width 395 height 36
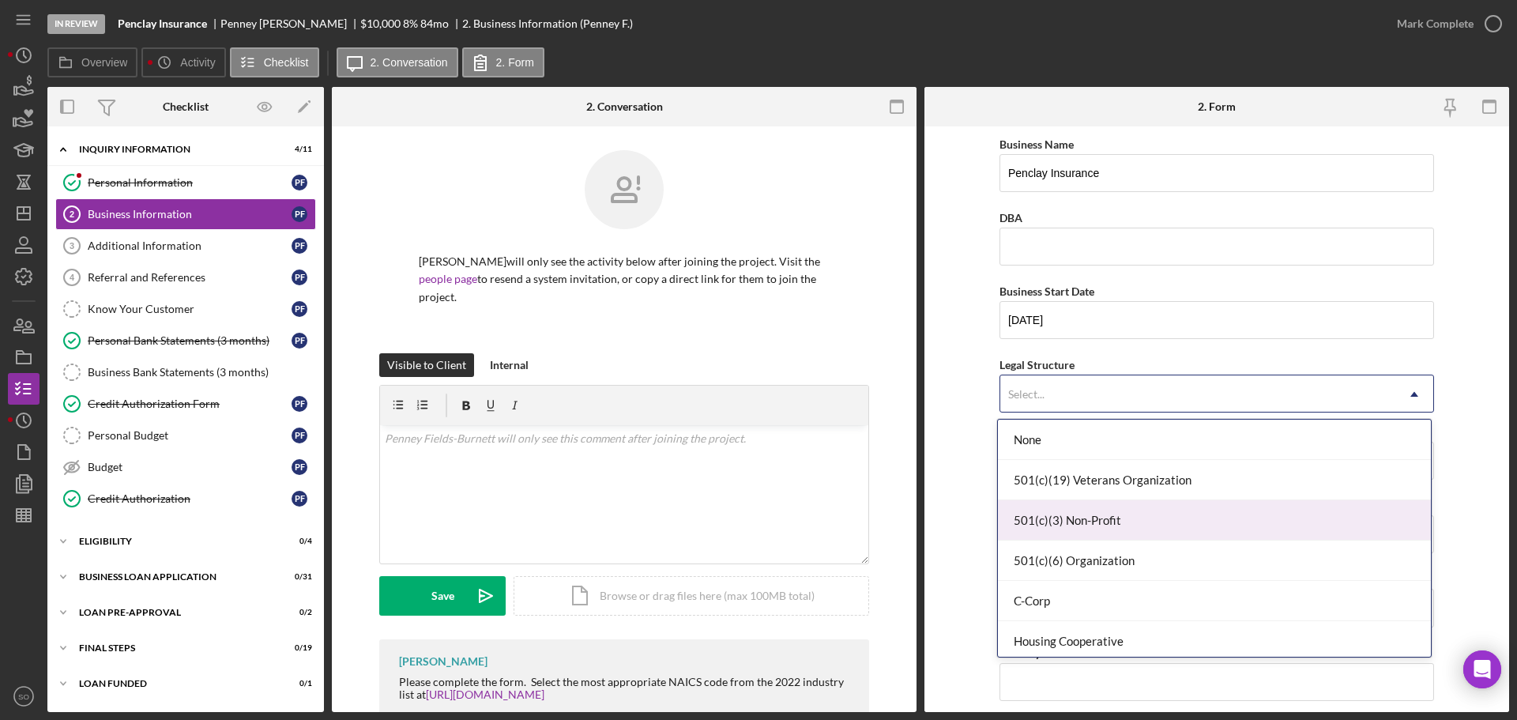
scroll to position [158, 0]
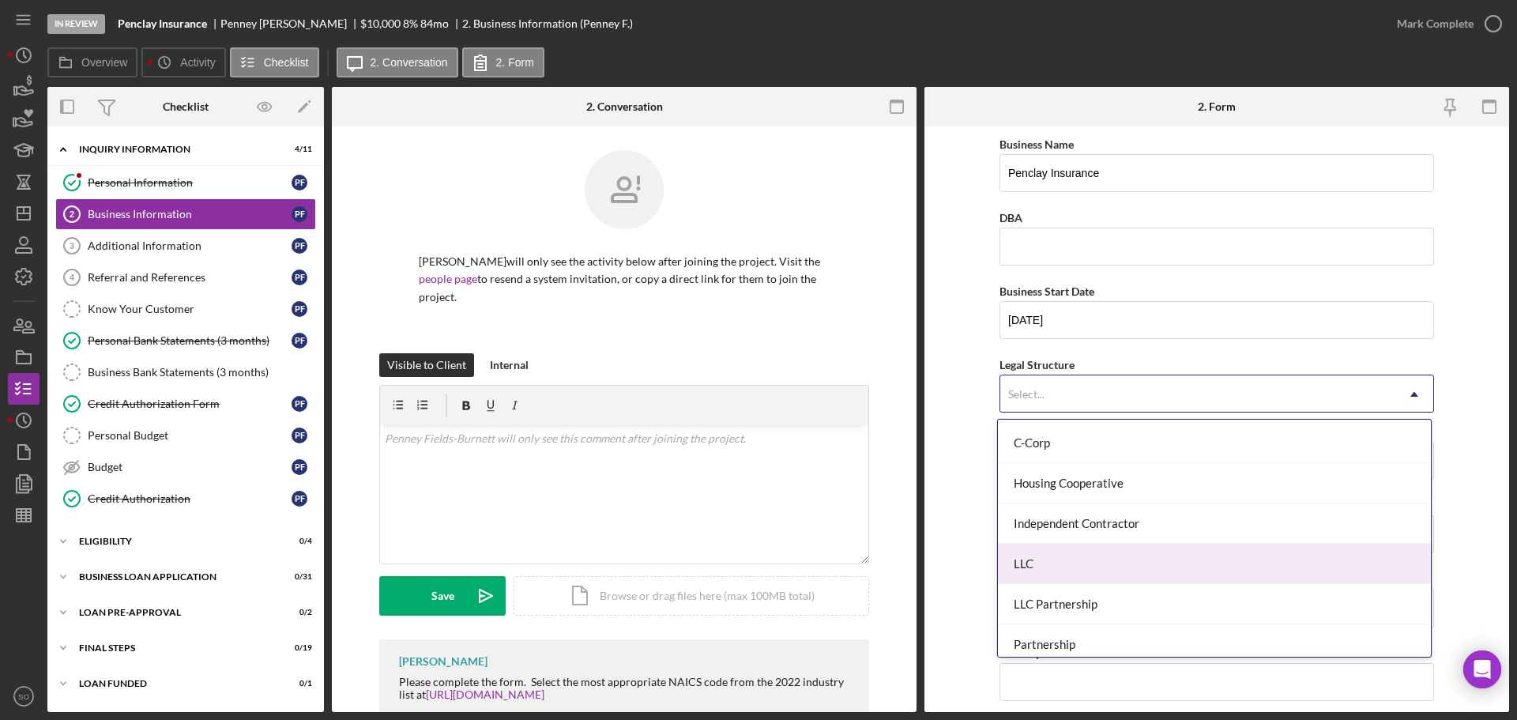
click at [1074, 569] on div "LLC" at bounding box center [1214, 564] width 433 height 40
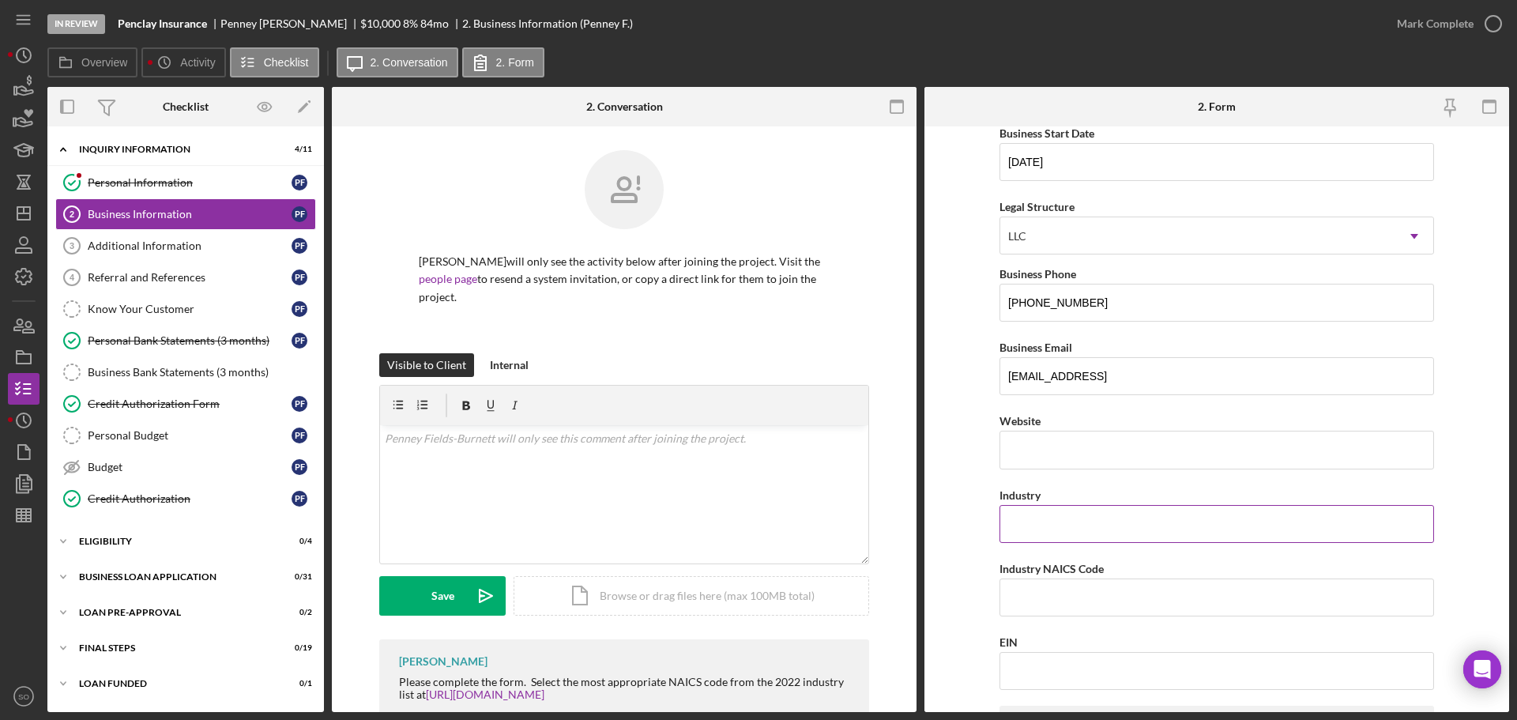
click at [1097, 519] on input "Industry" at bounding box center [1217, 524] width 435 height 38
click at [978, 469] on form "Business Name Penclay Insurance DBA Business Start Date [DATE] Legal Structure …" at bounding box center [1217, 419] width 585 height 586
click at [1057, 526] on input "Industry" at bounding box center [1217, 524] width 435 height 38
paste input "Insurance"
type input "Insurance"
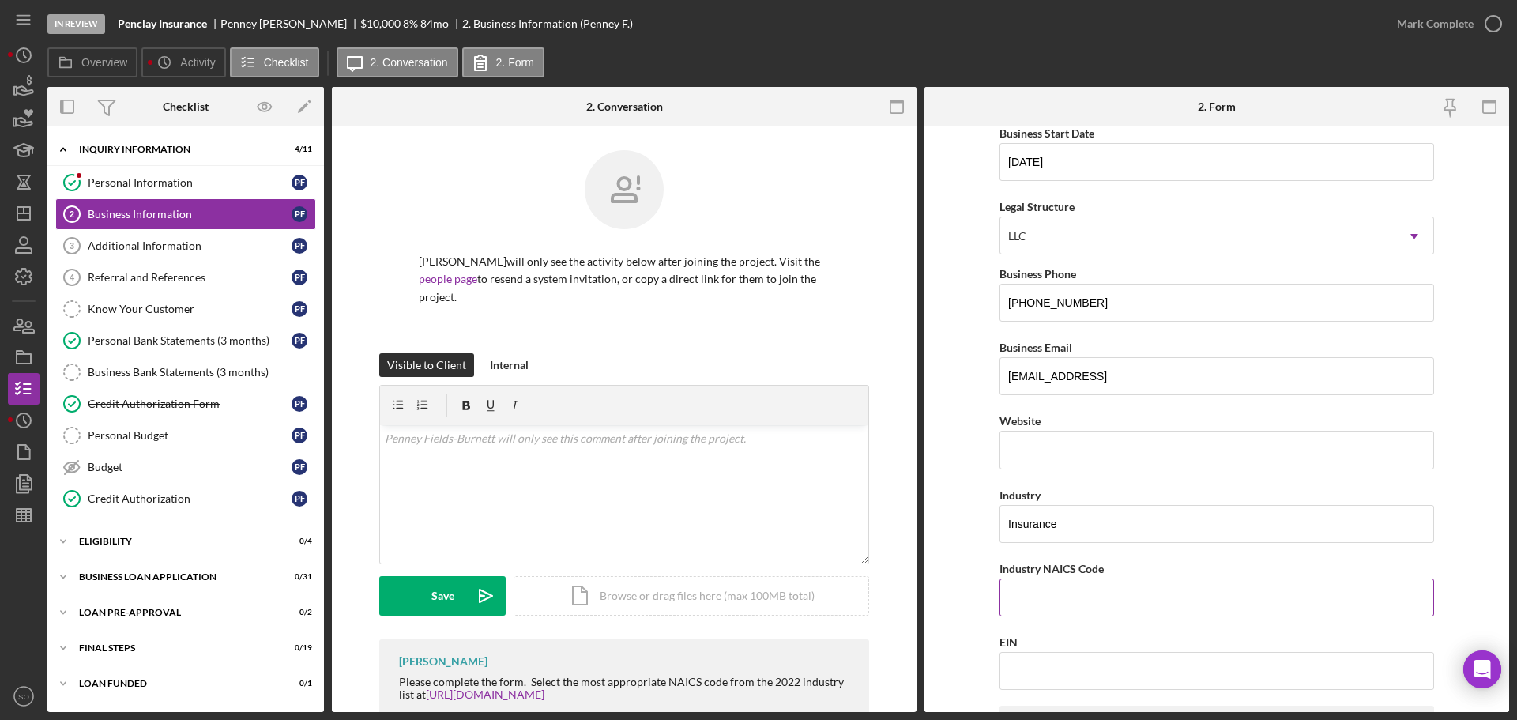
click at [1163, 594] on input "Industry NAICS Code" at bounding box center [1217, 598] width 435 height 38
paste input "524210"
type input "524210"
click at [1134, 676] on input "EIN" at bounding box center [1217, 671] width 435 height 38
paste input "[US_EMPLOYER_IDENTIFICATION_NUMBER]"
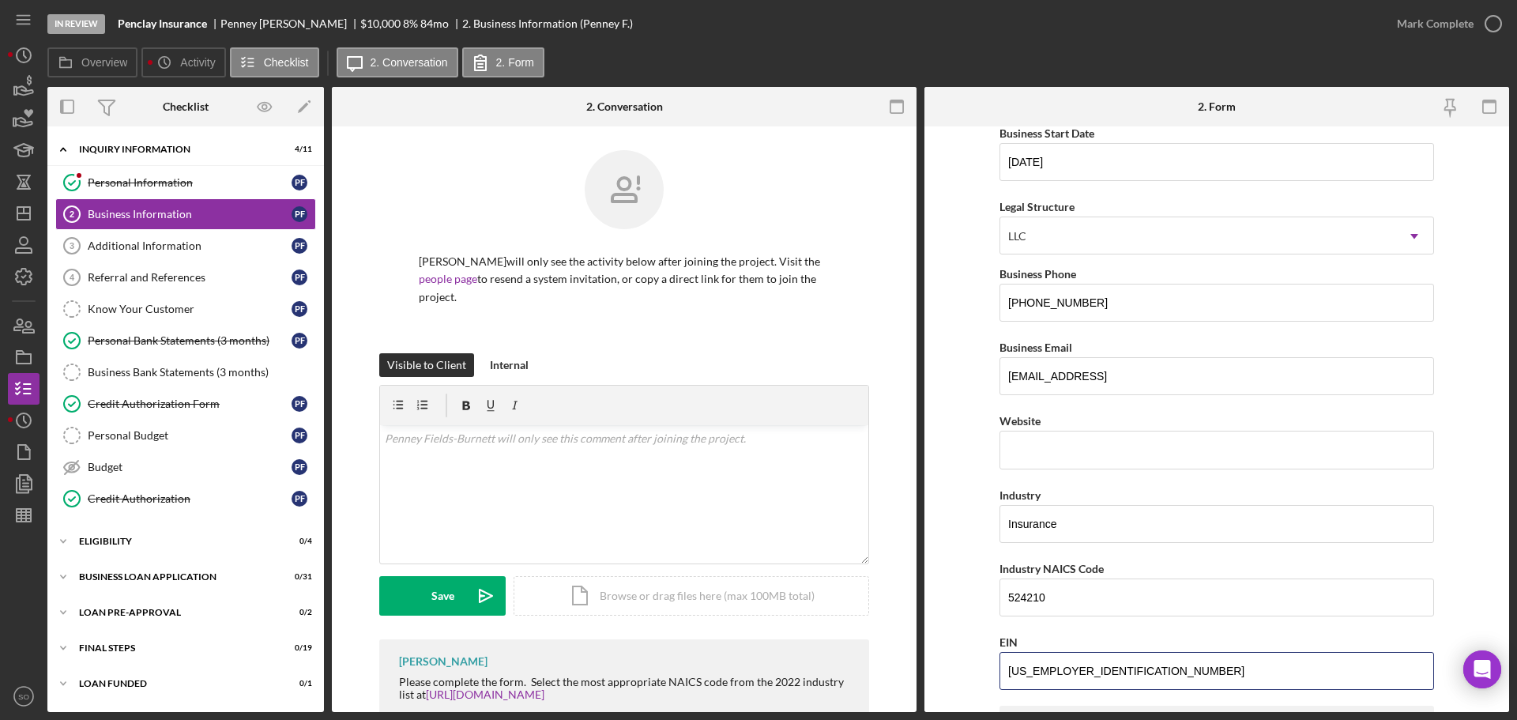
type input "[US_EMPLOYER_IDENTIFICATION_NUMBER]"
click at [966, 639] on form "Business Name Penclay Insurance DBA Business Start Date [DATE] Legal Structure …" at bounding box center [1217, 419] width 585 height 586
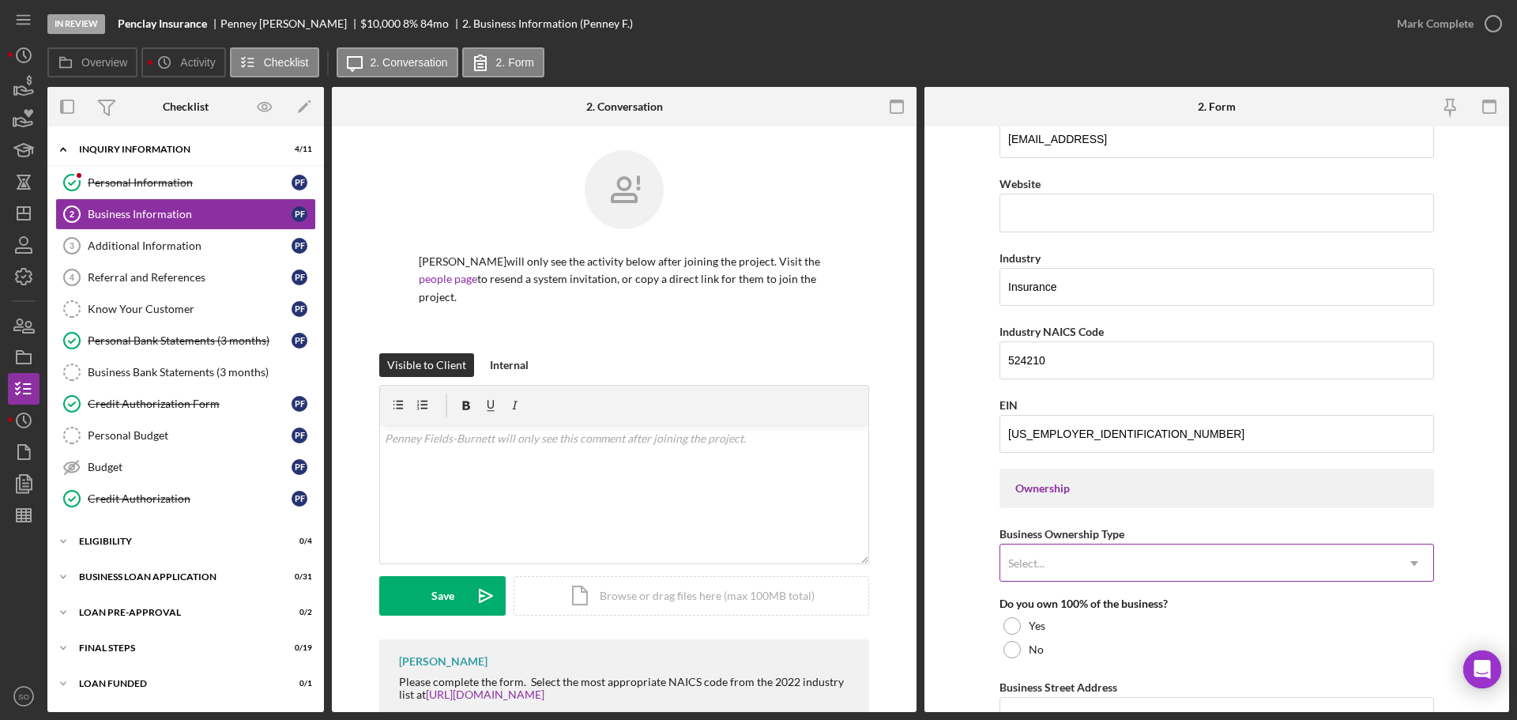
click at [1152, 562] on div "Select..." at bounding box center [1198, 563] width 395 height 36
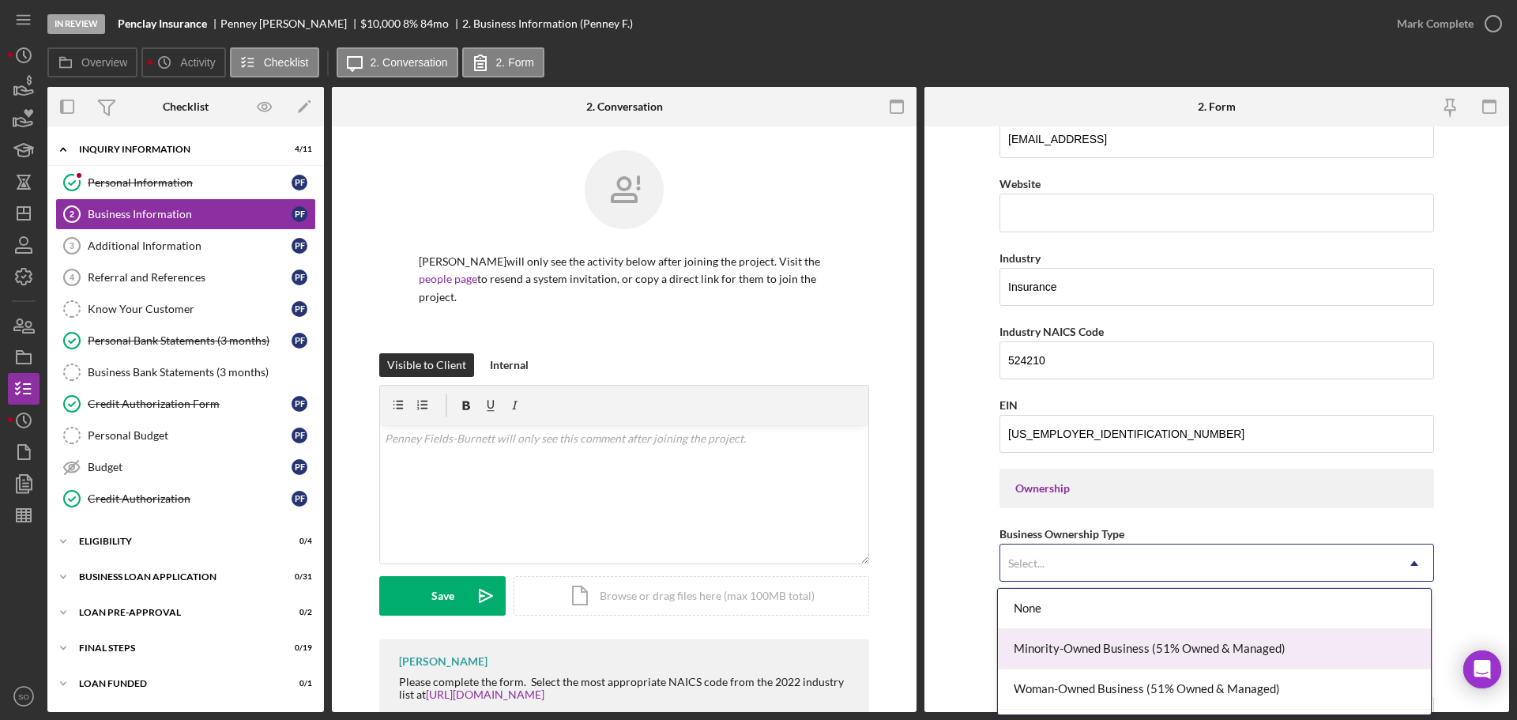
scroll to position [36, 0]
click at [1186, 650] on div "Woman-Owned Business (51% Owned & Managed)" at bounding box center [1214, 654] width 433 height 40
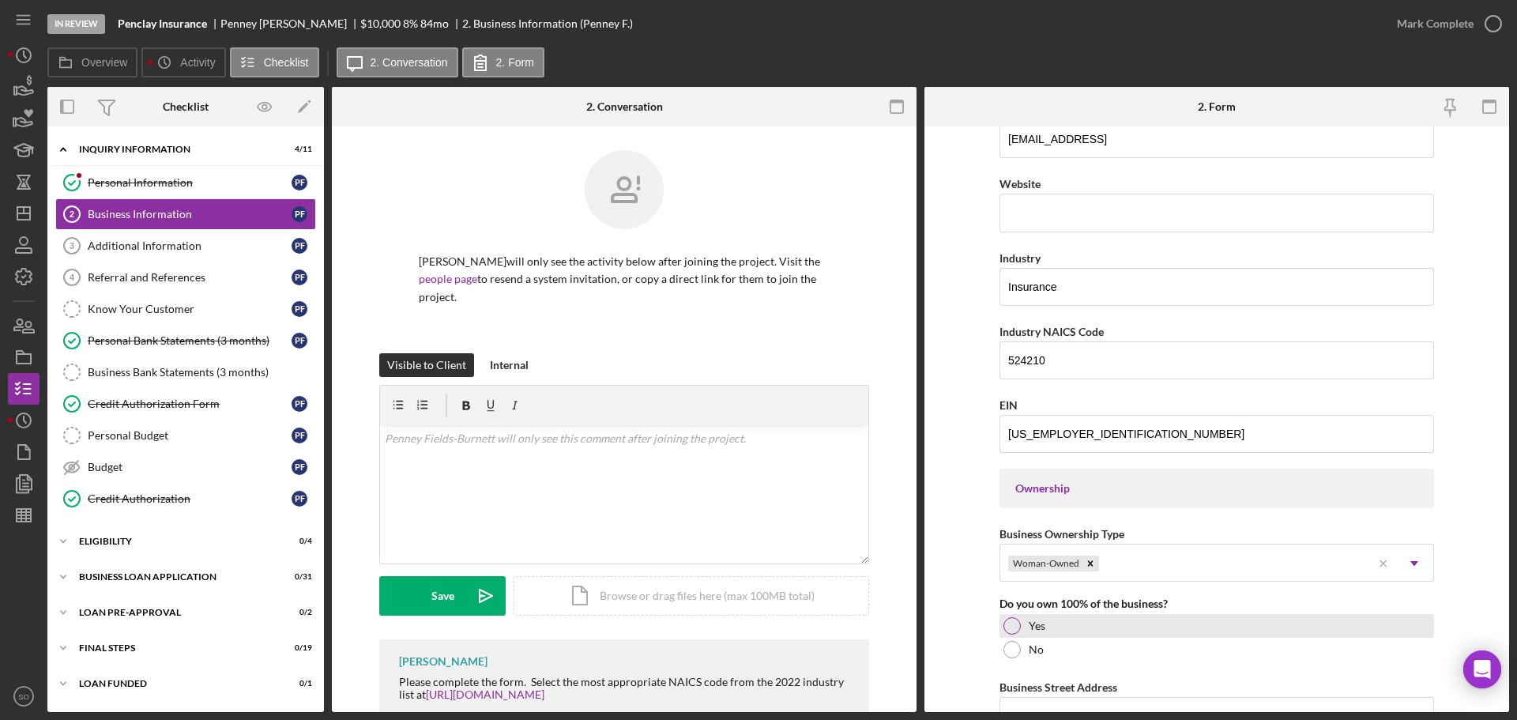
click at [1016, 622] on div at bounding box center [1012, 625] width 17 height 17
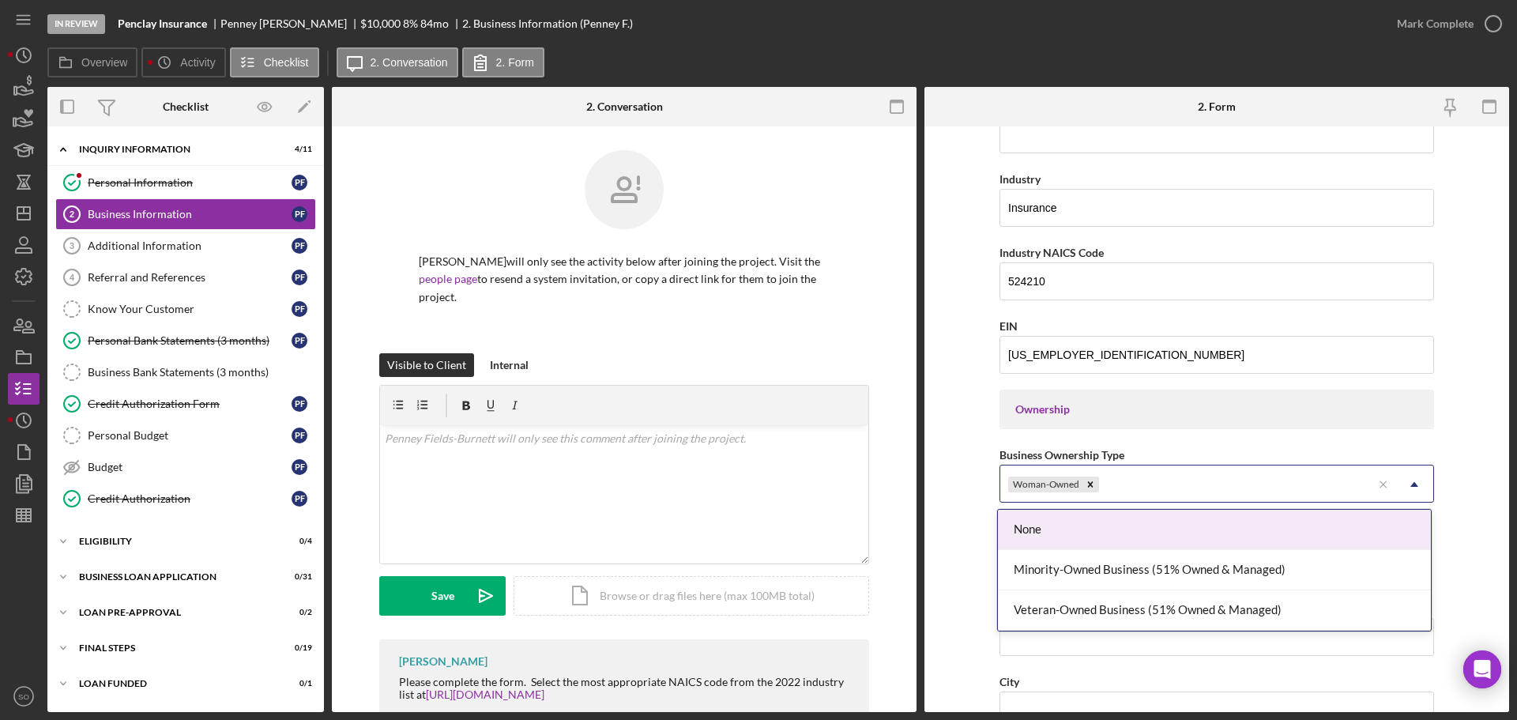
click at [1167, 484] on div "Woman-Owned" at bounding box center [1186, 484] width 371 height 36
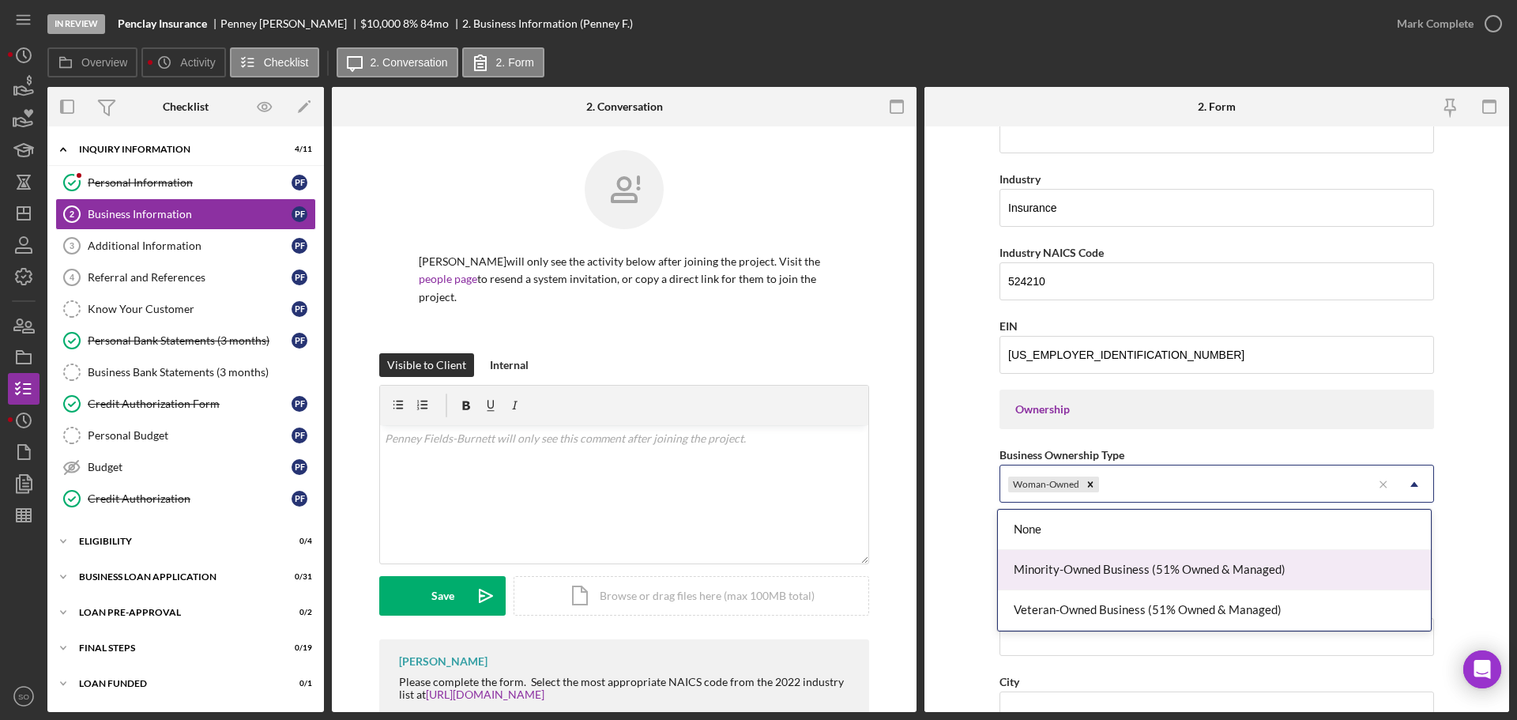
click at [1114, 577] on div "Minority-Owned Business (51% Owned & Managed)" at bounding box center [1214, 570] width 433 height 40
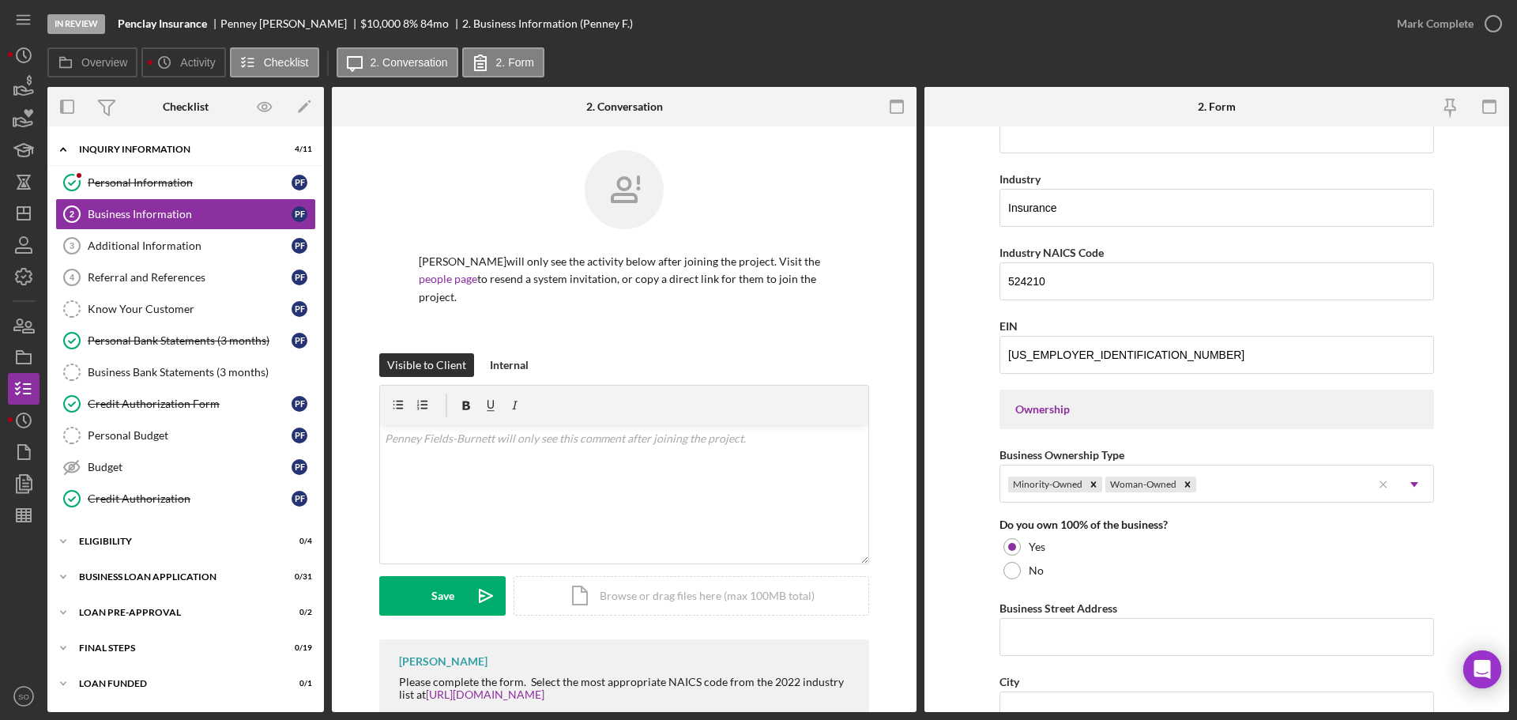
click at [937, 616] on form "Business Name Penclay Insurance DBA Business Start Date [DATE] Legal Structure …" at bounding box center [1217, 419] width 585 height 586
click at [1022, 619] on input "Business Street Address" at bounding box center [1217, 637] width 435 height 38
paste input "[STREET_ADDRESS]"
type input "[STREET_ADDRESS]"
click at [965, 616] on form "Business Name Penclay Insurance DBA Business Start Date [DATE] Legal Structure …" at bounding box center [1217, 419] width 585 height 586
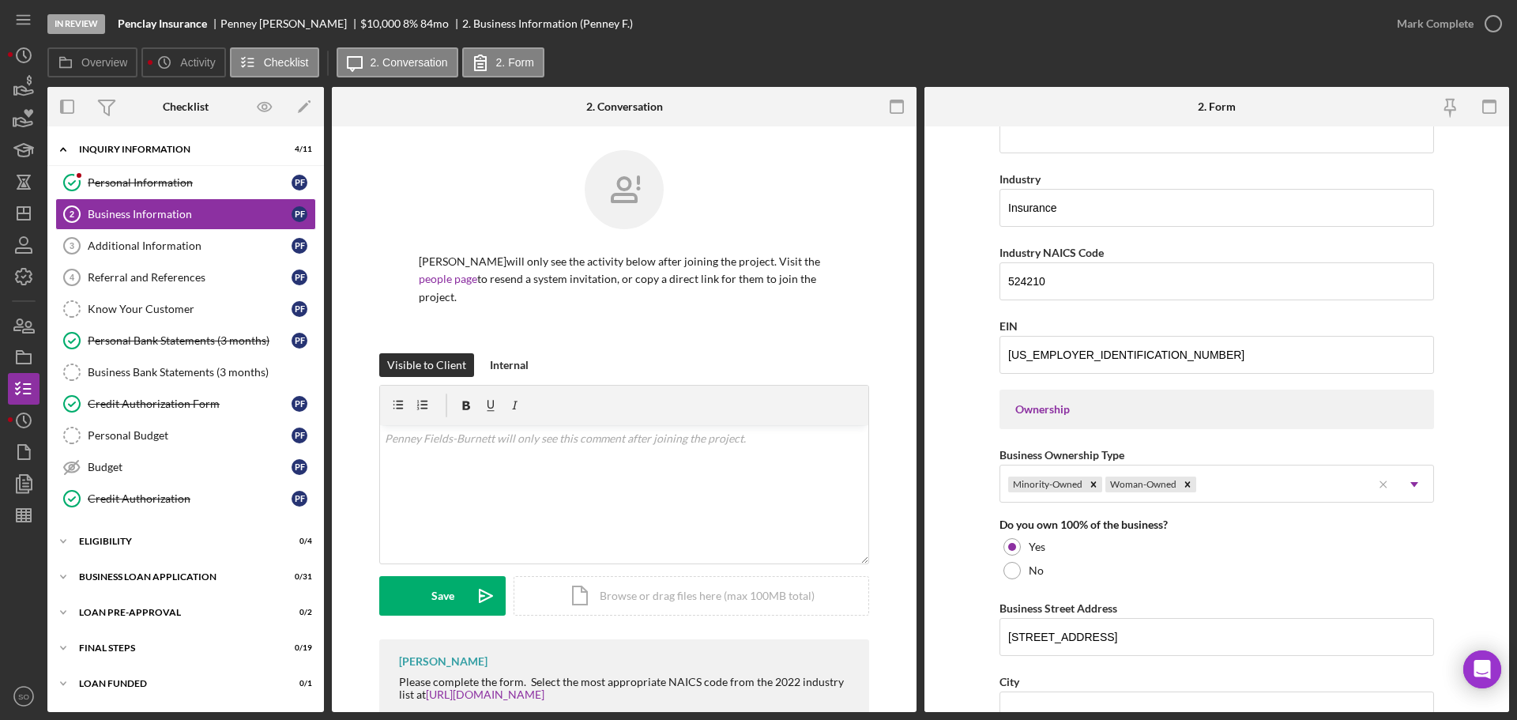
scroll to position [632, 0]
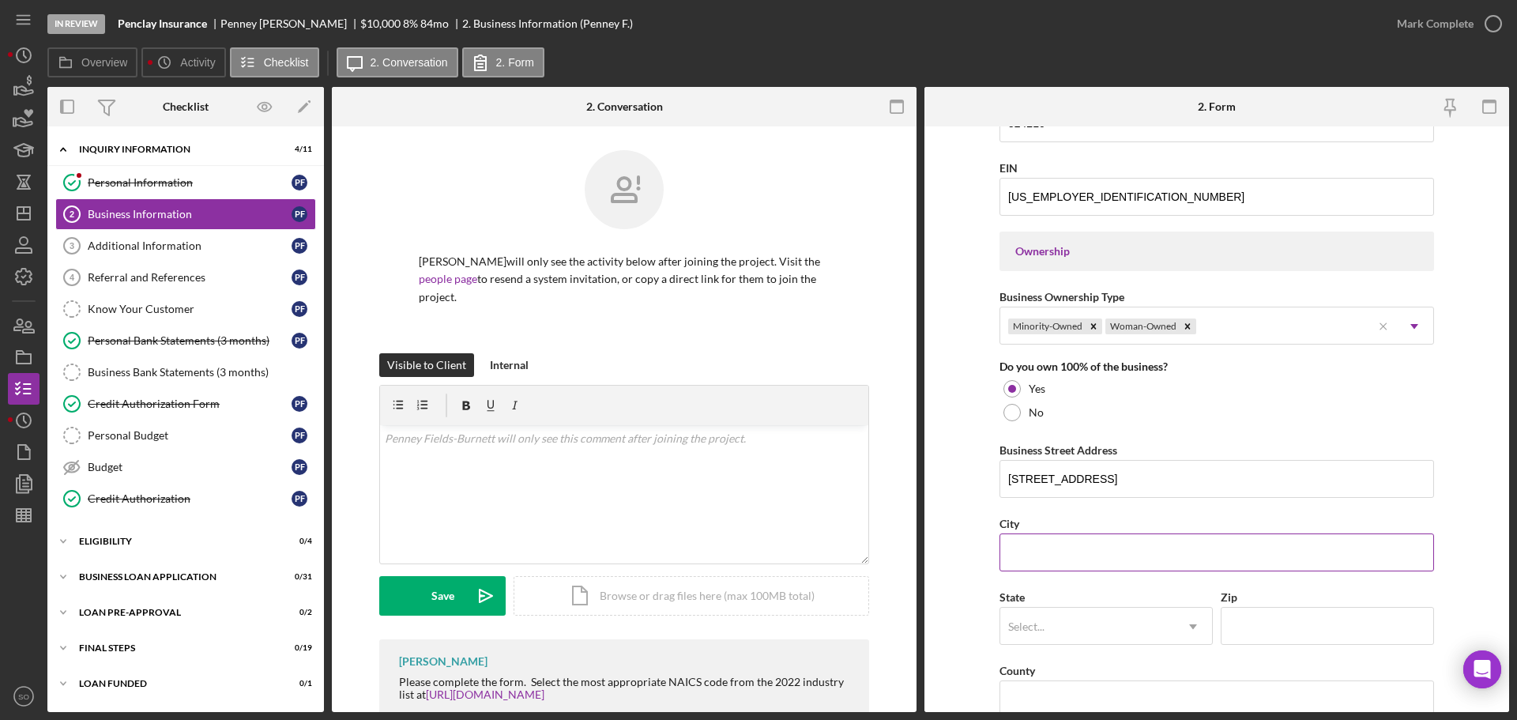
click at [1061, 555] on input "City" at bounding box center [1217, 552] width 435 height 38
paste input "[GEOGRAPHIC_DATA][PERSON_NAME]"
type input "[GEOGRAPHIC_DATA][PERSON_NAME]"
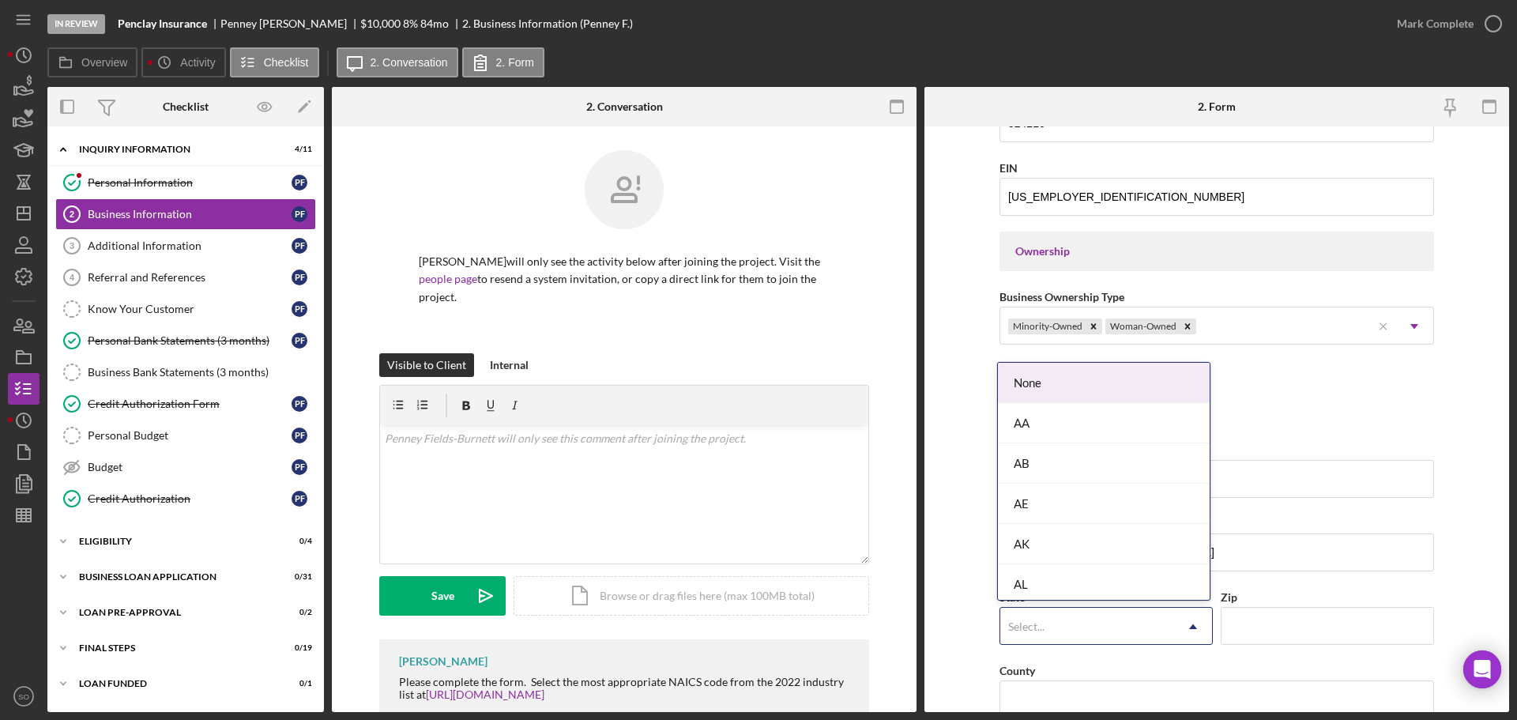
click at [1051, 620] on div "Select..." at bounding box center [1088, 627] width 174 height 36
type input "mo"
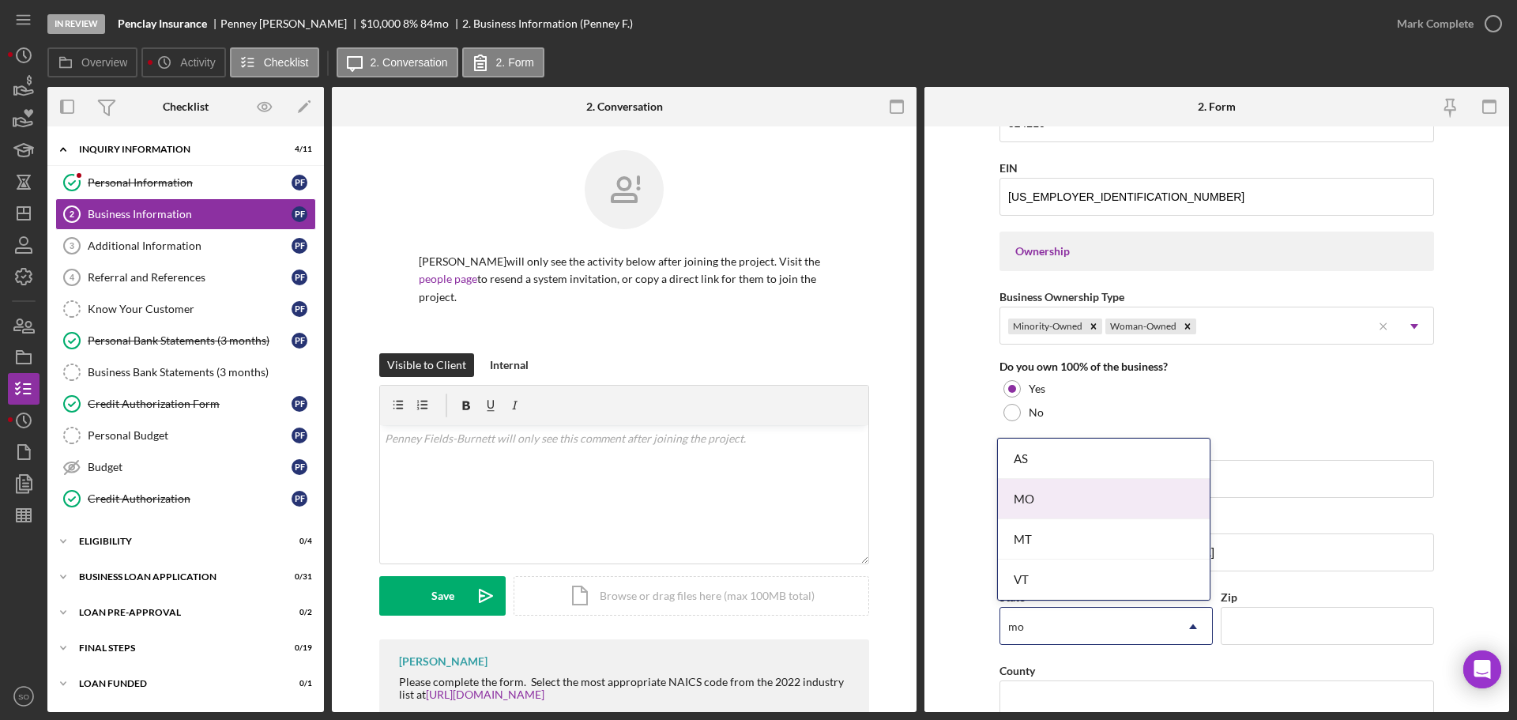
click at [1066, 512] on div "MO" at bounding box center [1104, 499] width 212 height 40
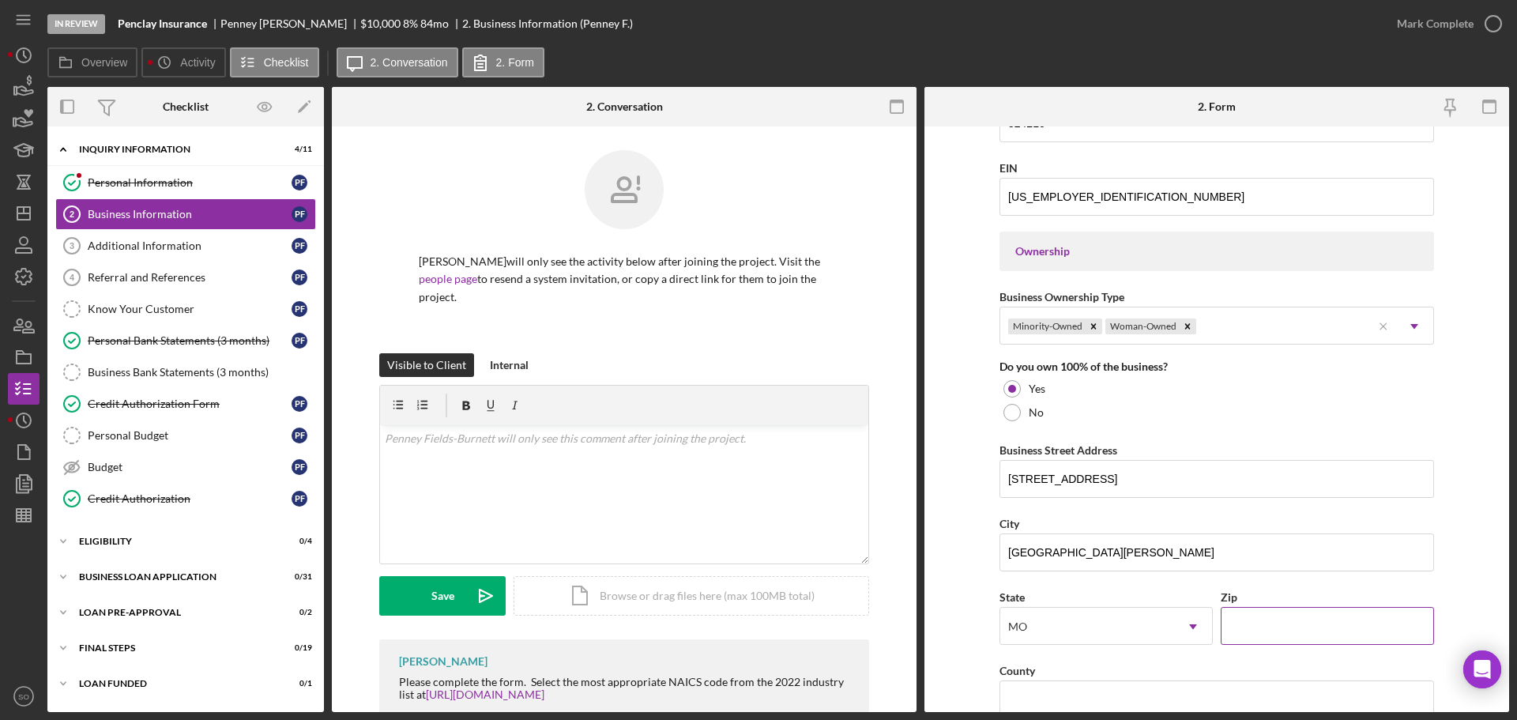
click at [1336, 621] on input "Zip" at bounding box center [1327, 626] width 213 height 38
paste input "63110"
type input "63110"
drag, startPoint x: 944, startPoint y: 593, endPoint x: 971, endPoint y: 593, distance: 26.9
click at [945, 593] on form "Business Name Penclay Insurance DBA Business Start Date [DATE] Legal Structure …" at bounding box center [1217, 419] width 585 height 586
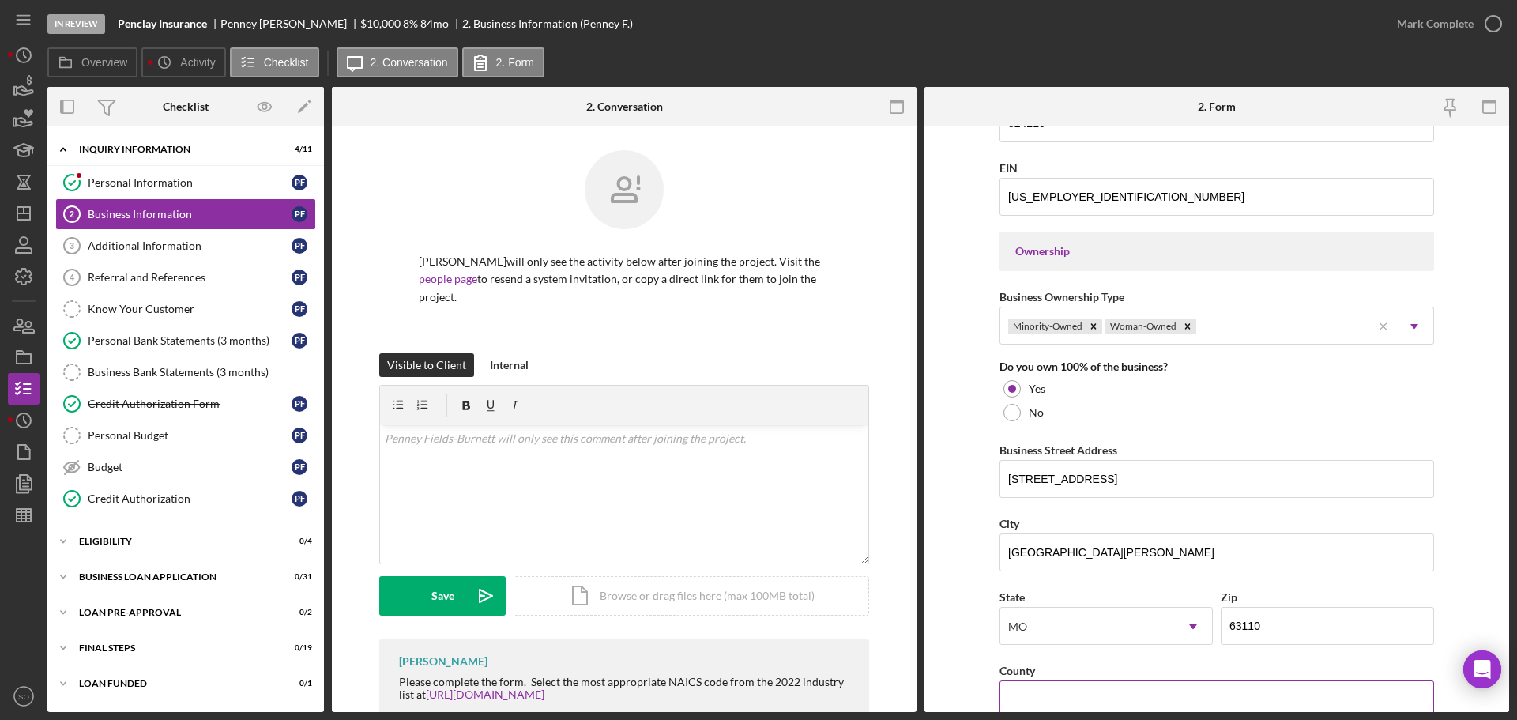
scroll to position [869, 0]
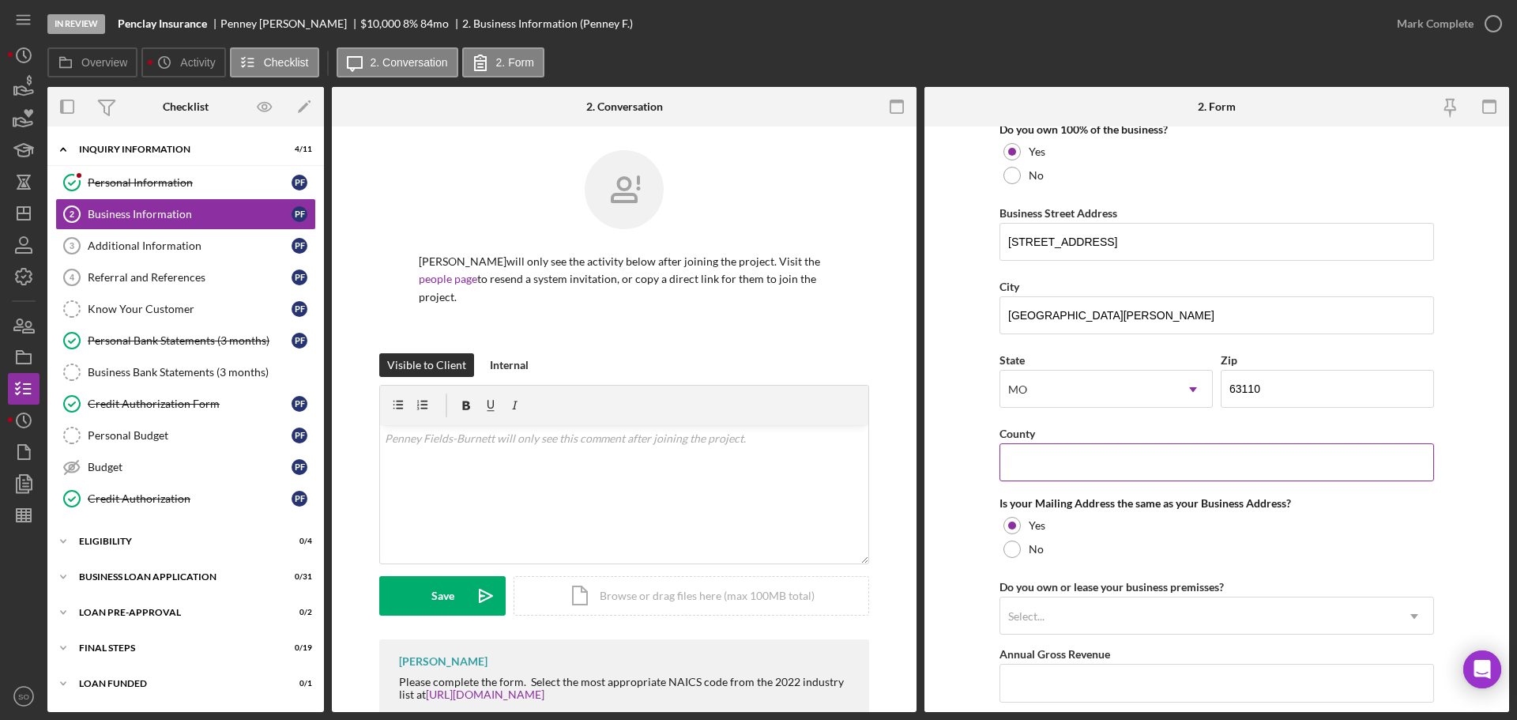
click at [1079, 459] on input "County" at bounding box center [1217, 462] width 435 height 38
click at [1063, 460] on input "County" at bounding box center [1217, 462] width 435 height 38
paste input "[GEOGRAPHIC_DATA]"
type input "[GEOGRAPHIC_DATA]"
click at [956, 548] on form "Business Name Penclay Insurance DBA Business Start Date [DATE] Legal Structure …" at bounding box center [1217, 419] width 585 height 586
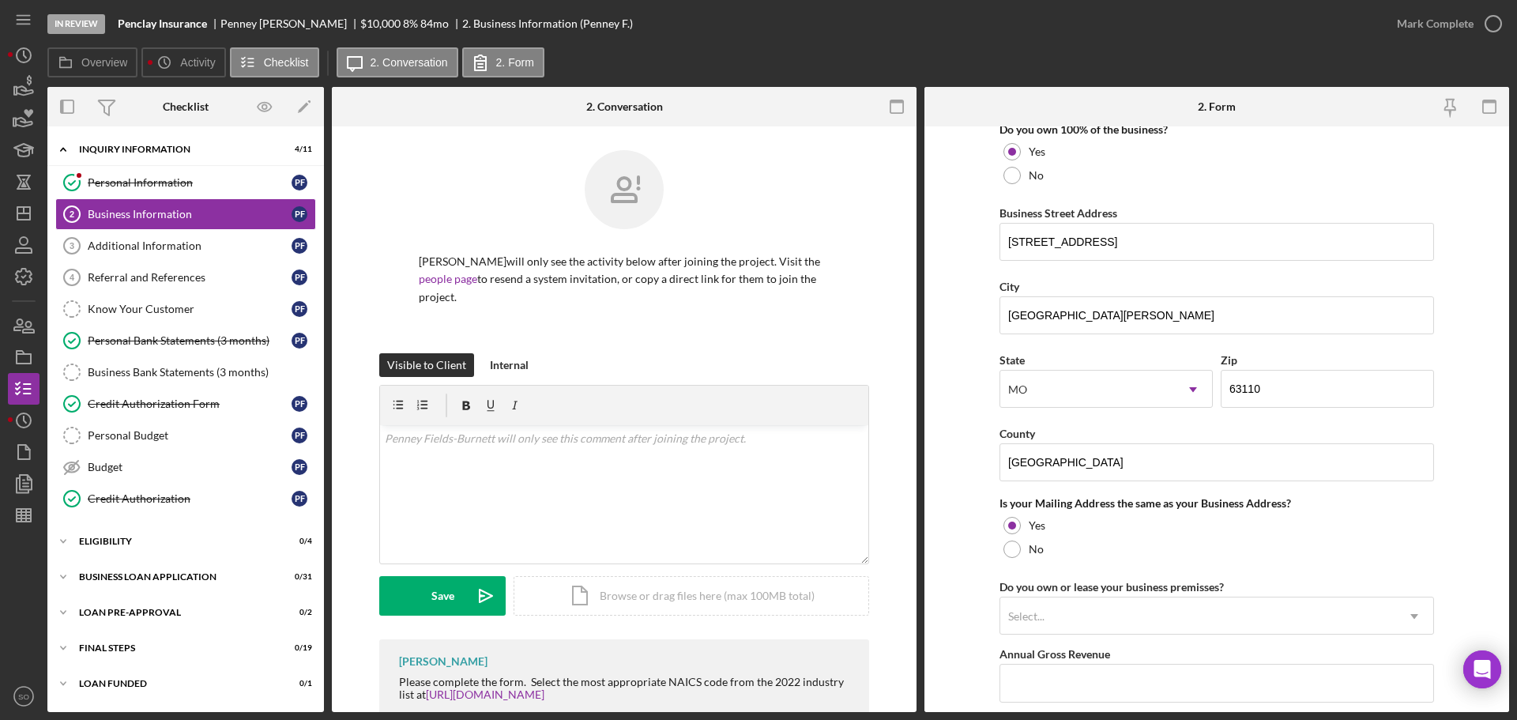
scroll to position [1027, 0]
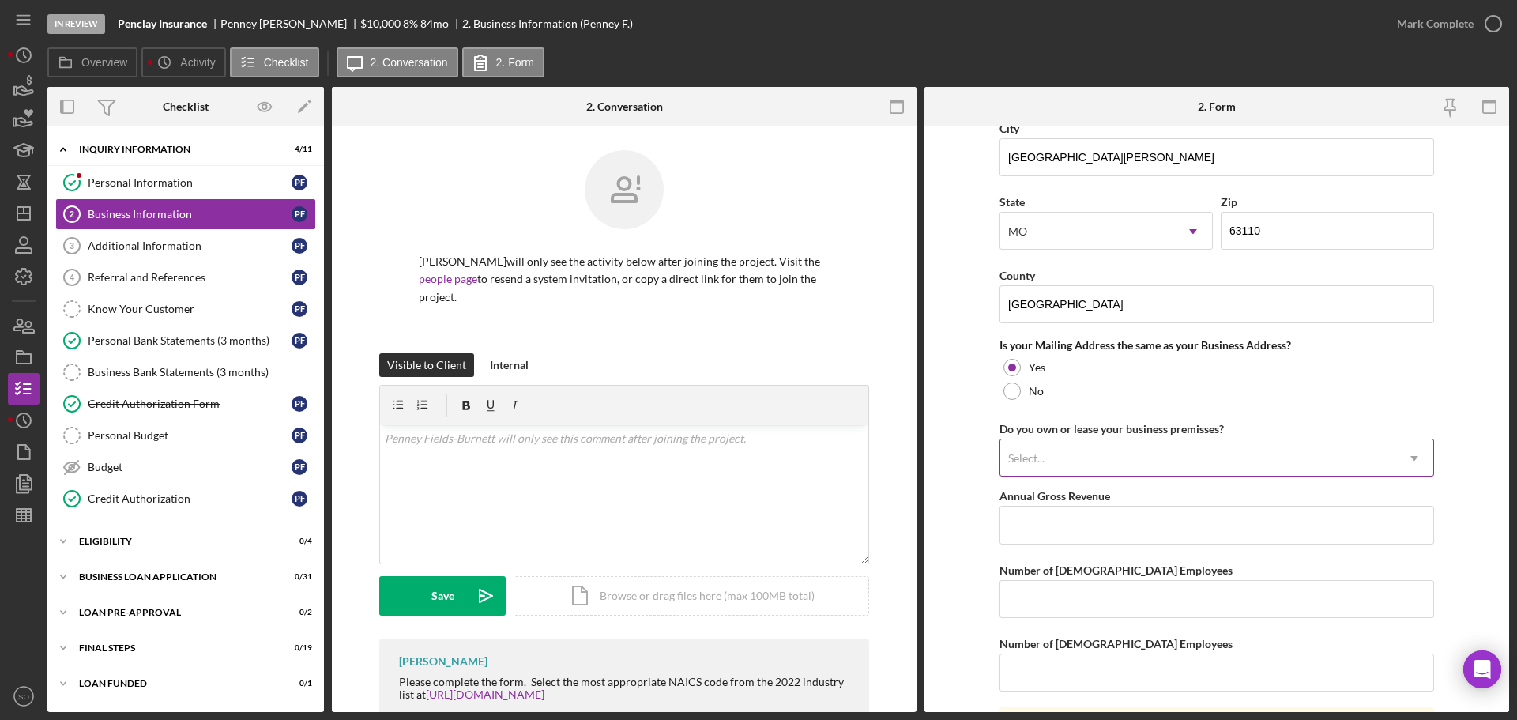
click at [1133, 439] on div "Select... Icon/Dropdown Arrow" at bounding box center [1217, 458] width 435 height 38
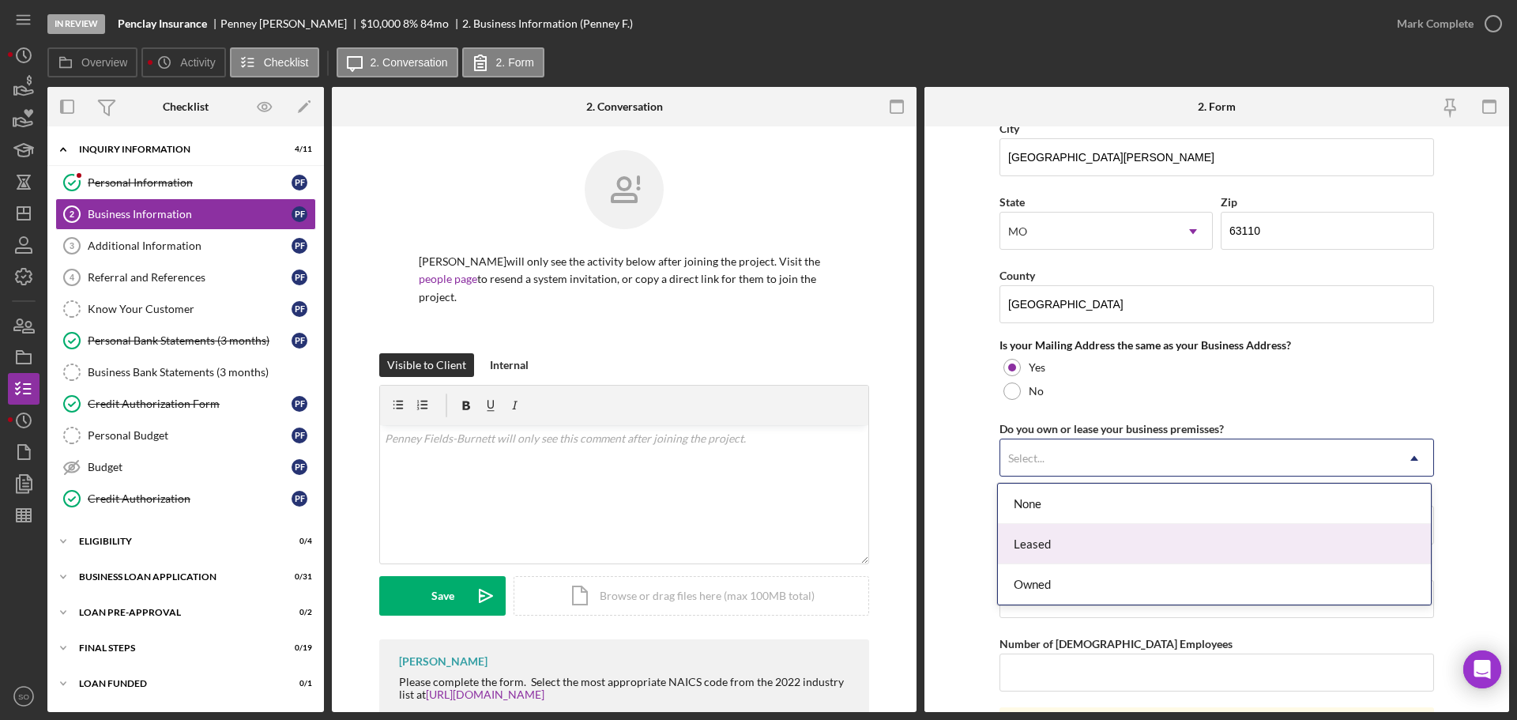
click at [1072, 536] on div "Leased" at bounding box center [1214, 544] width 433 height 40
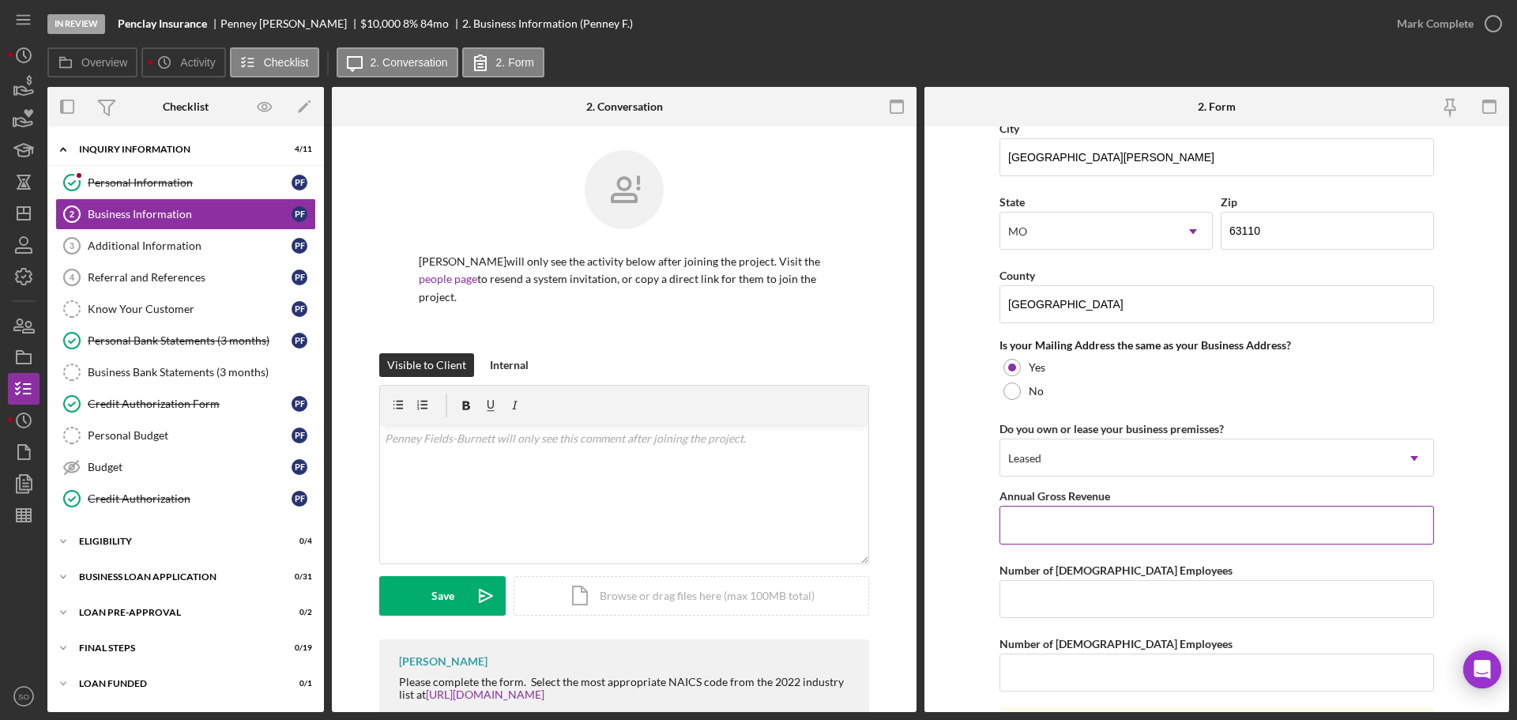
click at [1050, 525] on input "Annual Gross Revenue" at bounding box center [1217, 525] width 435 height 38
type input "$36,000"
drag, startPoint x: 1043, startPoint y: 591, endPoint x: 1064, endPoint y: 616, distance: 32.0
click at [1043, 591] on input "Number of [DEMOGRAPHIC_DATA] Employees" at bounding box center [1217, 599] width 435 height 38
type input "1"
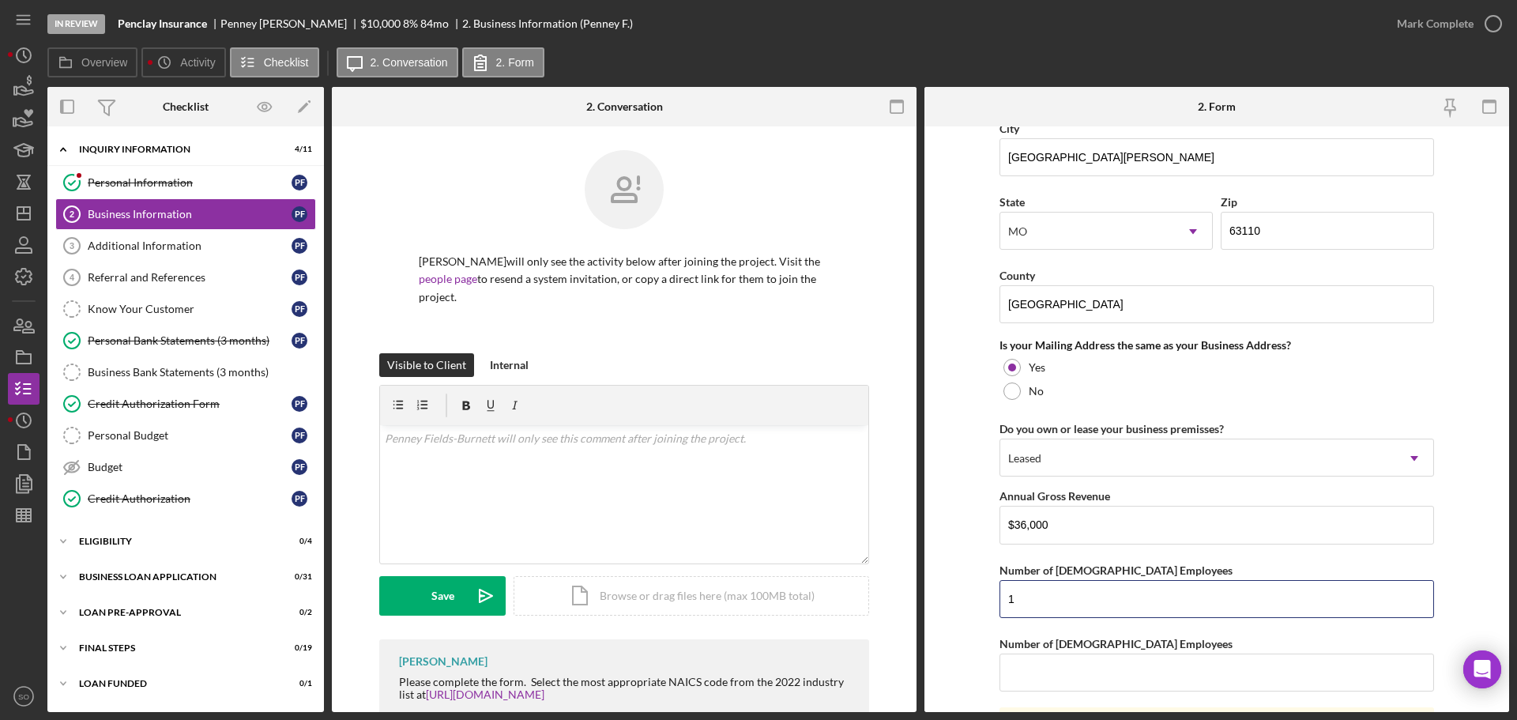
scroll to position [1169, 0]
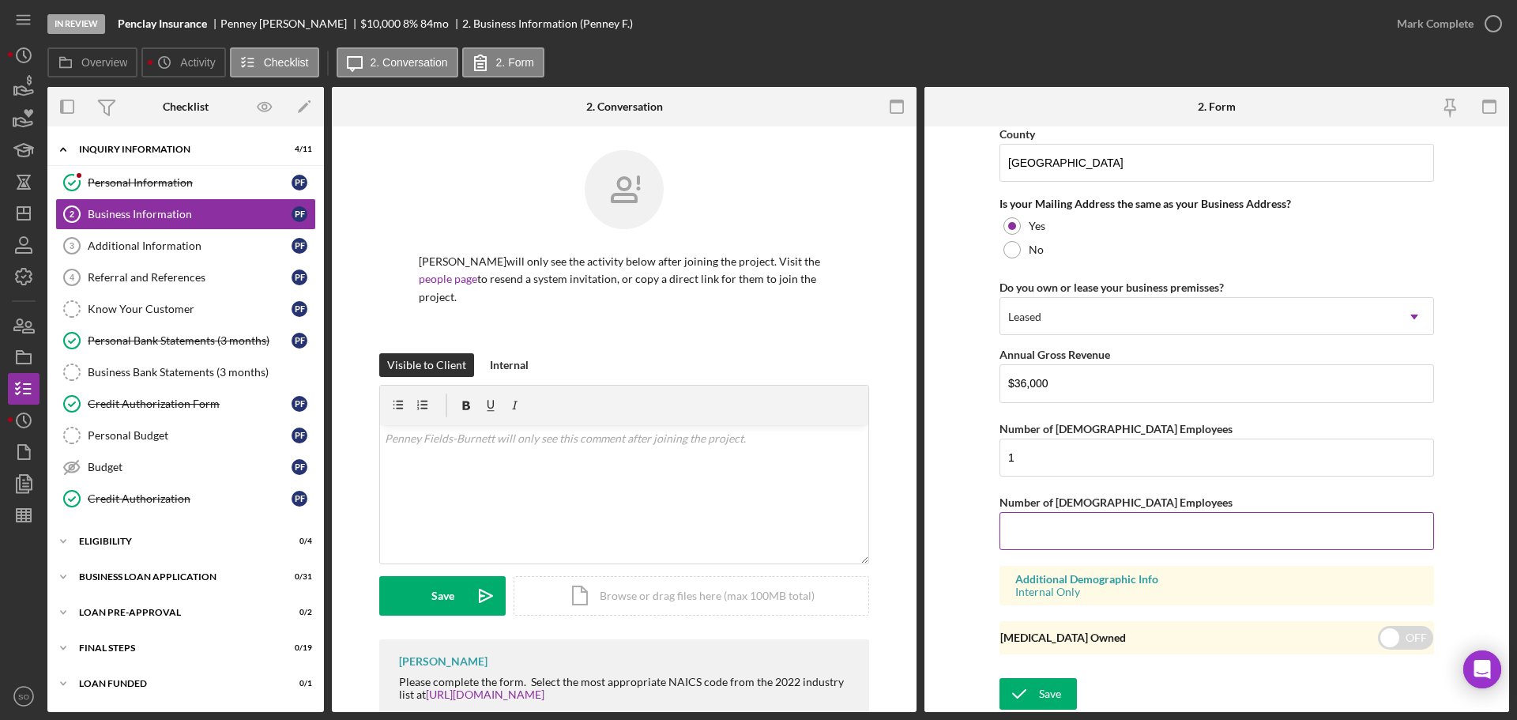
click at [1058, 537] on input "Number of [DEMOGRAPHIC_DATA] Employees" at bounding box center [1217, 531] width 435 height 38
type input "0"
click at [1057, 683] on div "Save" at bounding box center [1050, 694] width 22 height 32
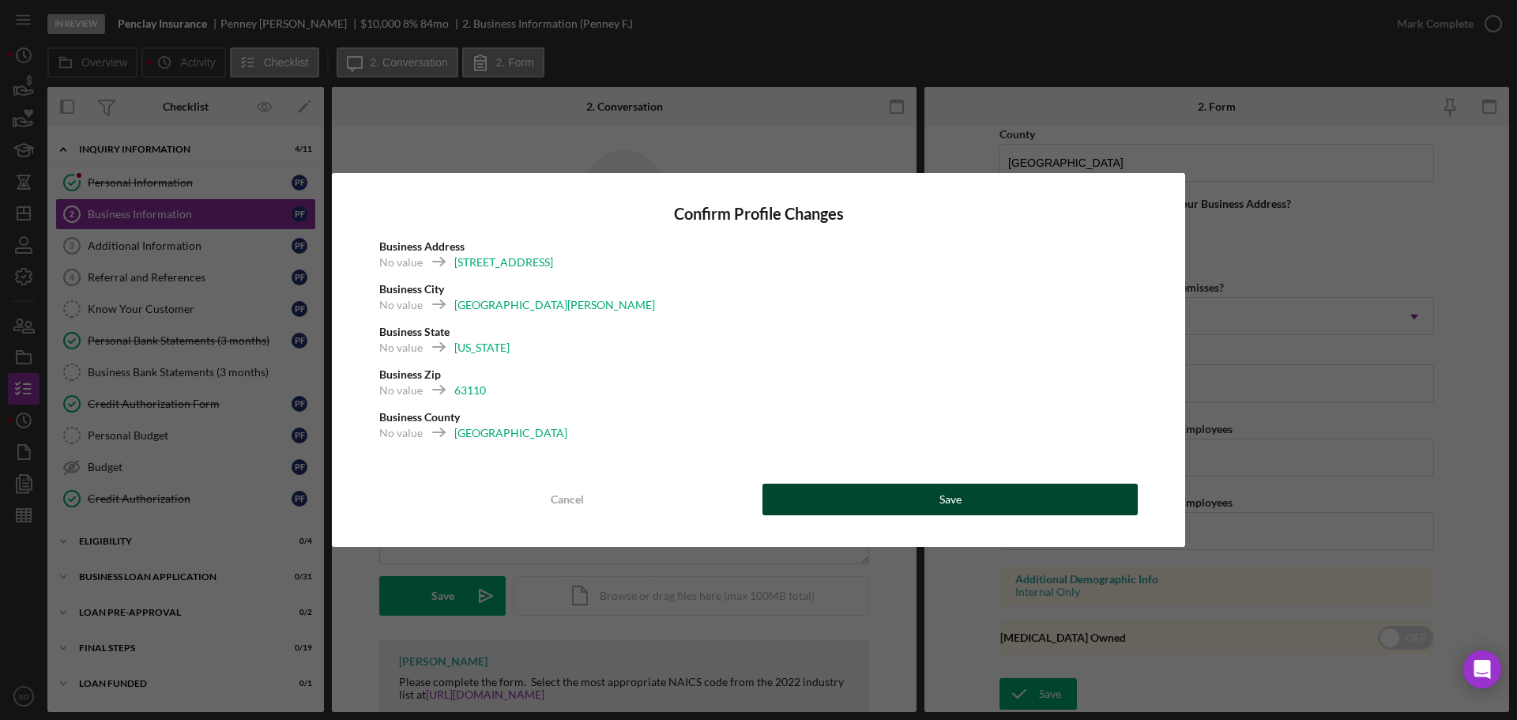
click at [988, 503] on button "Save" at bounding box center [950, 500] width 375 height 32
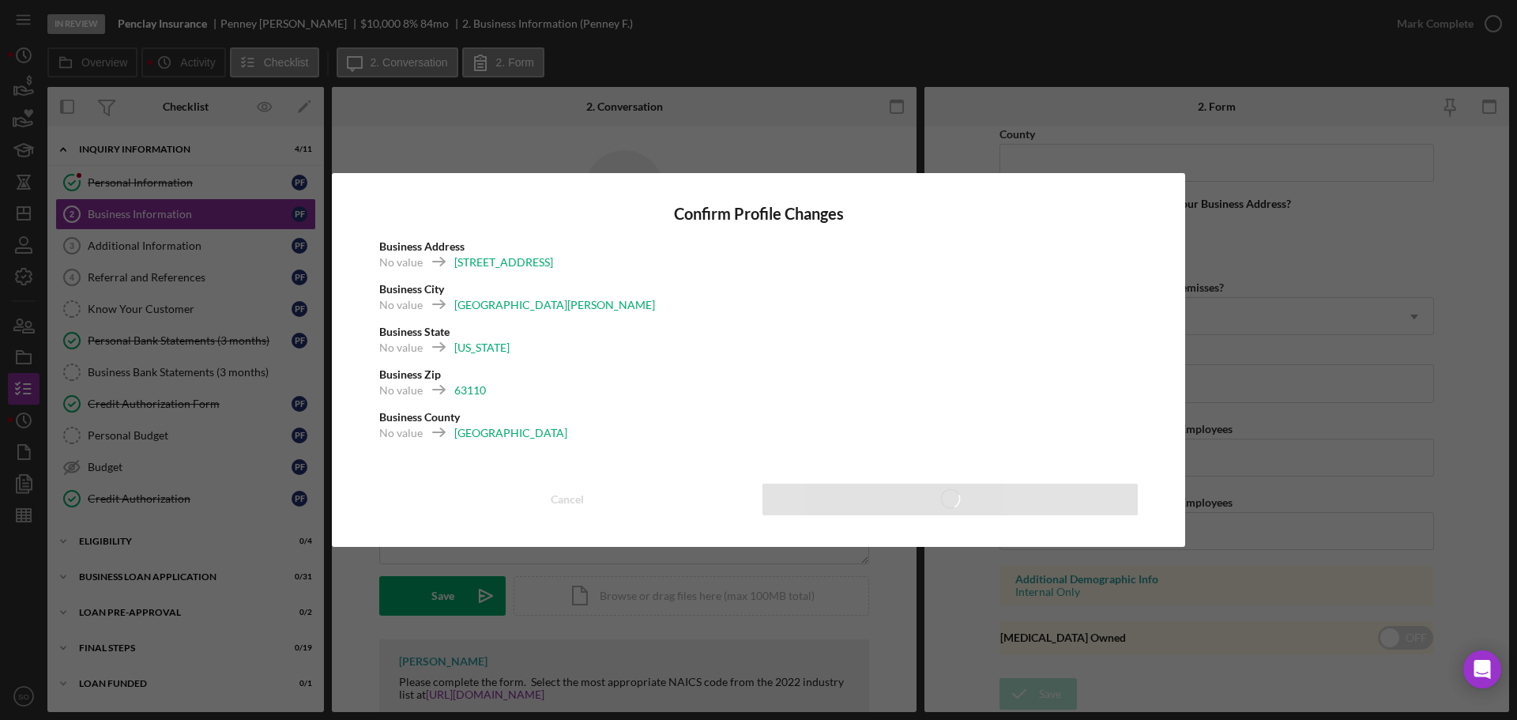
type input "[DATE]"
type input "Insurance"
type input "524210"
type input "[US_EMPLOYER_IDENTIFICATION_NUMBER]"
type input "[STREET_ADDRESS]"
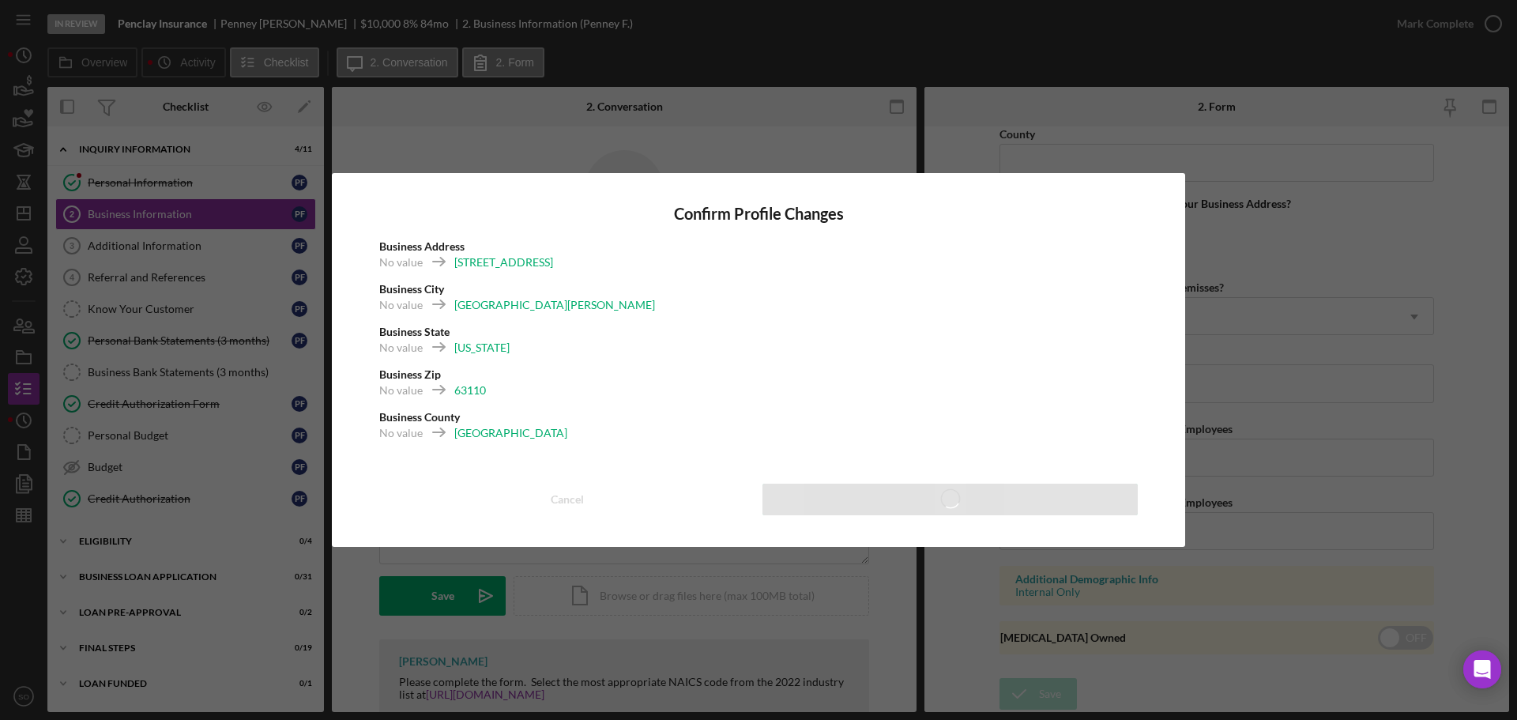
type input "[GEOGRAPHIC_DATA][PERSON_NAME]"
type input "63110"
type input "[GEOGRAPHIC_DATA]"
type input "$36,000"
type input "1"
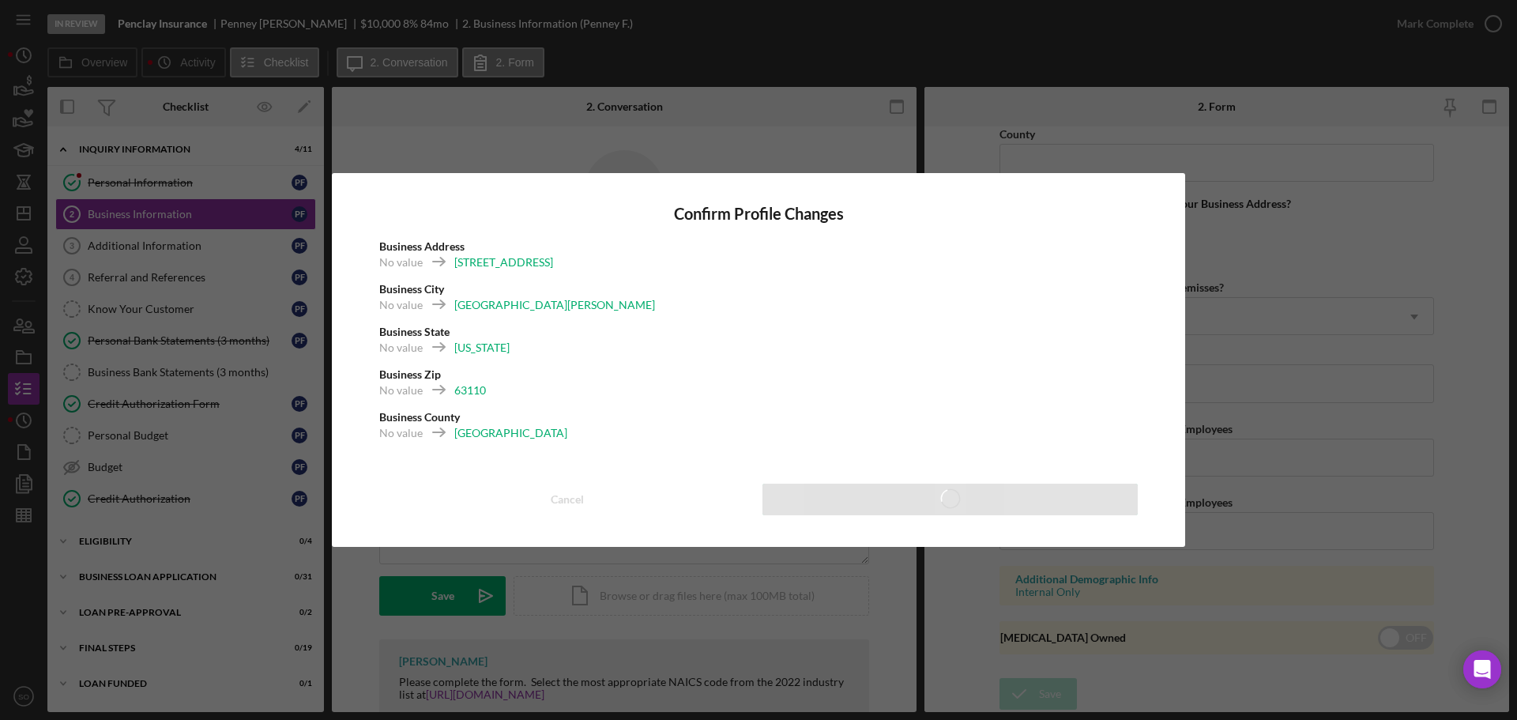
type input "0"
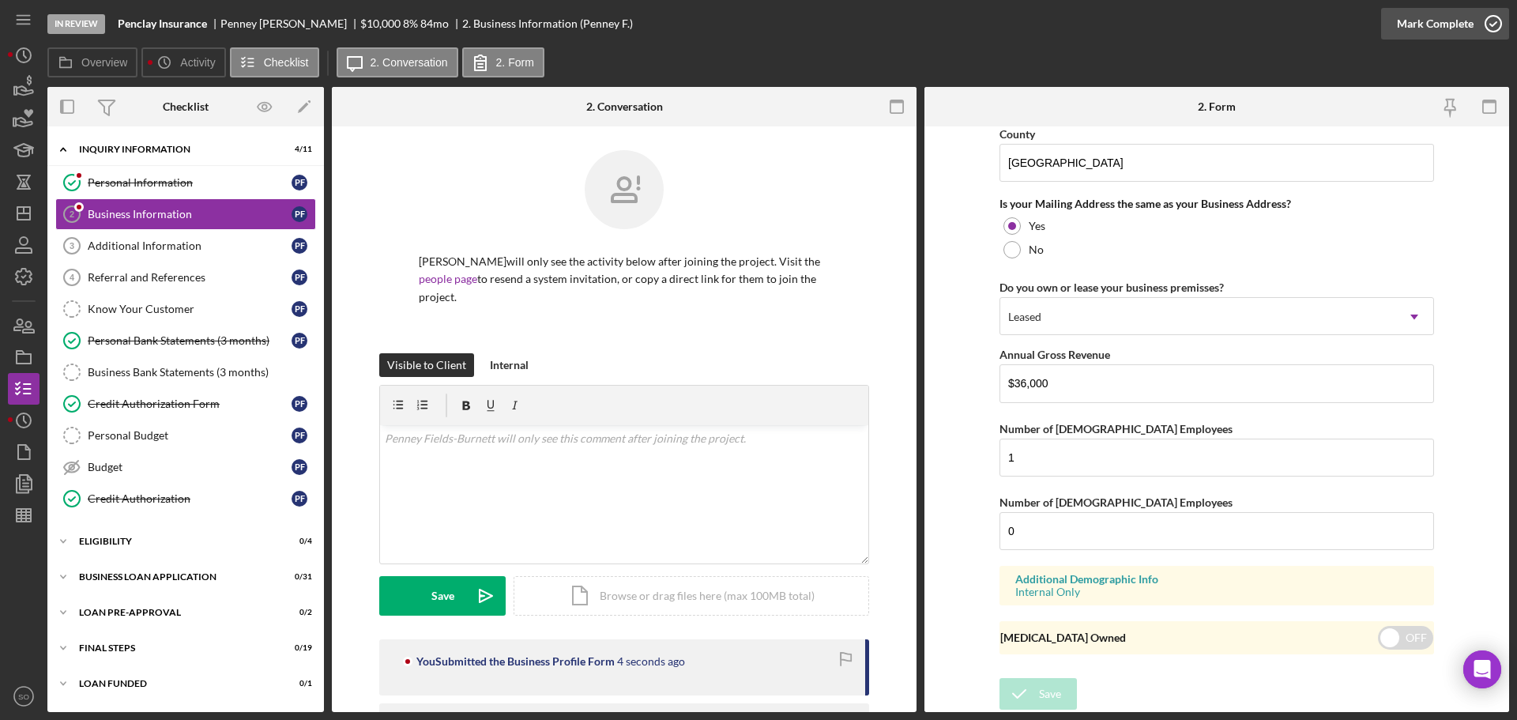
click at [1426, 24] on div "Mark Complete" at bounding box center [1435, 24] width 77 height 32
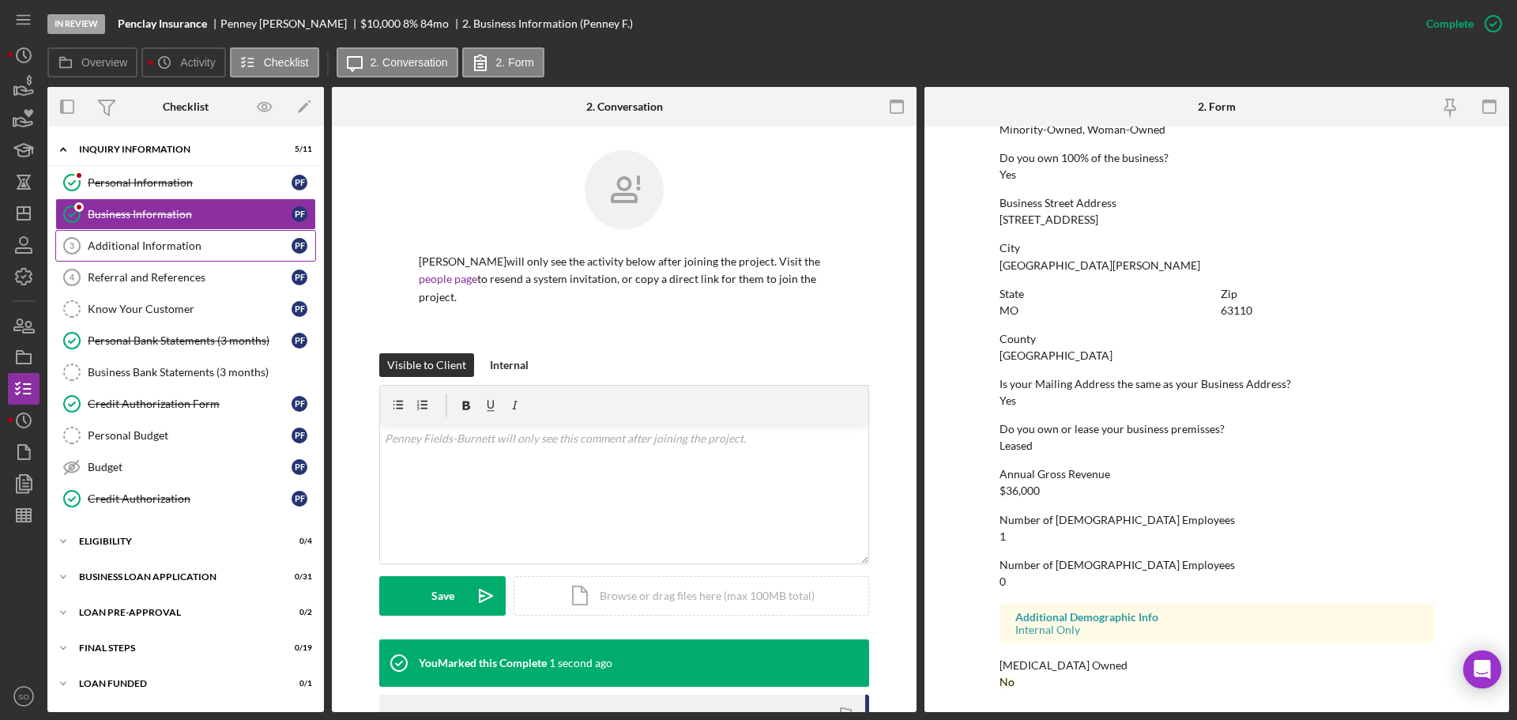
click at [193, 253] on link "Additional Information 3 Additional Information P F" at bounding box center [185, 246] width 261 height 32
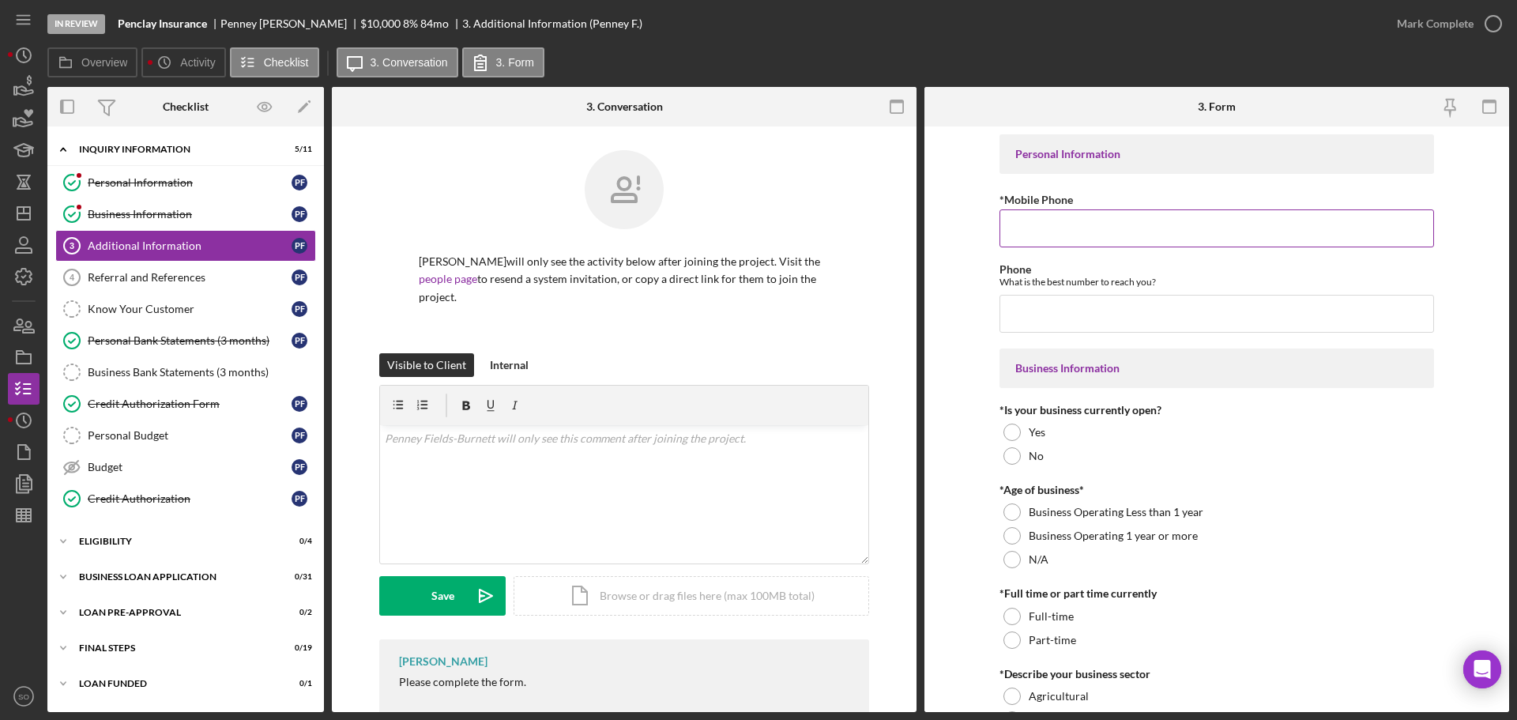
click at [1088, 209] on div "*Mobile Phone" at bounding box center [1217, 200] width 435 height 20
click at [1095, 227] on input "*Mobile Phone" at bounding box center [1217, 228] width 435 height 38
paste input "[PHONE_NUMBER]"
type input "[PHONE_NUMBER]"
click at [1091, 307] on input "Phone" at bounding box center [1217, 314] width 435 height 38
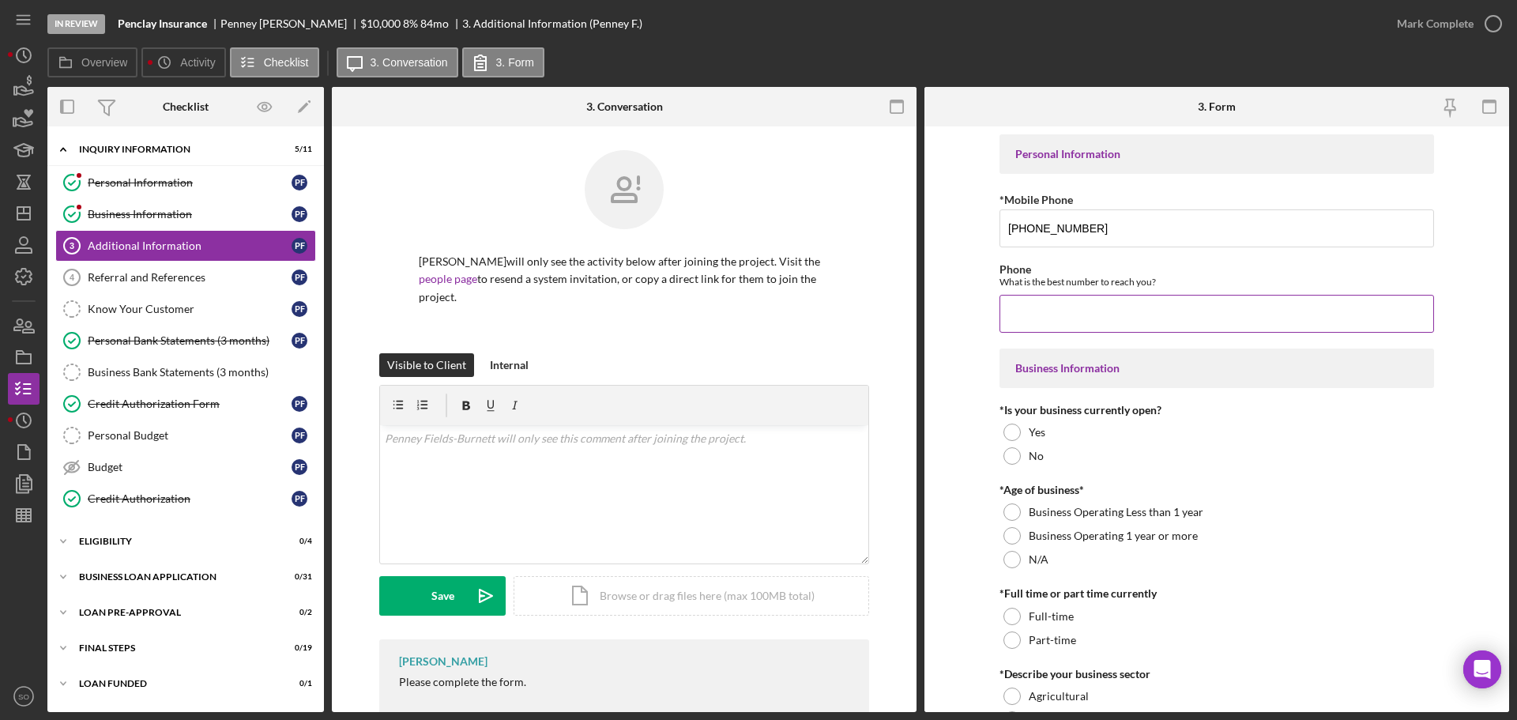
paste input "[PHONE_NUMBER]"
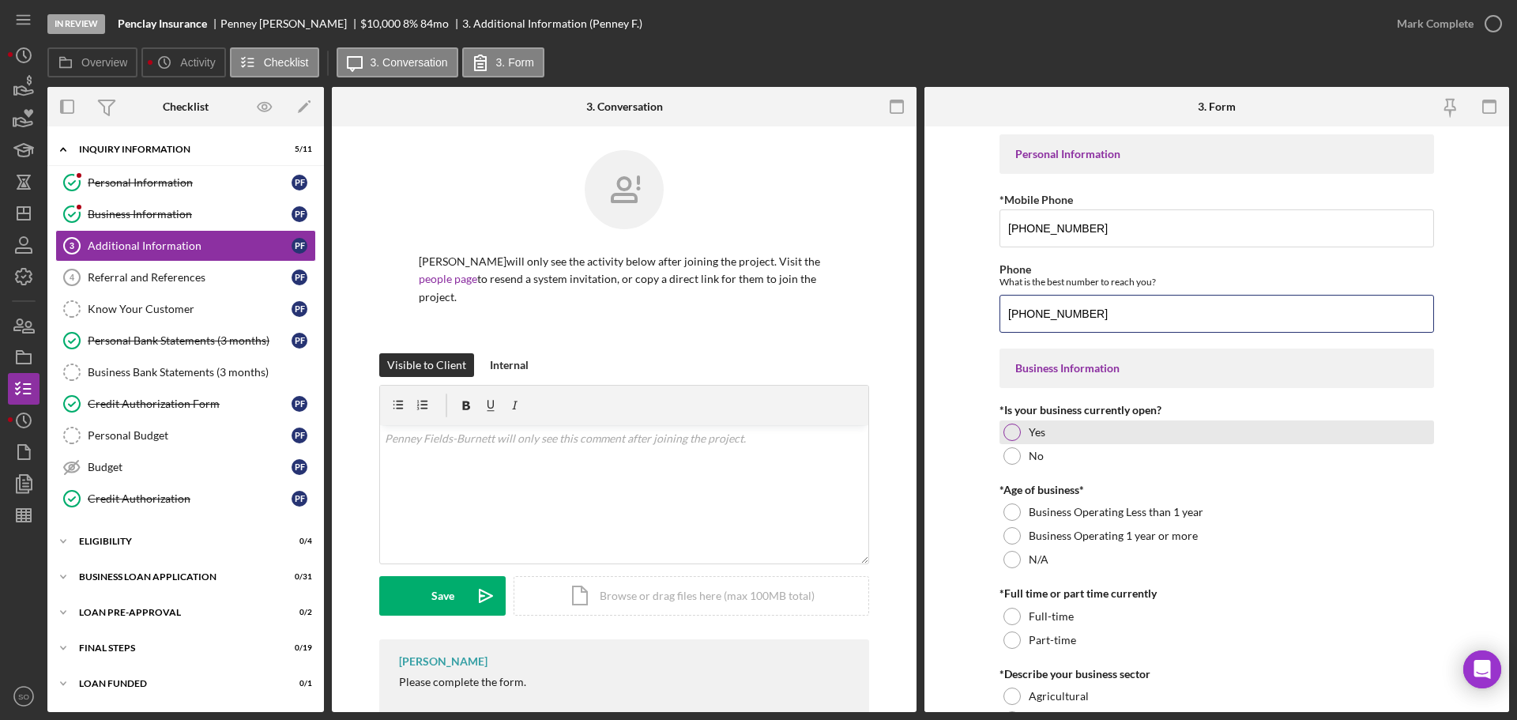
type input "[PHONE_NUMBER]"
click at [1031, 432] on label "Yes" at bounding box center [1037, 432] width 17 height 13
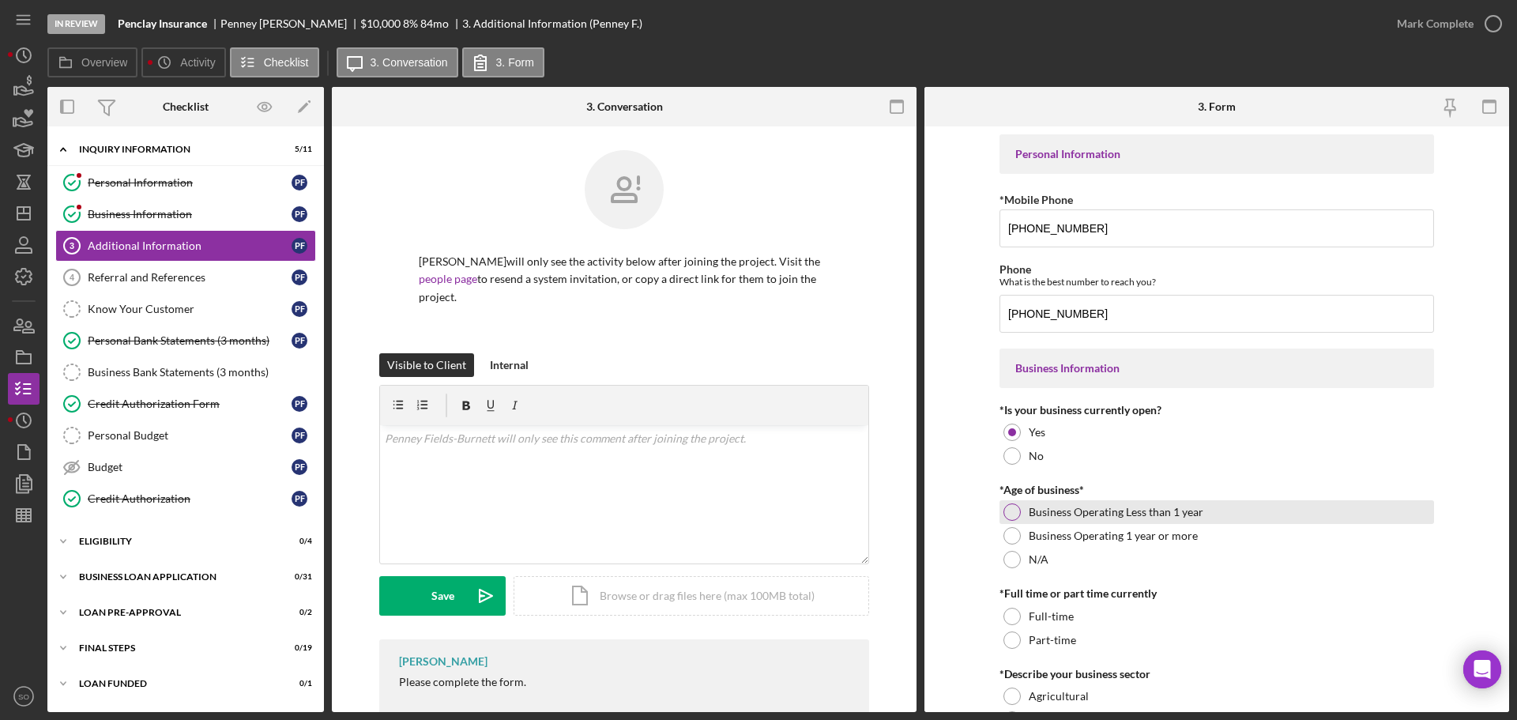
click at [1032, 511] on label "Business Operating Less than 1 year" at bounding box center [1116, 512] width 175 height 13
click at [1028, 525] on div "*Age of business* Business Operating Less than 1 year Business Operating 1 year…" at bounding box center [1217, 528] width 435 height 88
click at [1029, 537] on label "Business Operating 1 year or more" at bounding box center [1113, 536] width 169 height 13
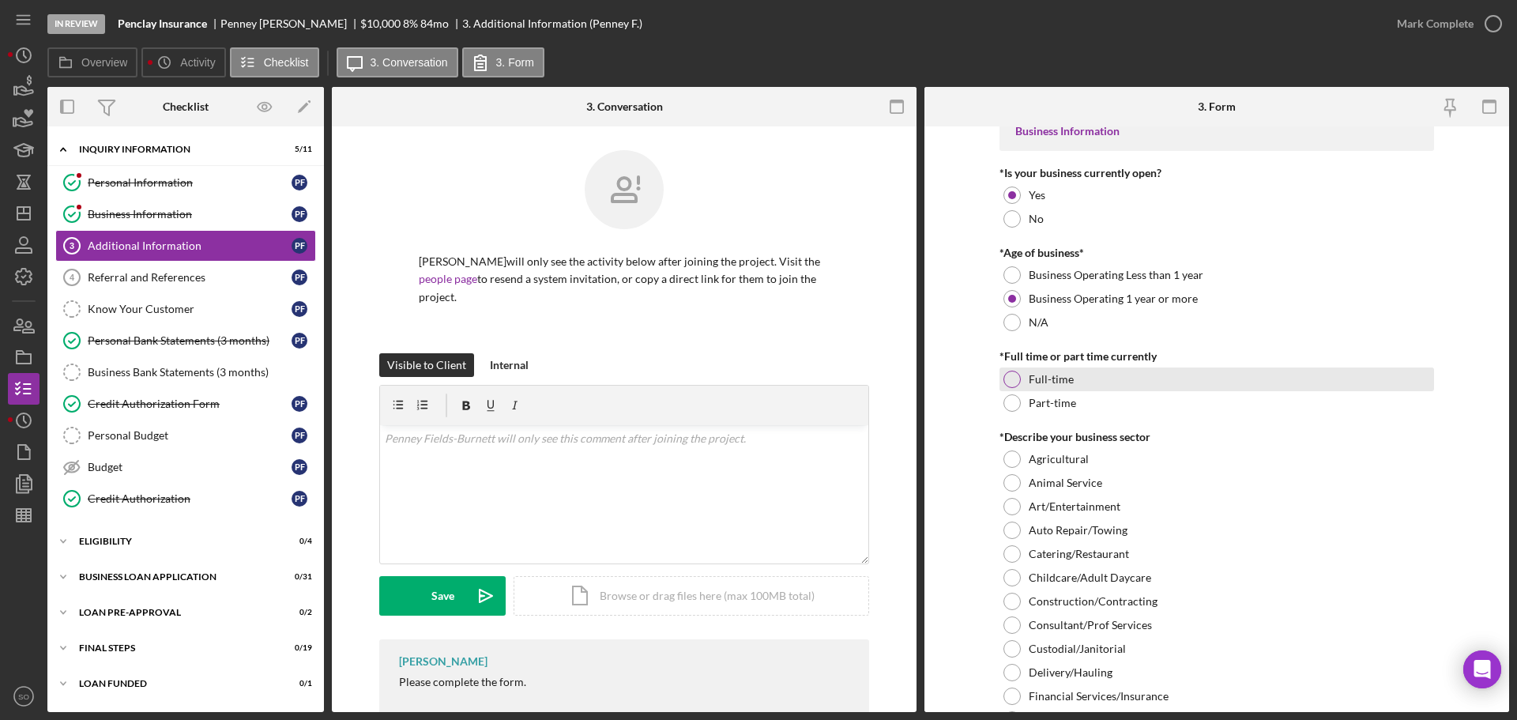
click at [1035, 382] on label "Full-time" at bounding box center [1051, 379] width 45 height 13
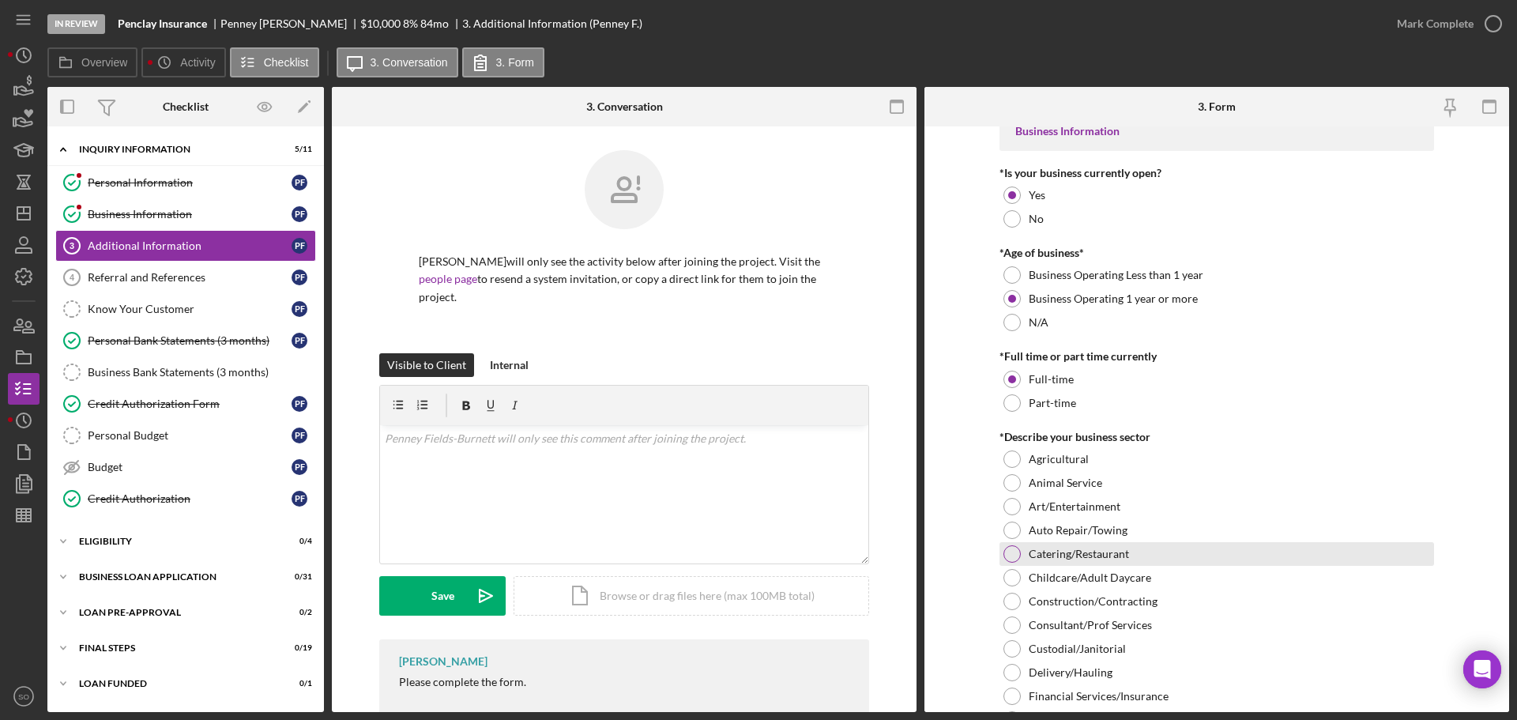
click at [1012, 562] on div at bounding box center [1012, 553] width 17 height 17
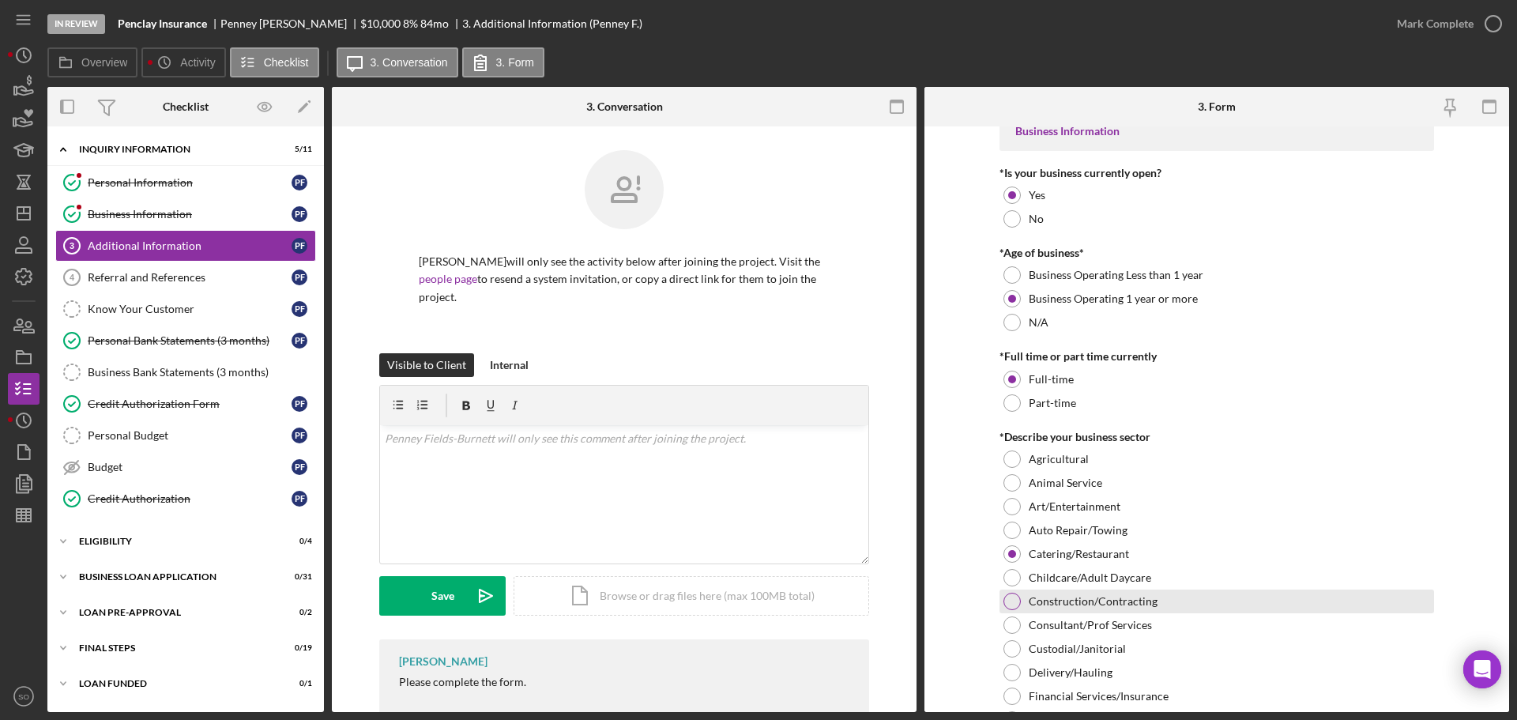
scroll to position [316, 0]
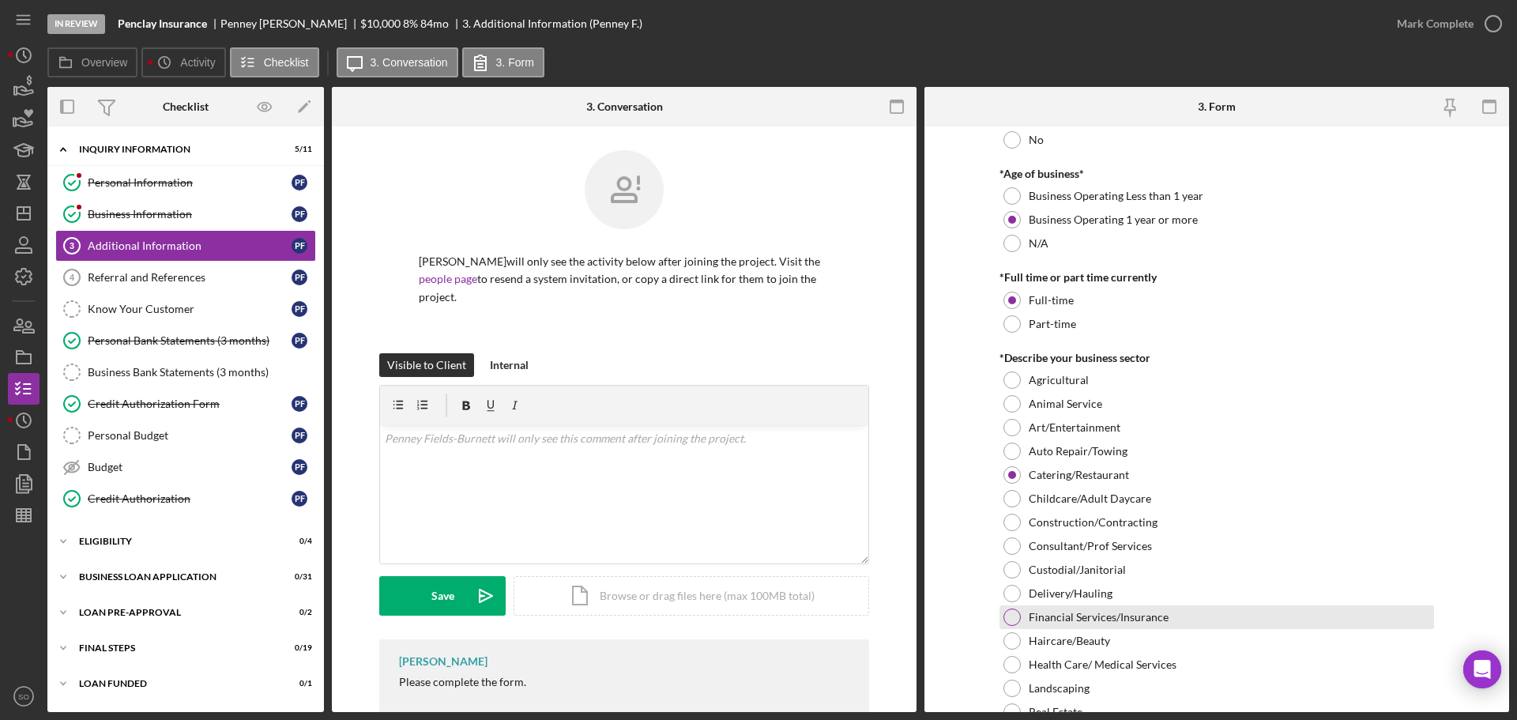
click at [1010, 619] on div at bounding box center [1012, 617] width 17 height 17
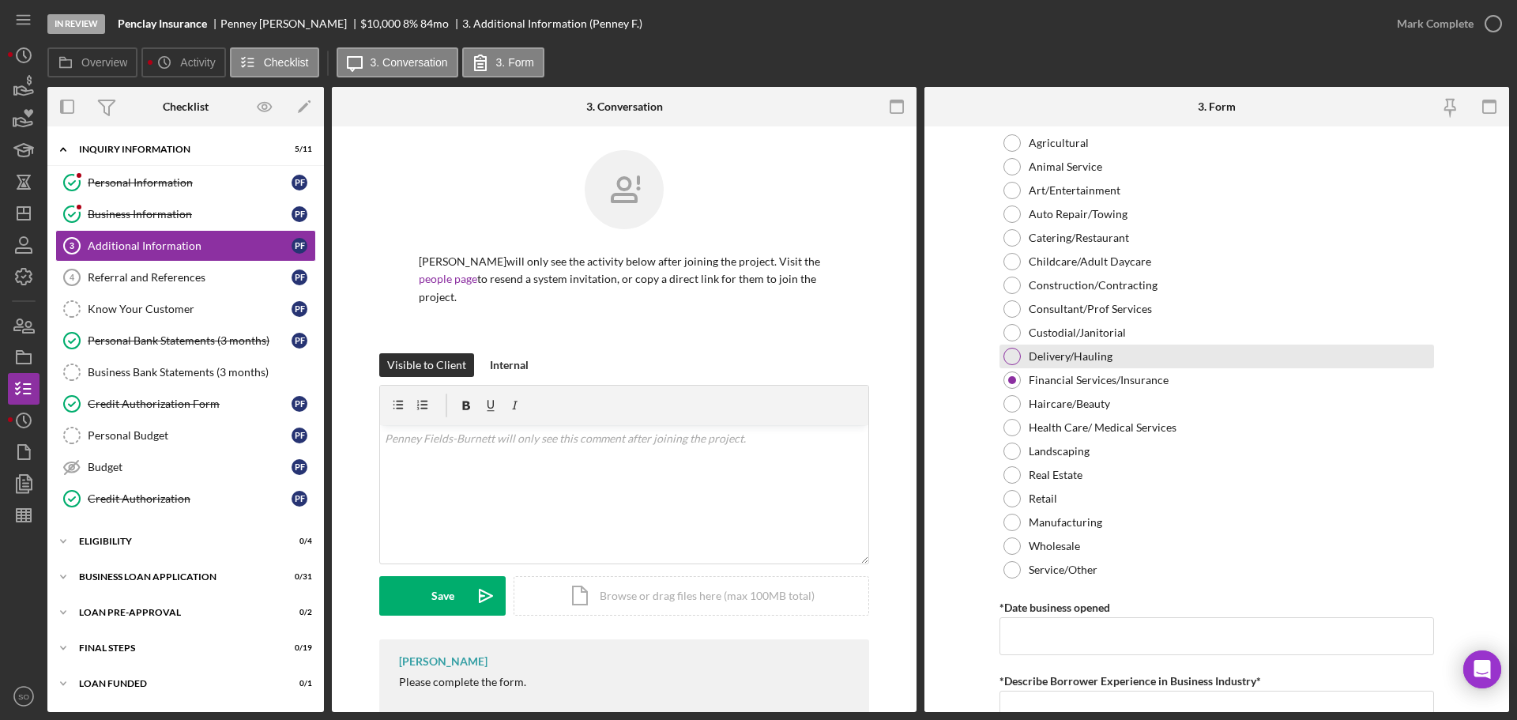
scroll to position [632, 0]
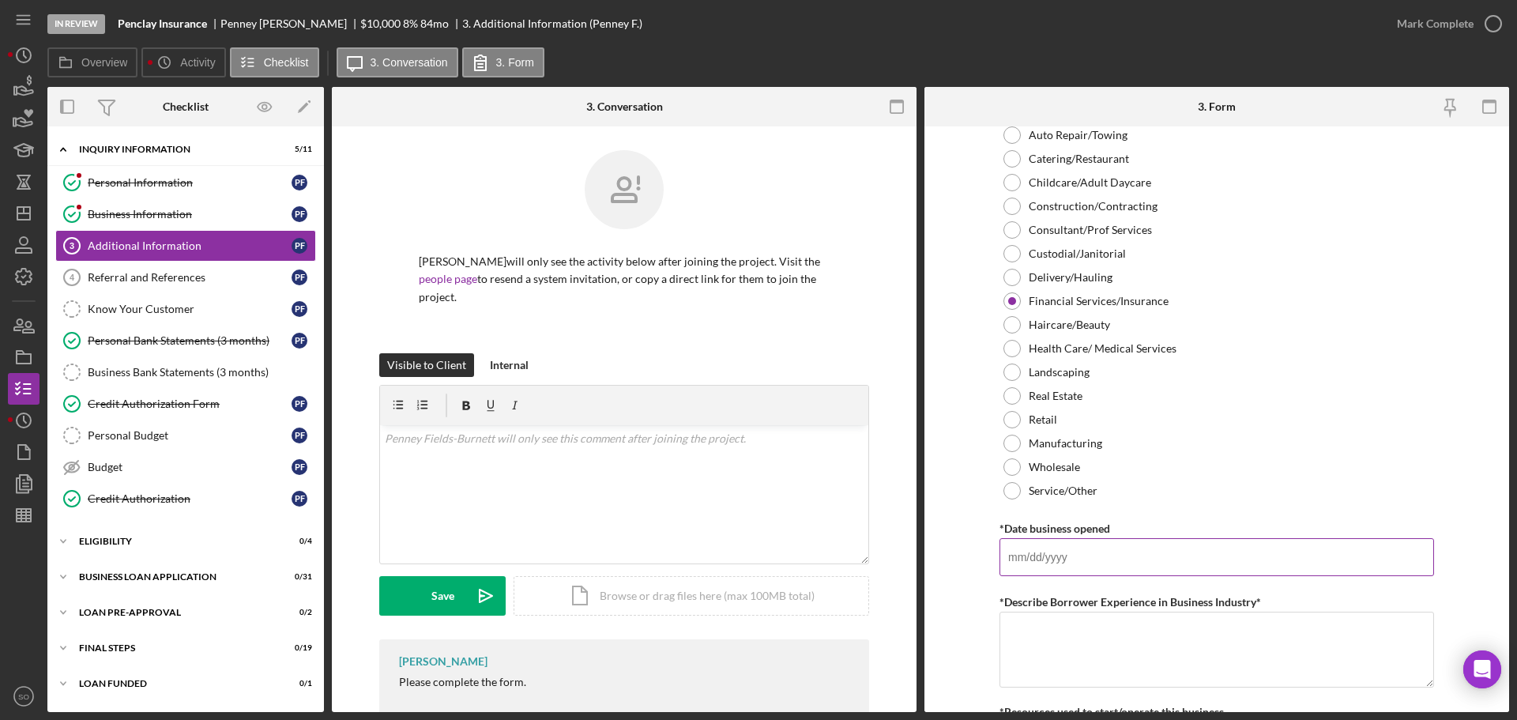
click at [1105, 548] on input "*Date business opened" at bounding box center [1217, 557] width 435 height 38
click at [1098, 556] on input "*Date business opened" at bounding box center [1217, 557] width 435 height 38
paste input "[DATE]"
type input "[DATE]"
click at [937, 518] on form "Personal Information *Mobile Phone [PHONE_NUMBER] Phone What is the best number…" at bounding box center [1217, 419] width 585 height 586
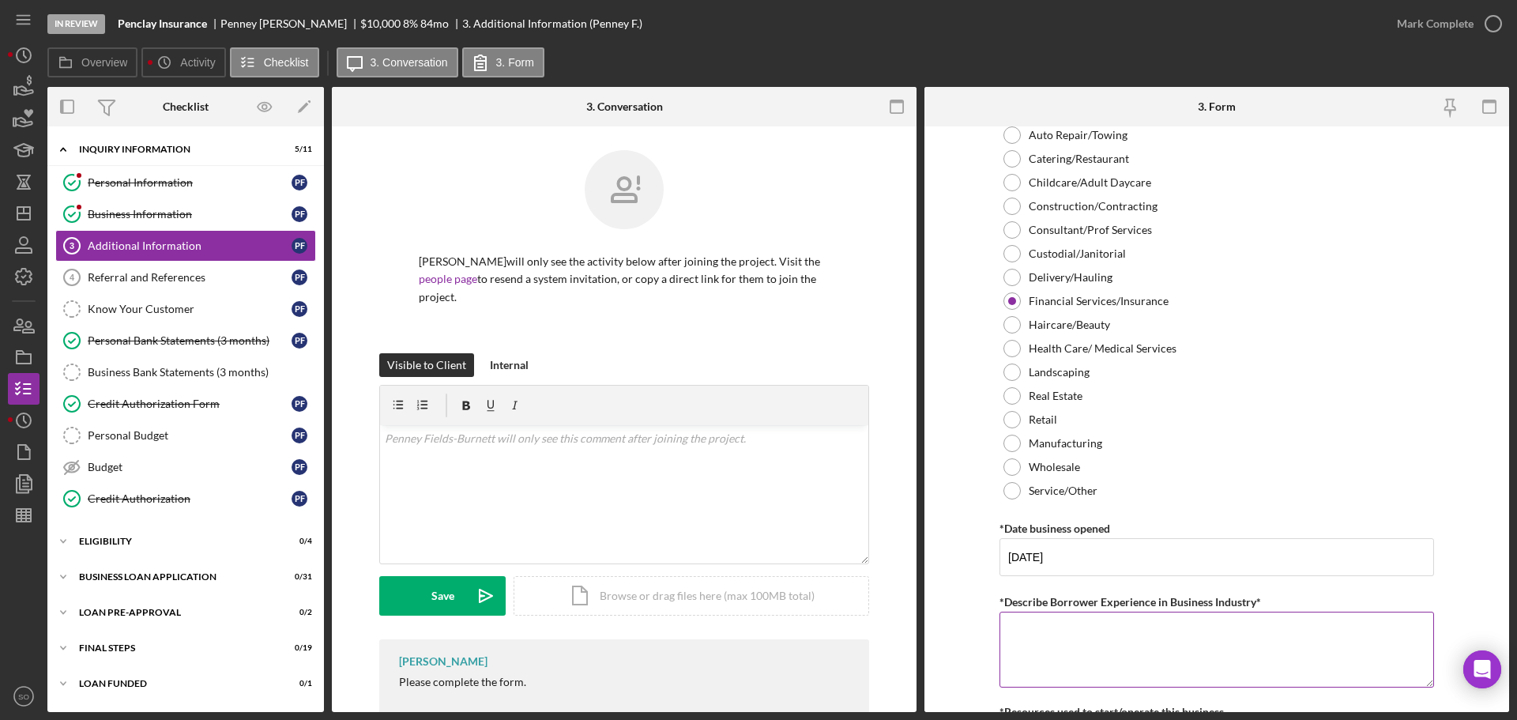
scroll to position [711, 0]
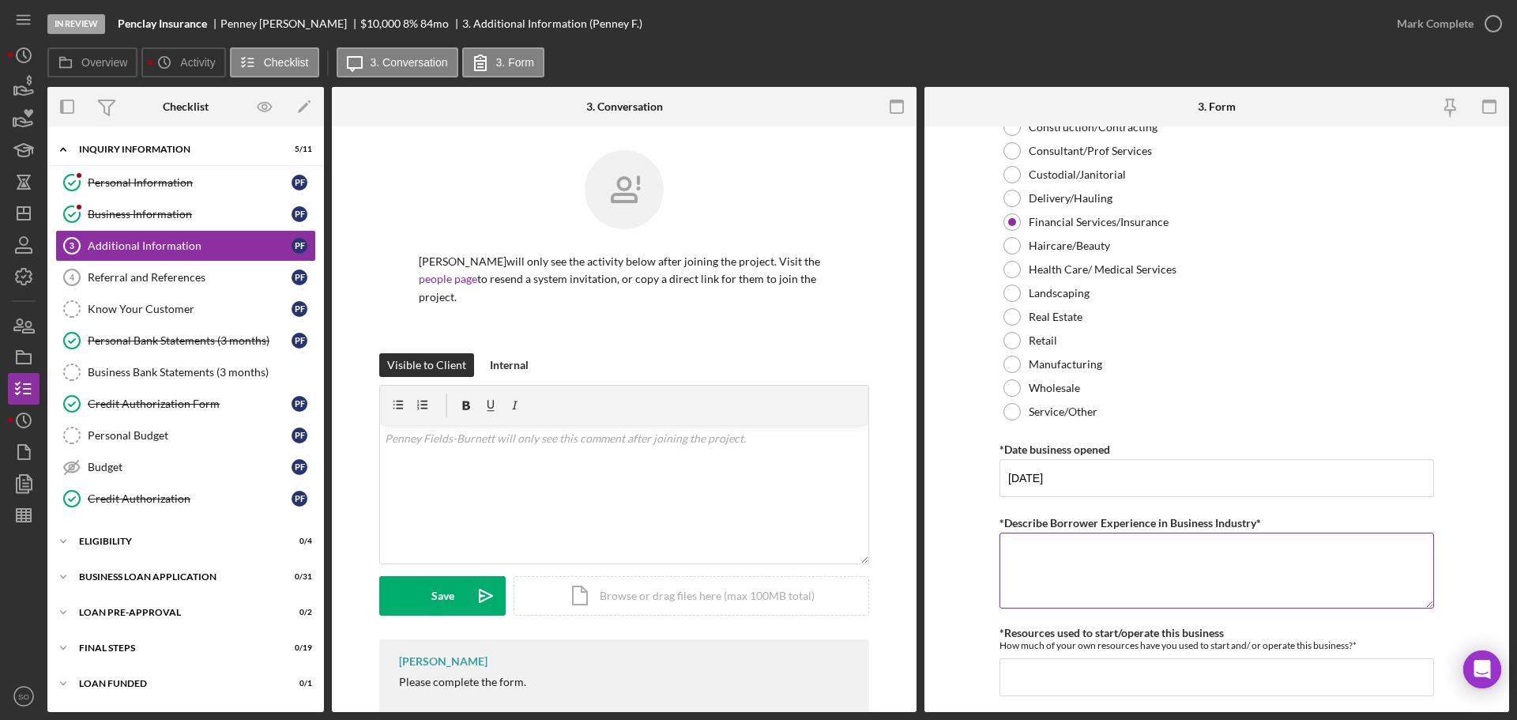
click at [1025, 579] on textarea "*Describe Borrower Experience in Business Industry*" at bounding box center [1217, 571] width 435 height 76
paste textarea "10 years experience in the industry"
type textarea "10 years experience in the industry"
click at [953, 601] on form "Personal Information *Mobile Phone [PHONE_NUMBER] Phone What is the best number…" at bounding box center [1217, 419] width 585 height 586
click at [1116, 672] on input "*Resources used to start/operate this business" at bounding box center [1217, 677] width 435 height 38
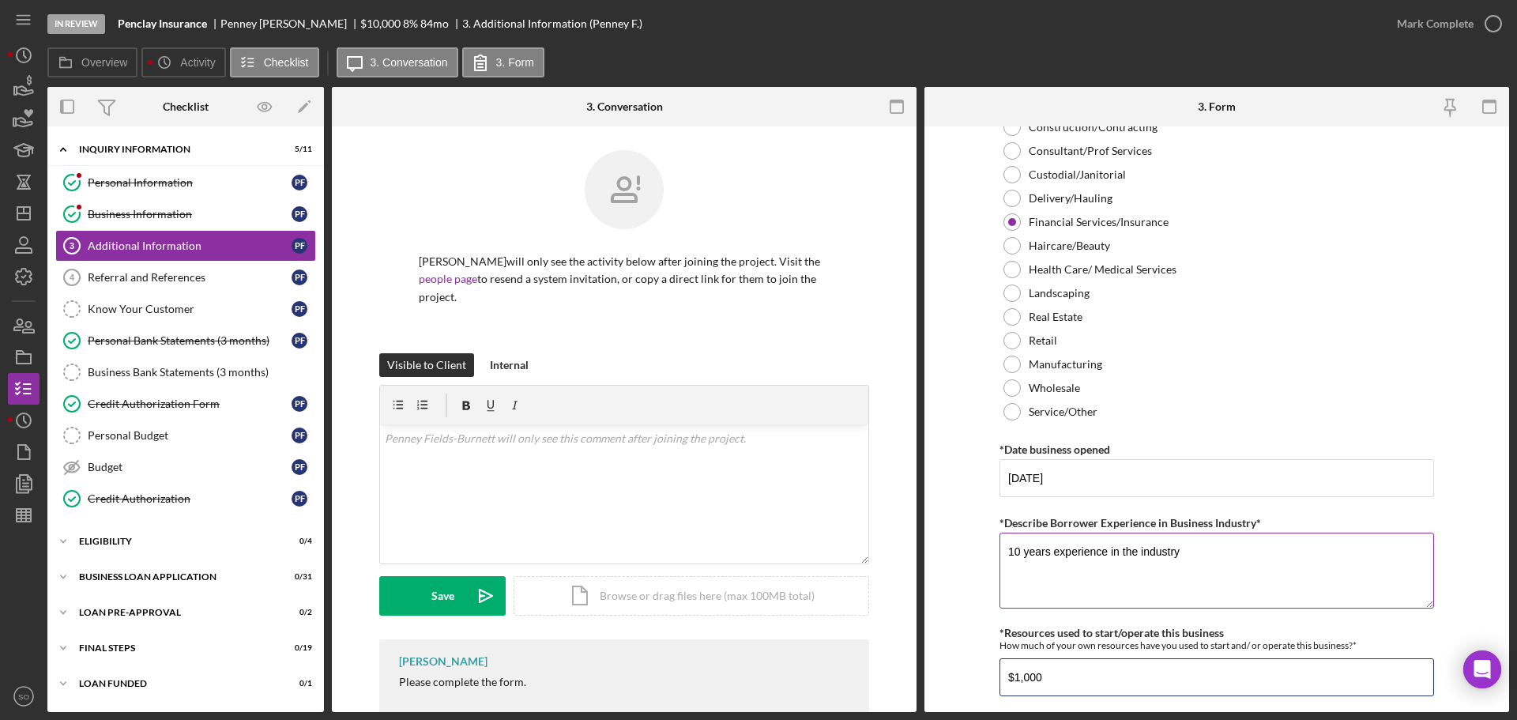
scroll to position [948, 0]
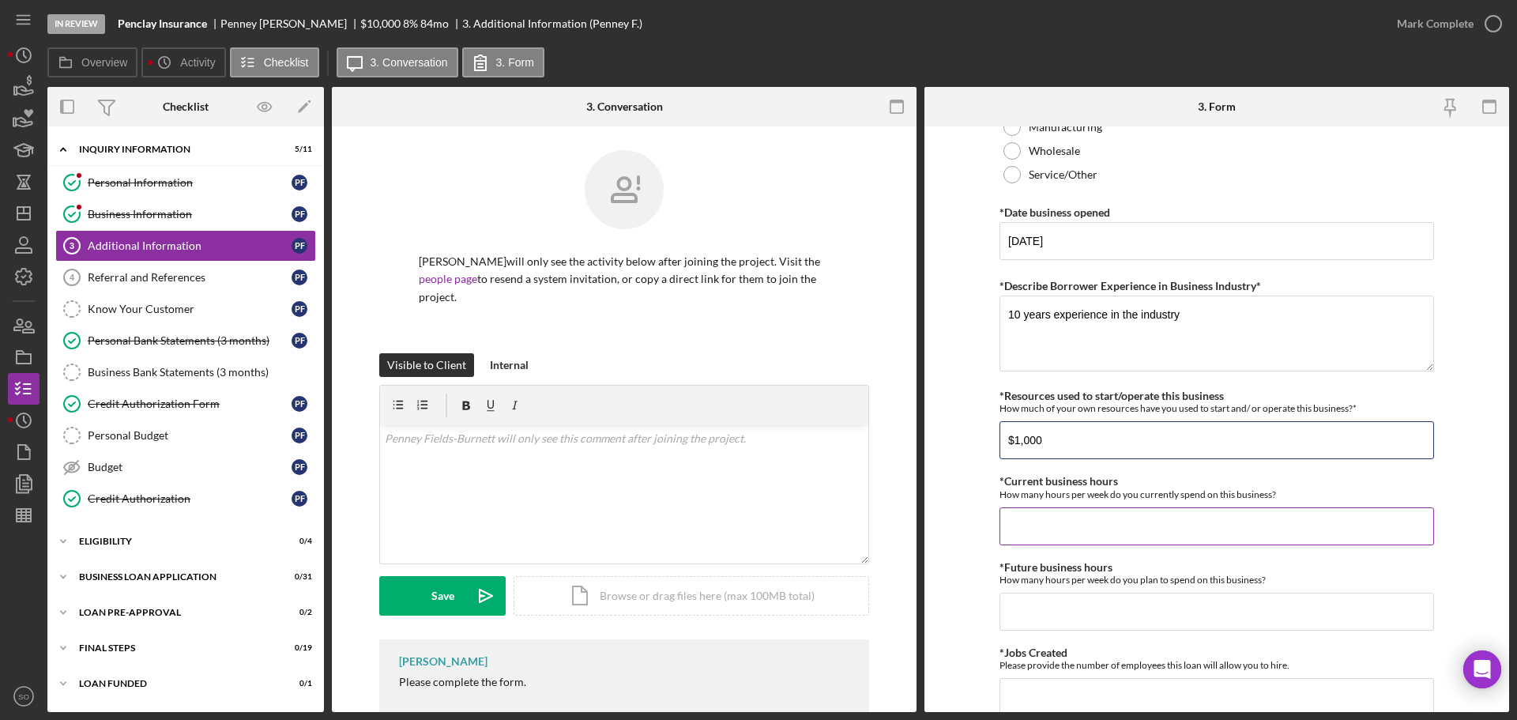
type input "$1,000"
click at [1070, 532] on input "*Current business hours" at bounding box center [1217, 526] width 435 height 38
type input "40"
click at [1114, 597] on input "*Future business hours" at bounding box center [1217, 612] width 435 height 38
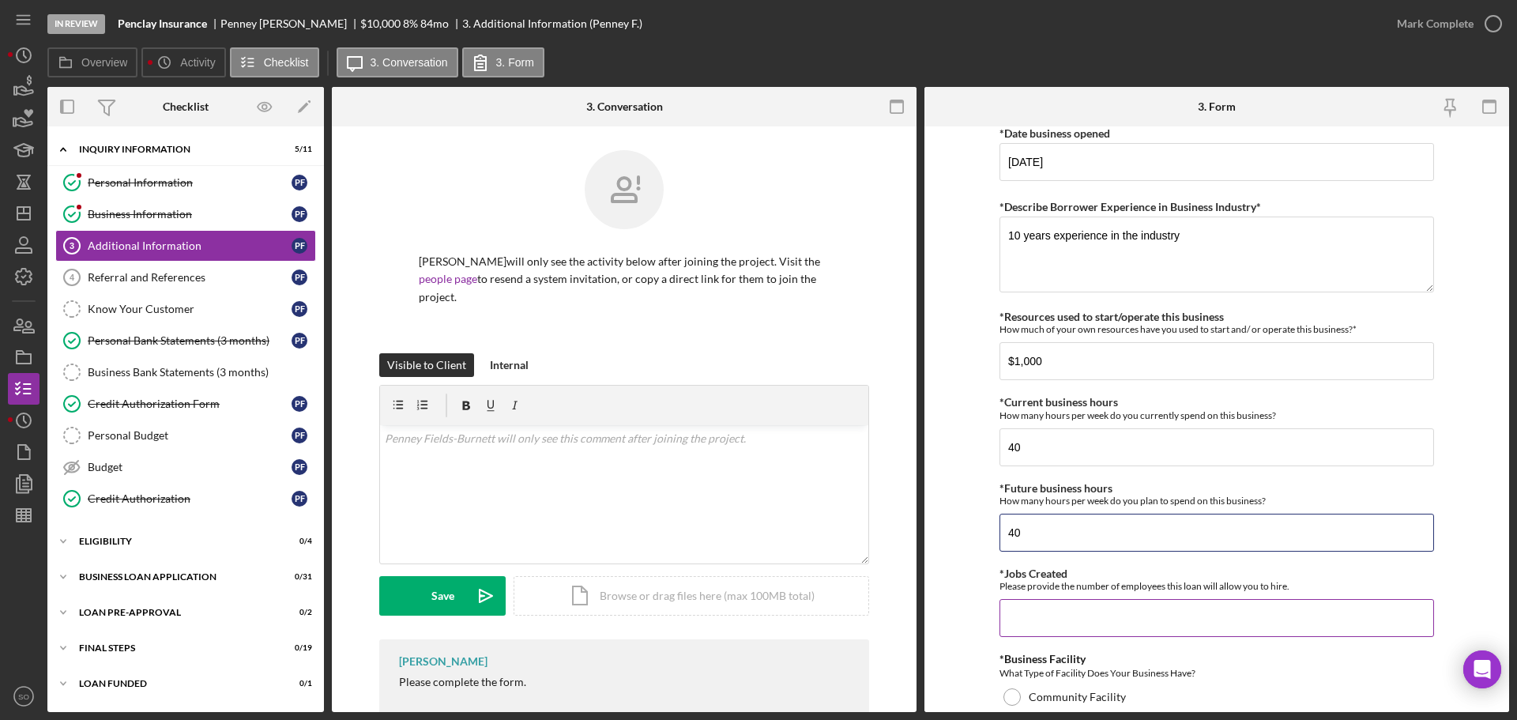
type input "40"
click at [1081, 624] on input "*Jobs Created" at bounding box center [1217, 618] width 435 height 38
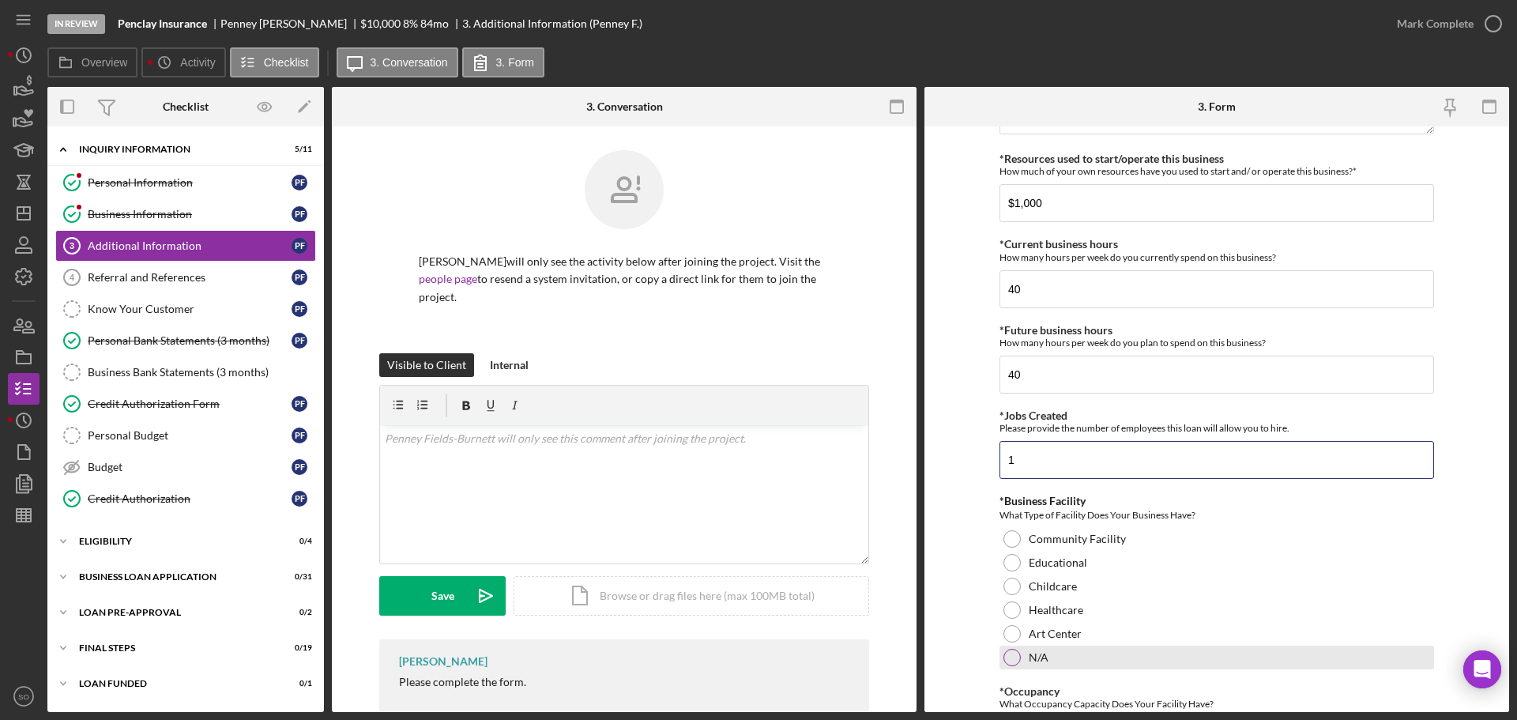
type input "1"
click at [1020, 658] on div "N/A" at bounding box center [1217, 658] width 435 height 24
click at [954, 639] on form "Personal Information *Mobile Phone [PHONE_NUMBER] Phone What is the best number…" at bounding box center [1217, 419] width 585 height 586
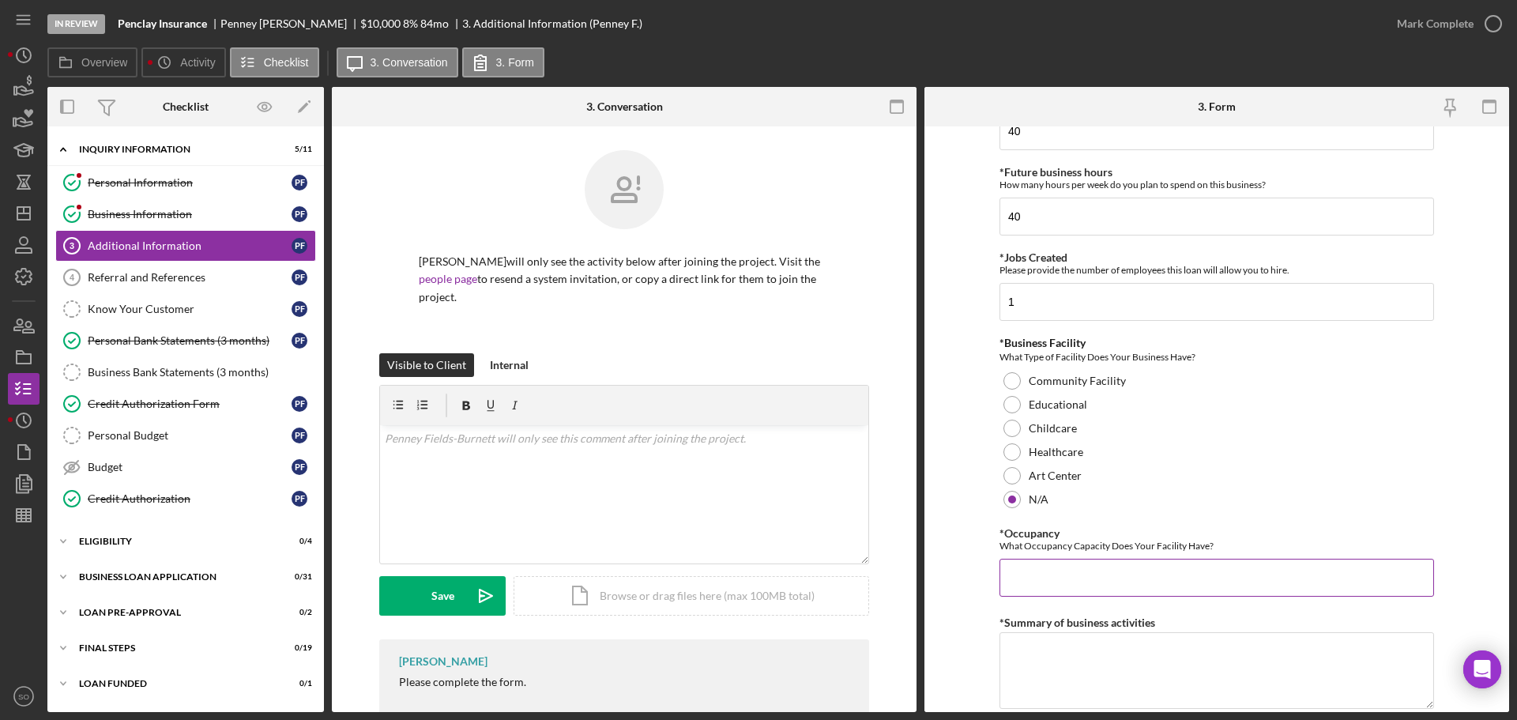
click at [1040, 568] on input "*Occupancy" at bounding box center [1217, 578] width 435 height 38
type input "0"
click at [976, 604] on form "Personal Information *Mobile Phone [PHONE_NUMBER] Phone What is the best number…" at bounding box center [1217, 419] width 585 height 586
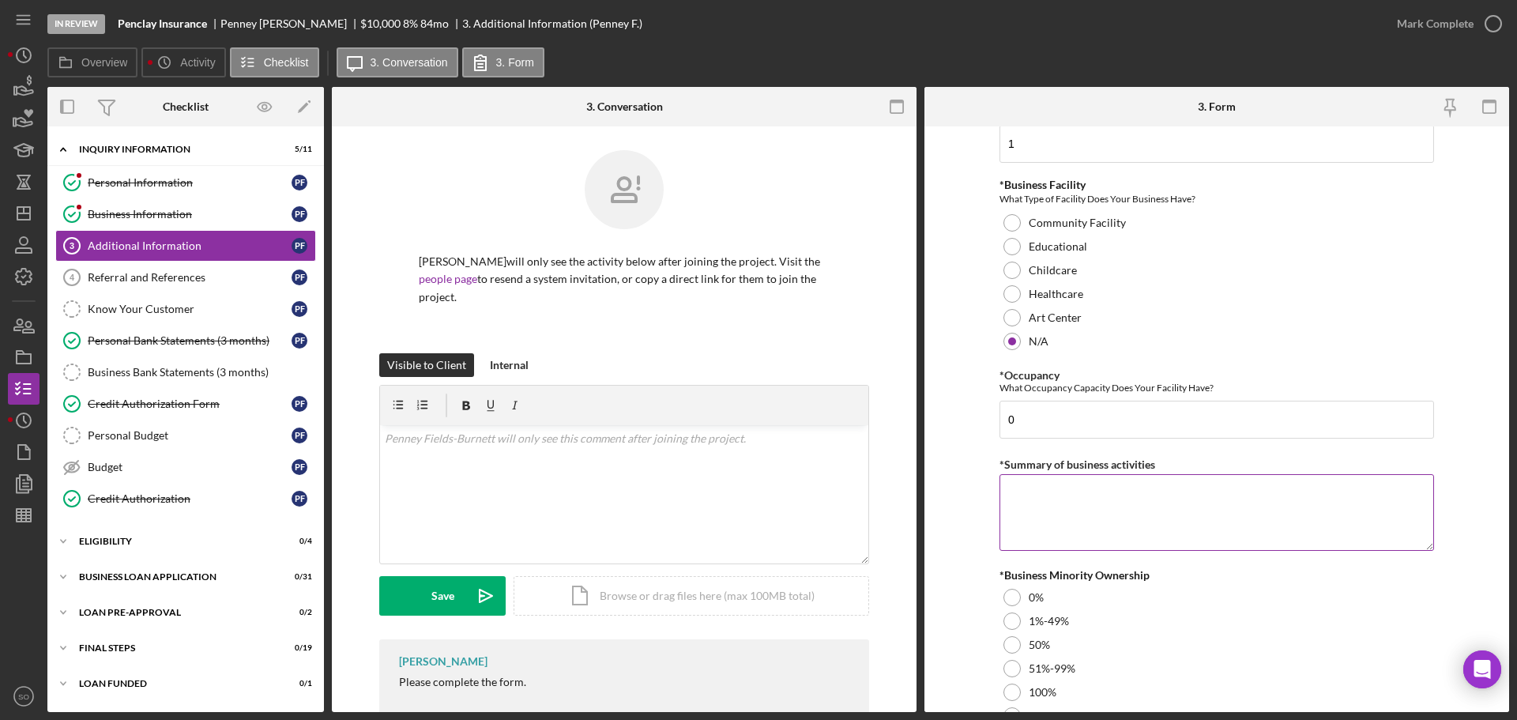
click at [1088, 507] on textarea "*Summary of business activities" at bounding box center [1217, 512] width 435 height 76
type textarea "Insurance provider"
click at [955, 556] on form "Personal Information *Mobile Phone [PHONE_NUMBER] Phone What is the best number…" at bounding box center [1217, 419] width 585 height 586
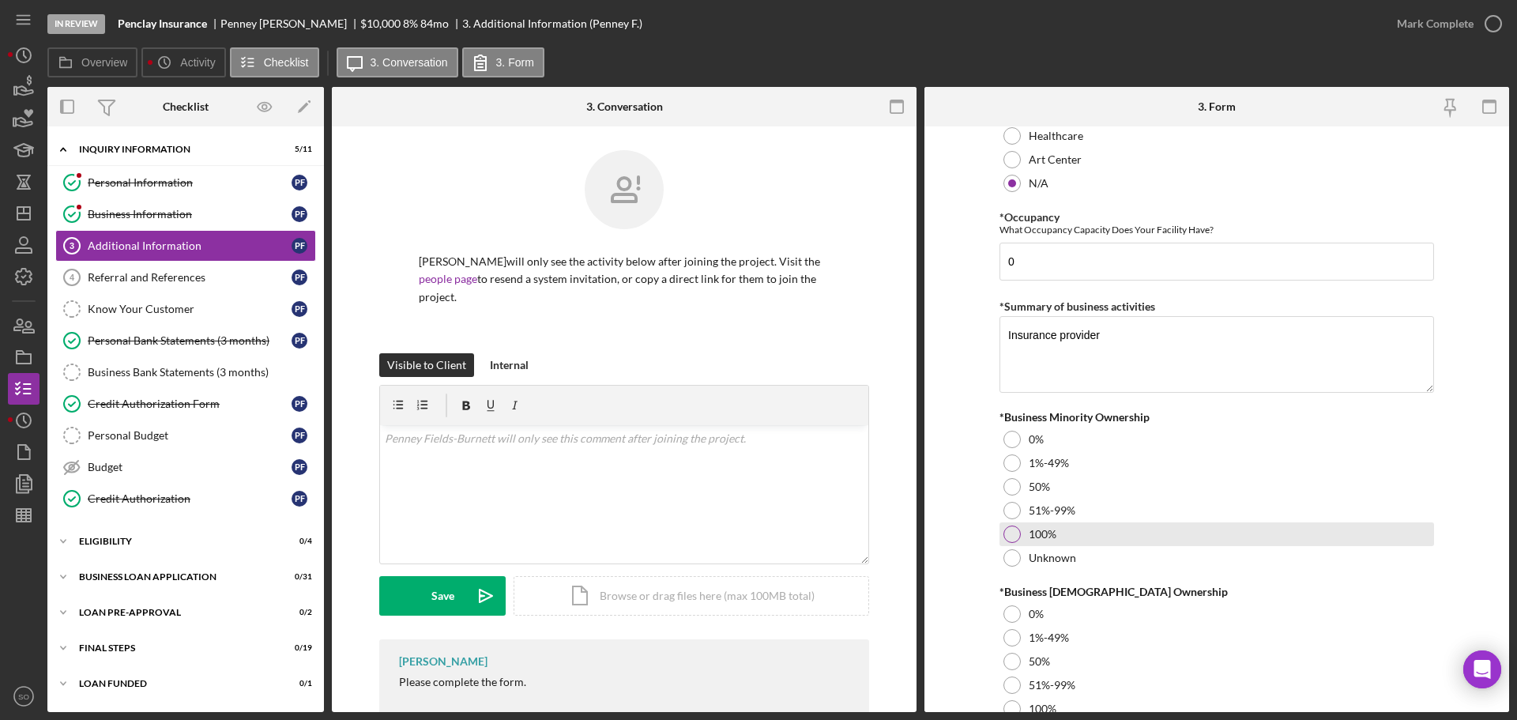
click at [1013, 526] on div at bounding box center [1012, 534] width 17 height 17
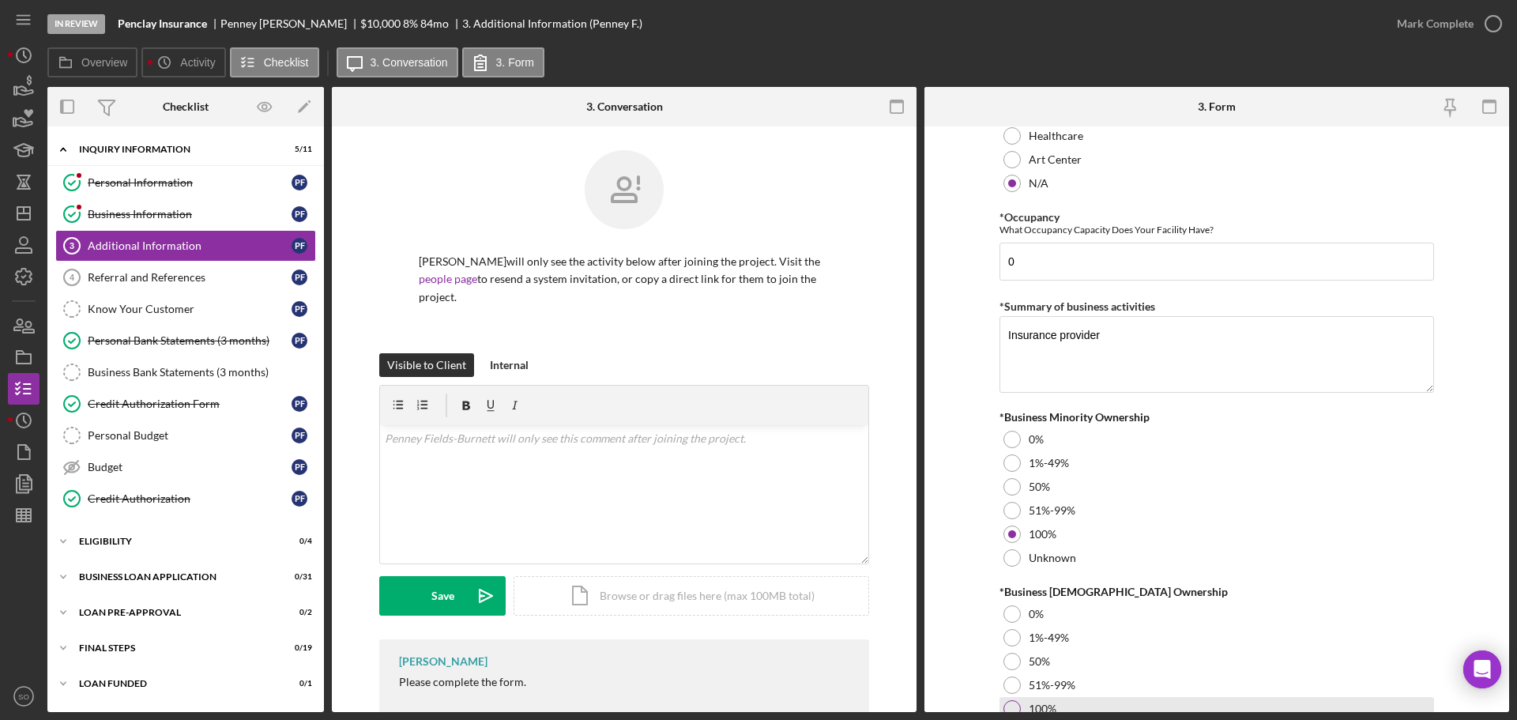
scroll to position [1739, 0]
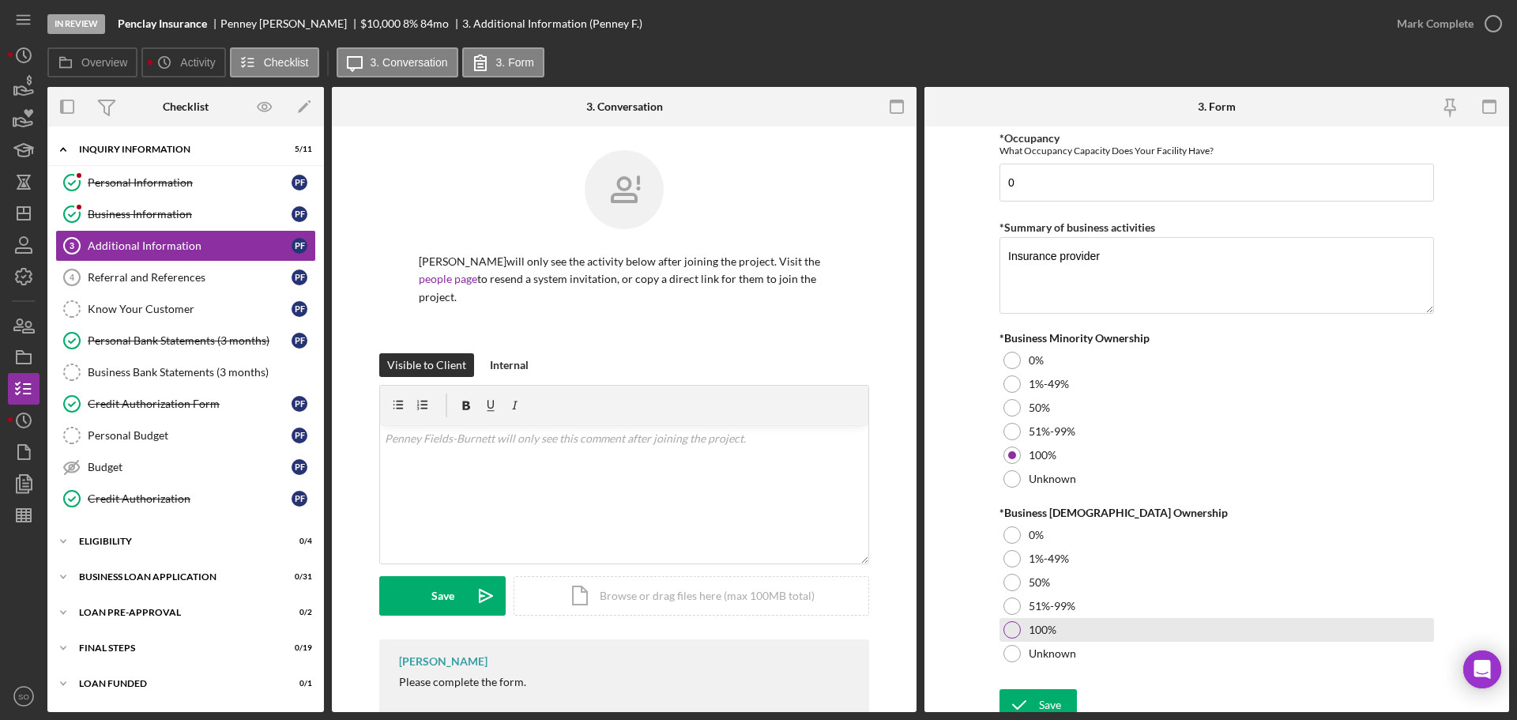
click at [1006, 625] on div at bounding box center [1012, 629] width 17 height 17
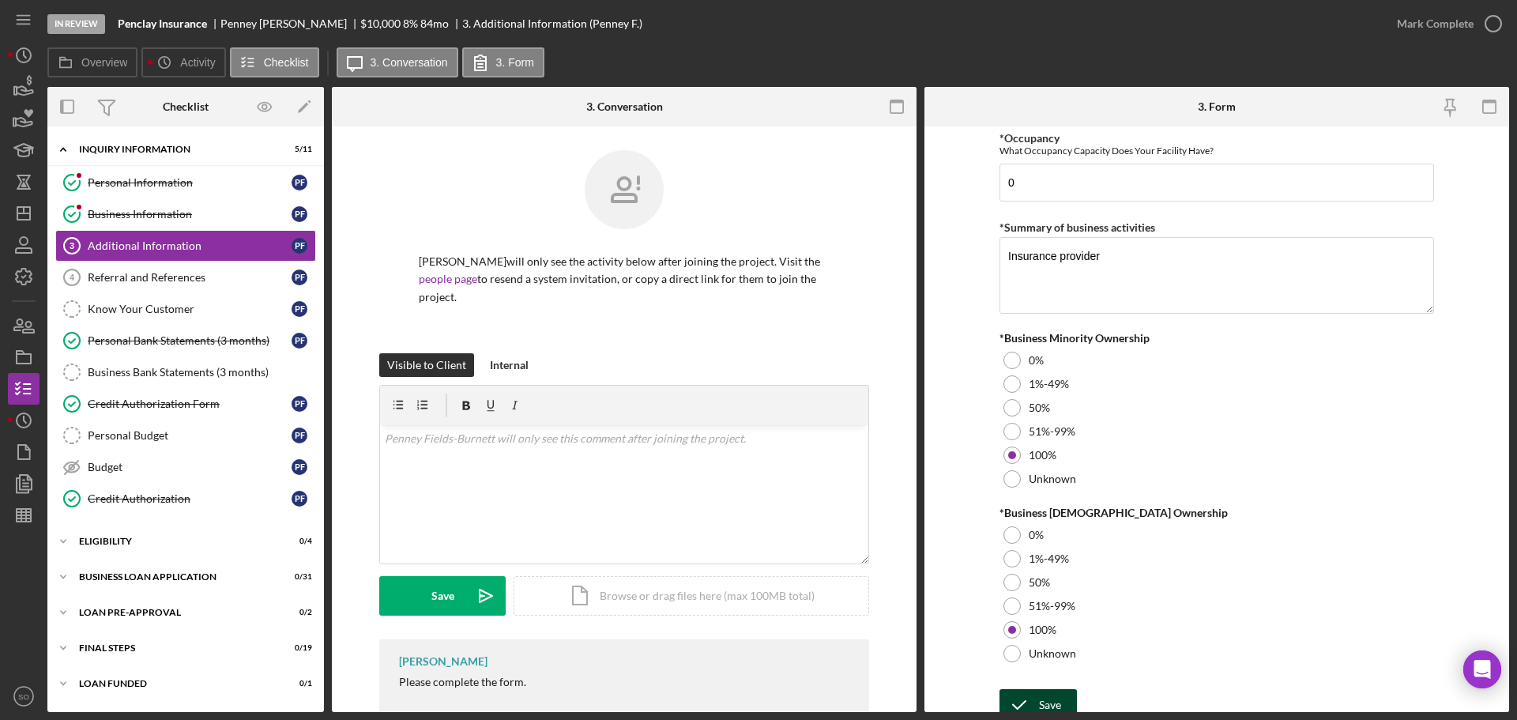
click at [1052, 696] on div "Save" at bounding box center [1050, 705] width 22 height 32
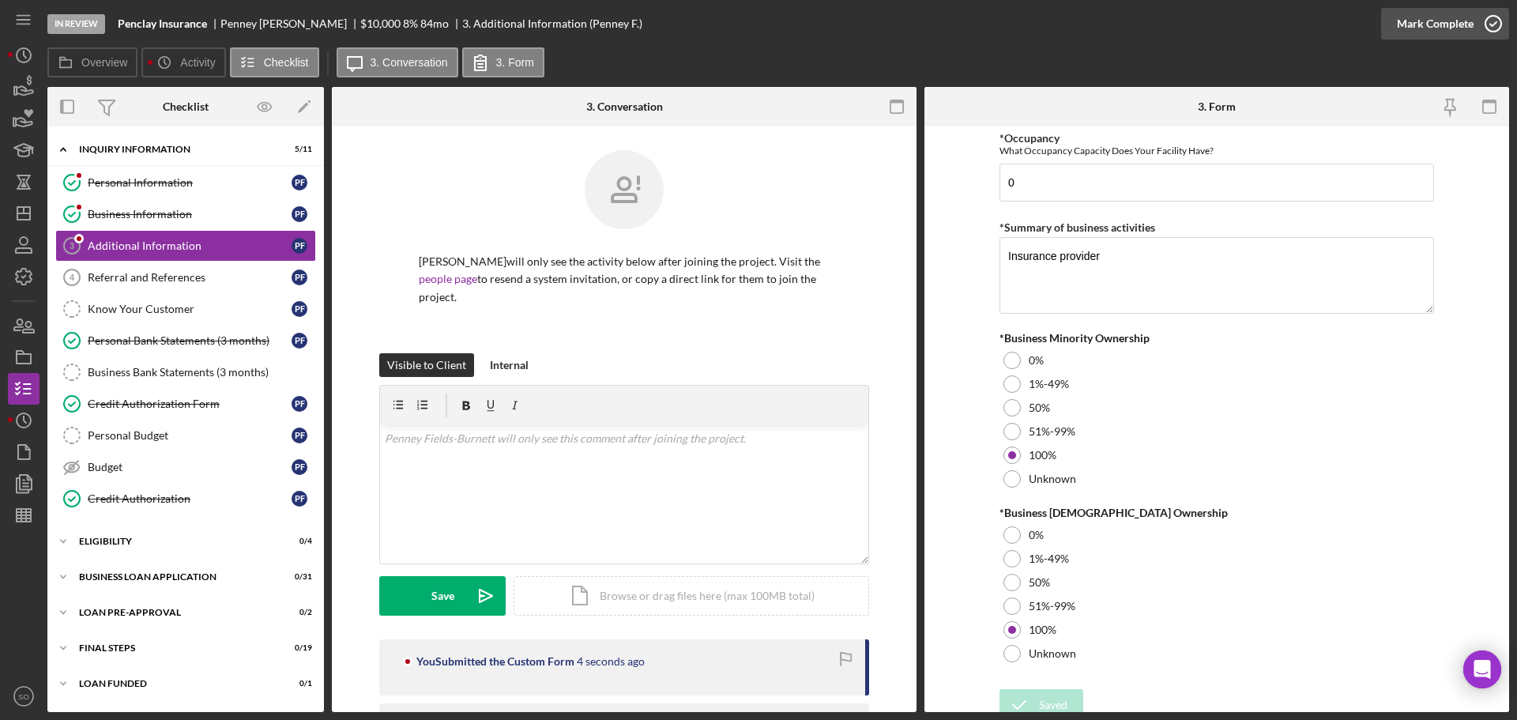
click at [1416, 25] on div "Mark Complete" at bounding box center [1435, 24] width 77 height 32
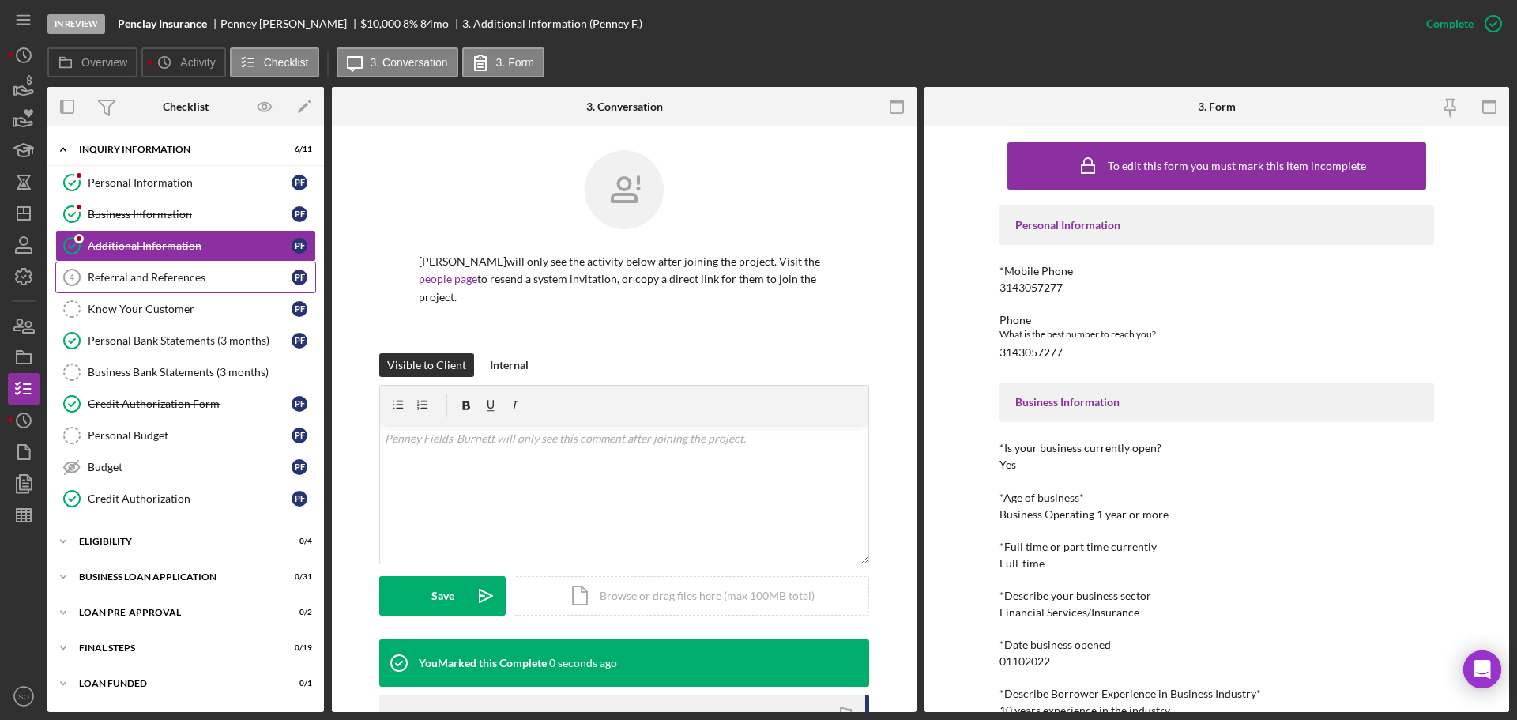
drag, startPoint x: 188, startPoint y: 285, endPoint x: 239, endPoint y: 287, distance: 50.6
click at [189, 285] on link "Referral and References 4 Referral and References P F" at bounding box center [185, 278] width 261 height 32
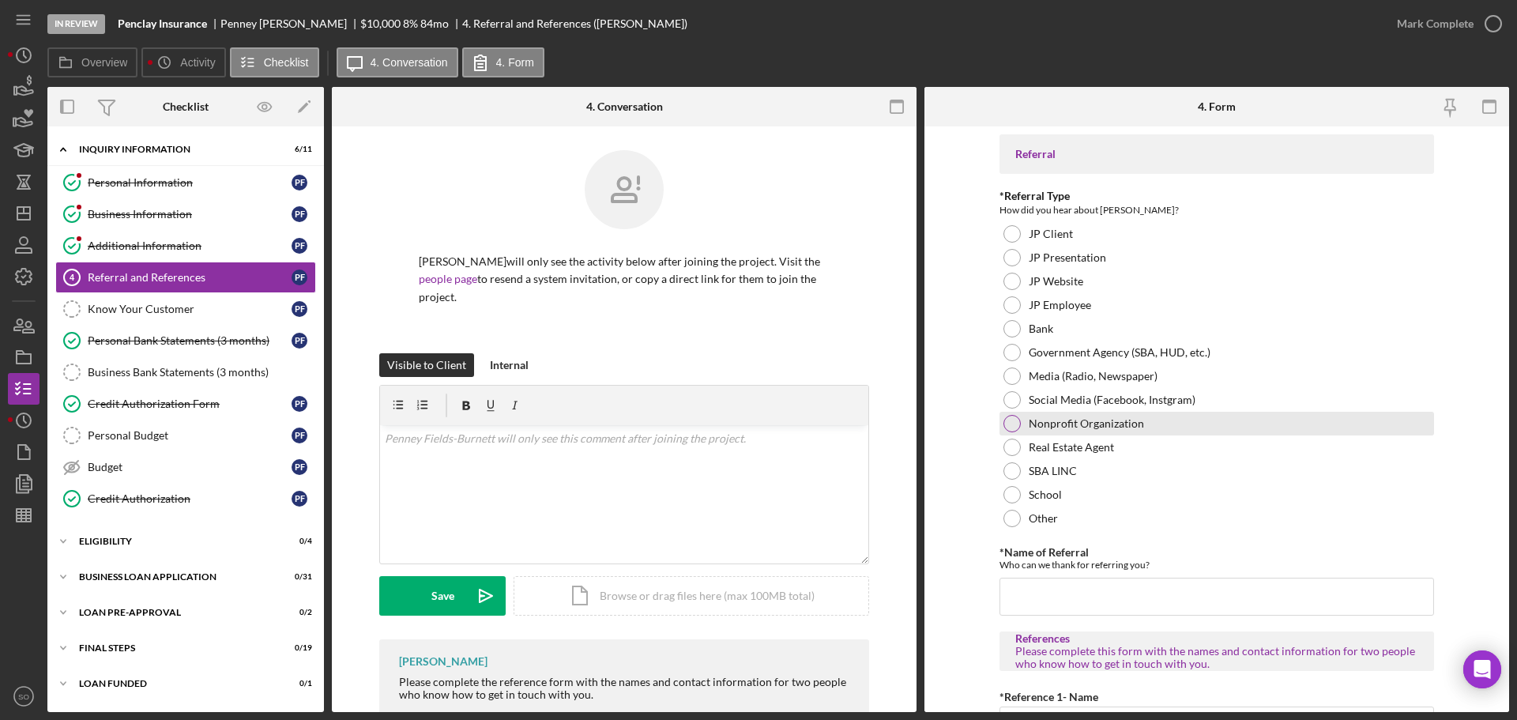
click at [1008, 427] on div at bounding box center [1012, 423] width 17 height 17
click at [1181, 624] on div "Referral *Referral Type How did you hear about [PERSON_NAME]? JP Client JP Pres…" at bounding box center [1217, 704] width 435 height 1141
click at [1189, 584] on input "*Name of Referral" at bounding box center [1217, 597] width 435 height 38
paste input "Urban League"
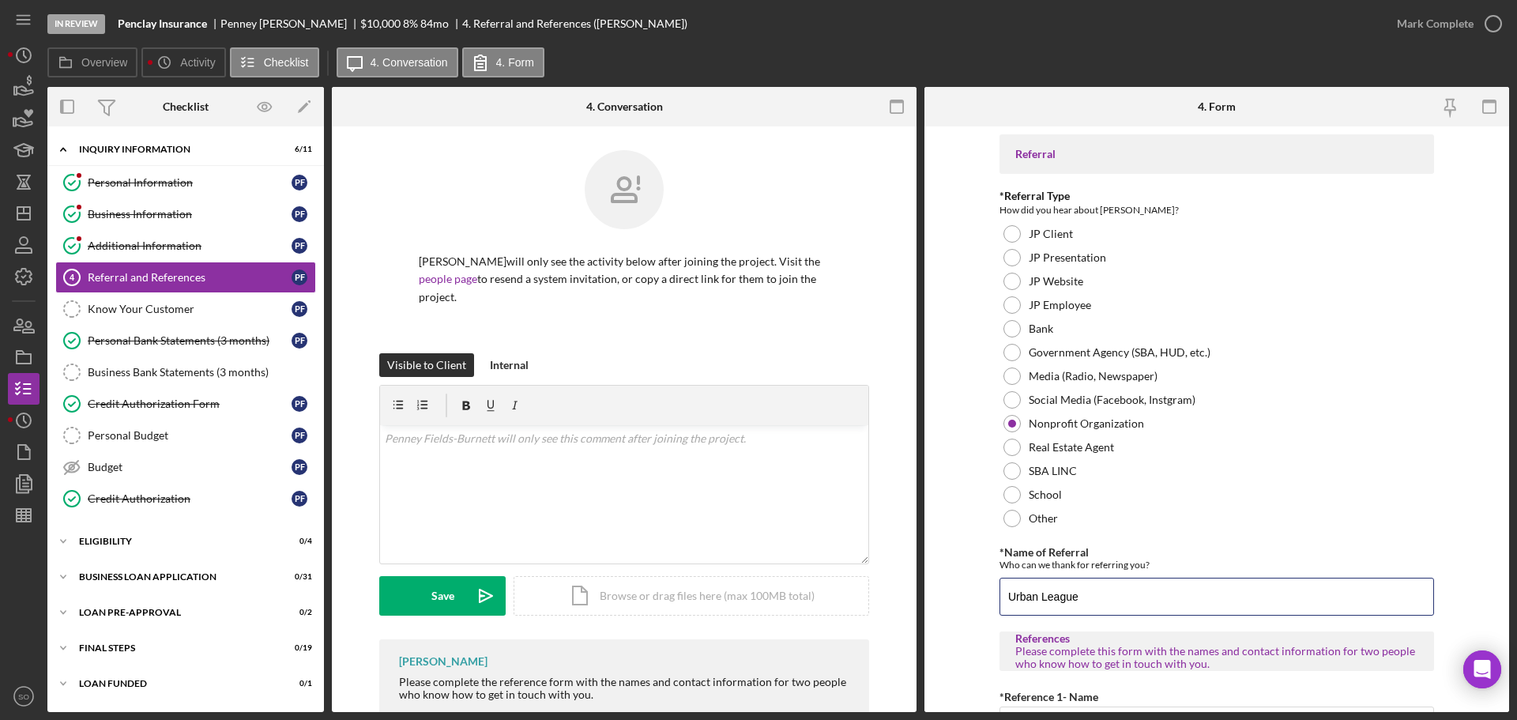
type input "Urban League"
click at [963, 591] on form "Referral *Referral Type How did you hear about [PERSON_NAME]? JP Client JP Pres…" at bounding box center [1217, 419] width 585 height 586
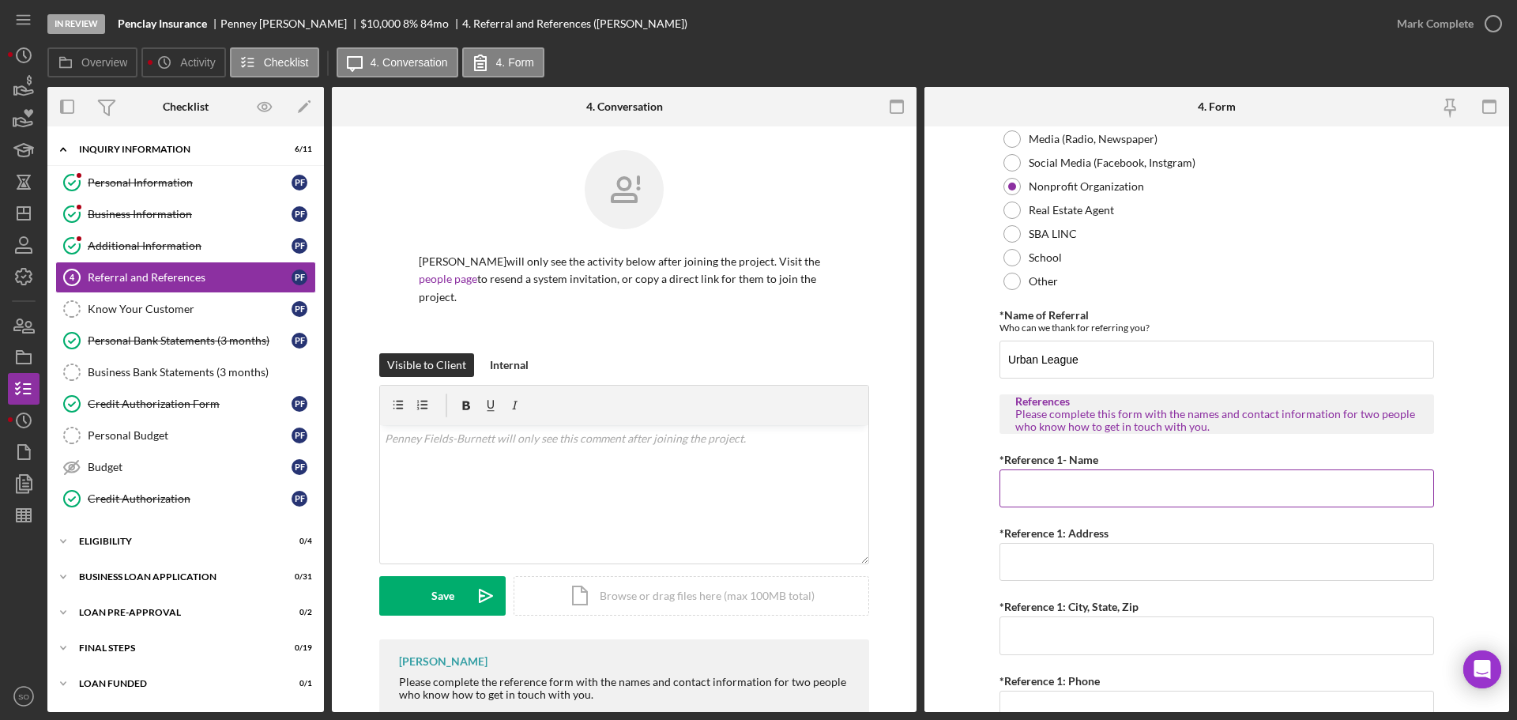
click at [1070, 488] on input "*Reference 1- Name" at bounding box center [1217, 488] width 435 height 38
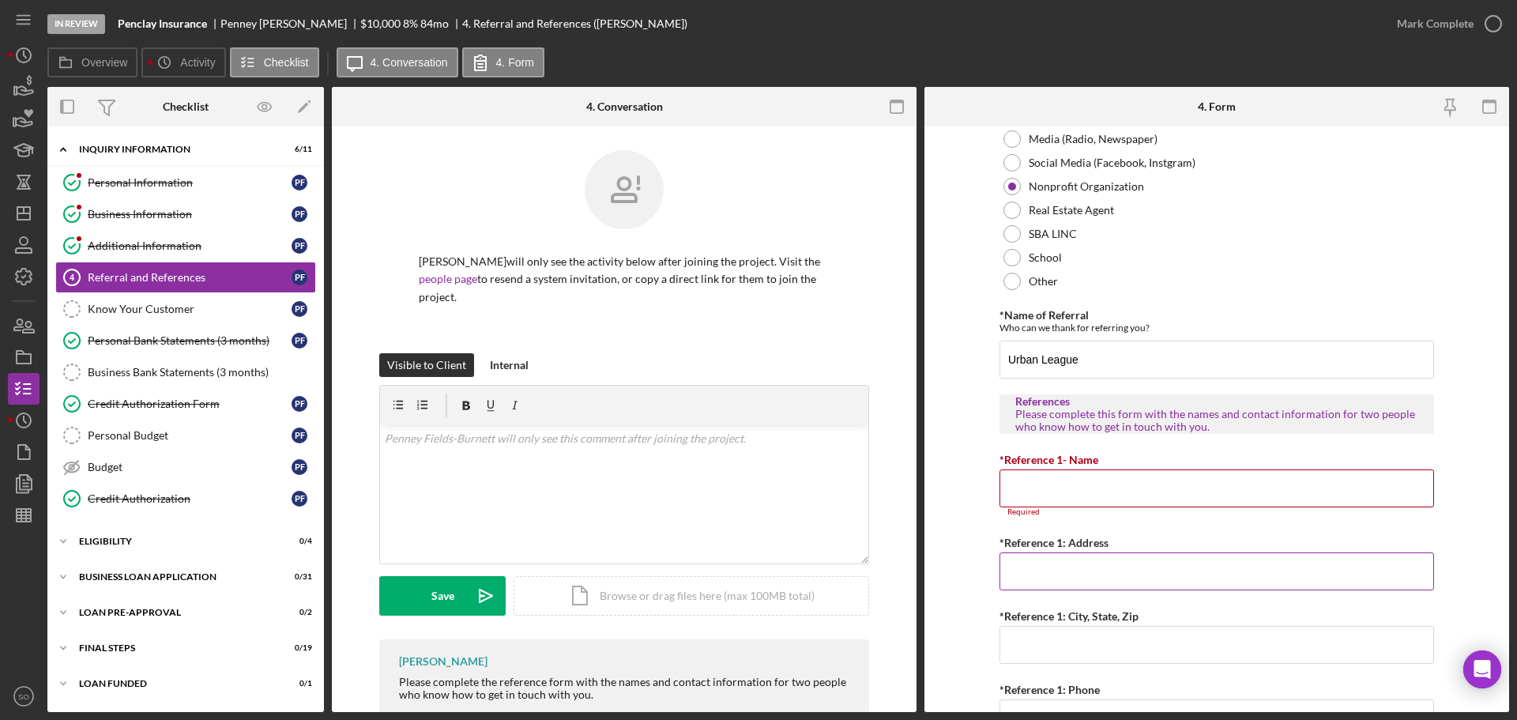
click at [1061, 572] on input "*Reference 1: Address" at bounding box center [1217, 571] width 435 height 38
click at [1063, 490] on input "*Reference 1- Name" at bounding box center [1217, 488] width 435 height 38
paste input "[PERSON_NAME]"
type input "[PERSON_NAME]"
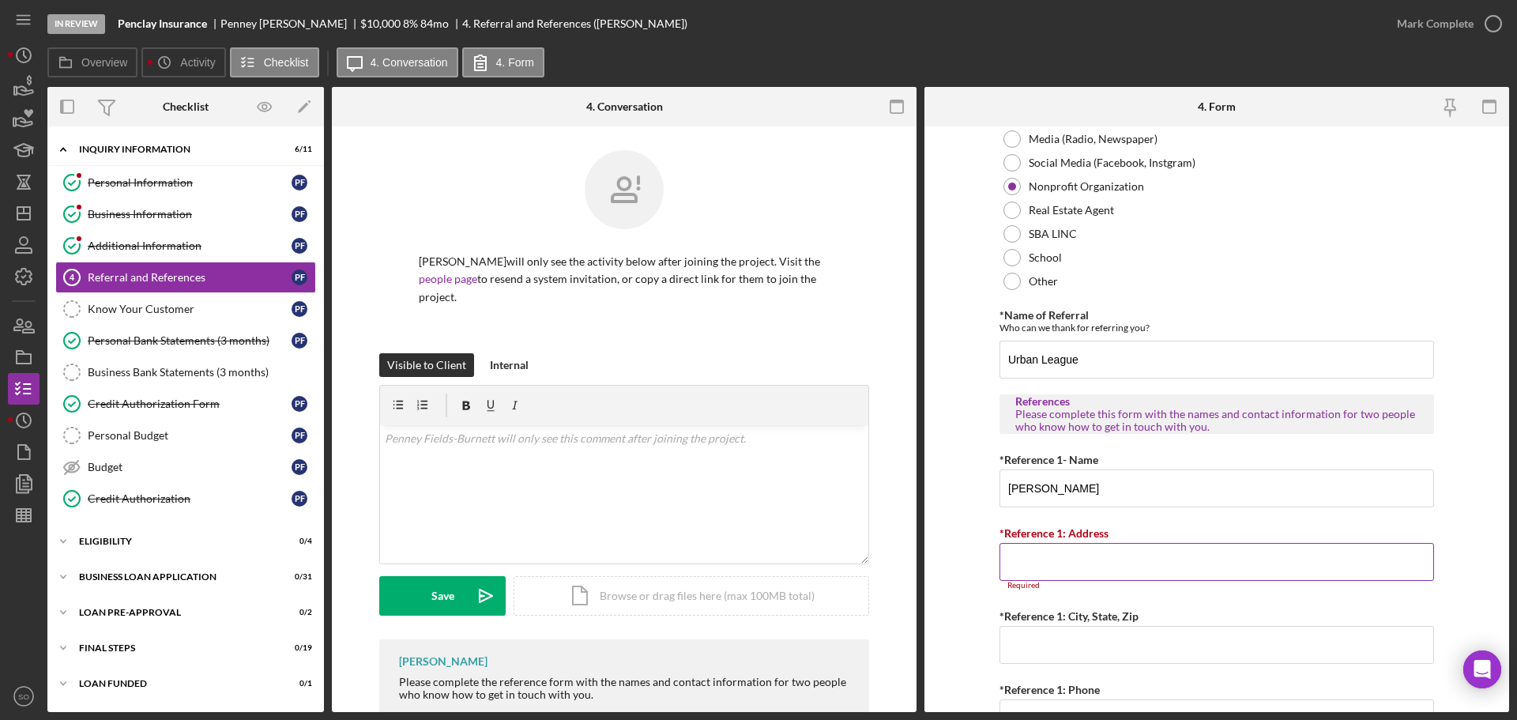
click at [1212, 573] on input "*Reference 1: Address" at bounding box center [1217, 562] width 435 height 38
paste input "[STREET_ADDRESS]"
type input "[STREET_ADDRESS]"
drag, startPoint x: 936, startPoint y: 585, endPoint x: 948, endPoint y: 582, distance: 13.0
click at [937, 585] on form "Referral *Referral Type How did you hear about [PERSON_NAME]? JP Client JP Pres…" at bounding box center [1217, 419] width 585 height 586
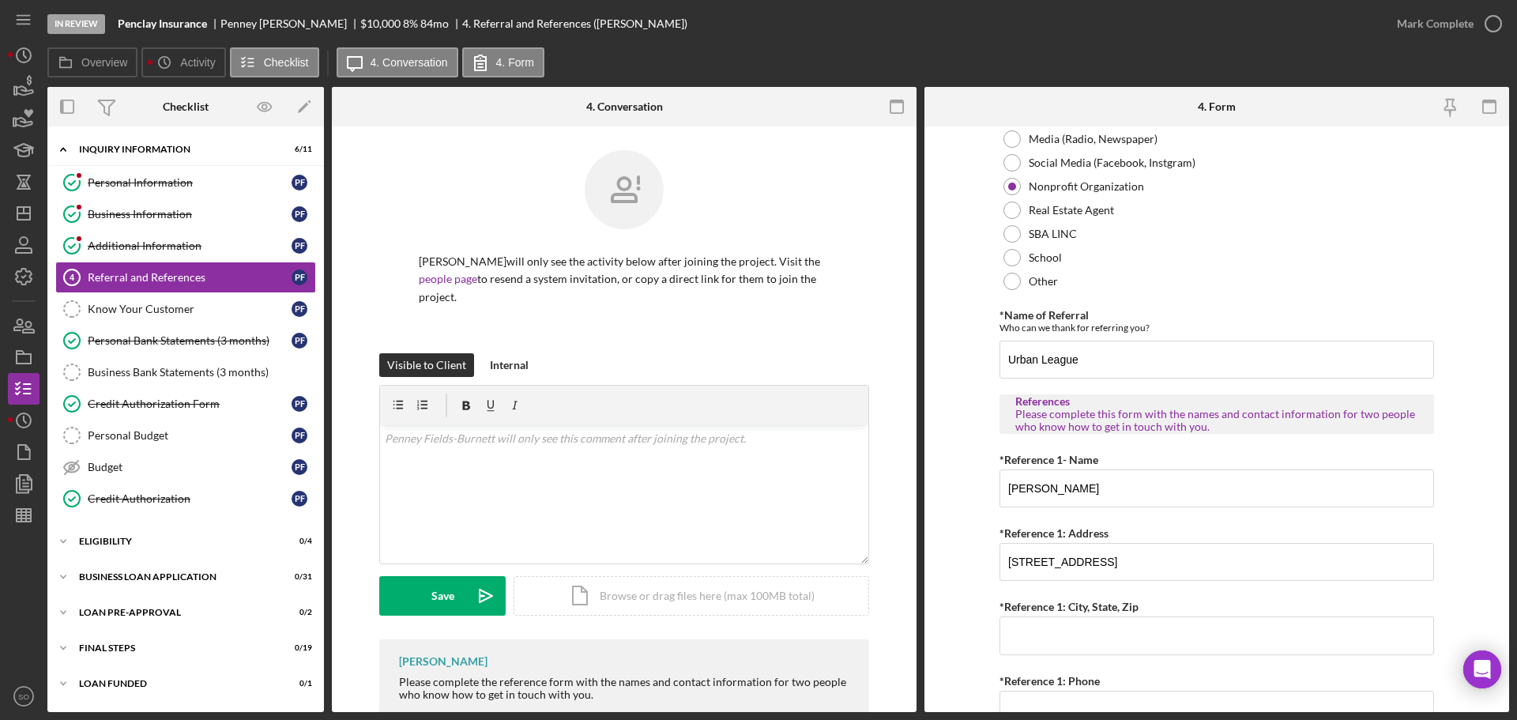
scroll to position [316, 0]
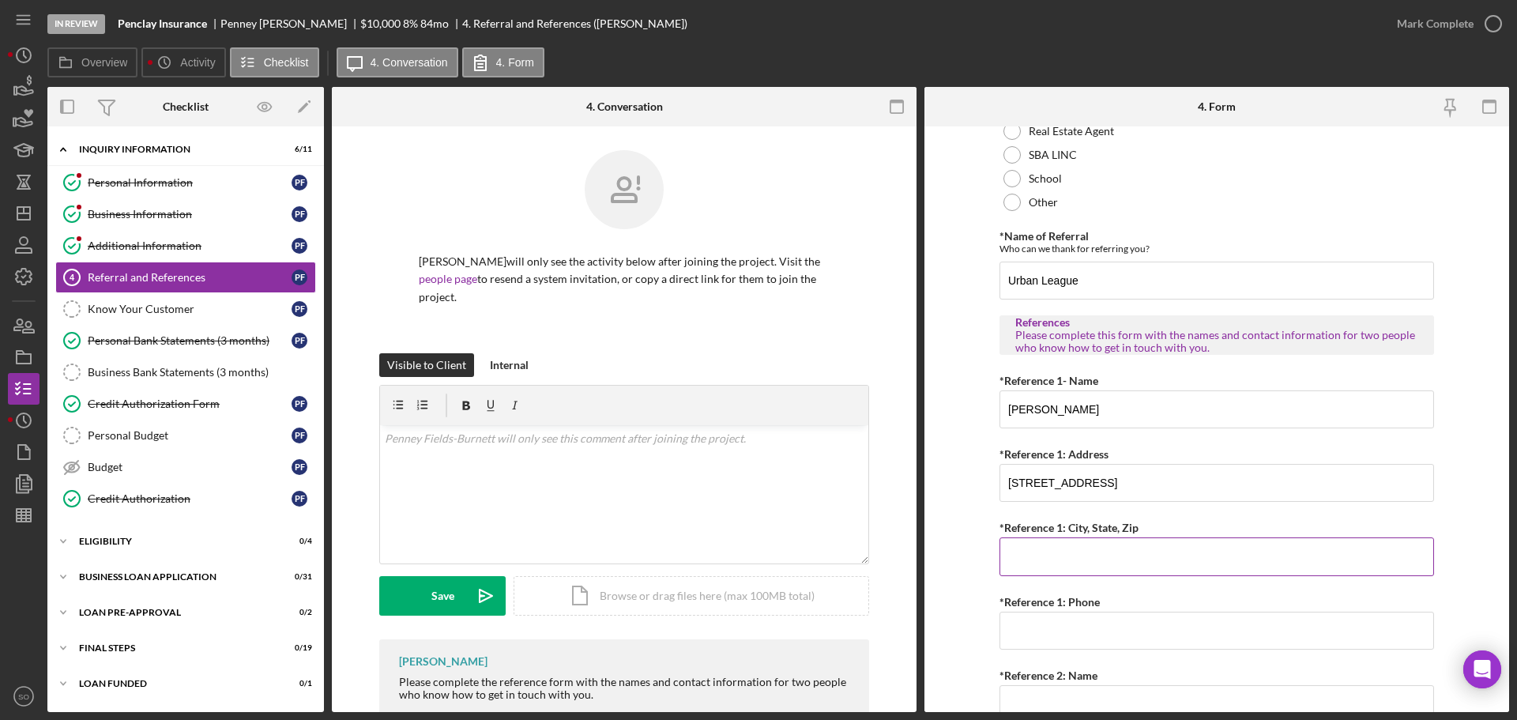
click at [1106, 561] on input "*Reference 1: City, State, Zip" at bounding box center [1217, 556] width 435 height 38
paste input "[GEOGRAPHIC_DATA][PERSON_NAME]"
type input "[GEOGRAPHIC_DATA][PERSON_NAME]"
click at [1156, 628] on input "*Reference 1: Phone" at bounding box center [1217, 631] width 435 height 38
paste input "[PHONE_NUMBER]"
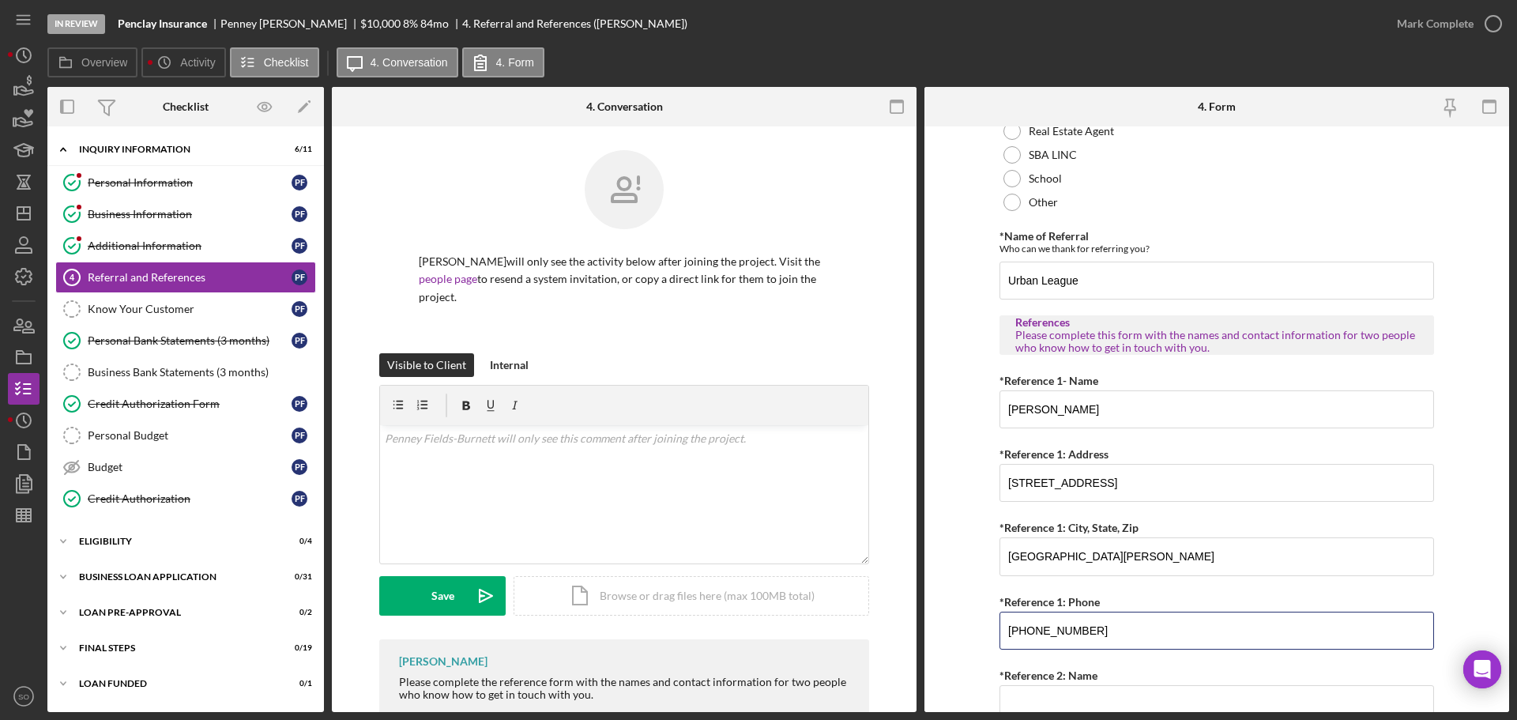
type input "[PHONE_NUMBER]"
click at [986, 629] on form "Referral *Referral Type How did you hear about [PERSON_NAME]? JP Client JP Pres…" at bounding box center [1217, 419] width 585 height 586
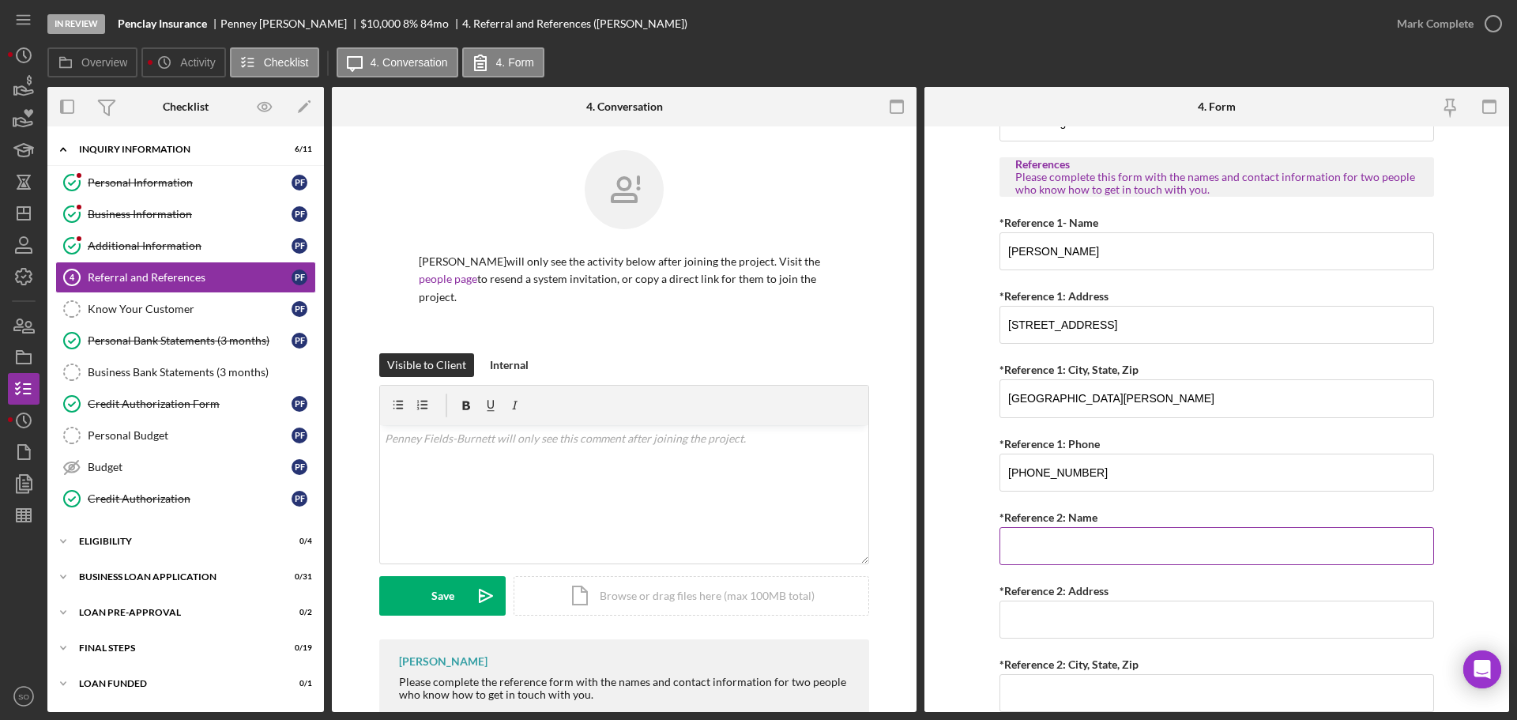
click at [1246, 548] on input "*Reference 2: Name" at bounding box center [1217, 546] width 435 height 38
paste input "[PERSON_NAME]"
type input "[PERSON_NAME]"
click at [1108, 615] on input "*Reference 2: Address" at bounding box center [1217, 620] width 435 height 38
paste input "2640 Locust"
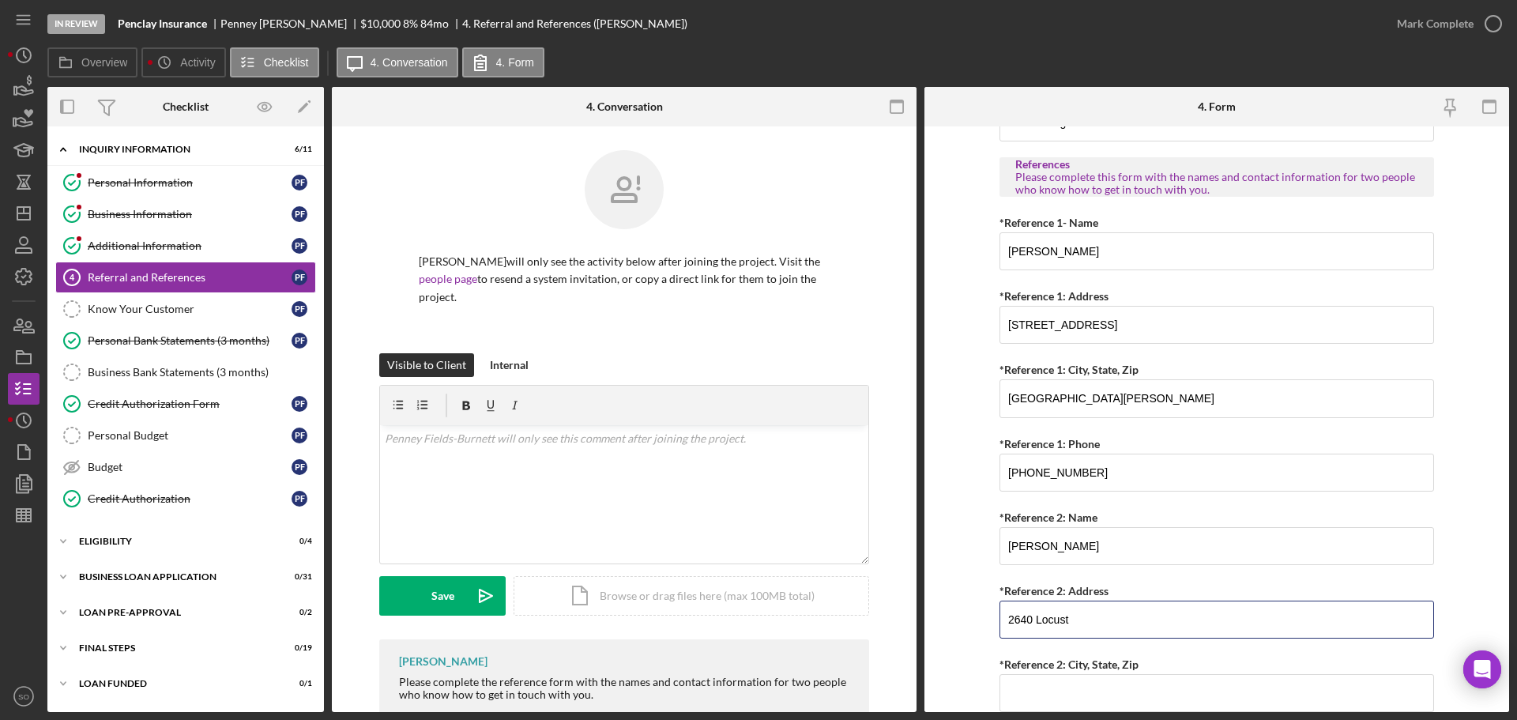
type input "2640 Locust"
click at [1130, 677] on input "*Reference 2: City, State, Zip" at bounding box center [1217, 693] width 435 height 38
paste input "[GEOGRAPHIC_DATA][PERSON_NAME]"
type input "[GEOGRAPHIC_DATA][PERSON_NAME]"
click at [982, 651] on form "Referral *Referral Type How did you hear about [PERSON_NAME]? JP Client JP Pres…" at bounding box center [1217, 419] width 585 height 586
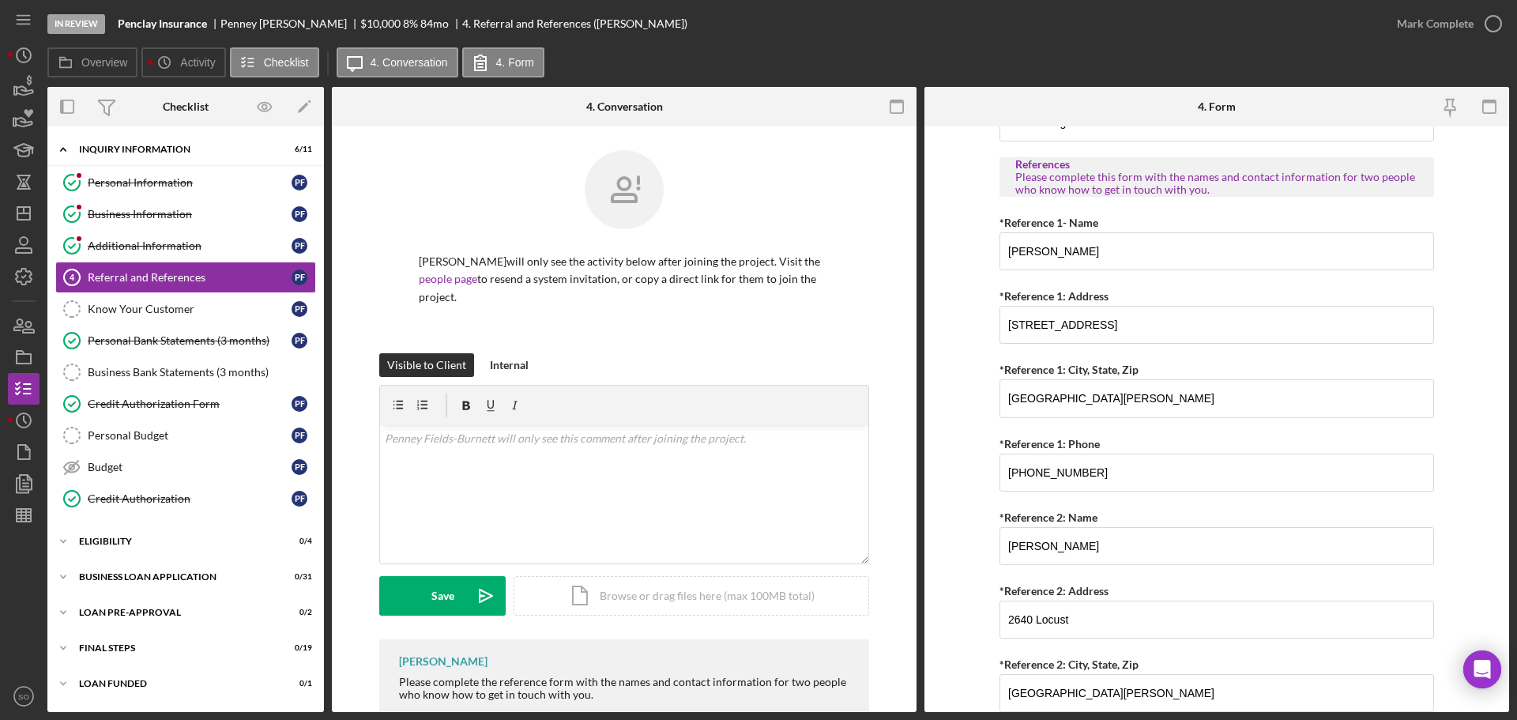
scroll to position [605, 0]
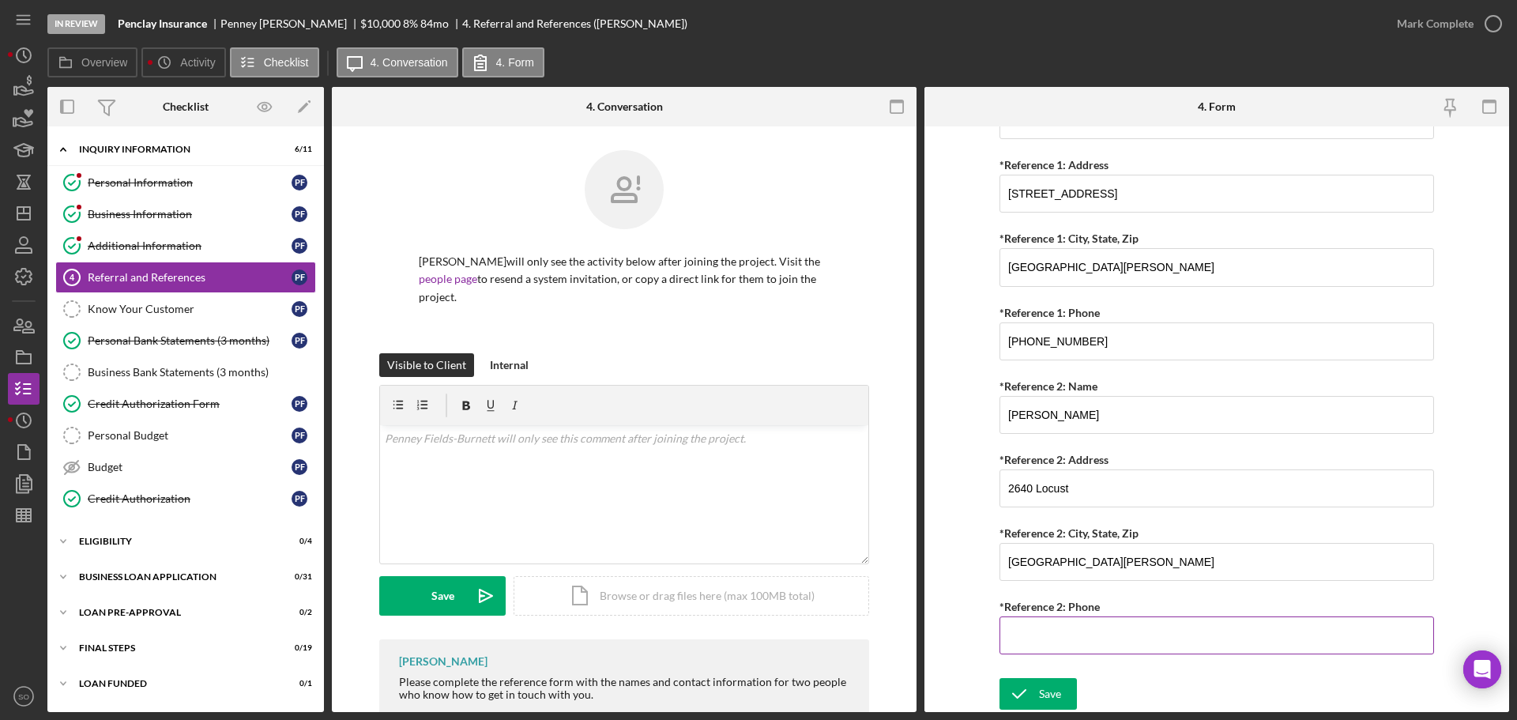
click at [1204, 631] on input "*Reference 2: Phone" at bounding box center [1217, 635] width 435 height 38
paste input "[PHONE_NUMBER]"
type input "[PHONE_NUMBER]"
click at [1057, 688] on div "Save" at bounding box center [1050, 694] width 22 height 32
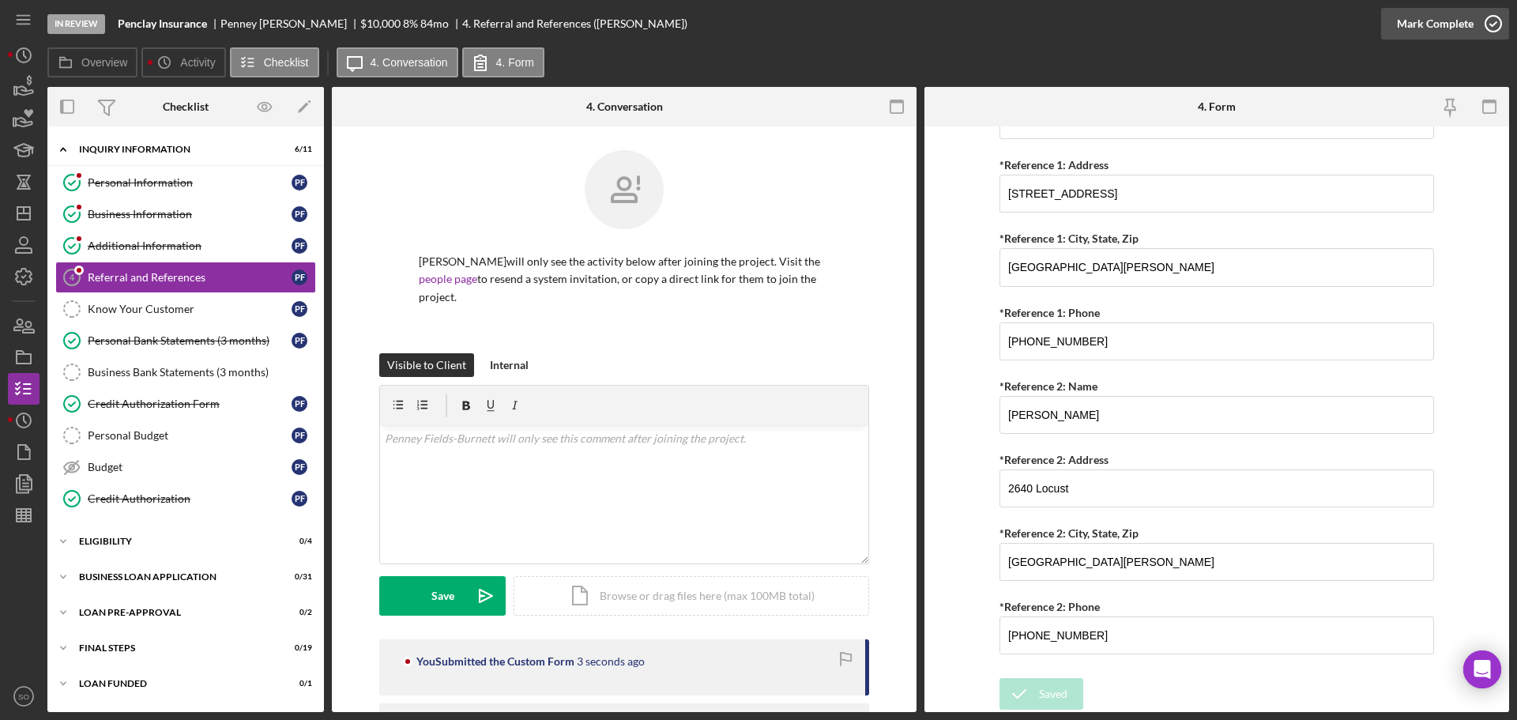
click at [1411, 32] on div "Mark Complete" at bounding box center [1435, 24] width 77 height 32
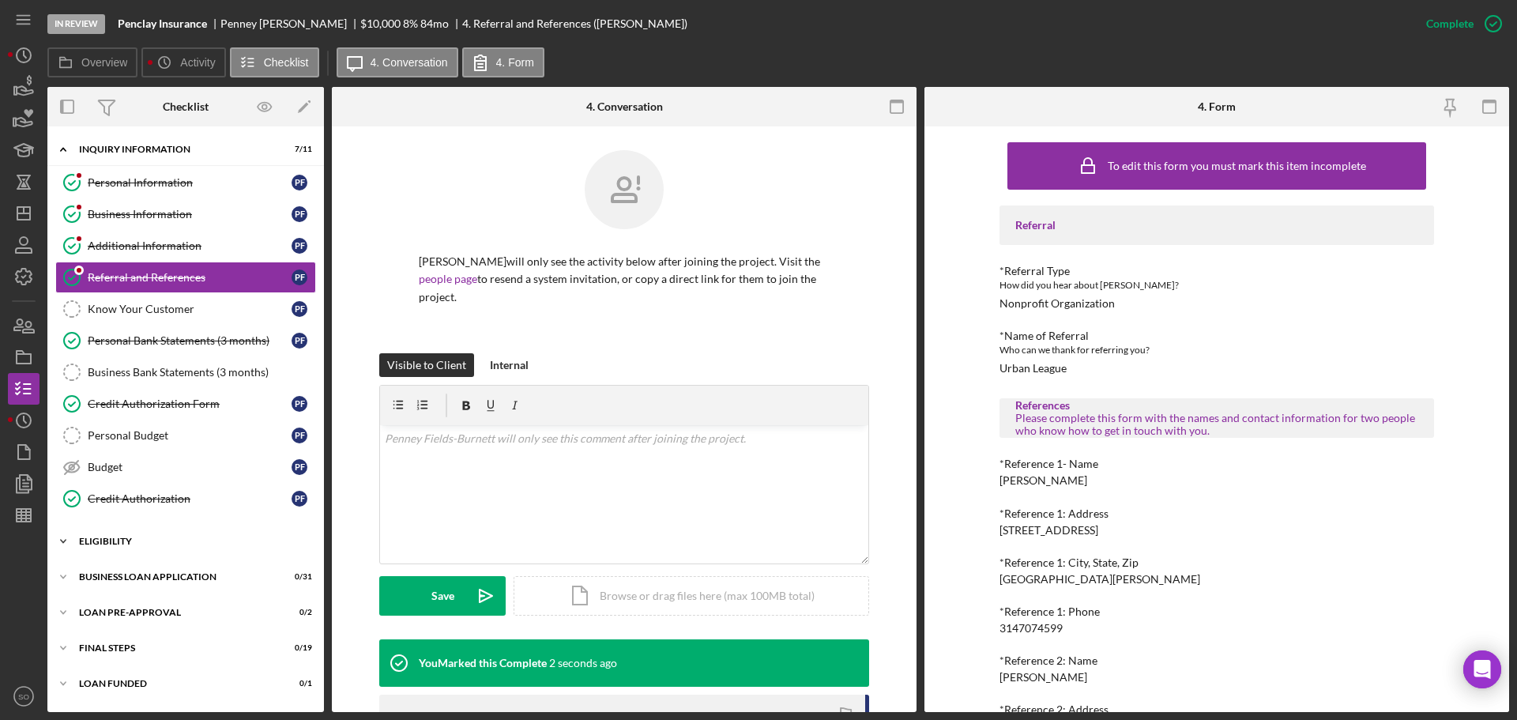
drag, startPoint x: 130, startPoint y: 545, endPoint x: 158, endPoint y: 555, distance: 30.3
click at [129, 545] on div "ELIGIBILITY" at bounding box center [191, 541] width 225 height 9
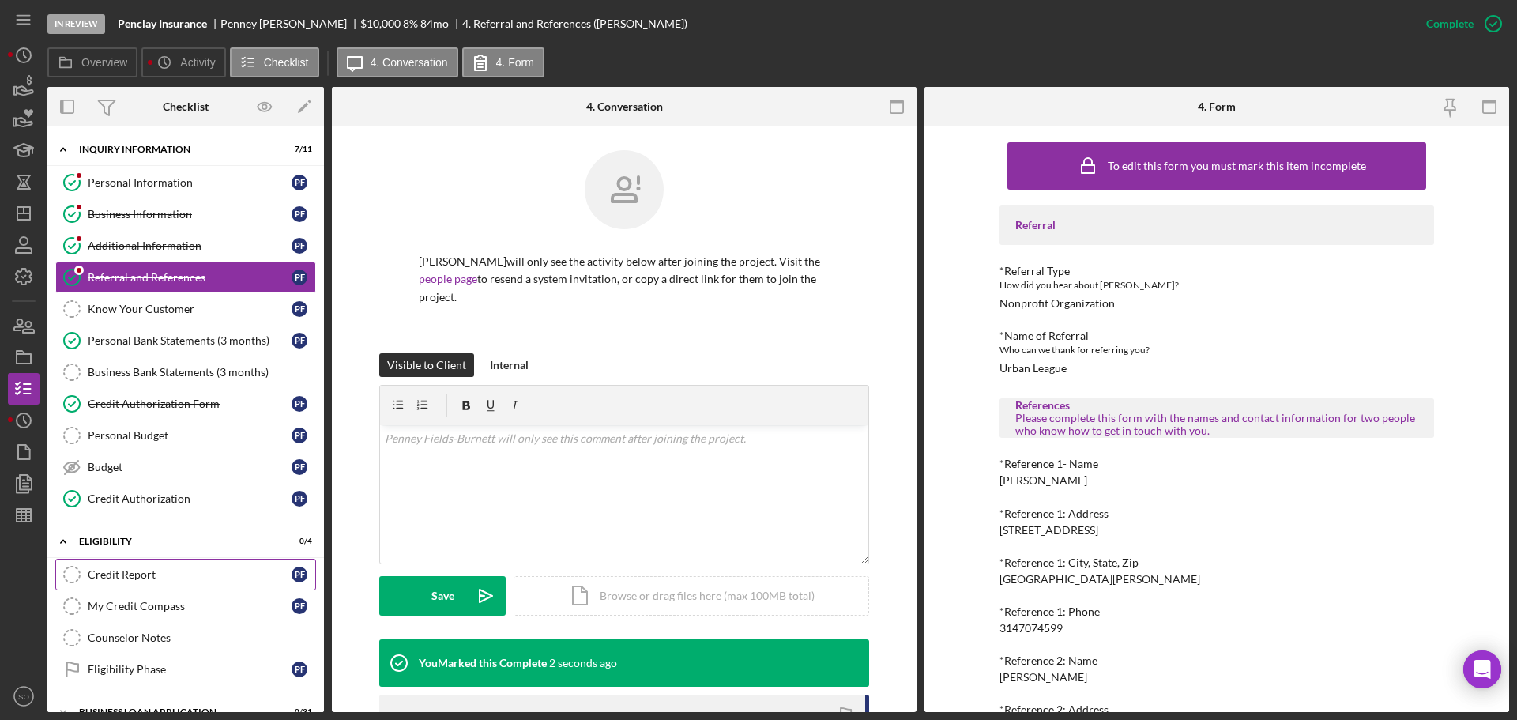
click at [170, 571] on div "Credit Report" at bounding box center [190, 574] width 204 height 13
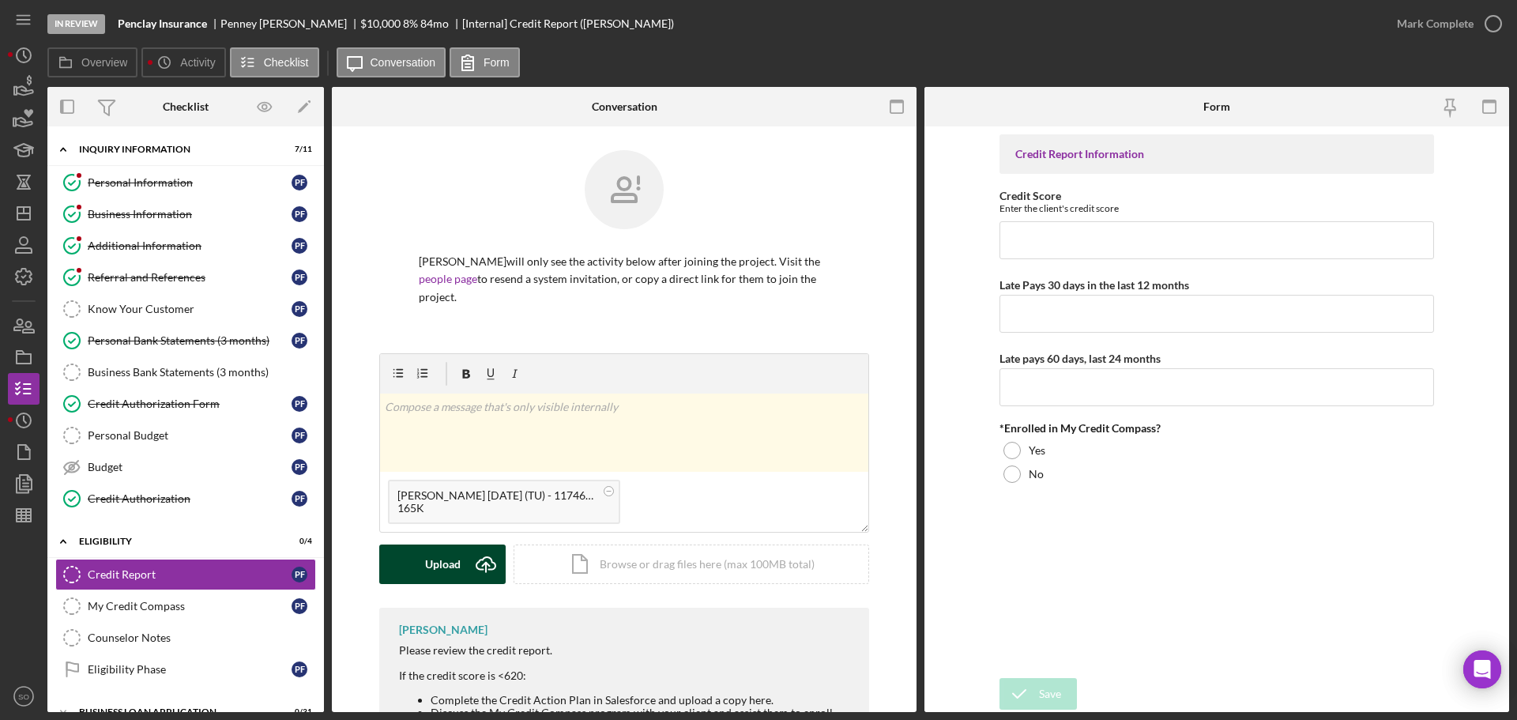
click at [452, 569] on div "Upload" at bounding box center [443, 565] width 36 height 40
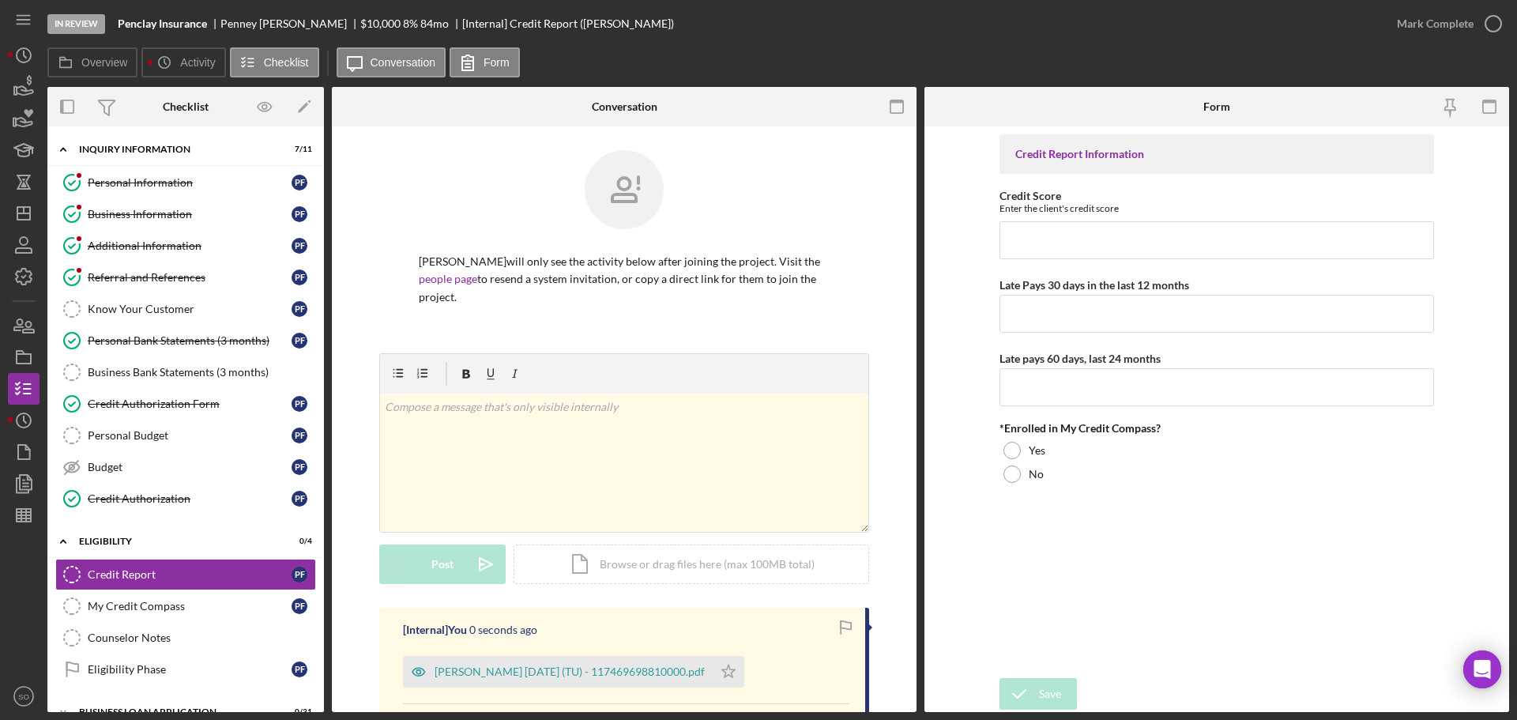
scroll to position [216, 0]
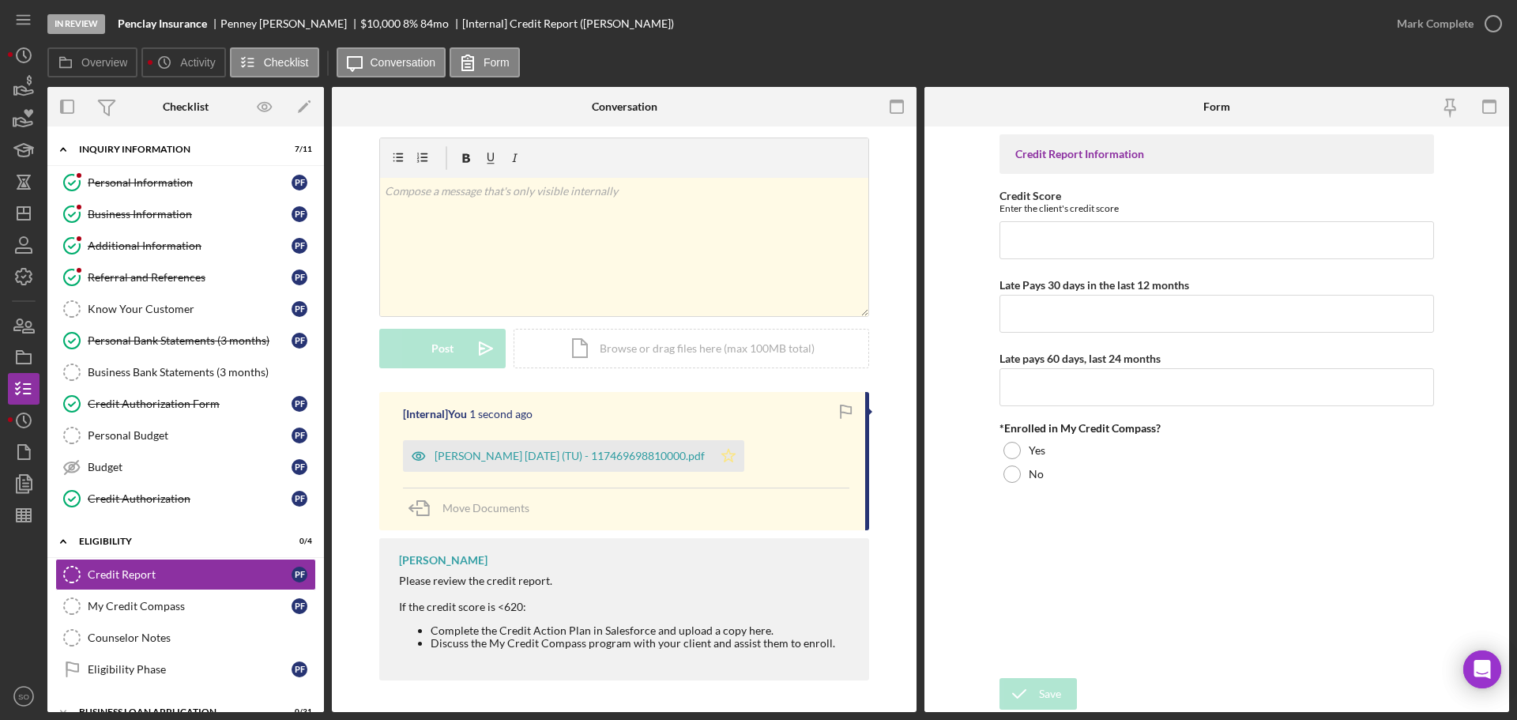
click at [745, 453] on icon "Icon/Star" at bounding box center [729, 456] width 32 height 32
click at [1069, 229] on input "Credit Score" at bounding box center [1217, 240] width 435 height 38
click at [1115, 235] on input "Credit Score" at bounding box center [1217, 240] width 435 height 38
type input "592"
click at [1099, 302] on input "Late Pays 30 days in the last 12 months" at bounding box center [1217, 314] width 435 height 38
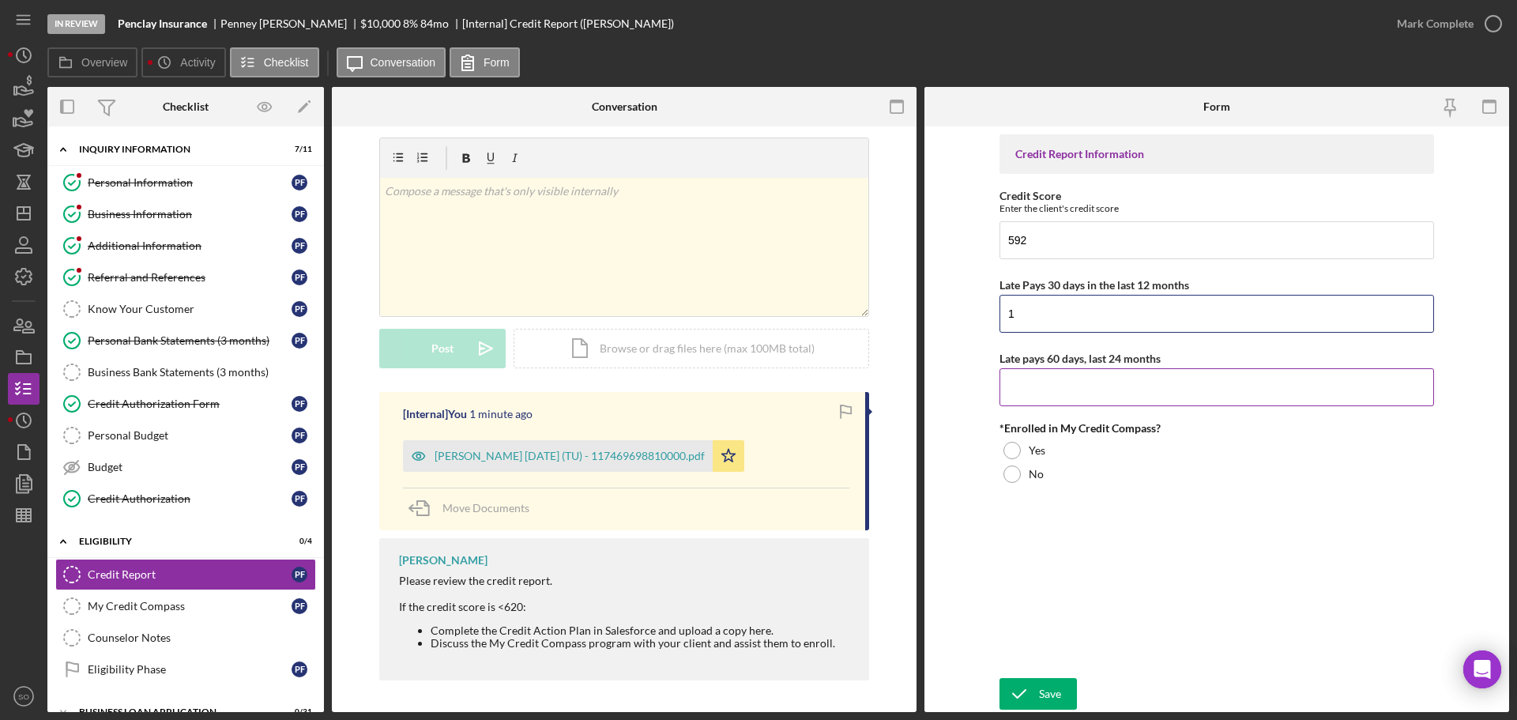
type input "1"
click at [1053, 386] on input "Late pays 60 days, last 24 months" at bounding box center [1217, 387] width 435 height 38
type input "1"
click at [1041, 454] on label "Yes" at bounding box center [1037, 450] width 17 height 13
click at [1055, 684] on div "Save" at bounding box center [1050, 694] width 22 height 32
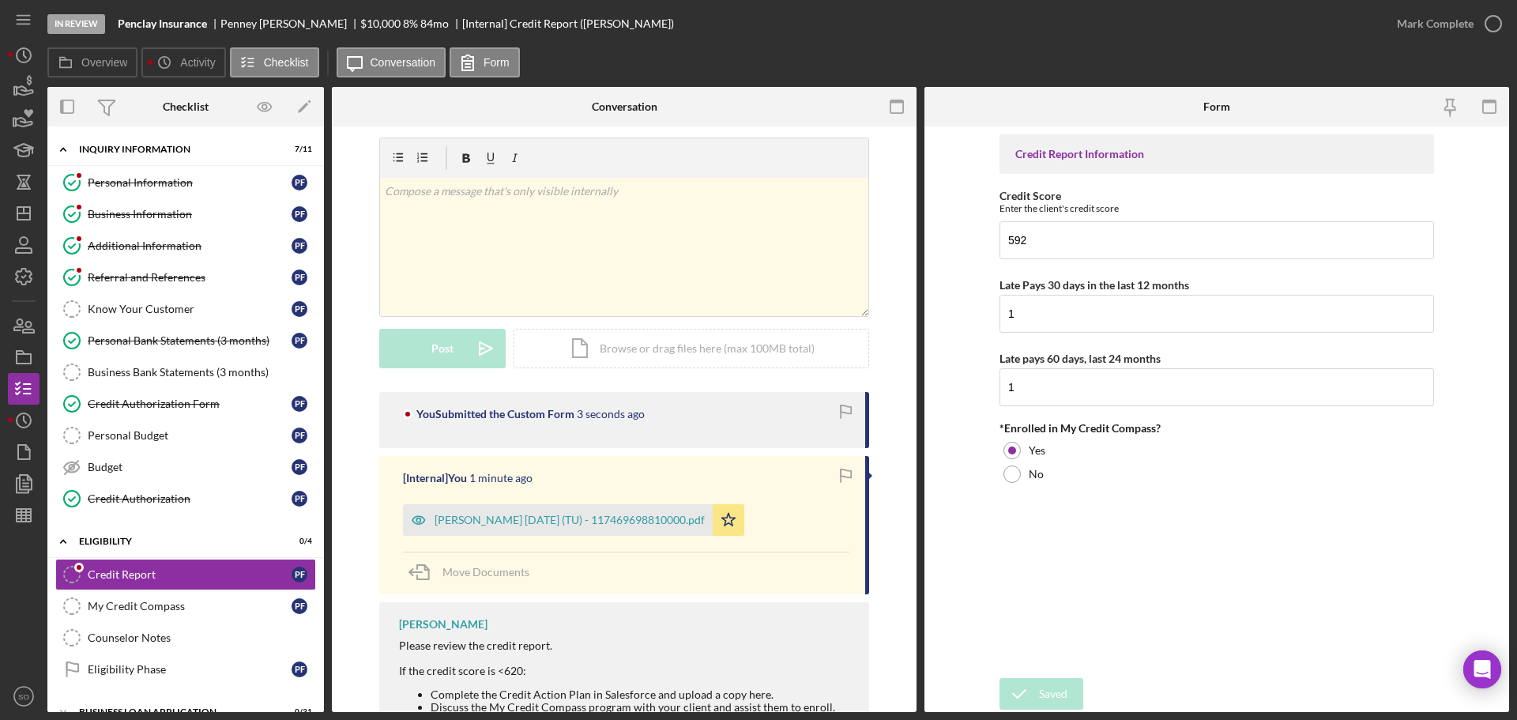
click at [1419, 25] on div "Mark Complete" at bounding box center [1435, 24] width 77 height 32
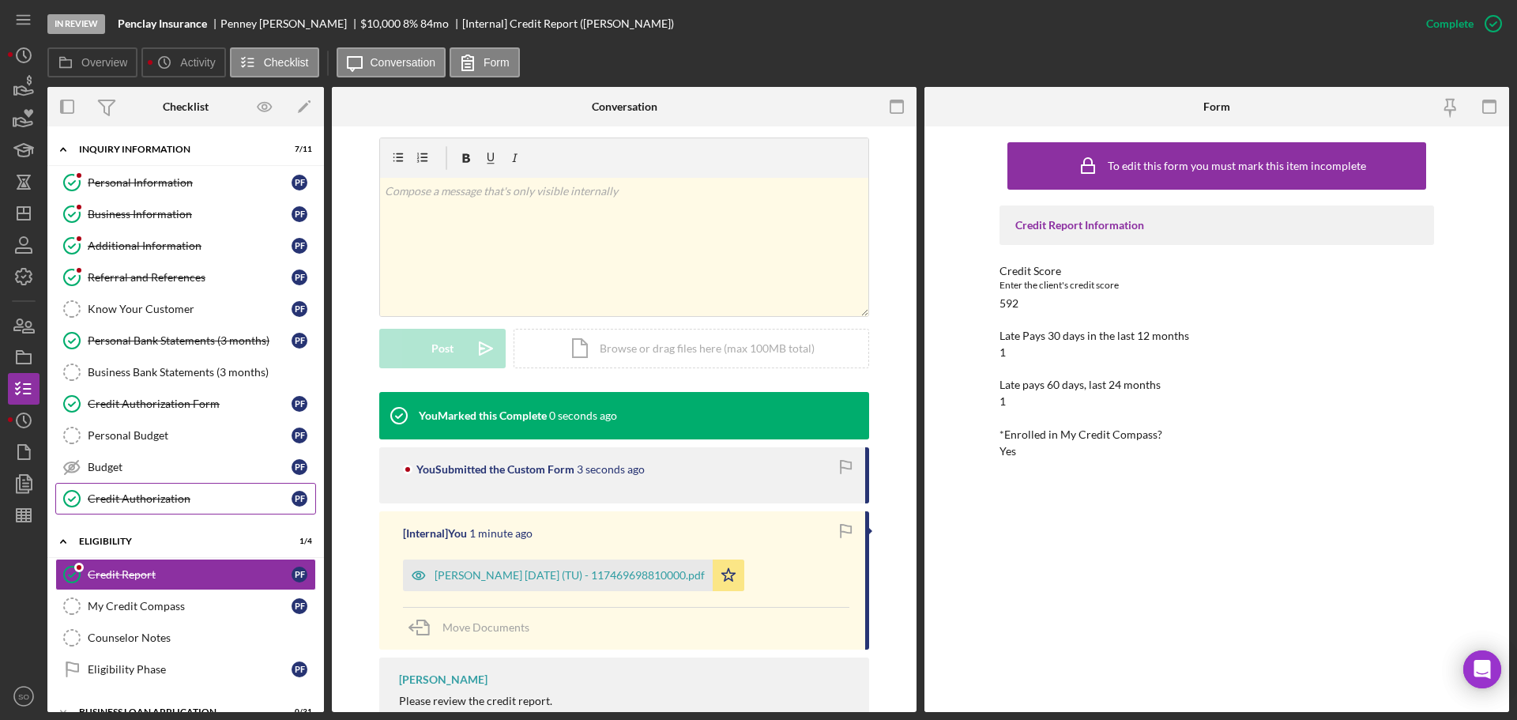
scroll to position [131, 0]
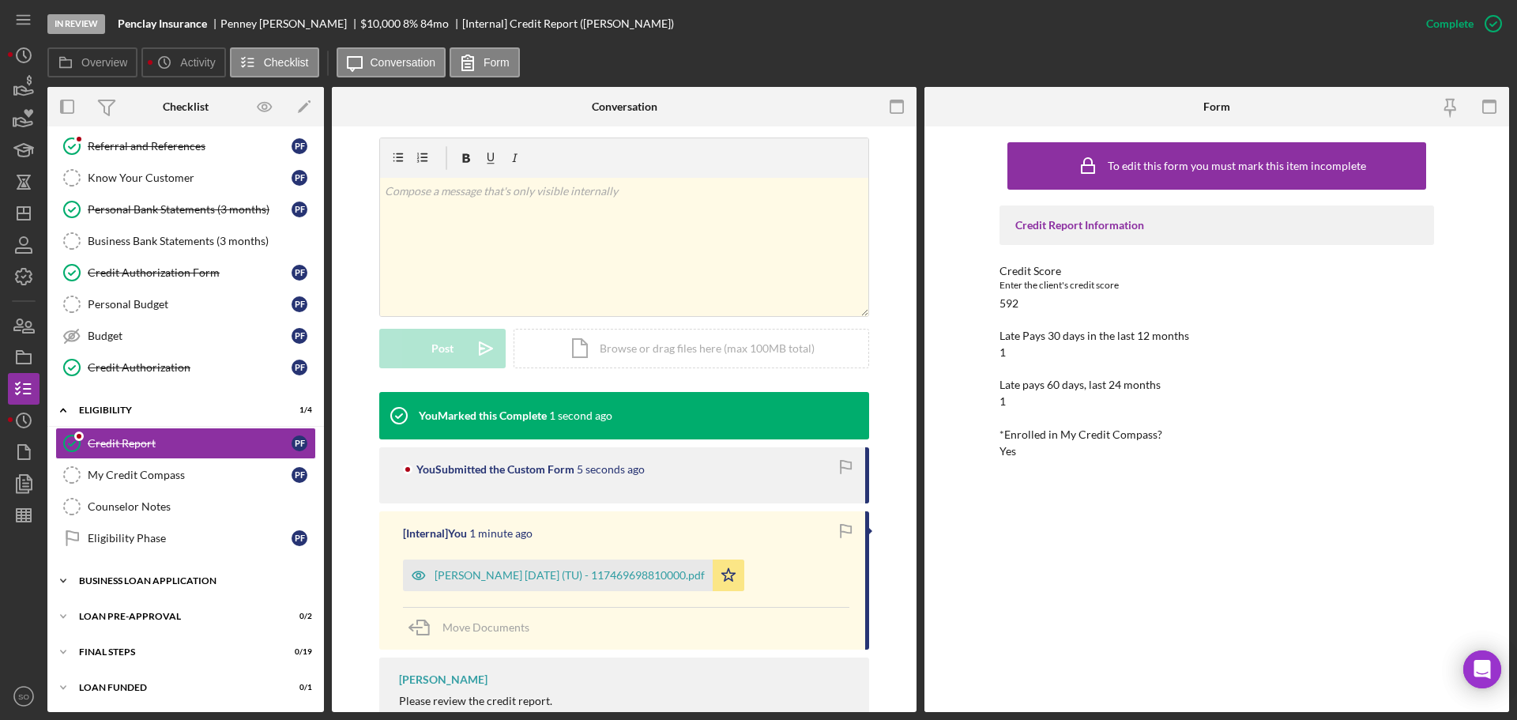
click at [183, 586] on div "Icon/Expander BUSINESS LOAN APPLICATION 0 / 31" at bounding box center [185, 581] width 277 height 32
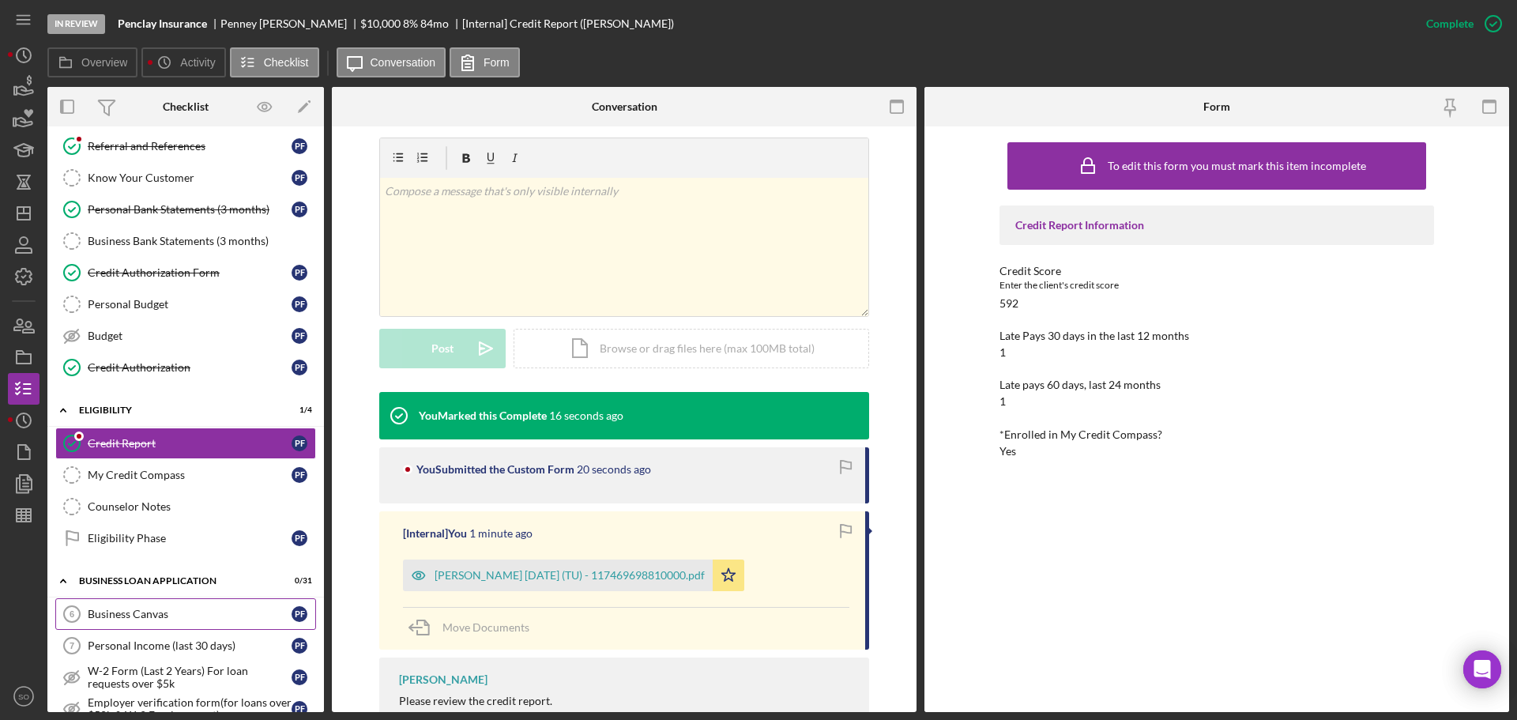
click at [202, 603] on link "Business Canvas 6 Business Canvas P F" at bounding box center [185, 614] width 261 height 32
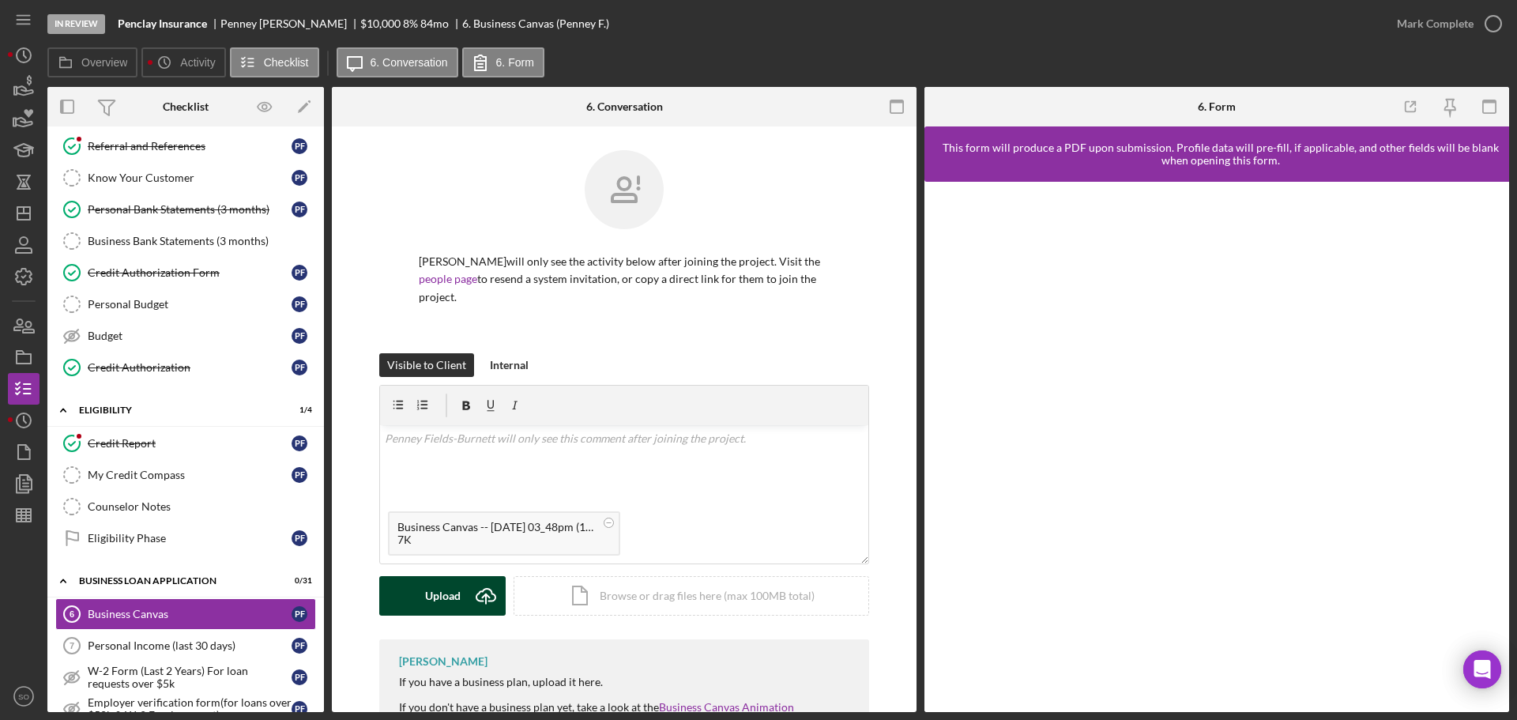
click at [436, 599] on div "Upload" at bounding box center [443, 596] width 36 height 40
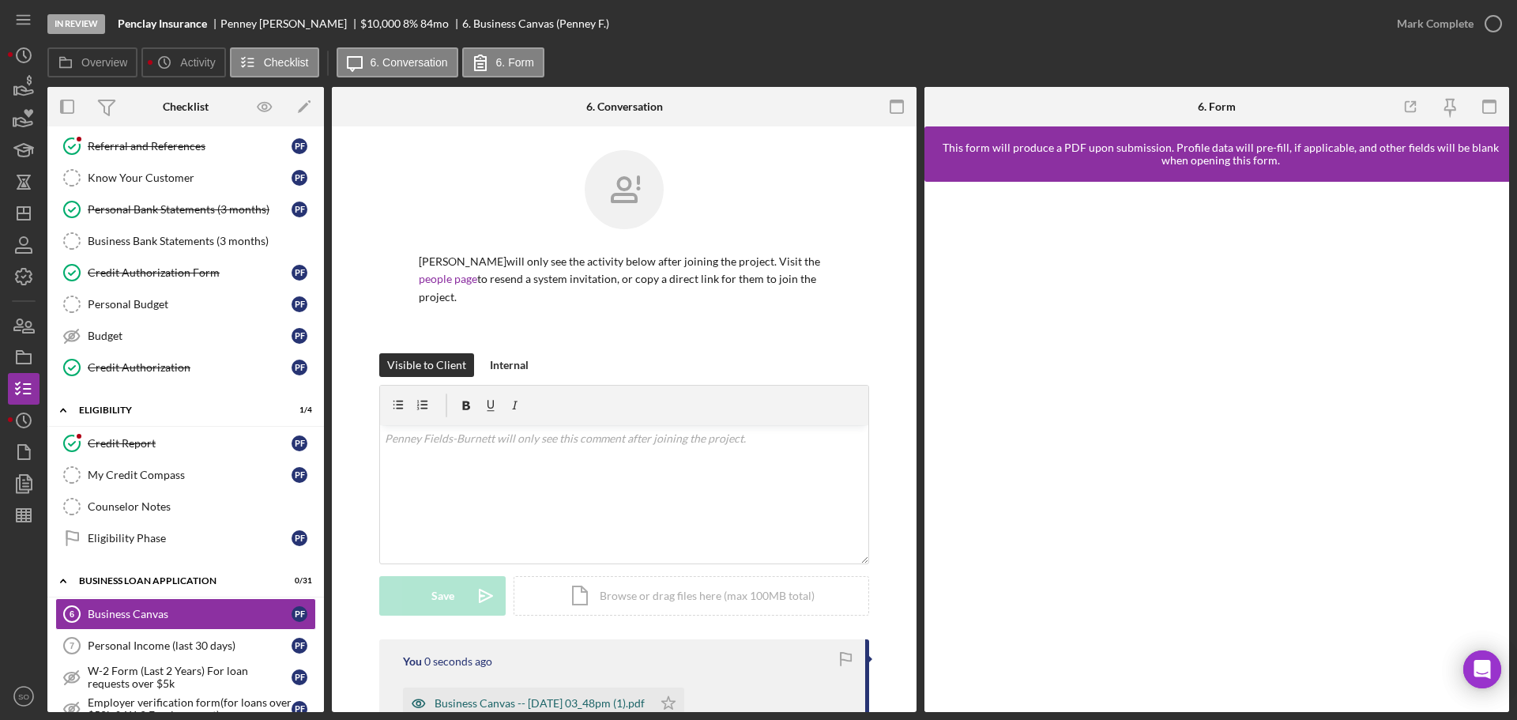
scroll to position [158, 0]
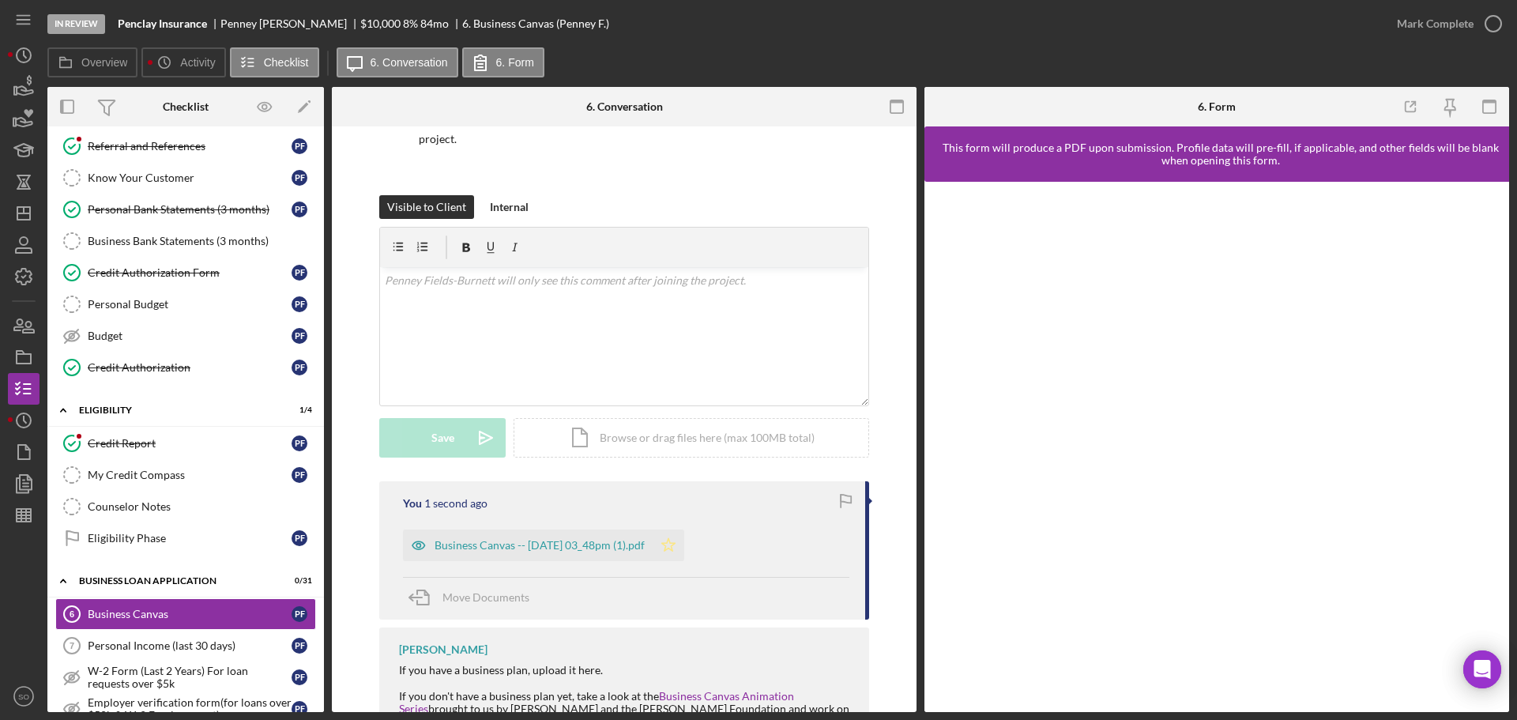
click at [684, 541] on icon "Icon/Star" at bounding box center [669, 546] width 32 height 32
click at [1436, 27] on div "Mark Complete" at bounding box center [1435, 24] width 77 height 32
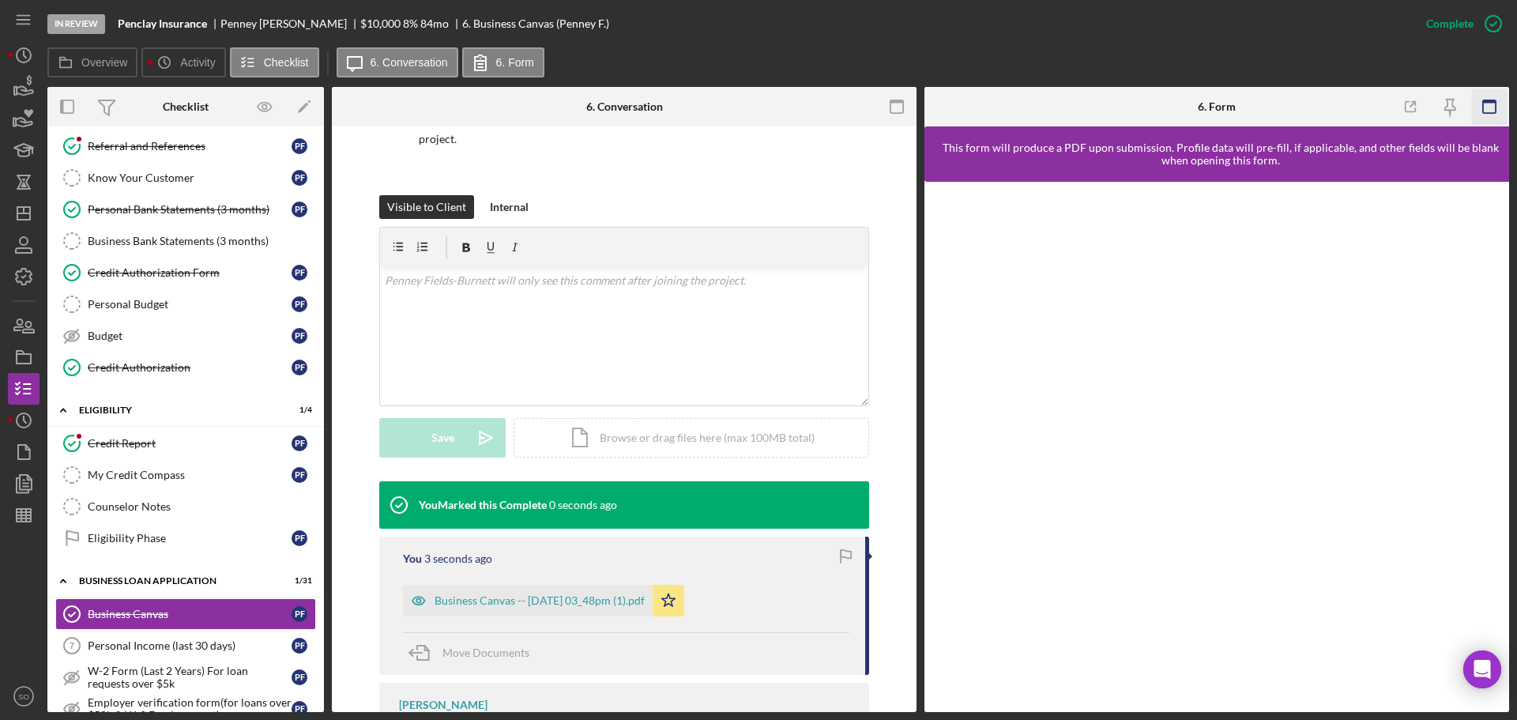
drag, startPoint x: 1488, startPoint y: 111, endPoint x: 1492, endPoint y: 137, distance: 25.6
click at [1488, 114] on icon "button" at bounding box center [1490, 107] width 36 height 36
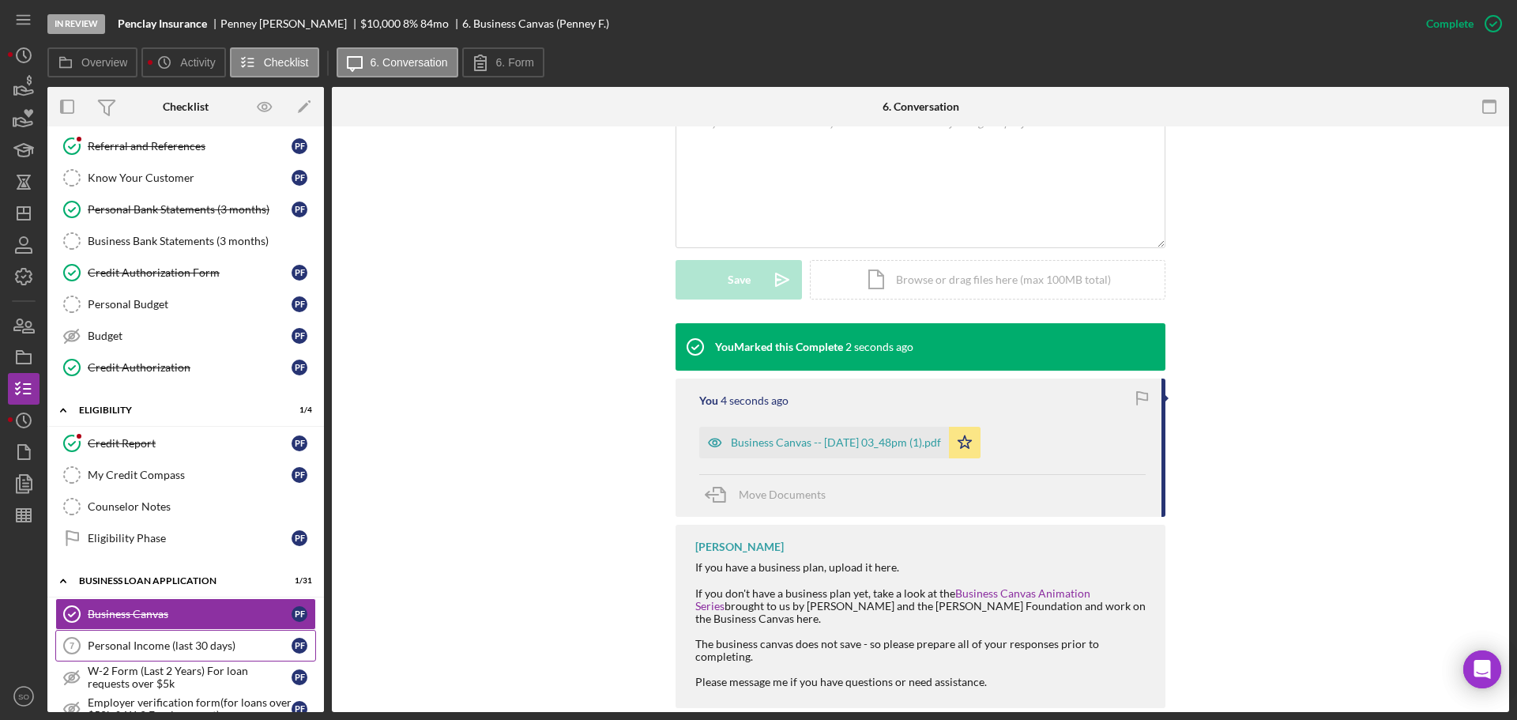
scroll to position [289, 0]
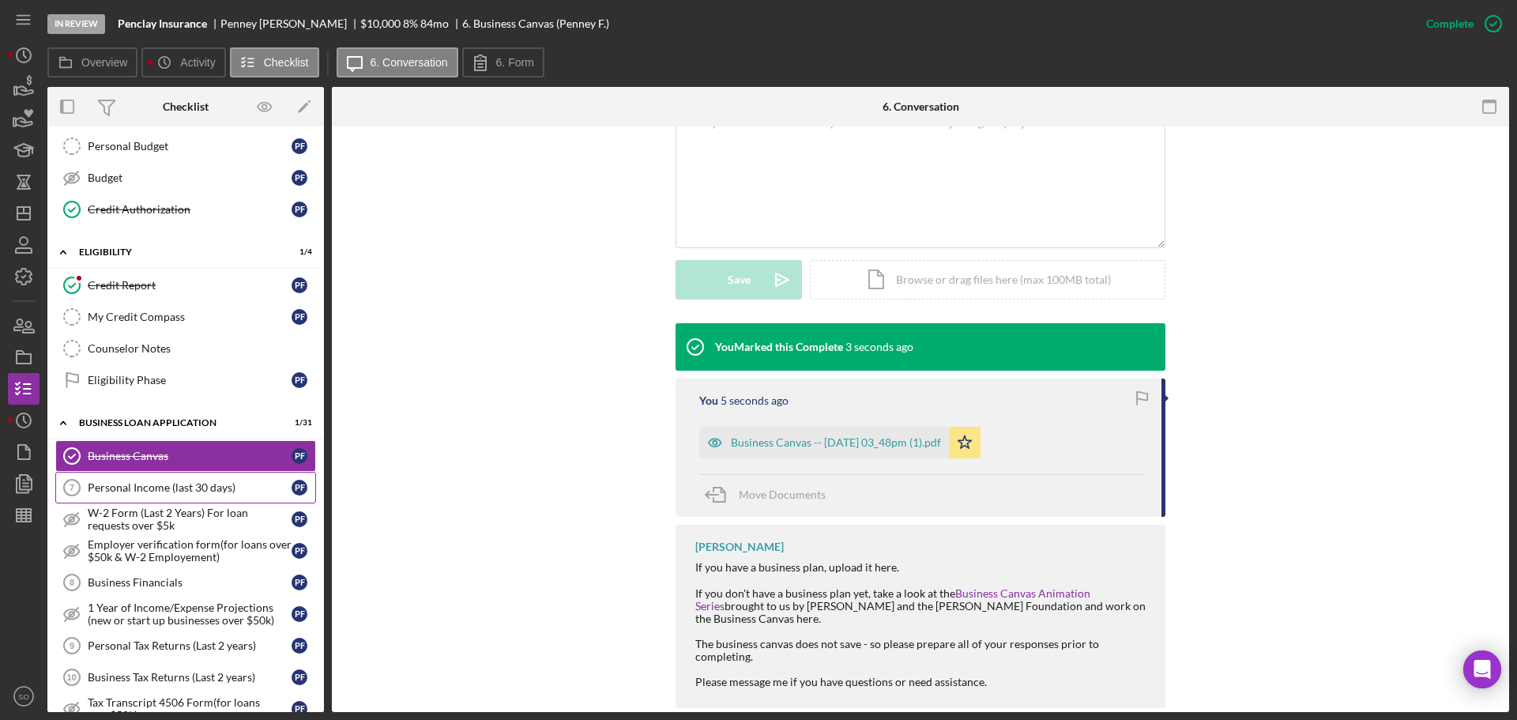
click at [179, 503] on link "Personal Income (last 30 days) 7 Personal Income (last 30 days) P F" at bounding box center [185, 488] width 261 height 32
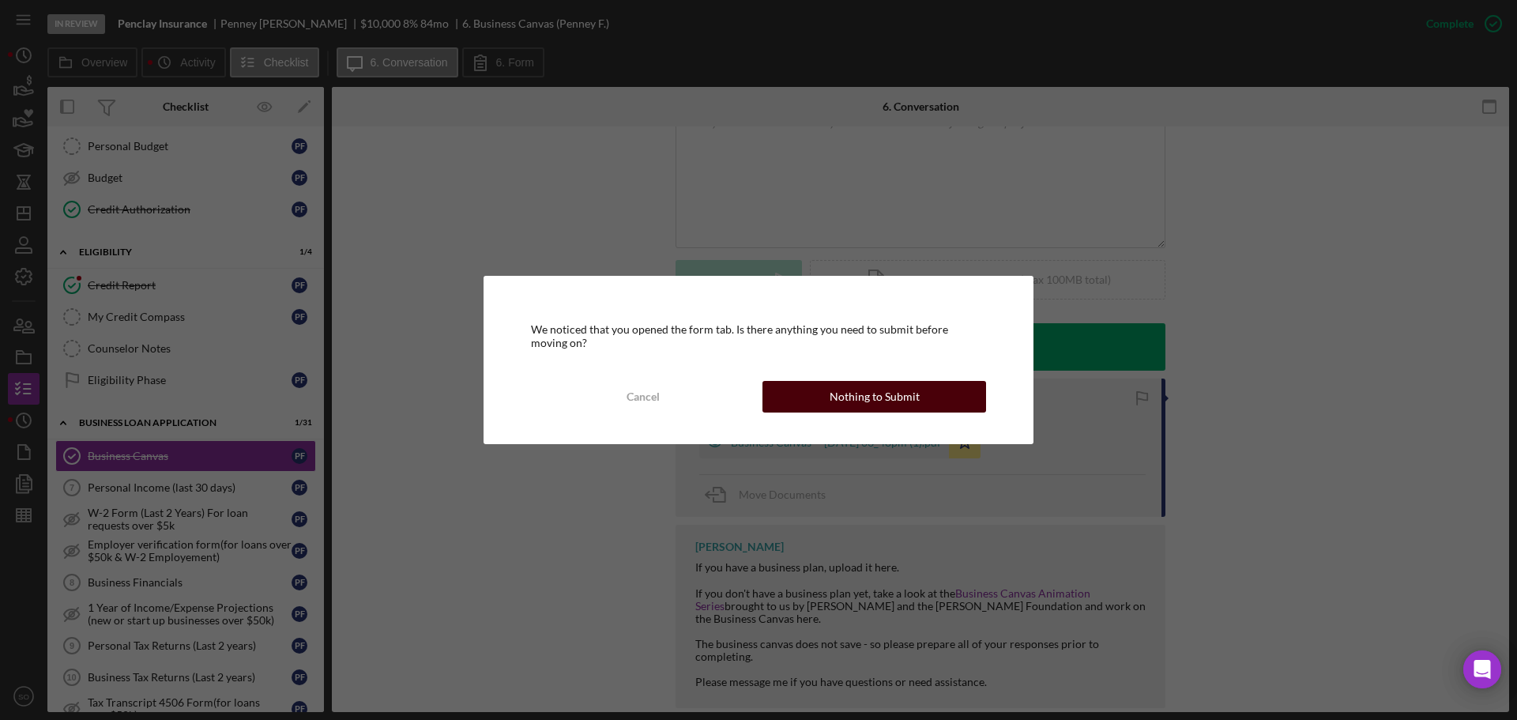
click at [798, 408] on button "Nothing to Submit" at bounding box center [875, 397] width 224 height 32
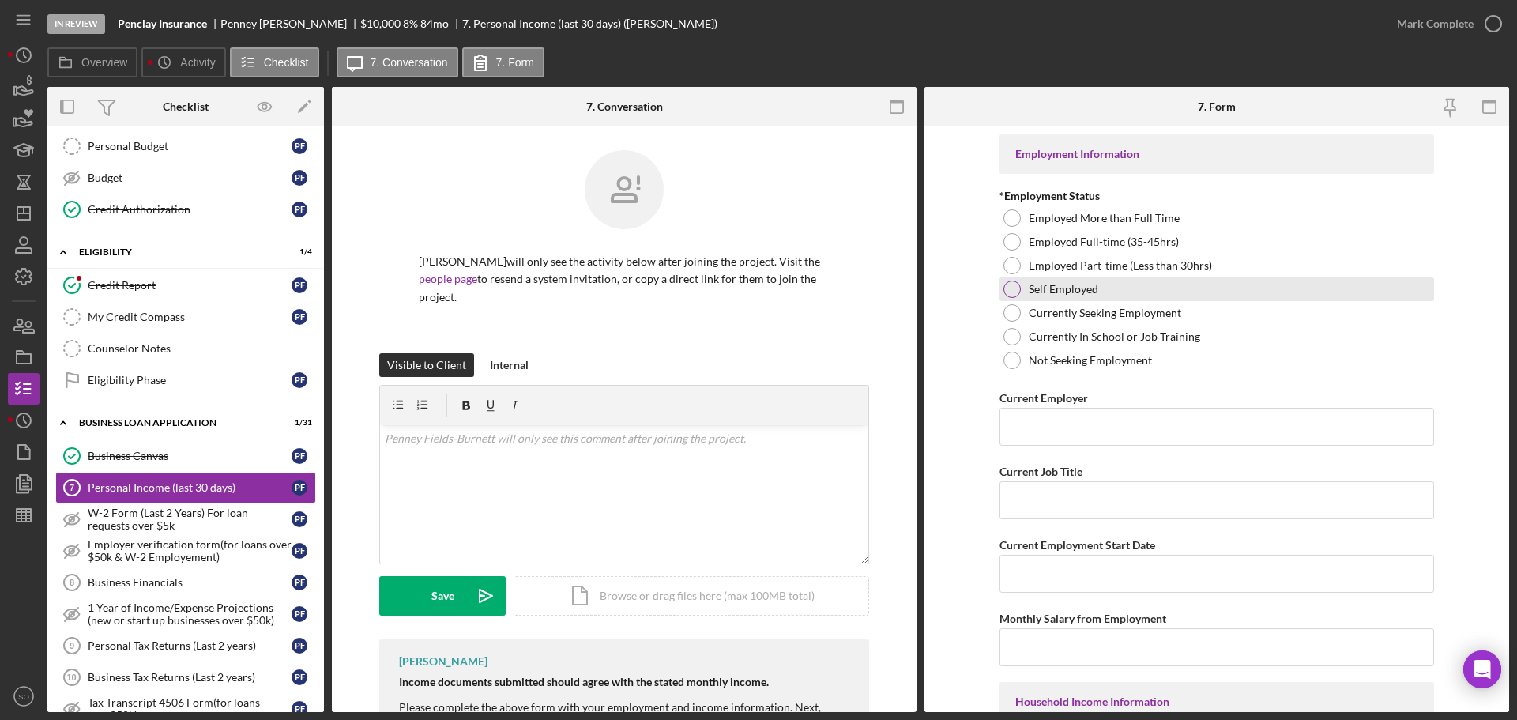
drag, startPoint x: 1009, startPoint y: 283, endPoint x: 1038, endPoint y: 290, distance: 29.3
click at [1009, 283] on div at bounding box center [1012, 289] width 17 height 17
click at [1060, 421] on input "Current Employer" at bounding box center [1217, 427] width 435 height 38
paste input "DBA: [PERSON_NAME]"
type input "DBA: [PERSON_NAME]"
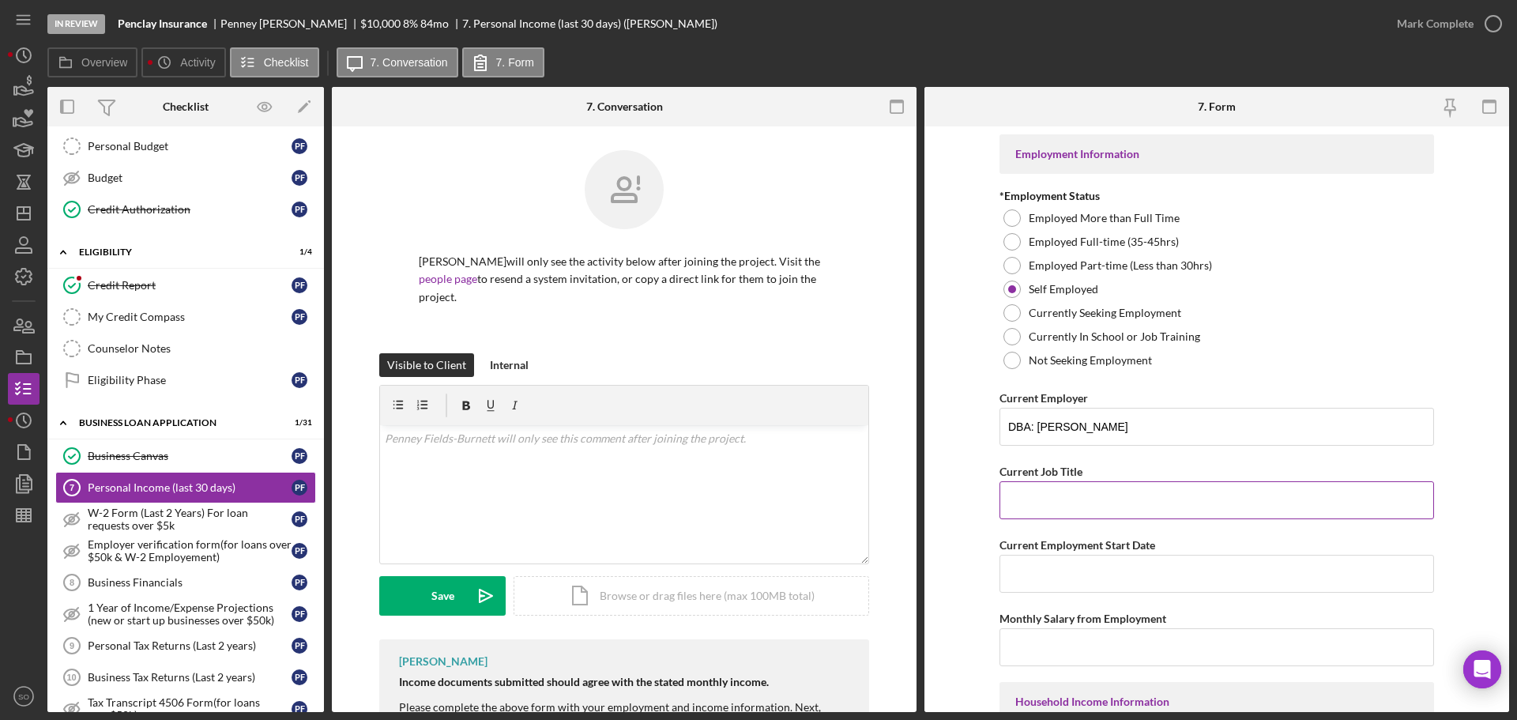
click at [1090, 468] on div "Current Job Title" at bounding box center [1217, 472] width 435 height 20
click at [1098, 487] on input "Current Job Title" at bounding box center [1217, 500] width 435 height 38
paste input "Business Owner"
type input "Business Owner"
click at [1021, 568] on input "Current Employment Start Date" at bounding box center [1217, 574] width 435 height 38
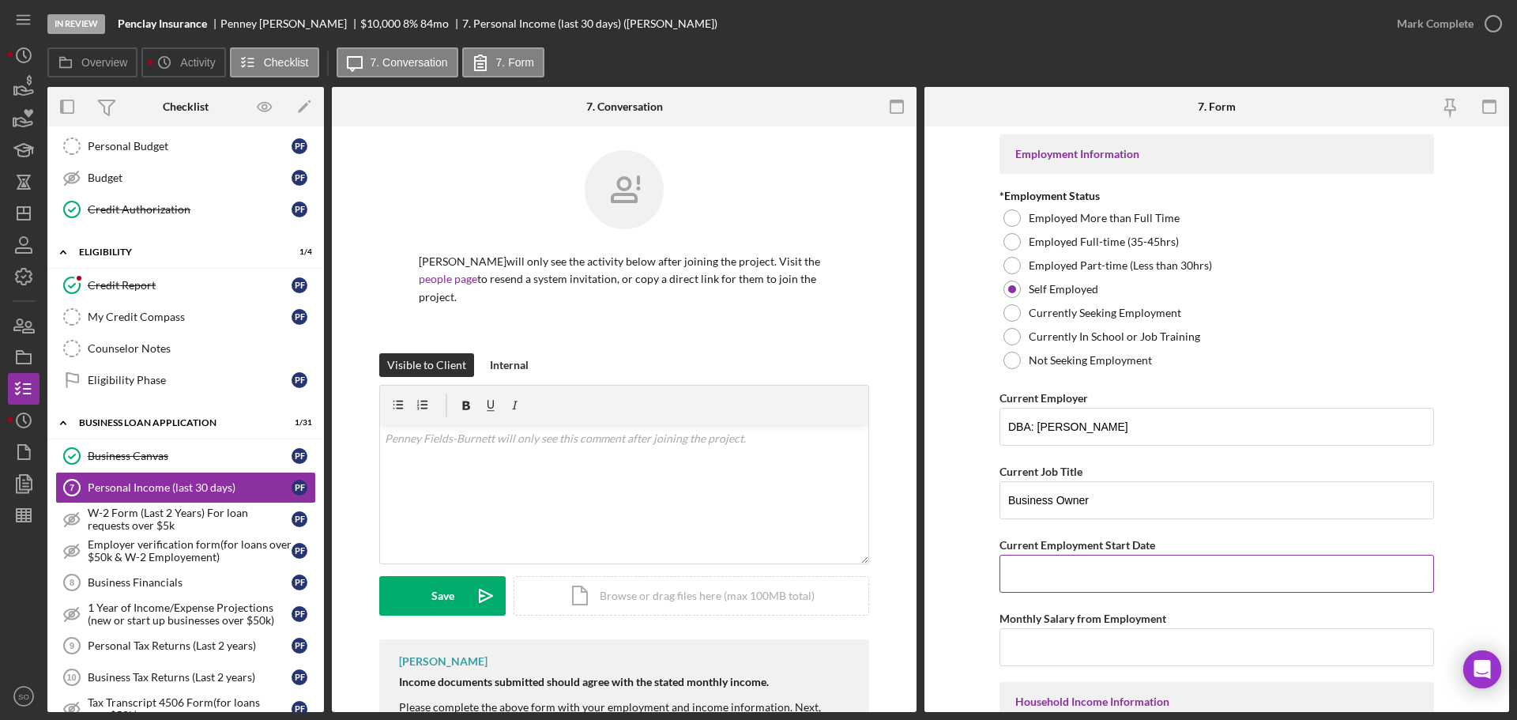
paste input "[DATE]"
type input "[DATE]"
drag, startPoint x: 1134, startPoint y: 647, endPoint x: 1103, endPoint y: 647, distance: 30.8
click at [1134, 647] on input "Monthly Salary from Employment" at bounding box center [1217, 647] width 435 height 38
paste input "$2,500"
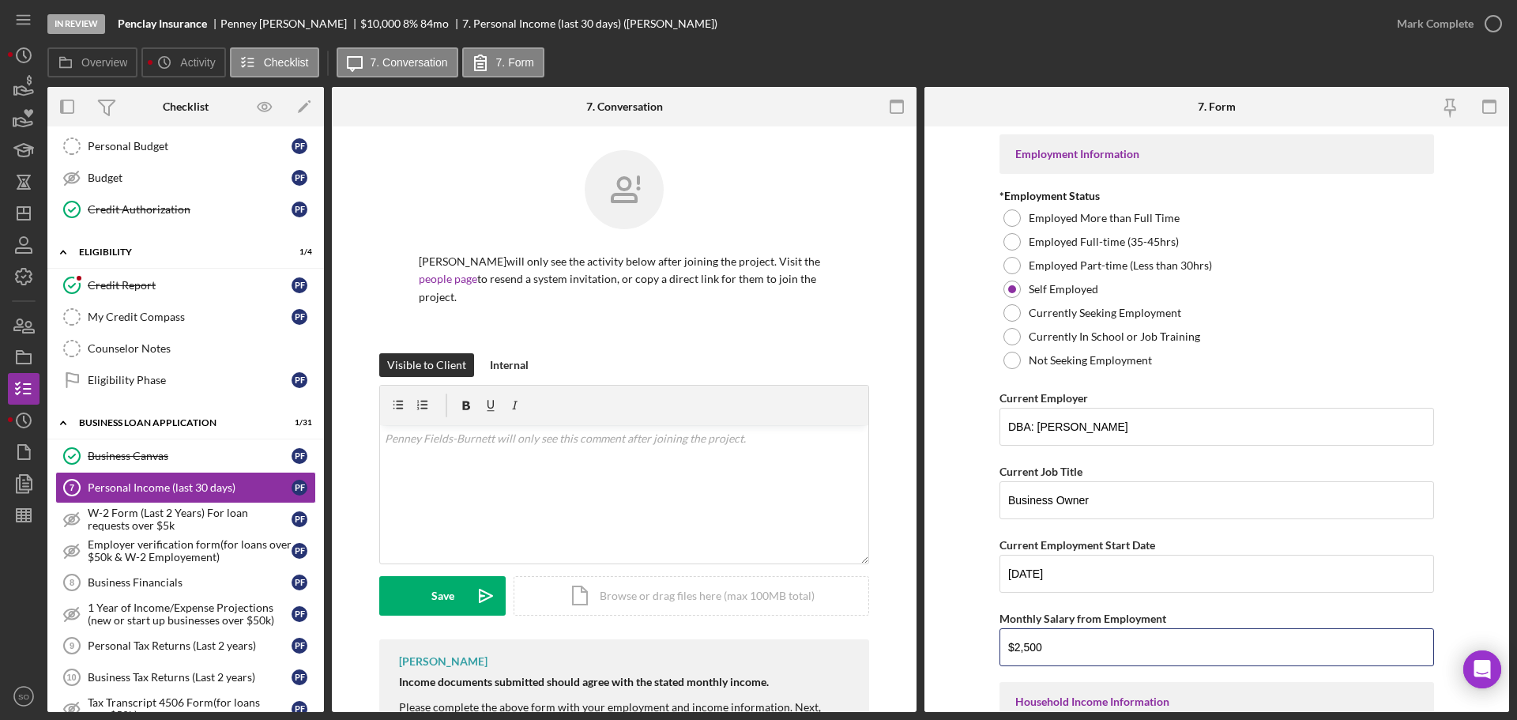
type input "$2,500"
click at [967, 599] on form "Employment Information *Employment Status Employed More than Full Time Employed…" at bounding box center [1217, 419] width 585 height 586
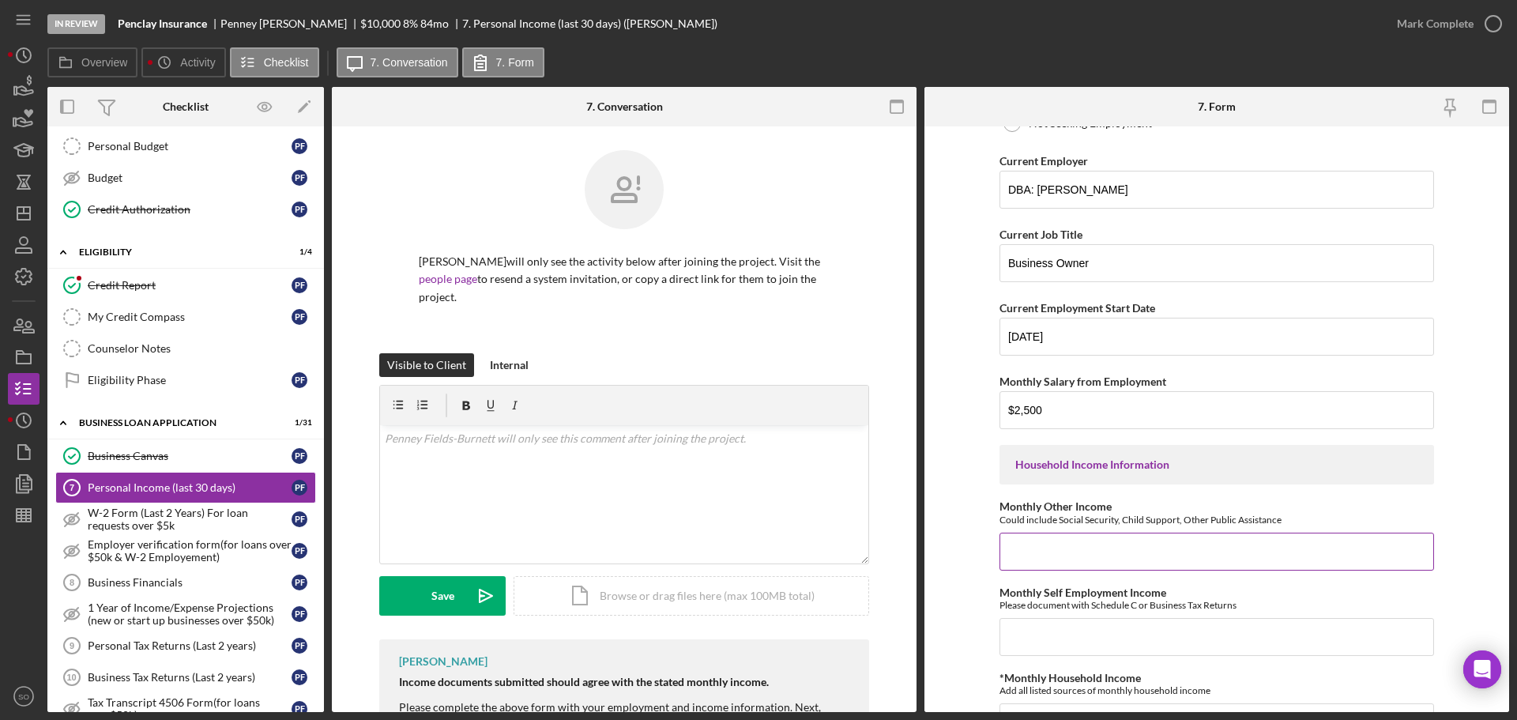
click at [1082, 552] on input "Monthly Other Income" at bounding box center [1217, 552] width 435 height 38
type input "$0"
drag, startPoint x: 1065, startPoint y: 402, endPoint x: 827, endPoint y: 391, distance: 238.2
click at [827, 391] on div "Overview Internal Workflow Stage In Review Icon/Dropdown Arrow Archive (can una…" at bounding box center [778, 399] width 1462 height 625
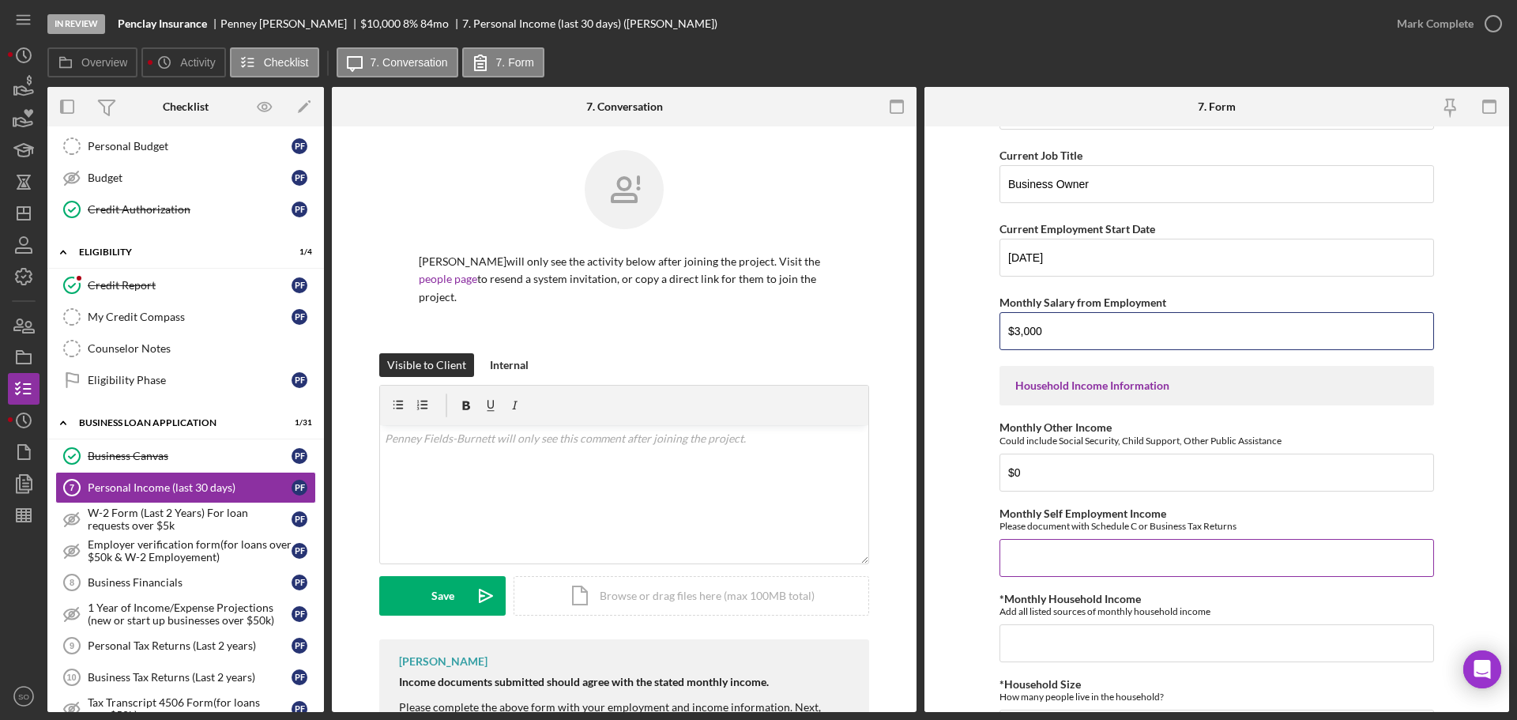
type input "$3,000"
click at [1054, 555] on input "Monthly Self Employment Income" at bounding box center [1217, 558] width 435 height 38
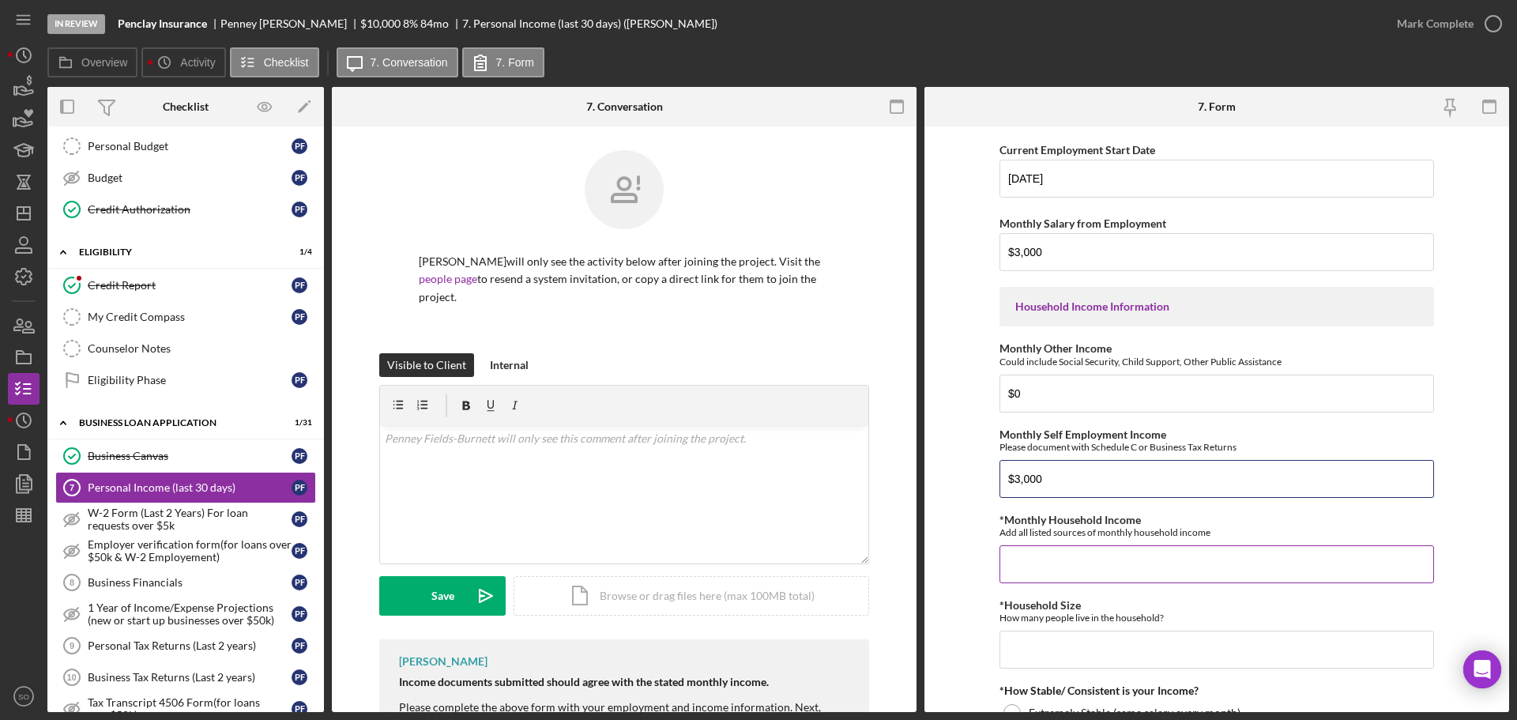
type input "$3,000"
click at [1052, 568] on input "*Monthly Household Income" at bounding box center [1217, 564] width 435 height 38
type input "$3,000"
click at [1088, 639] on input "*Household Size" at bounding box center [1217, 650] width 435 height 38
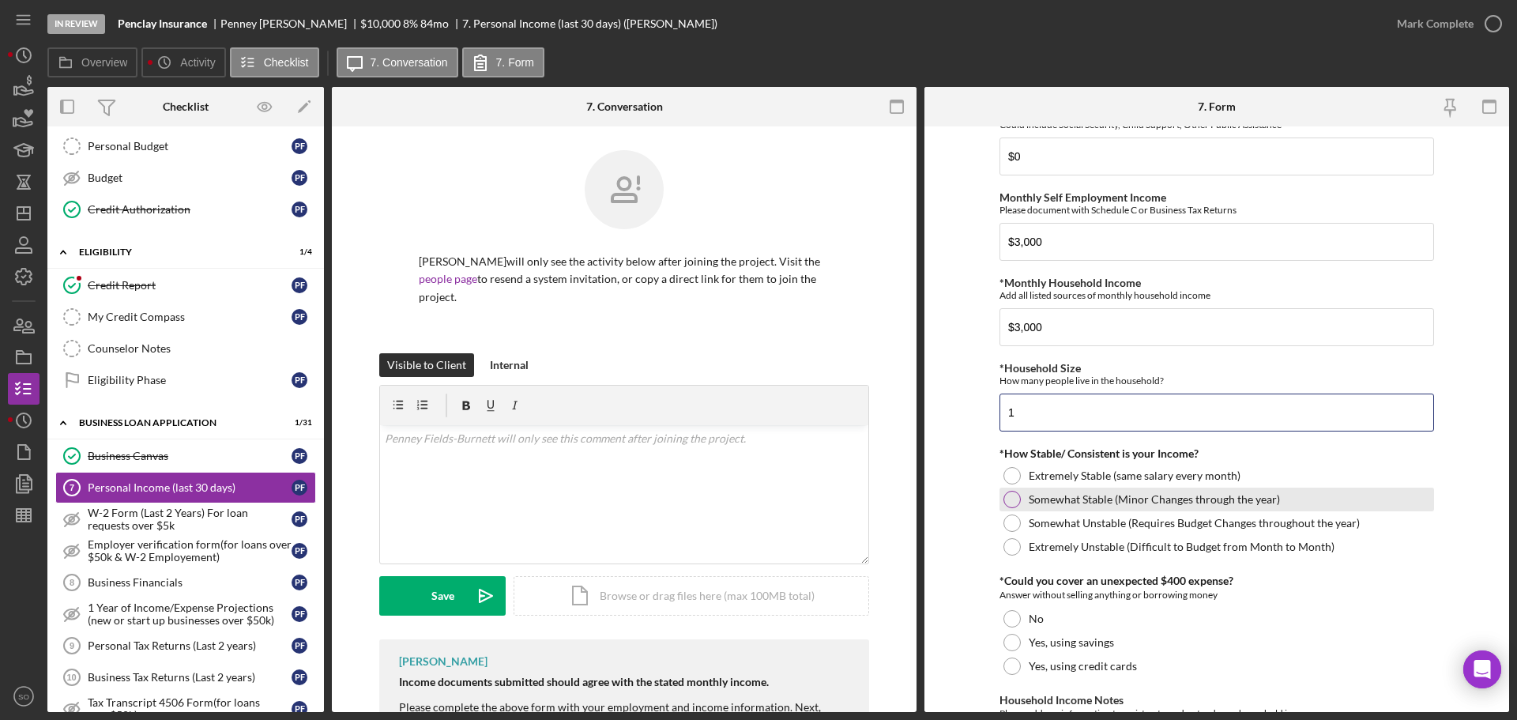
type input "1"
click at [1013, 493] on div at bounding box center [1012, 499] width 17 height 17
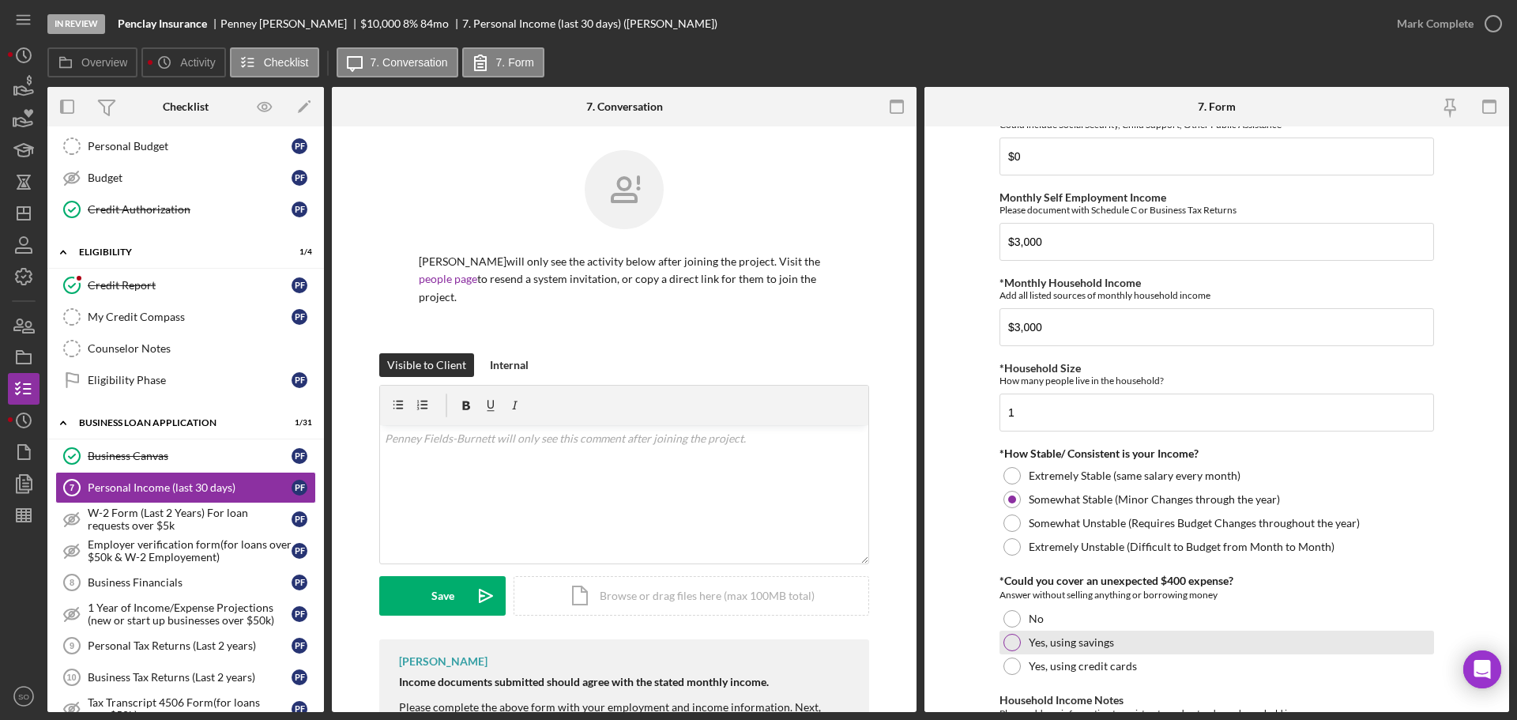
click at [1008, 647] on div at bounding box center [1012, 642] width 17 height 17
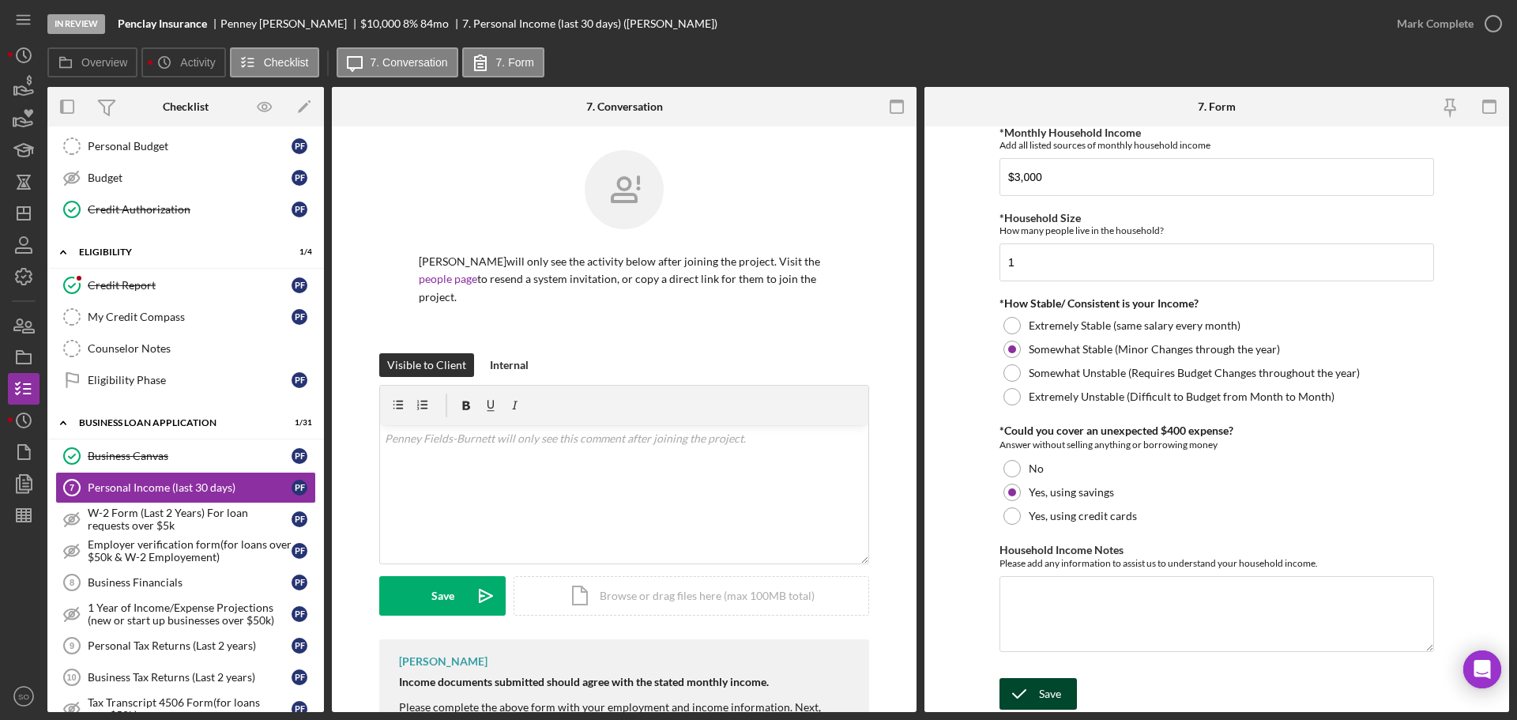
click at [1050, 692] on div "Save" at bounding box center [1050, 694] width 22 height 32
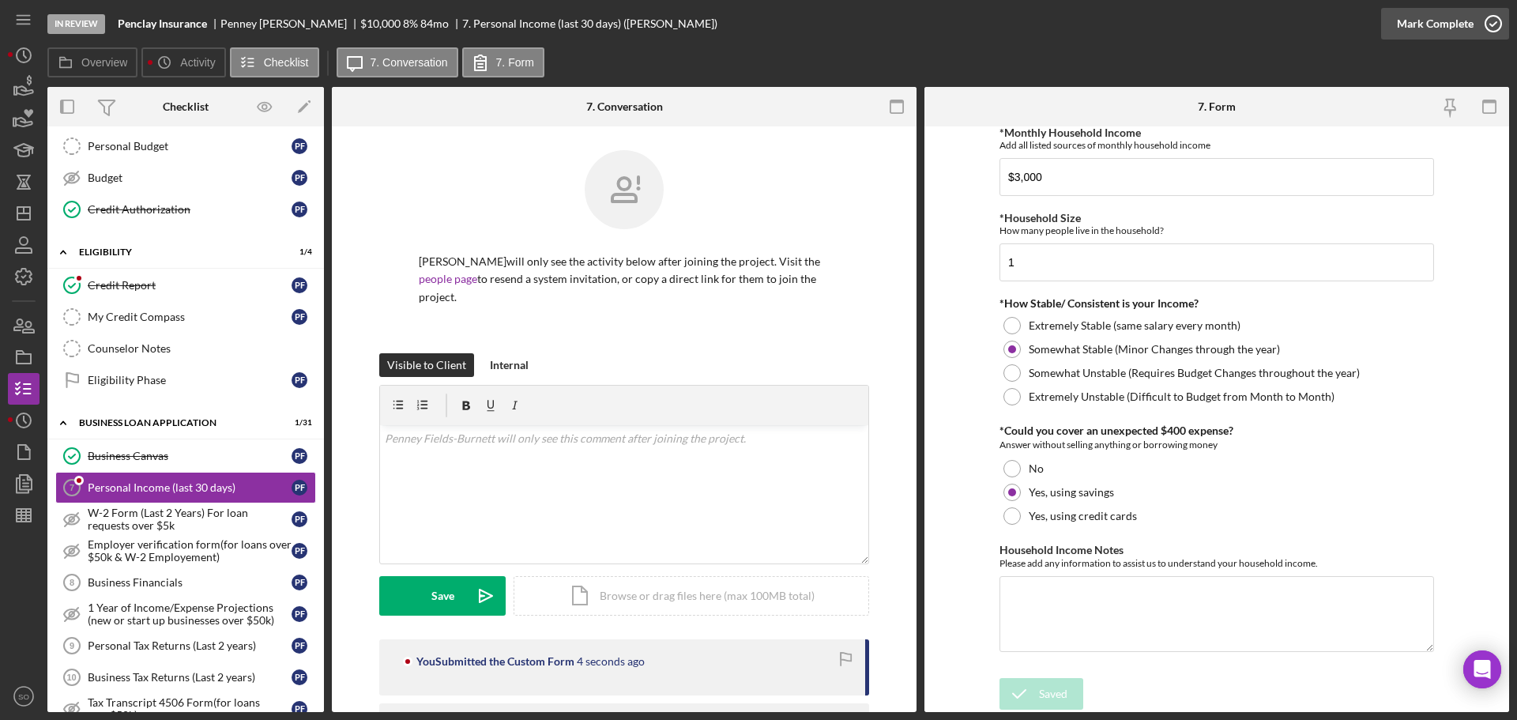
click at [1399, 25] on div "Mark Complete" at bounding box center [1435, 24] width 77 height 32
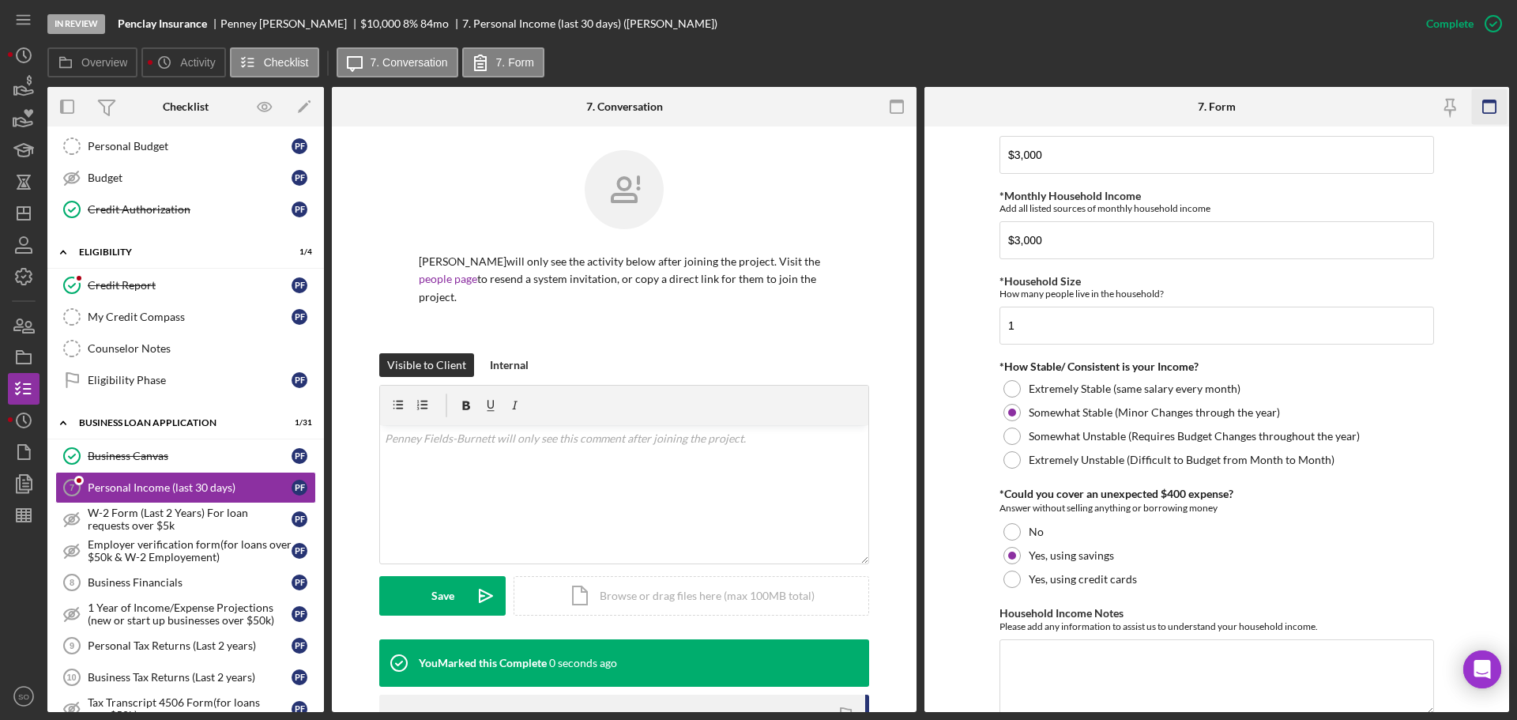
scroll to position [0, 0]
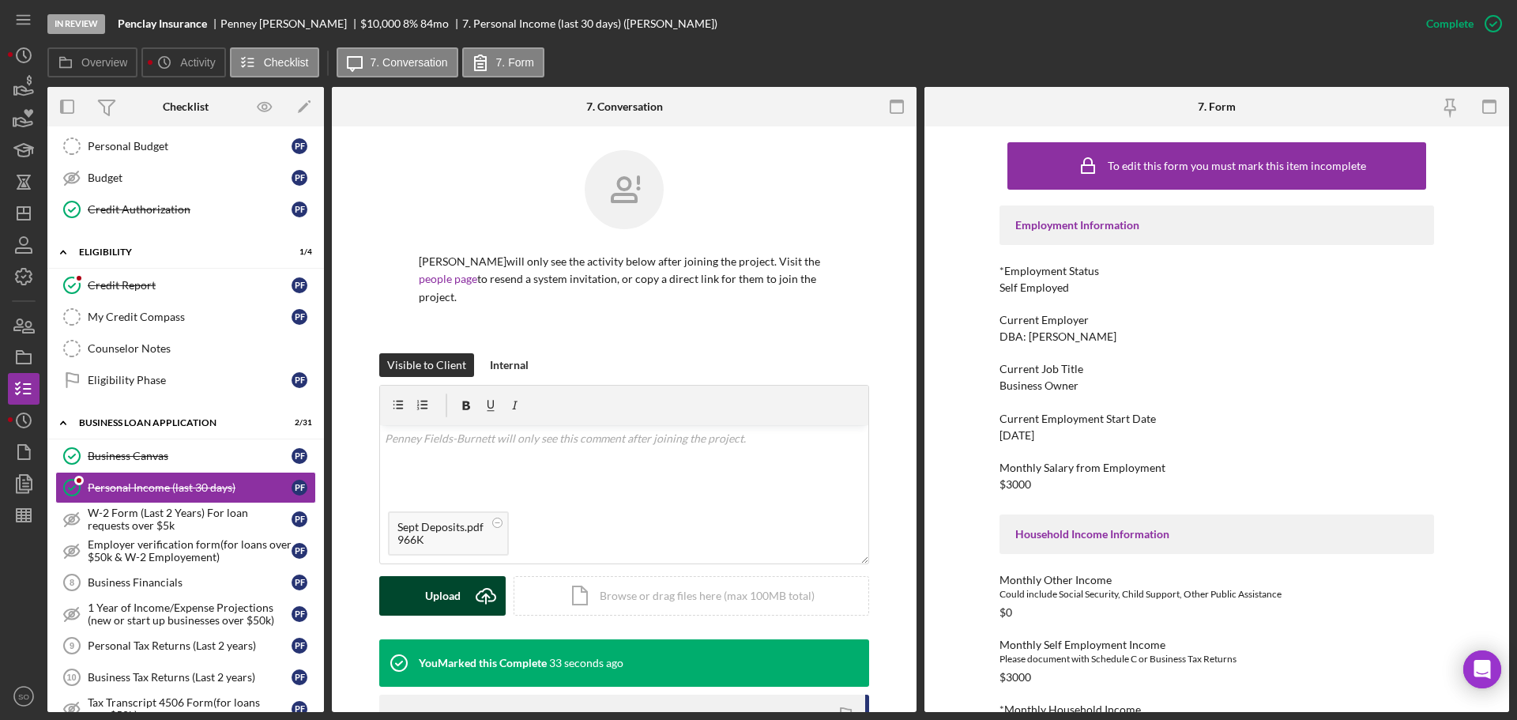
click at [456, 578] on div "Upload" at bounding box center [443, 596] width 36 height 40
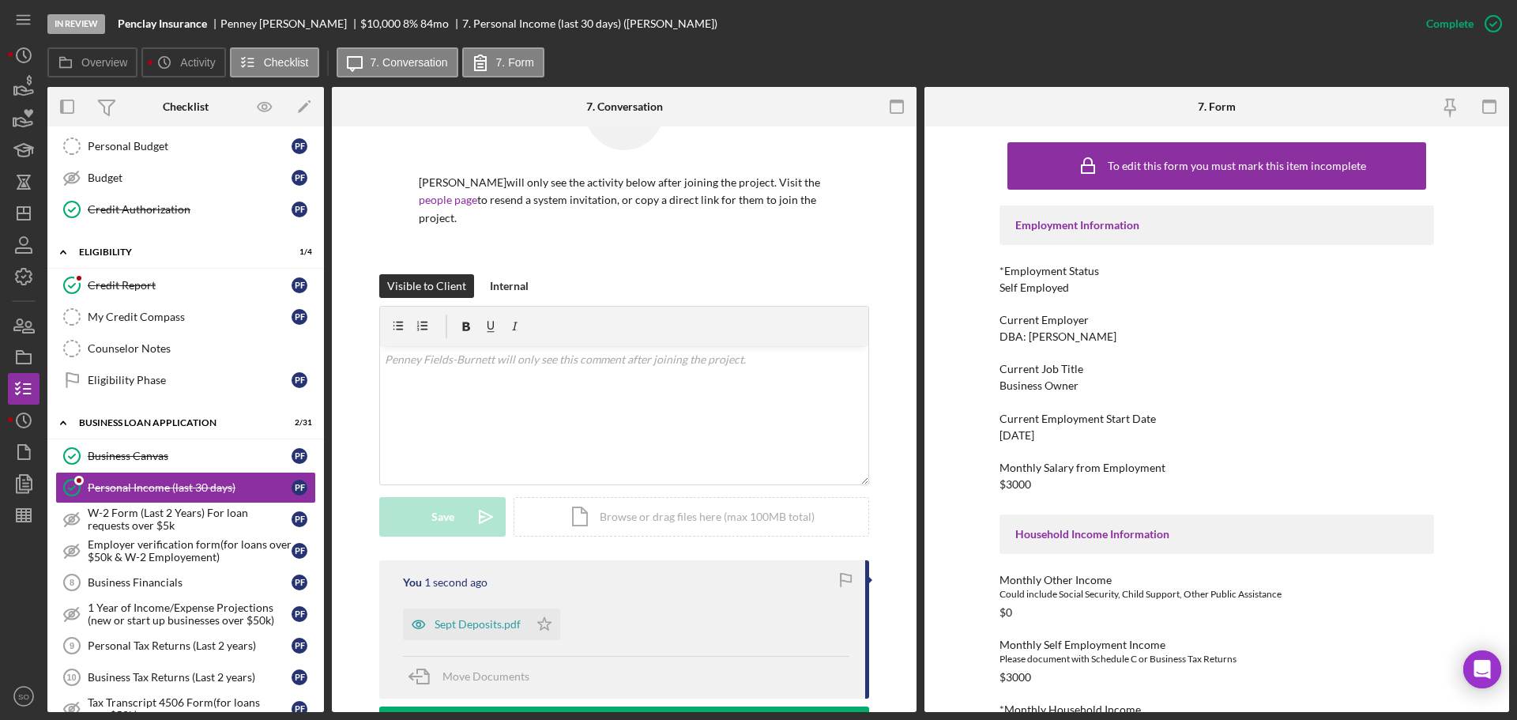
scroll to position [158, 0]
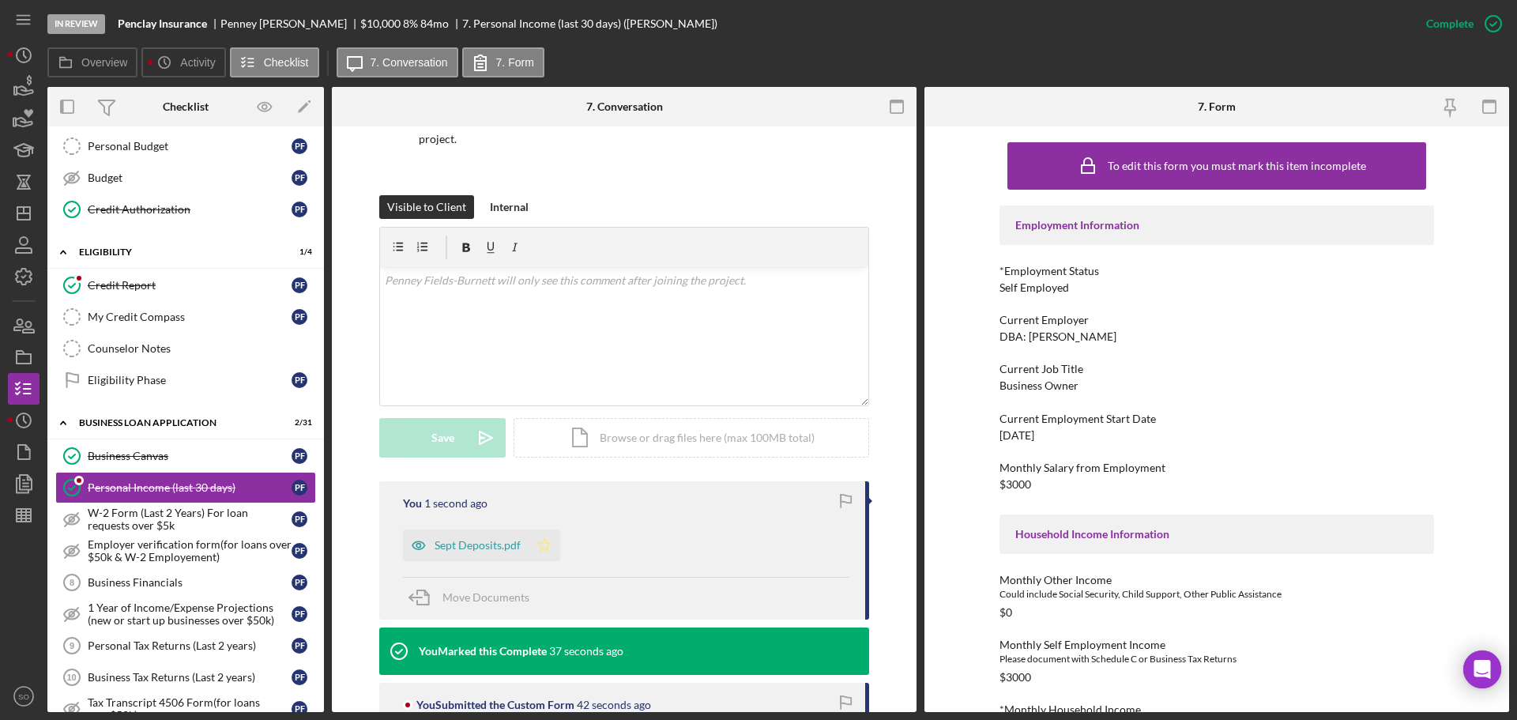
click at [543, 545] on icon "Icon/Star" at bounding box center [545, 546] width 32 height 32
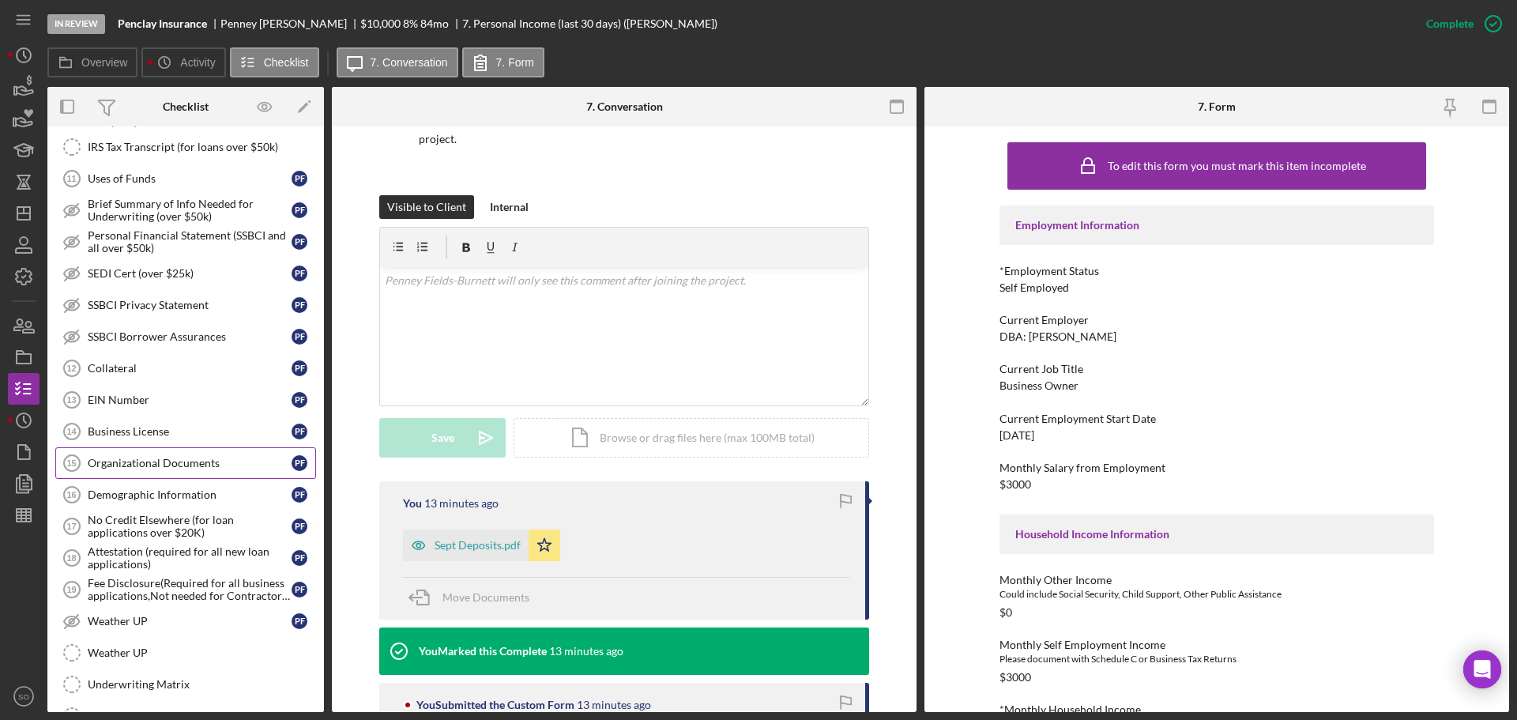
scroll to position [725, 0]
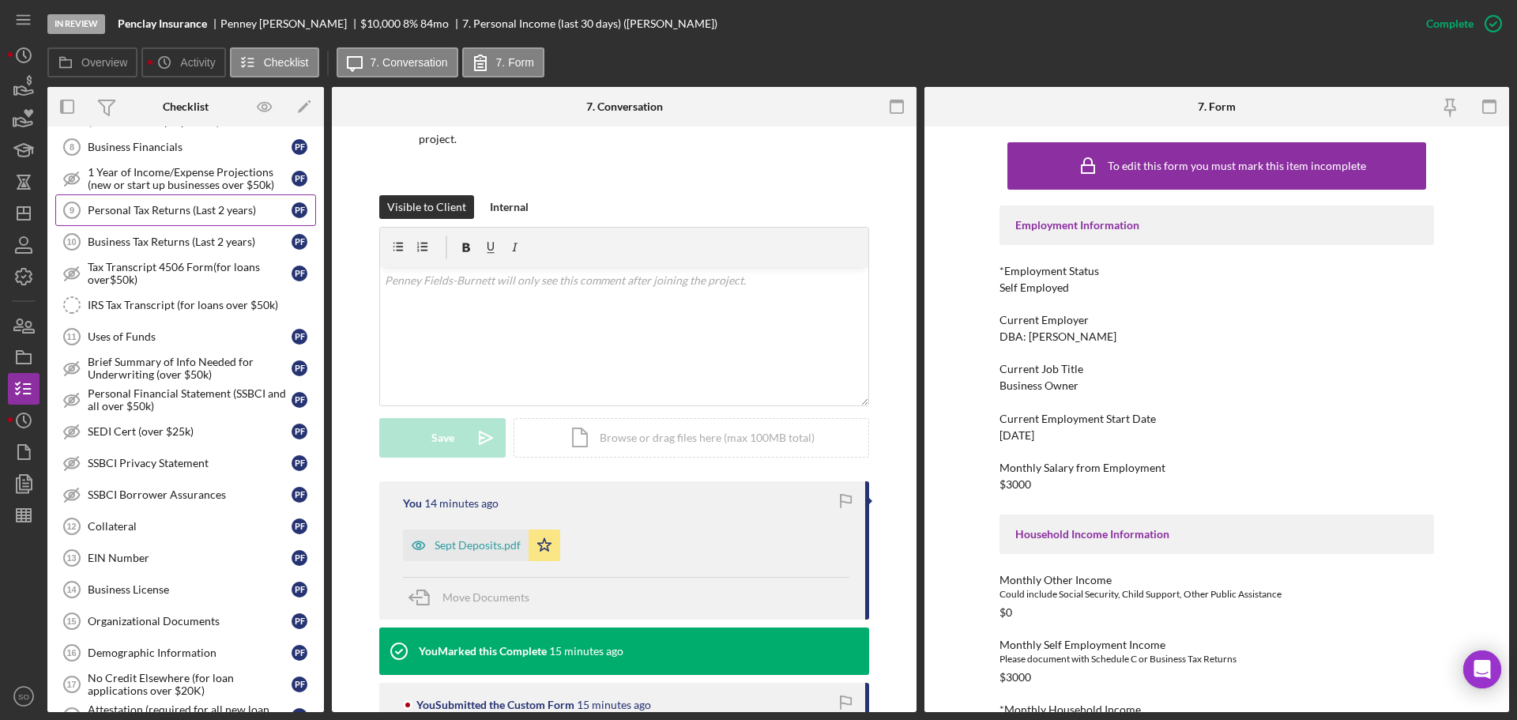
click at [156, 217] on div "Personal Tax Returns (Last 2 years)" at bounding box center [190, 210] width 204 height 13
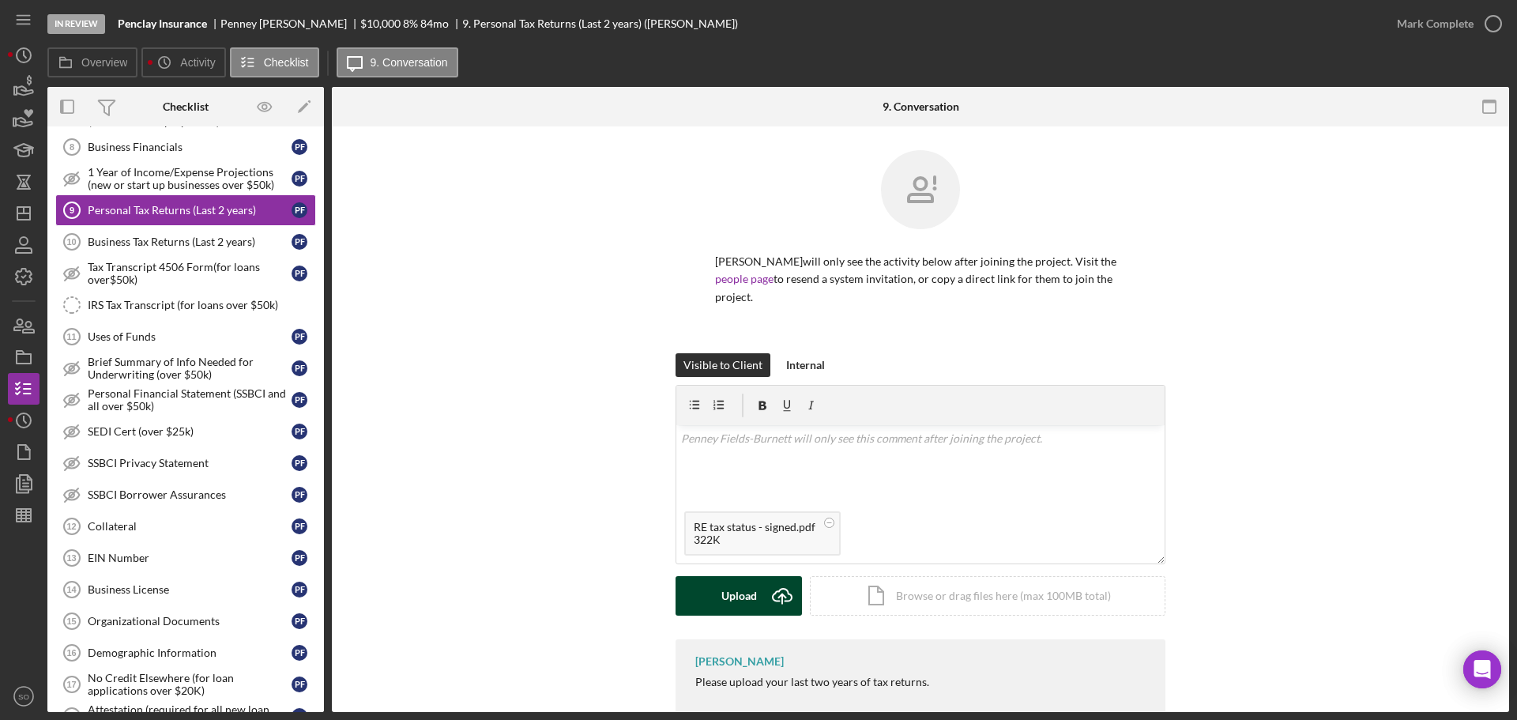
click at [739, 585] on div "Upload" at bounding box center [740, 596] width 36 height 40
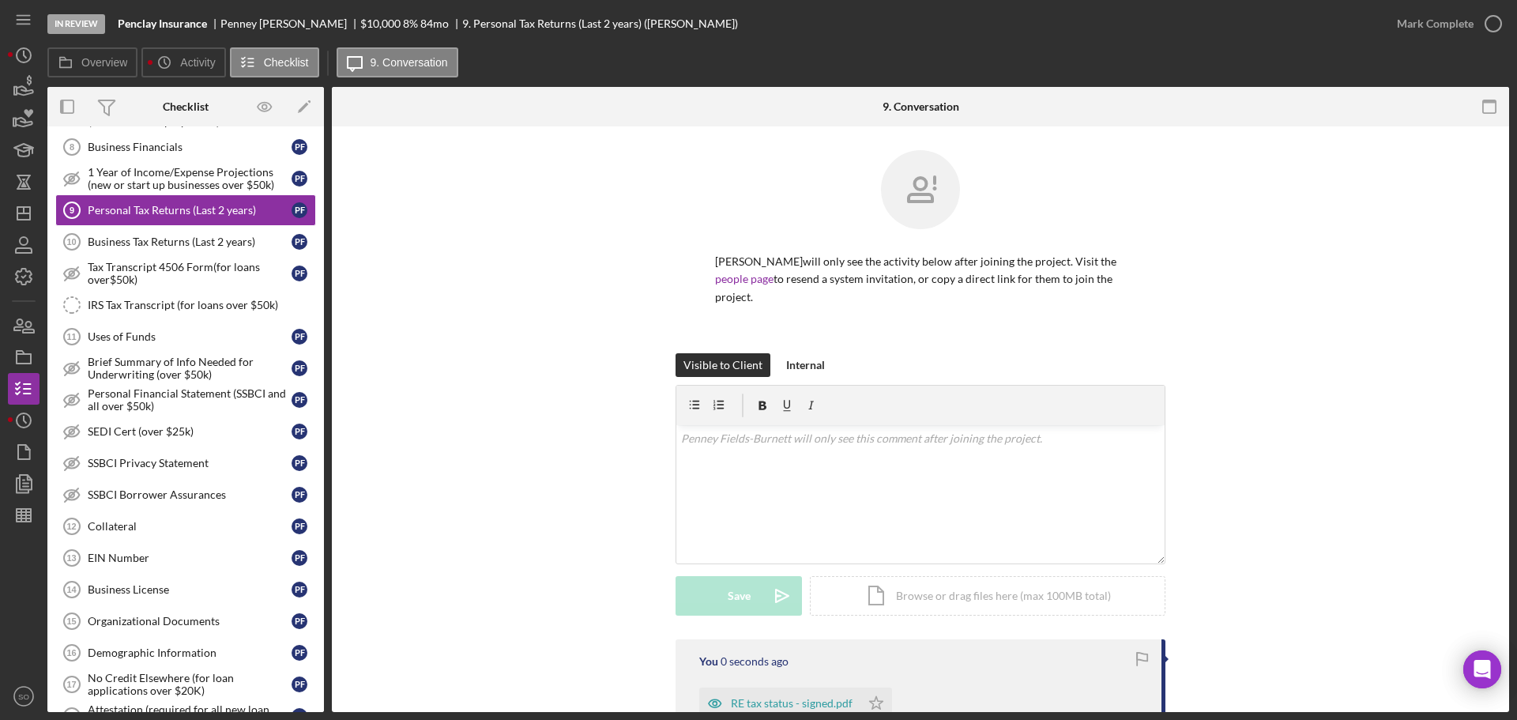
scroll to position [184, 0]
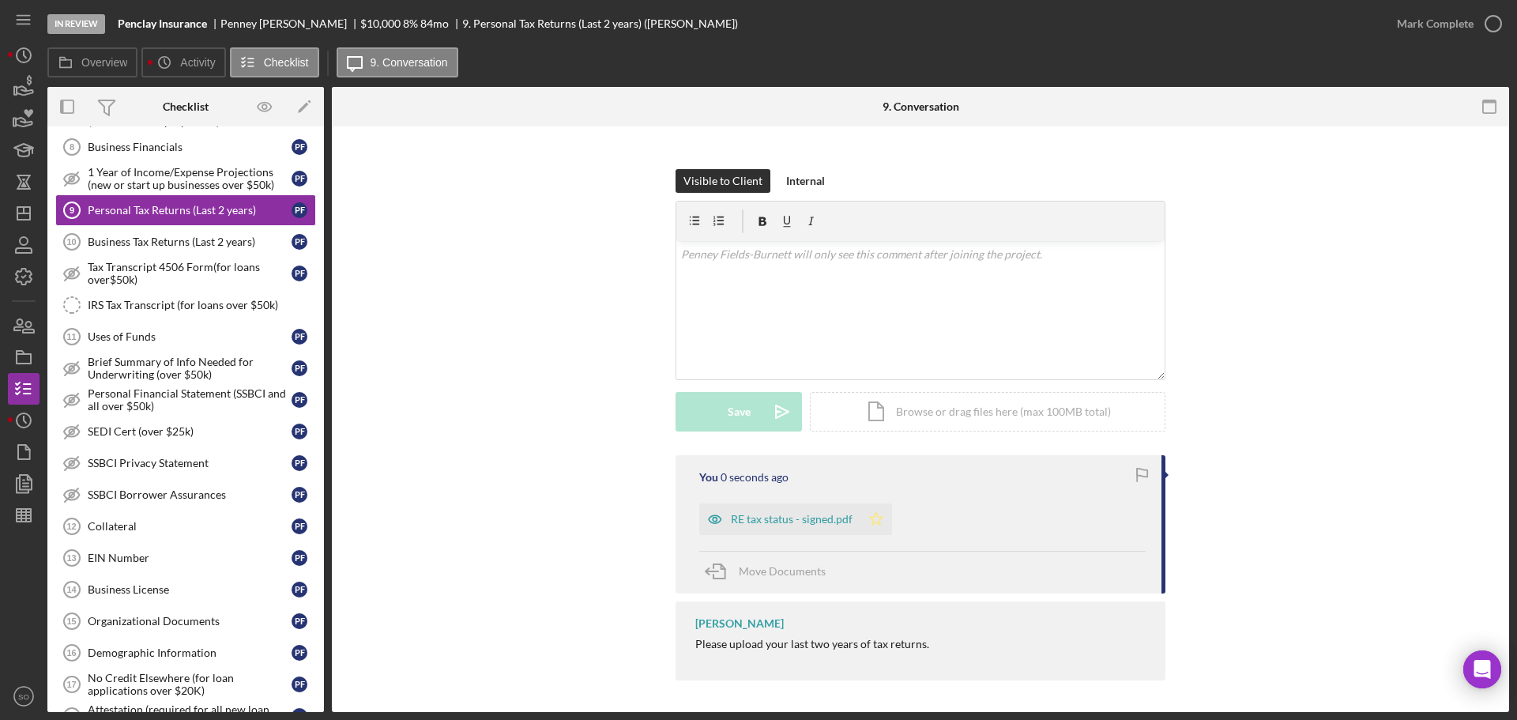
click at [875, 515] on icon "Icon/Star" at bounding box center [877, 519] width 32 height 32
click at [1419, 36] on div "Mark Complete" at bounding box center [1435, 24] width 77 height 32
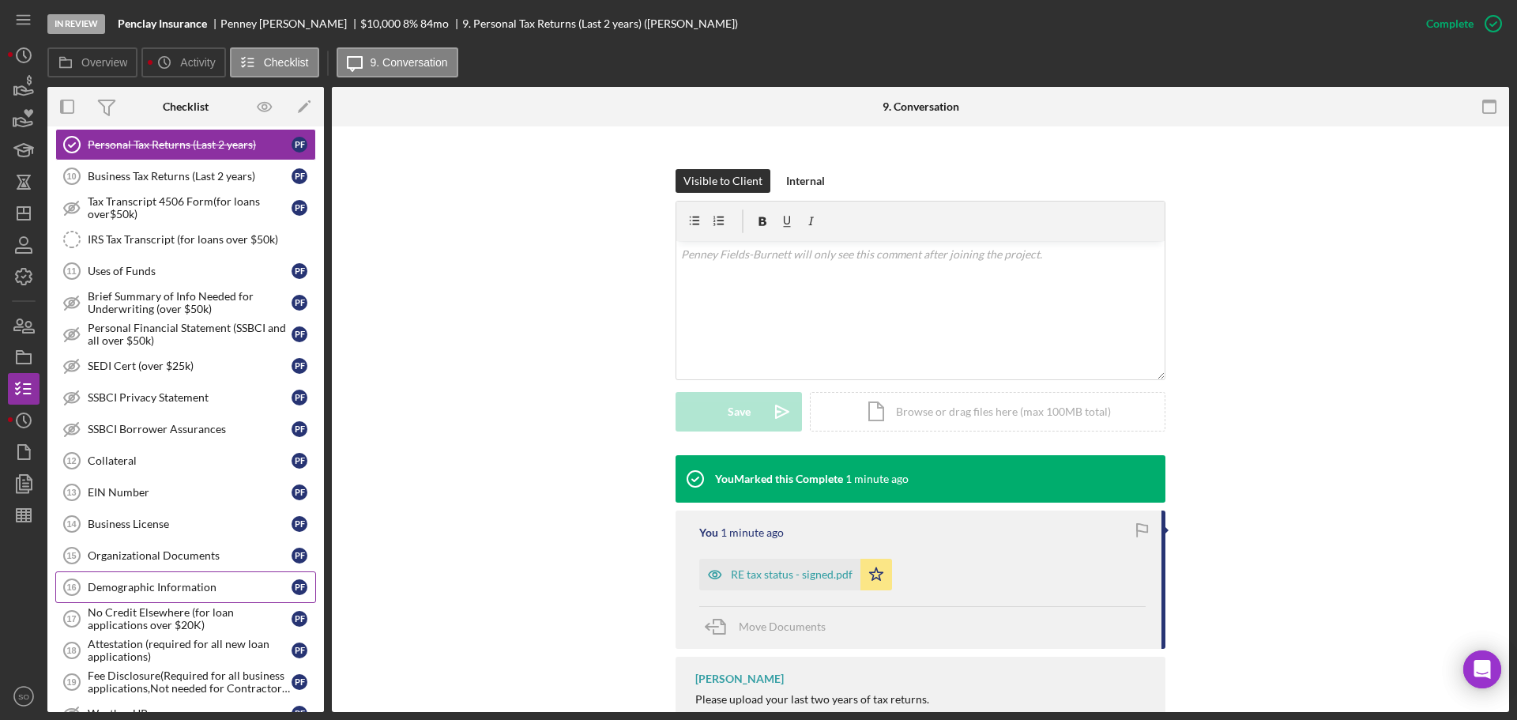
scroll to position [869, 0]
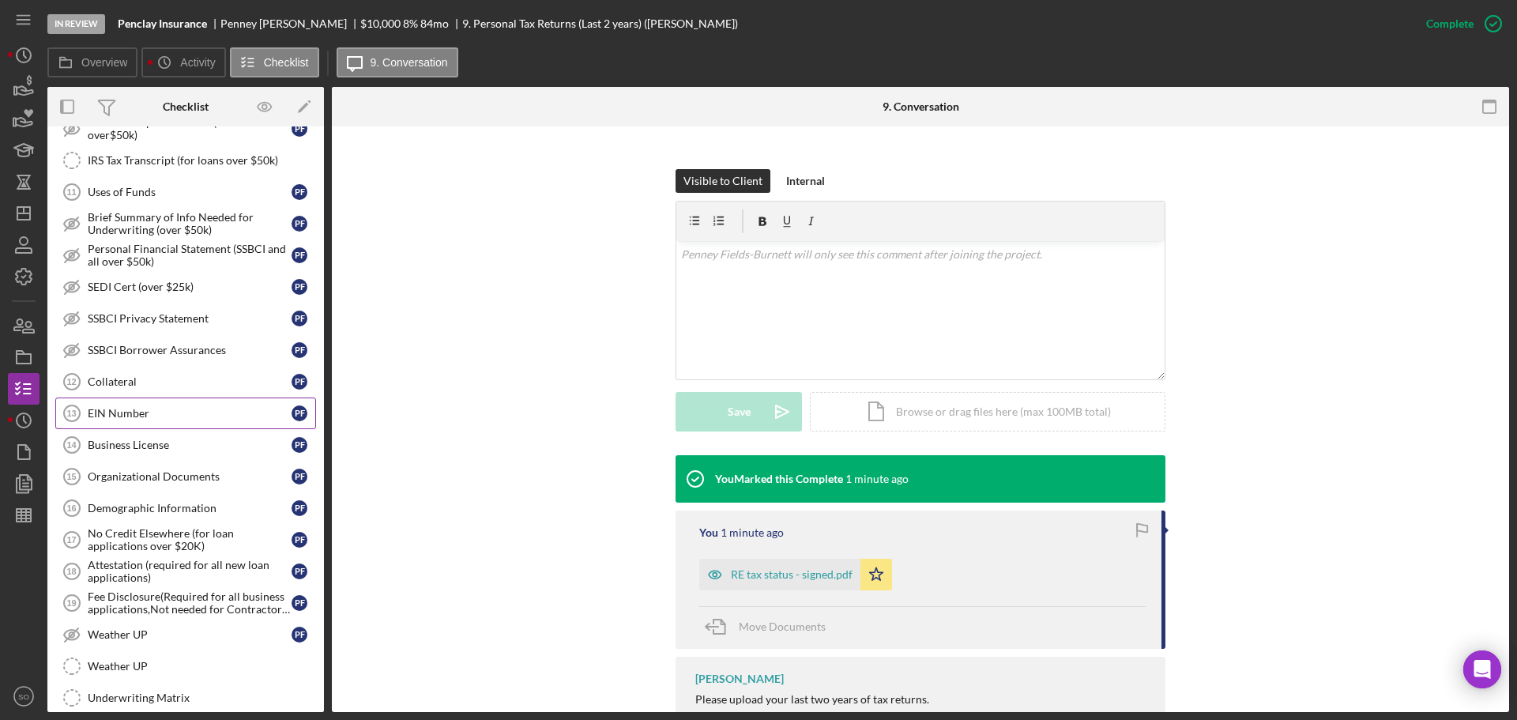
click at [198, 417] on div "EIN Number" at bounding box center [190, 413] width 204 height 13
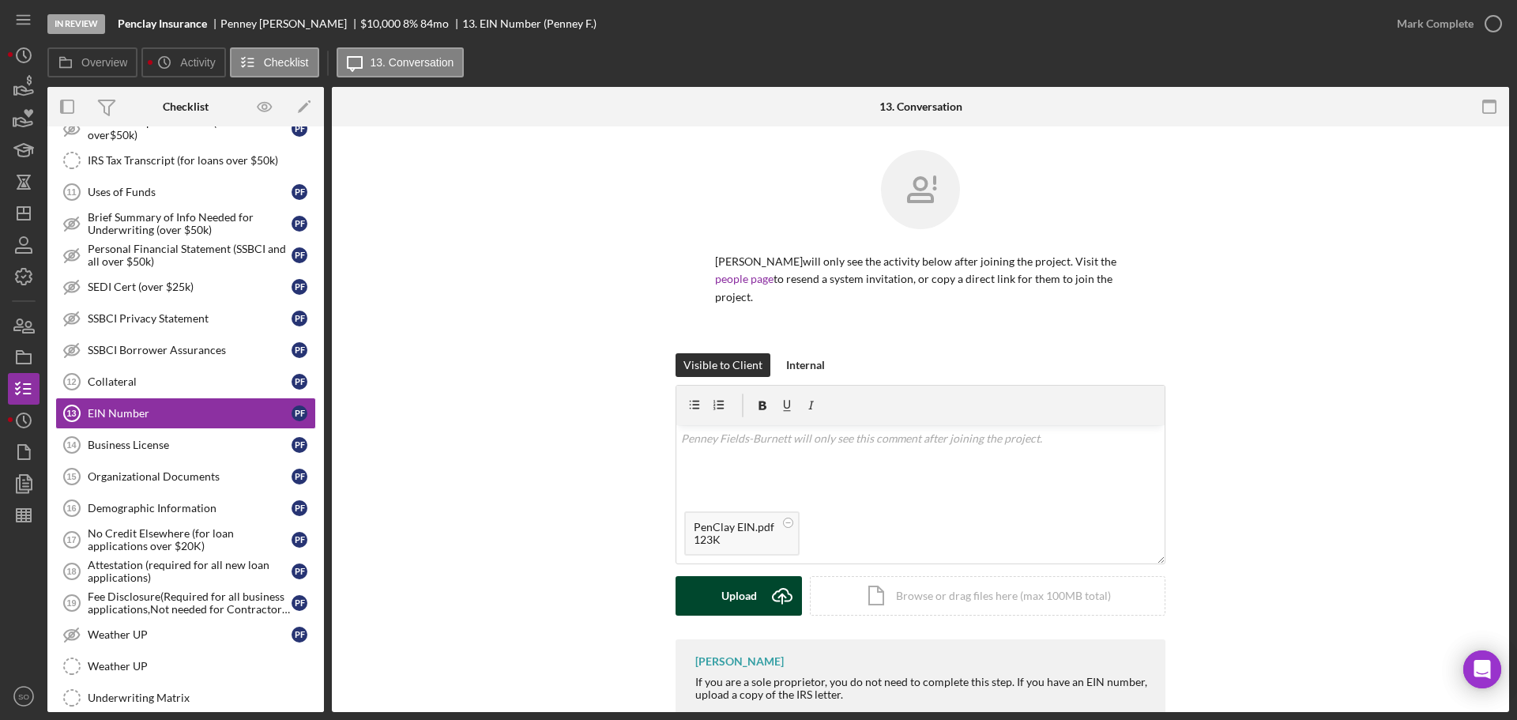
click at [727, 603] on div "Upload" at bounding box center [740, 596] width 36 height 40
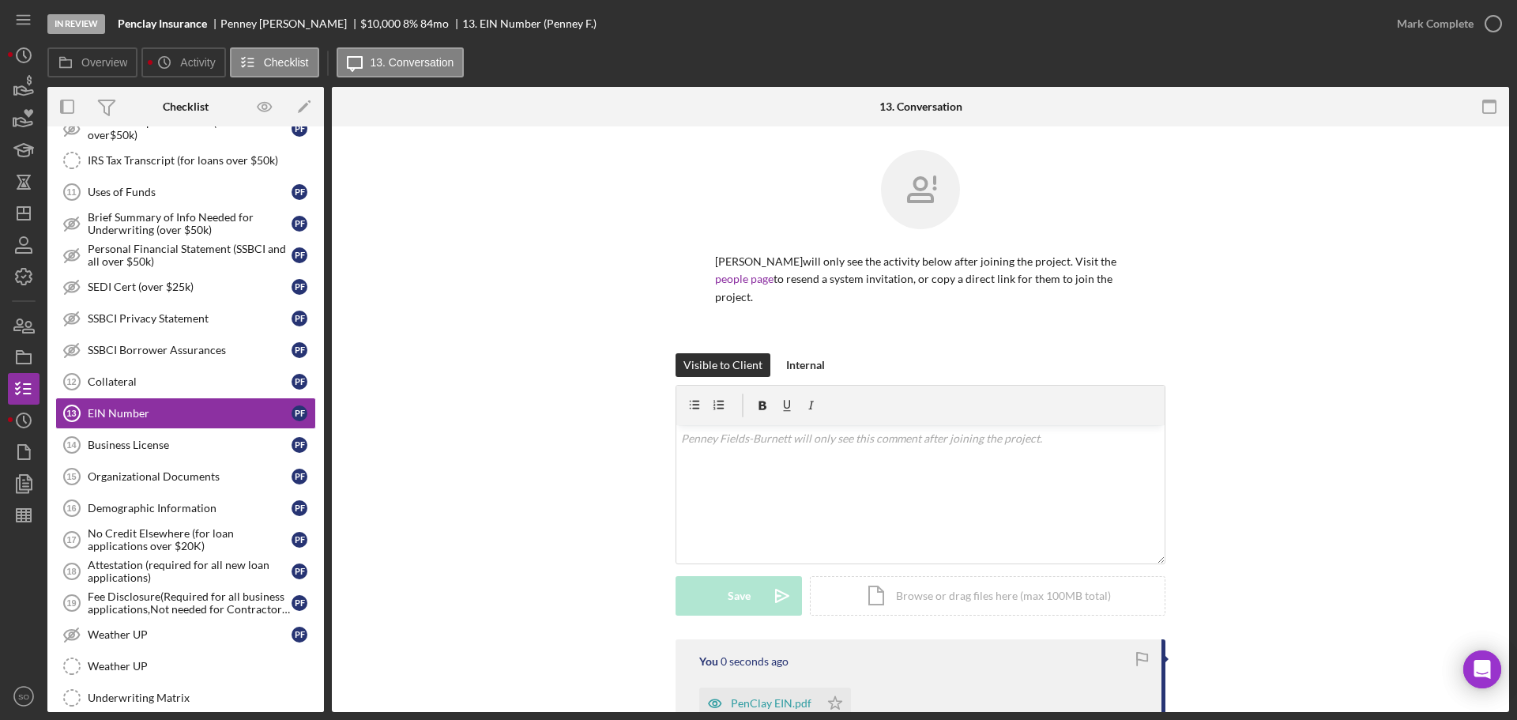
scroll to position [187, 0]
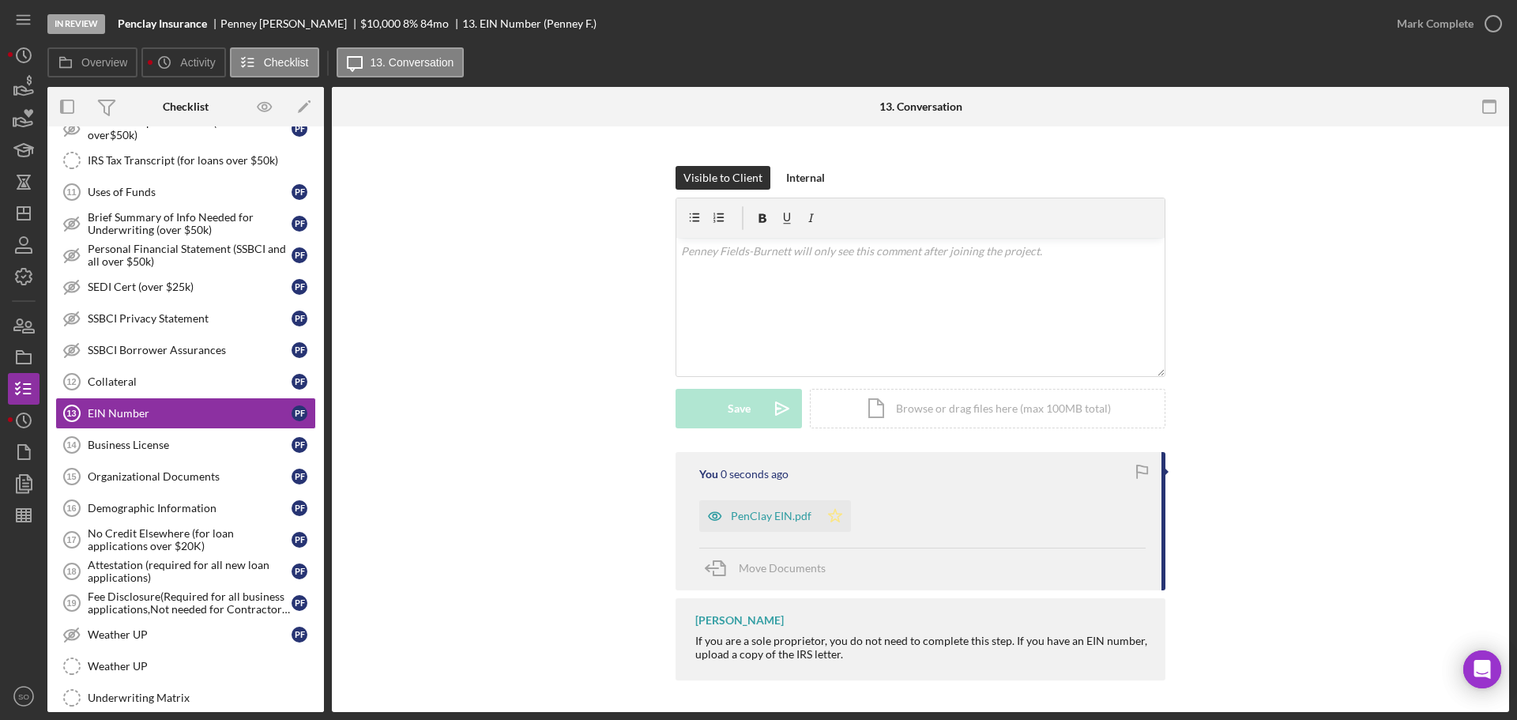
click at [836, 518] on icon "Icon/Star" at bounding box center [836, 516] width 32 height 32
click at [1435, 31] on div "Mark Complete" at bounding box center [1435, 24] width 77 height 32
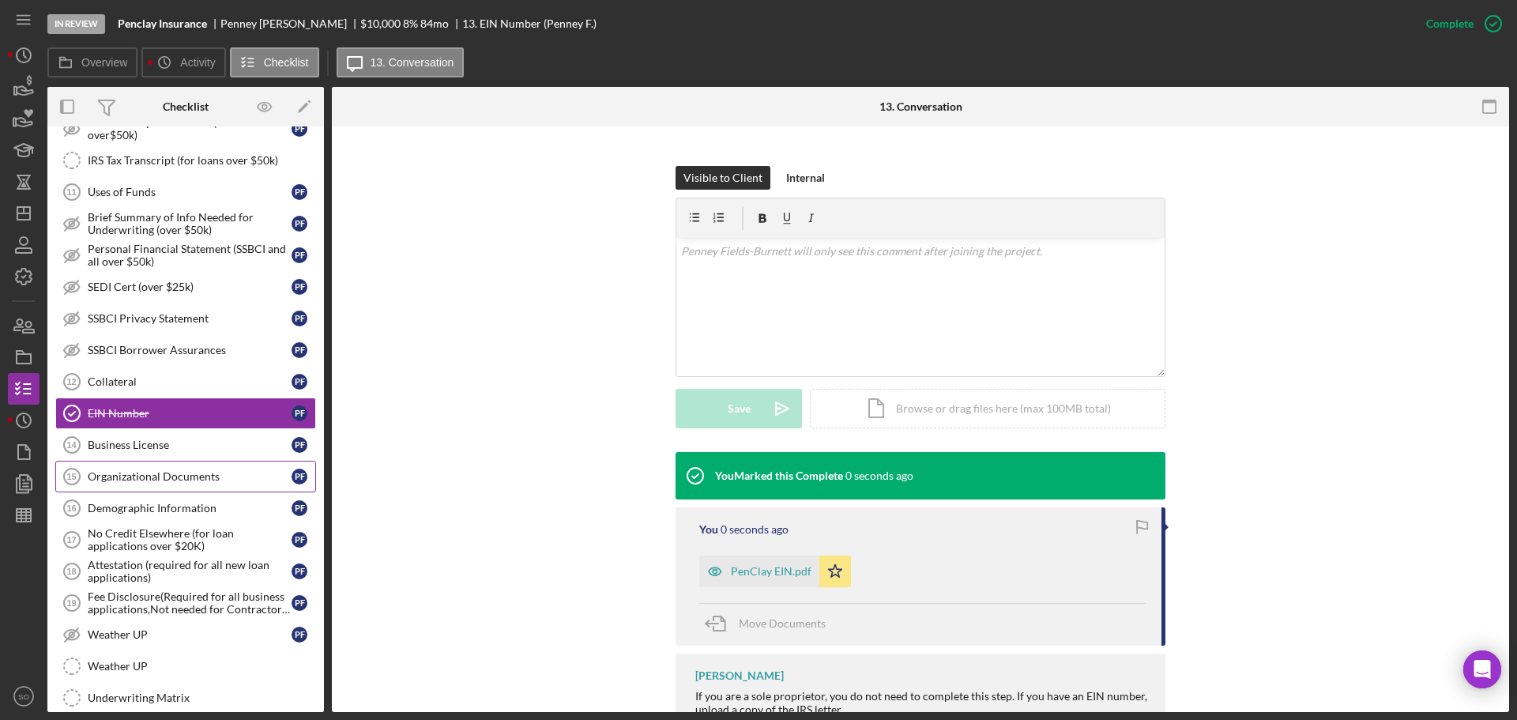
click at [193, 462] on link "Organizational Documents 15 Organizational Documents P F" at bounding box center [185, 477] width 261 height 32
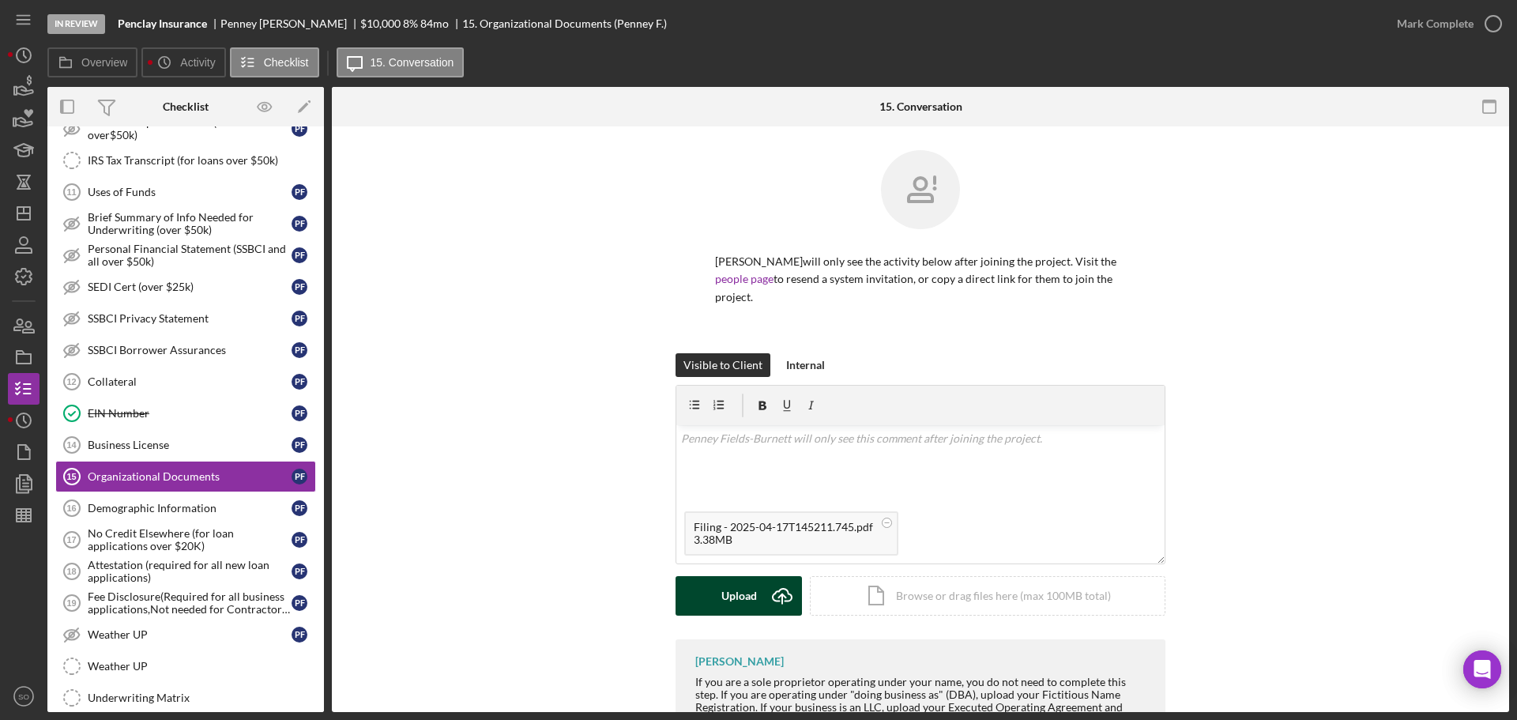
click at [709, 608] on button "Upload Icon/Upload" at bounding box center [739, 596] width 126 height 40
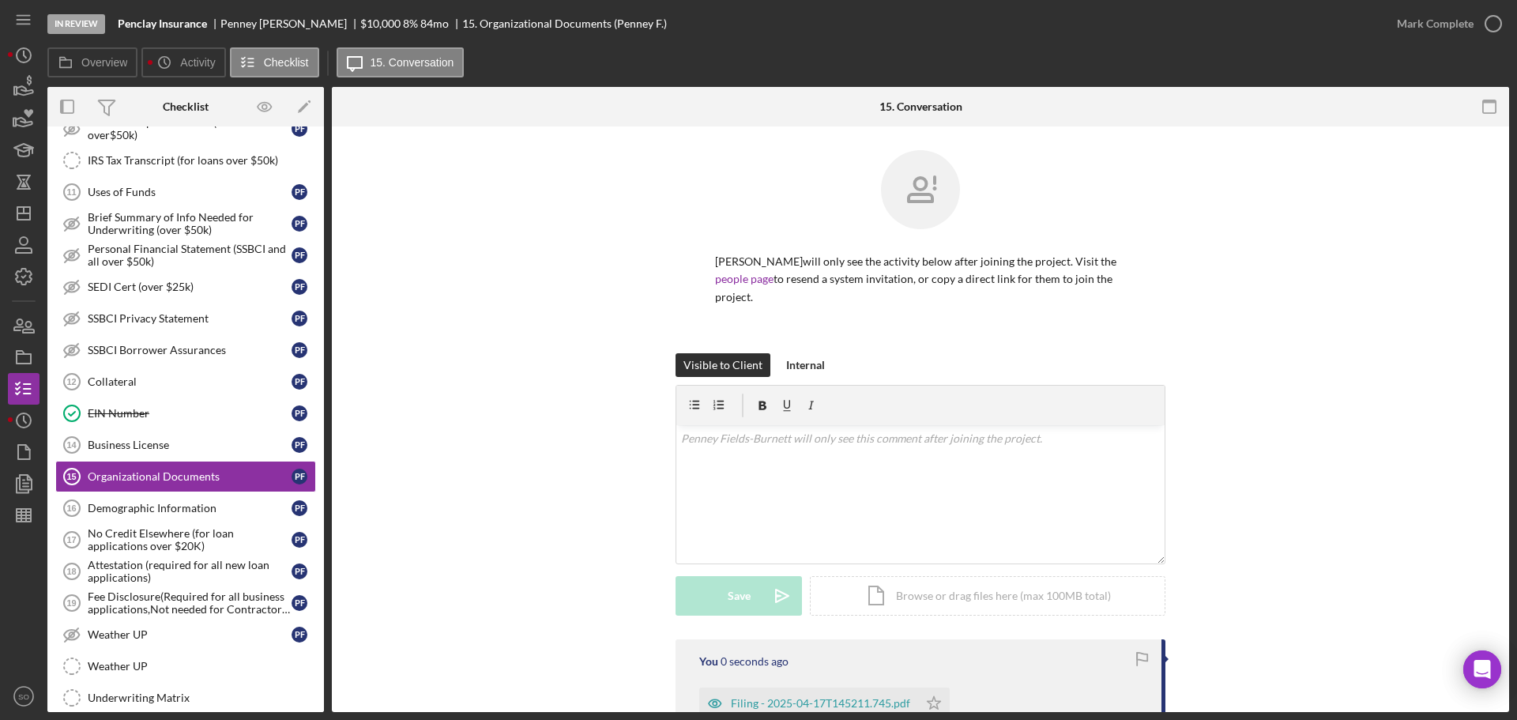
scroll to position [158, 0]
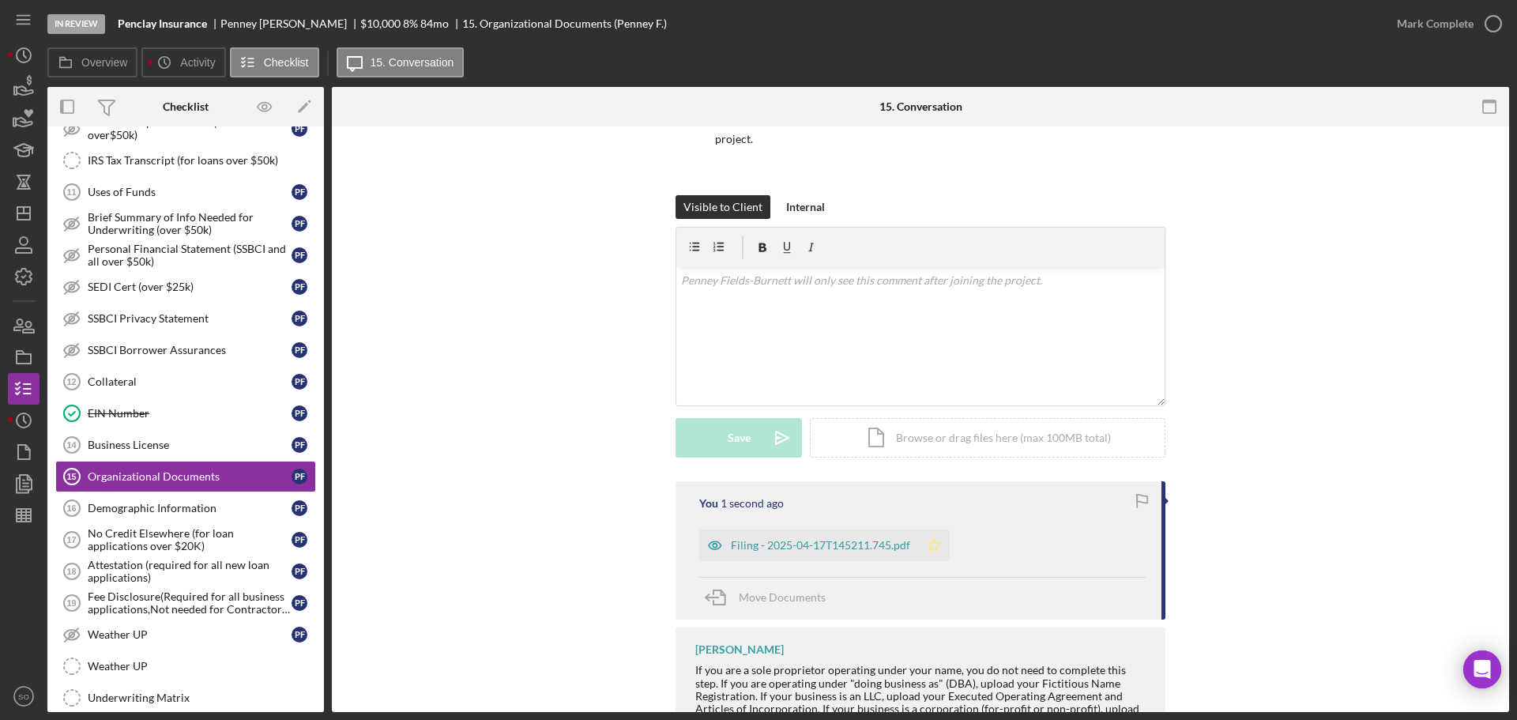
click at [937, 538] on icon "Icon/Star" at bounding box center [934, 546] width 32 height 32
click at [1425, 28] on div "Mark Complete" at bounding box center [1435, 24] width 77 height 32
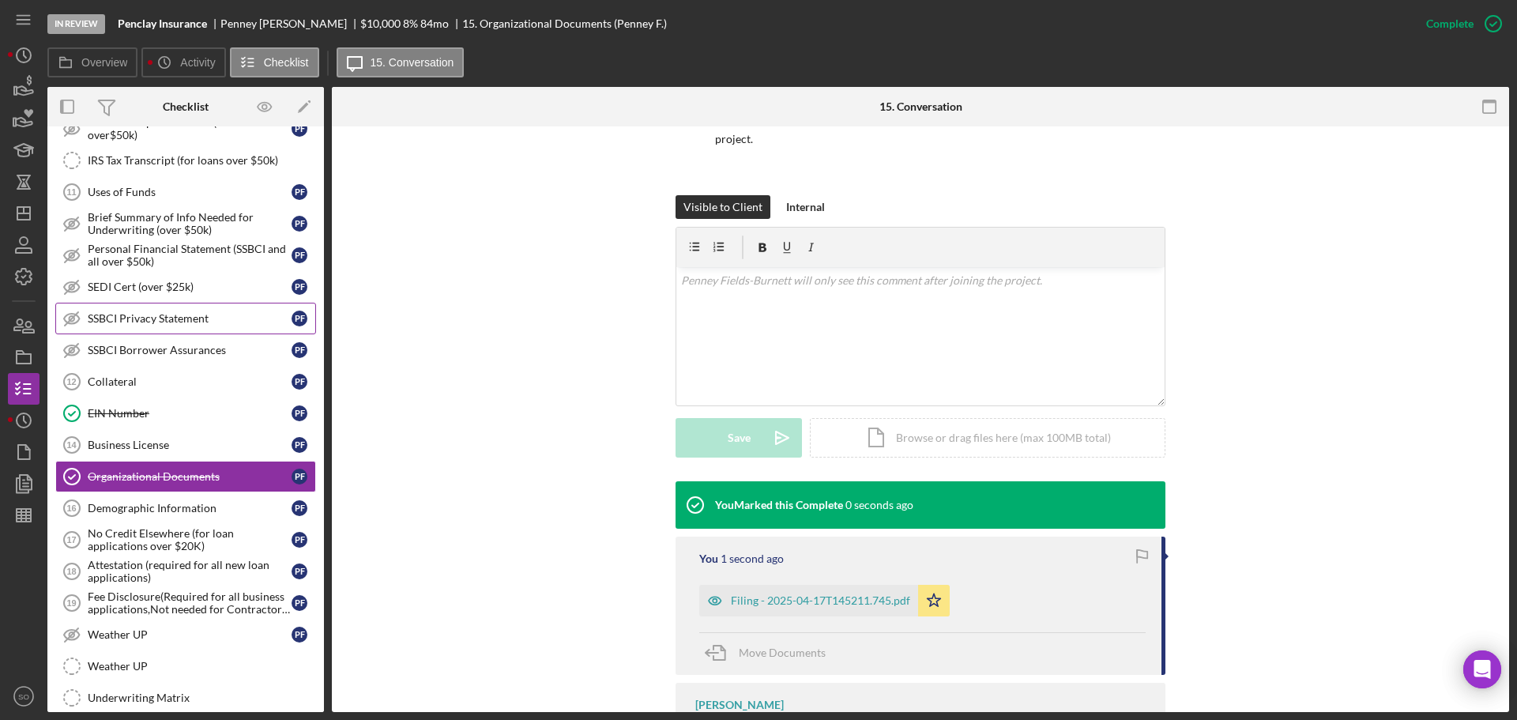
scroll to position [1027, 0]
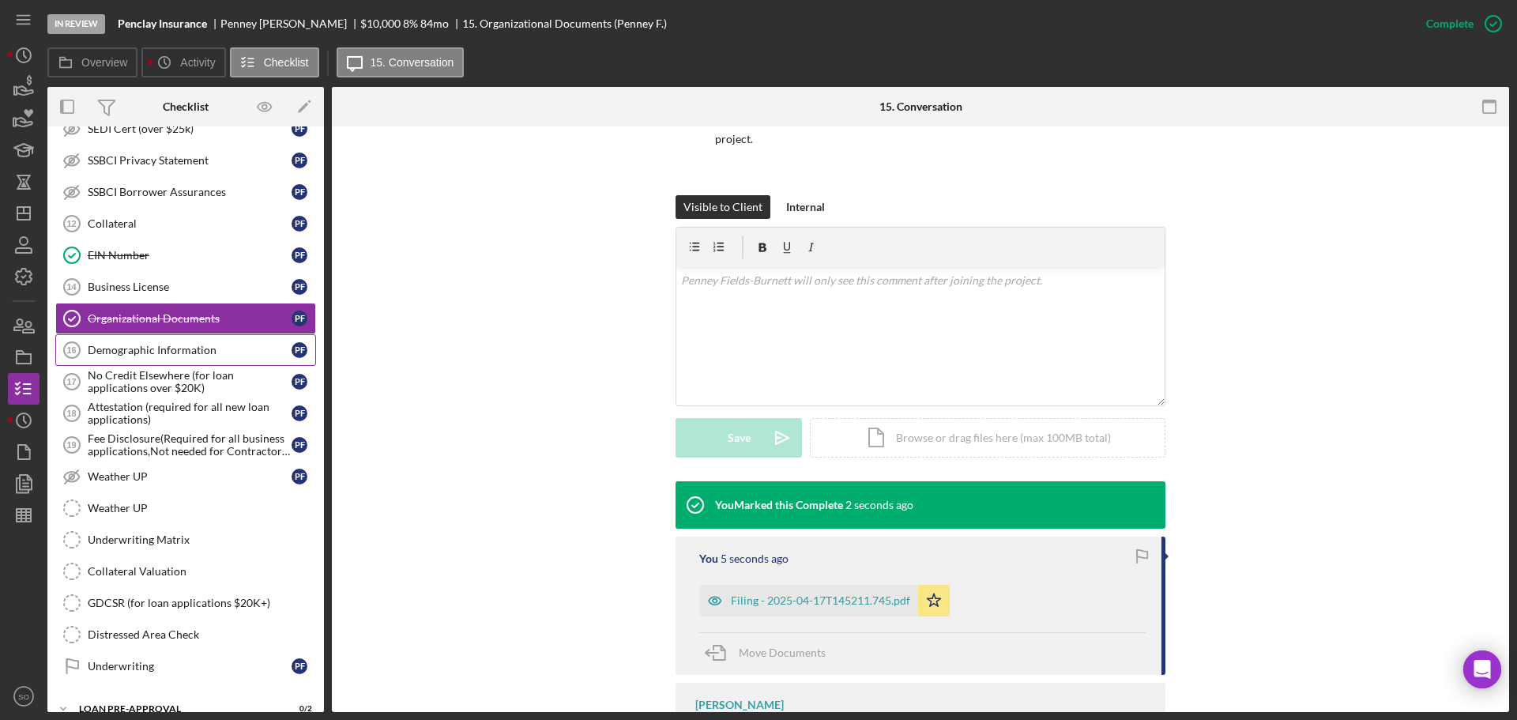
click at [181, 352] on div "Demographic Information" at bounding box center [190, 350] width 204 height 13
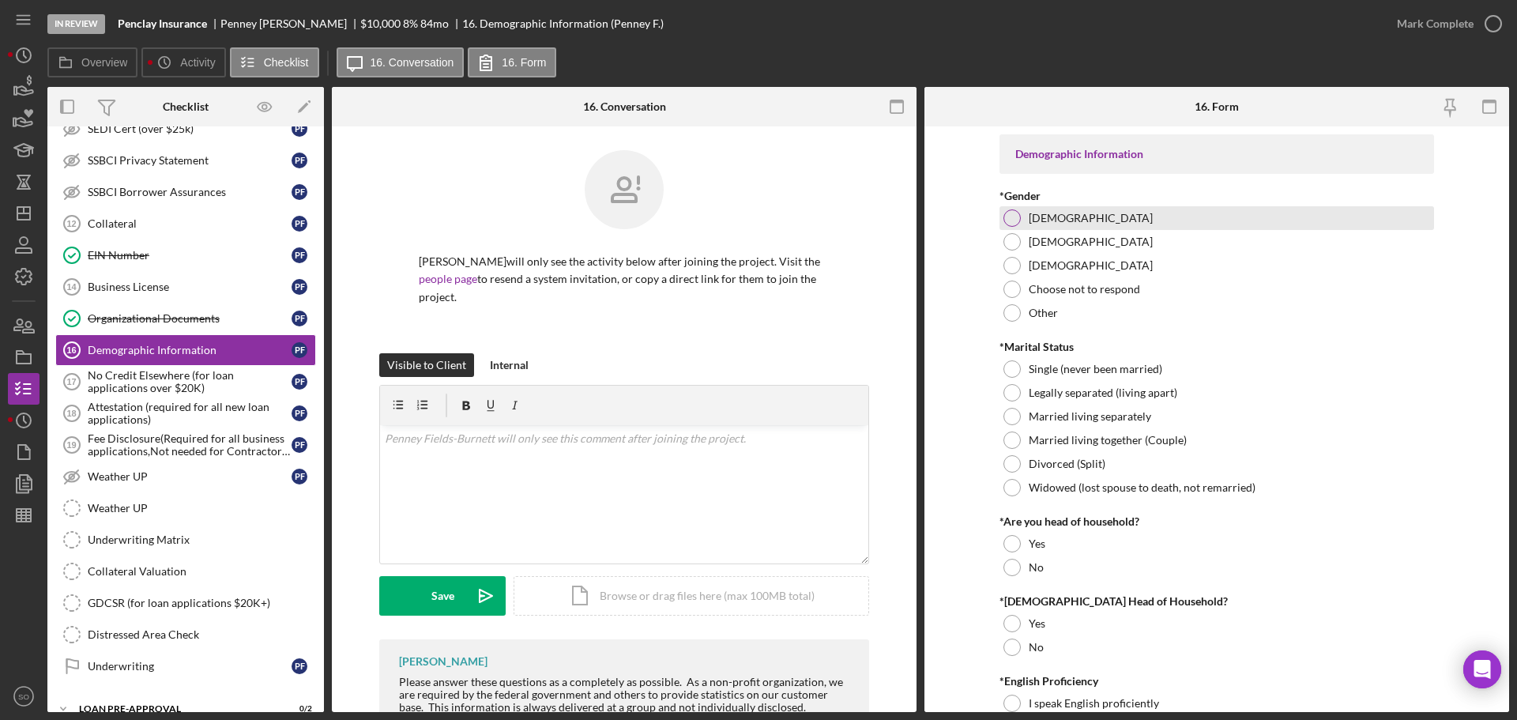
click at [1021, 222] on div "[DEMOGRAPHIC_DATA]" at bounding box center [1217, 218] width 435 height 24
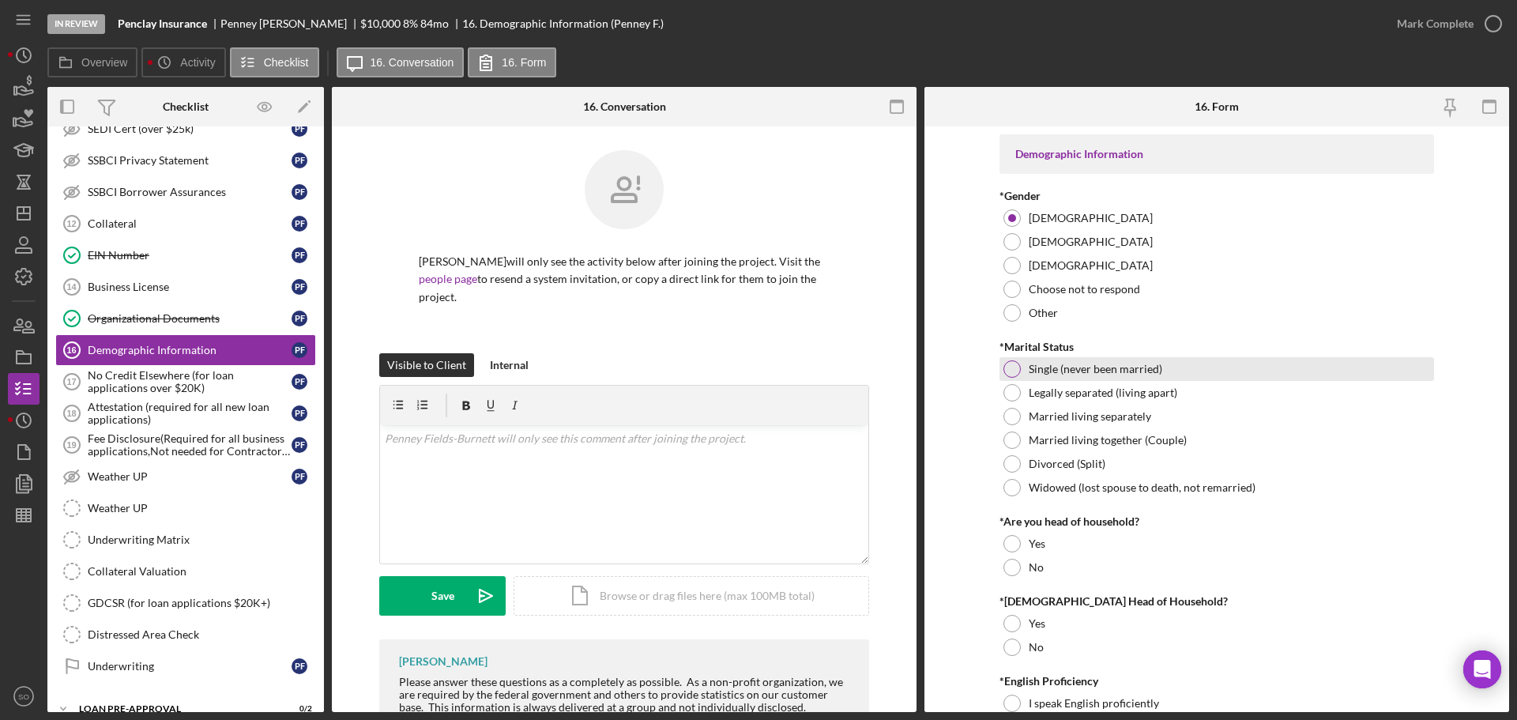
click at [1021, 363] on div "Single (never been married)" at bounding box center [1217, 369] width 435 height 24
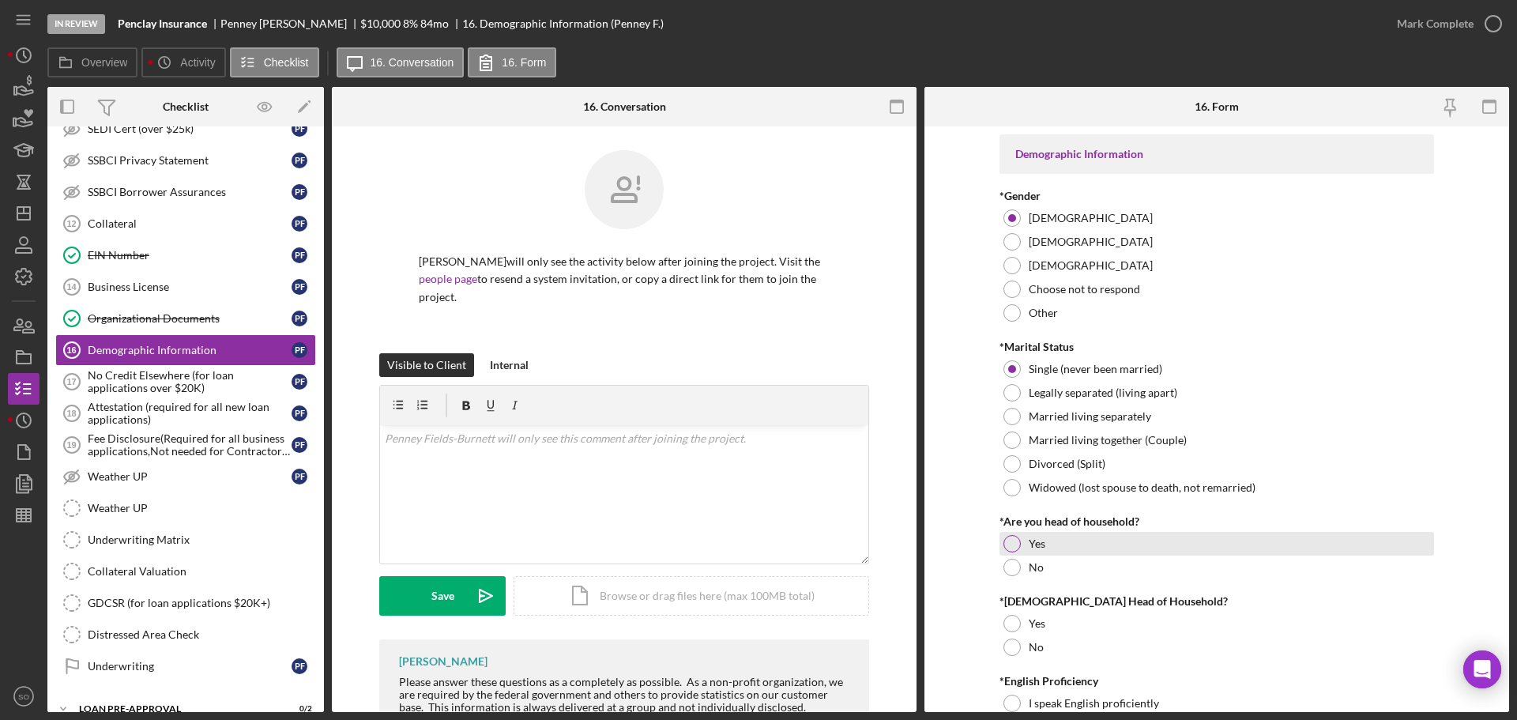
click at [1030, 533] on div "Yes" at bounding box center [1217, 544] width 435 height 24
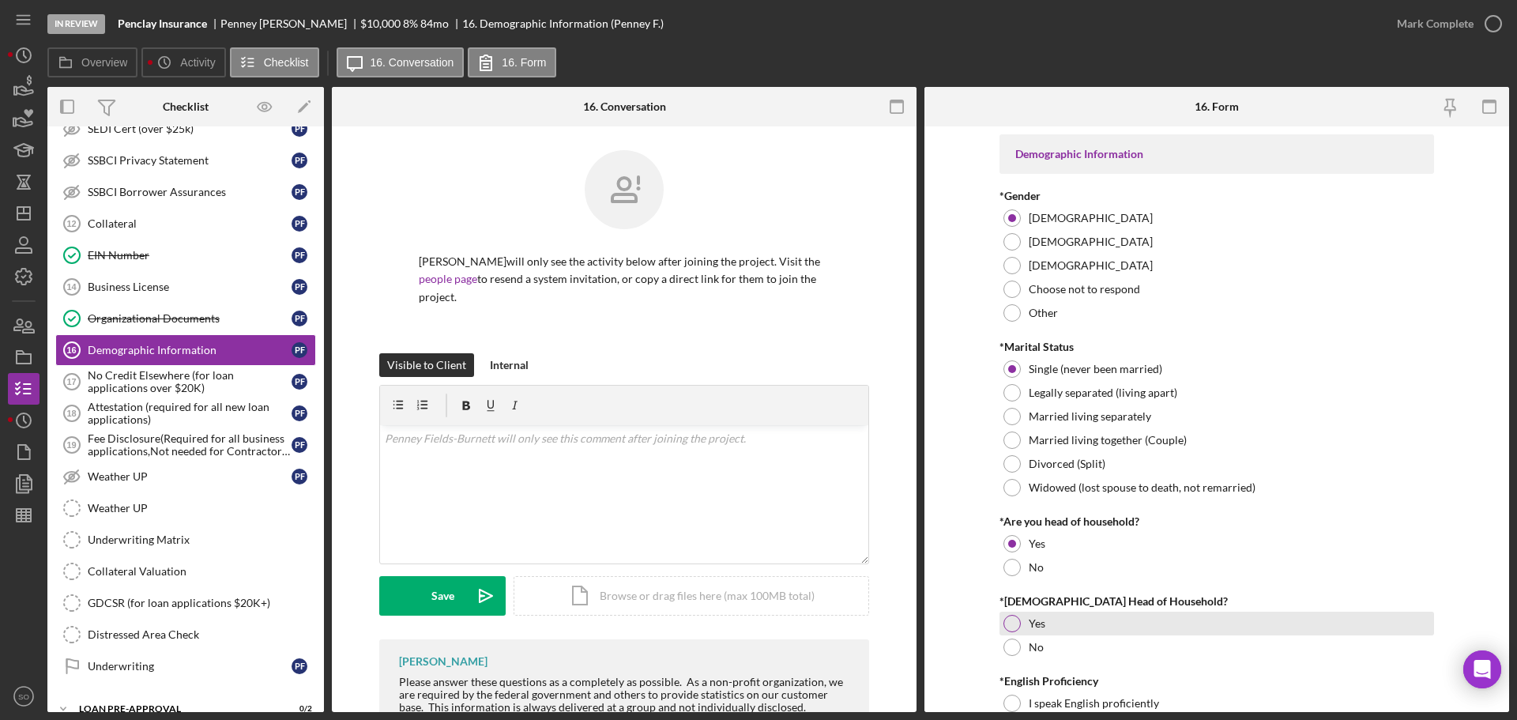
click at [1034, 634] on div "Yes" at bounding box center [1217, 624] width 435 height 24
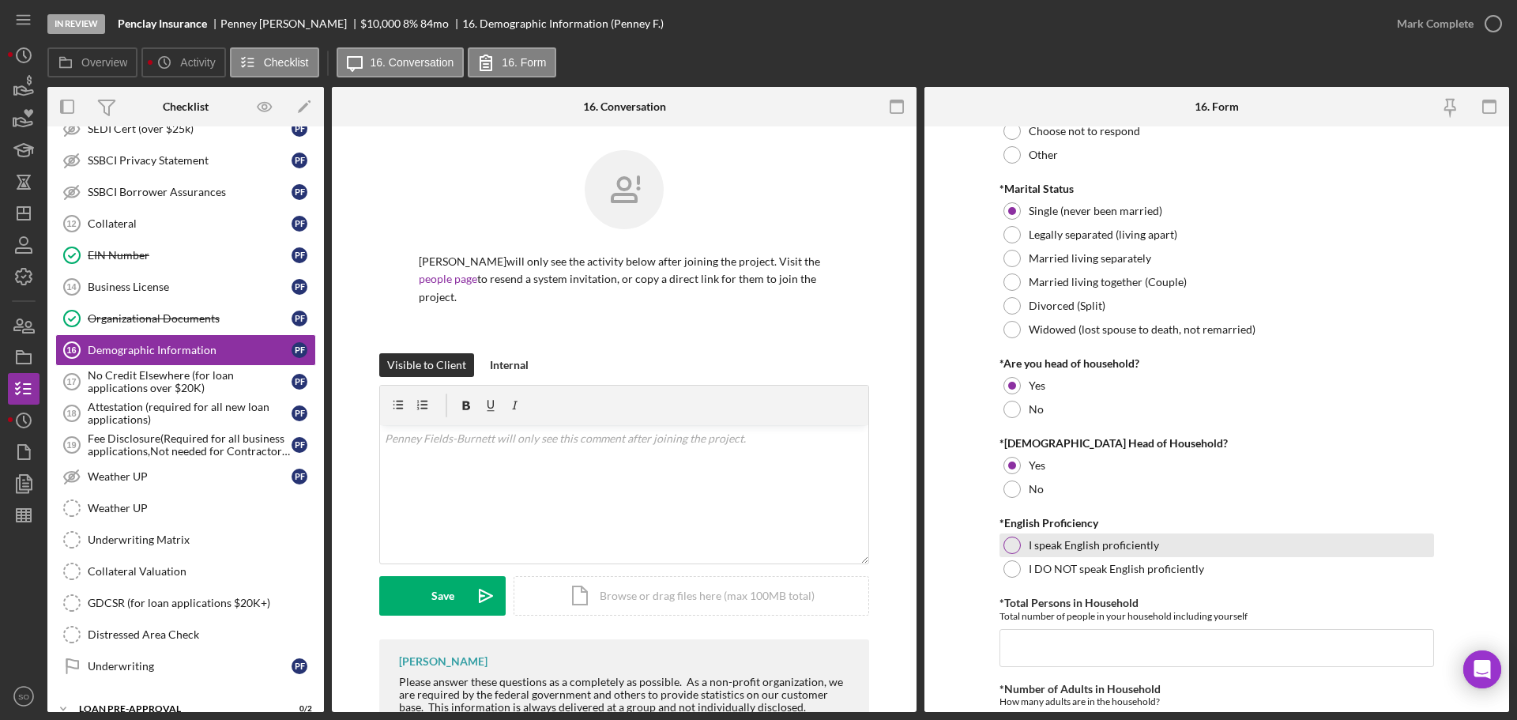
click at [1020, 545] on div "I speak English proficiently" at bounding box center [1217, 545] width 435 height 24
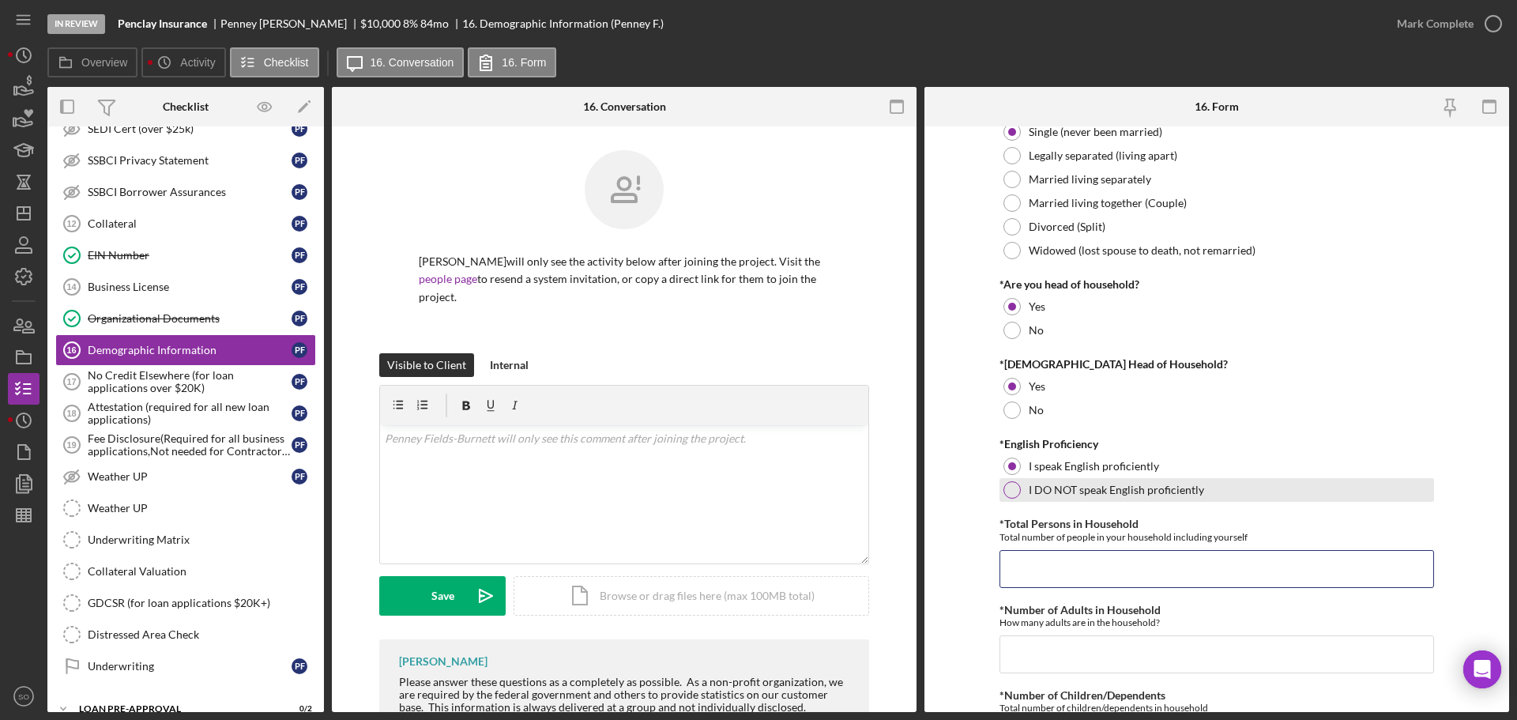
click at [1074, 575] on input "*Total Persons in Household" at bounding box center [1217, 569] width 435 height 38
type input "1"
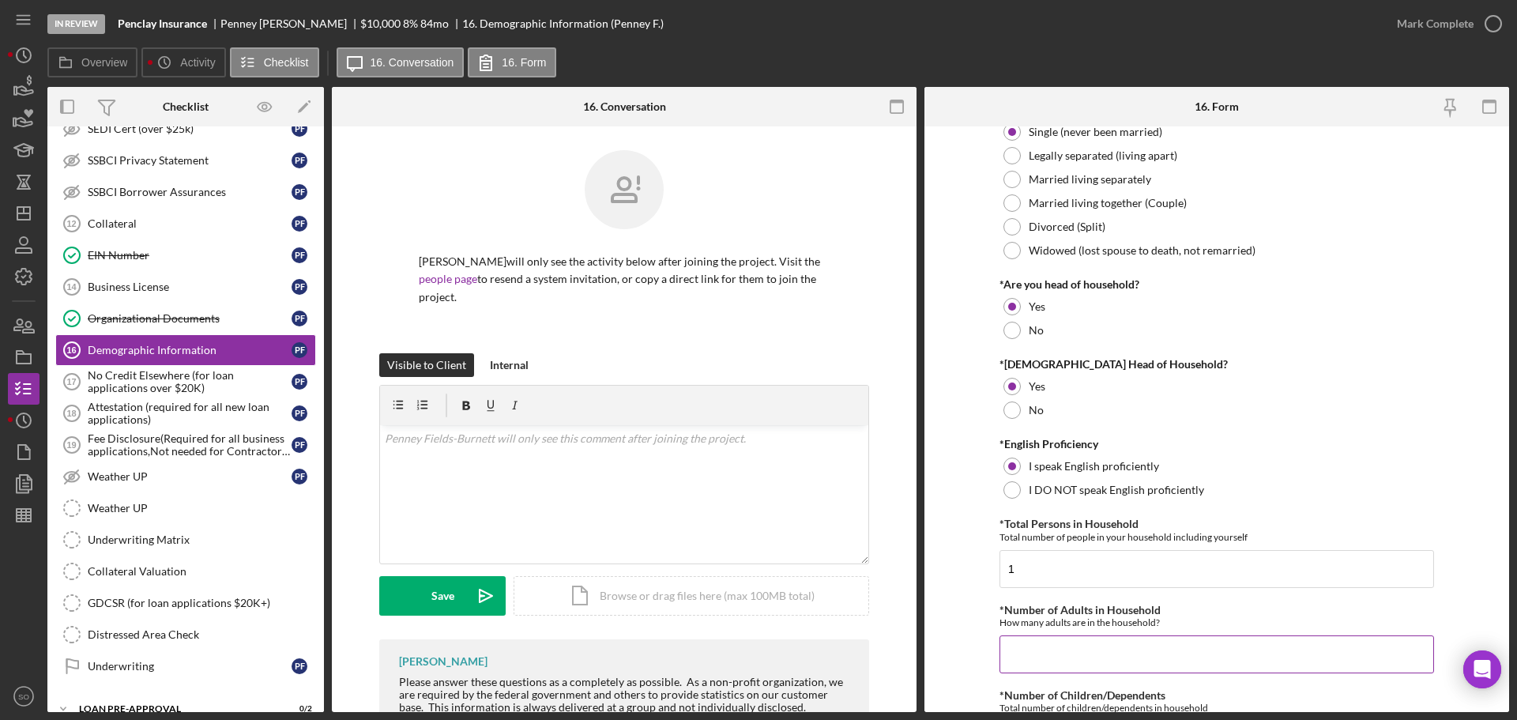
click at [1031, 662] on input "*Number of Adults in Household" at bounding box center [1217, 654] width 435 height 38
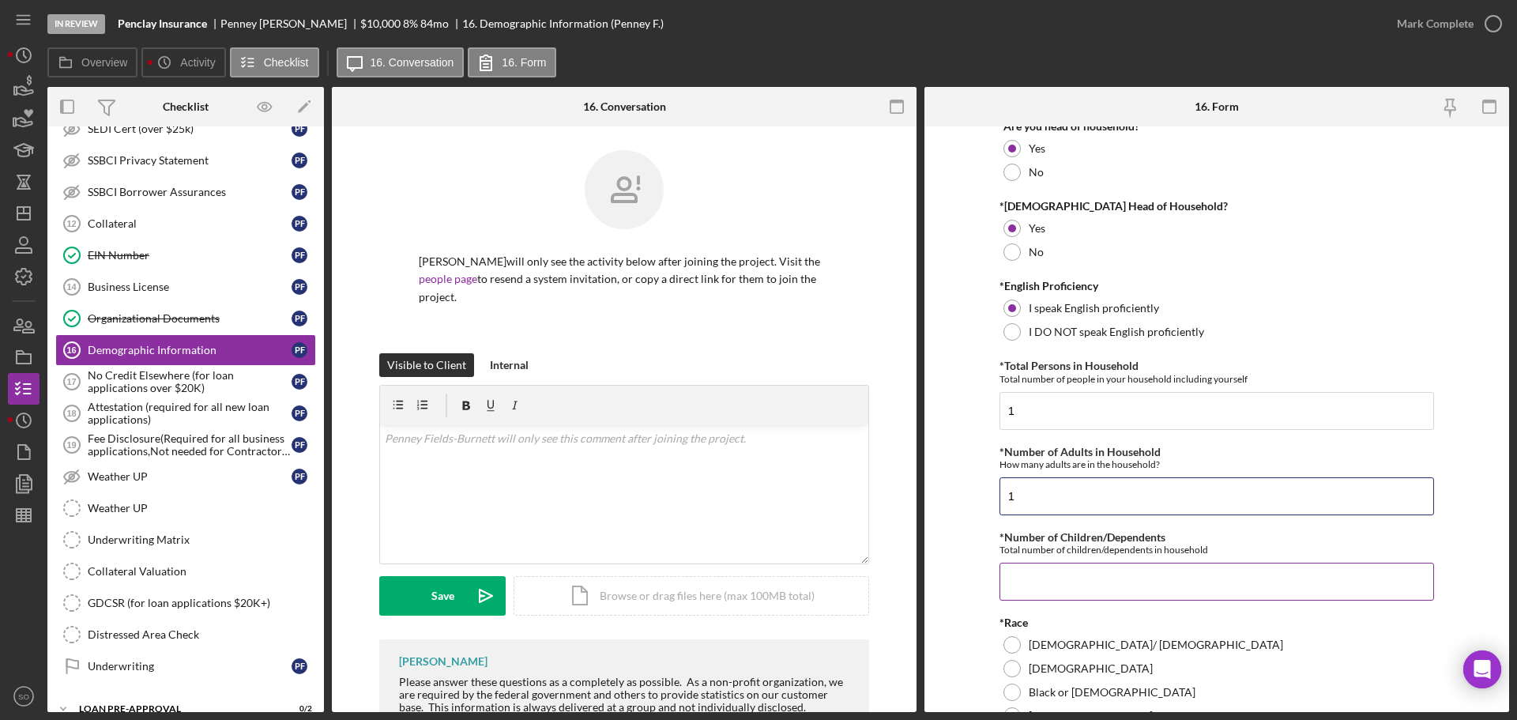
type input "1"
click at [1039, 595] on input "*Number of Children/Dependents" at bounding box center [1217, 582] width 435 height 38
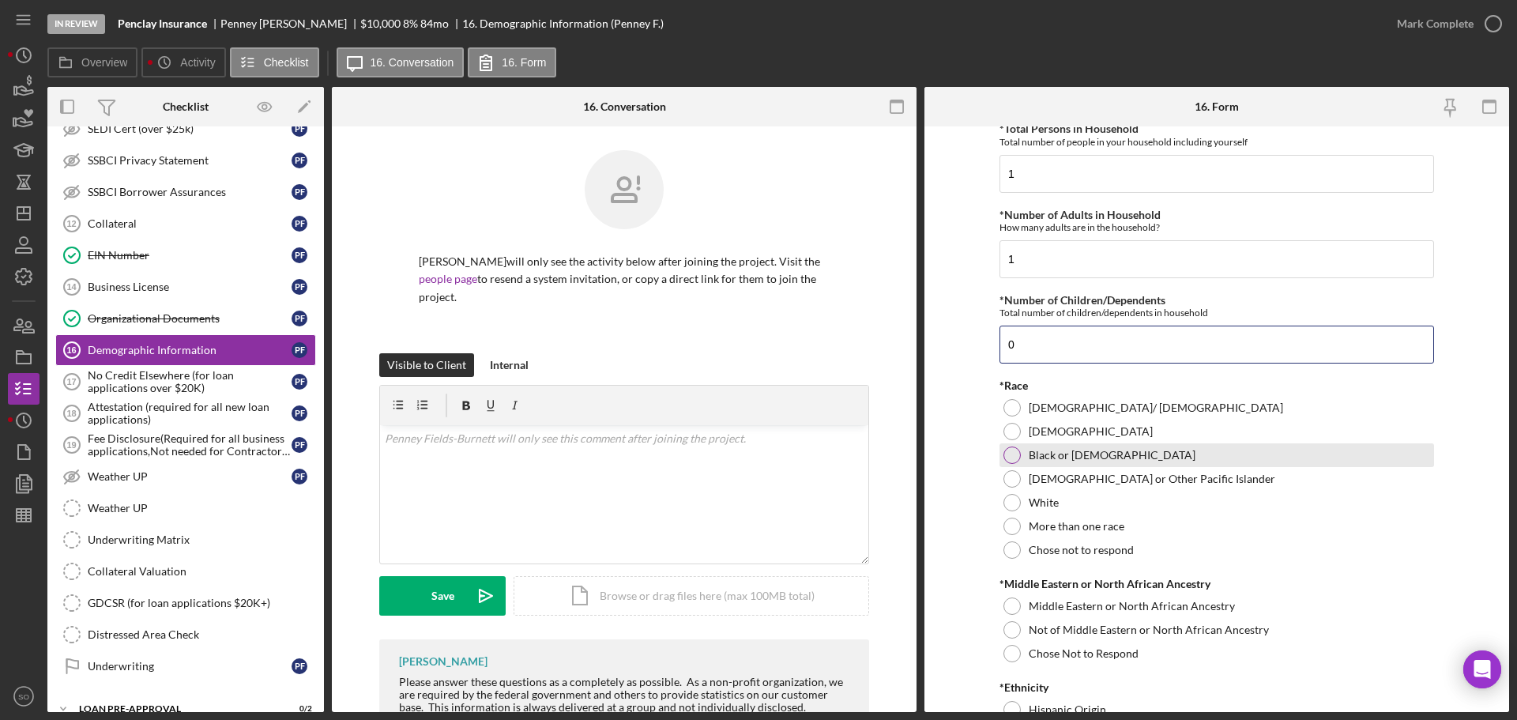
type input "0"
click at [1005, 457] on div at bounding box center [1012, 455] width 17 height 17
drag, startPoint x: 1010, startPoint y: 632, endPoint x: 977, endPoint y: 624, distance: 34.1
click at [1009, 632] on div at bounding box center [1012, 629] width 17 height 17
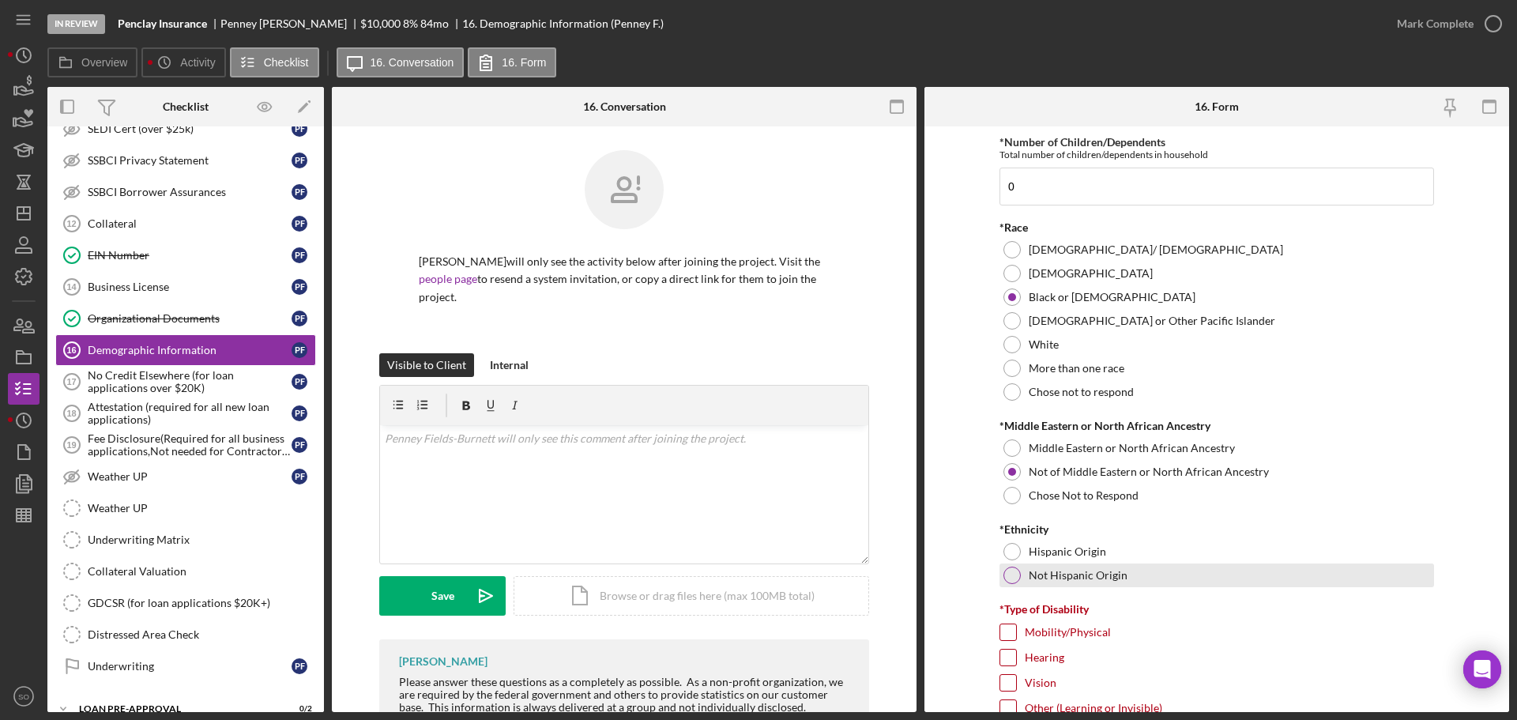
click at [1004, 576] on div at bounding box center [1012, 575] width 17 height 17
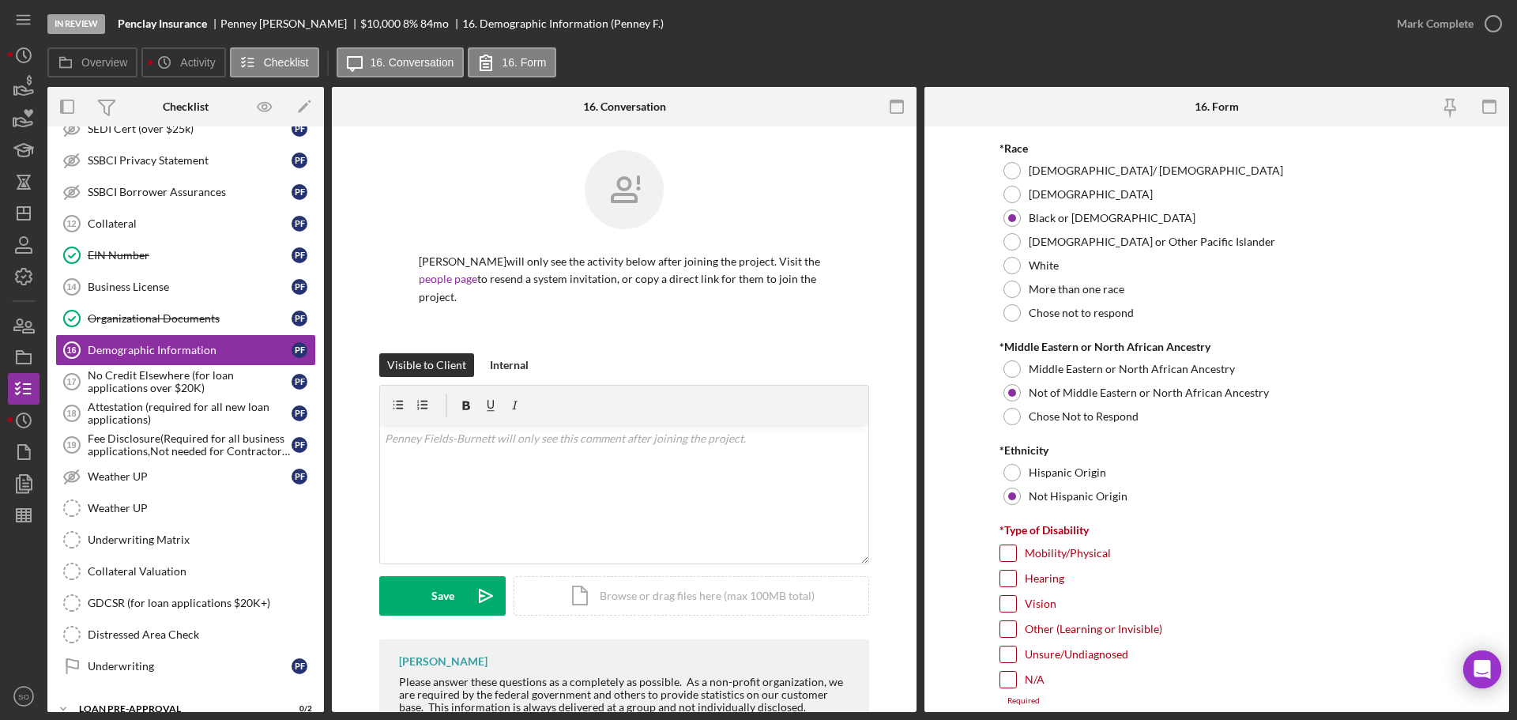
click at [1005, 685] on input "N/A" at bounding box center [1009, 680] width 16 height 16
checkbox input "true"
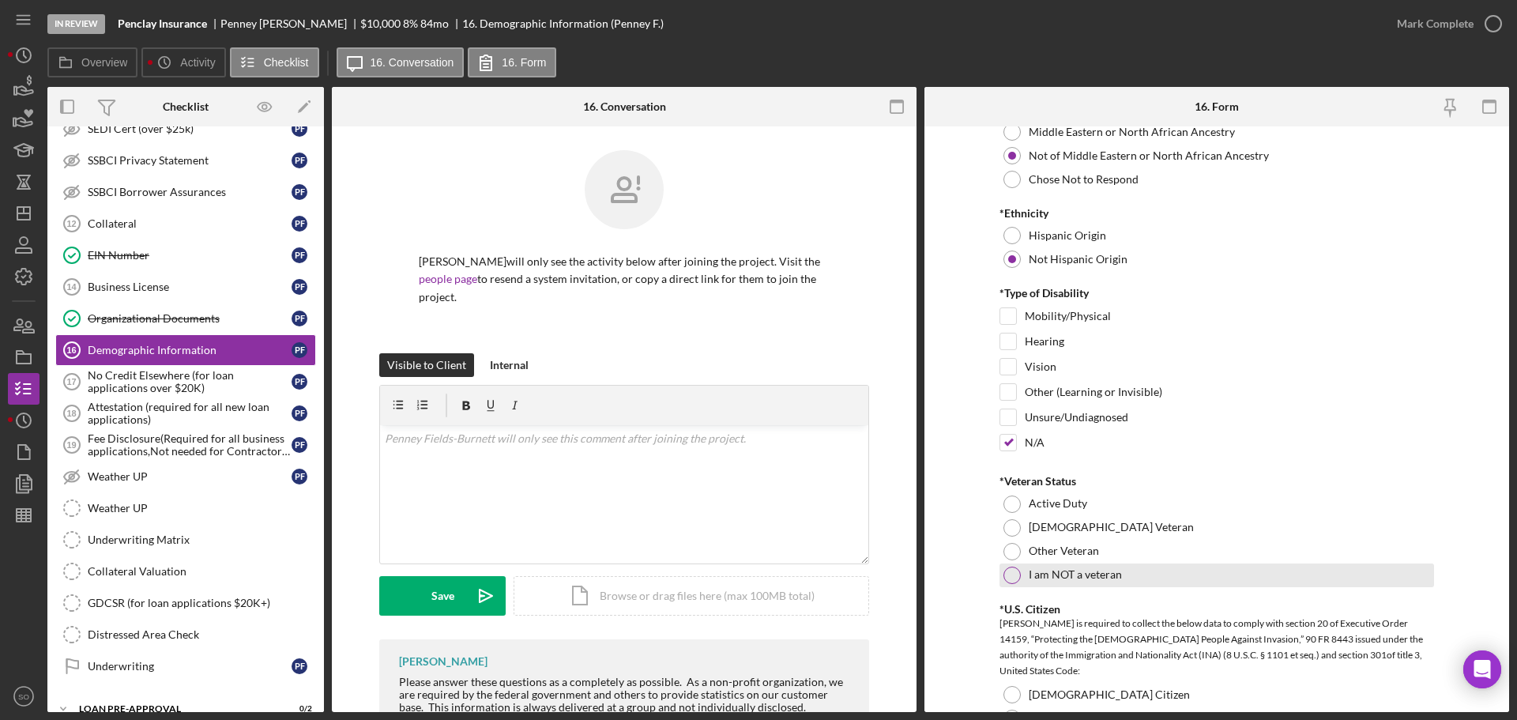
click at [1000, 570] on div "I am NOT a veteran" at bounding box center [1217, 576] width 435 height 24
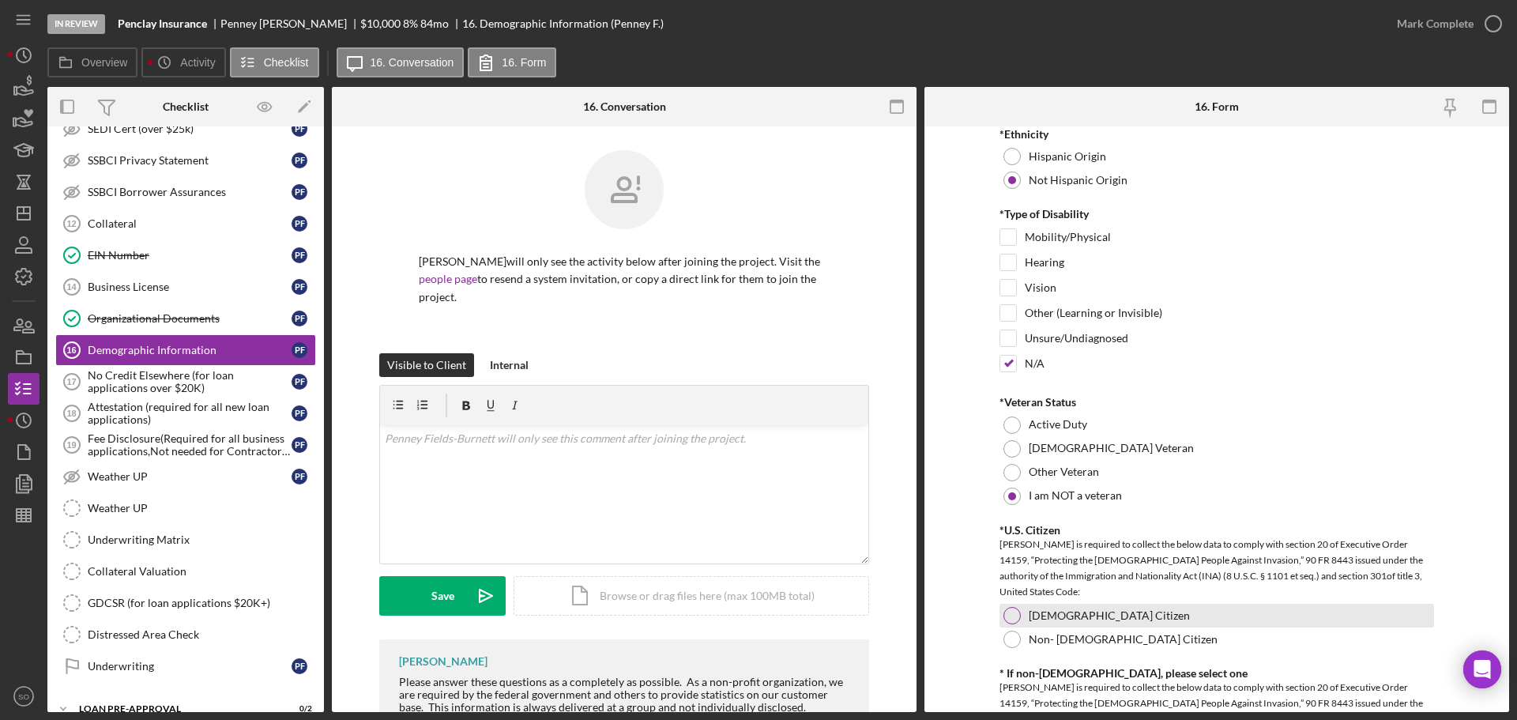
click at [1011, 611] on div at bounding box center [1012, 615] width 17 height 17
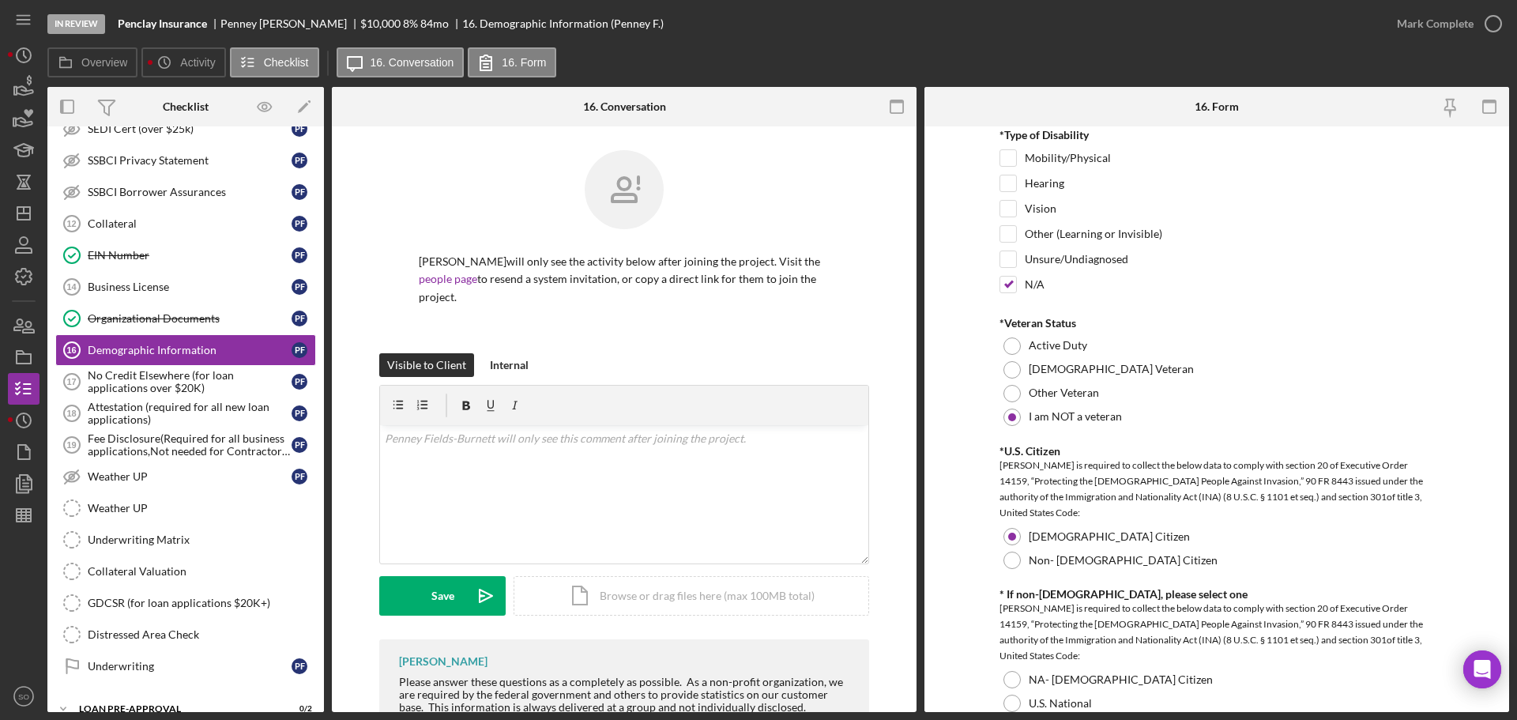
scroll to position [1423, 0]
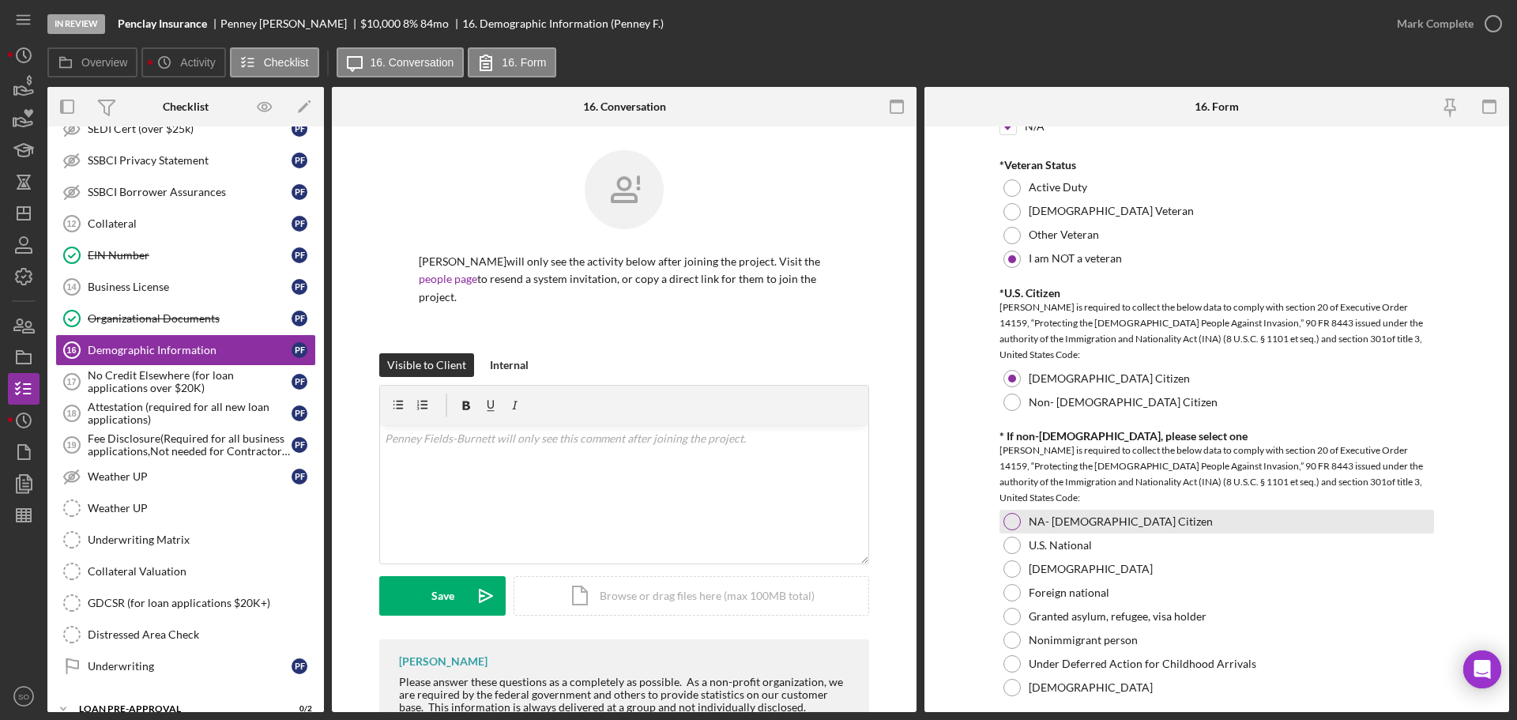
click at [1006, 519] on div at bounding box center [1012, 521] width 17 height 17
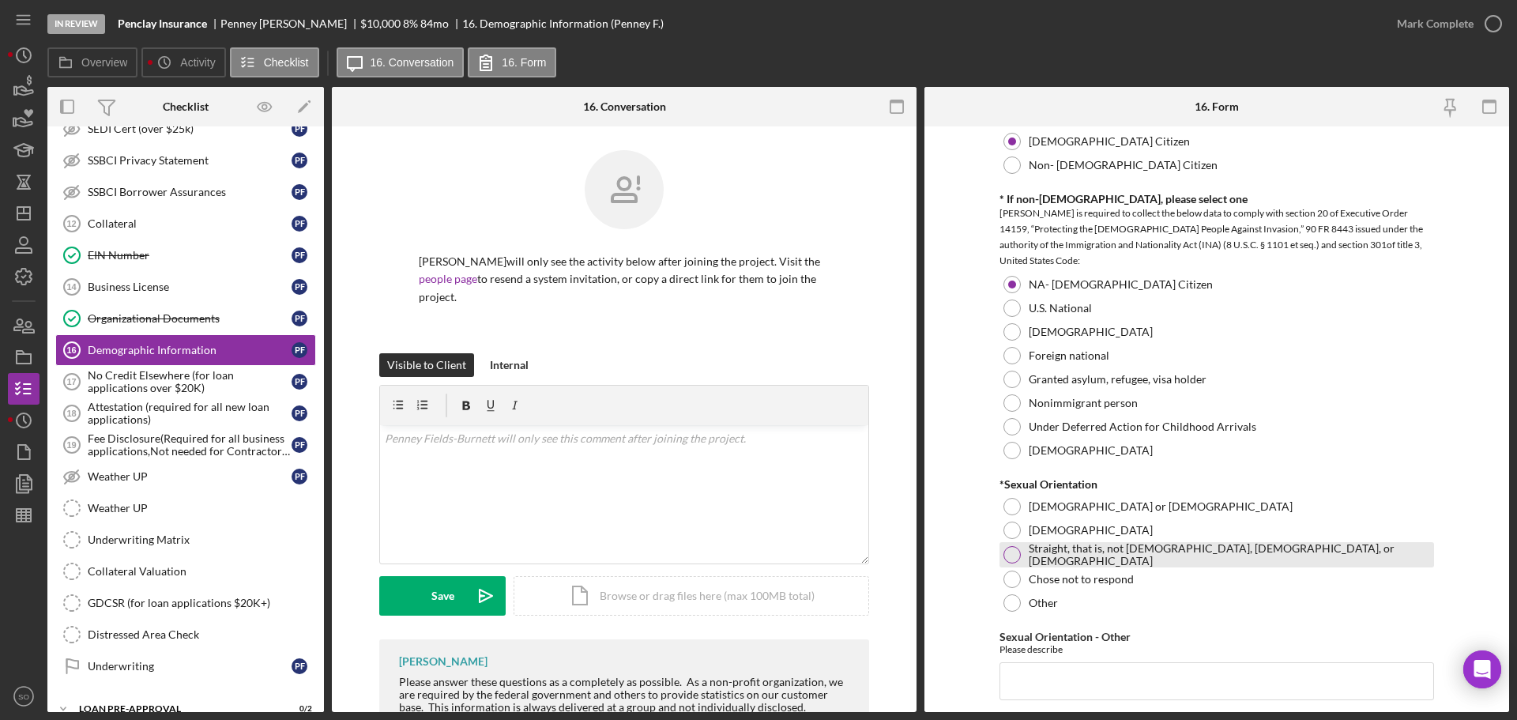
click at [1013, 558] on div at bounding box center [1012, 554] width 17 height 17
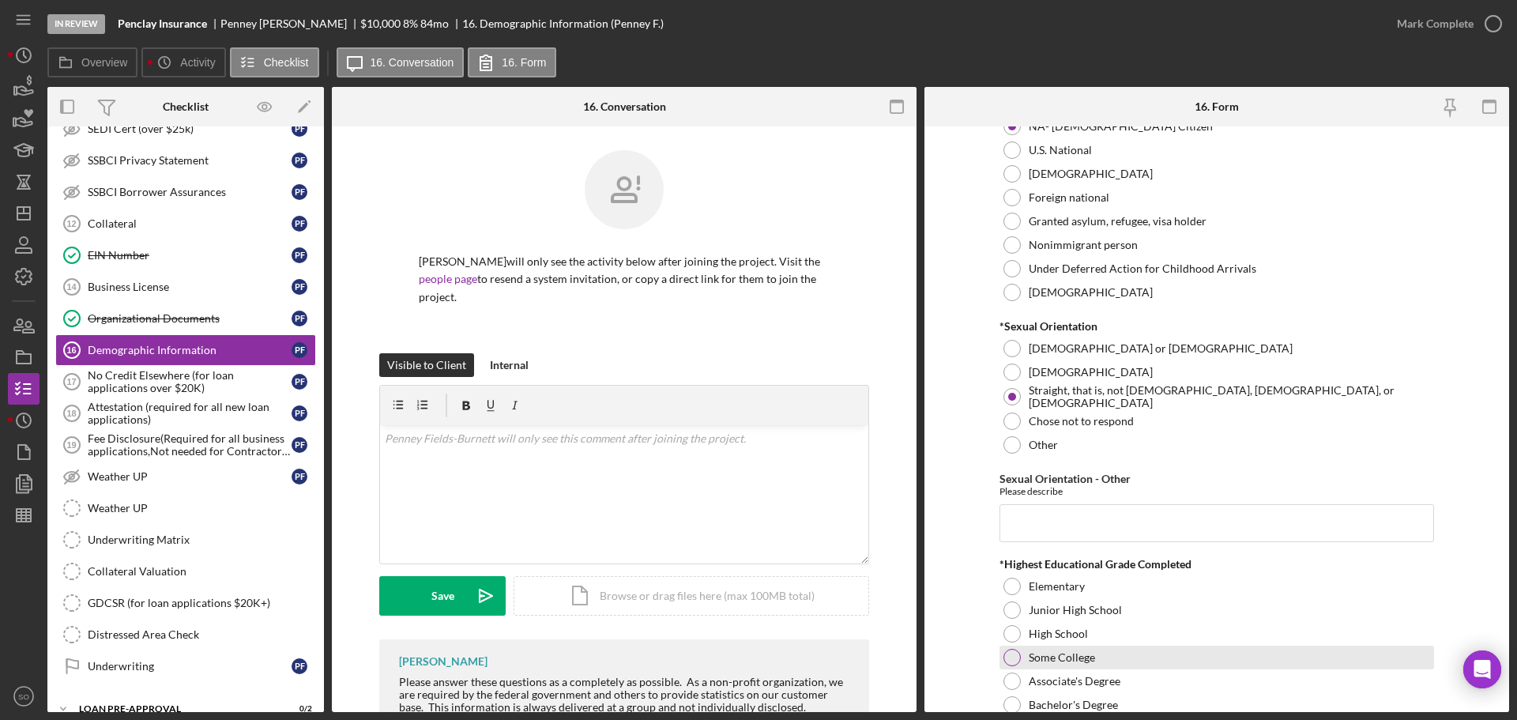
scroll to position [2055, 0]
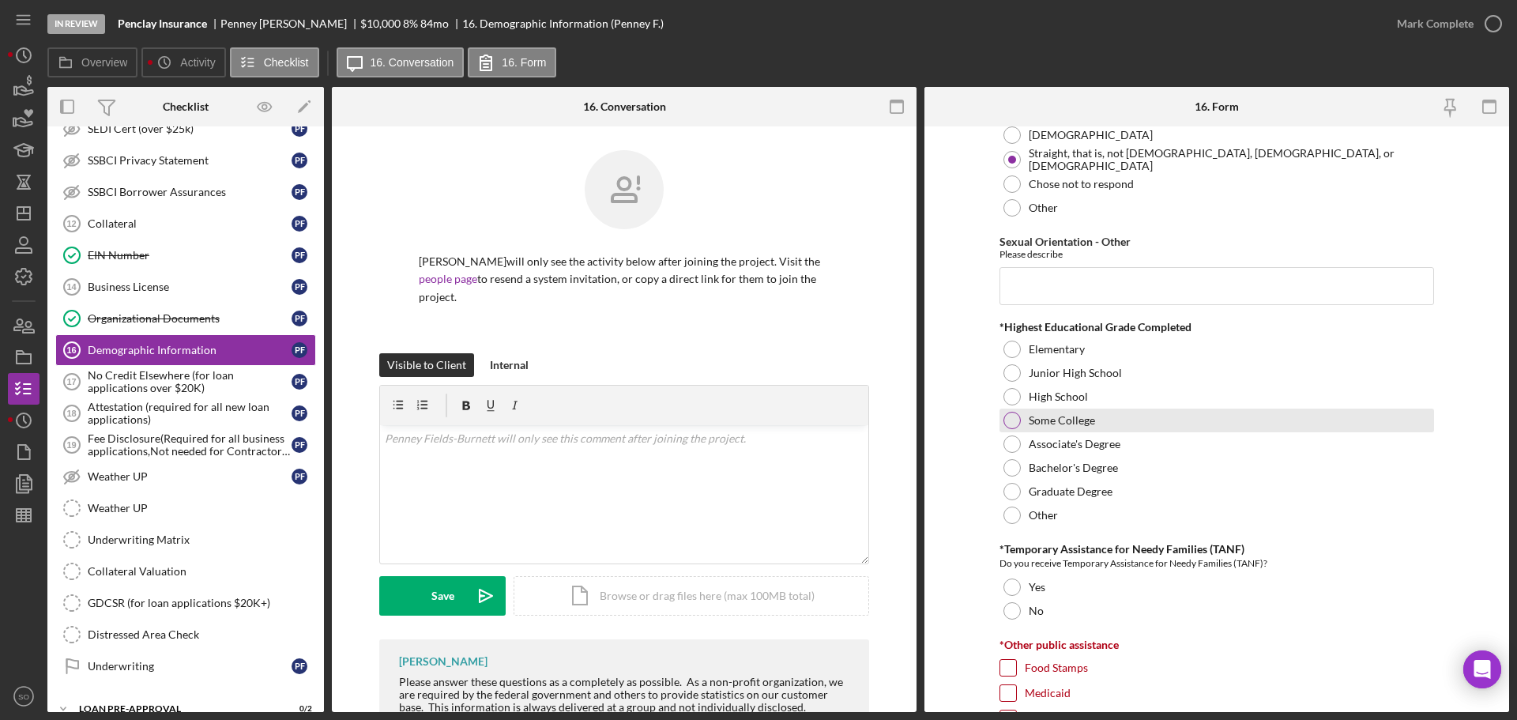
click at [1005, 421] on div at bounding box center [1012, 420] width 17 height 17
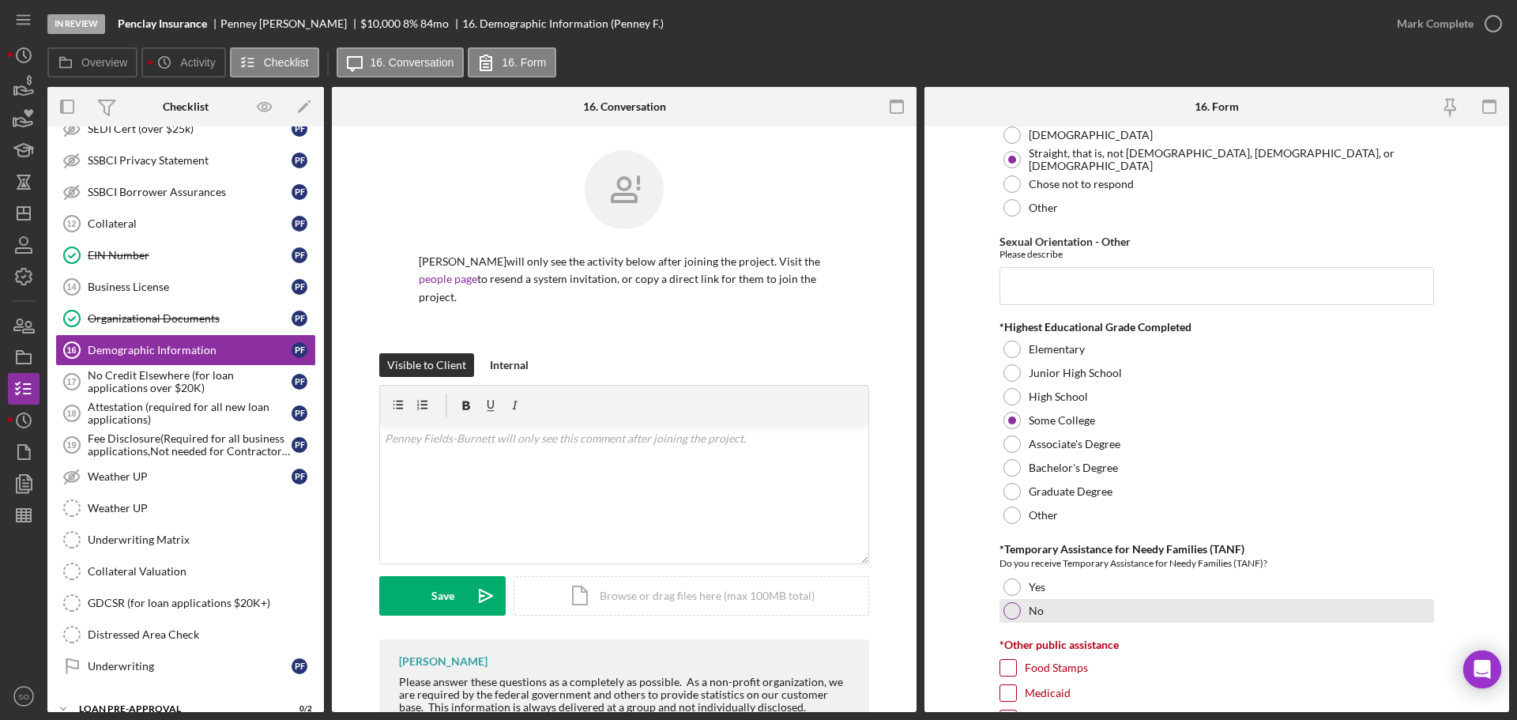
click at [1008, 616] on div at bounding box center [1012, 610] width 17 height 17
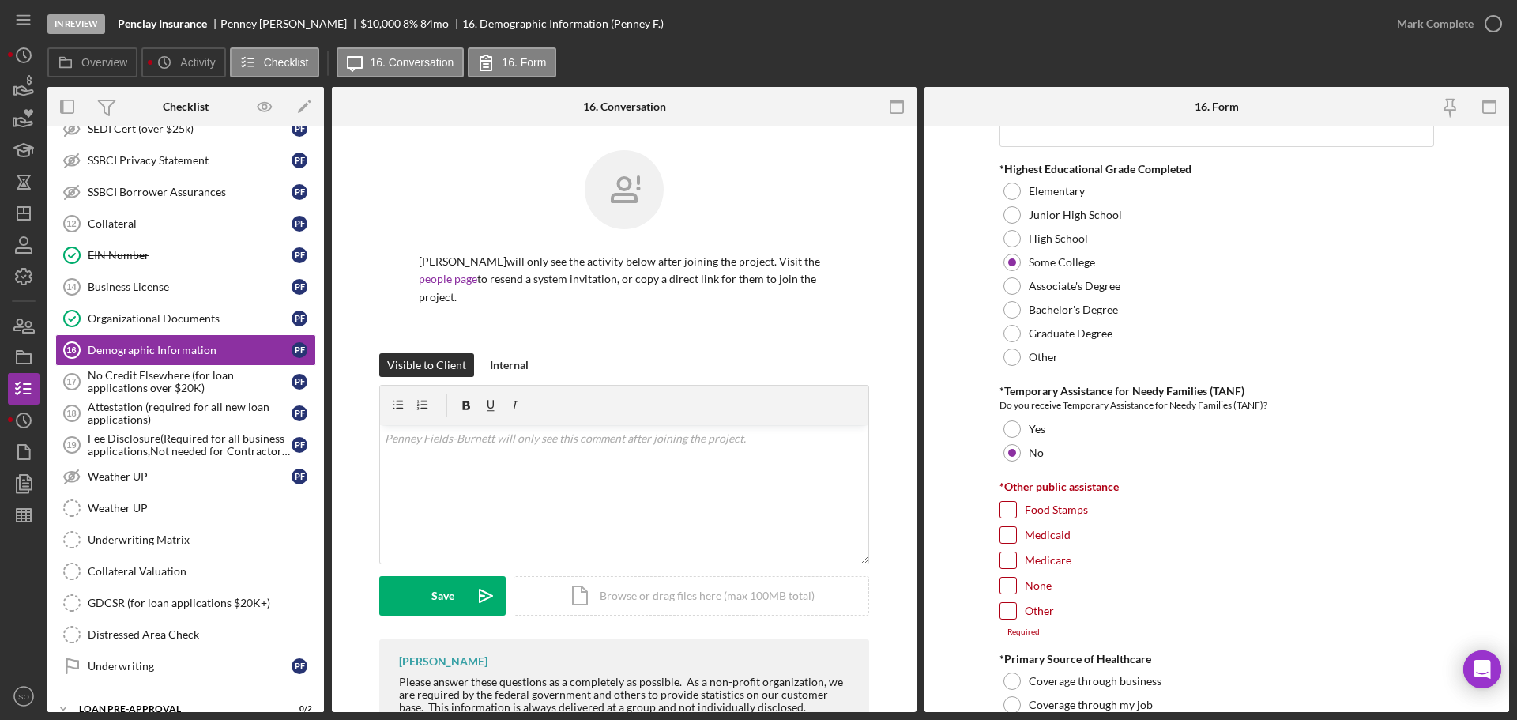
click at [1008, 590] on input "None" at bounding box center [1009, 586] width 16 height 16
checkbox input "true"
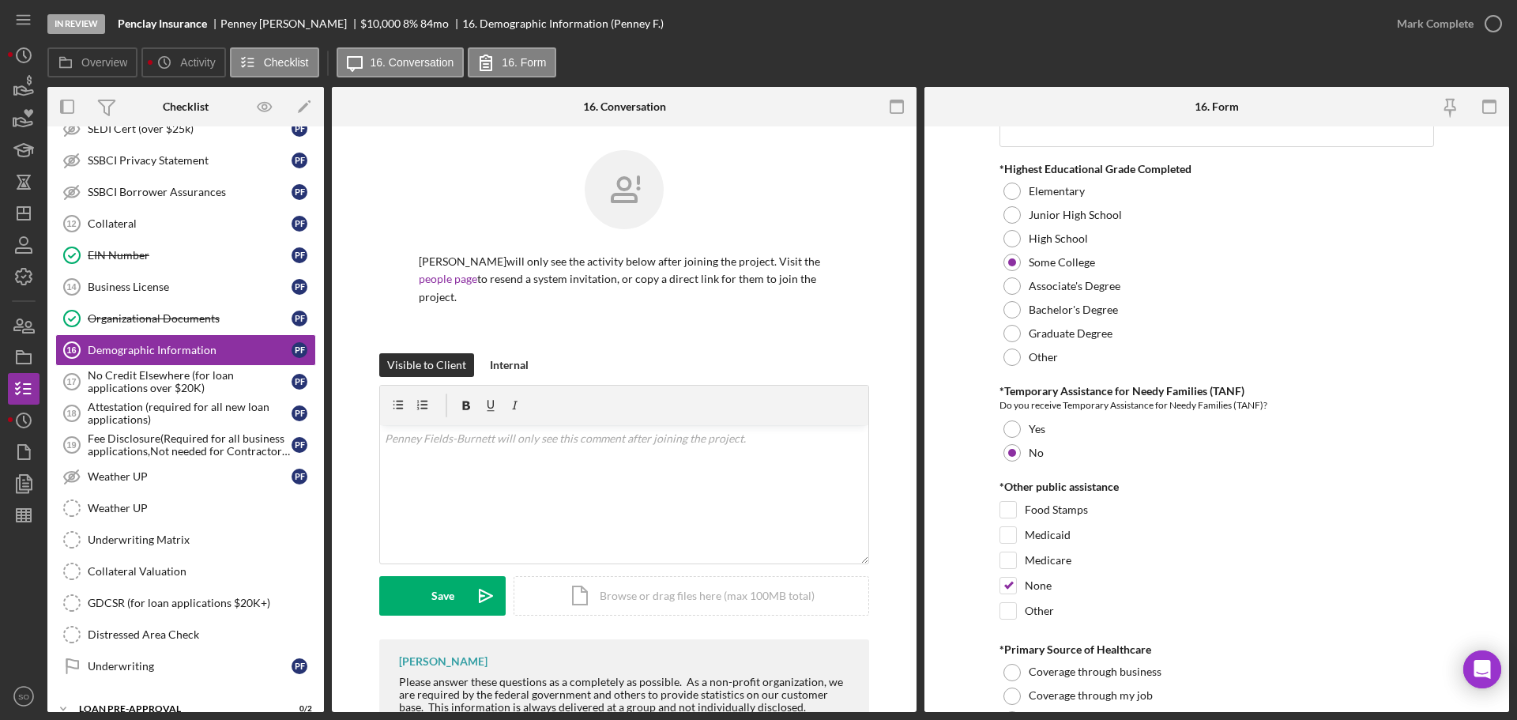
scroll to position [2371, 0]
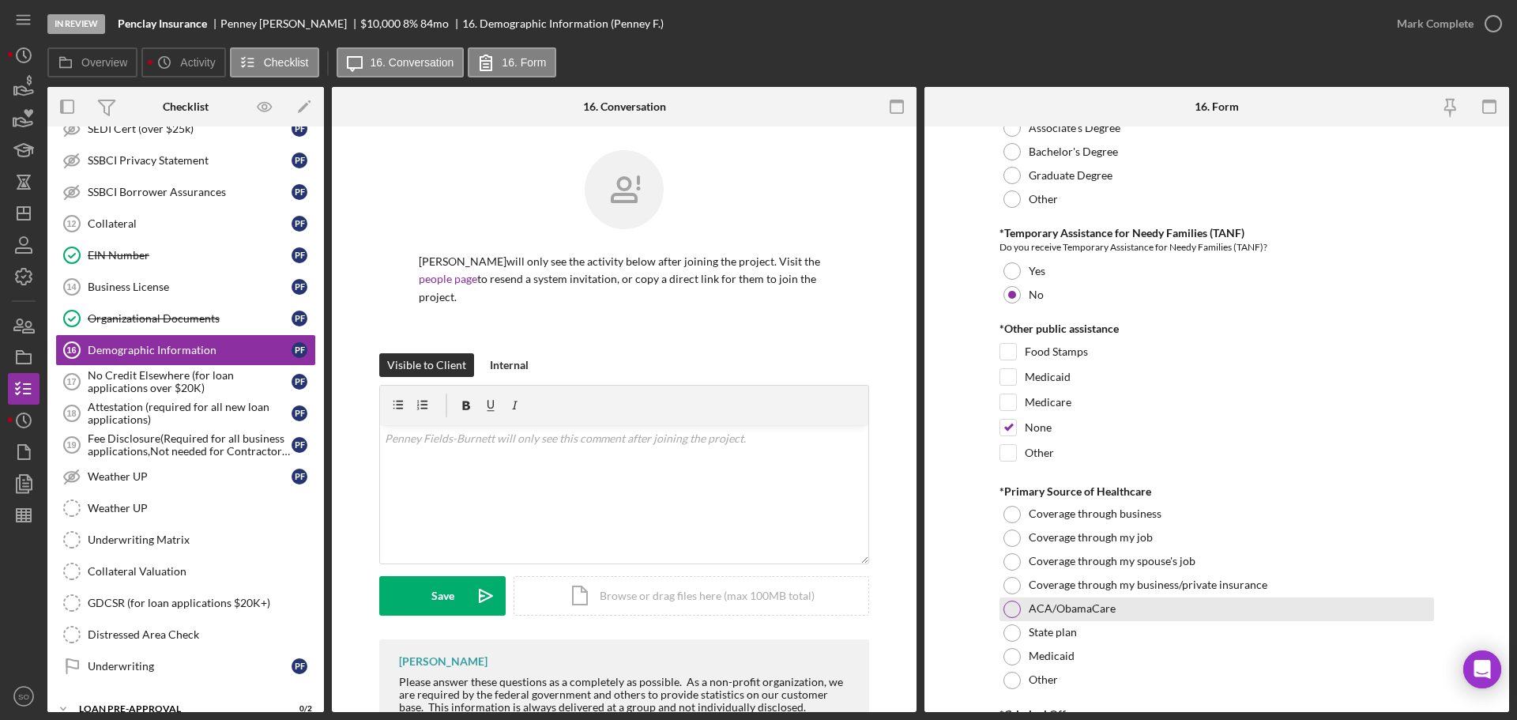
click at [1010, 607] on div at bounding box center [1012, 609] width 17 height 17
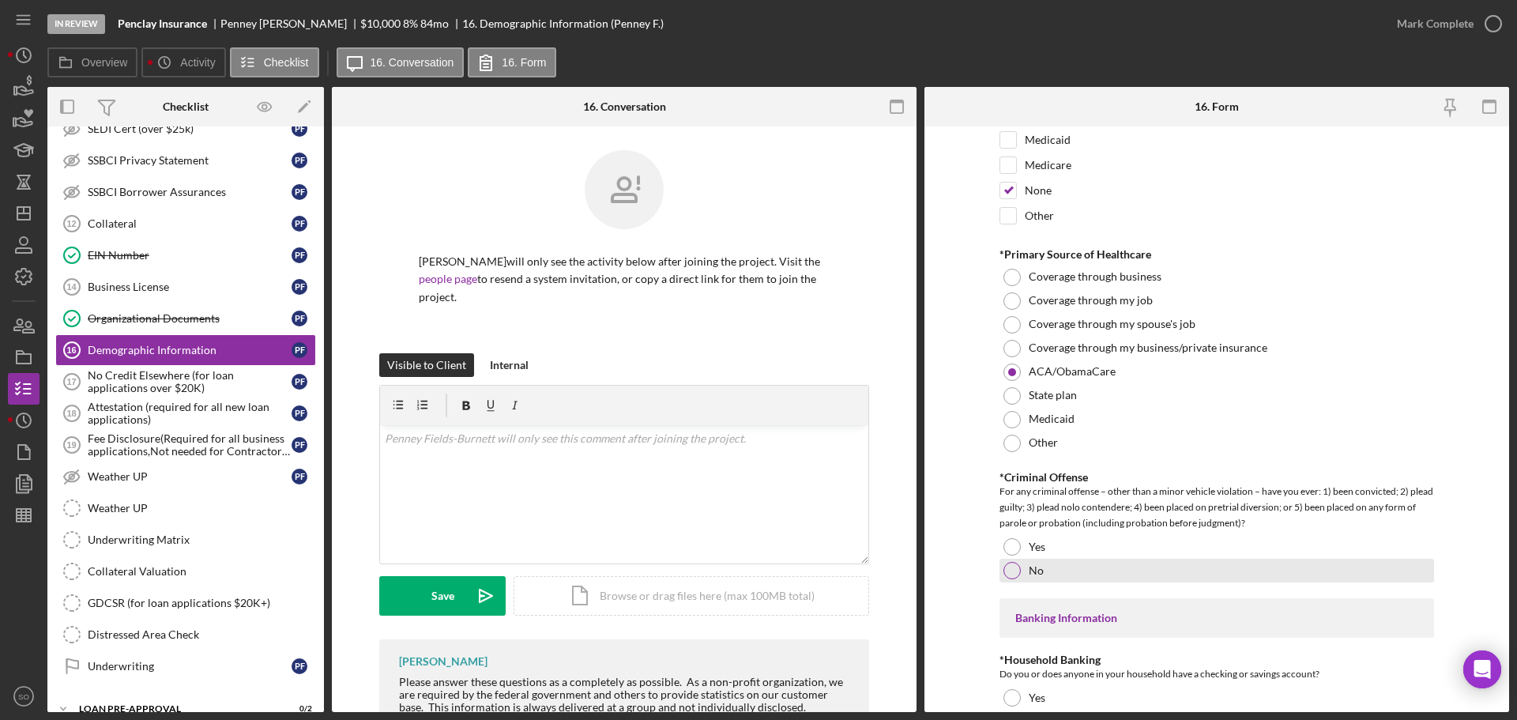
click at [1007, 576] on div at bounding box center [1012, 570] width 17 height 17
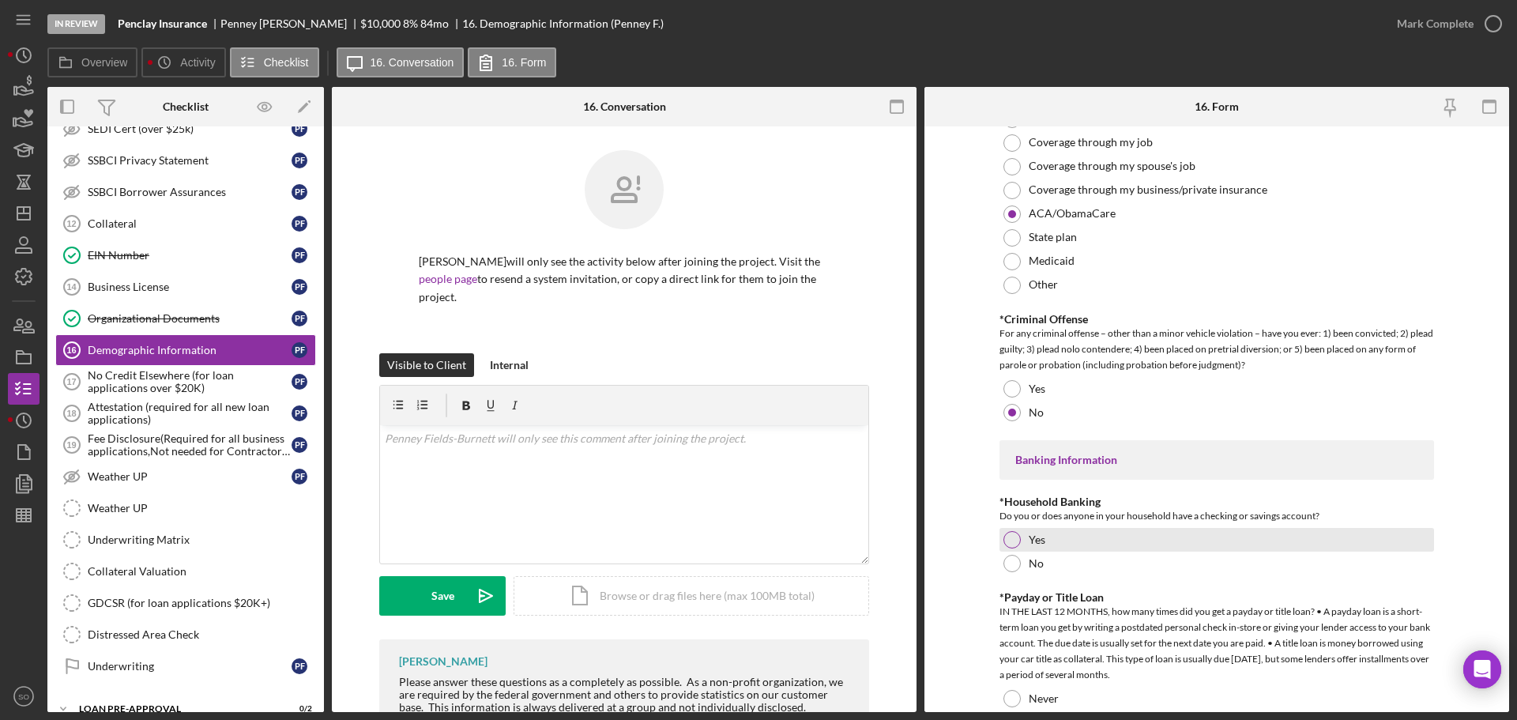
click at [1013, 541] on div at bounding box center [1012, 539] width 17 height 17
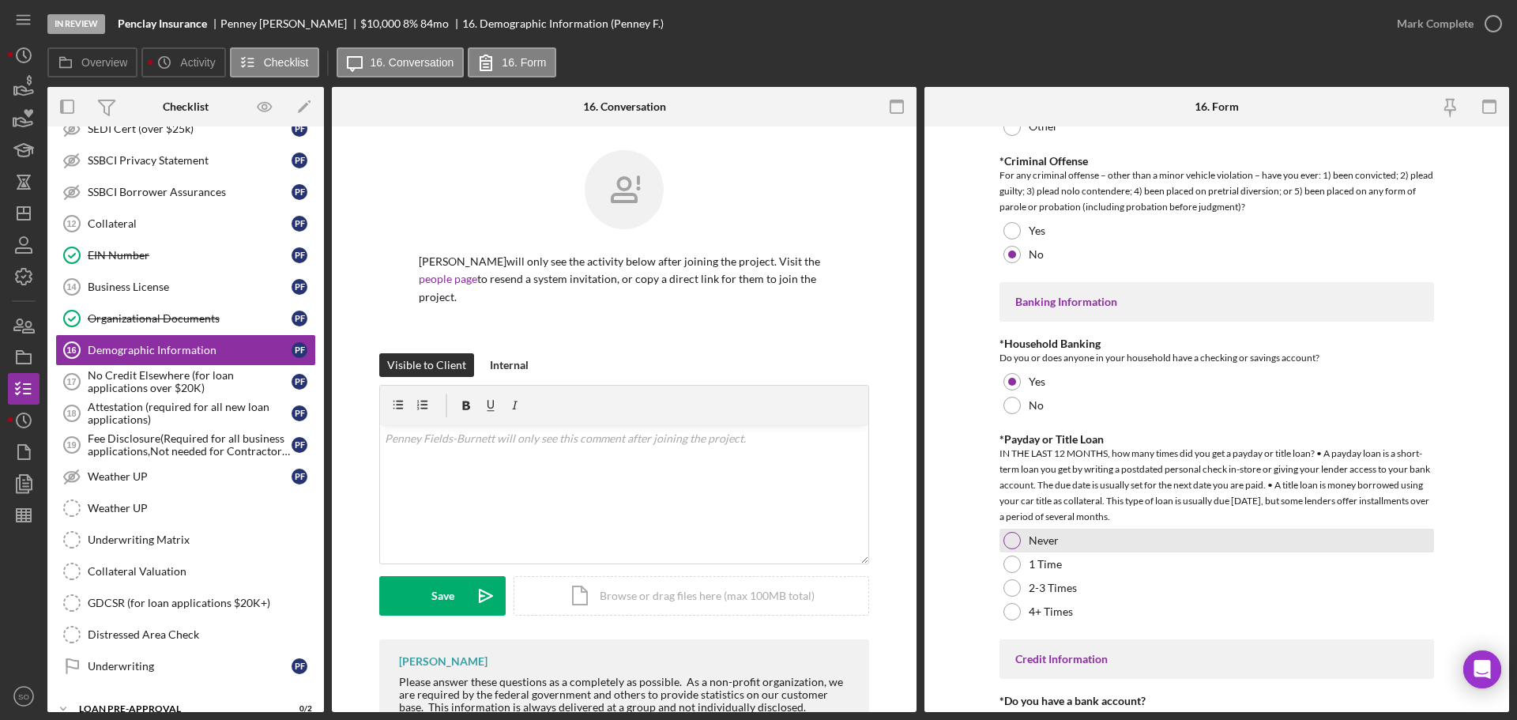
click at [1016, 545] on div at bounding box center [1012, 540] width 17 height 17
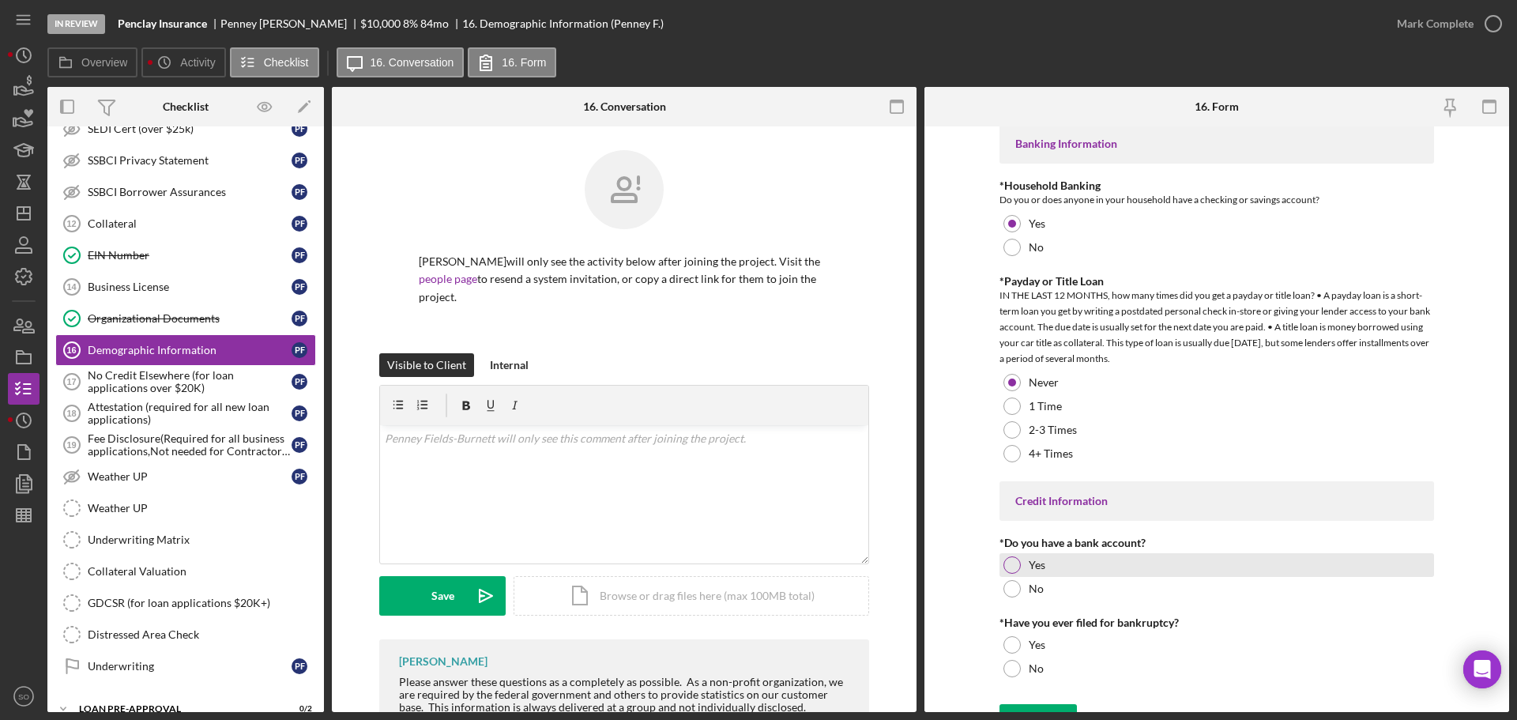
click at [1016, 567] on div at bounding box center [1012, 564] width 17 height 17
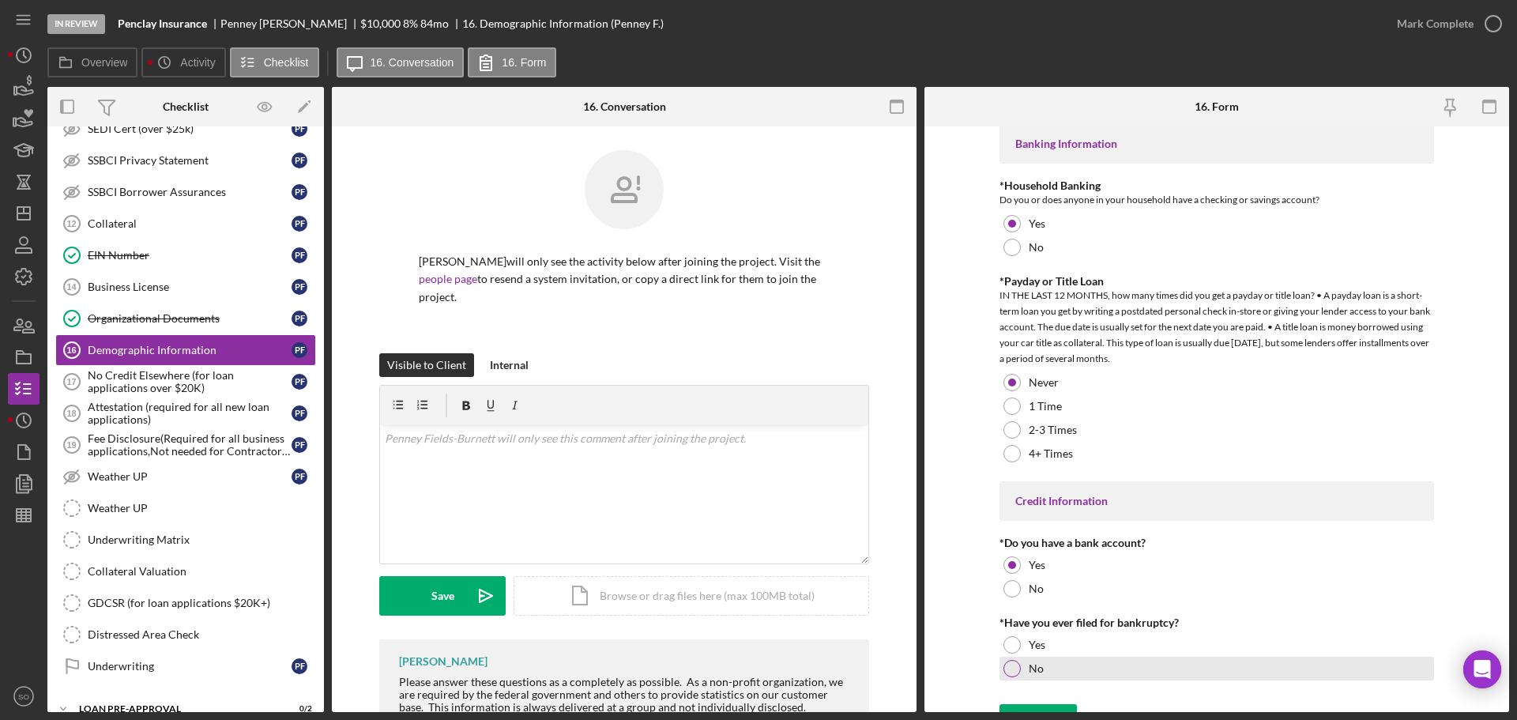
click at [1010, 674] on div at bounding box center [1012, 668] width 17 height 17
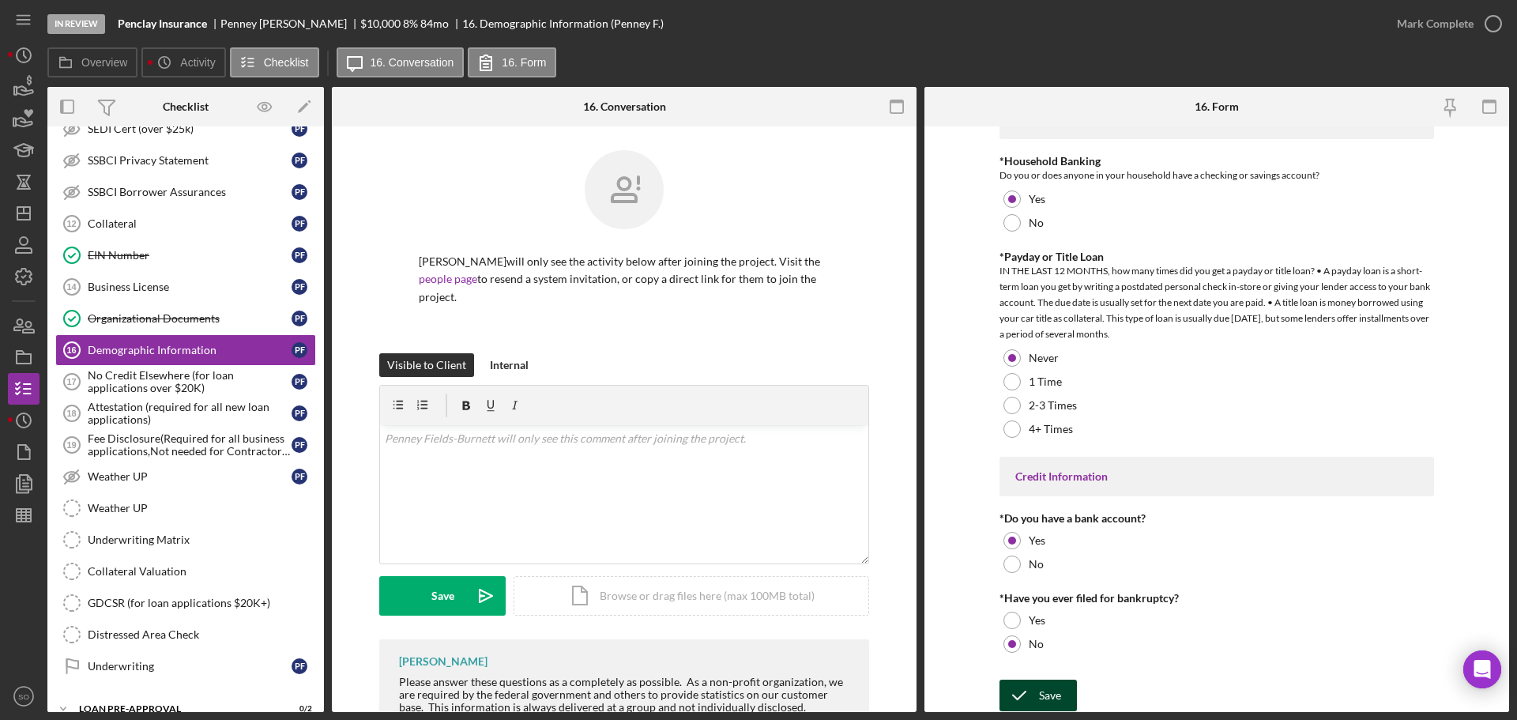
click at [1026, 683] on icon "submit" at bounding box center [1020, 696] width 40 height 40
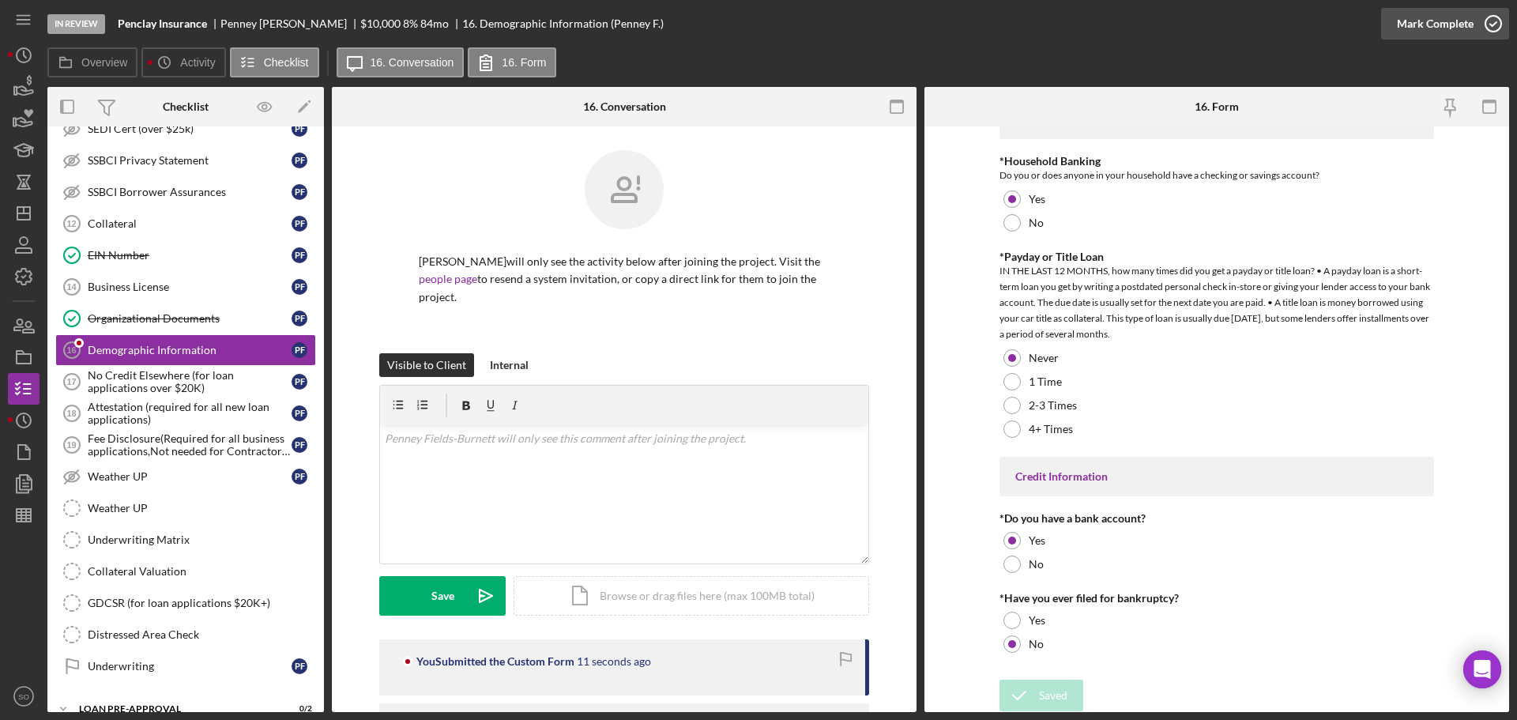
click at [1404, 28] on div "Mark Complete" at bounding box center [1435, 24] width 77 height 32
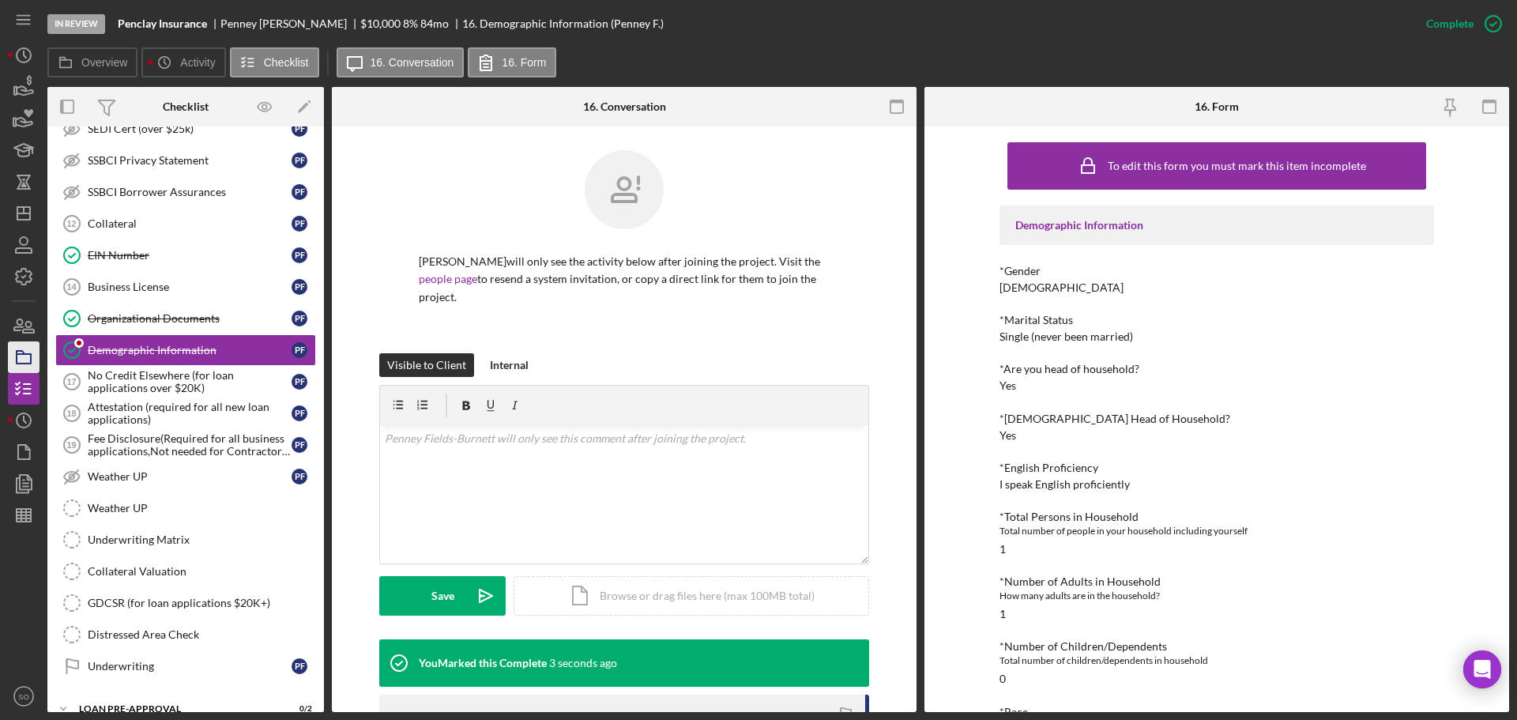
click at [21, 358] on icon "button" at bounding box center [24, 357] width 40 height 40
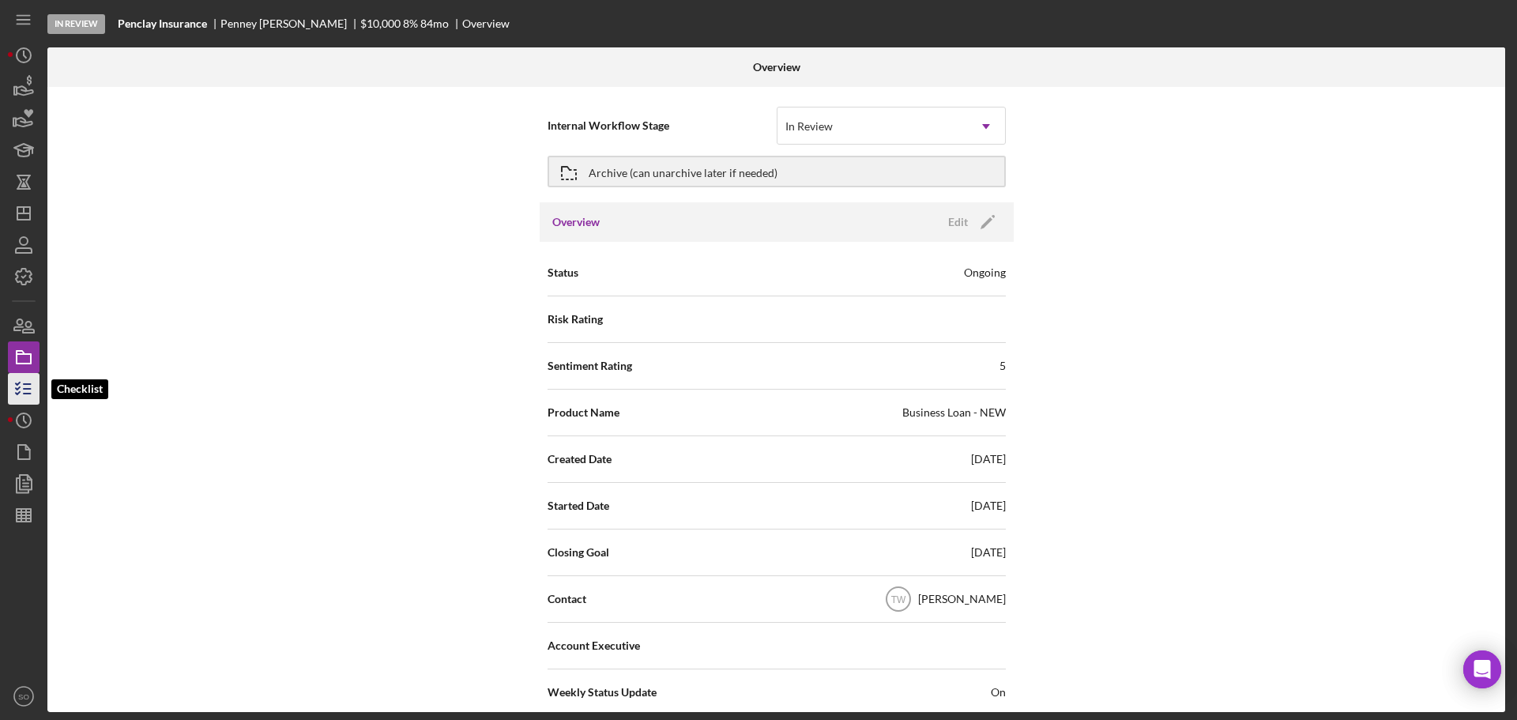
click at [28, 398] on icon "button" at bounding box center [24, 389] width 40 height 40
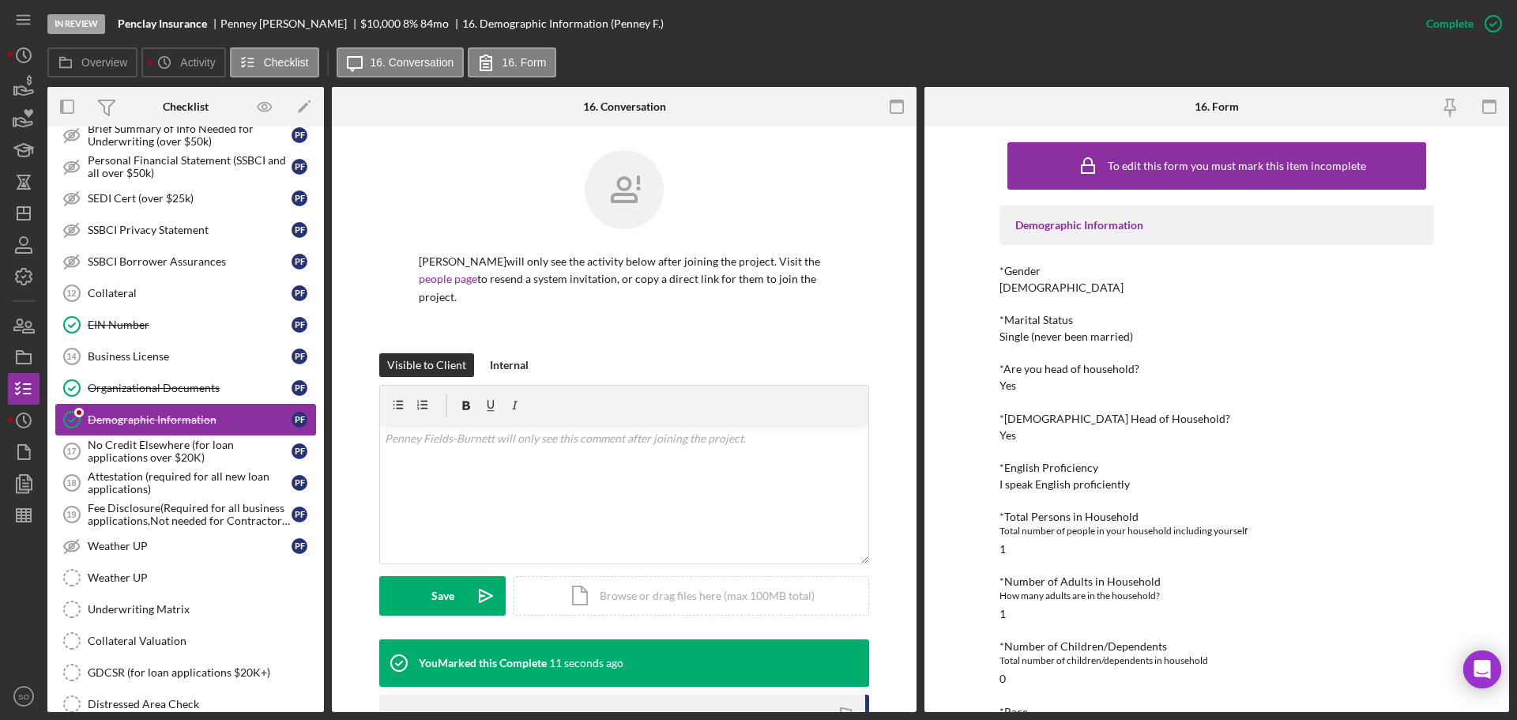
scroll to position [628, 0]
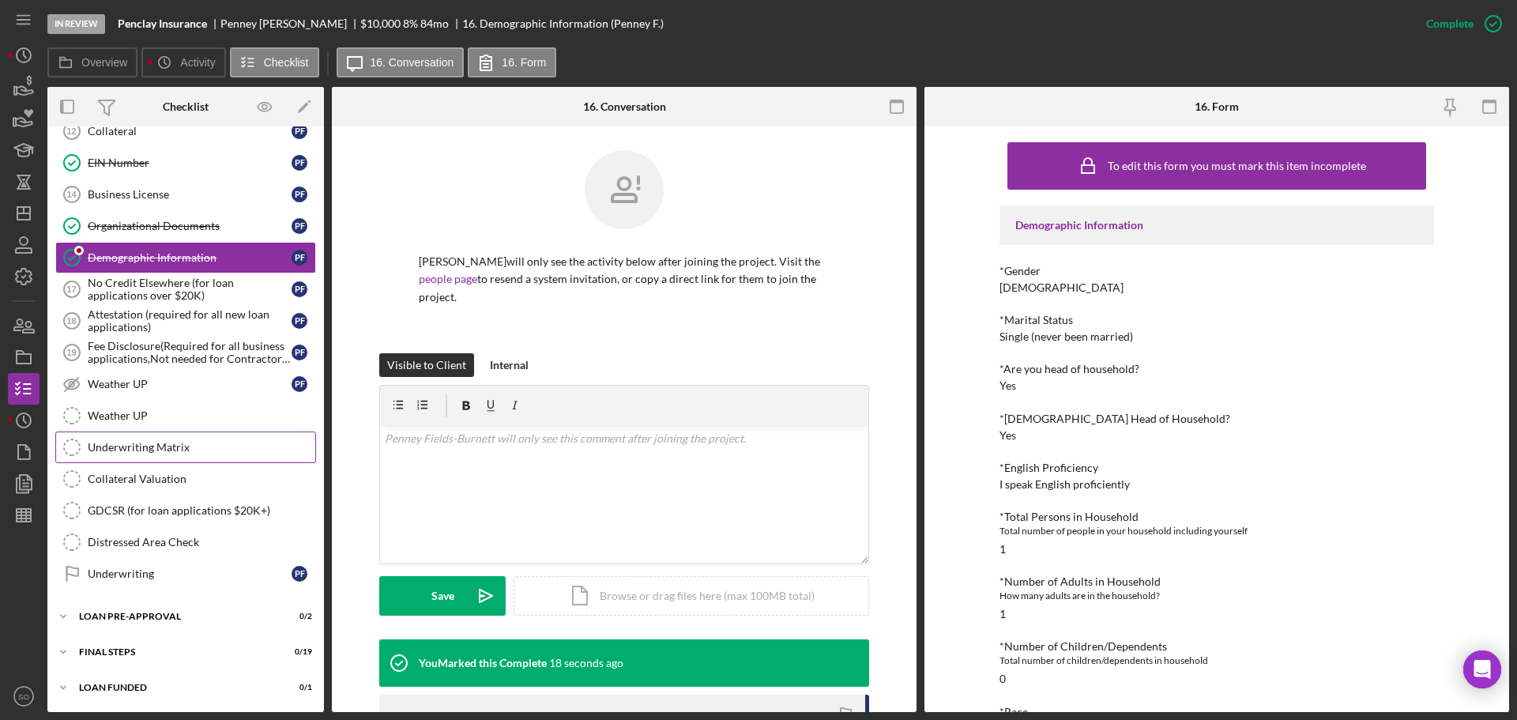
click at [230, 447] on div "Underwriting Matrix" at bounding box center [202, 447] width 228 height 13
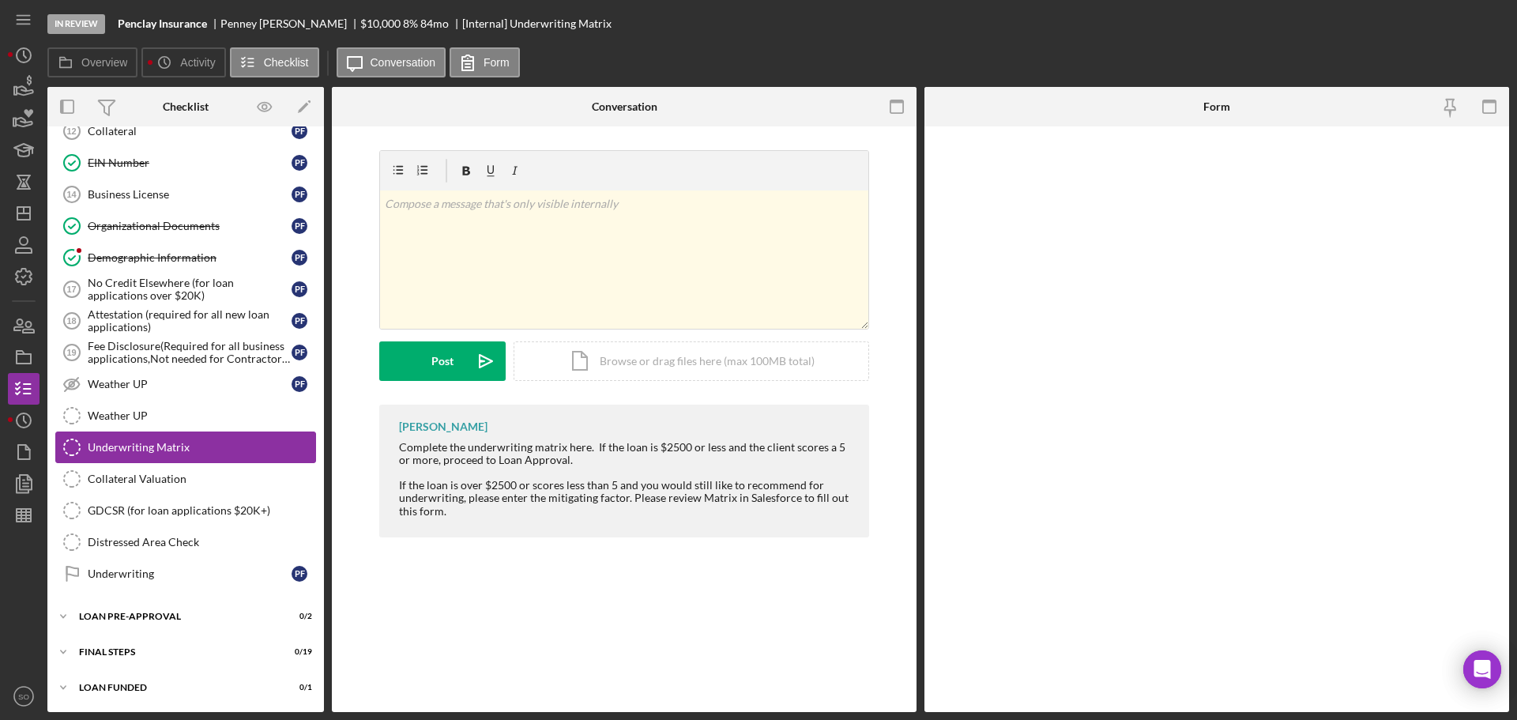
scroll to position [628, 0]
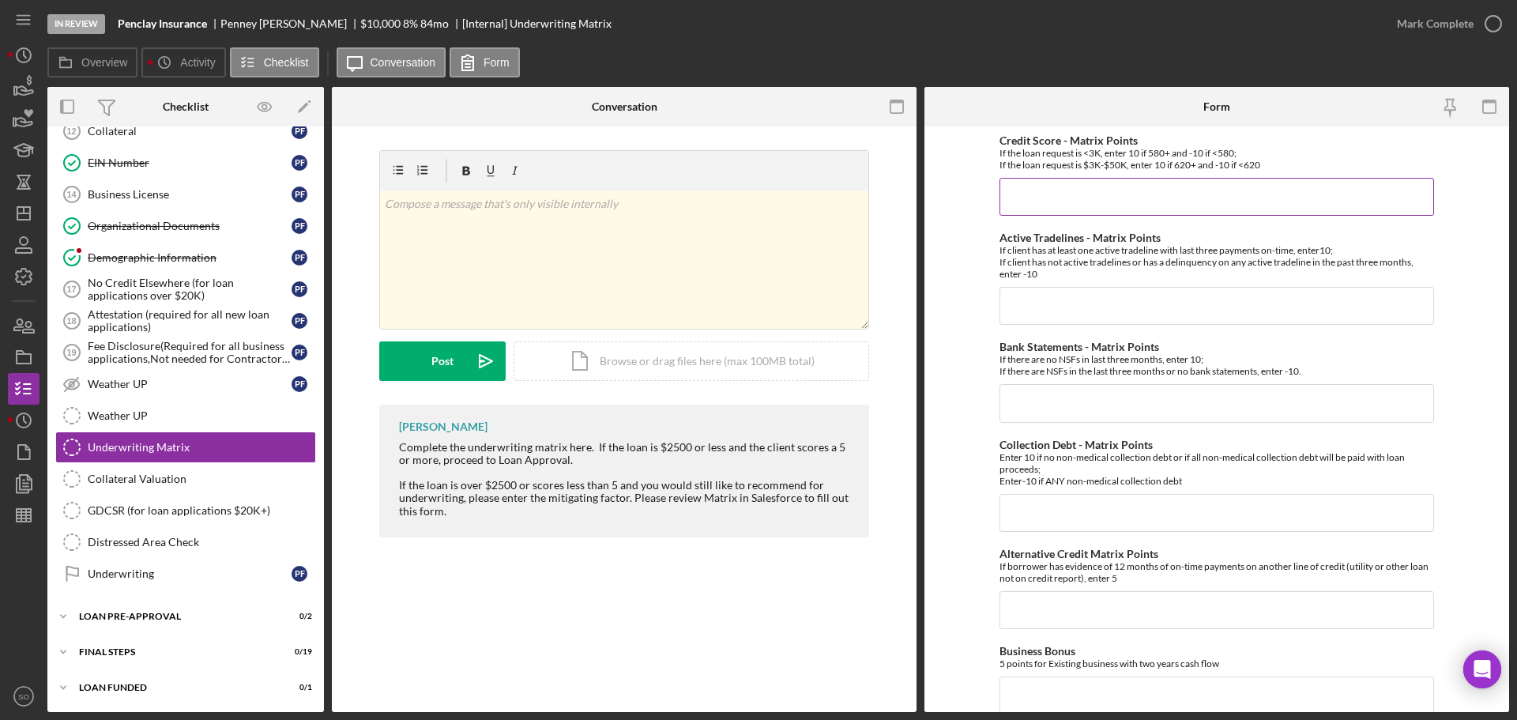
click at [1107, 189] on input "Credit Score - Matrix Points" at bounding box center [1217, 197] width 435 height 38
type input "-10"
click at [1082, 299] on input "Active Tradelines - Matrix Points" at bounding box center [1217, 306] width 435 height 38
type input "10"
click at [1046, 394] on input "Bank Statements - Matrix Points" at bounding box center [1217, 403] width 435 height 38
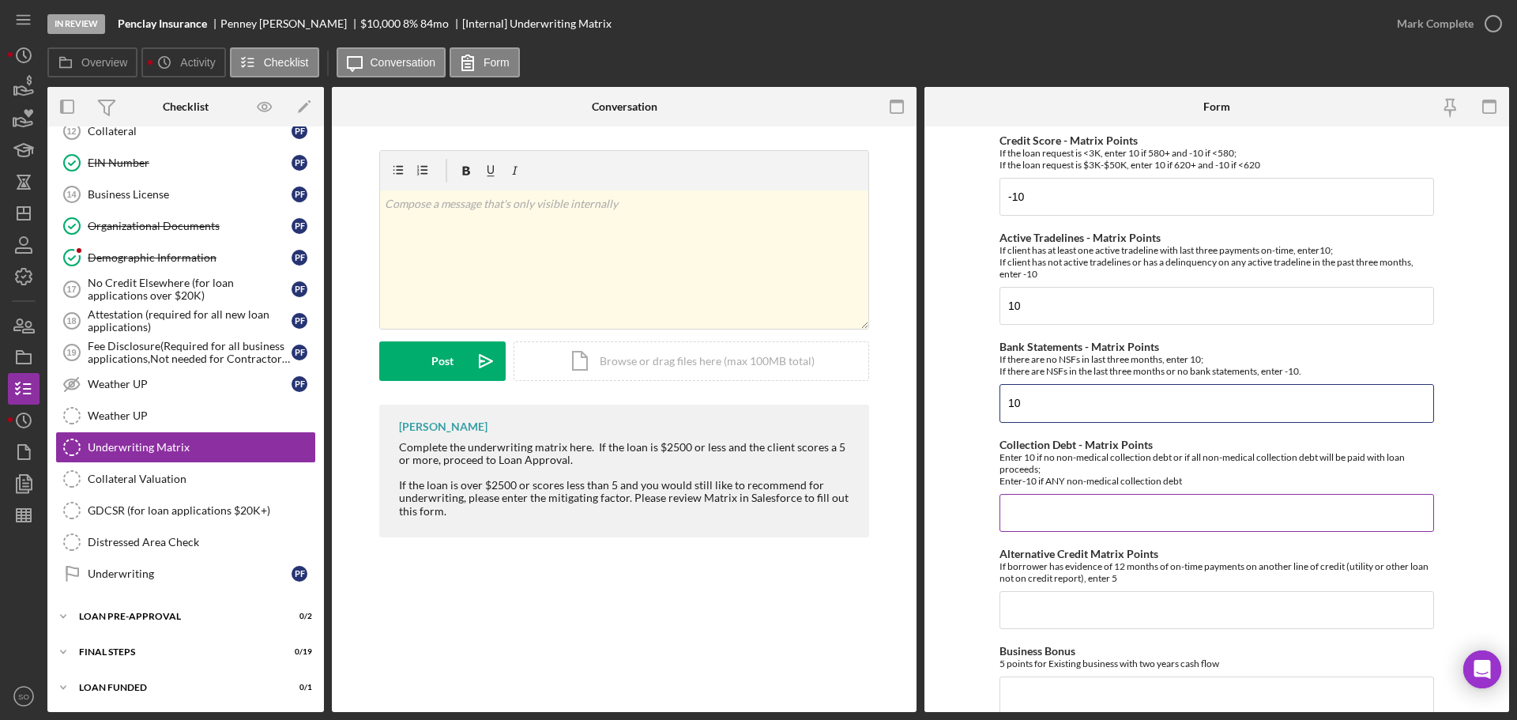
type input "10"
click at [1069, 498] on input "Collection Debt - Matrix Points" at bounding box center [1217, 513] width 435 height 38
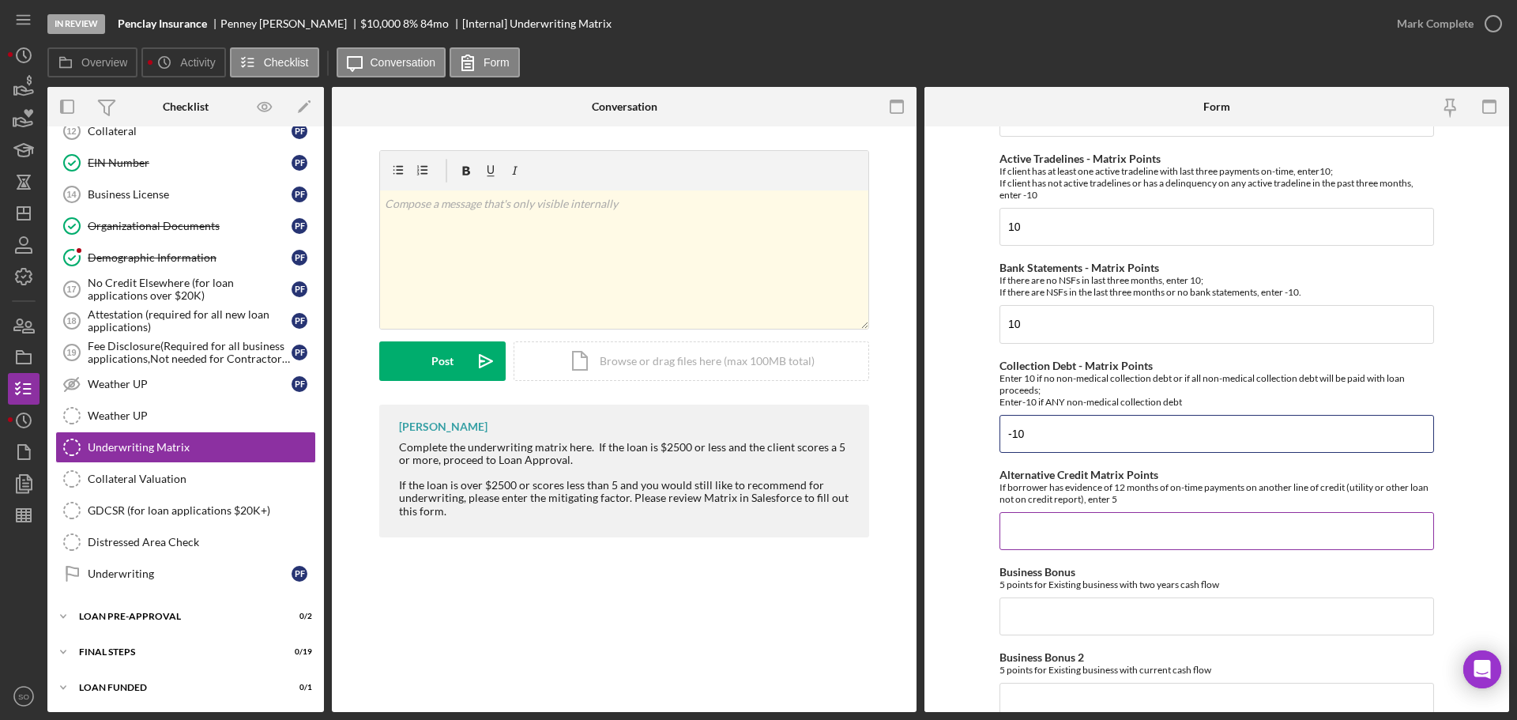
type input "-10"
click at [1027, 515] on input "Alternative Credit Matrix Points" at bounding box center [1217, 531] width 435 height 38
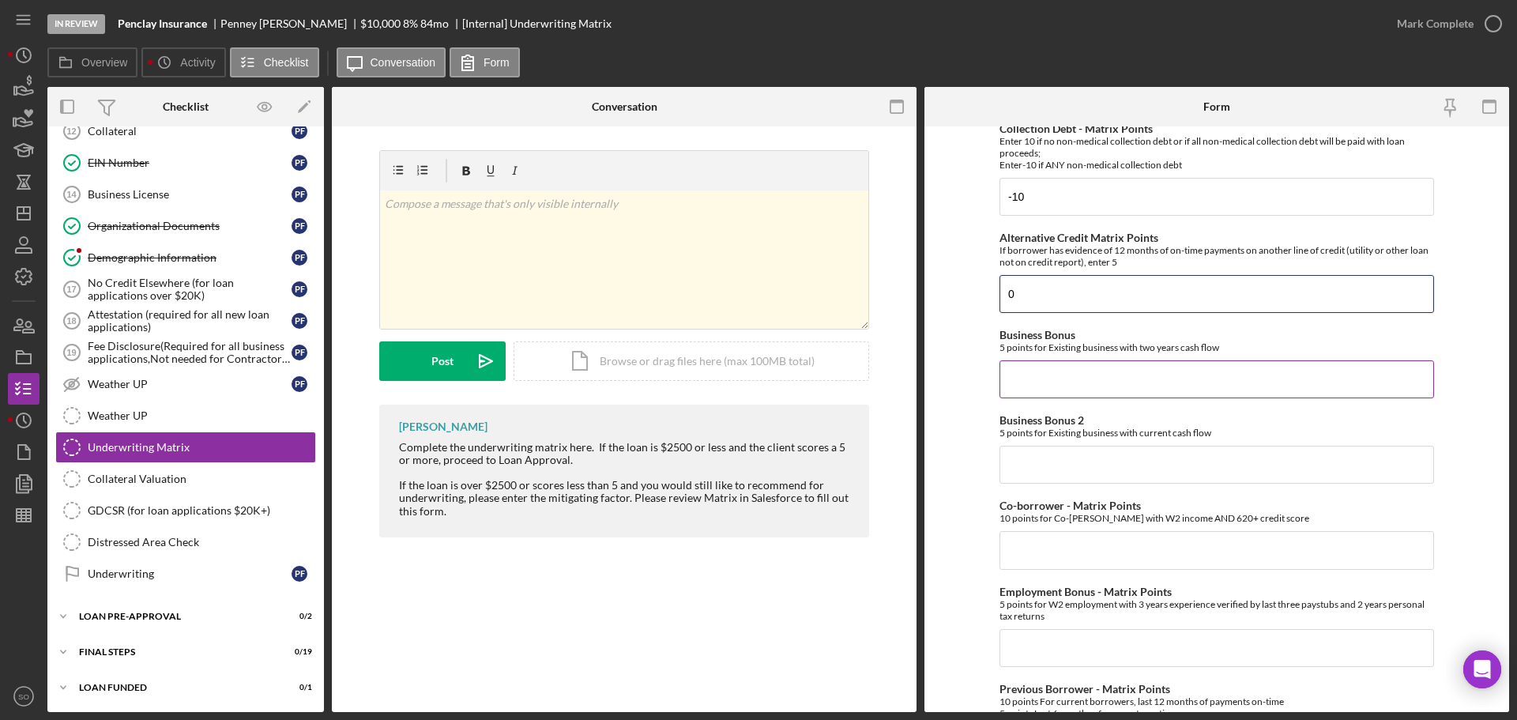
type input "0"
click at [1075, 390] on input "Business Bonus" at bounding box center [1217, 379] width 435 height 38
type input "0"
click at [1106, 497] on div "Credit Score - Matrix Points If the loan request is <3K, enter 10 if 580+ and -…" at bounding box center [1217, 471] width 435 height 1306
click at [1106, 470] on input "Business Bonus 2" at bounding box center [1217, 465] width 435 height 38
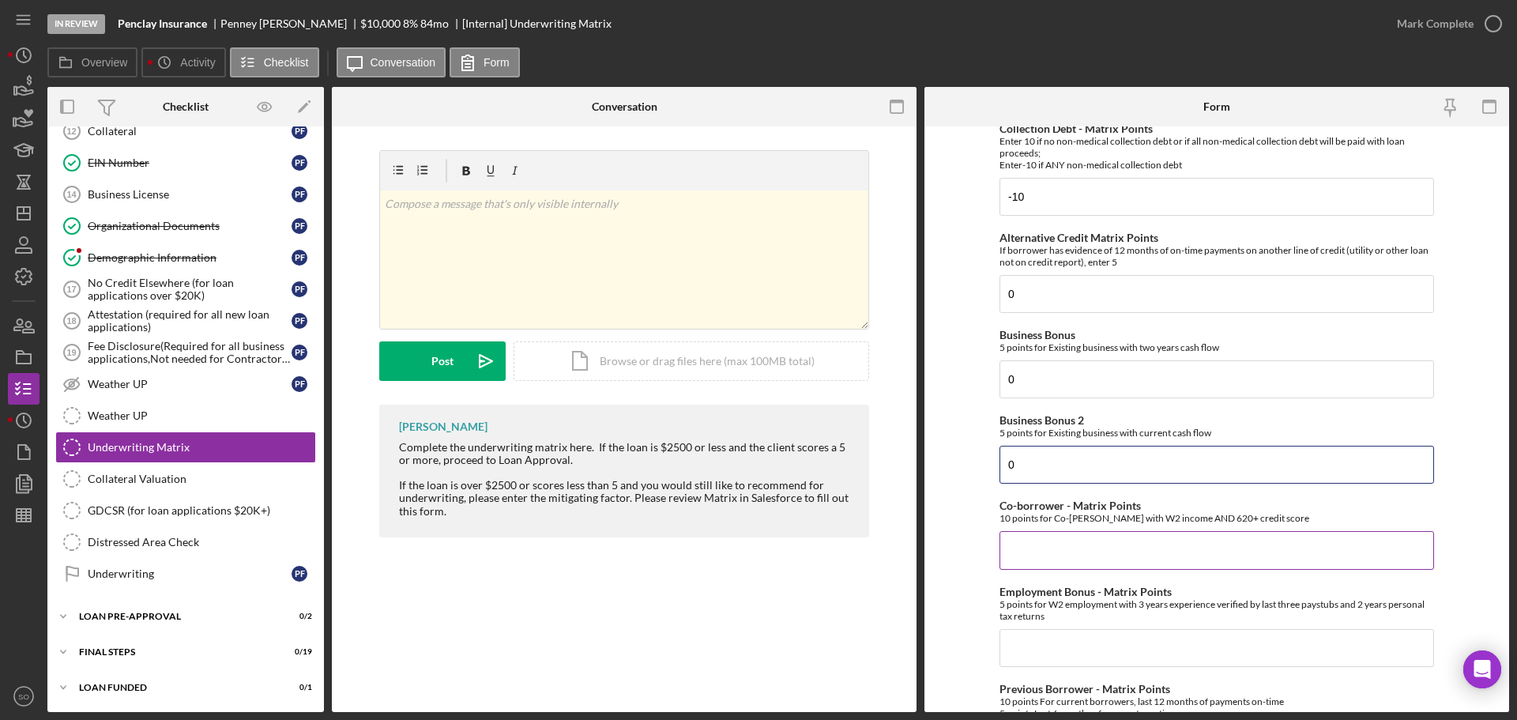
type input "0"
click at [1154, 537] on input "Co-borrower - Matrix Points" at bounding box center [1217, 550] width 435 height 38
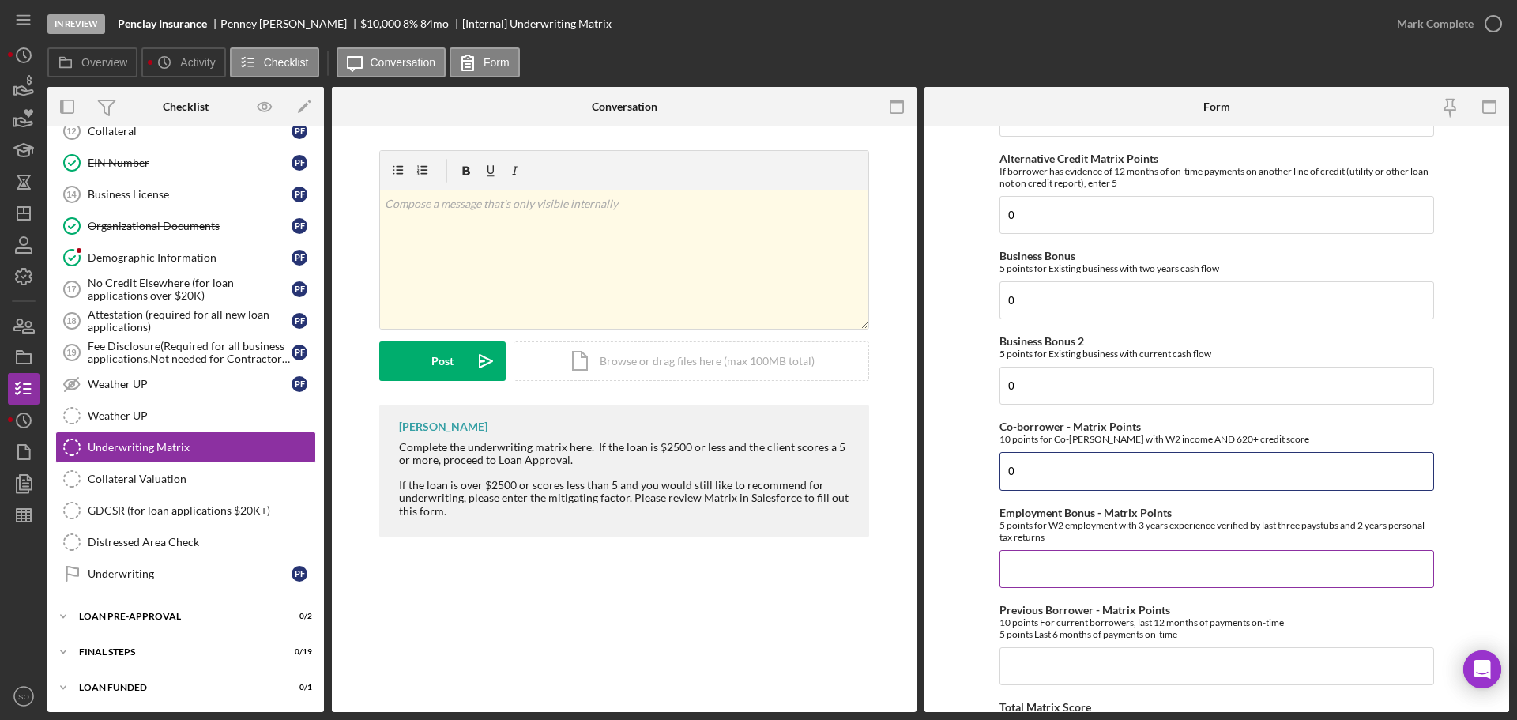
type input "0"
click at [1096, 586] on input "Employment Bonus - Matrix Points" at bounding box center [1217, 569] width 435 height 38
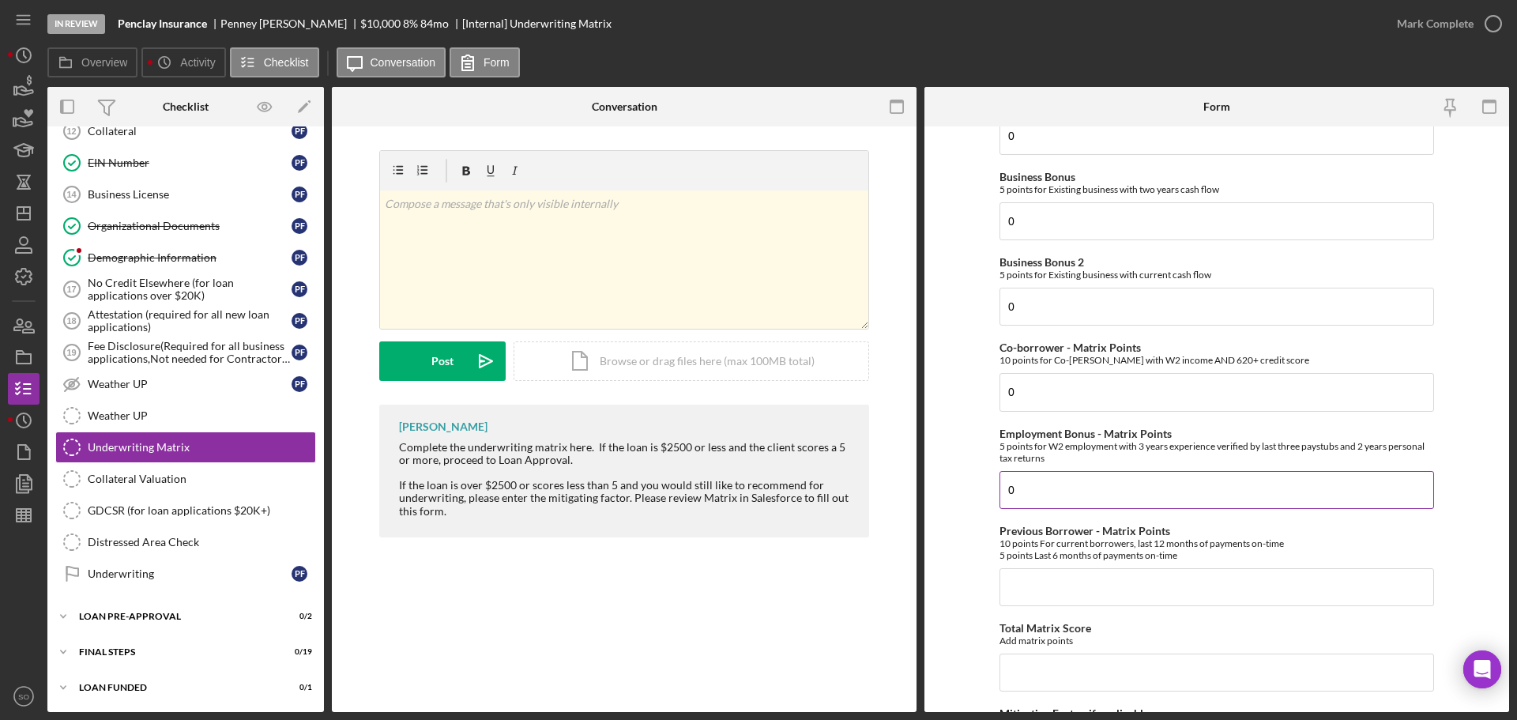
type input "0"
click at [1087, 573] on input "Previous Borrower - Matrix Points" at bounding box center [1217, 587] width 435 height 38
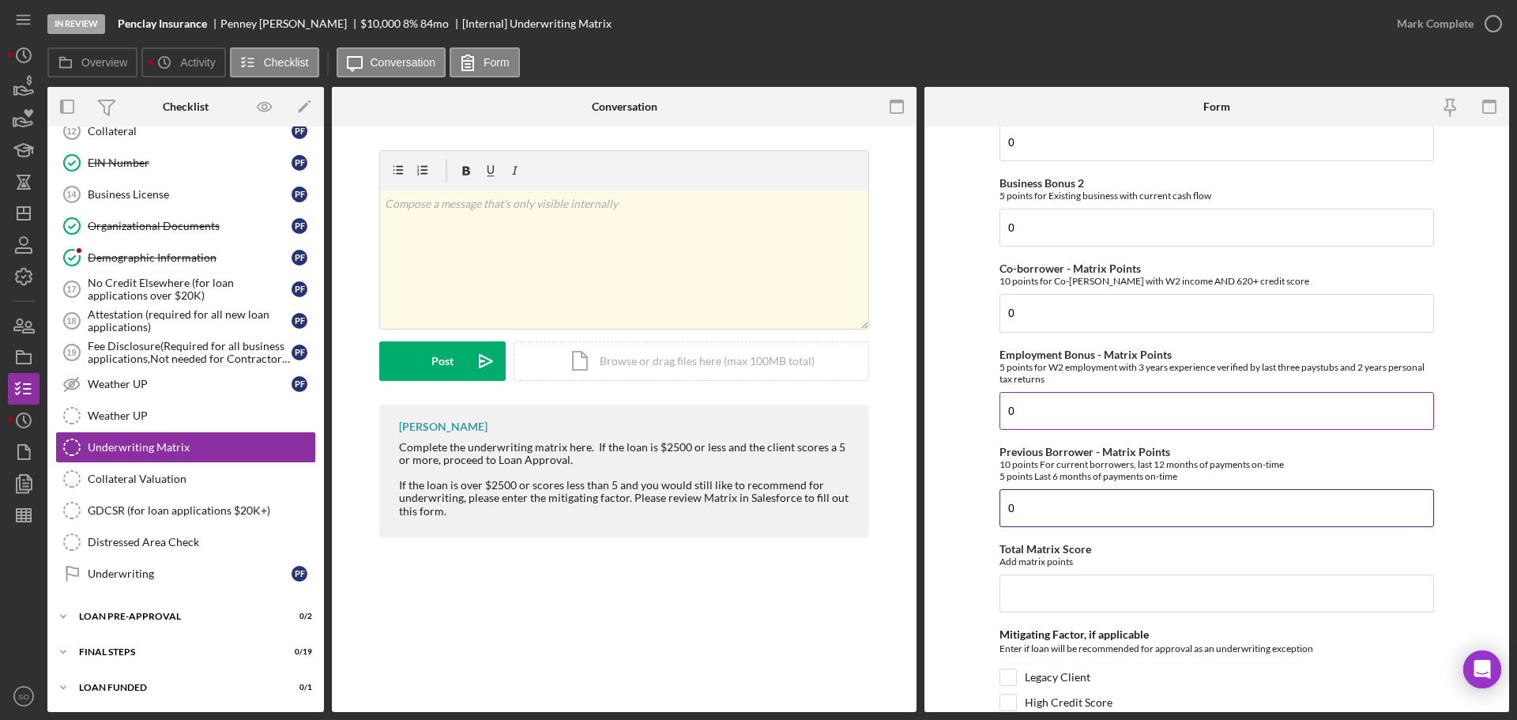
type input "0"
click at [1087, 573] on div "Total Matrix Score Add matrix points" at bounding box center [1217, 578] width 435 height 70
click at [1113, 612] on input "Total Matrix Score" at bounding box center [1217, 594] width 435 height 38
type input "0"
click at [963, 522] on form "Credit Score - Matrix Points If the loan request is <3K, enter 10 if 580+ and -…" at bounding box center [1217, 419] width 585 height 586
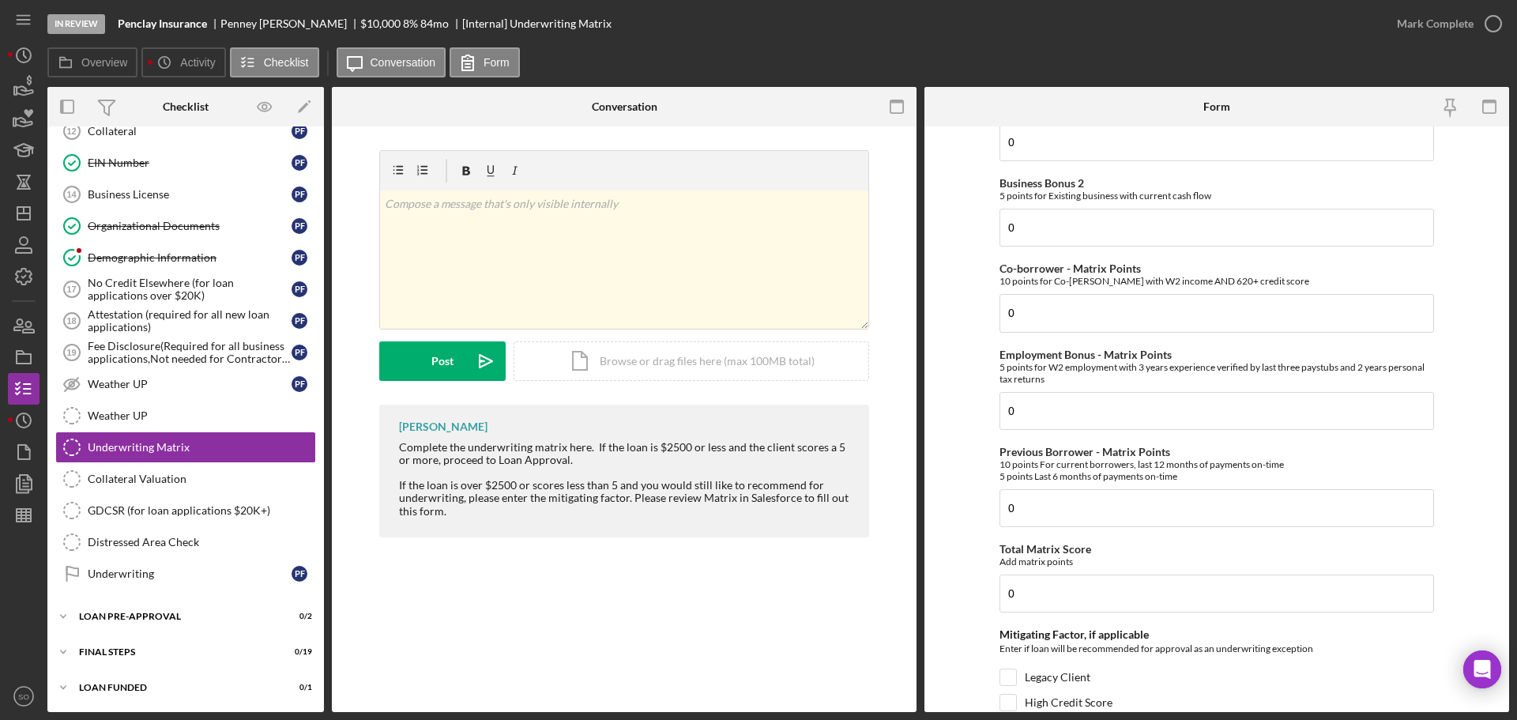
scroll to position [770, 0]
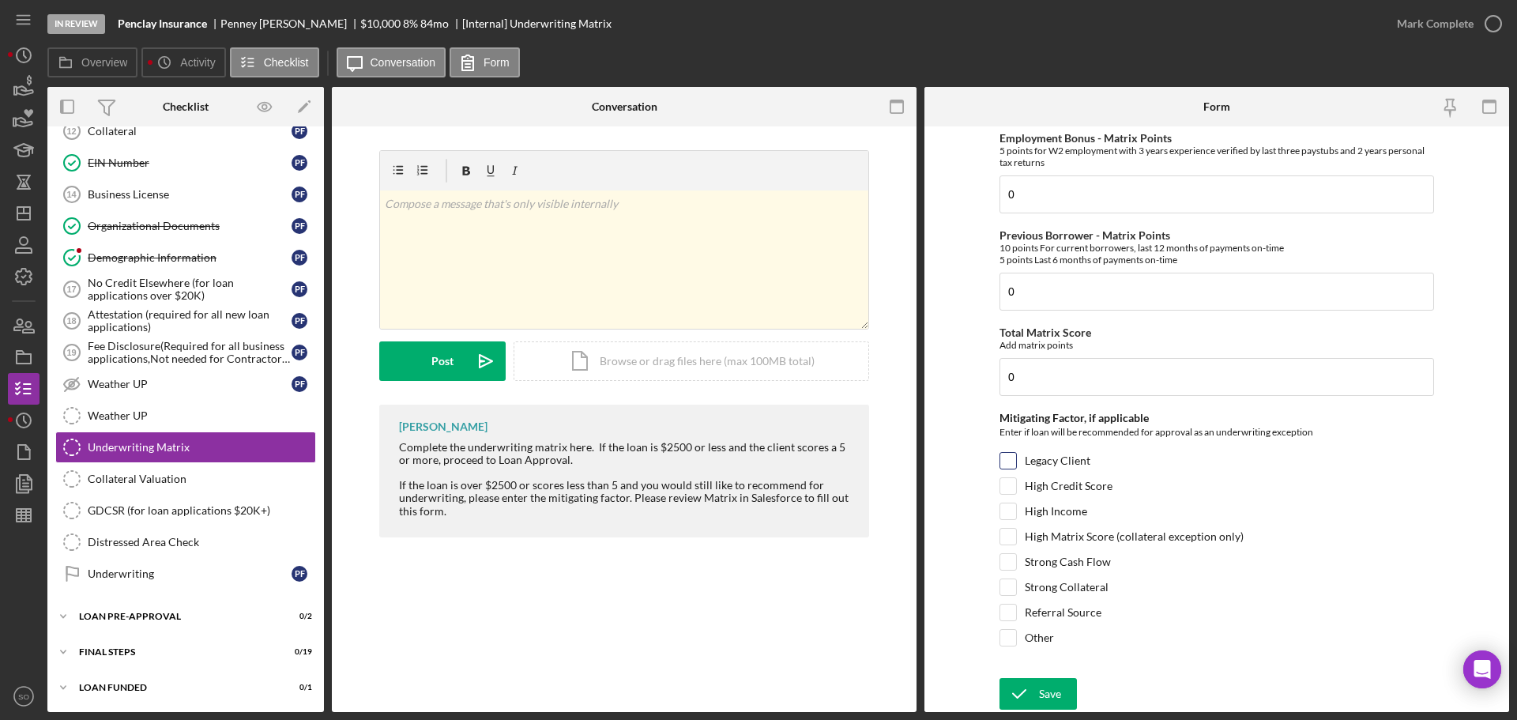
click at [1019, 466] on div "Legacy Client" at bounding box center [1217, 464] width 435 height 25
click at [1010, 461] on input "Legacy Client" at bounding box center [1009, 461] width 16 height 16
checkbox input "true"
click at [1053, 684] on div "Save" at bounding box center [1050, 694] width 22 height 32
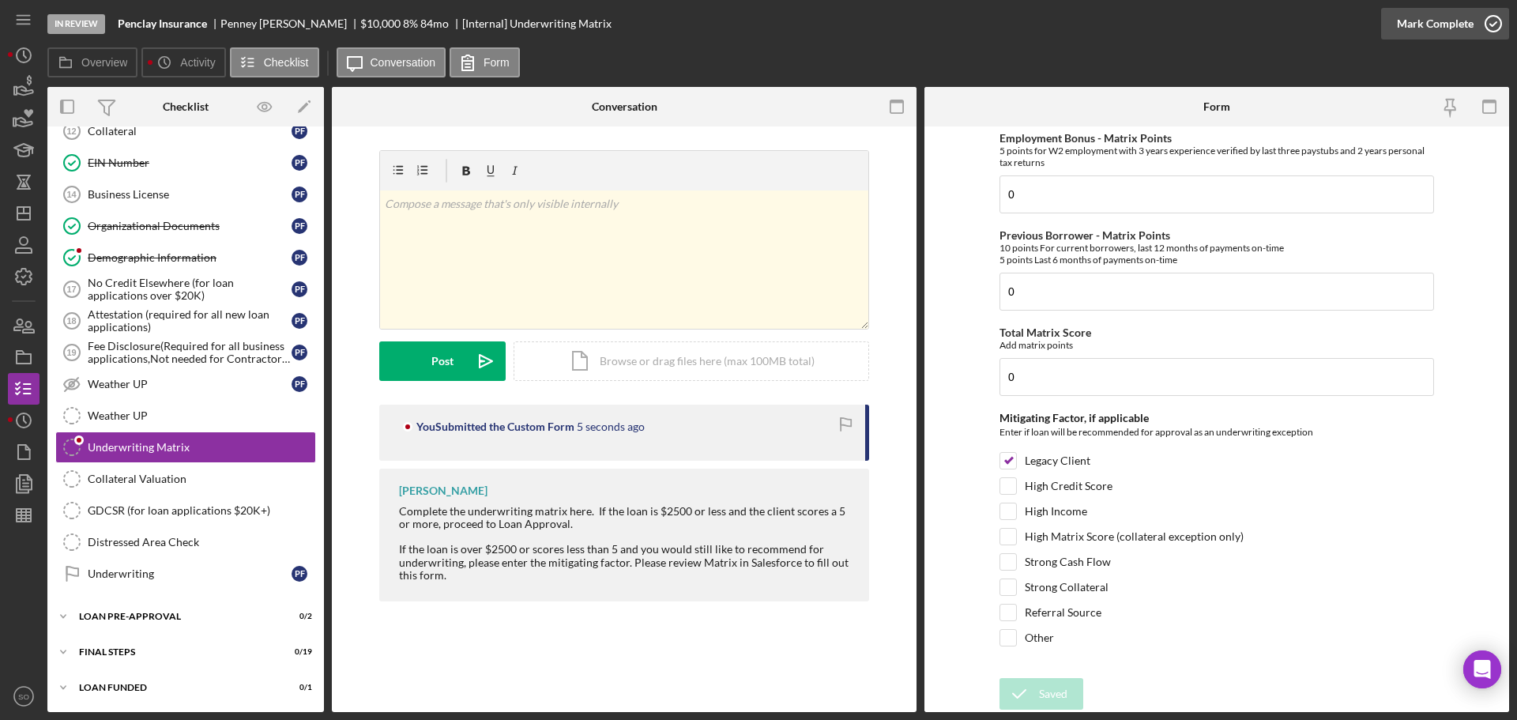
drag, startPoint x: 1431, startPoint y: 18, endPoint x: 1434, endPoint y: 33, distance: 15.3
click at [1431, 18] on div "Mark Complete" at bounding box center [1435, 24] width 77 height 32
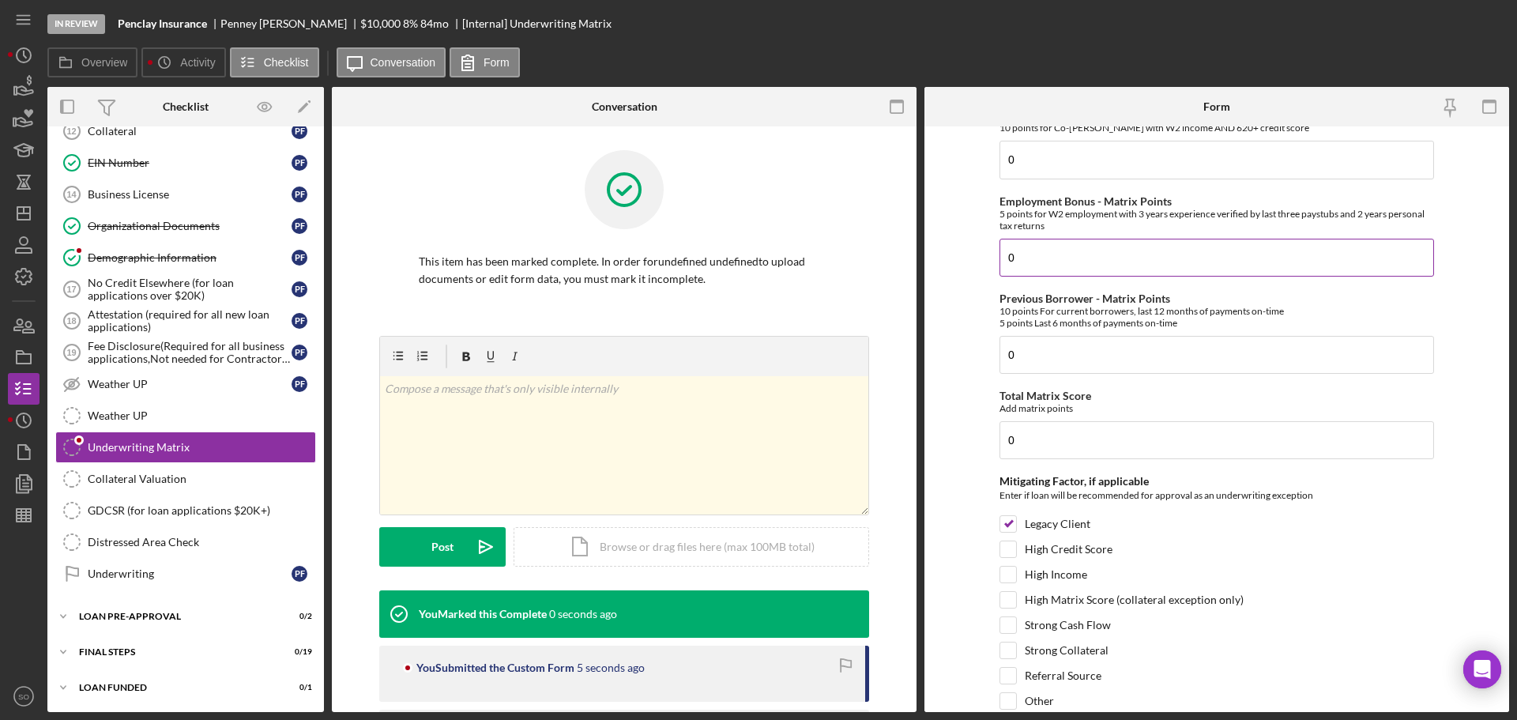
scroll to position [833, 0]
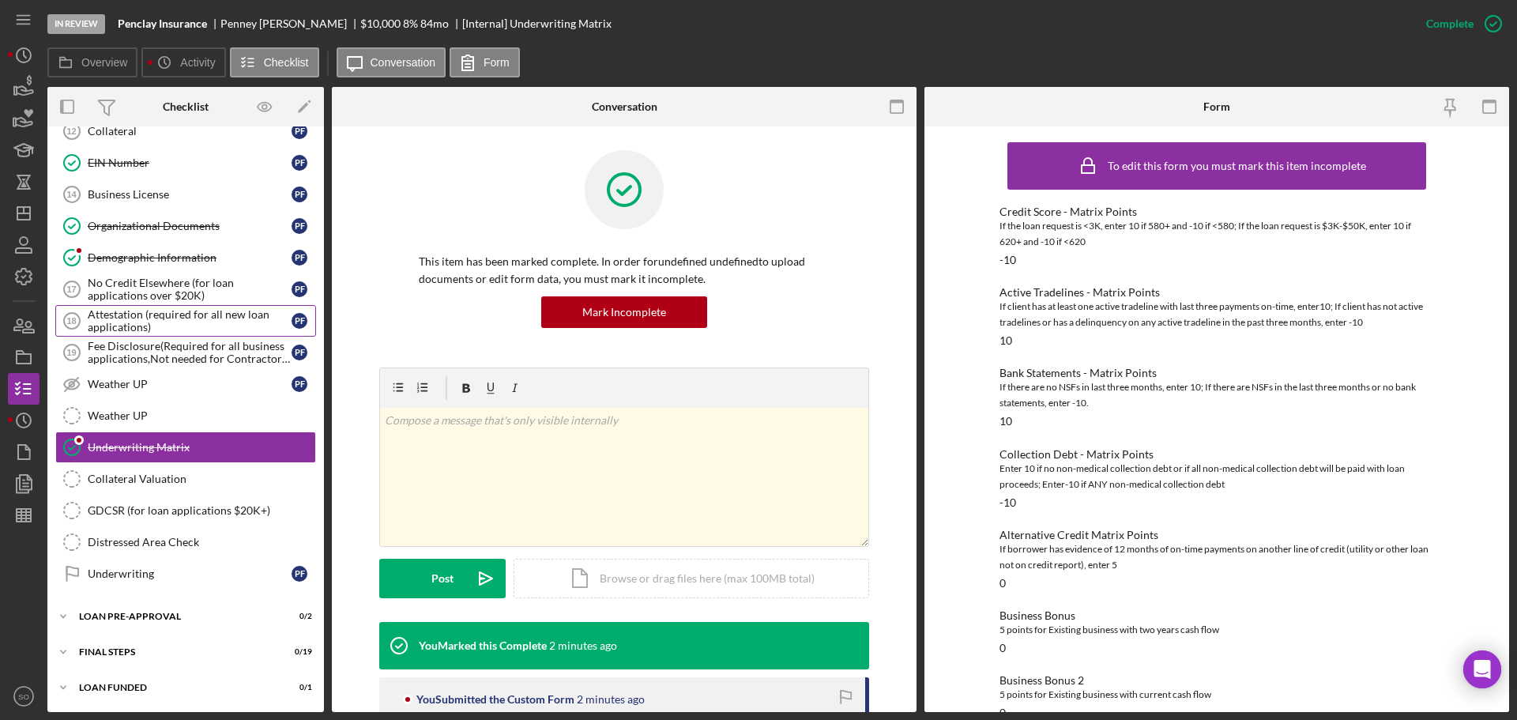
click at [126, 322] on div "Attestation (required for all new loan applications)" at bounding box center [190, 320] width 204 height 25
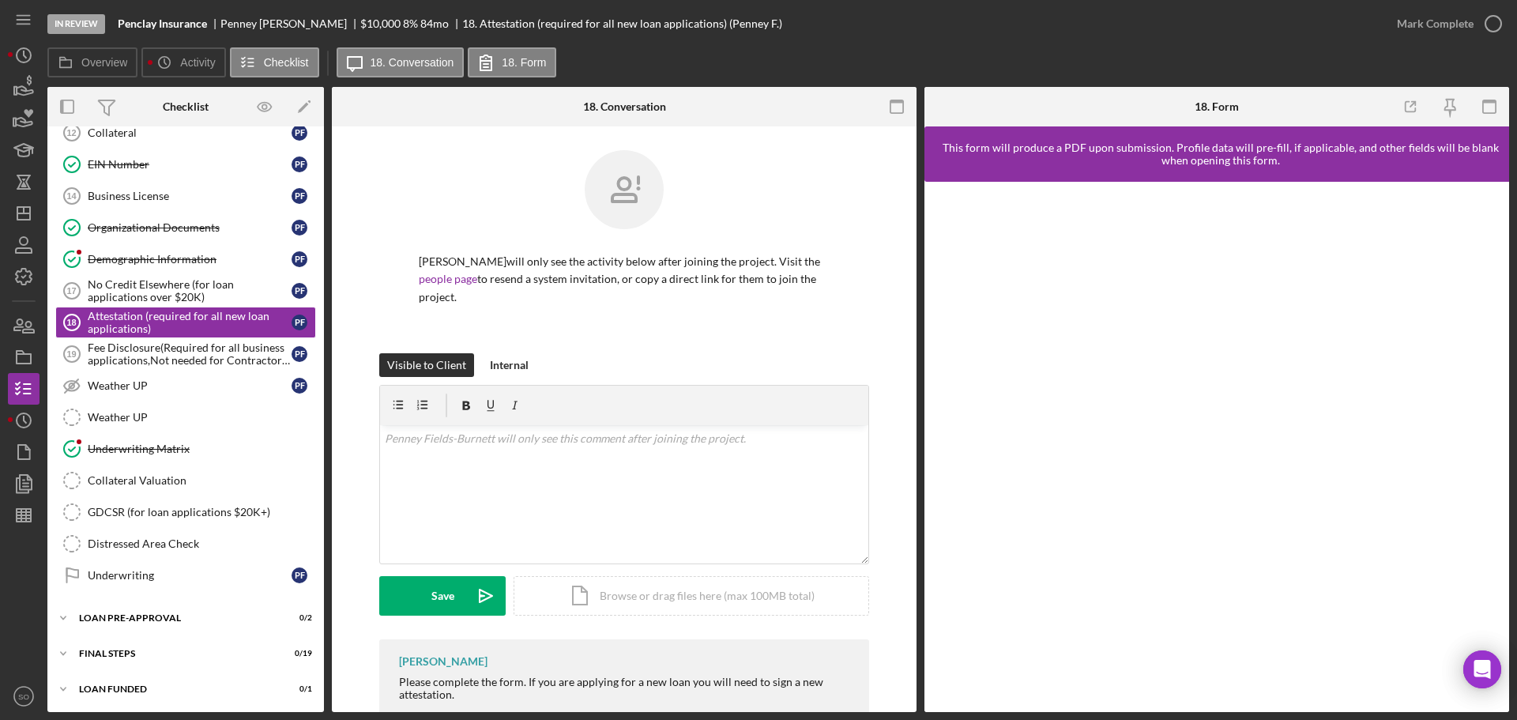
scroll to position [628, 0]
click at [1434, 31] on div "Mark Complete" at bounding box center [1435, 24] width 77 height 32
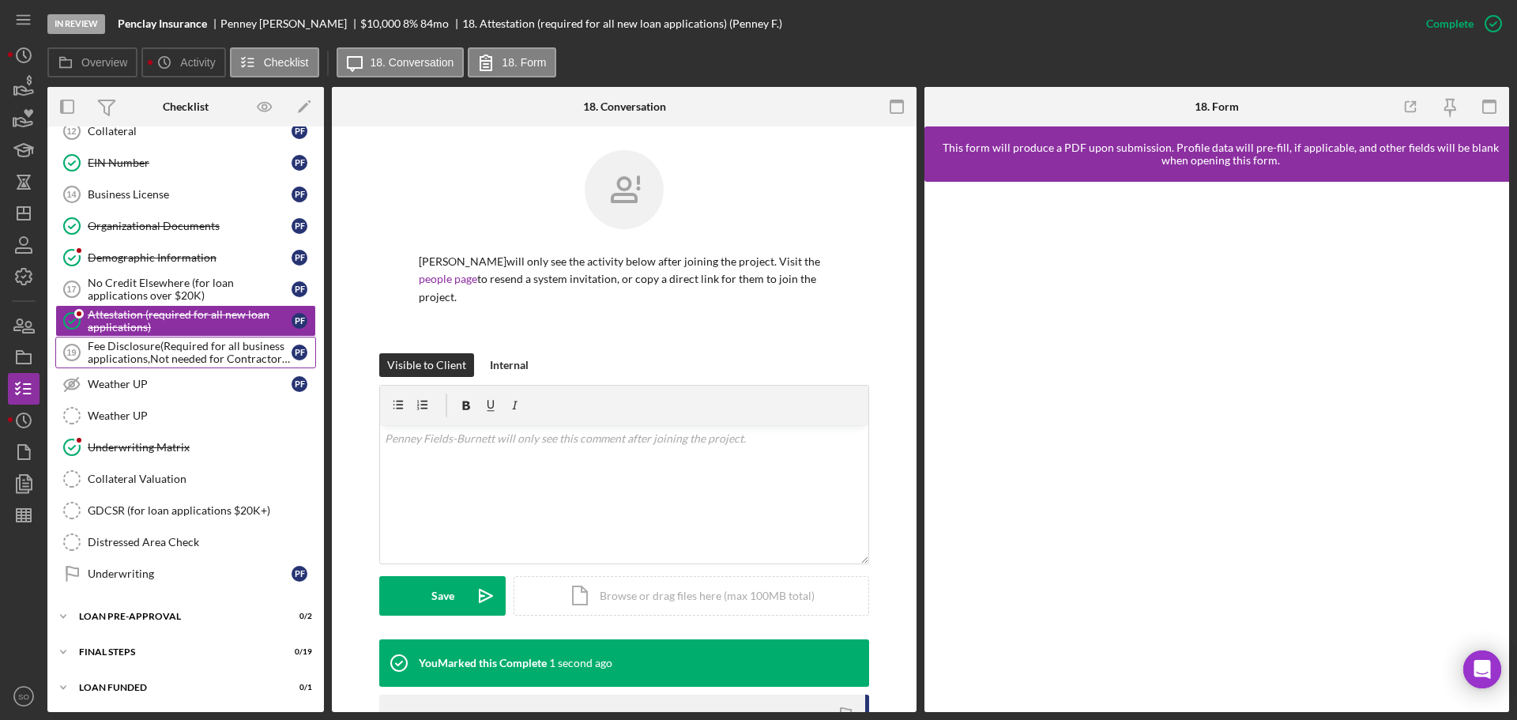
click at [138, 350] on div "Fee Disclosure(Required for all business applications,Not needed for Contractor…" at bounding box center [190, 352] width 204 height 25
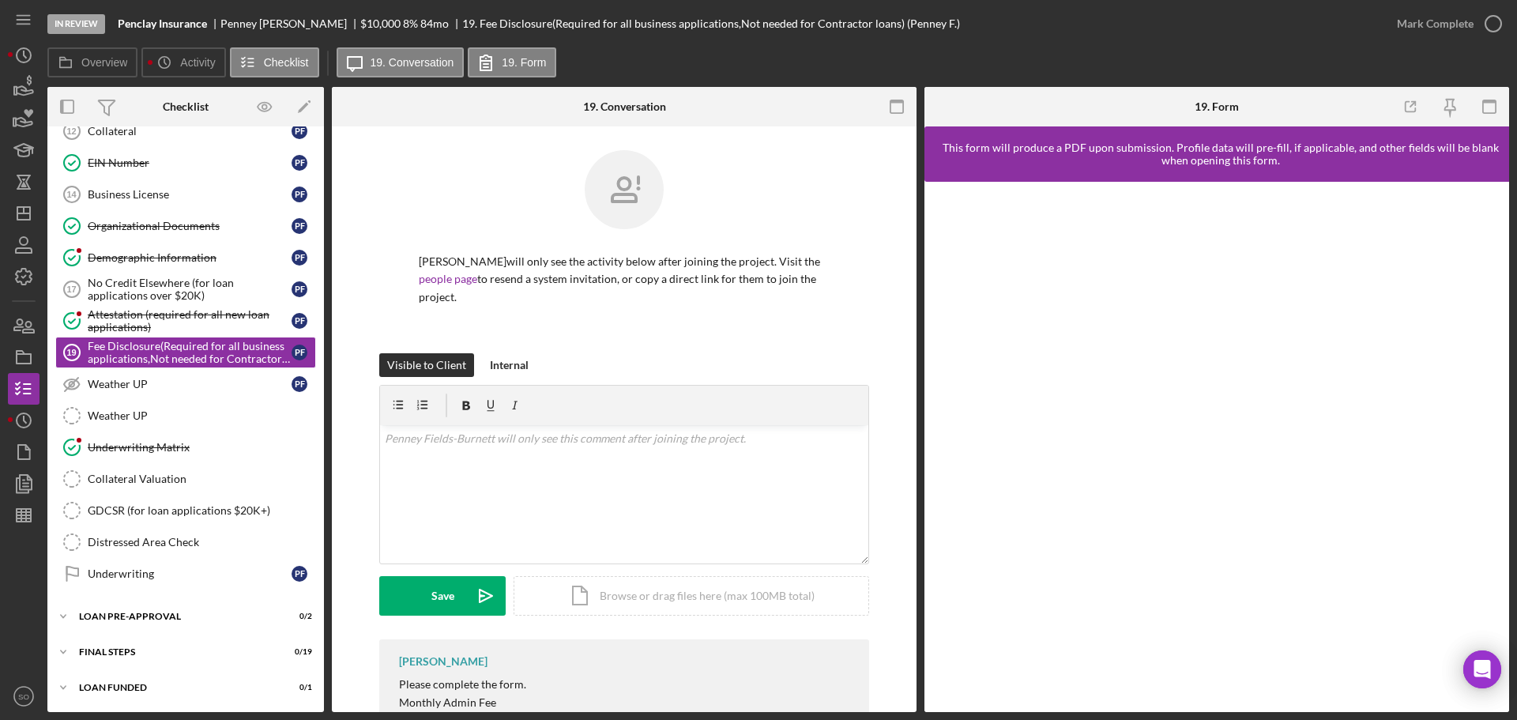
scroll to position [628, 0]
click at [1408, 23] on div "Mark Complete" at bounding box center [1435, 24] width 77 height 32
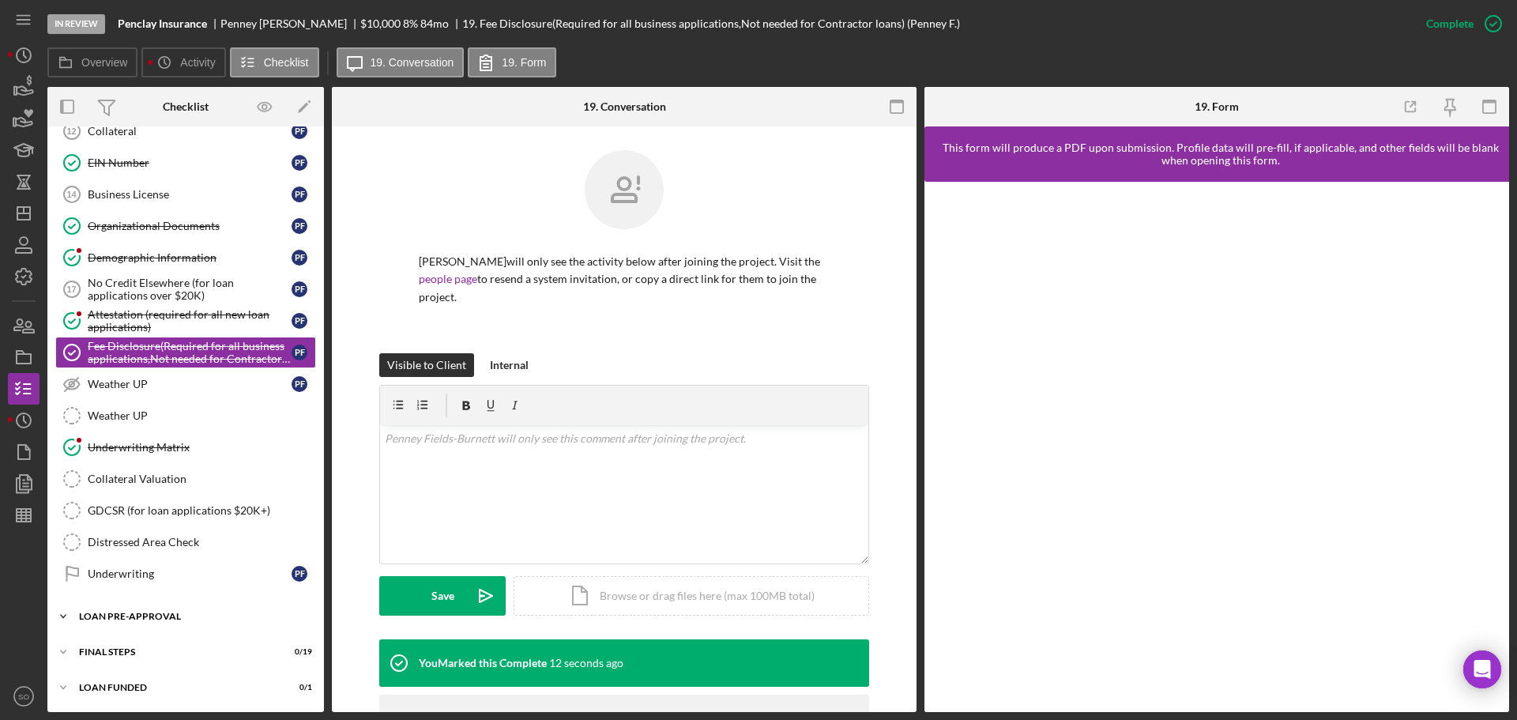
click at [164, 620] on div "LOAN PRE-APPROVAL" at bounding box center [191, 616] width 225 height 9
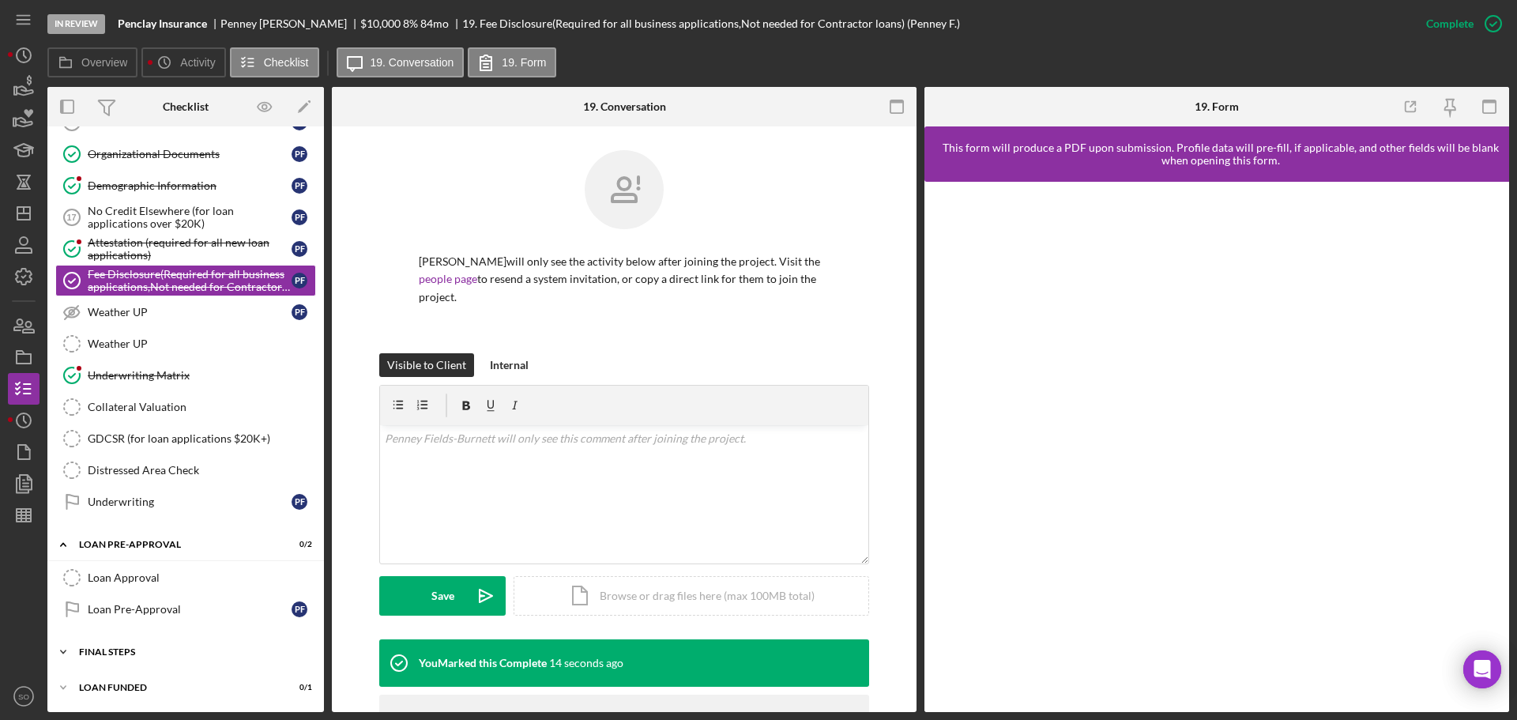
click at [175, 645] on div "Icon/Expander FINAL STEPS 0 / 19" at bounding box center [185, 652] width 277 height 32
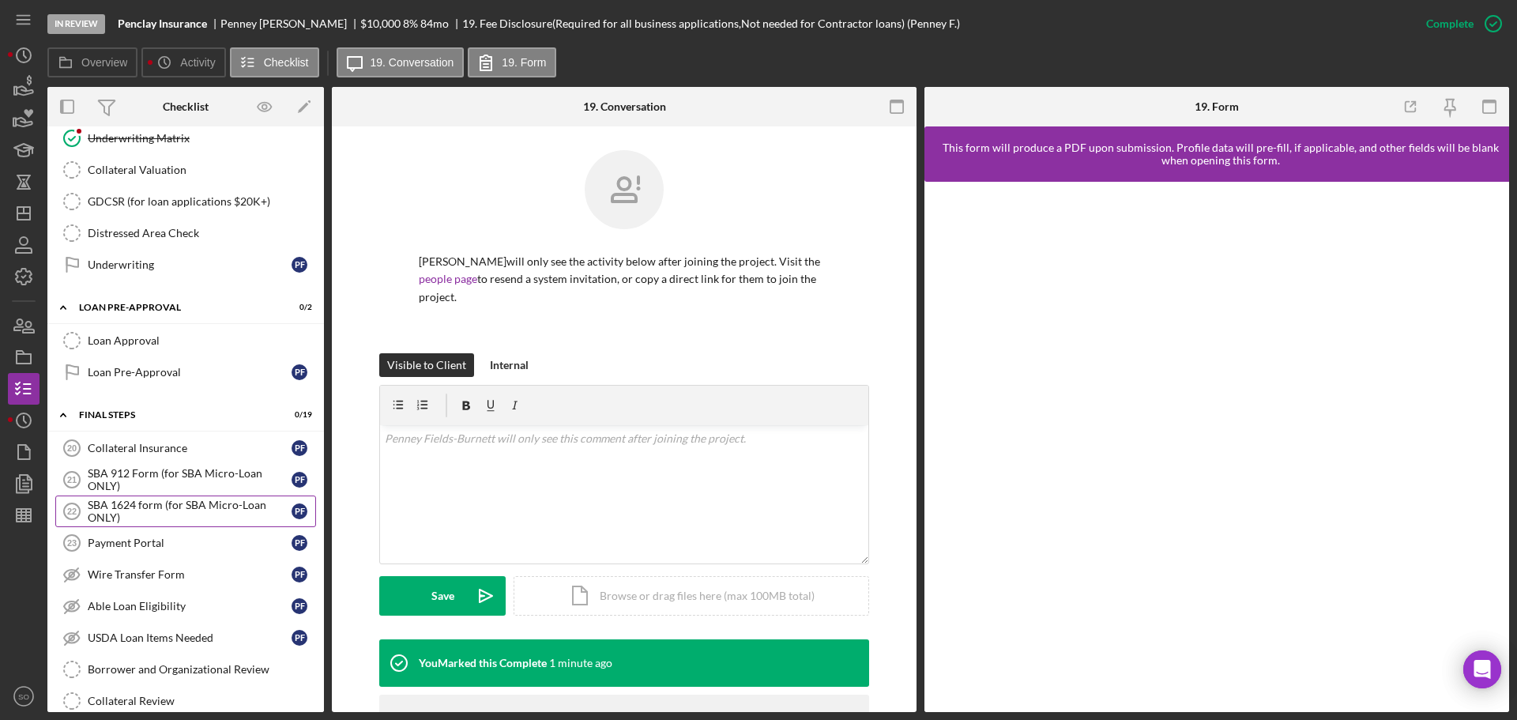
scroll to position [1016, 0]
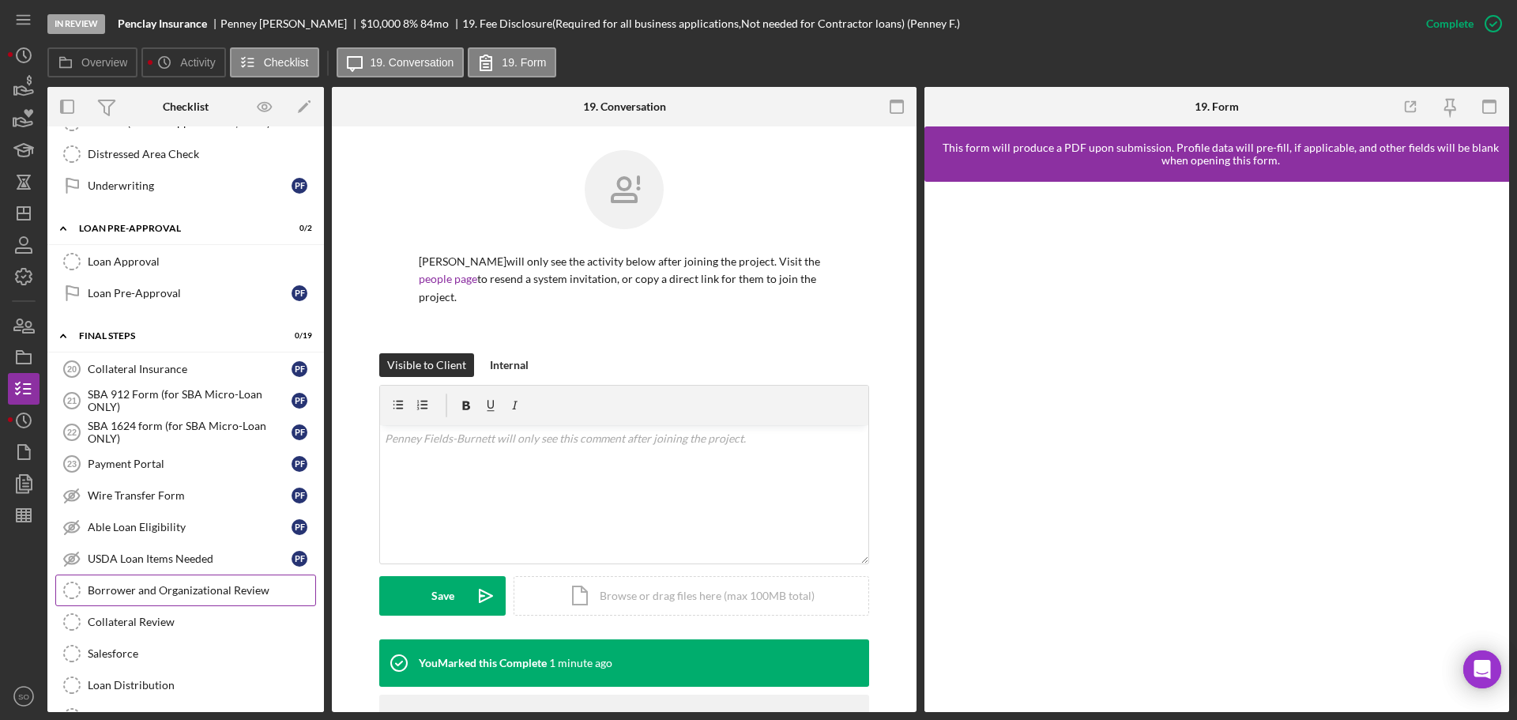
drag, startPoint x: 235, startPoint y: 592, endPoint x: 285, endPoint y: 592, distance: 49.8
click at [235, 592] on div "Borrower and Organizational Review" at bounding box center [202, 590] width 228 height 13
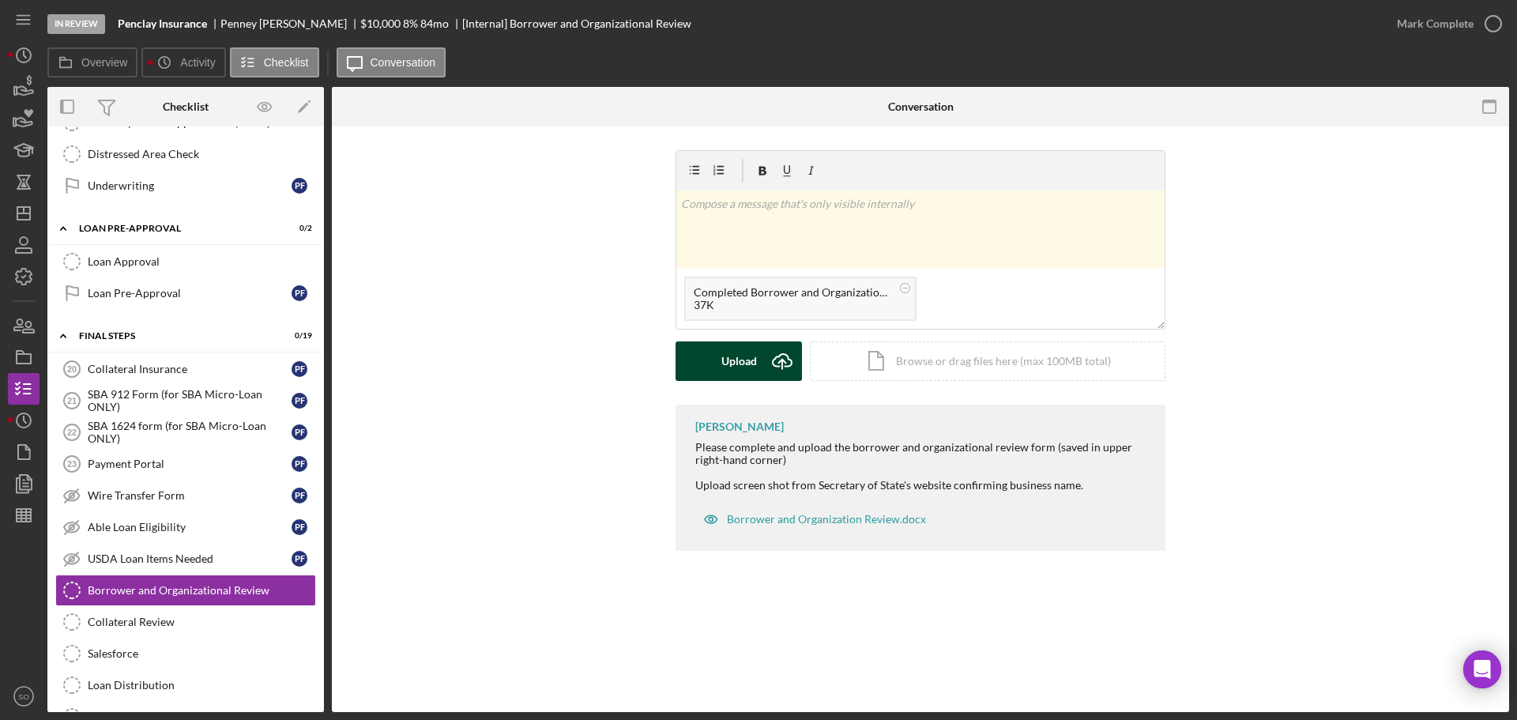
click at [752, 363] on div "Upload" at bounding box center [740, 361] width 36 height 40
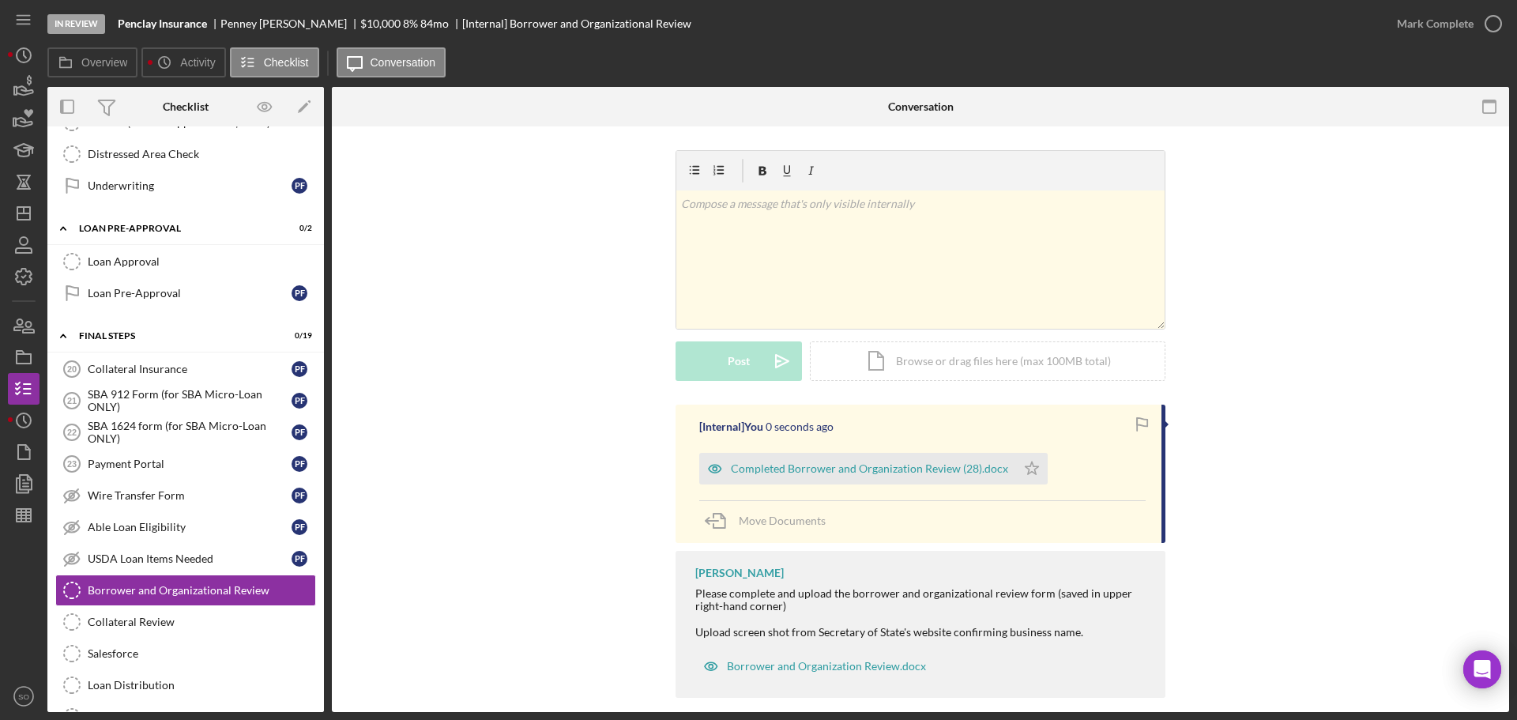
scroll to position [17, 0]
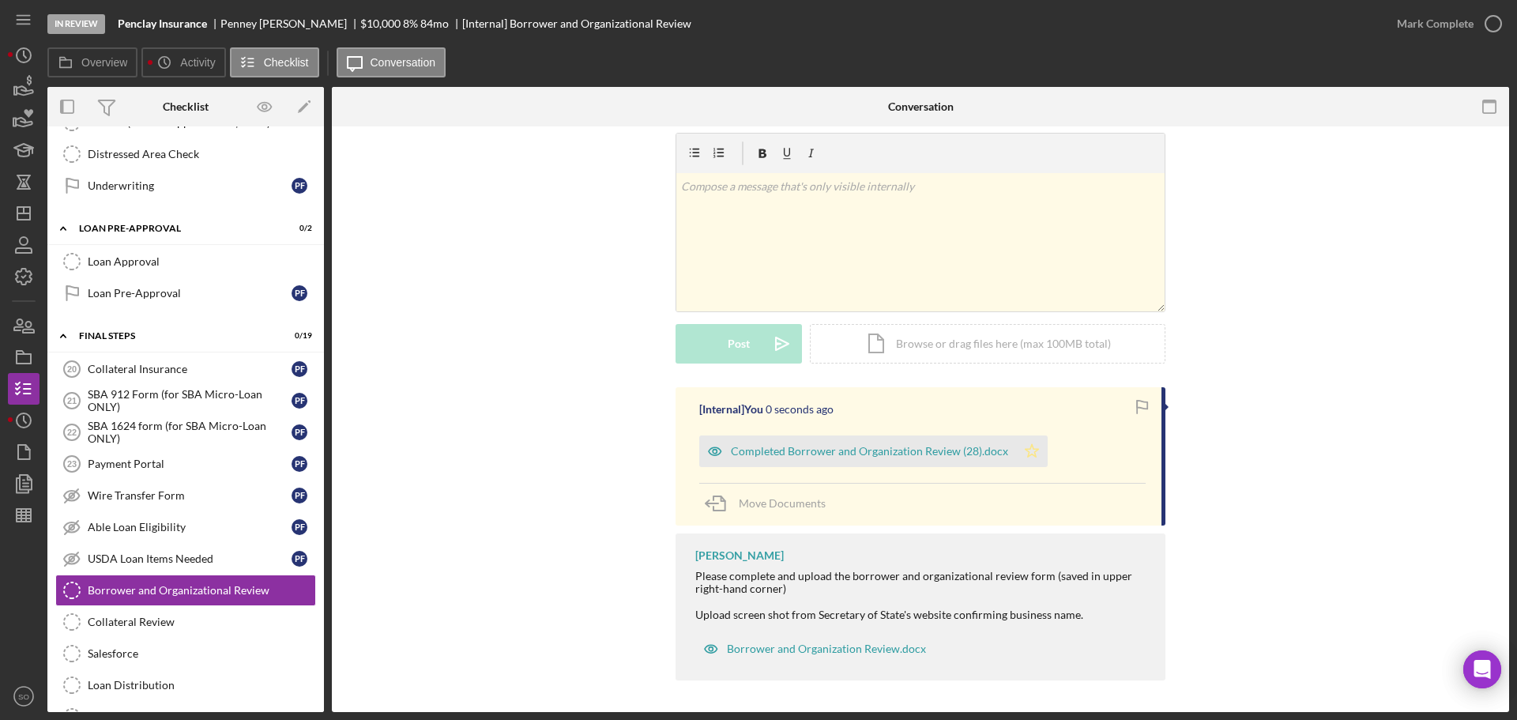
click at [1018, 447] on icon "Icon/Star" at bounding box center [1032, 451] width 32 height 32
click at [1431, 16] on div "Mark Complete" at bounding box center [1435, 24] width 77 height 32
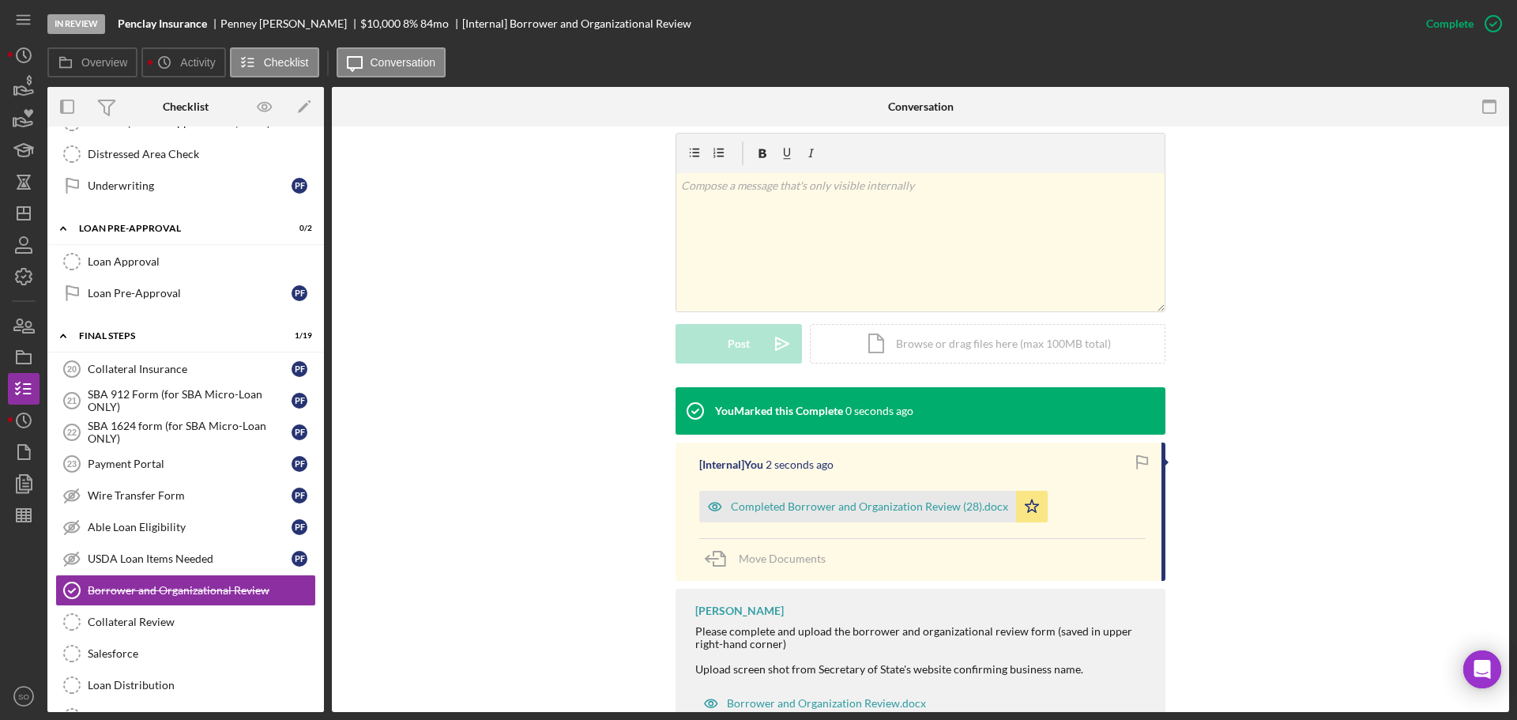
scroll to position [235, 0]
click at [181, 473] on link "Payment Portal 23 Payment Portal P F" at bounding box center [185, 464] width 261 height 32
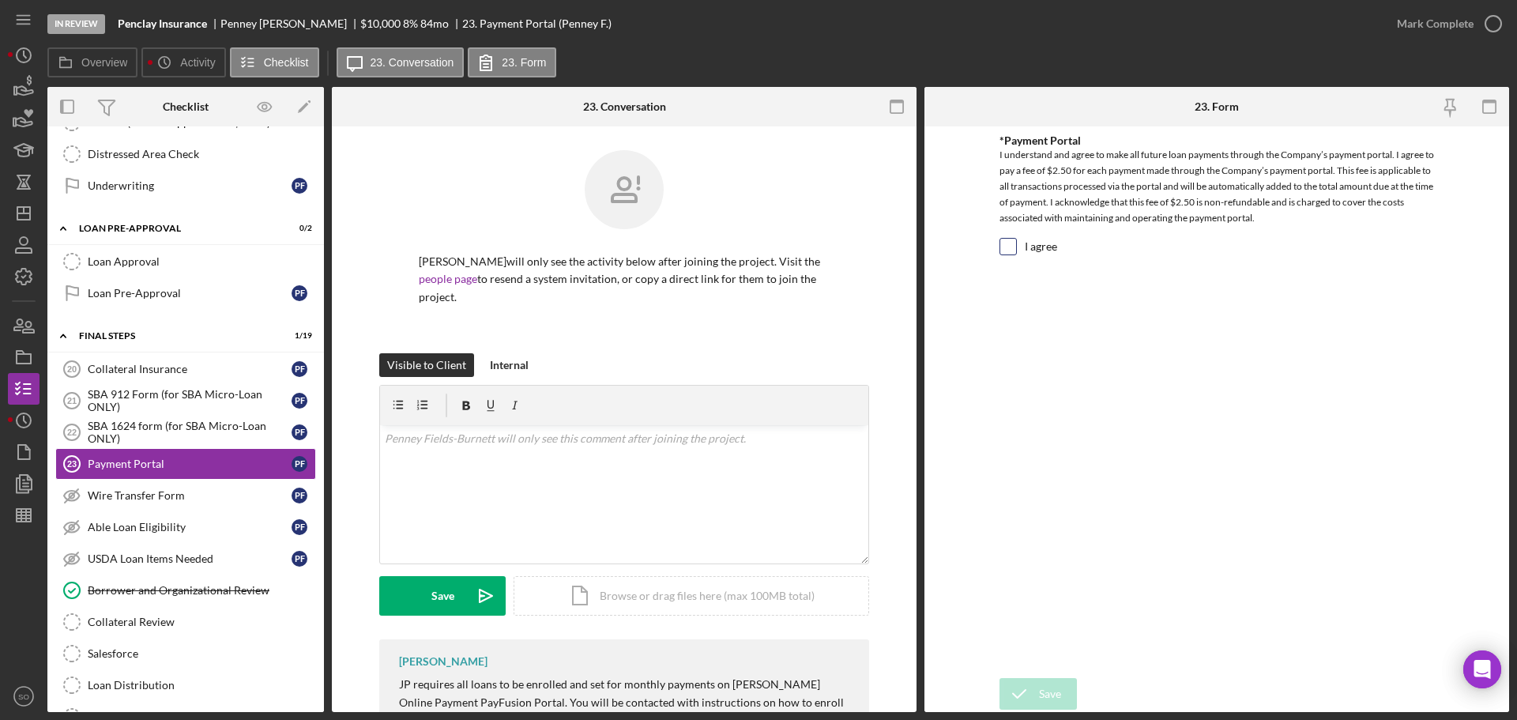
click at [1015, 256] on div "I agree" at bounding box center [1217, 250] width 435 height 25
click at [1009, 244] on input "I agree" at bounding box center [1009, 247] width 16 height 16
checkbox input "true"
click at [1033, 688] on icon "submit" at bounding box center [1020, 694] width 40 height 40
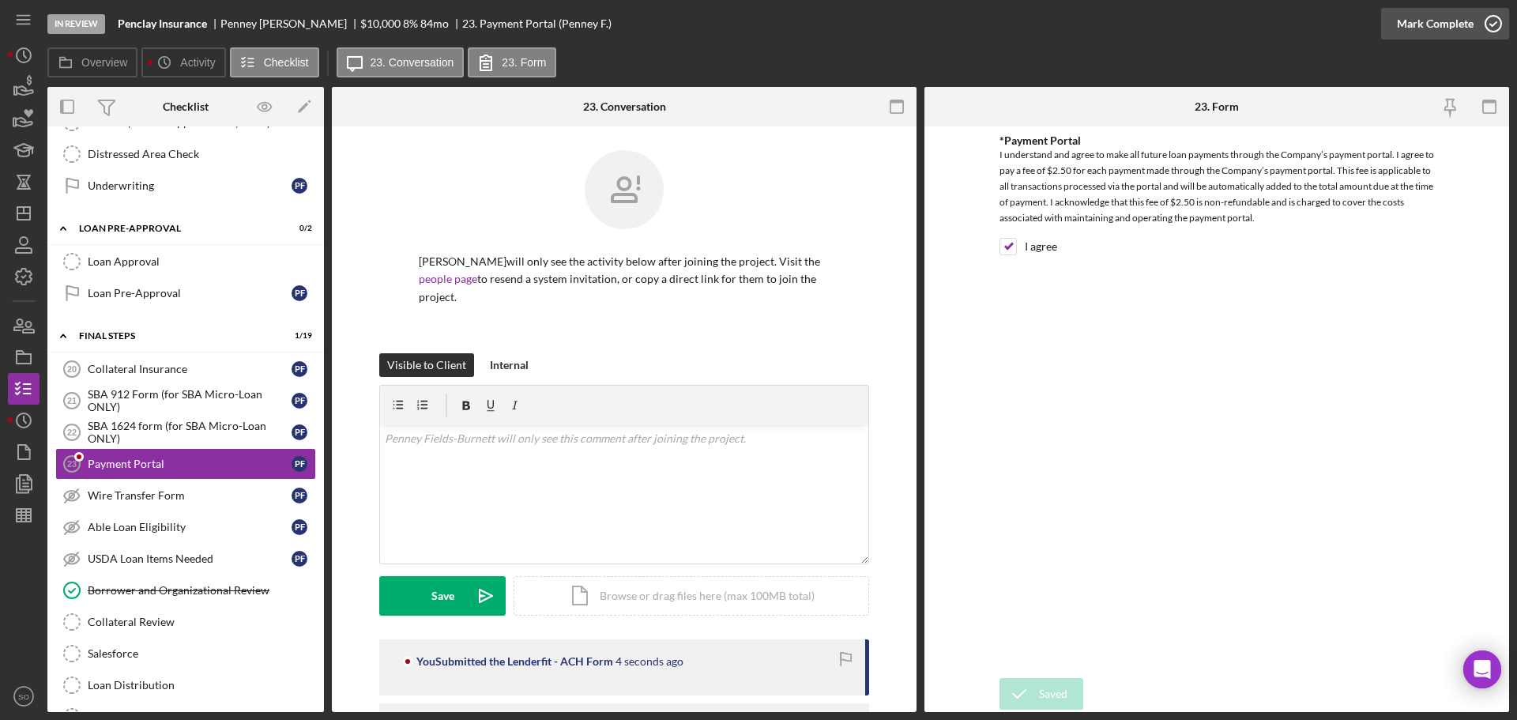
click at [1422, 35] on div "Mark Complete" at bounding box center [1435, 24] width 77 height 32
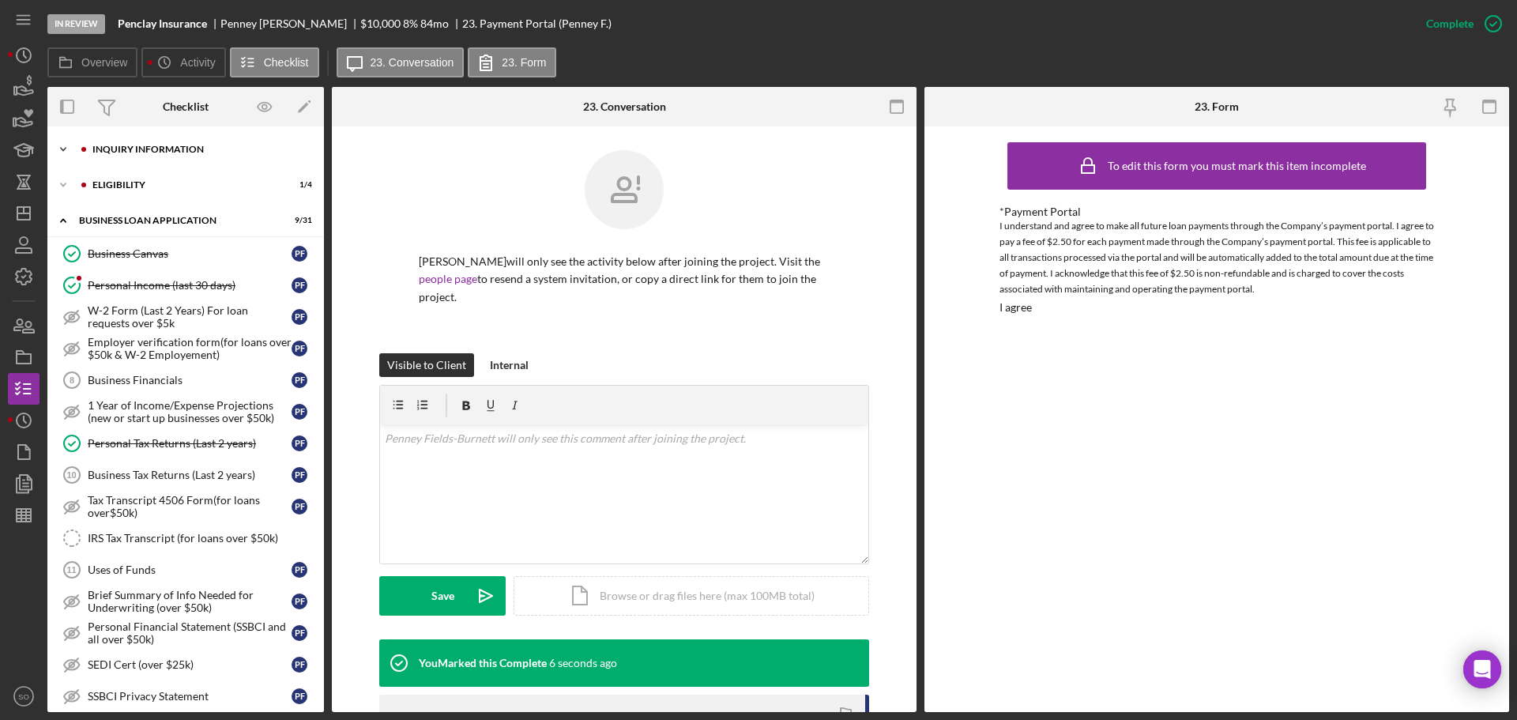
click at [168, 150] on div "INQUIRY INFORMATION" at bounding box center [198, 149] width 212 height 9
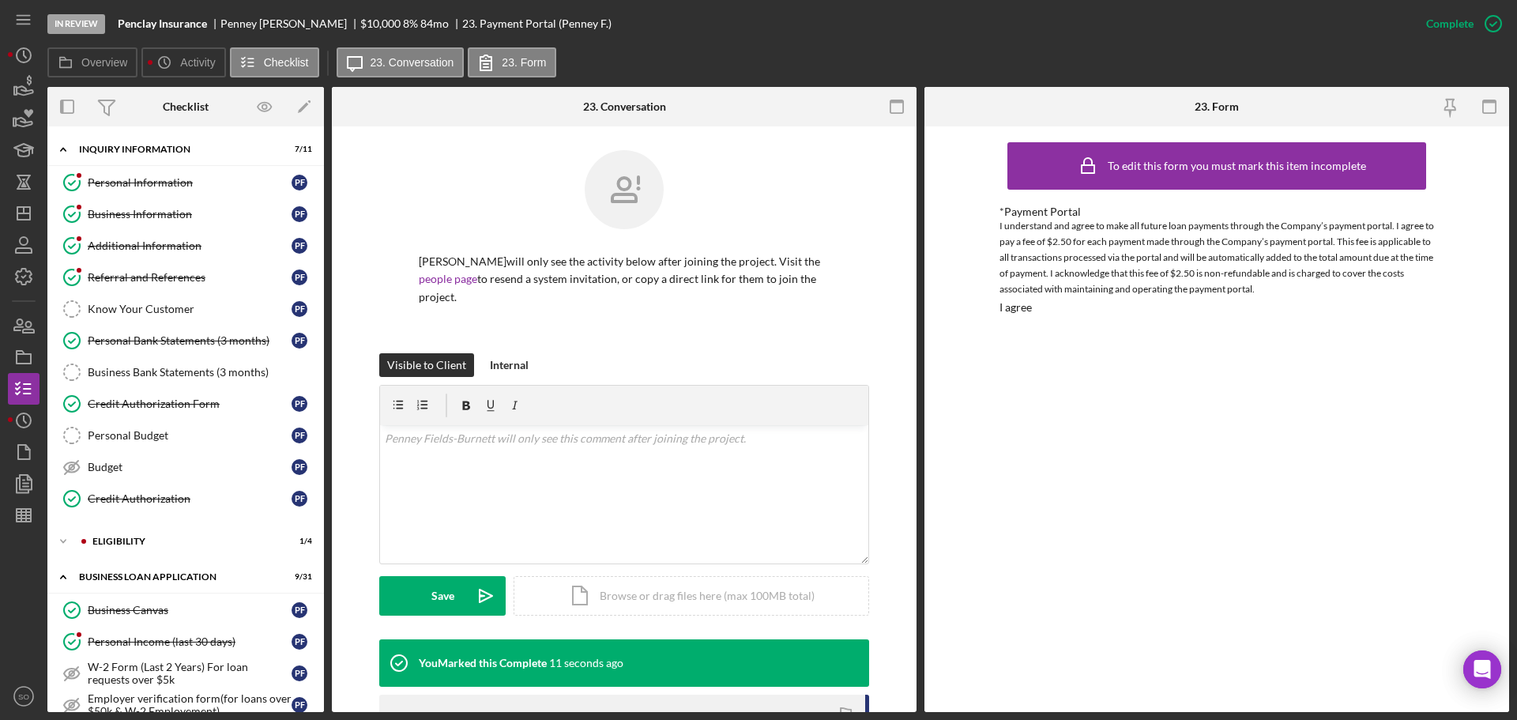
click at [145, 537] on div "ELIGIBILITY" at bounding box center [198, 541] width 212 height 9
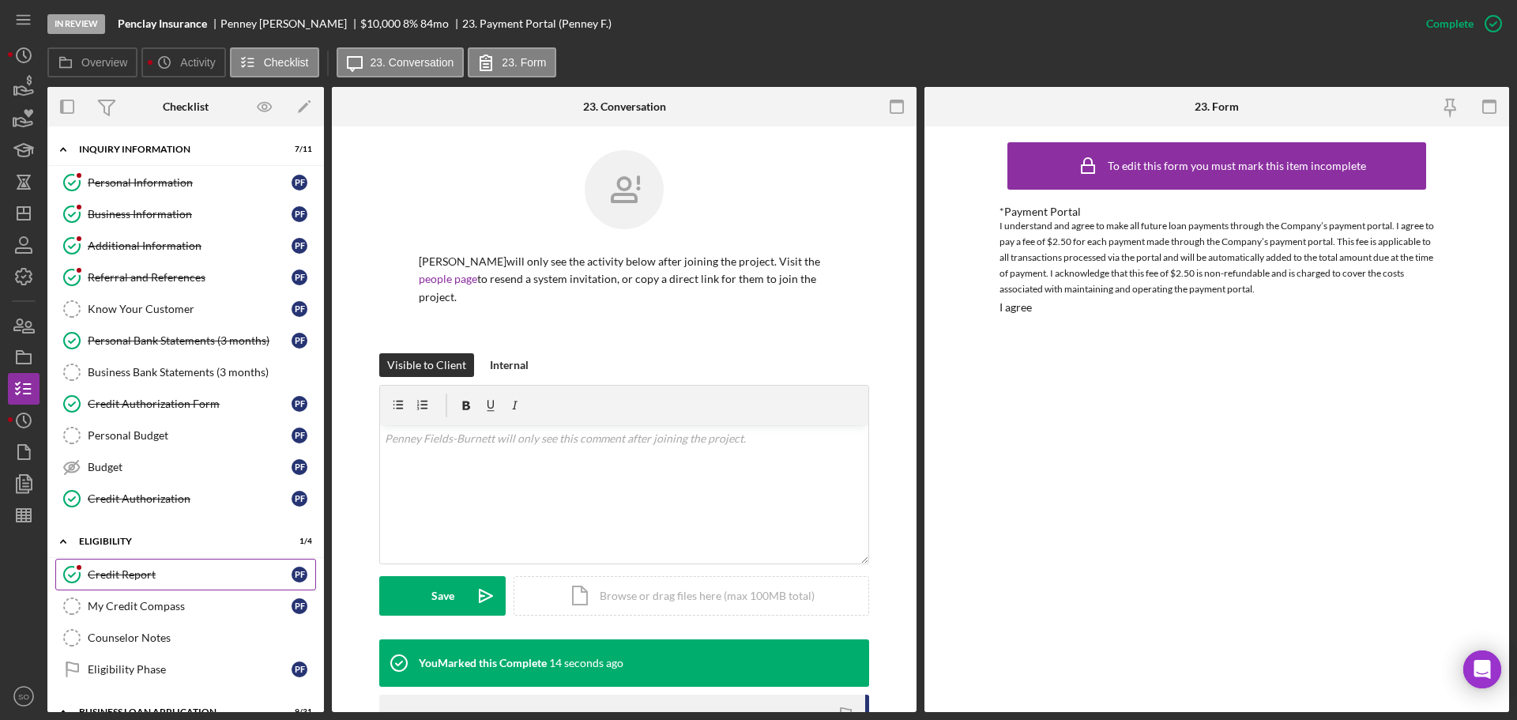
click at [224, 566] on link "Credit Report Credit Report P F" at bounding box center [185, 575] width 261 height 32
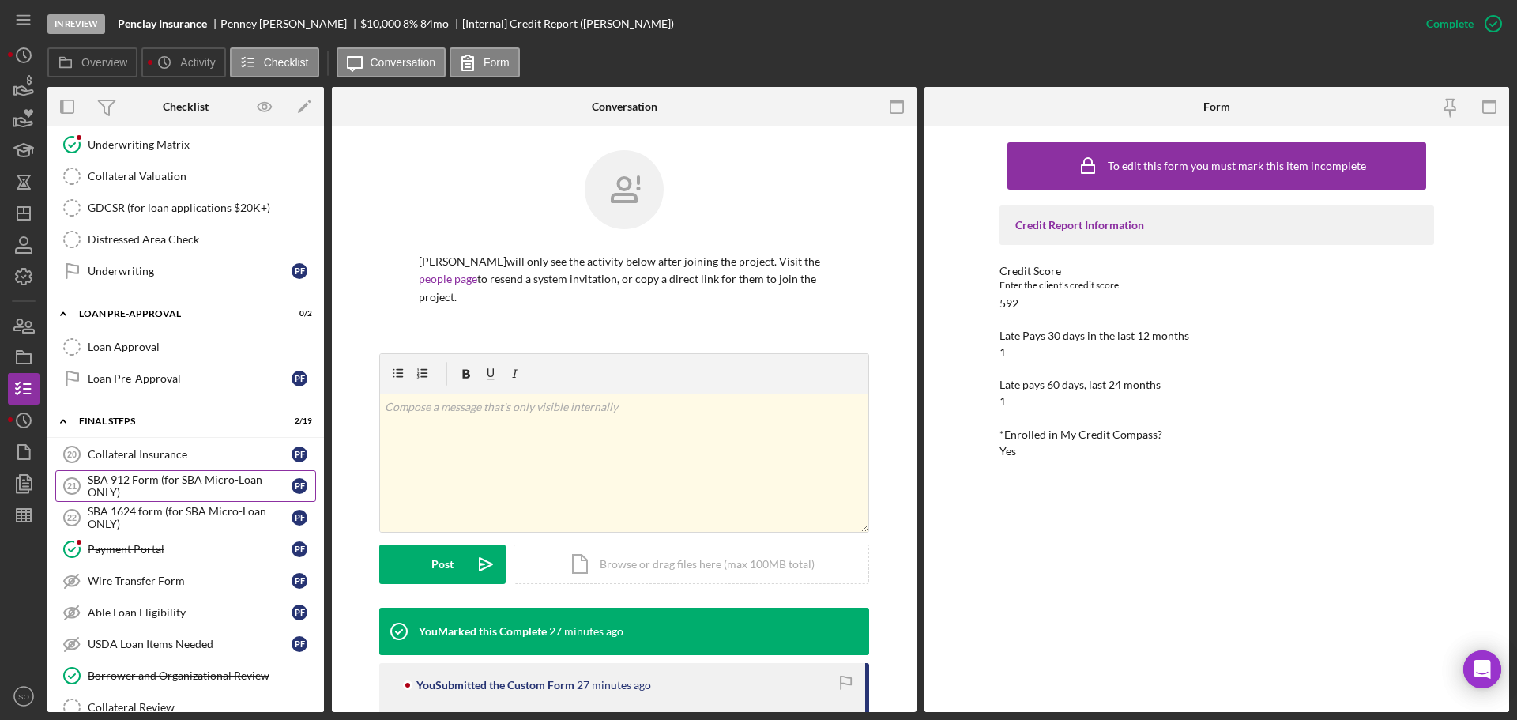
scroll to position [1502, 0]
